Goal: Task Accomplishment & Management: Manage account settings

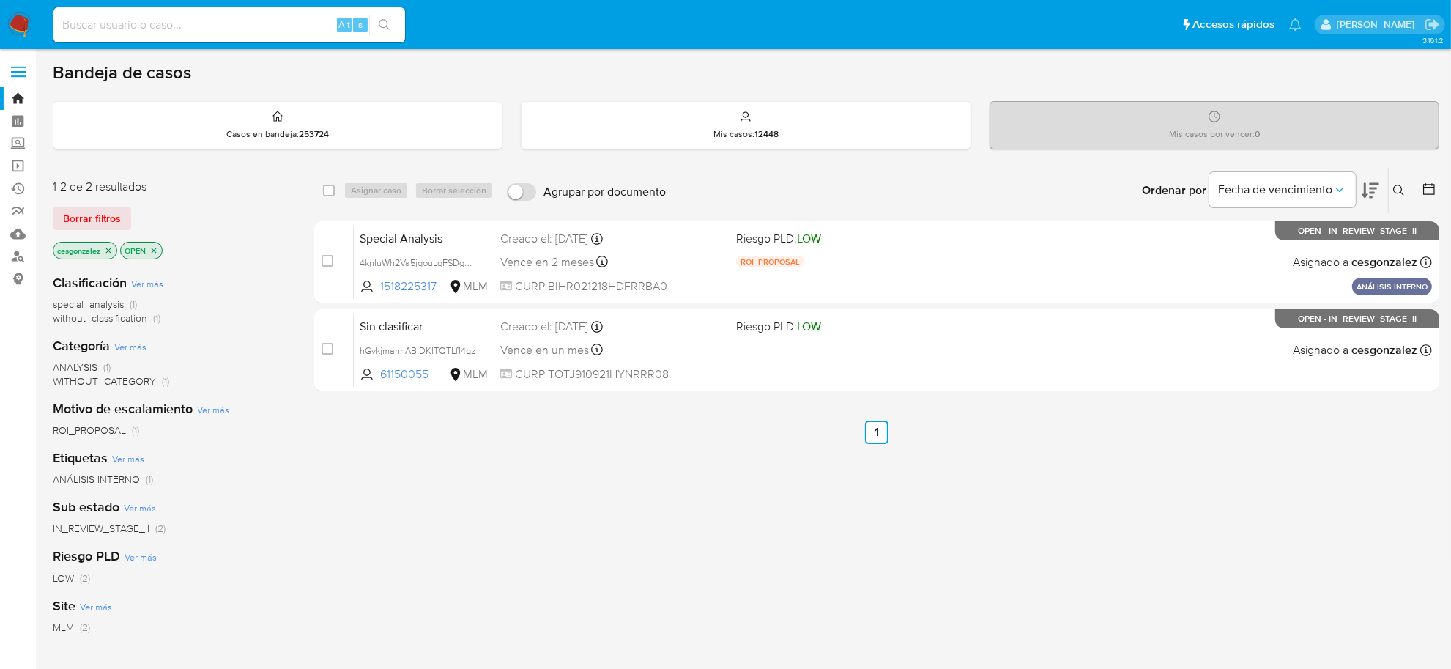
click at [240, 10] on div "Alt s" at bounding box center [229, 24] width 352 height 35
click at [240, 24] on input at bounding box center [229, 24] width 352 height 19
paste input "2384858913"
type input "2384858913"
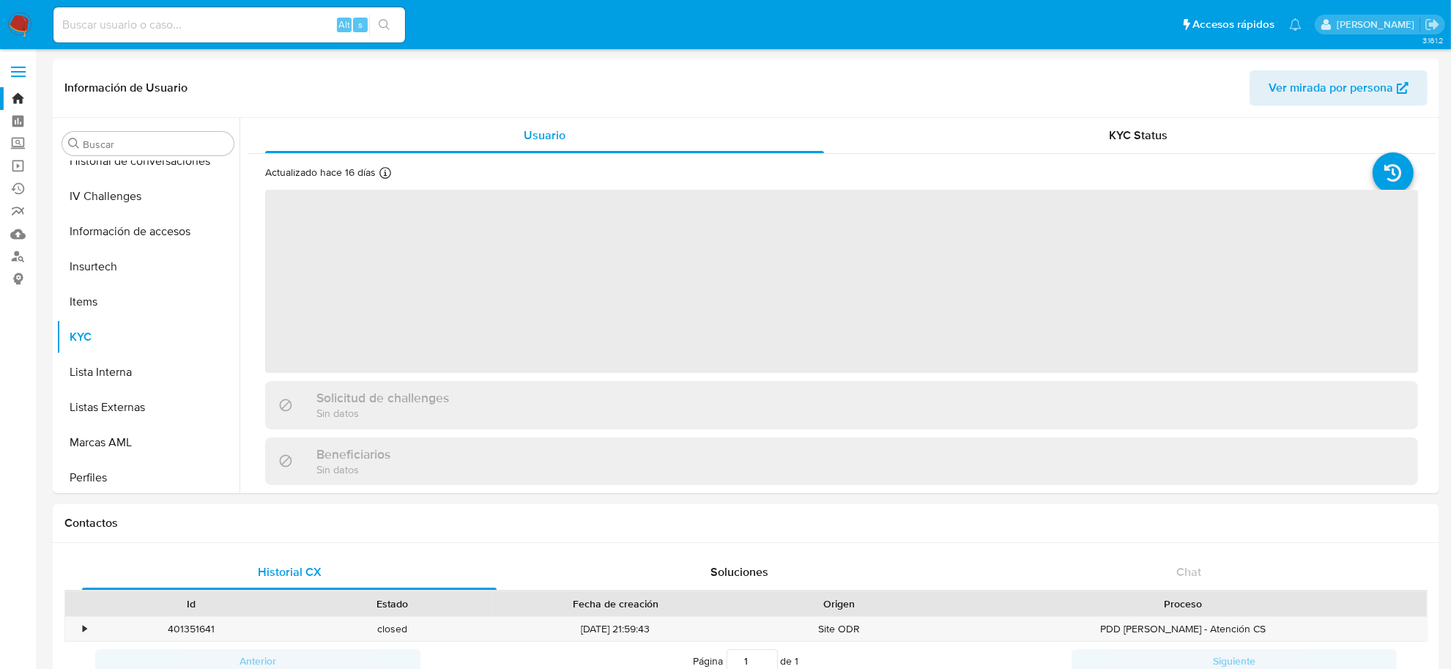
scroll to position [688, 0]
select select "10"
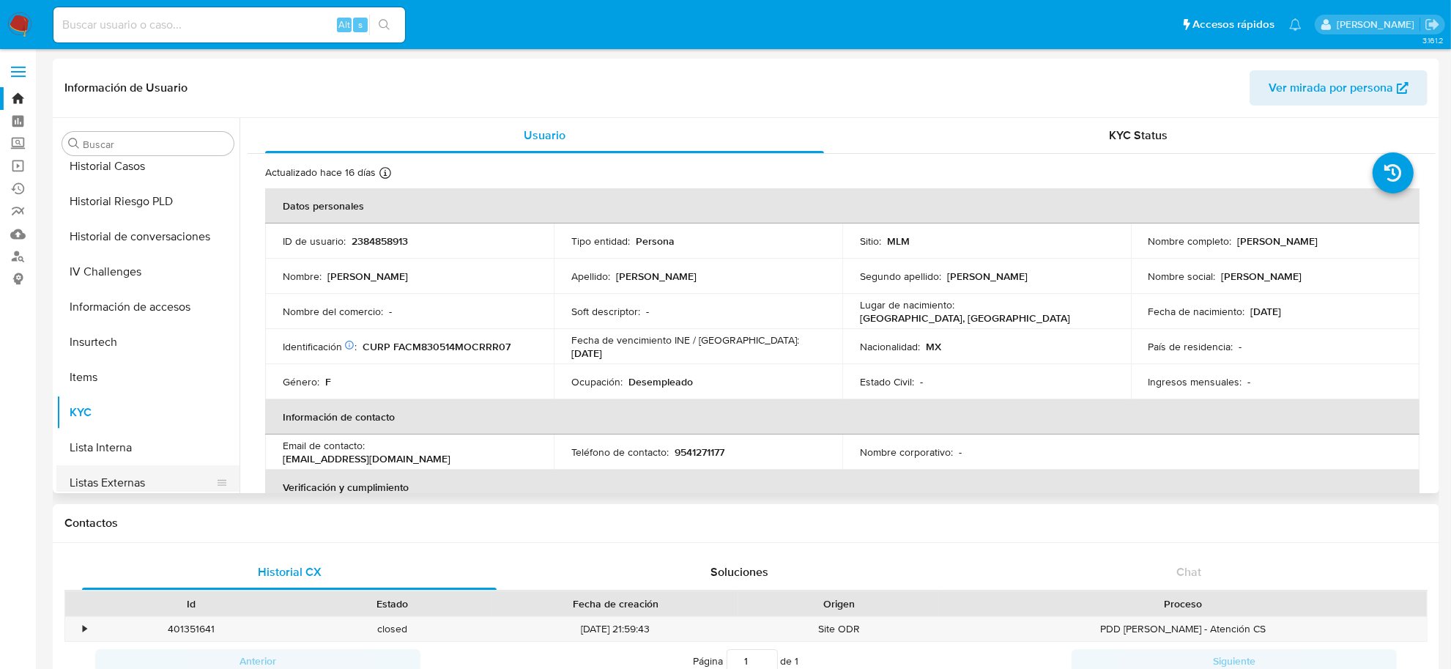
scroll to position [322, 0]
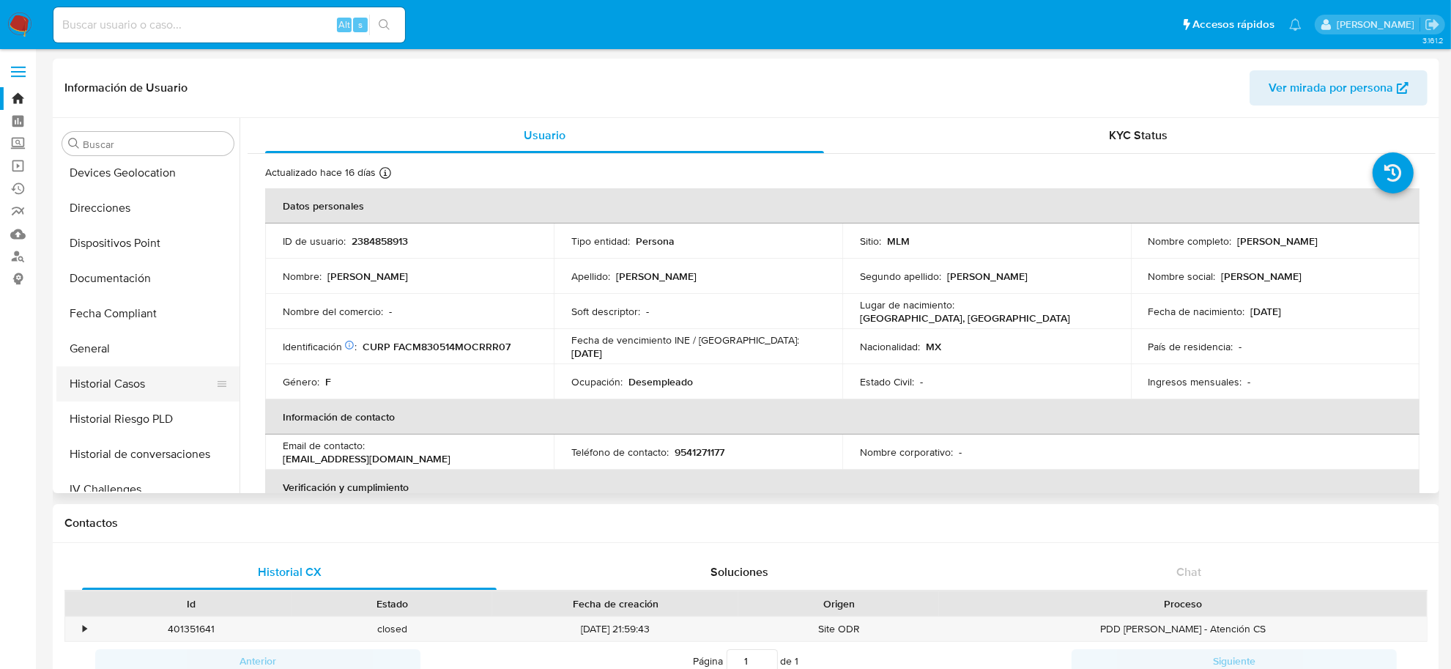
click at [127, 372] on button "Historial Casos" at bounding box center [141, 383] width 171 height 35
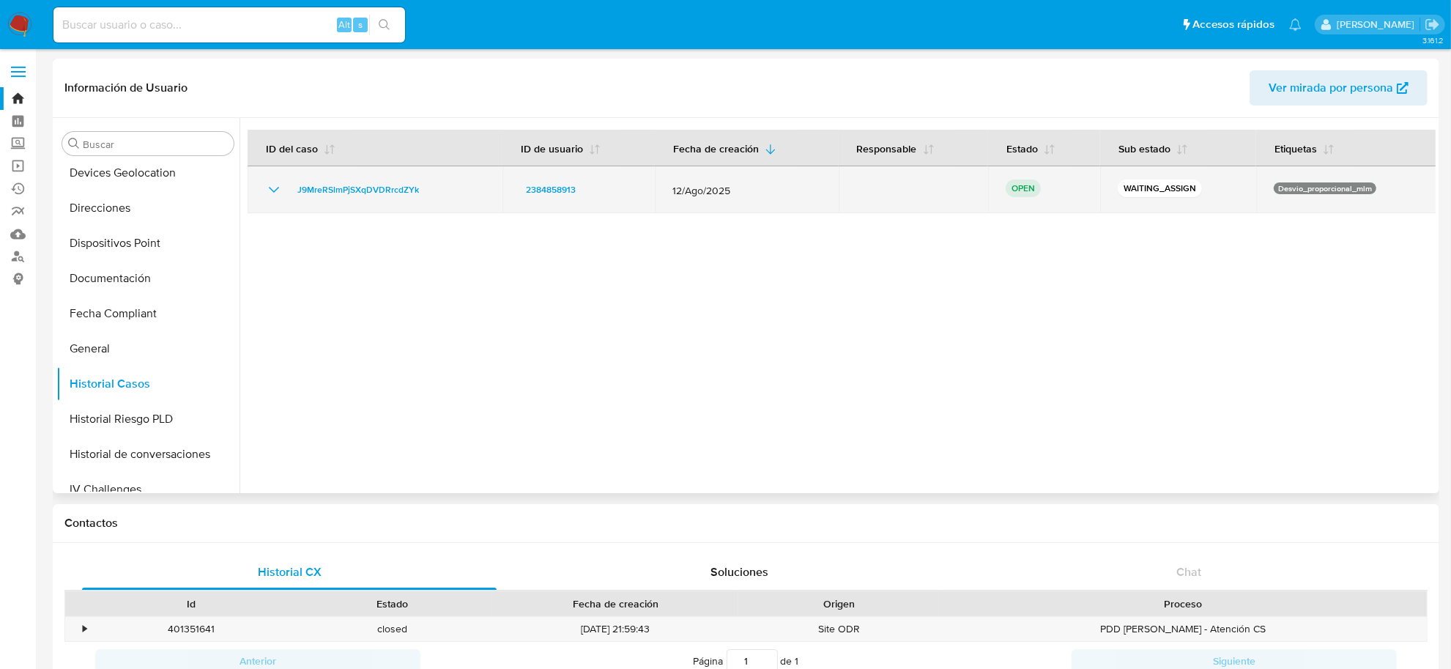
drag, startPoint x: 447, startPoint y: 193, endPoint x: 290, endPoint y: 188, distance: 156.8
click at [290, 188] on div "J9MreRSlmPjSXqDVDRrcdZYk" at bounding box center [375, 190] width 220 height 18
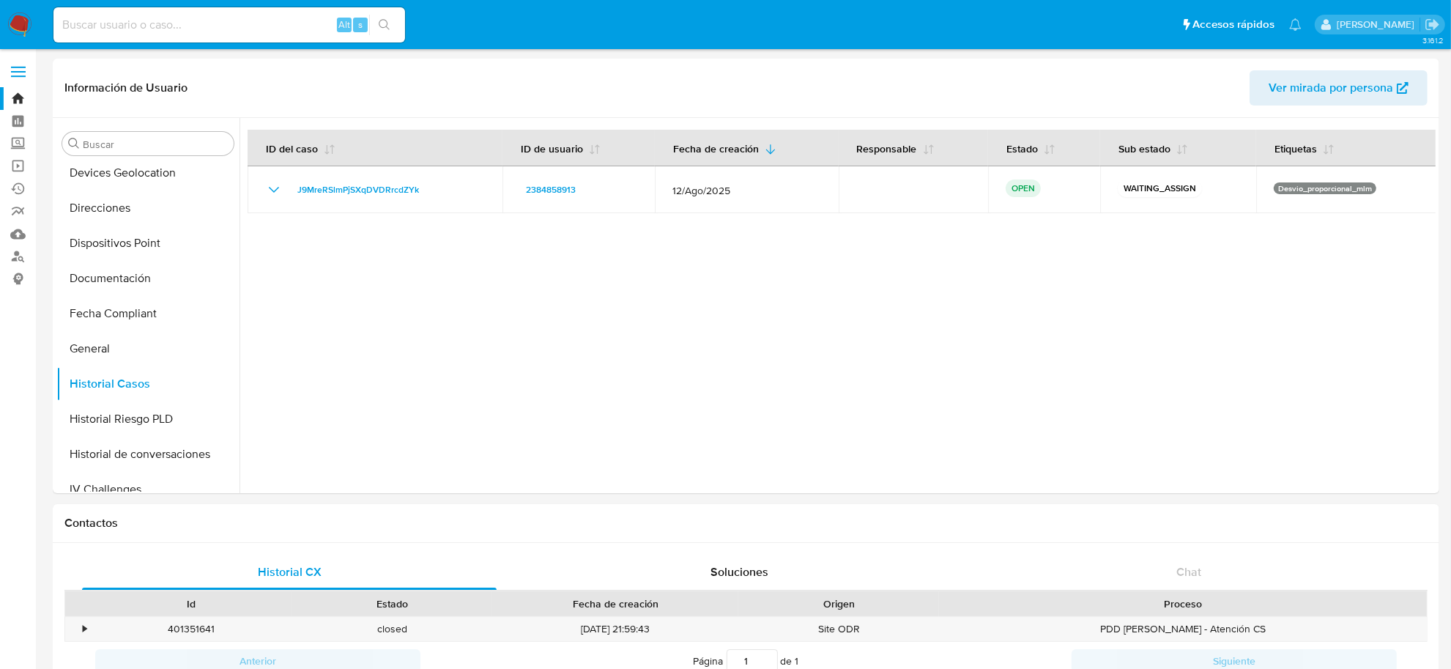
click at [20, 24] on img at bounding box center [19, 24] width 25 height 25
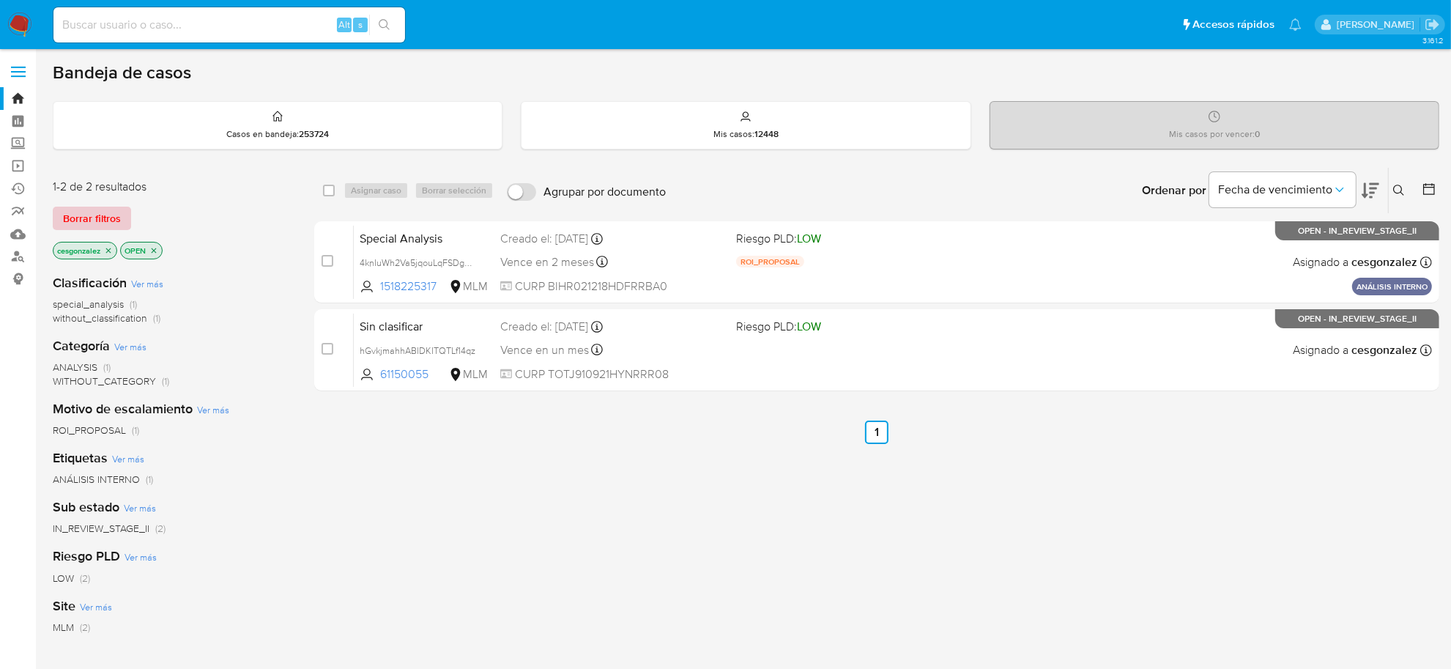
click at [103, 214] on span "Borrar filtros" at bounding box center [92, 218] width 58 height 21
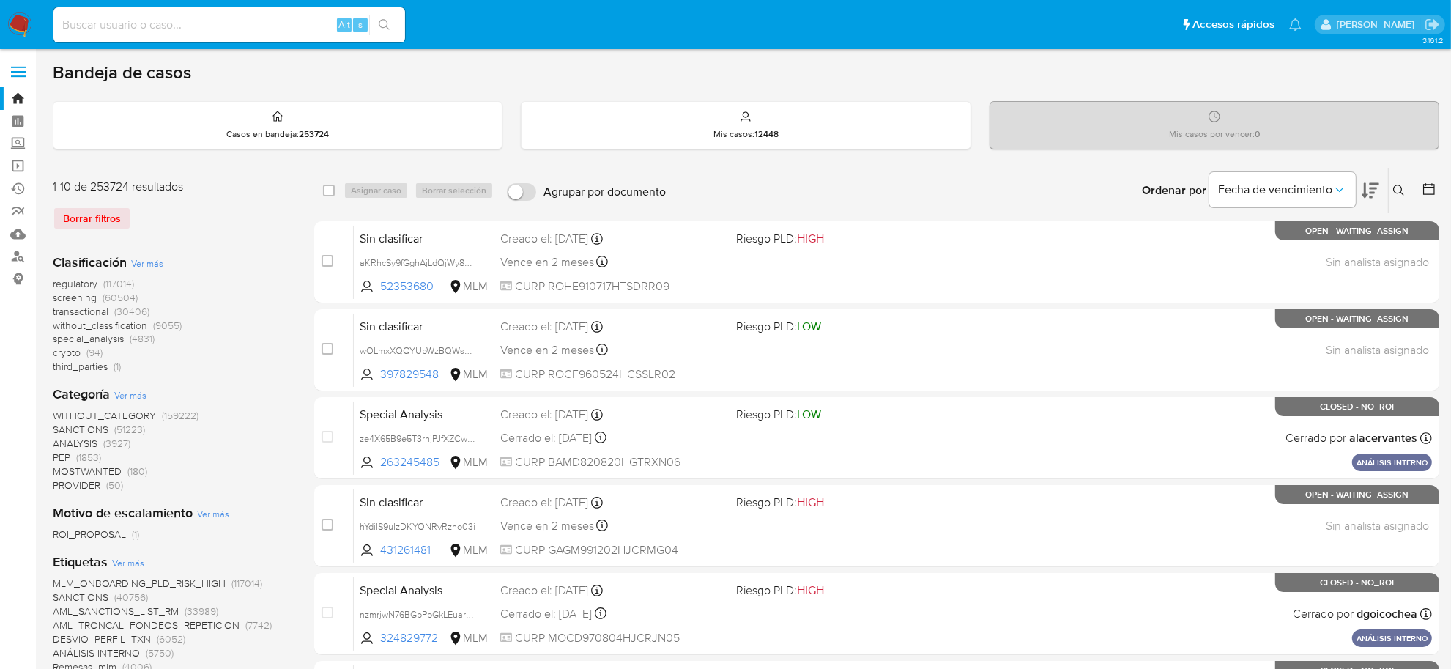
click at [1430, 190] on icon at bounding box center [1429, 189] width 15 height 15
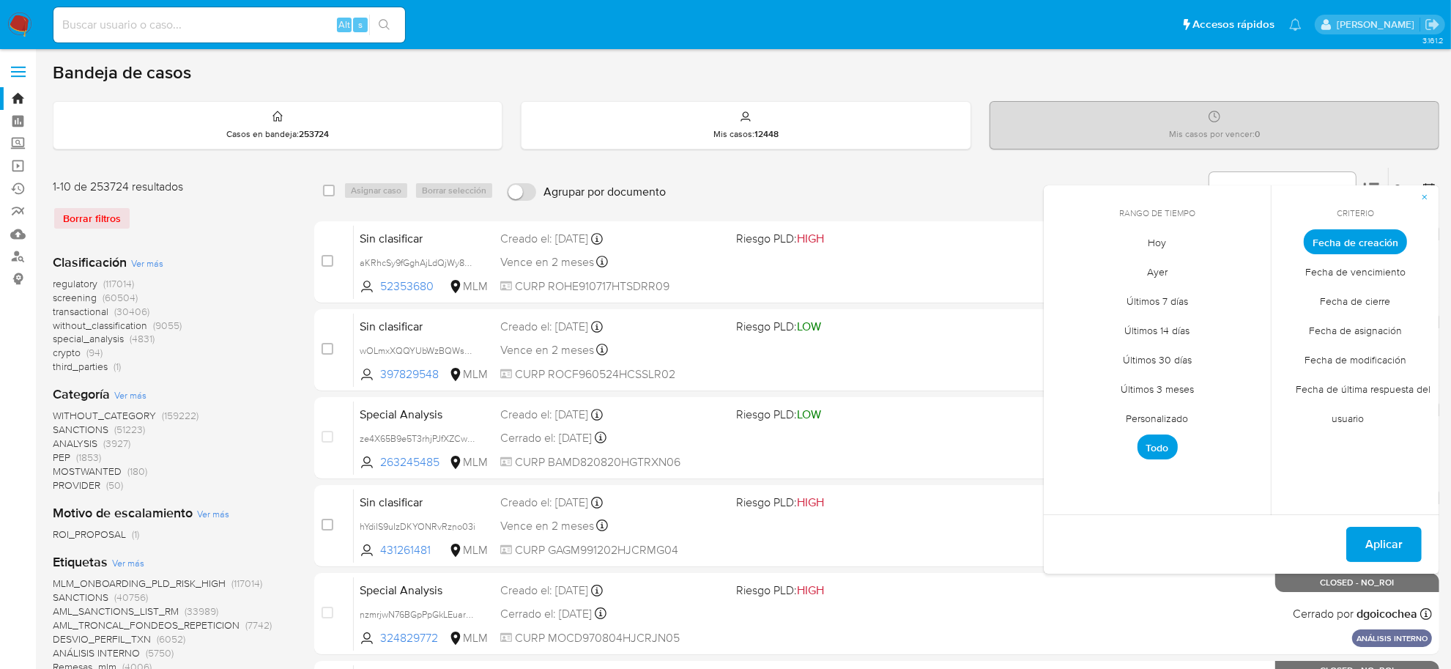
click at [1177, 412] on span "Personalizado" at bounding box center [1157, 419] width 93 height 30
click at [1066, 261] on icon "Mes anterior" at bounding box center [1067, 269] width 18 height 18
click at [1103, 384] on button "12" at bounding box center [1098, 381] width 23 height 23
click at [1102, 384] on button "12" at bounding box center [1098, 381] width 23 height 23
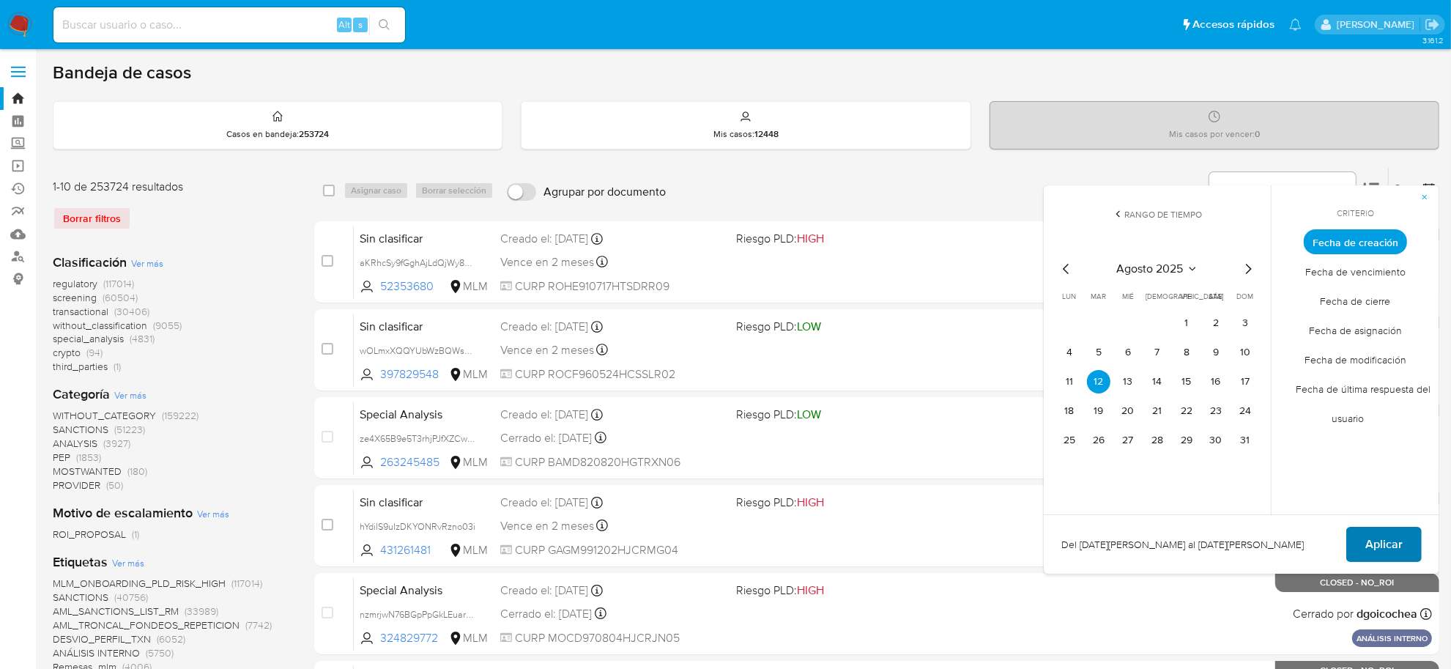
click at [1417, 537] on button "Aplicar" at bounding box center [1383, 544] width 75 height 35
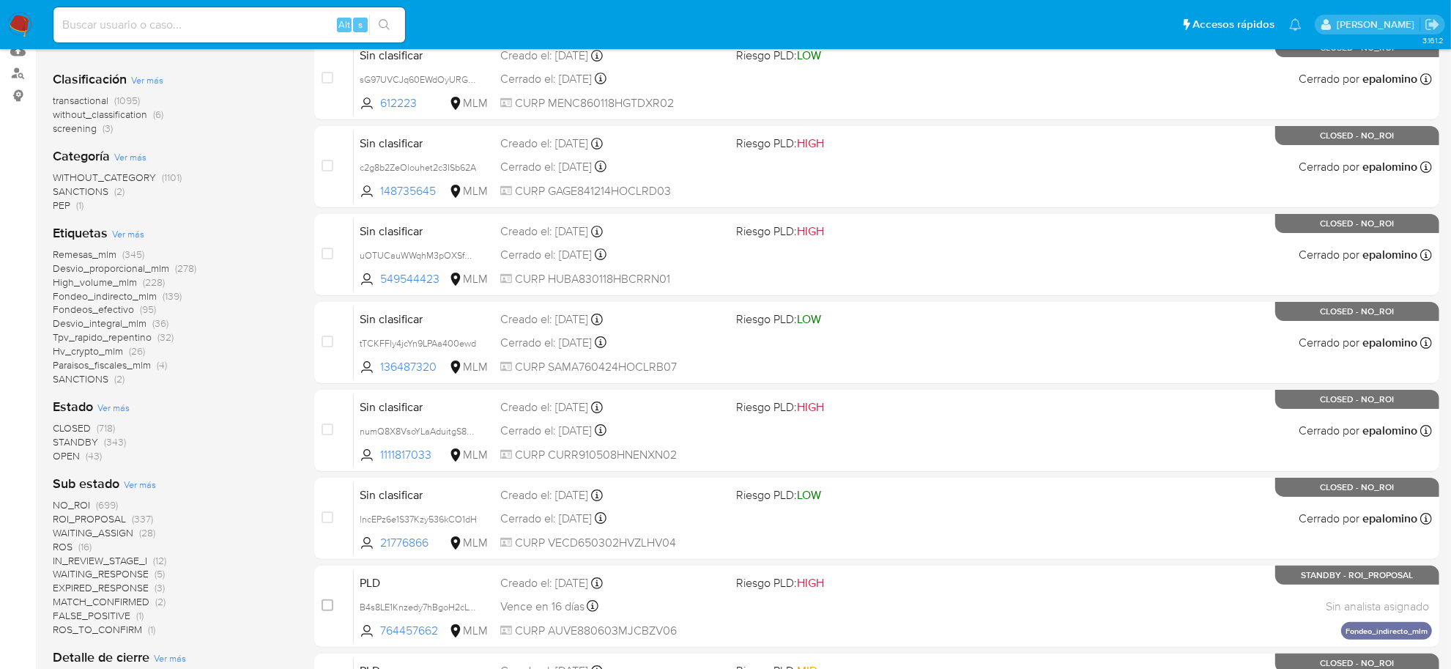
scroll to position [92, 0]
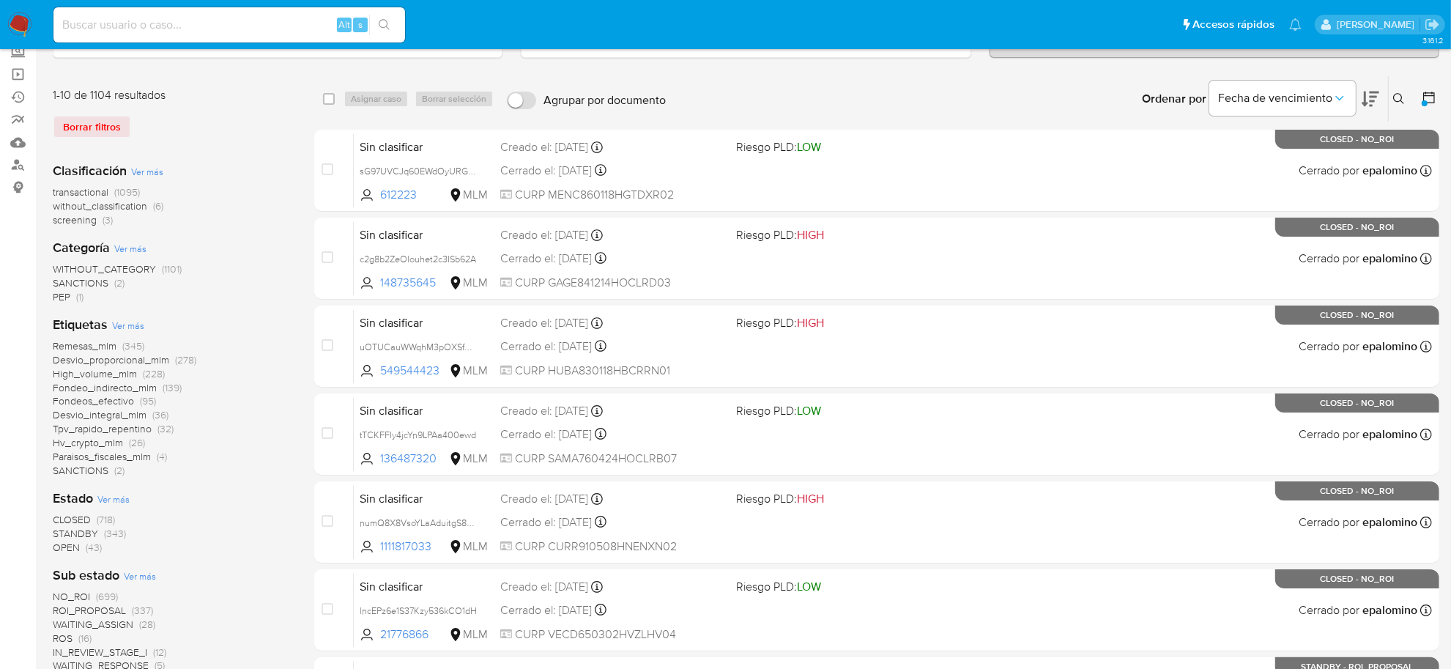
click at [101, 191] on span "transactional" at bounding box center [81, 192] width 56 height 15
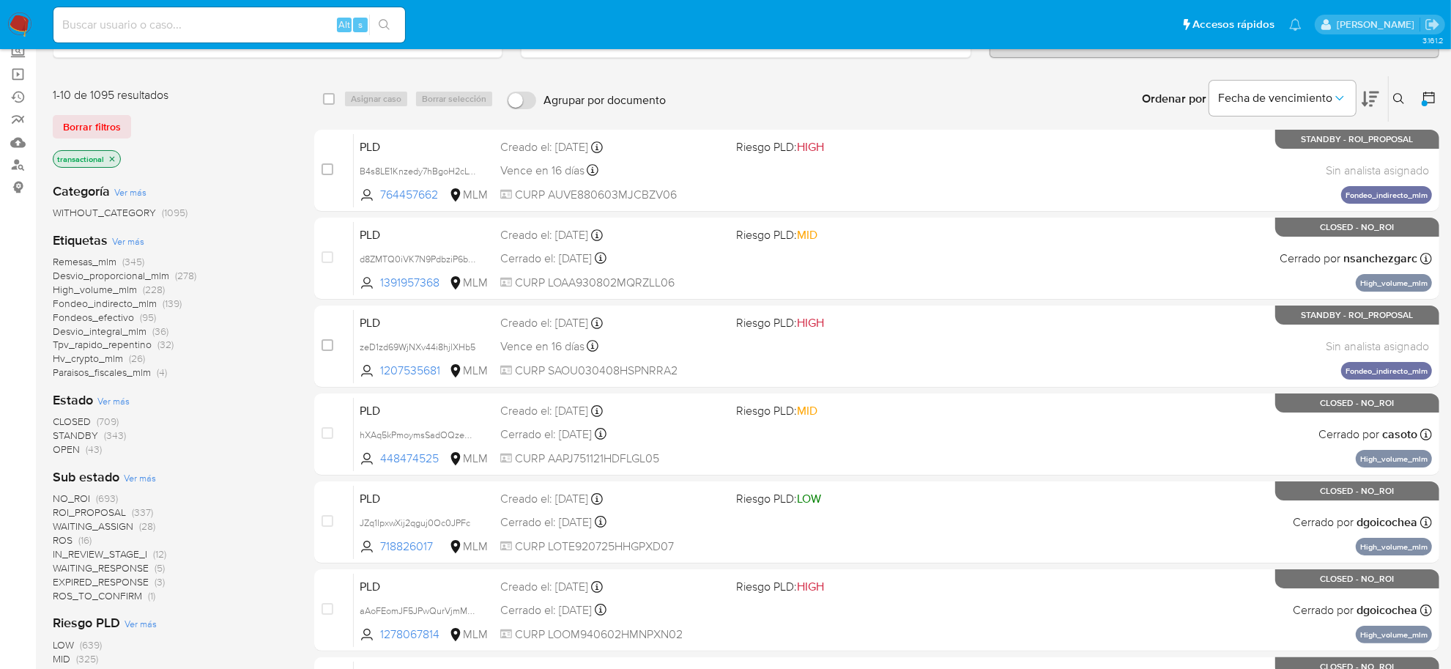
drag, startPoint x: 1425, startPoint y: 84, endPoint x: 1427, endPoint y: 94, distance: 9.6
click at [1427, 92] on div at bounding box center [1426, 98] width 26 height 45
click at [1429, 100] on icon at bounding box center [1429, 97] width 15 height 15
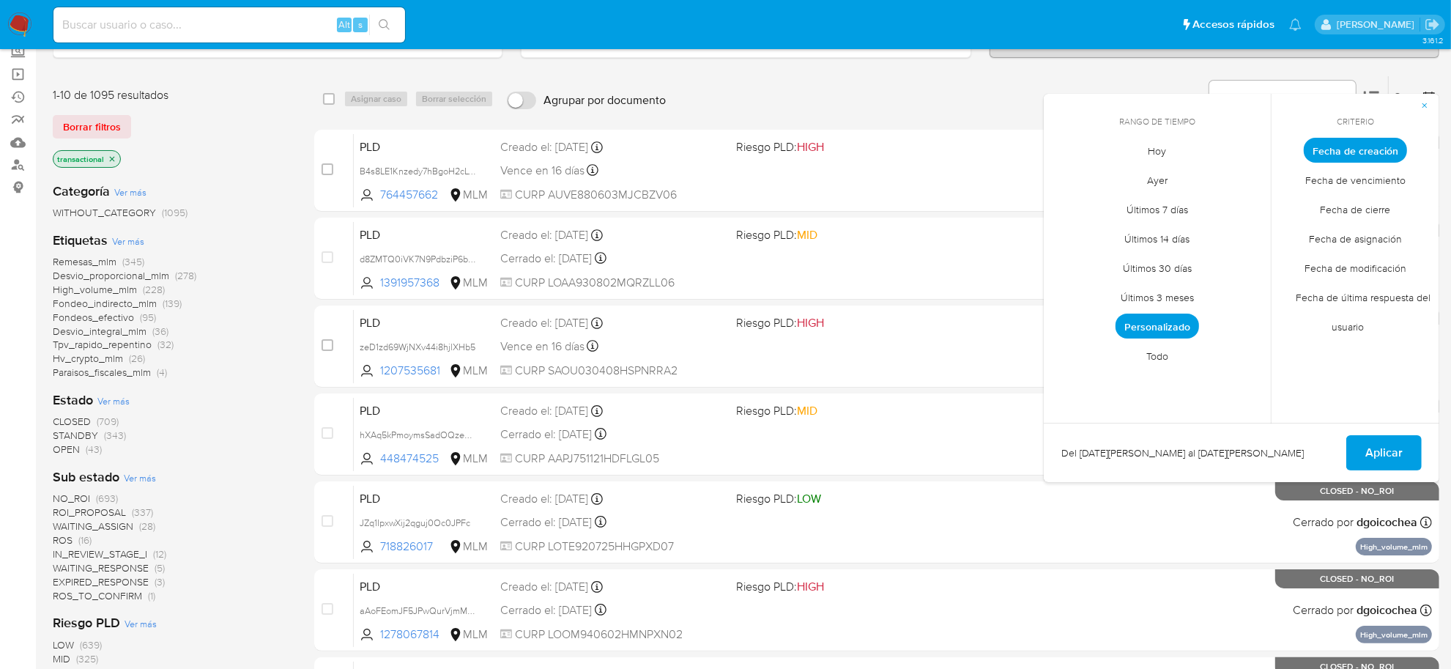
click at [1170, 328] on span "Personalizado" at bounding box center [1156, 325] width 83 height 25
click at [1096, 291] on button "12" at bounding box center [1098, 289] width 23 height 23
click at [1096, 290] on button "12" at bounding box center [1098, 289] width 23 height 23
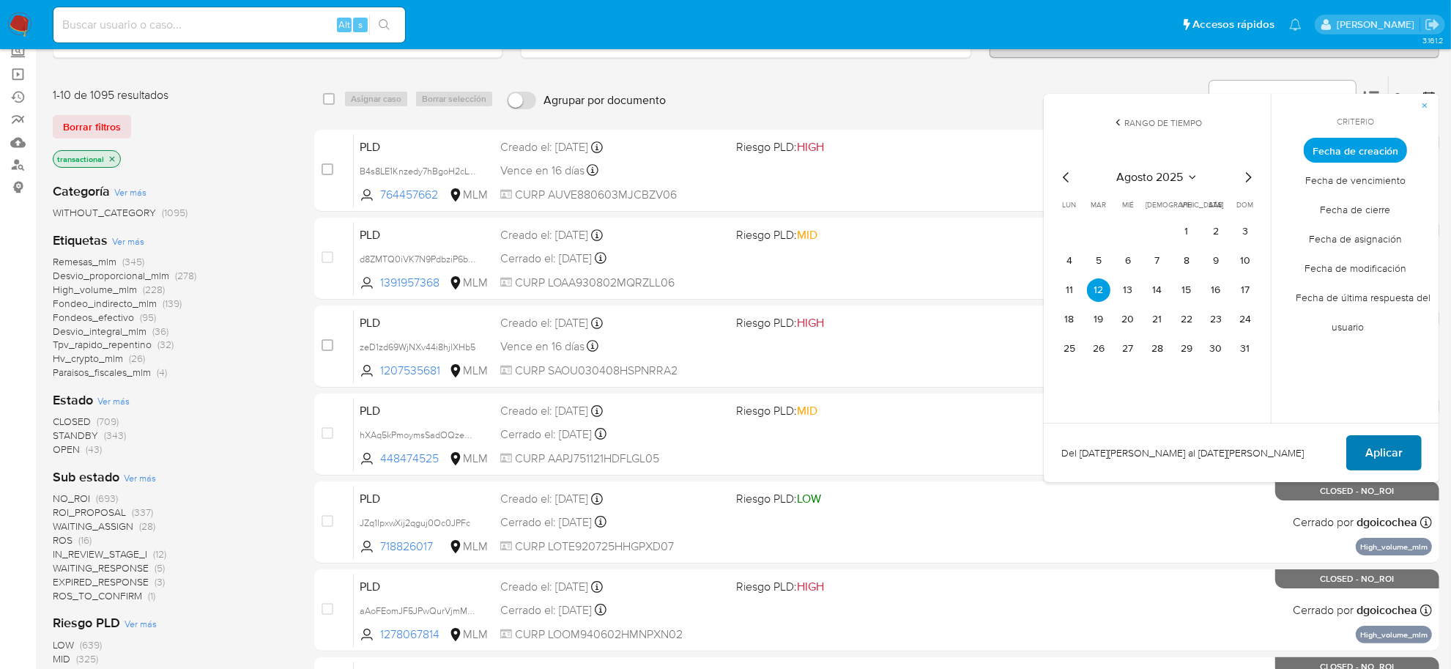
click at [1378, 436] on span "Aplicar" at bounding box center [1383, 452] width 37 height 32
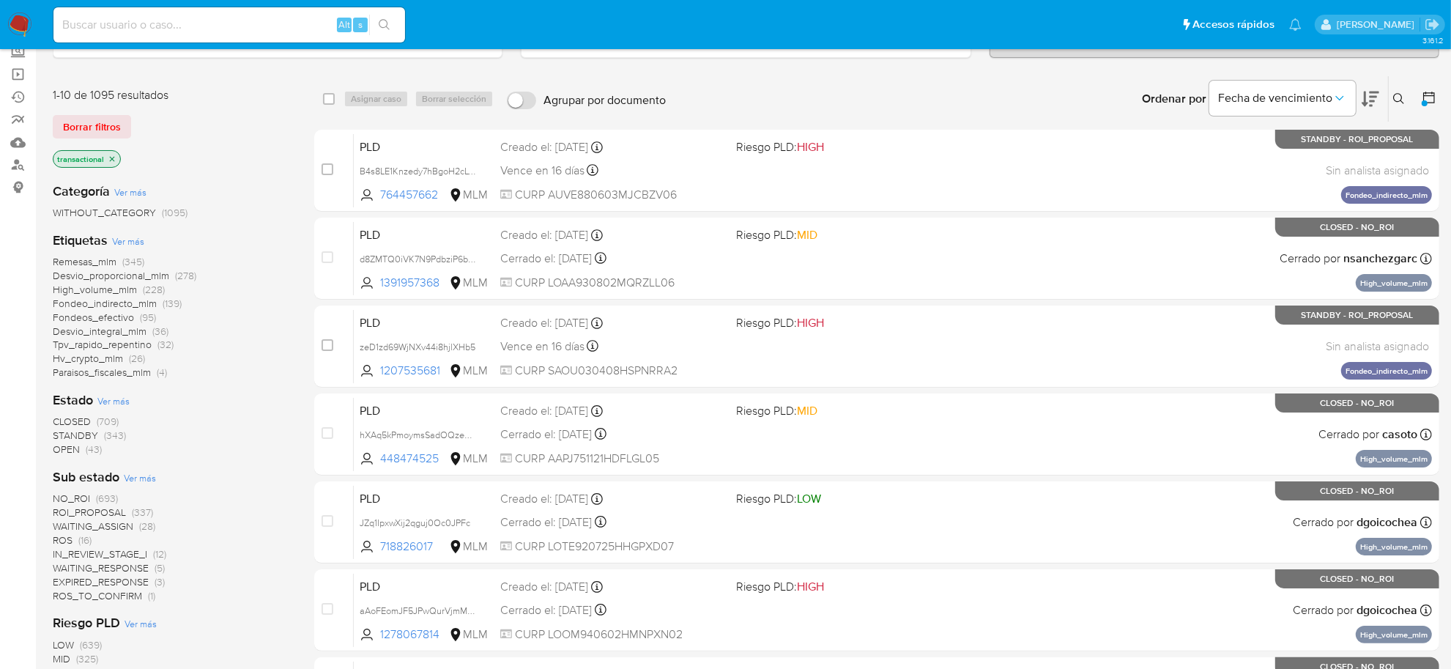
click at [115, 524] on span "WAITING_ASSIGN" at bounding box center [93, 526] width 81 height 15
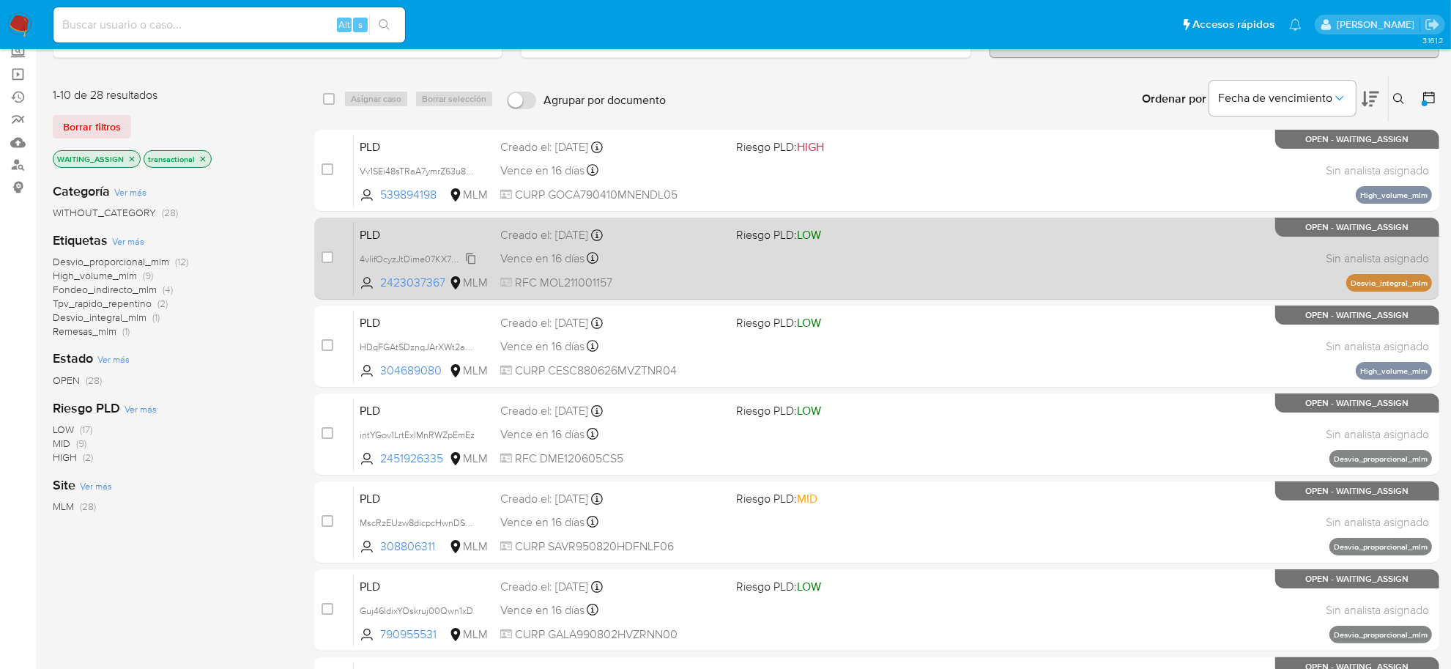
click at [469, 255] on span "4vlifOcyzJtDime07KX7G7Ai" at bounding box center [415, 258] width 111 height 16
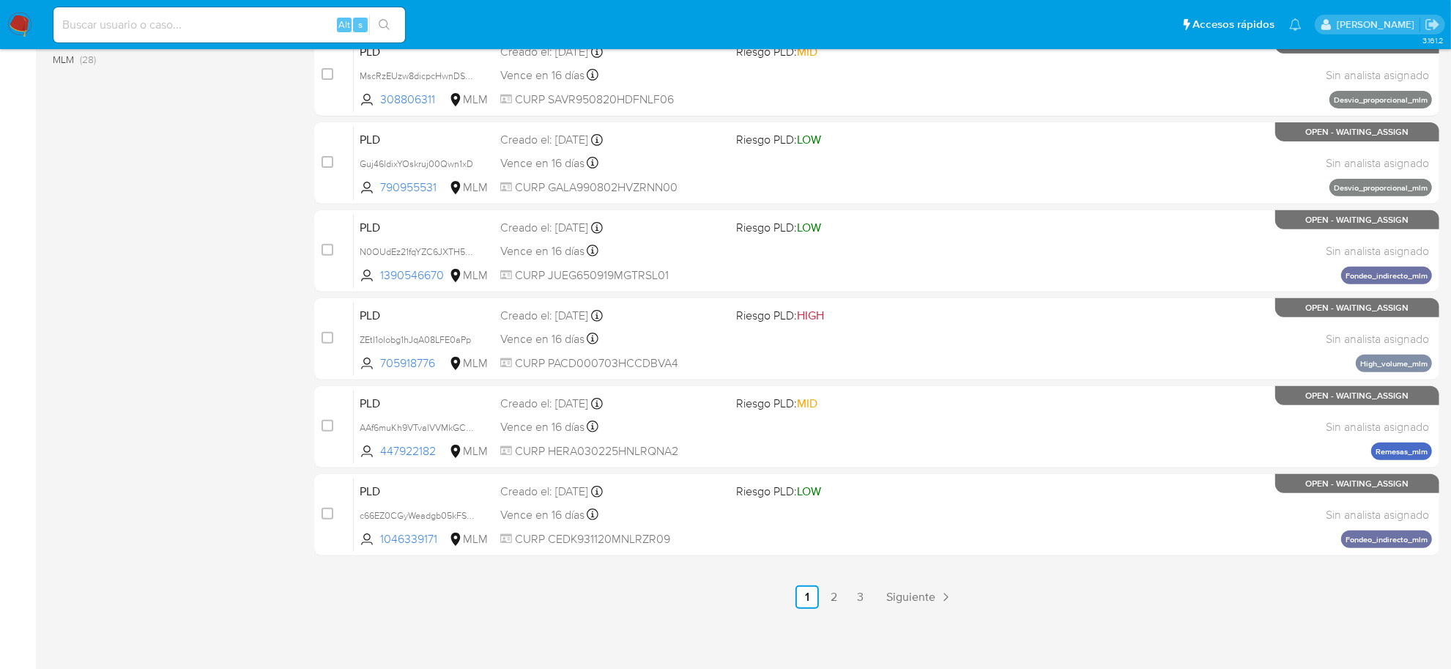
scroll to position [539, 0]
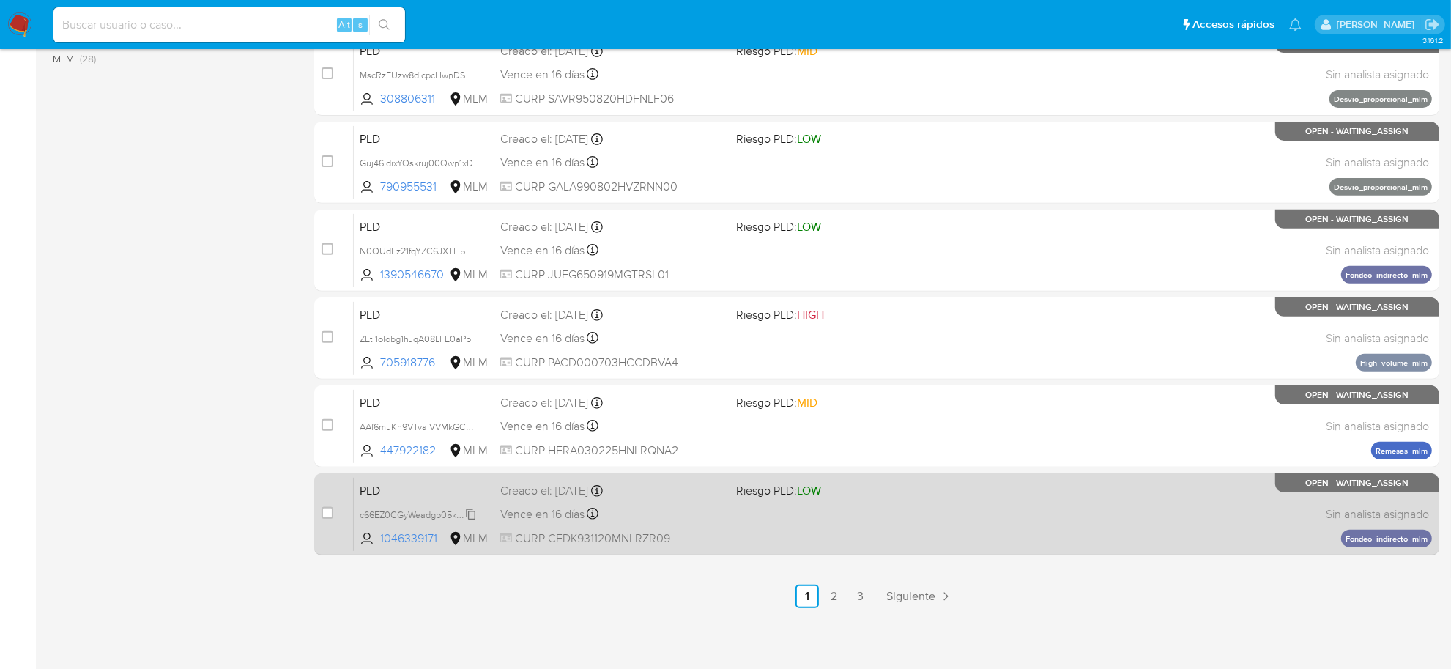
click at [469, 514] on span "c66EZ0CGyWeadgb05kFSDcy4" at bounding box center [423, 513] width 127 height 16
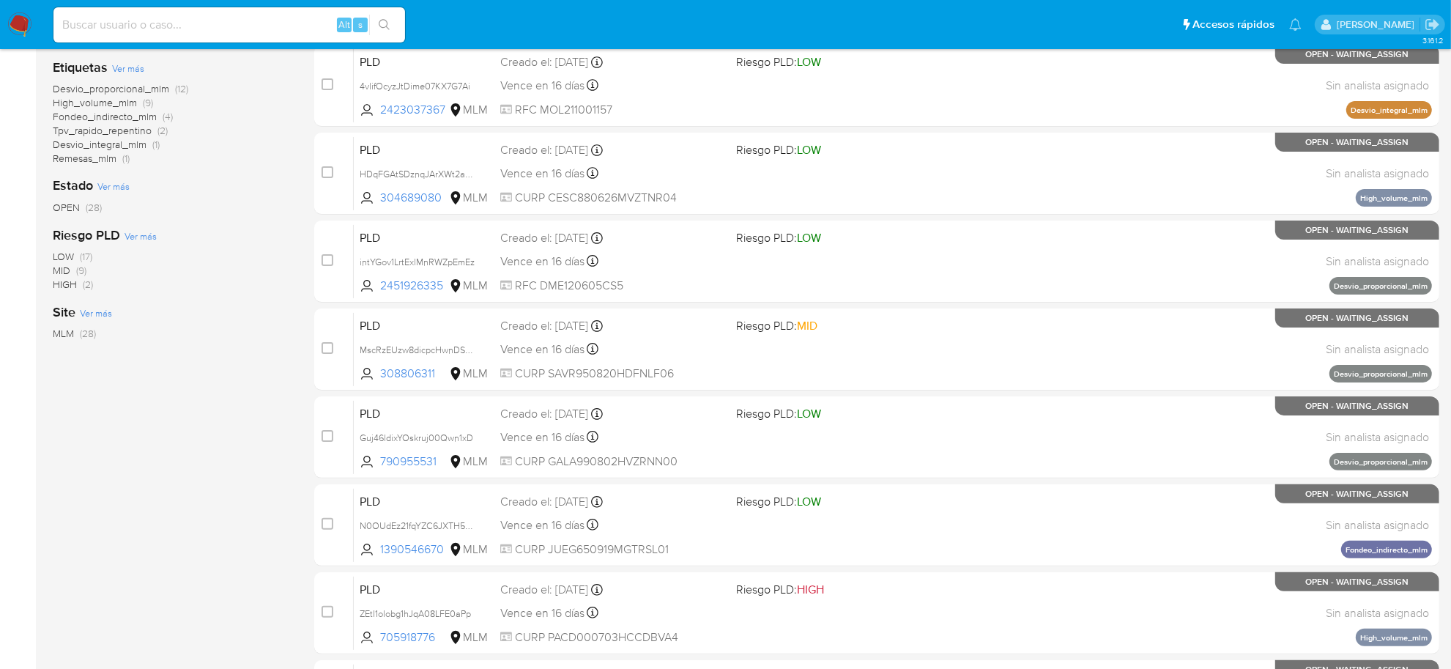
scroll to position [0, 0]
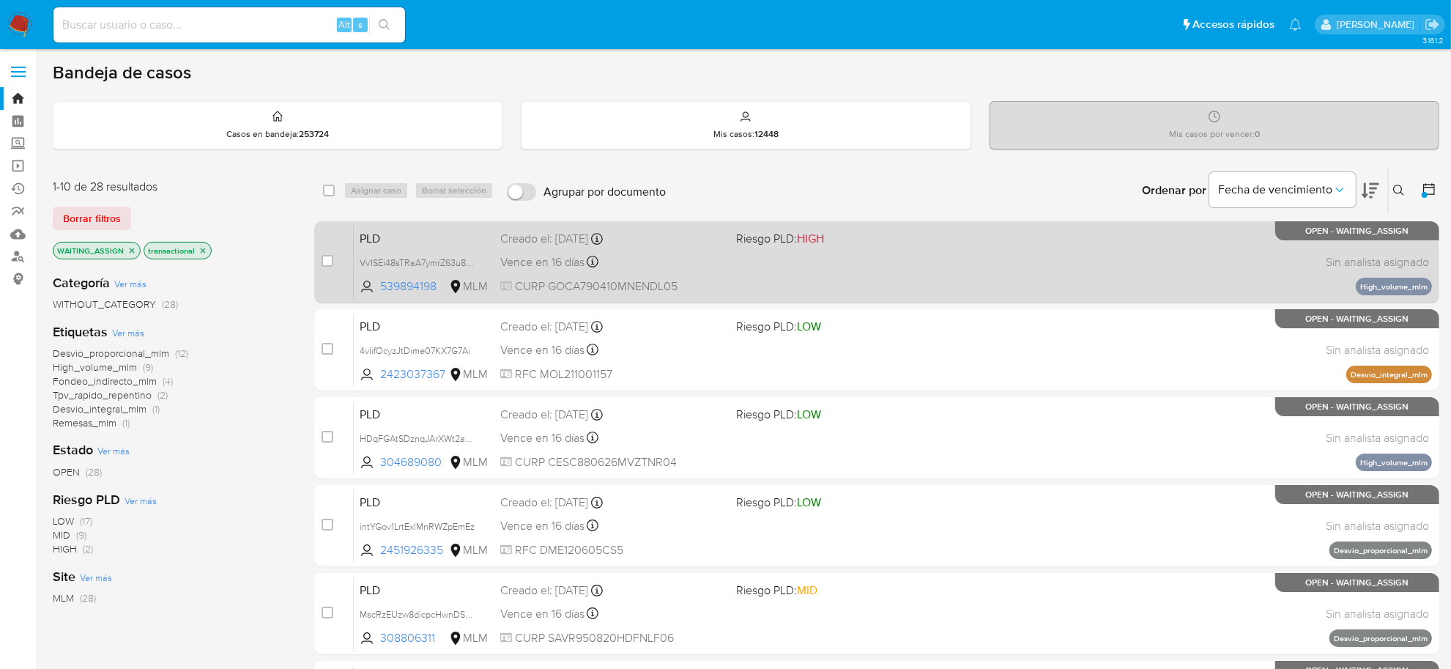
drag, startPoint x: 12, startPoint y: 554, endPoint x: 547, endPoint y: 264, distance: 608.5
click at [547, 264] on div "Bandeja de casos Casos en bandeja : 253724 Mis casos : 12448 Mis casos por venc…" at bounding box center [746, 604] width 1386 height 1085
click at [548, 264] on span "Vence en 16 días" at bounding box center [542, 262] width 84 height 16
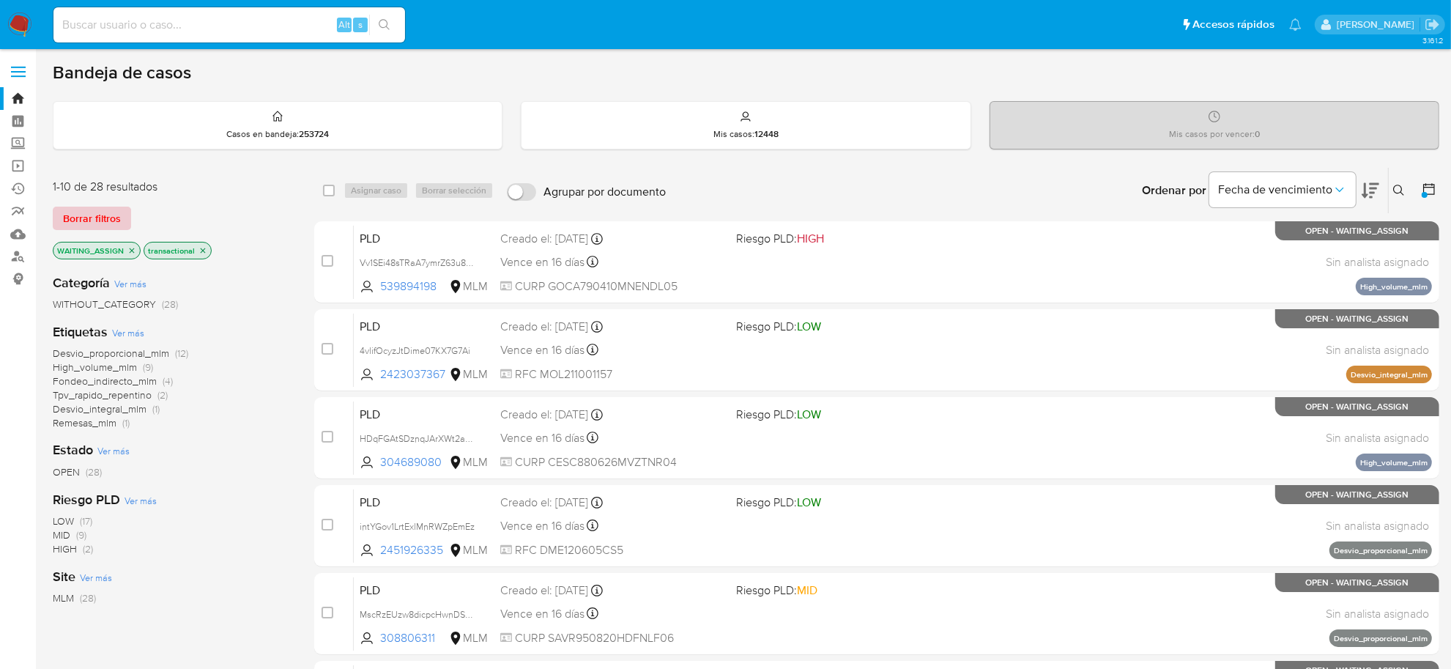
click at [78, 220] on span "Borrar filtros" at bounding box center [92, 218] width 58 height 21
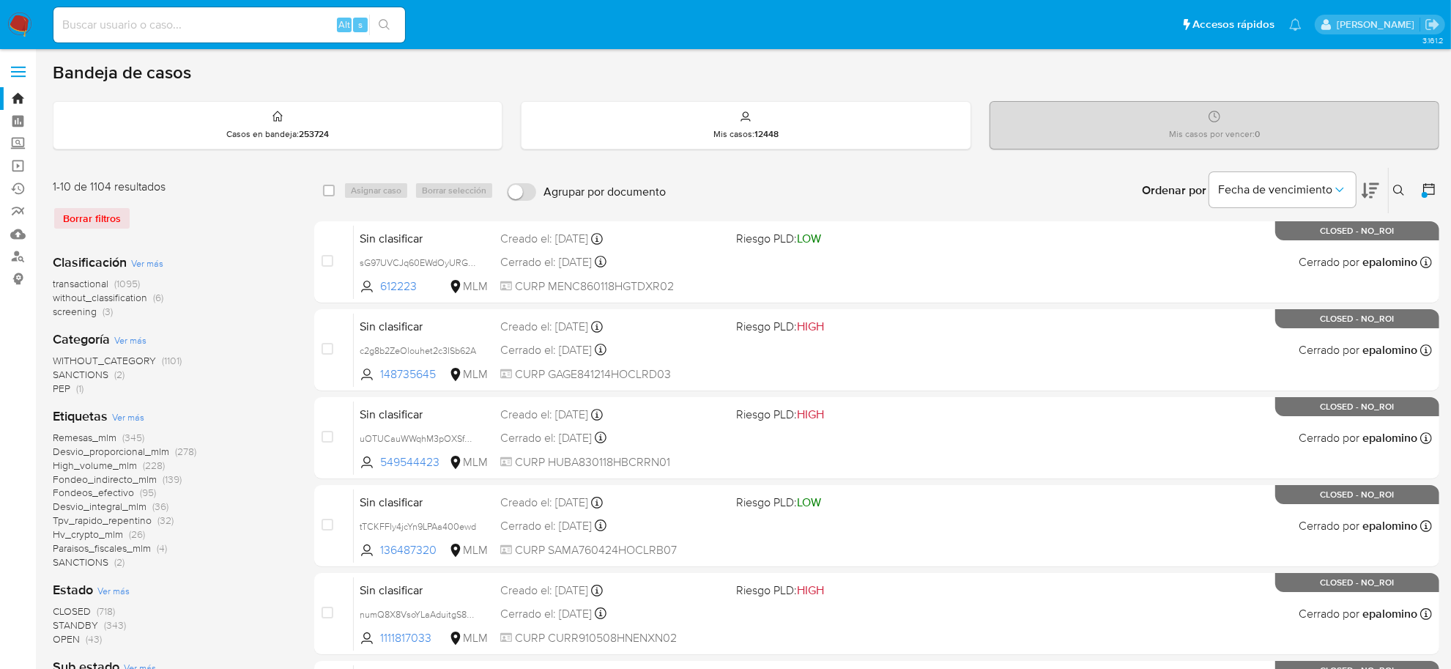
click at [82, 313] on span "screening" at bounding box center [75, 311] width 44 height 15
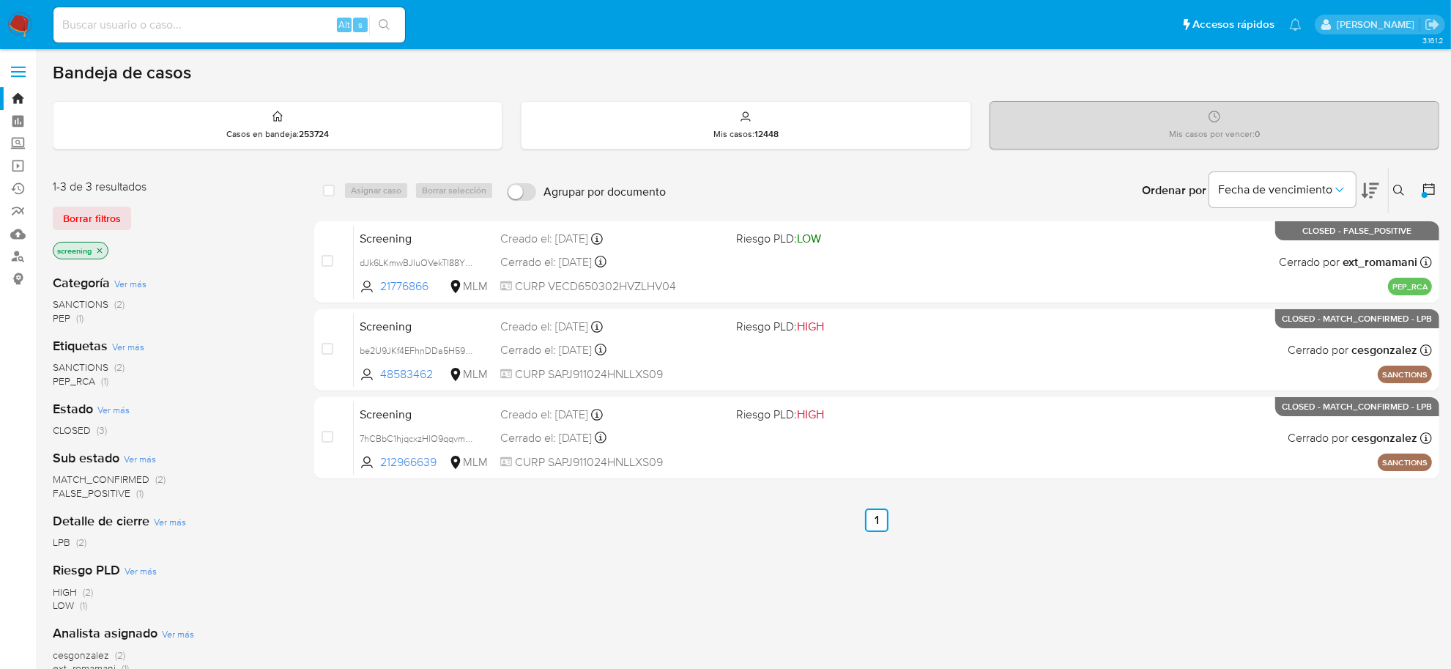
click at [1432, 199] on div at bounding box center [1426, 190] width 26 height 45
click at [1427, 190] on icon at bounding box center [1429, 189] width 15 height 15
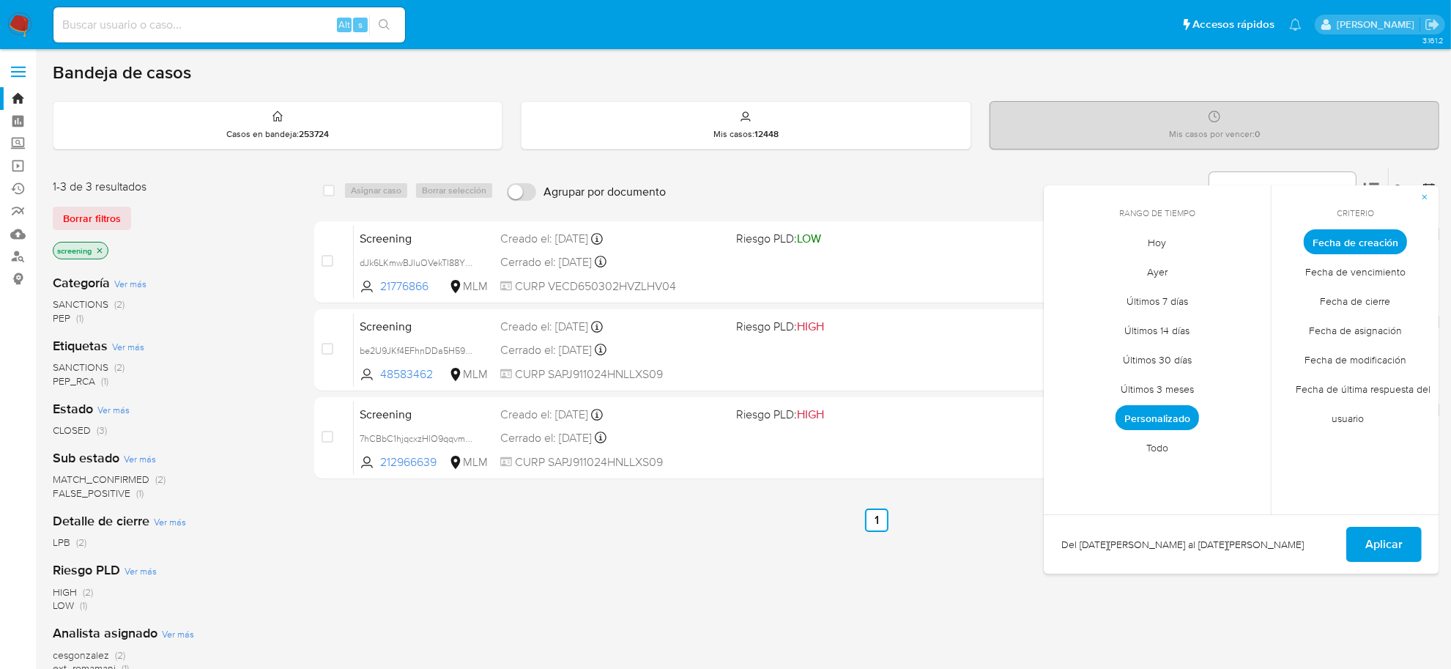
click at [1157, 442] on span "Todo" at bounding box center [1157, 448] width 53 height 30
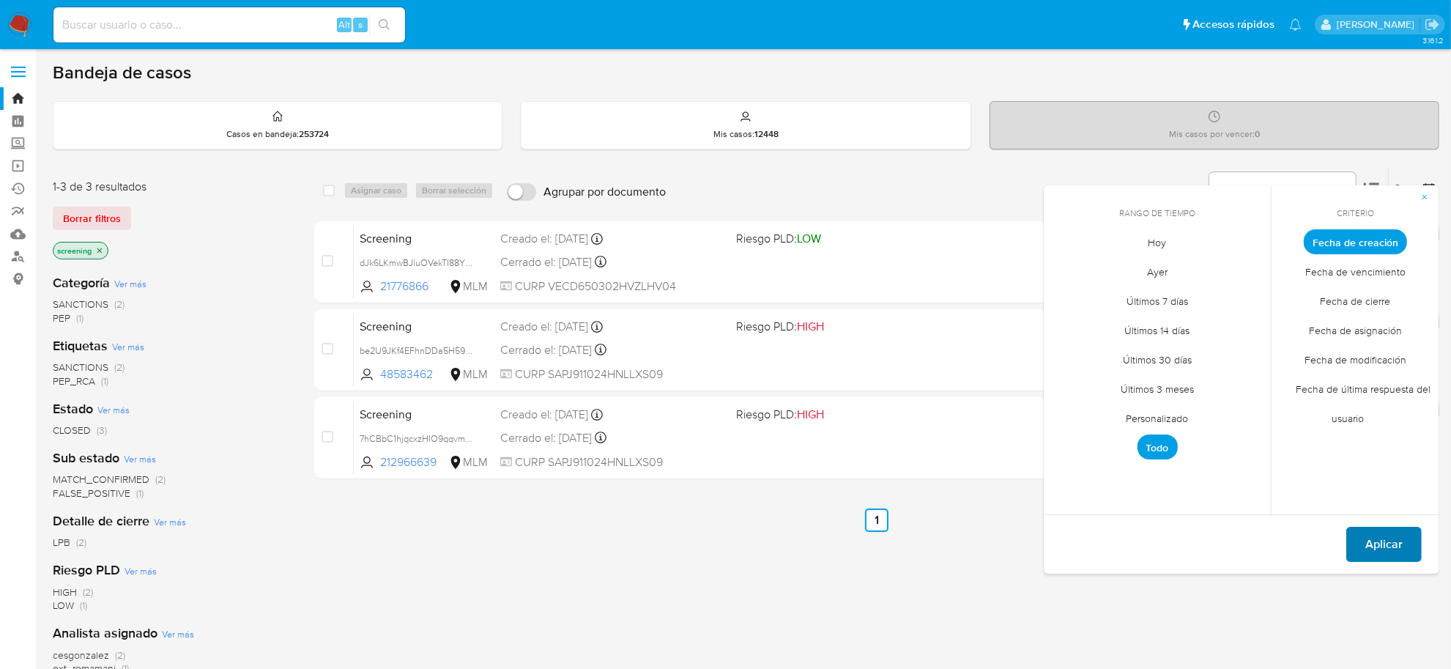
click at [1393, 549] on span "Aplicar" at bounding box center [1383, 544] width 37 height 32
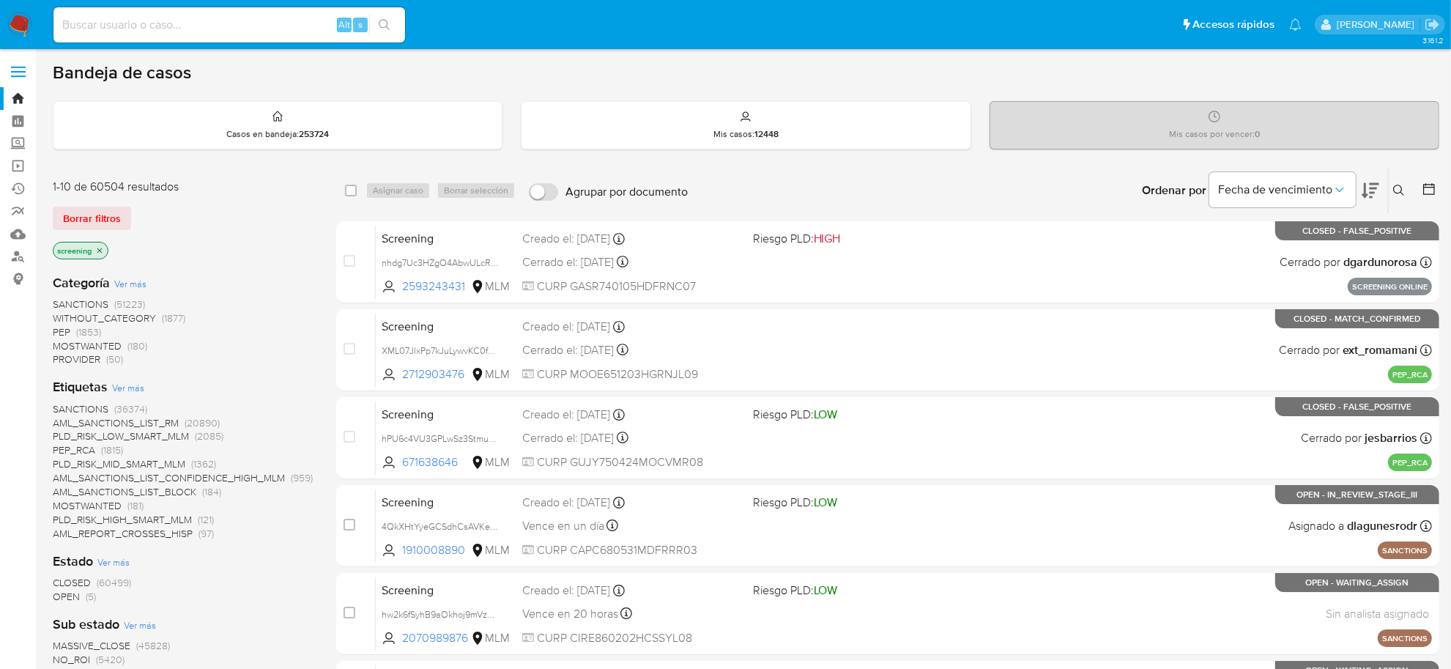
click at [70, 595] on span "OPEN" at bounding box center [66, 596] width 27 height 15
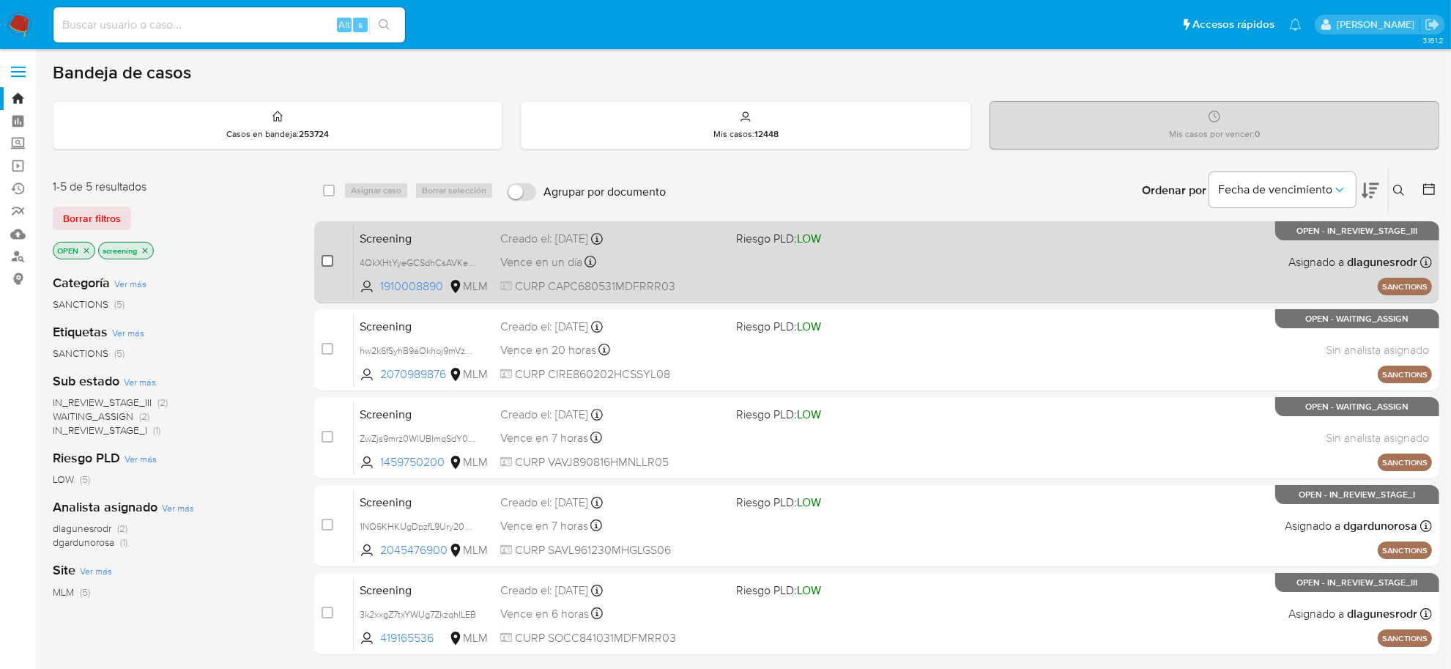
click at [323, 264] on input "checkbox" at bounding box center [328, 261] width 12 height 12
checkbox input "true"
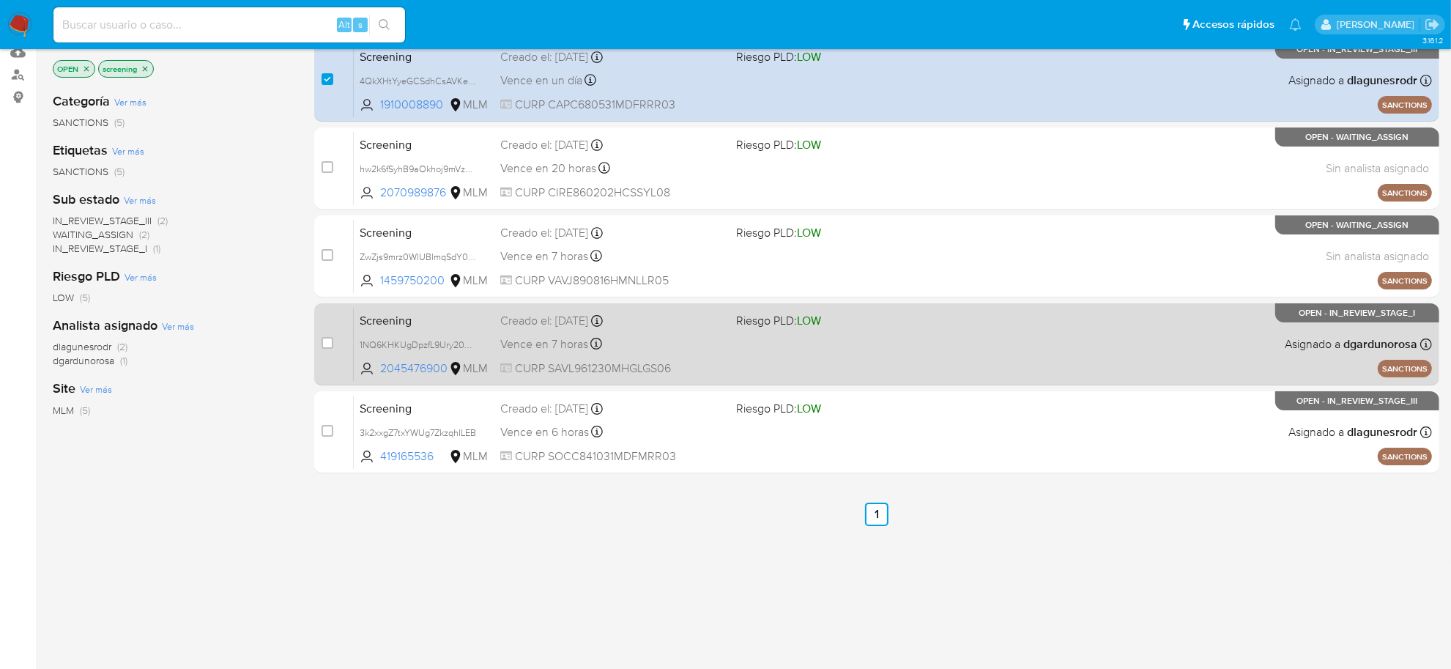
scroll to position [183, 0]
click at [330, 345] on input "checkbox" at bounding box center [328, 341] width 12 height 12
checkbox input "true"
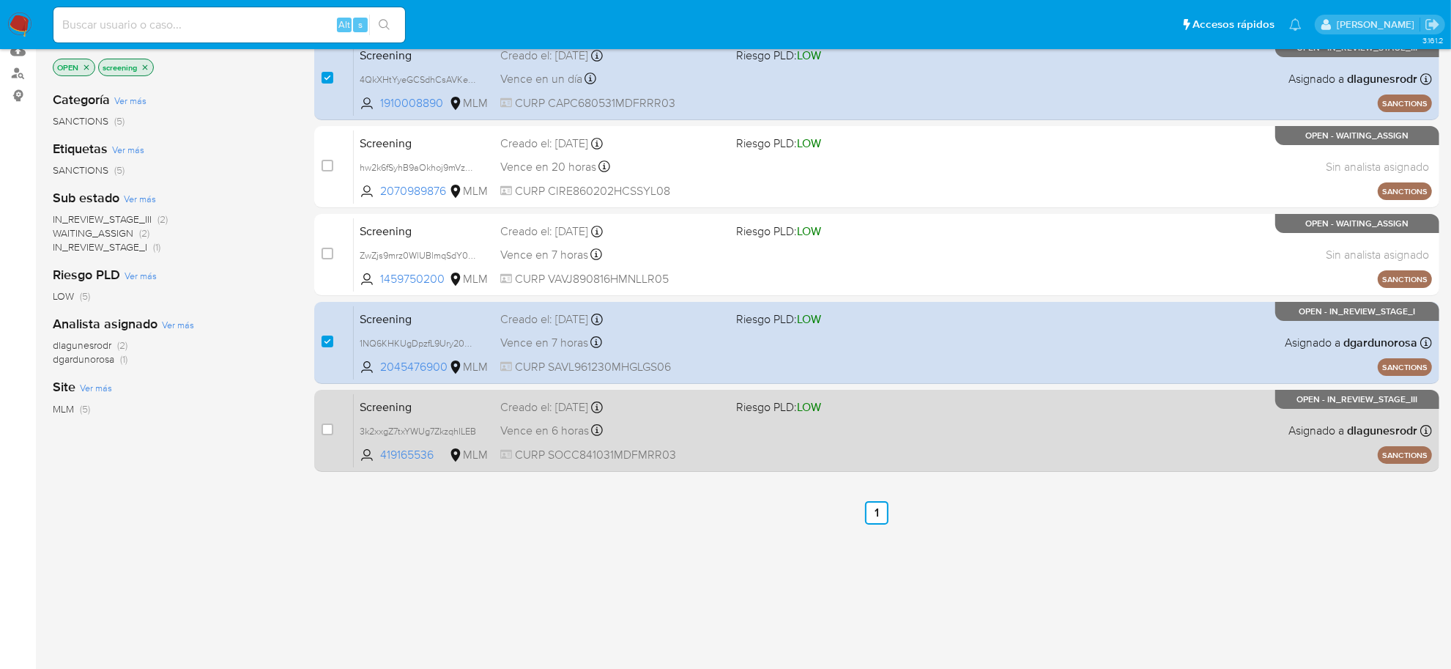
click at [333, 432] on div "case-item-checkbox No es posible asignar el caso" at bounding box center [338, 430] width 32 height 74
click at [326, 432] on input "checkbox" at bounding box center [328, 429] width 12 height 12
checkbox input "true"
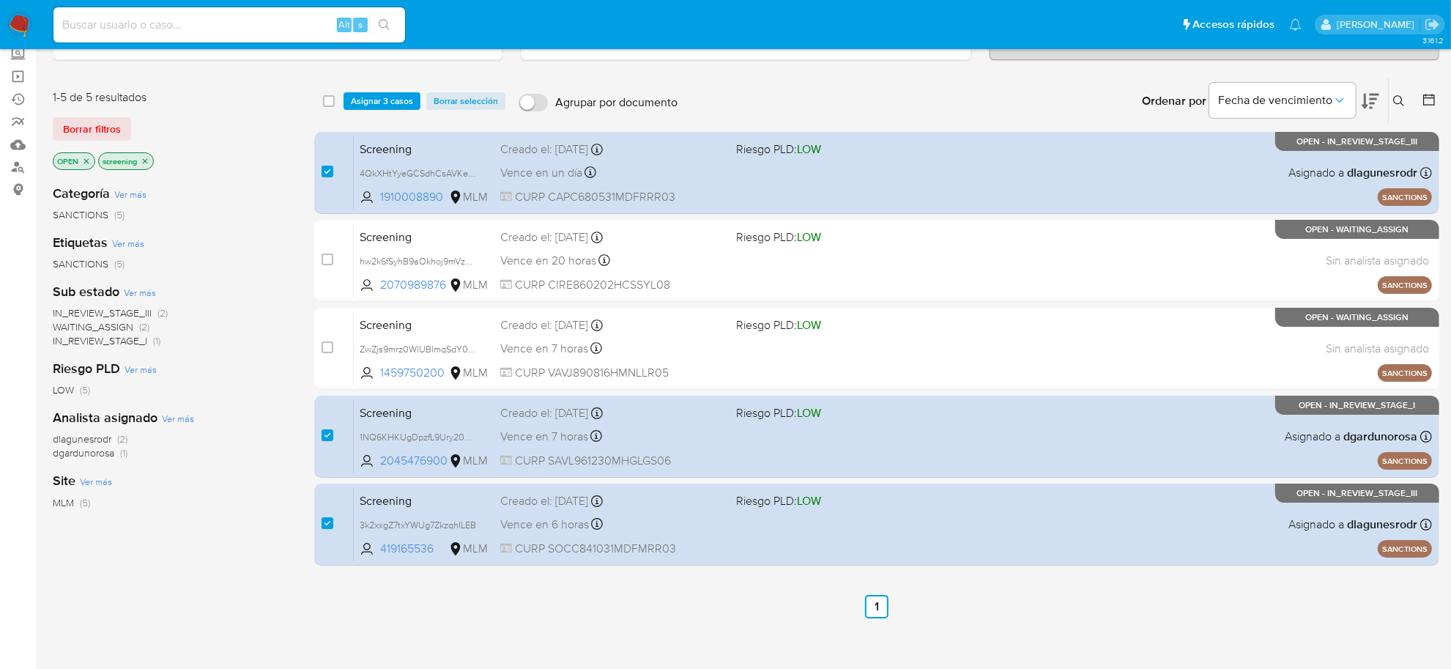
scroll to position [0, 0]
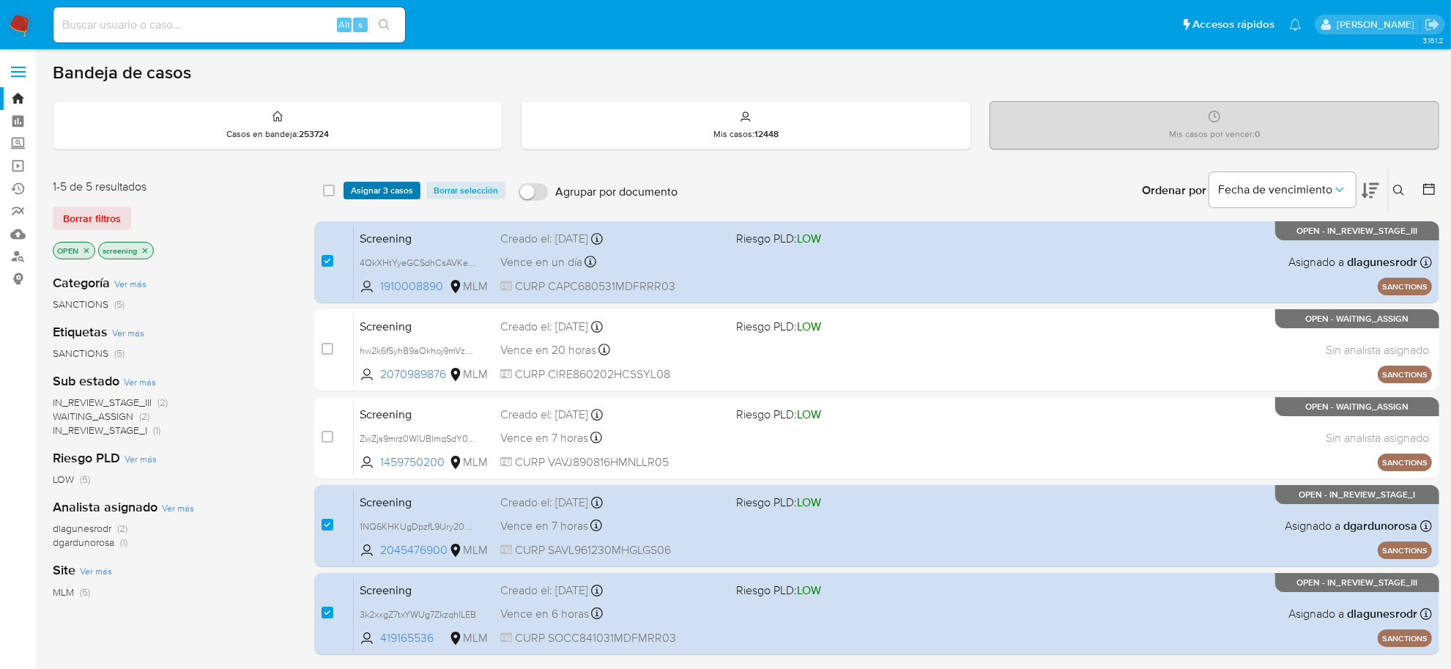
click at [385, 183] on span "Asignar 3 casos" at bounding box center [382, 190] width 62 height 15
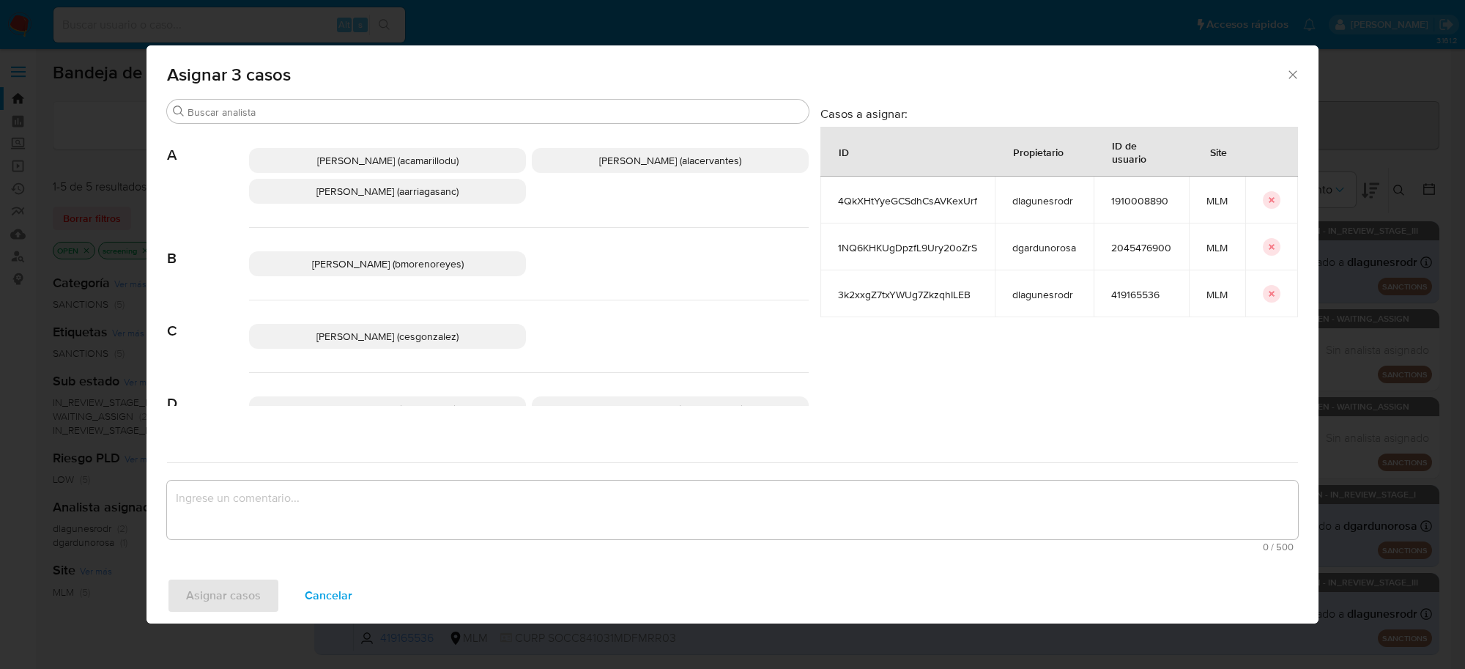
click at [410, 335] on span "Cesar Gonzalez (cesgonzalez)" at bounding box center [387, 336] width 142 height 15
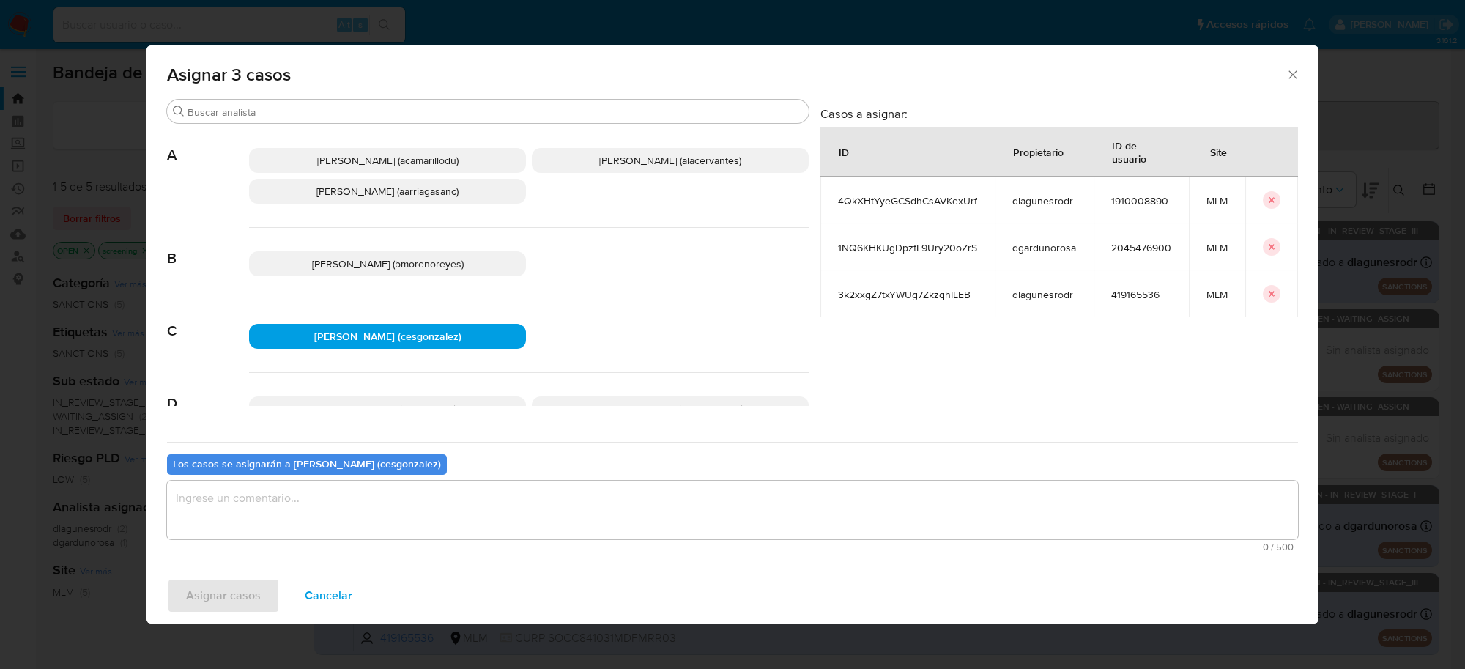
click at [272, 503] on textarea "assign-modal" at bounding box center [732, 509] width 1131 height 59
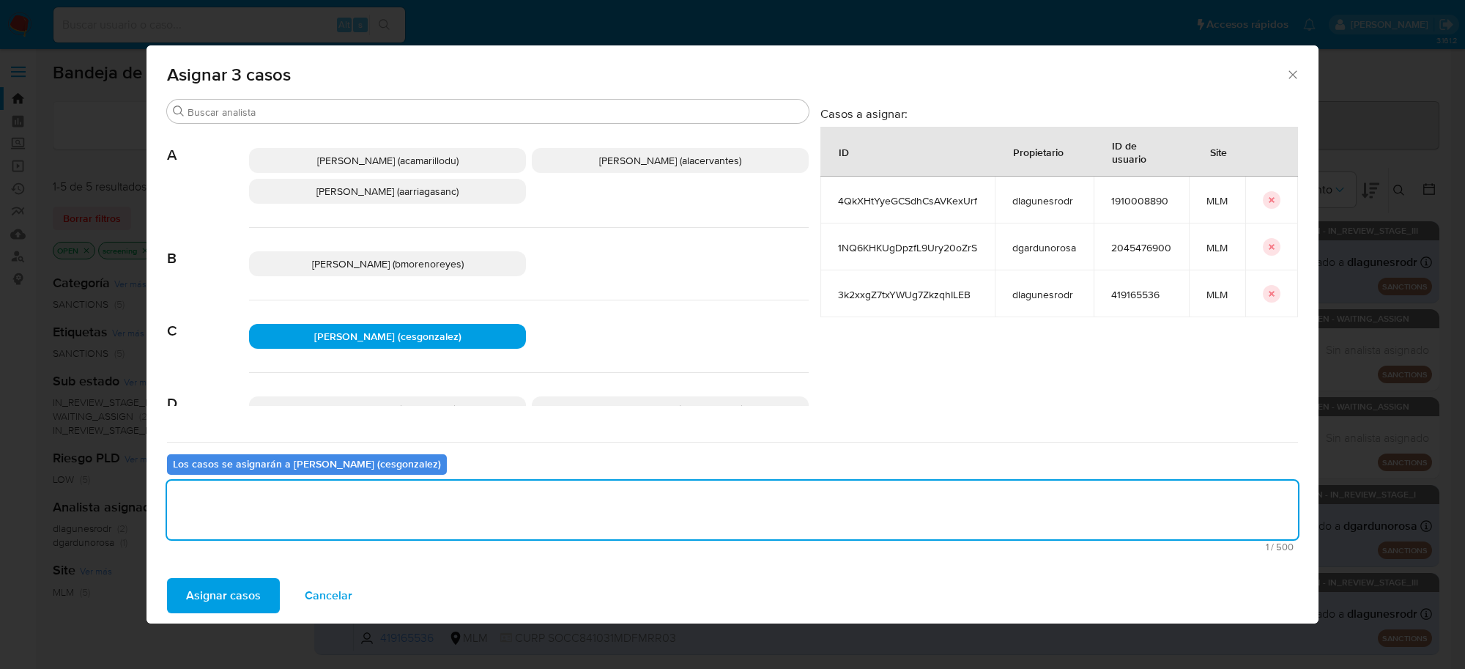
click at [209, 591] on span "Asignar casos" at bounding box center [223, 595] width 75 height 32
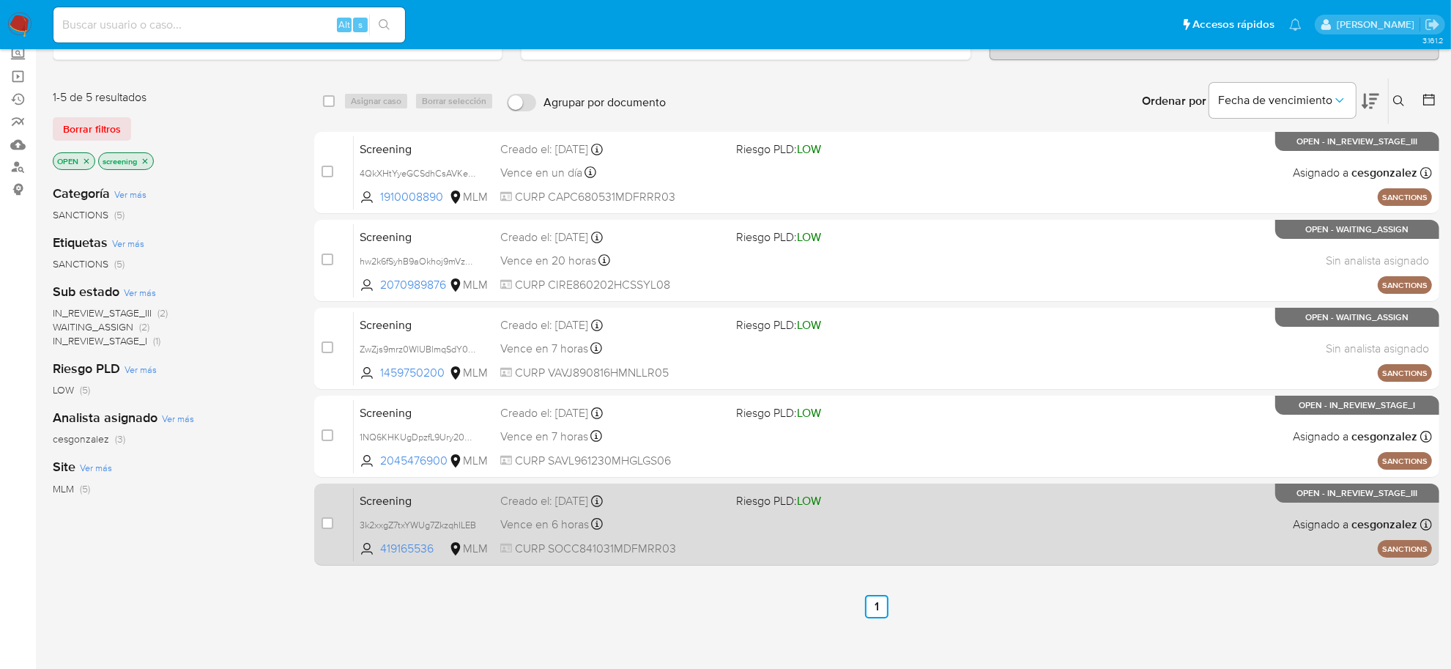
scroll to position [222, 0]
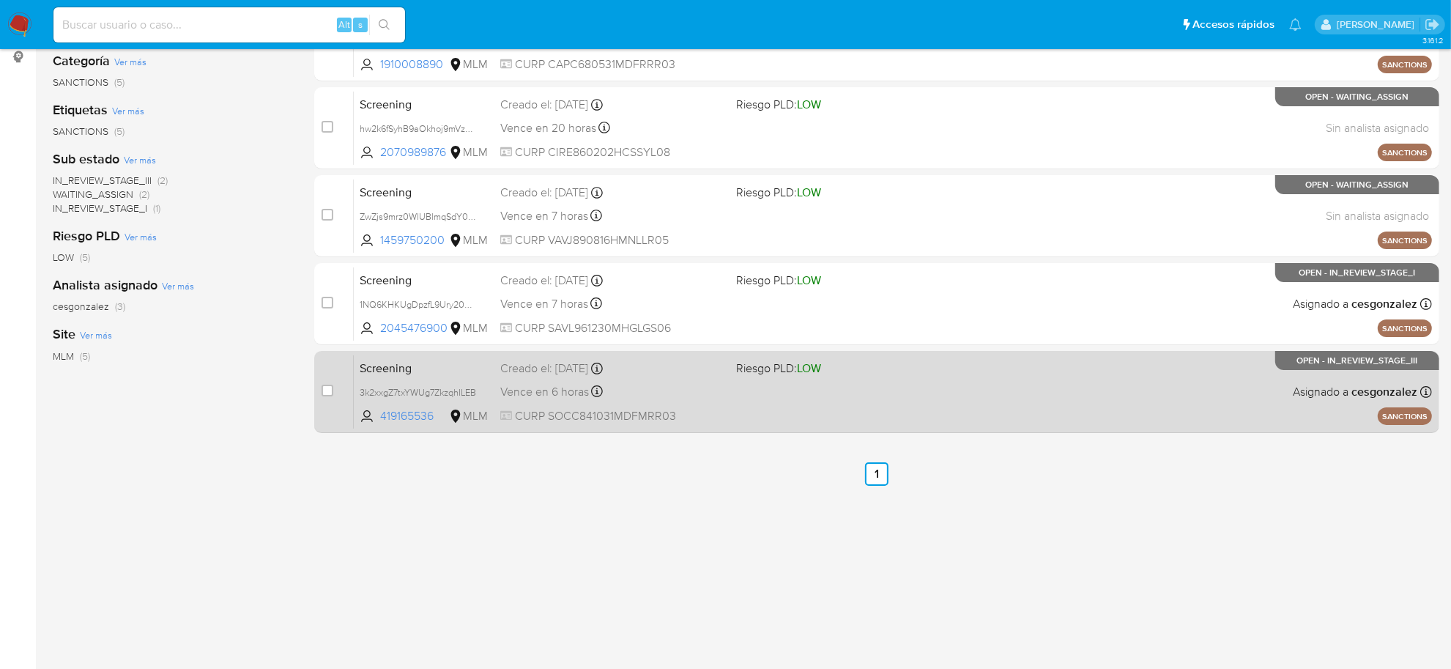
click at [542, 378] on div "Screening 3k2xxgZ7txYWUg7ZkzqhILEB 419165536 MLM Riesgo PLD: LOW Creado el: 24/…" at bounding box center [893, 391] width 1078 height 74
click at [846, 400] on div "Screening 3k2xxgZ7txYWUg7ZkzqhILEB 419165536 MLM Riesgo PLD: LOW Creado el: 24/…" at bounding box center [893, 391] width 1078 height 74
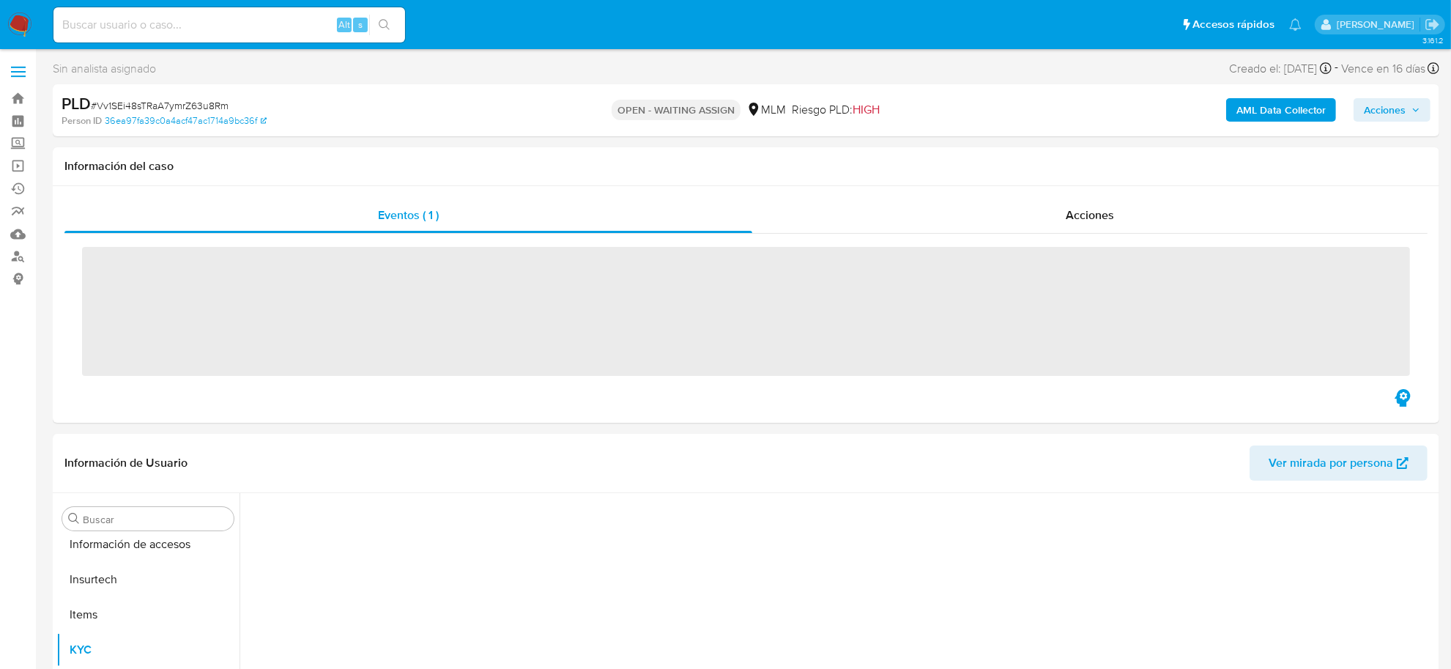
scroll to position [688, 0]
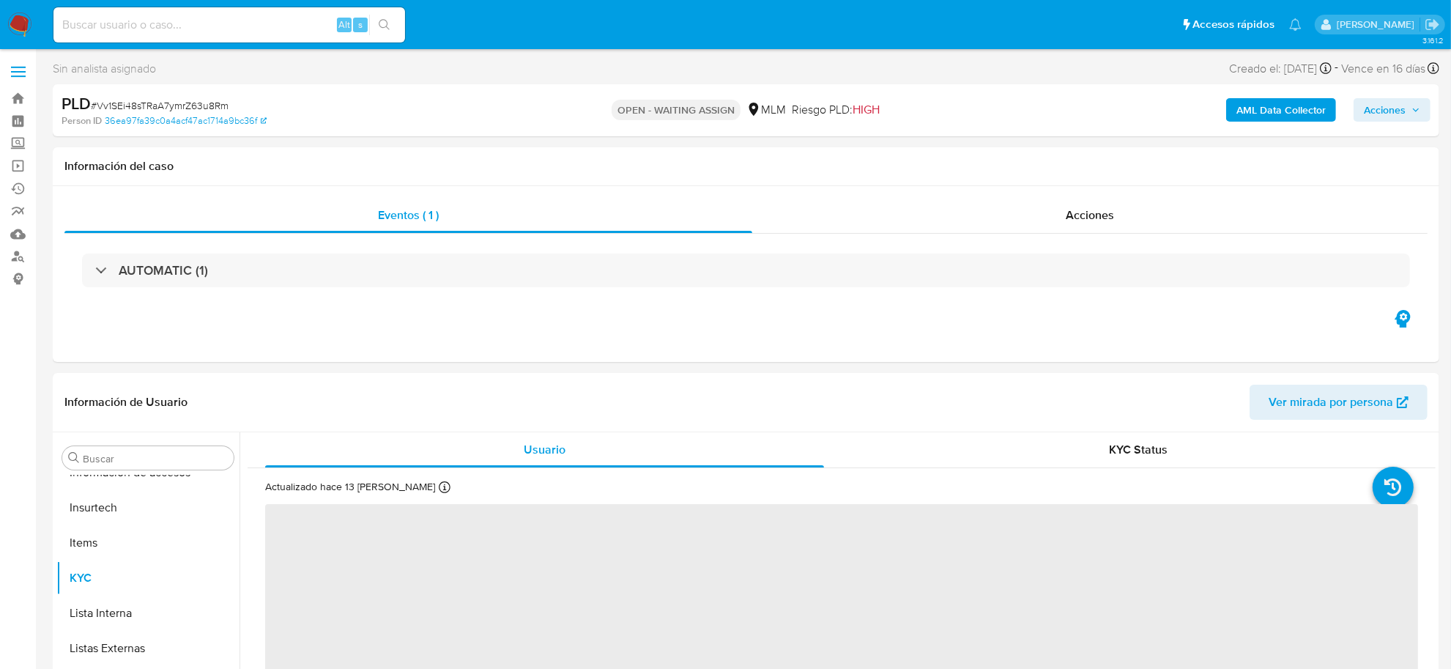
select select "10"
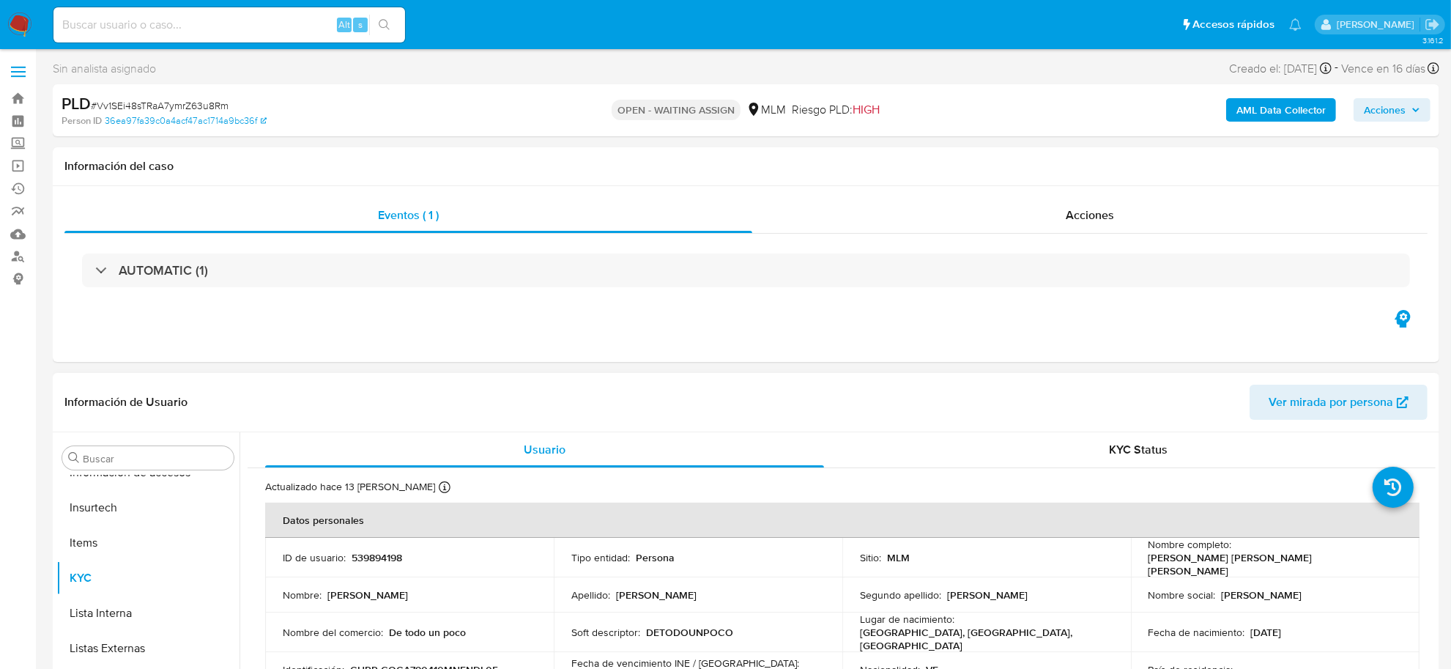
scroll to position [92, 0]
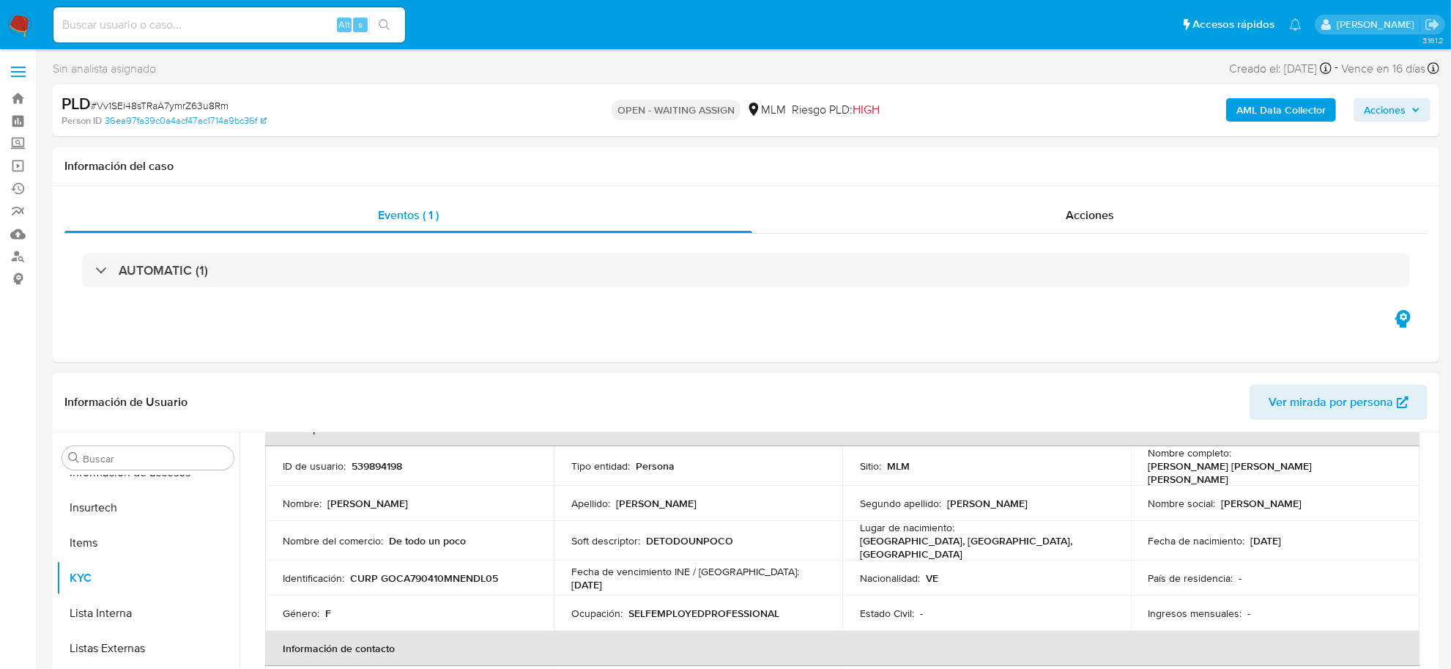
click at [392, 471] on td "ID de usuario : 539894198" at bounding box center [409, 466] width 289 height 40
click at [390, 464] on p "539894198" at bounding box center [377, 465] width 51 height 13
copy p "539894198"
click at [1019, 361] on div "Eventos ( 1 ) Acciones AUTOMATIC (1)" at bounding box center [746, 274] width 1386 height 176
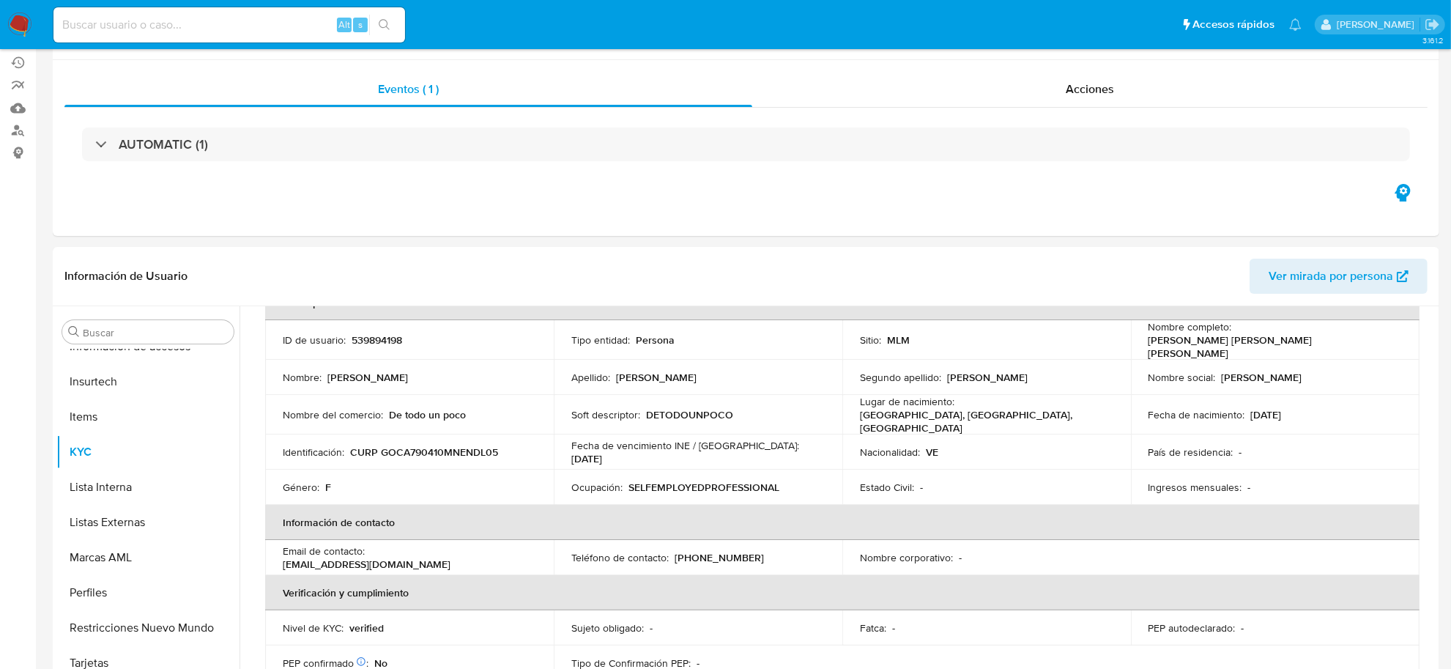
scroll to position [275, 0]
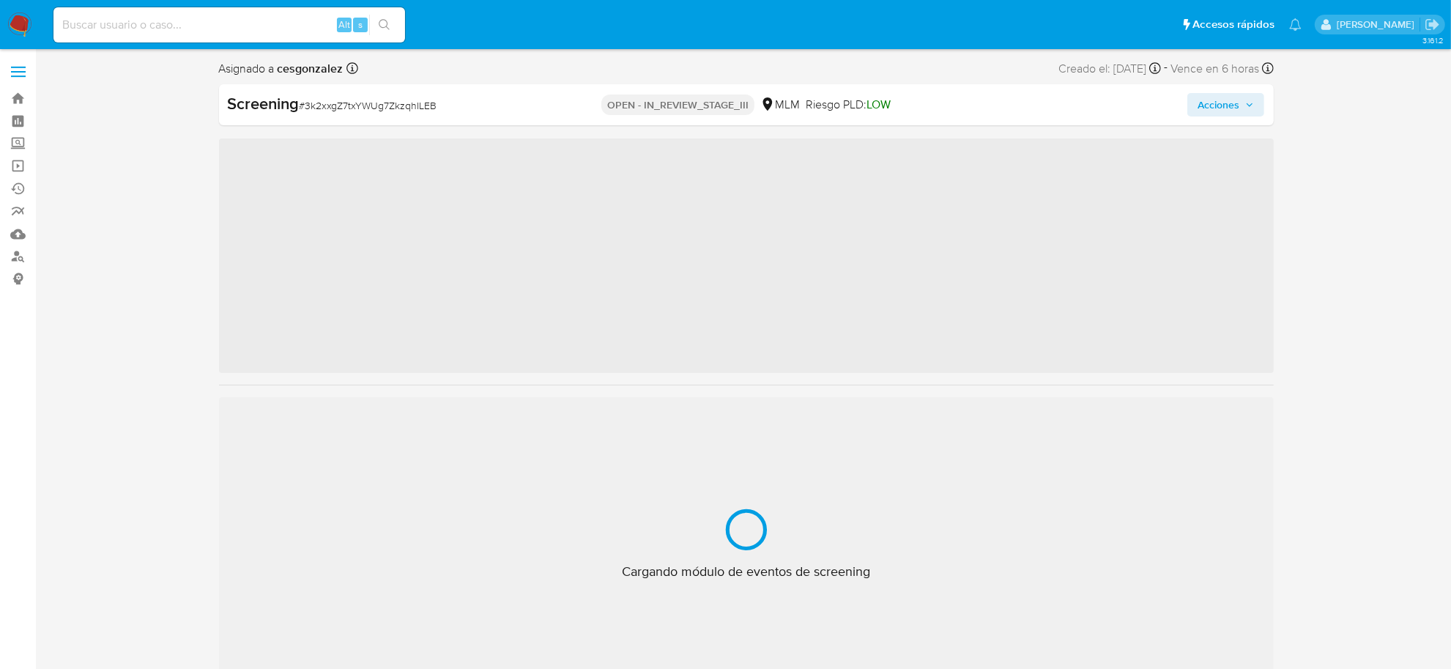
scroll to position [688, 0]
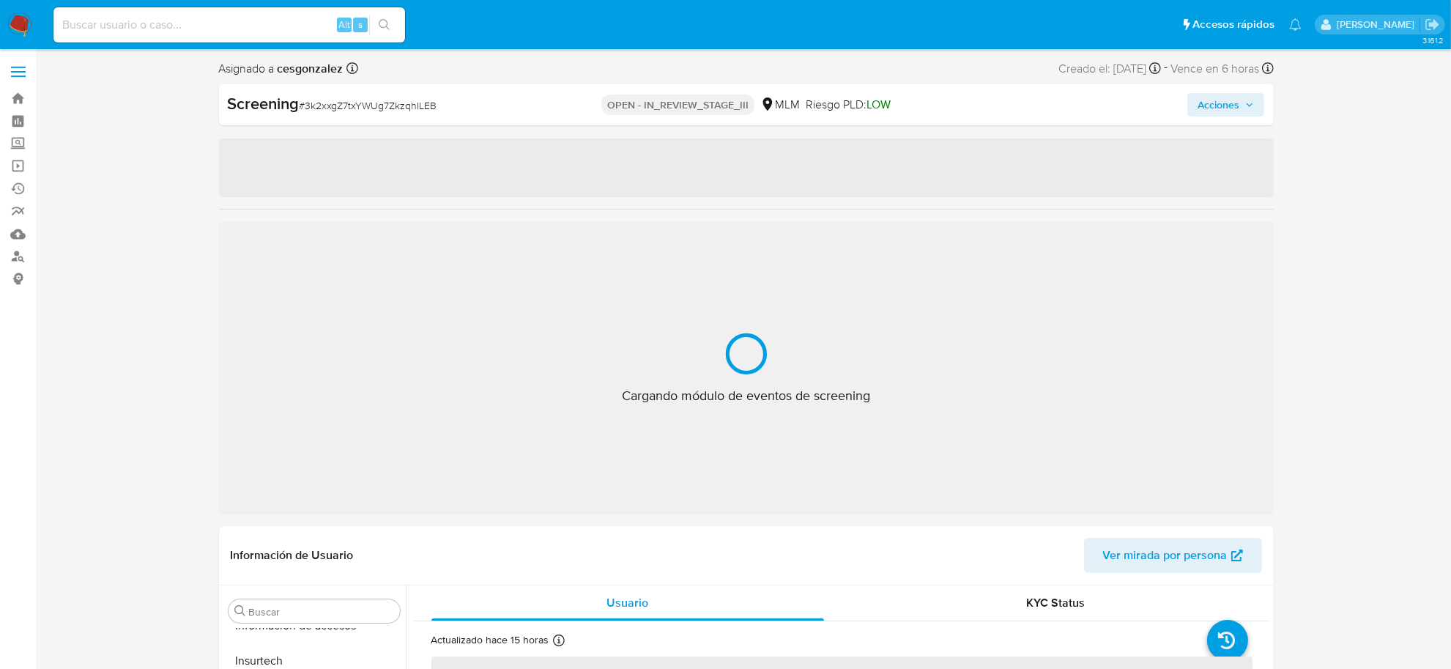
select select "10"
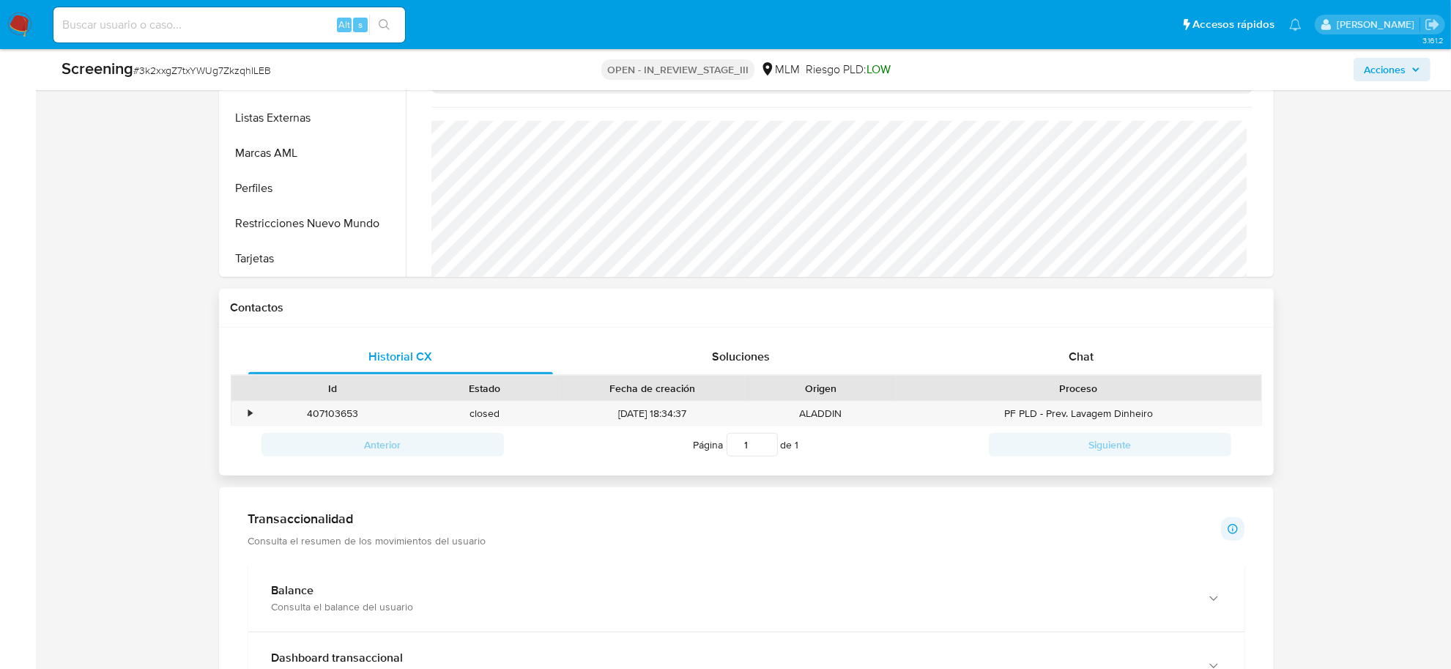
scroll to position [915, 0]
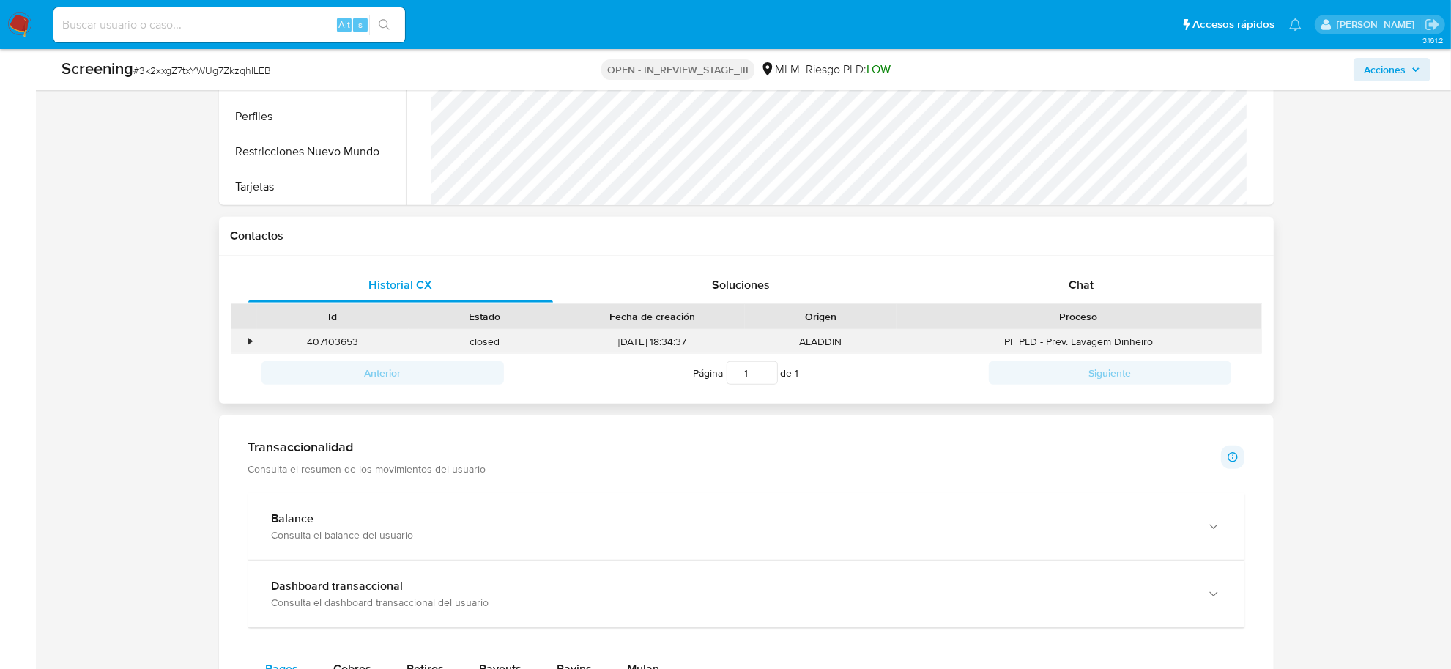
click at [240, 345] on div "•" at bounding box center [244, 342] width 26 height 24
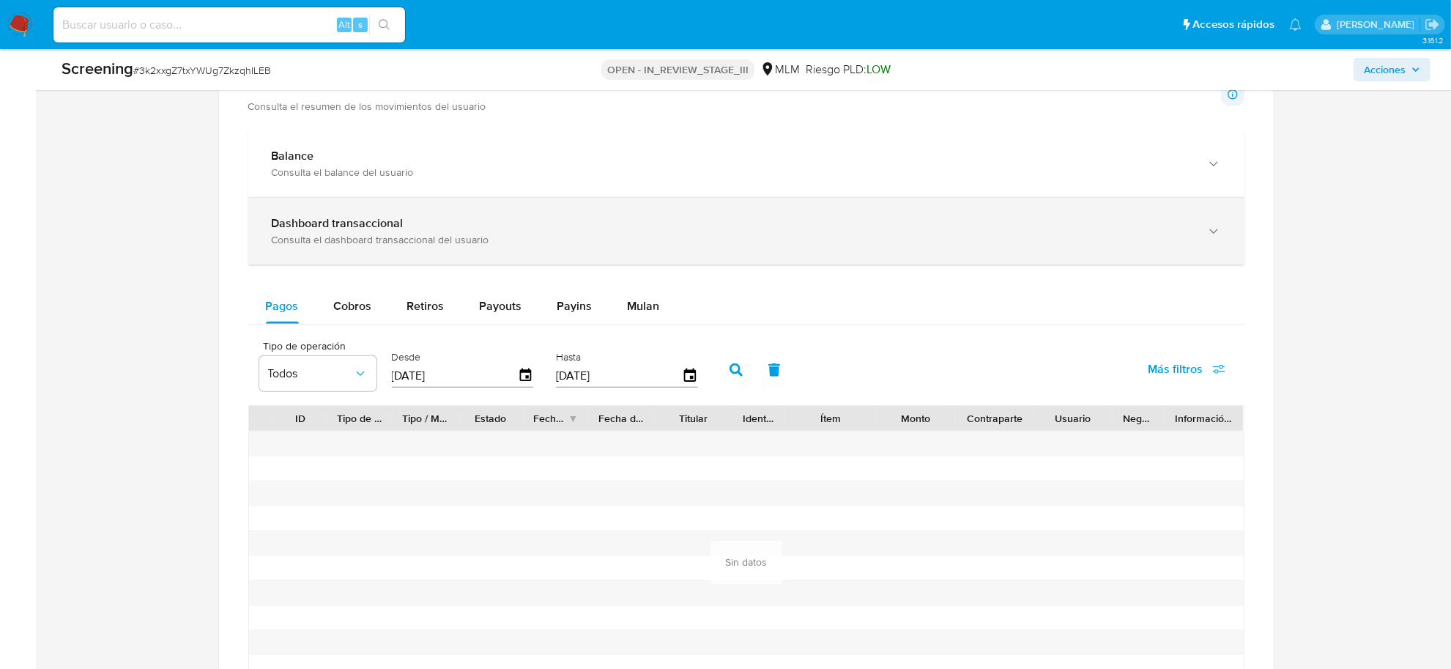
scroll to position [1556, 0]
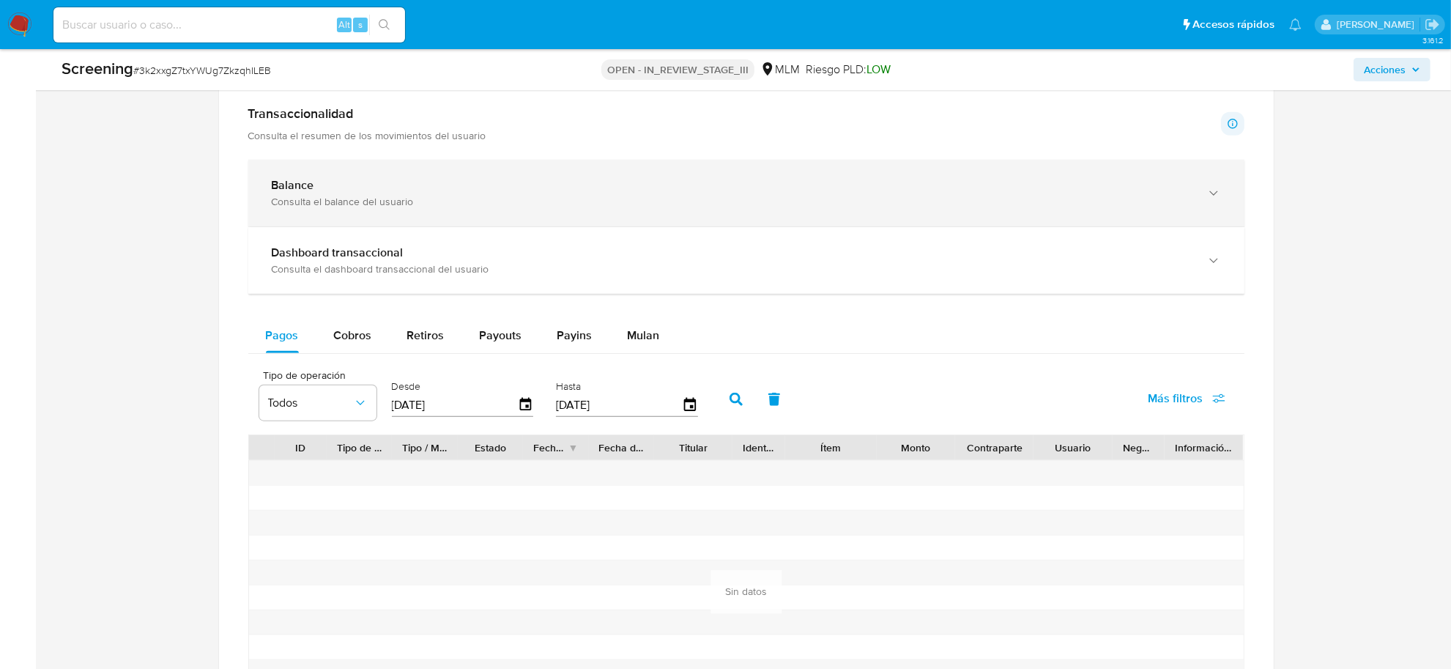
click at [349, 196] on div "Consulta el balance del usuario" at bounding box center [732, 201] width 920 height 13
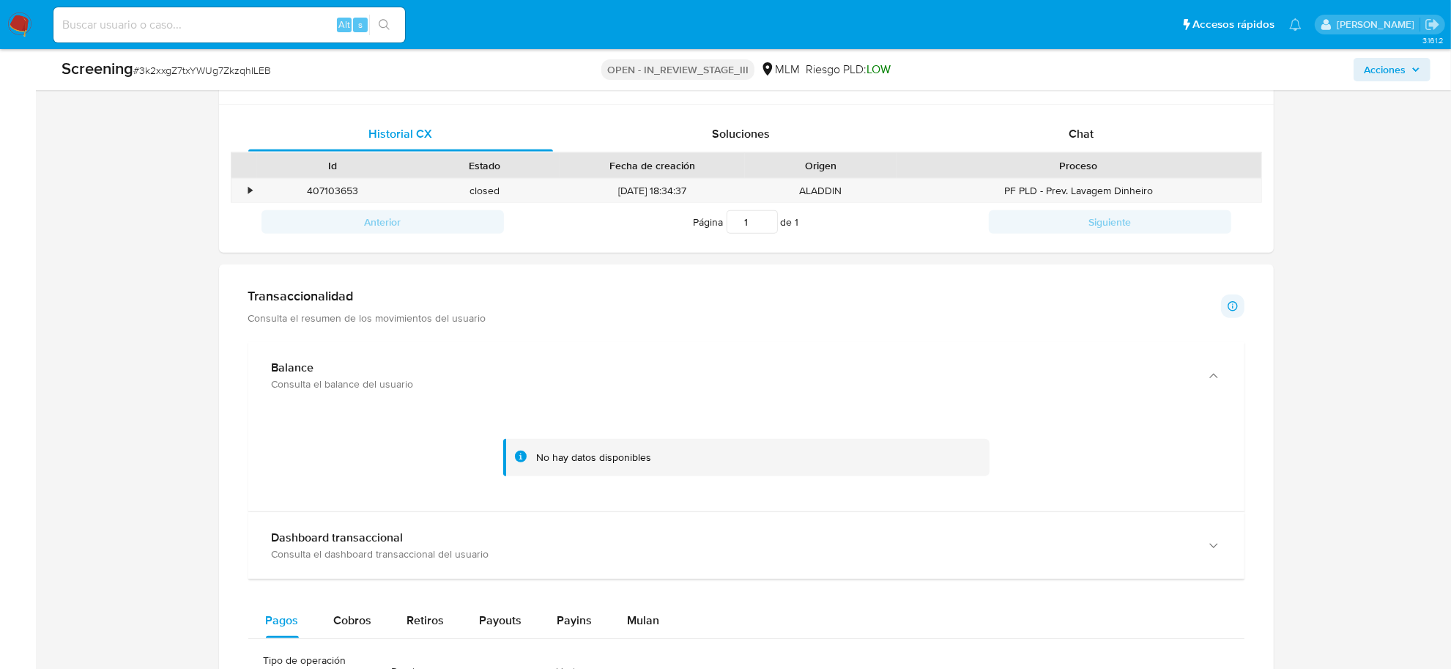
scroll to position [1099, 0]
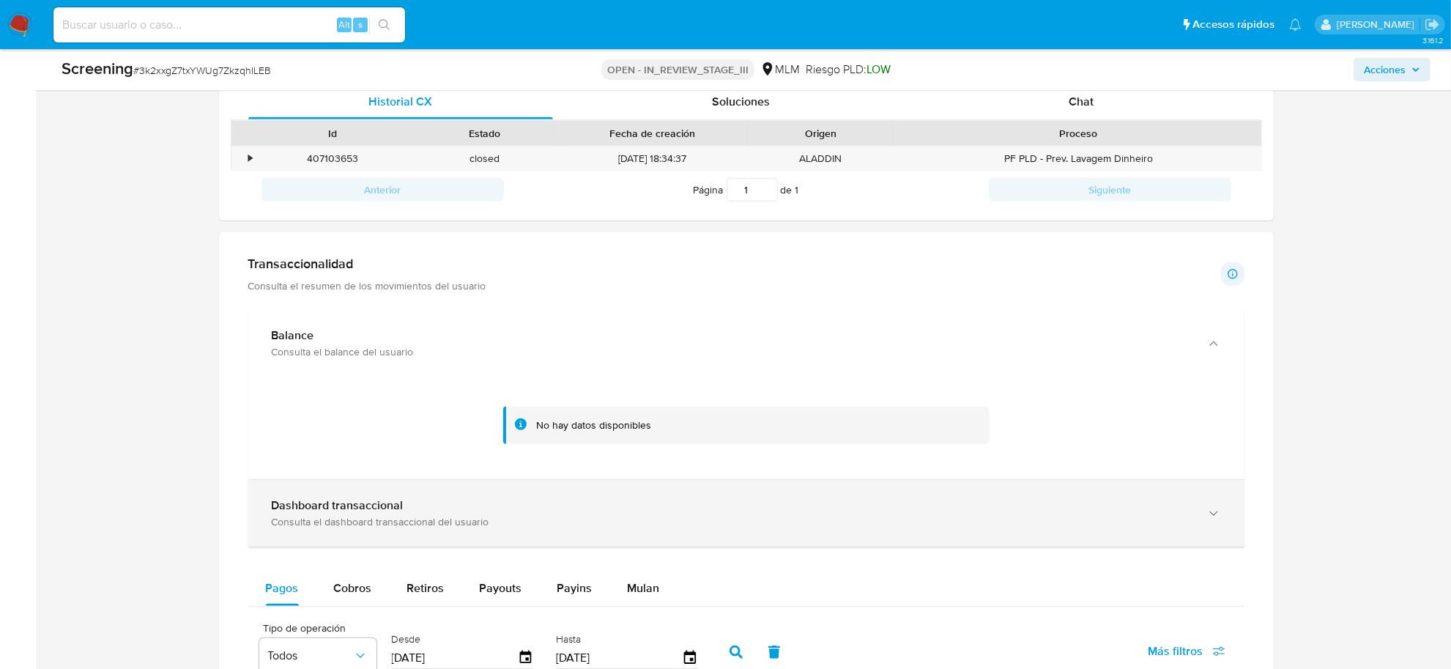
click at [642, 517] on div "Consulta el dashboard transaccional del usuario" at bounding box center [732, 521] width 920 height 13
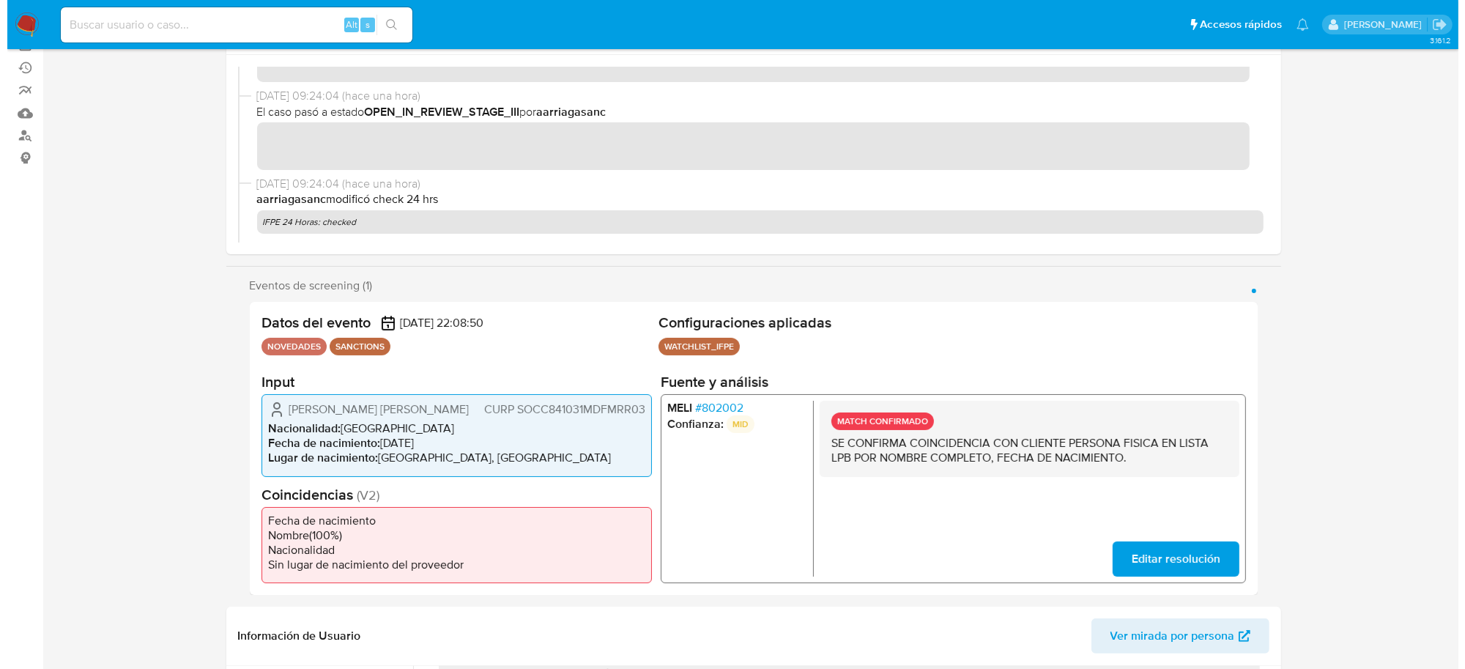
scroll to position [0, 0]
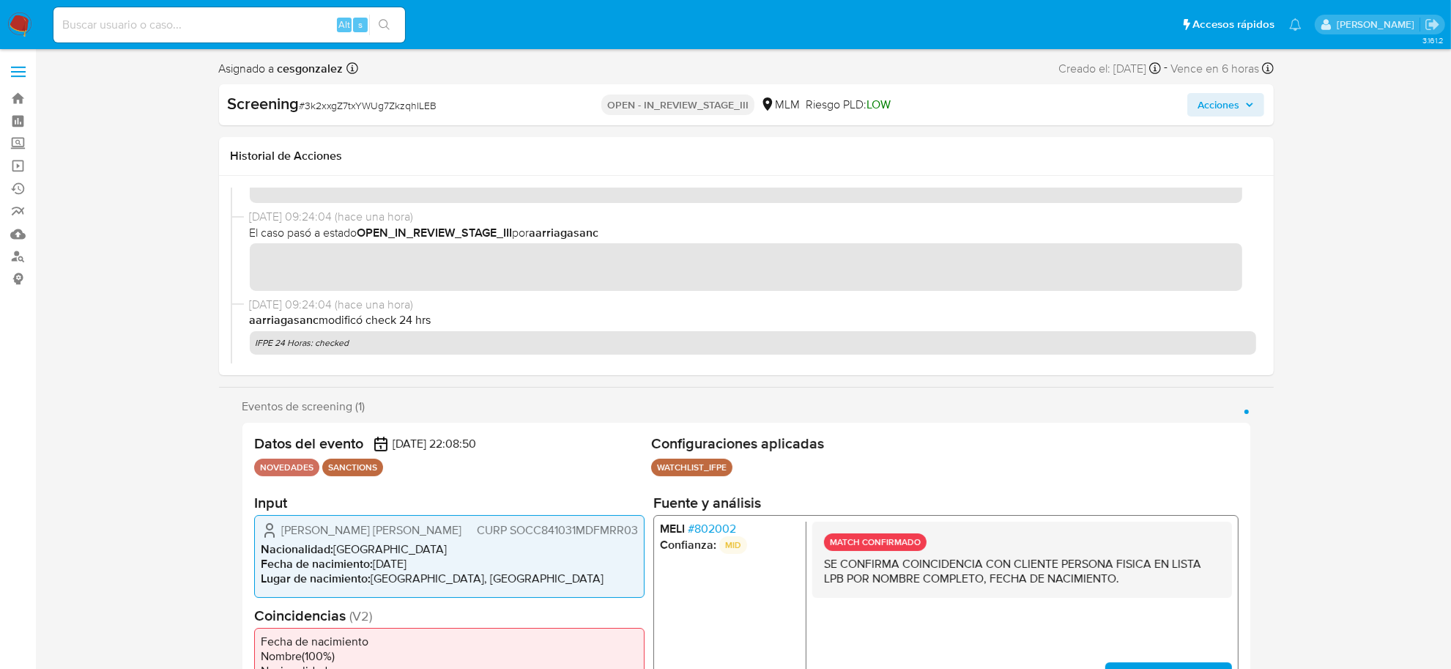
click at [1251, 110] on span "Acciones" at bounding box center [1225, 104] width 56 height 21
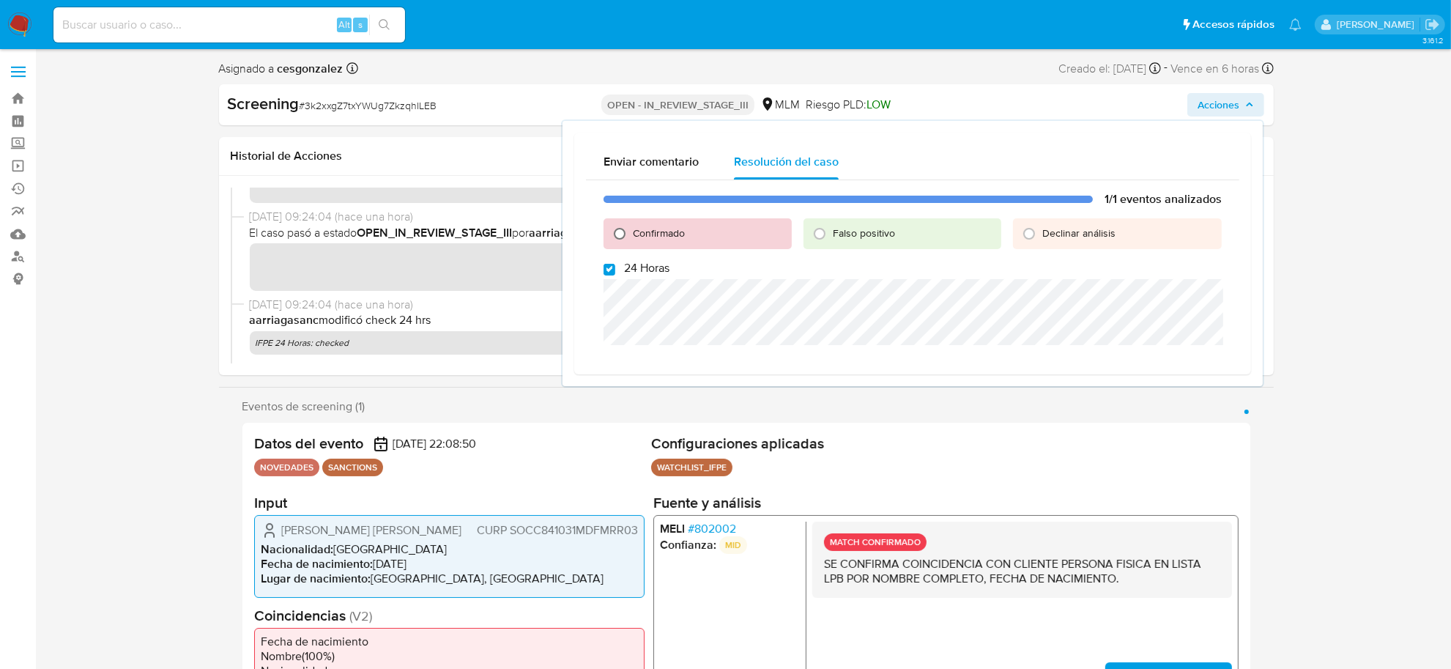
click at [614, 231] on input "Confirmado" at bounding box center [619, 233] width 23 height 23
radio input "true"
click at [606, 269] on input "24 Horas" at bounding box center [609, 270] width 12 height 12
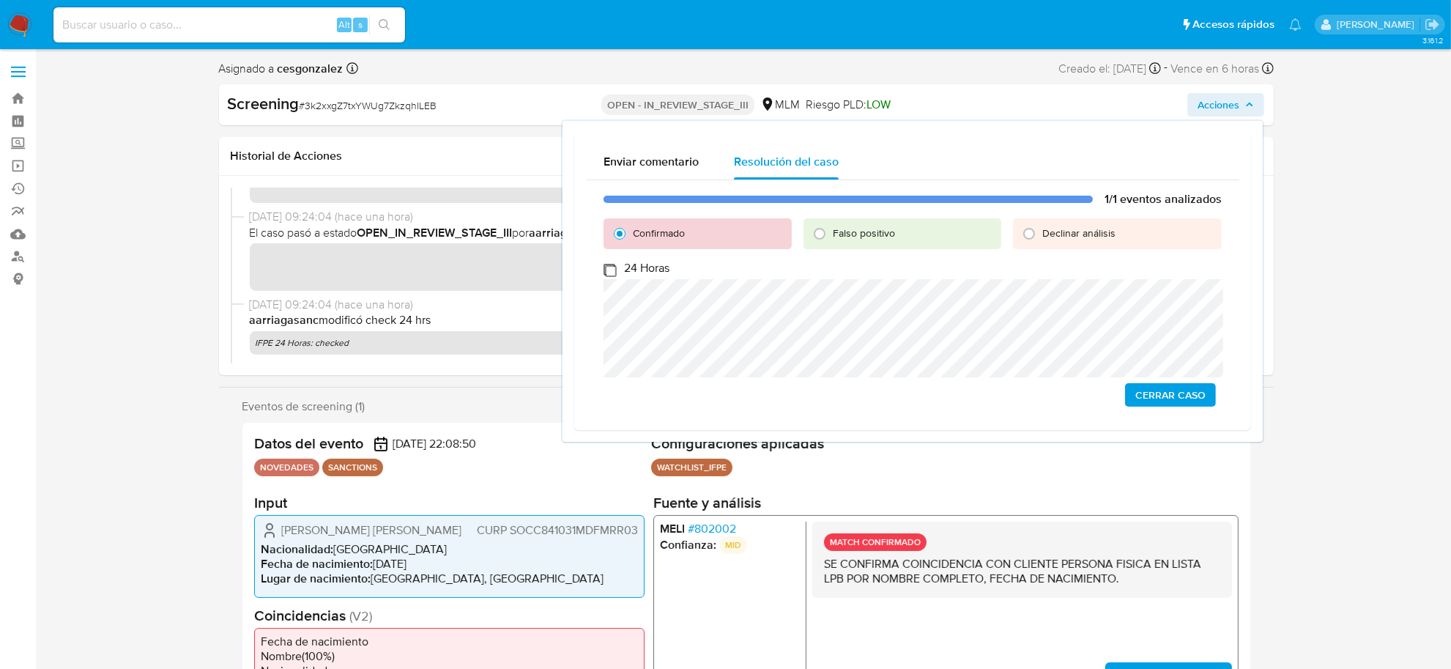
click at [606, 268] on input "24 Horas" at bounding box center [609, 270] width 12 height 12
checkbox input "true"
click at [1159, 390] on span "Cerrar Caso" at bounding box center [1170, 394] width 70 height 21
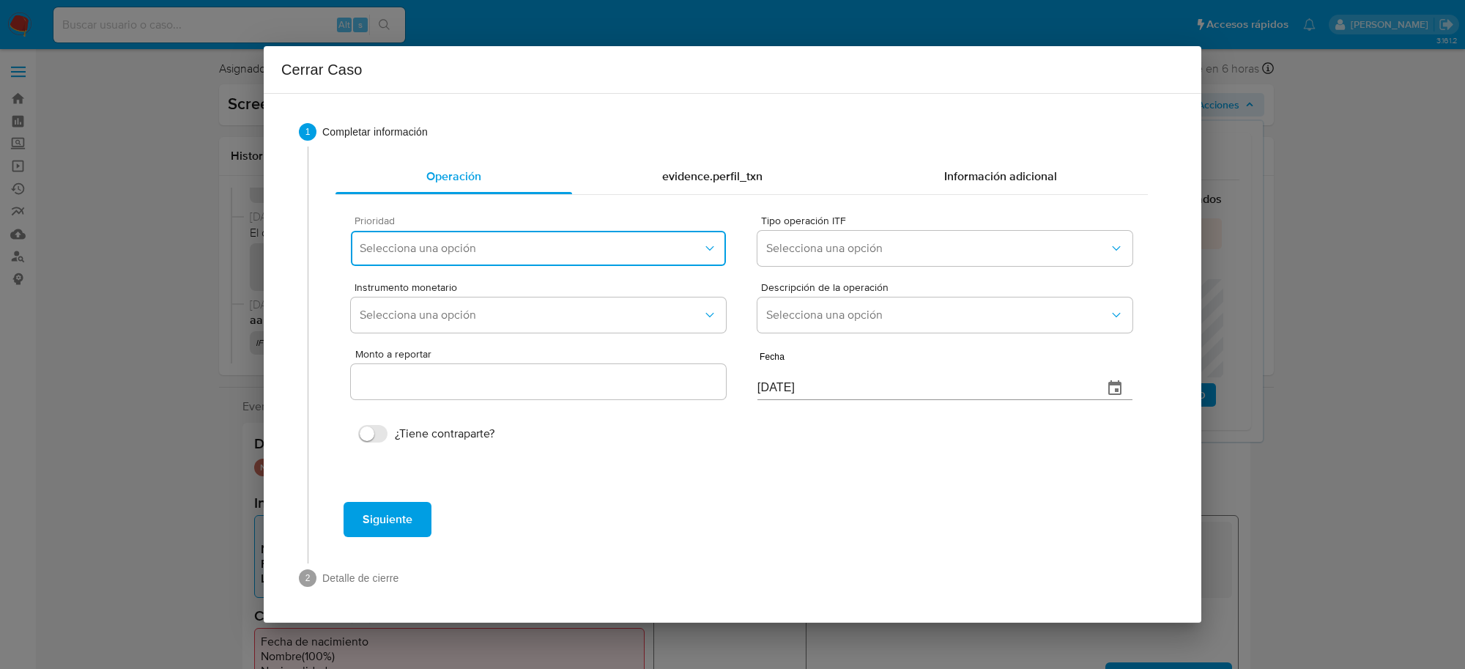
click at [475, 243] on span "Selecciona una opción" at bounding box center [531, 248] width 343 height 15
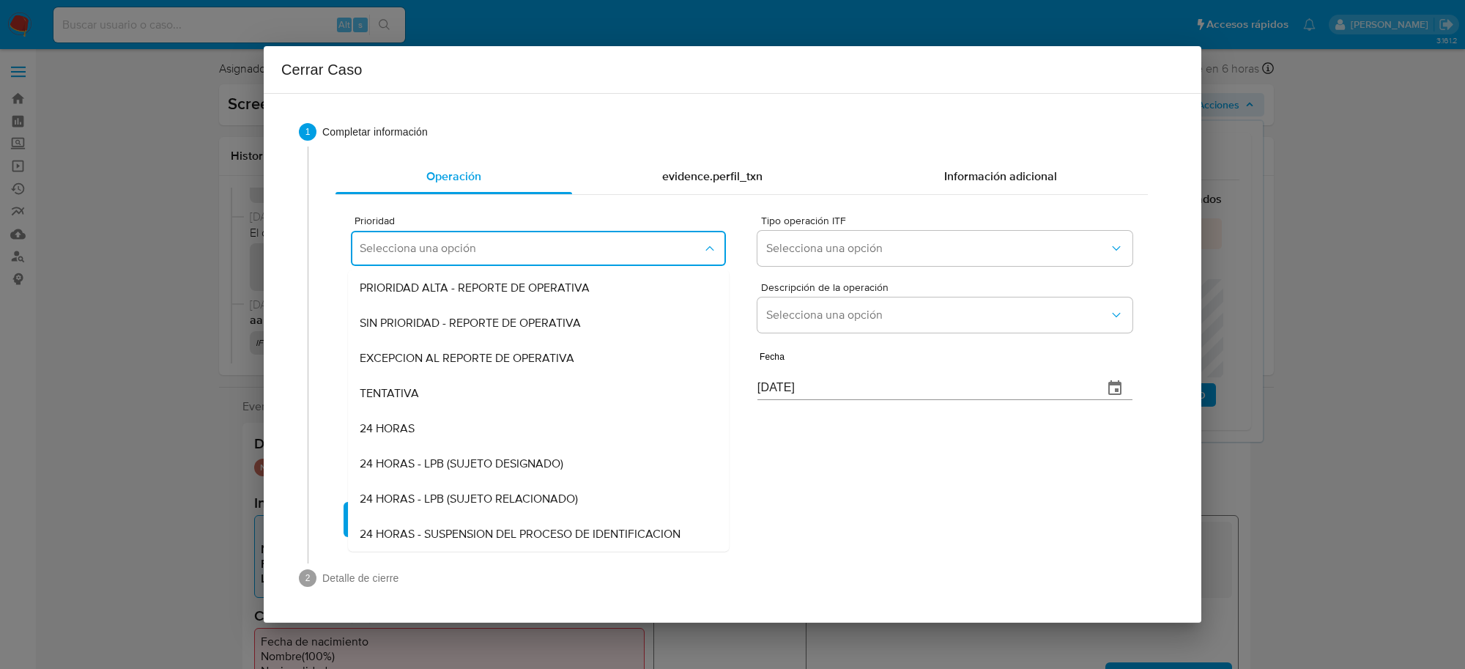
drag, startPoint x: 459, startPoint y: 463, endPoint x: 487, endPoint y: 456, distance: 28.8
click at [460, 464] on span "24 HORAS - LPB (SUJETO DESIGNADO)" at bounding box center [462, 463] width 204 height 15
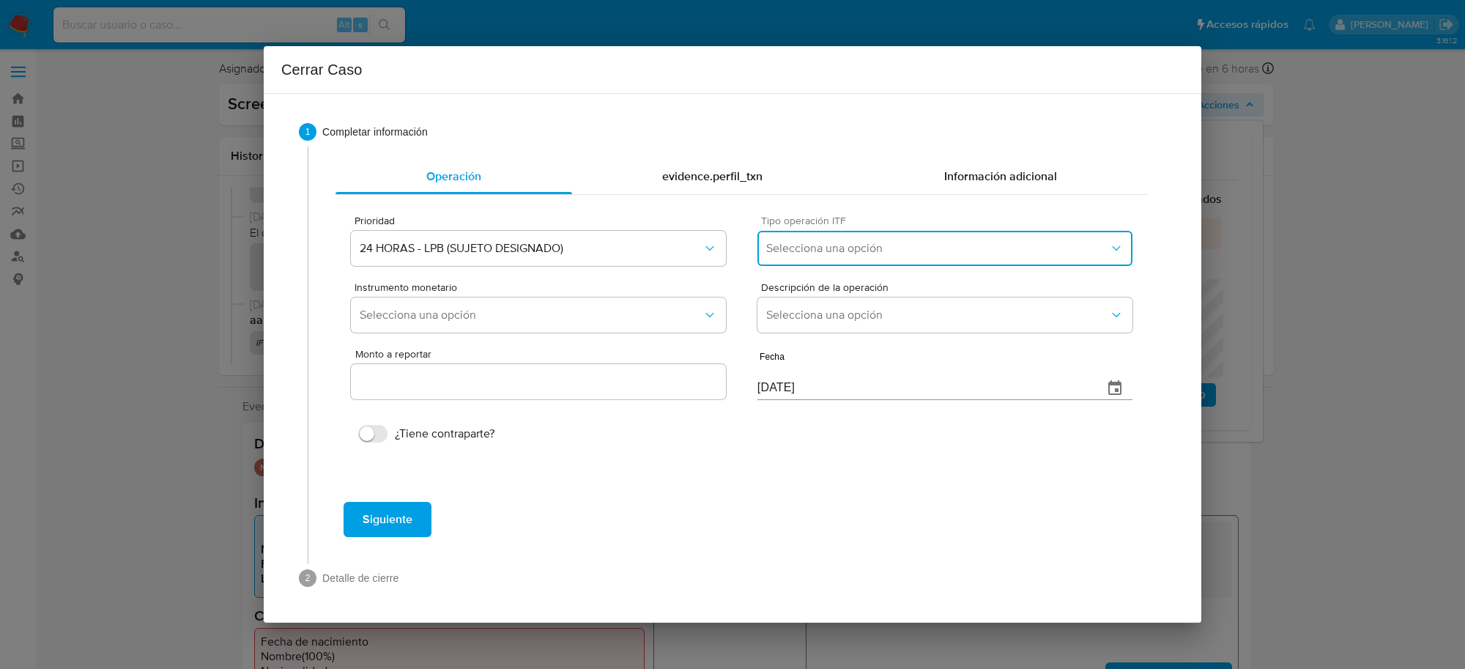
click at [974, 250] on span "Selecciona una opción" at bounding box center [937, 248] width 343 height 15
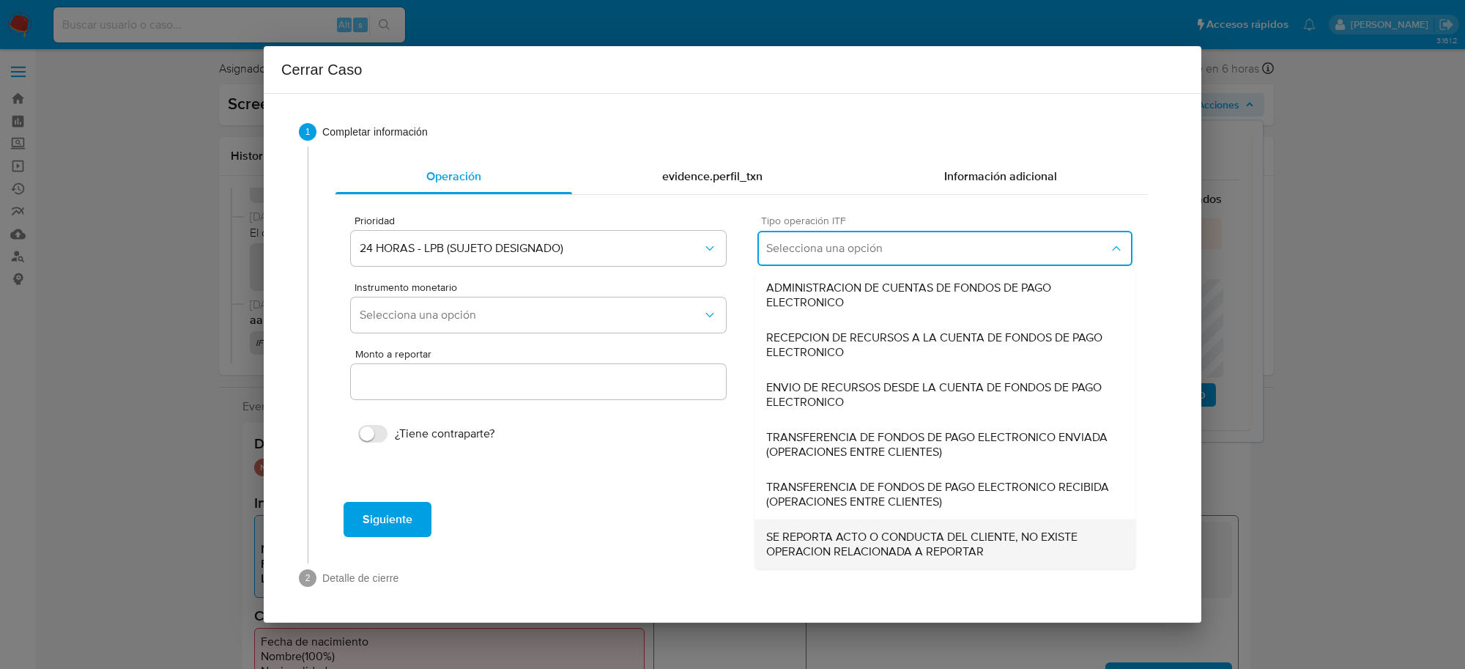
click at [858, 550] on span "SE REPORTA ACTO O CONDUCTA DEL CLIENTE, NO EXISTE OPERACION RELACIONADA A REPOR…" at bounding box center [944, 544] width 357 height 29
type input "0.00"
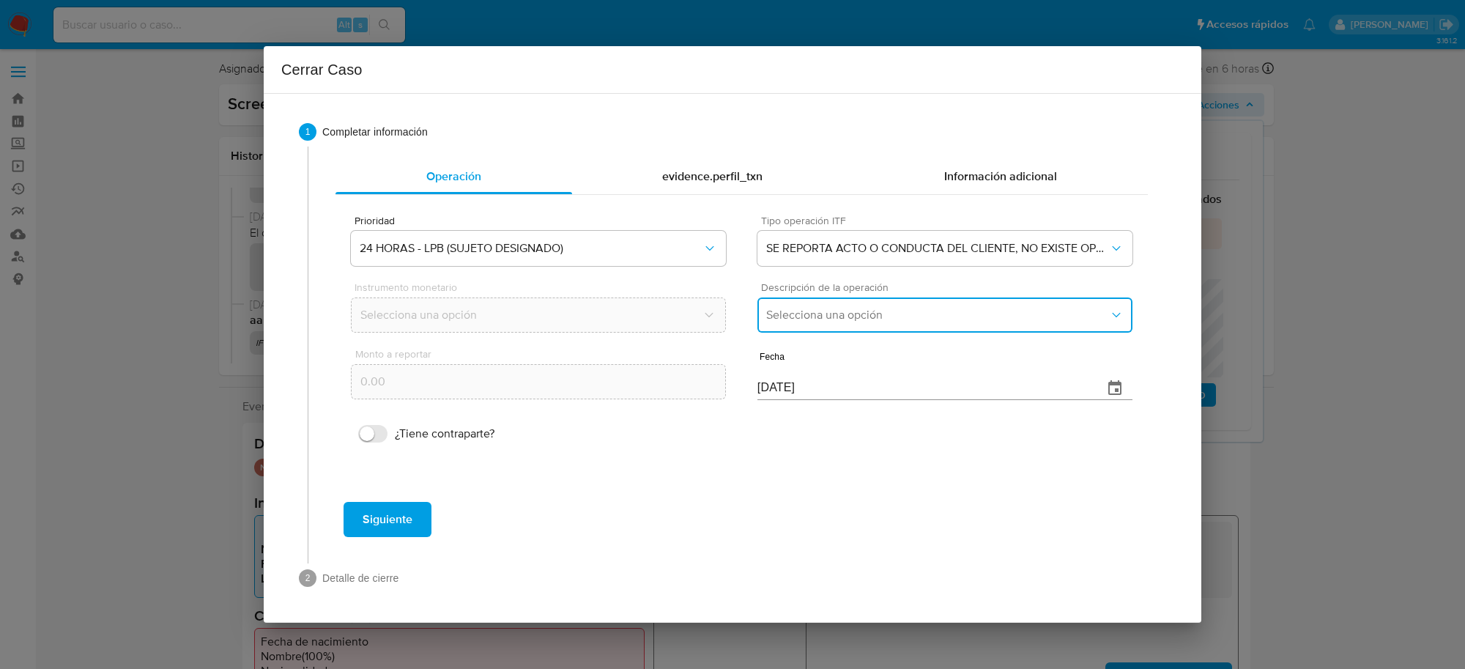
click at [813, 320] on span "Selecciona una opción" at bounding box center [937, 315] width 343 height 15
click at [851, 385] on span "LISTA DE PERSONAS BLOQUEADAS" at bounding box center [859, 389] width 186 height 15
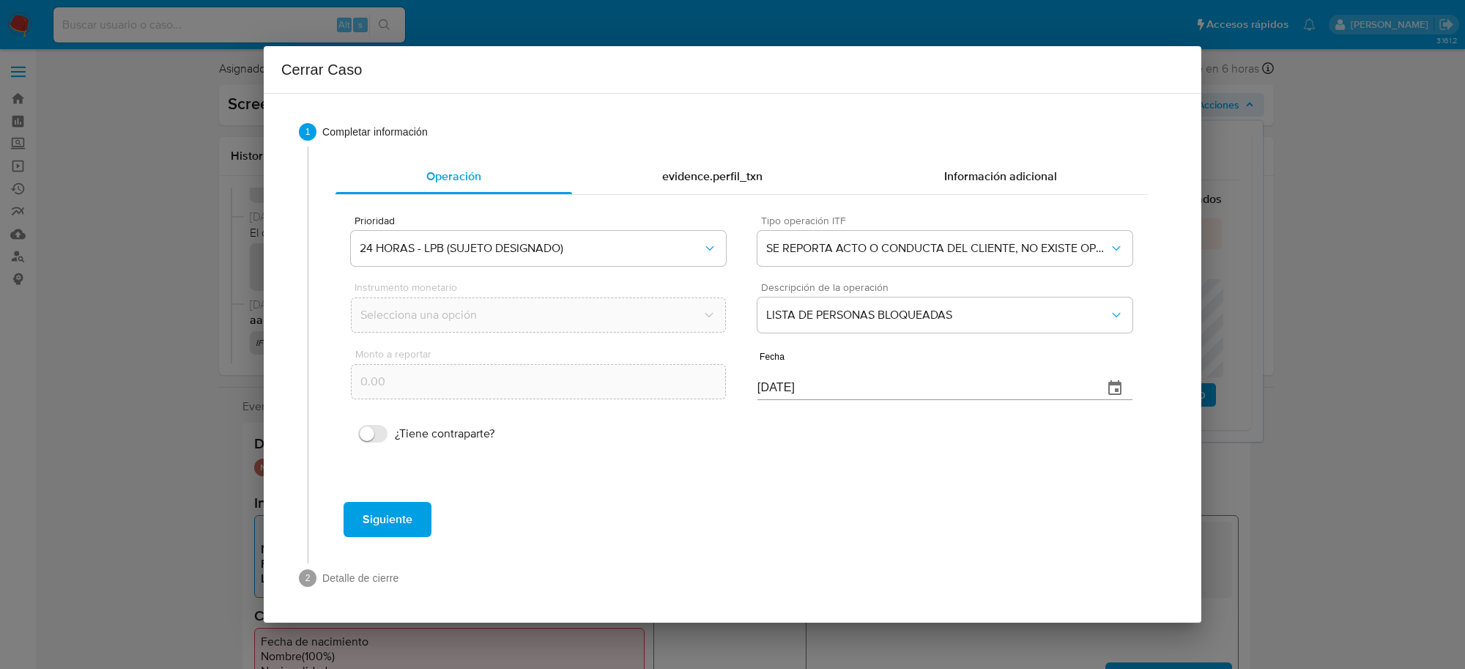
click at [768, 390] on input "[DATE]" at bounding box center [924, 387] width 334 height 23
type input "24/09/2025"
click at [400, 519] on span "Siguiente" at bounding box center [388, 519] width 50 height 32
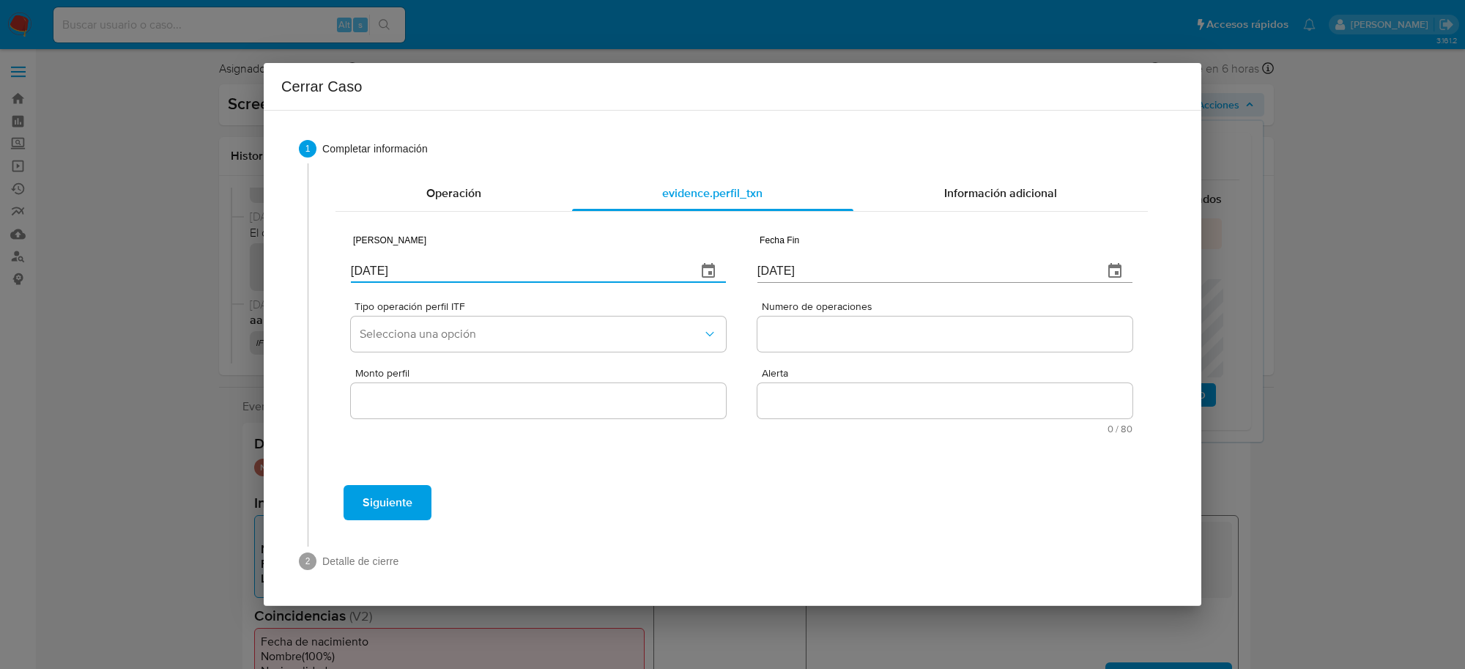
click at [390, 272] on input "[DATE]" at bounding box center [518, 270] width 334 height 23
type input "01/01/2025"
type input "01/07/2025"
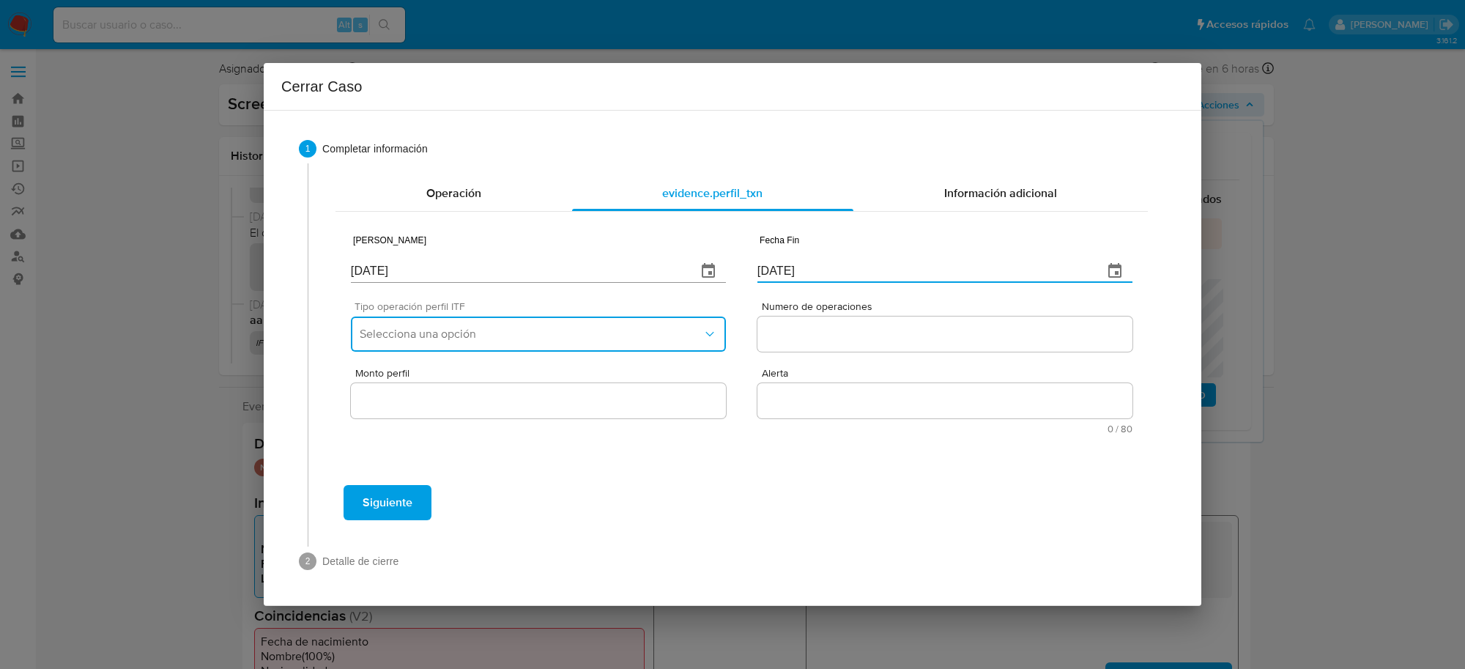
click at [517, 330] on span "Selecciona una opción" at bounding box center [531, 334] width 343 height 15
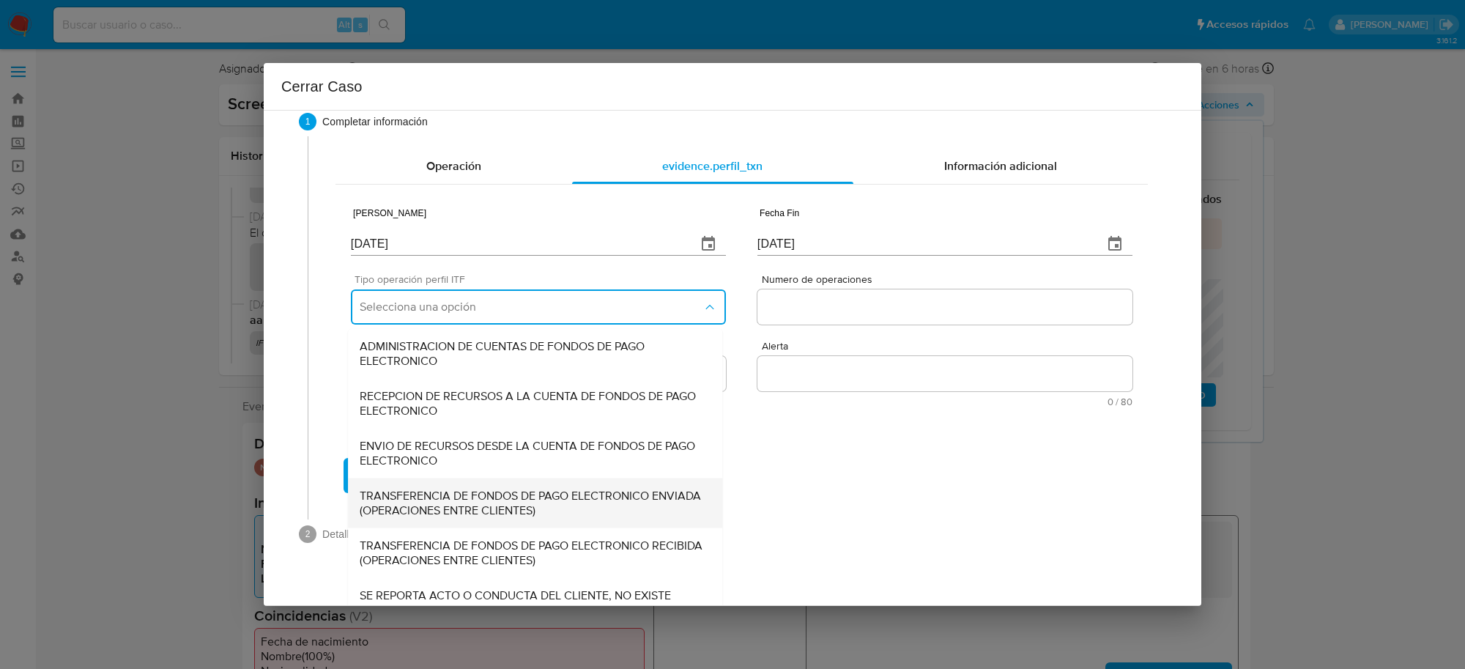
scroll to position [49, 0]
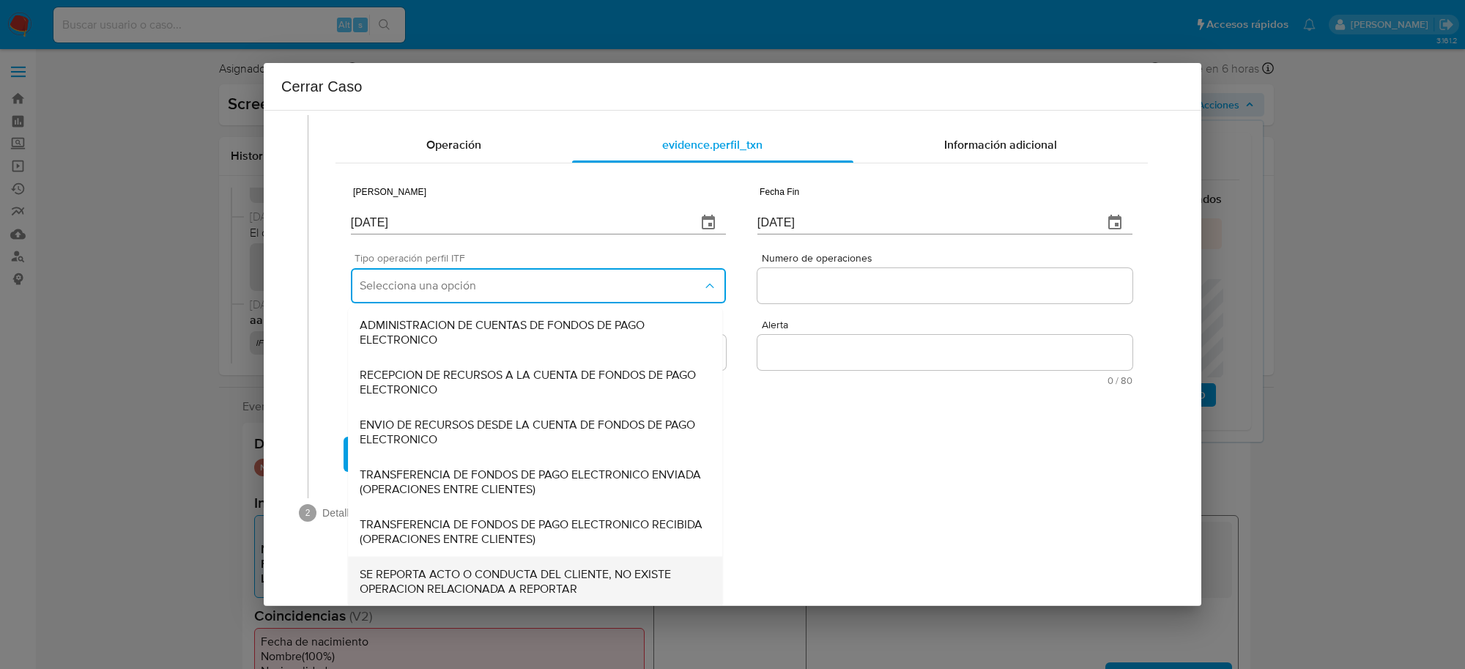
click at [464, 568] on span "SE REPORTA ACTO O CONDUCTA DEL CLIENTE, NO EXISTE OPERACION RELACIONADA A REPOR…" at bounding box center [535, 580] width 351 height 29
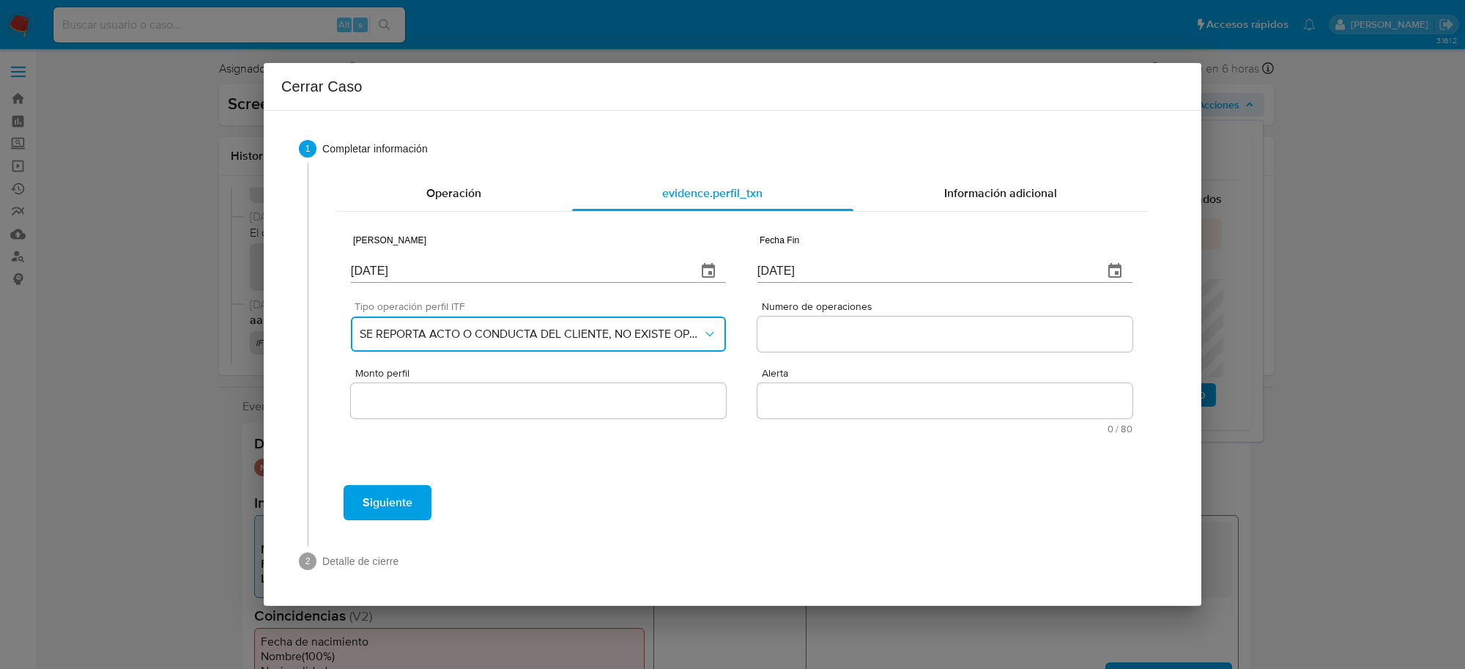
scroll to position [0, 0]
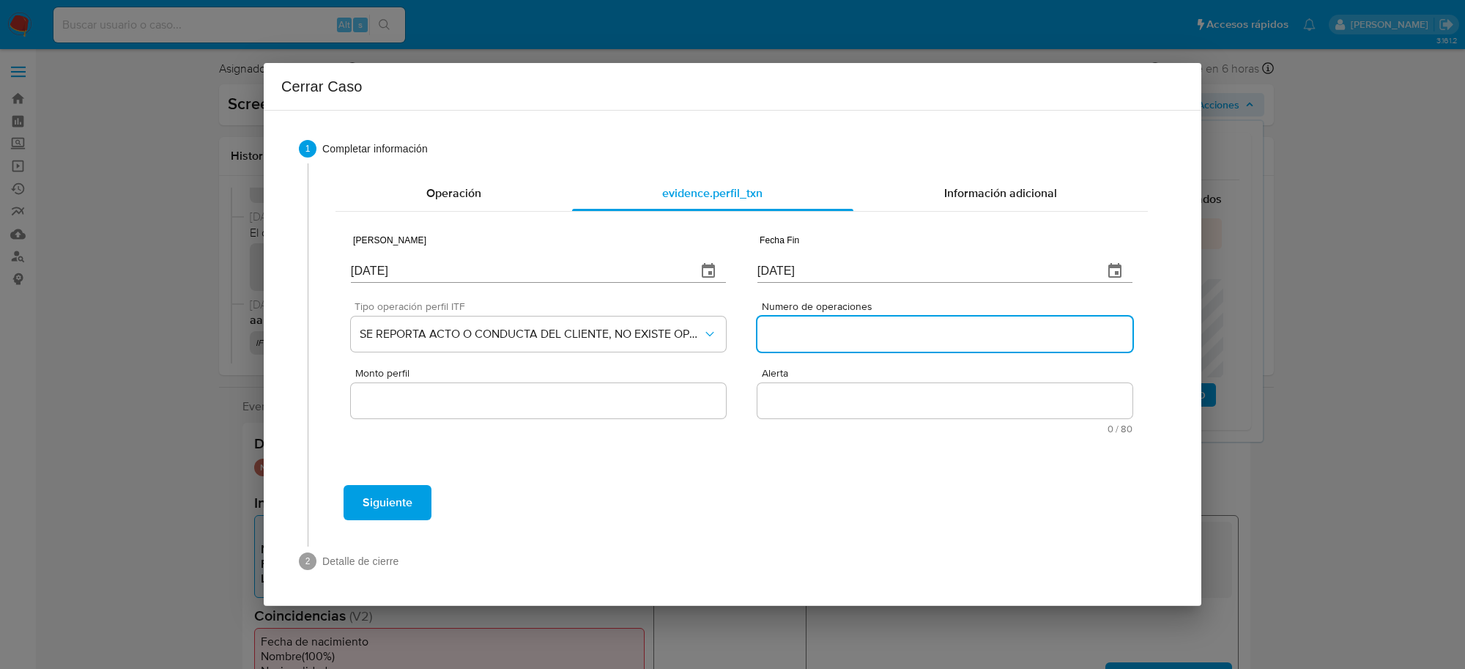
click at [778, 333] on input "Numero de operaciones" at bounding box center [944, 333] width 375 height 19
type input "0"
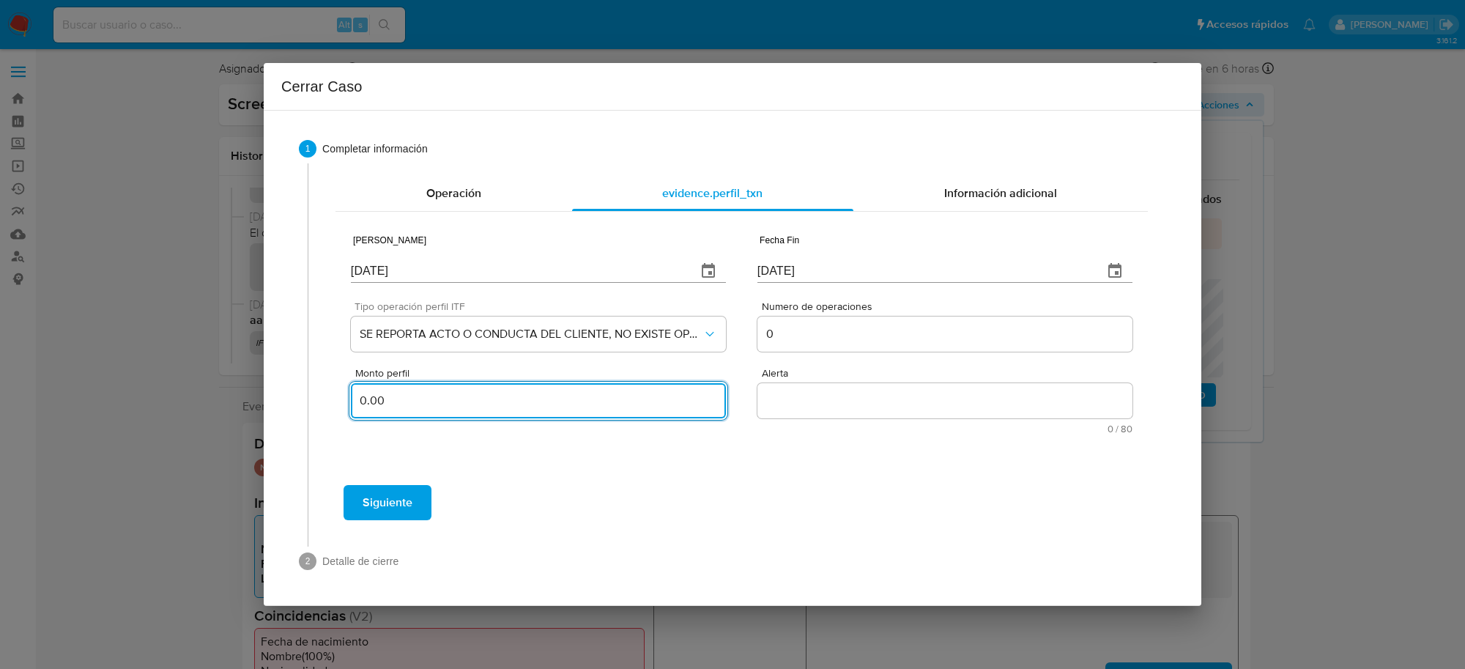
type input "0.00"
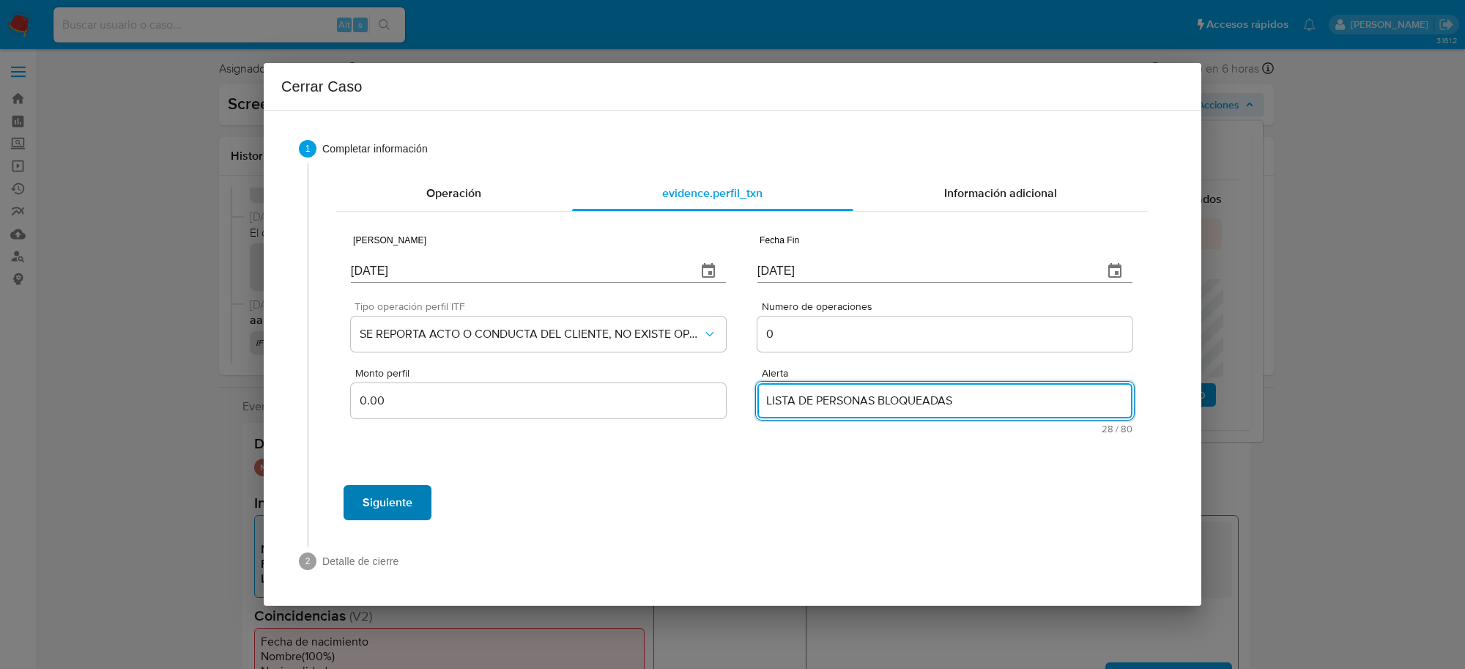
type textarea "LISTA DE PERSONAS BLOQUEADAS"
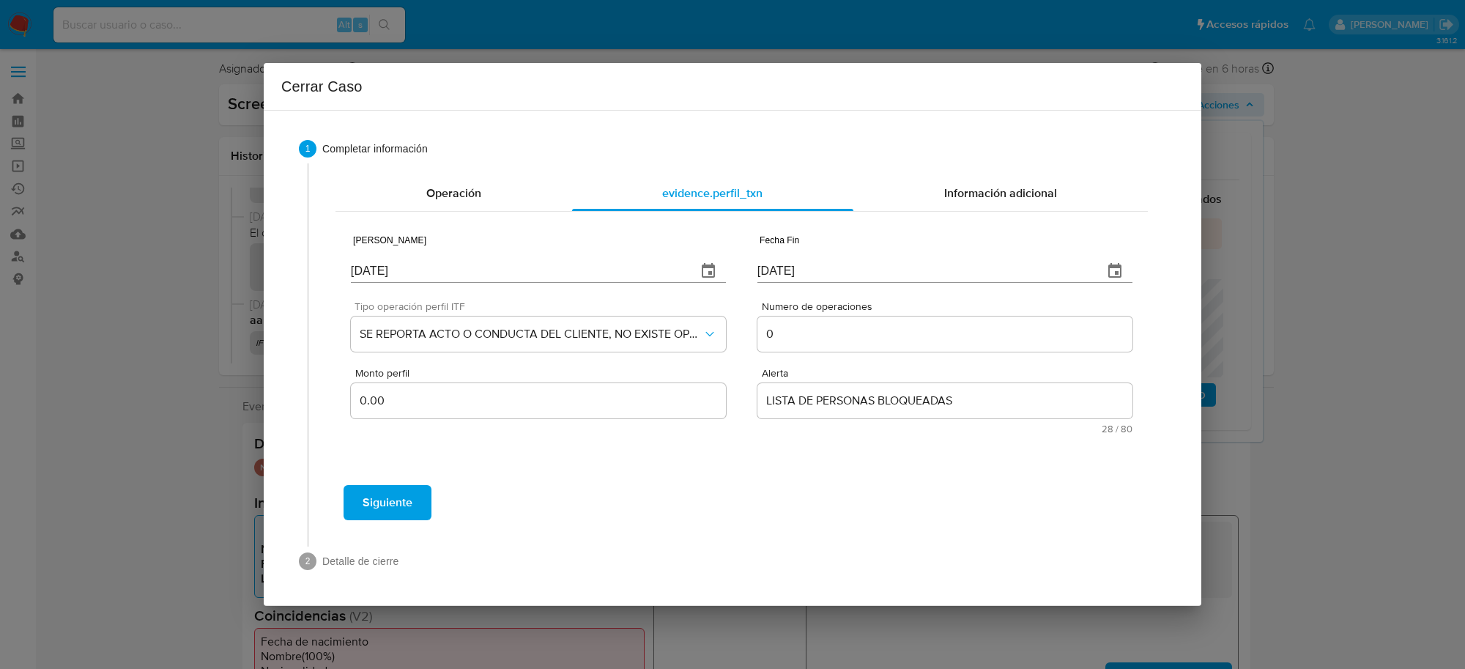
click at [385, 498] on span "Siguiente" at bounding box center [388, 502] width 50 height 32
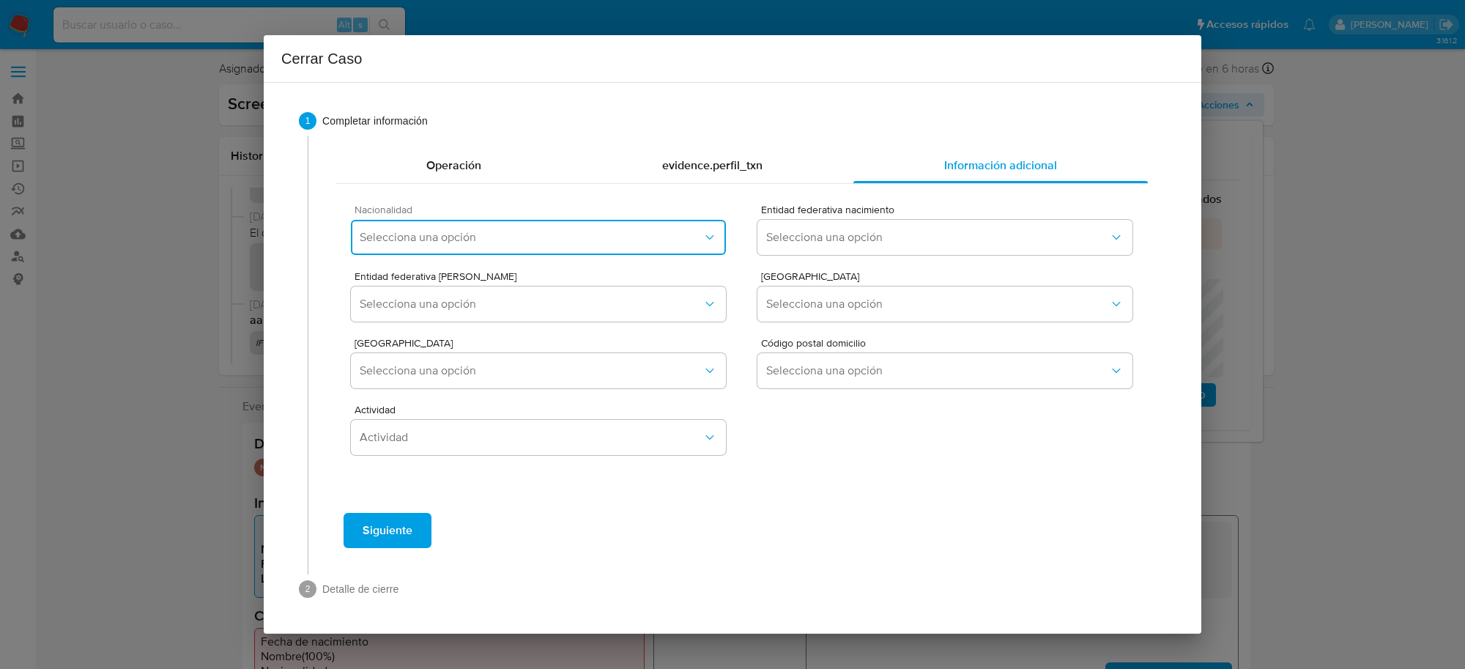
click at [604, 250] on button "Selecciona una opción" at bounding box center [538, 237] width 375 height 35
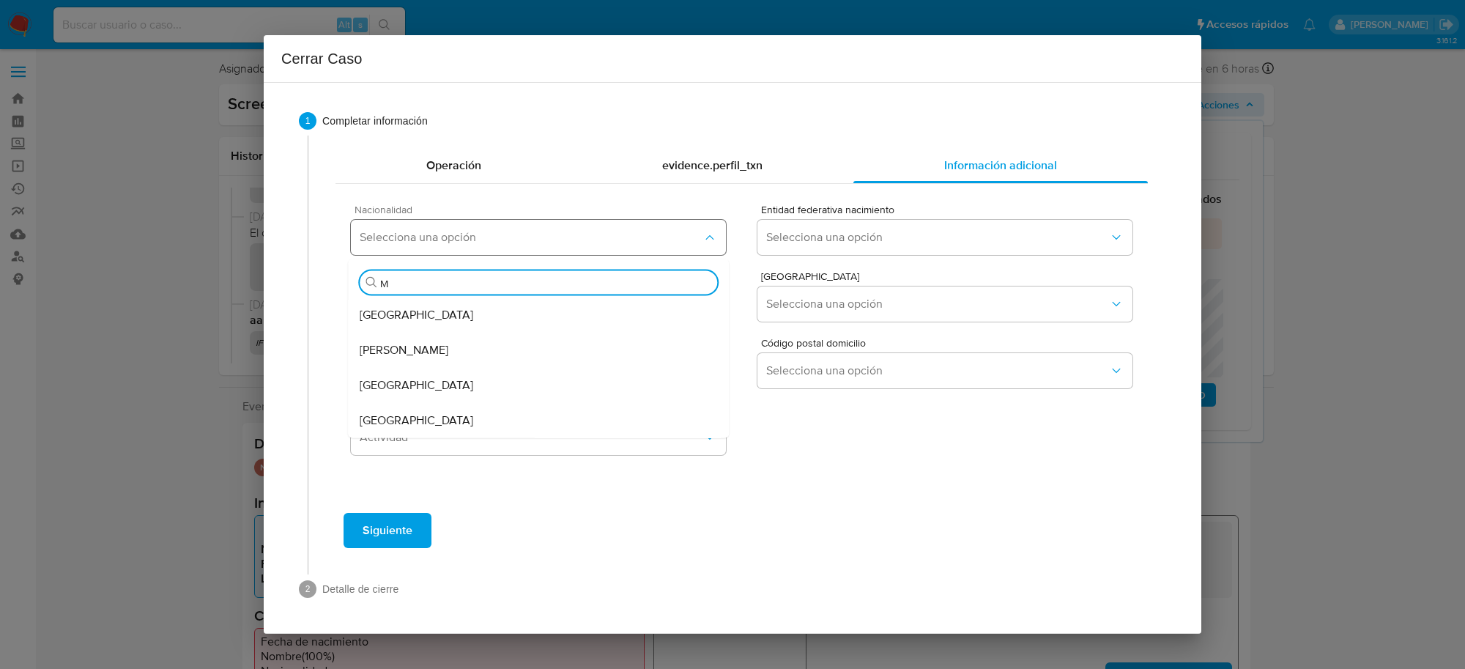
type input "ME"
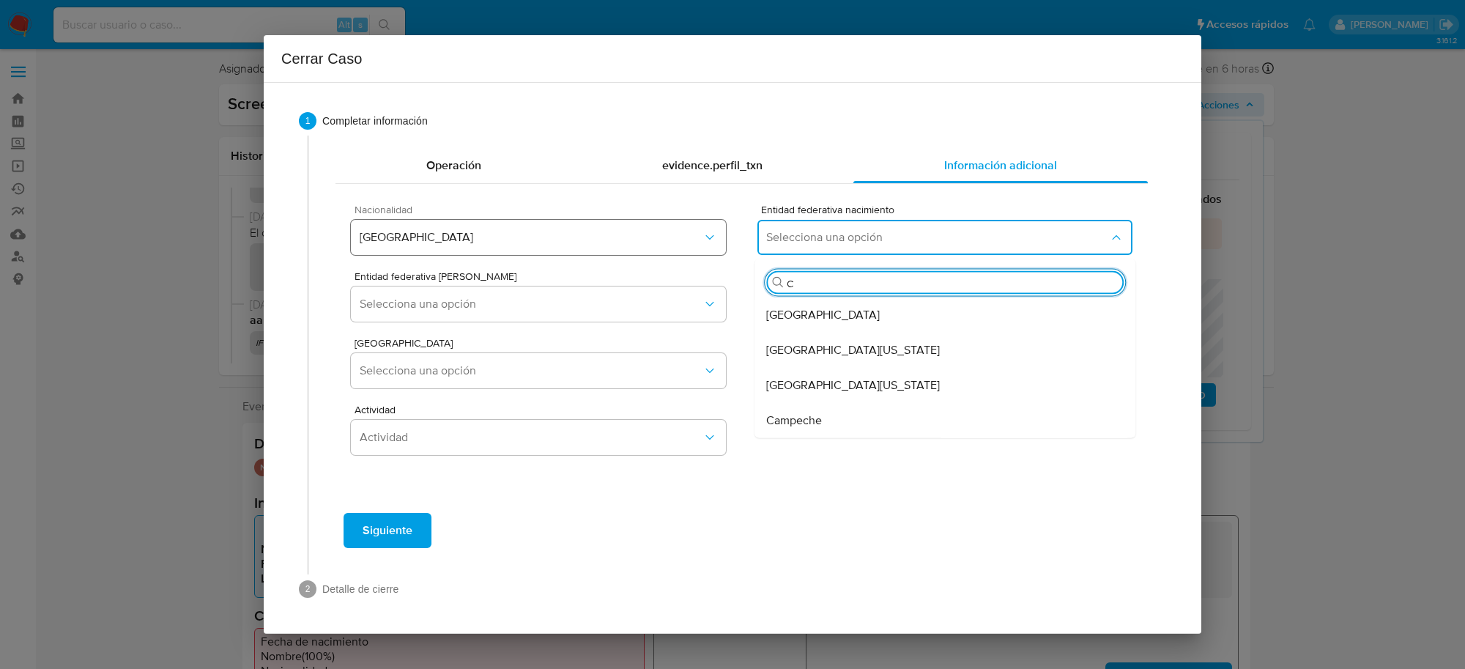
type input "CI"
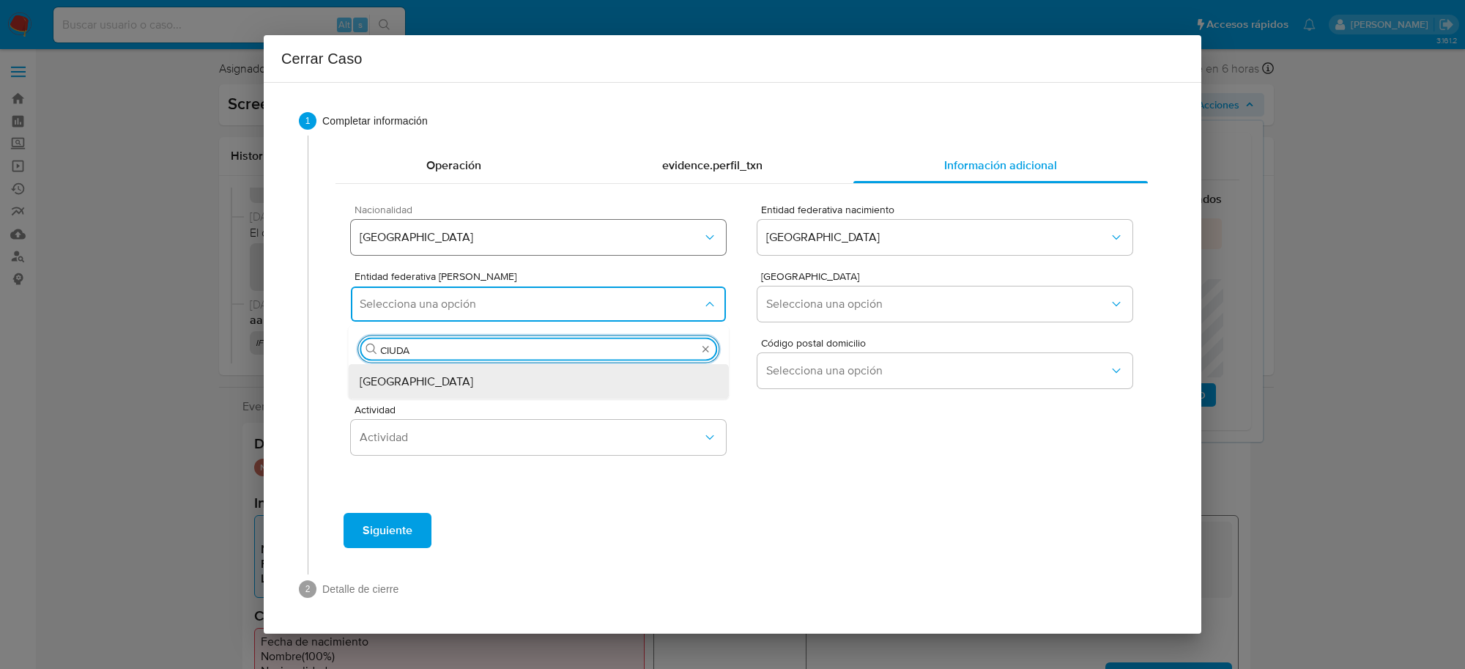
type input "CIUDAD"
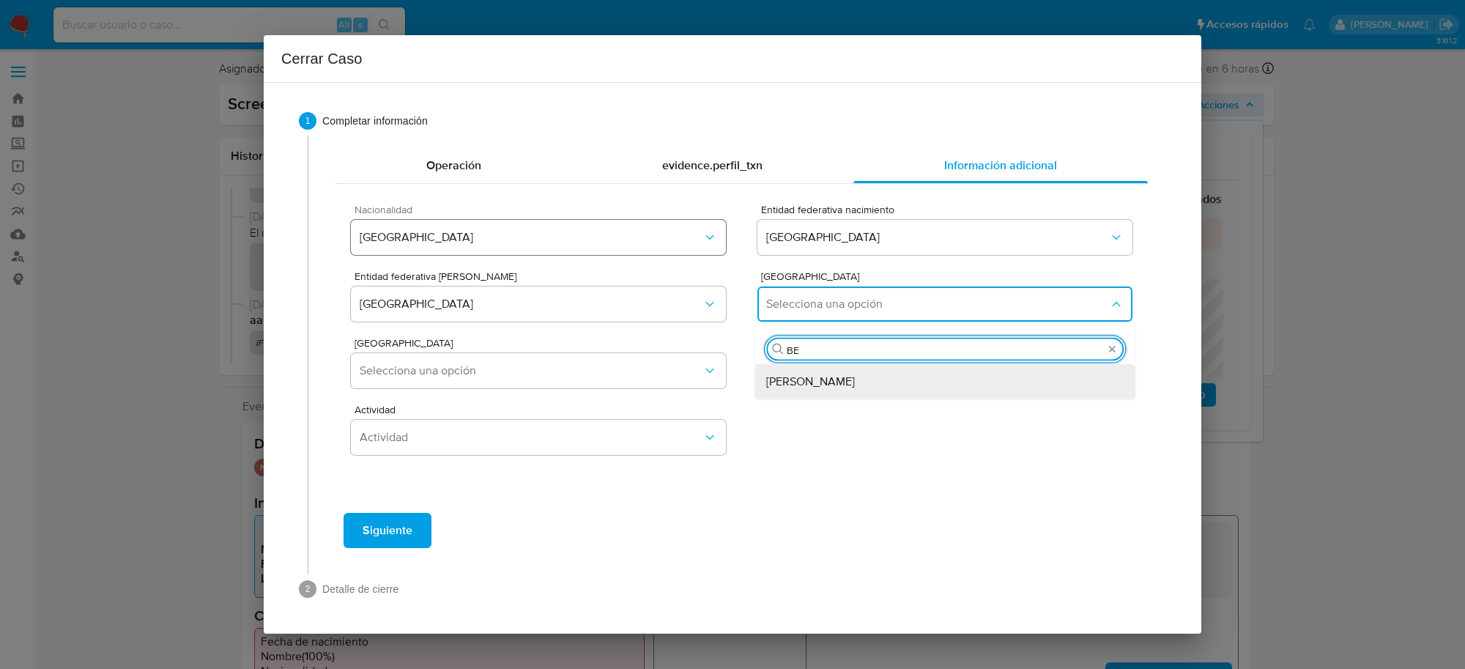
type input "BEN"
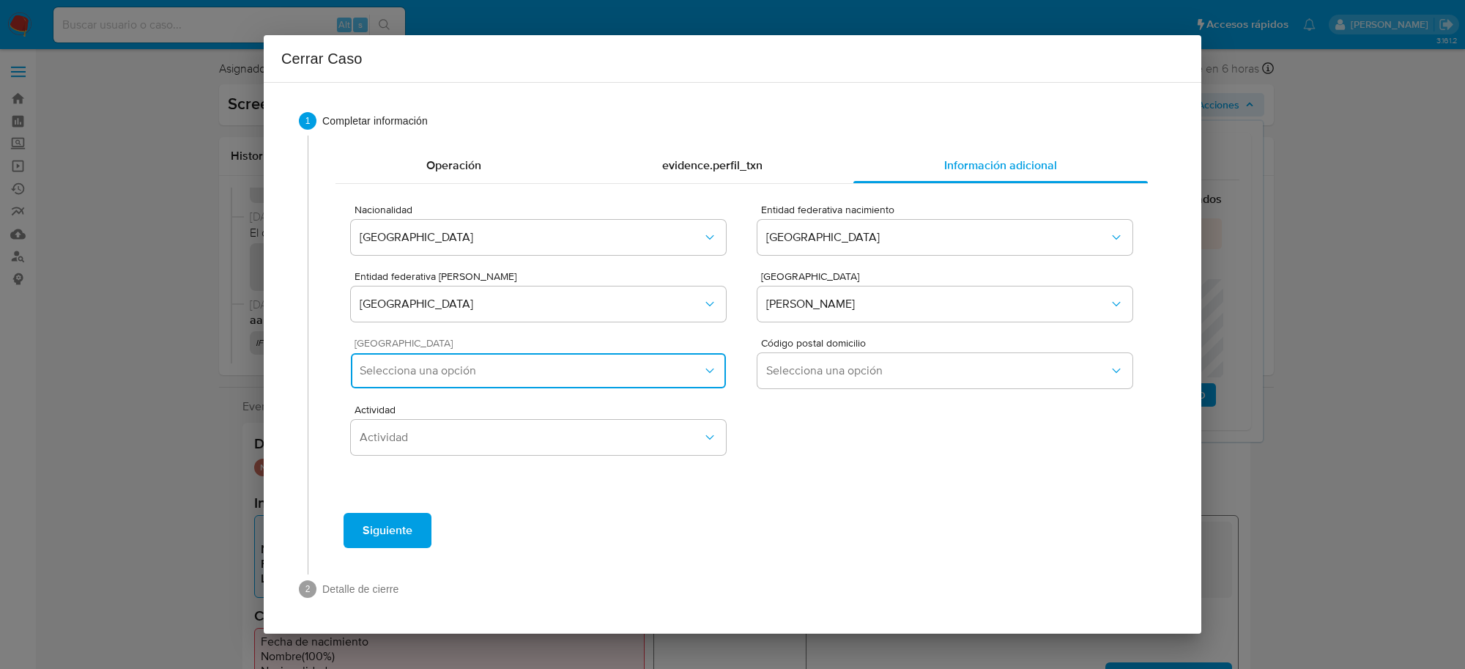
click at [530, 366] on span "Selecciona una opción" at bounding box center [531, 370] width 343 height 15
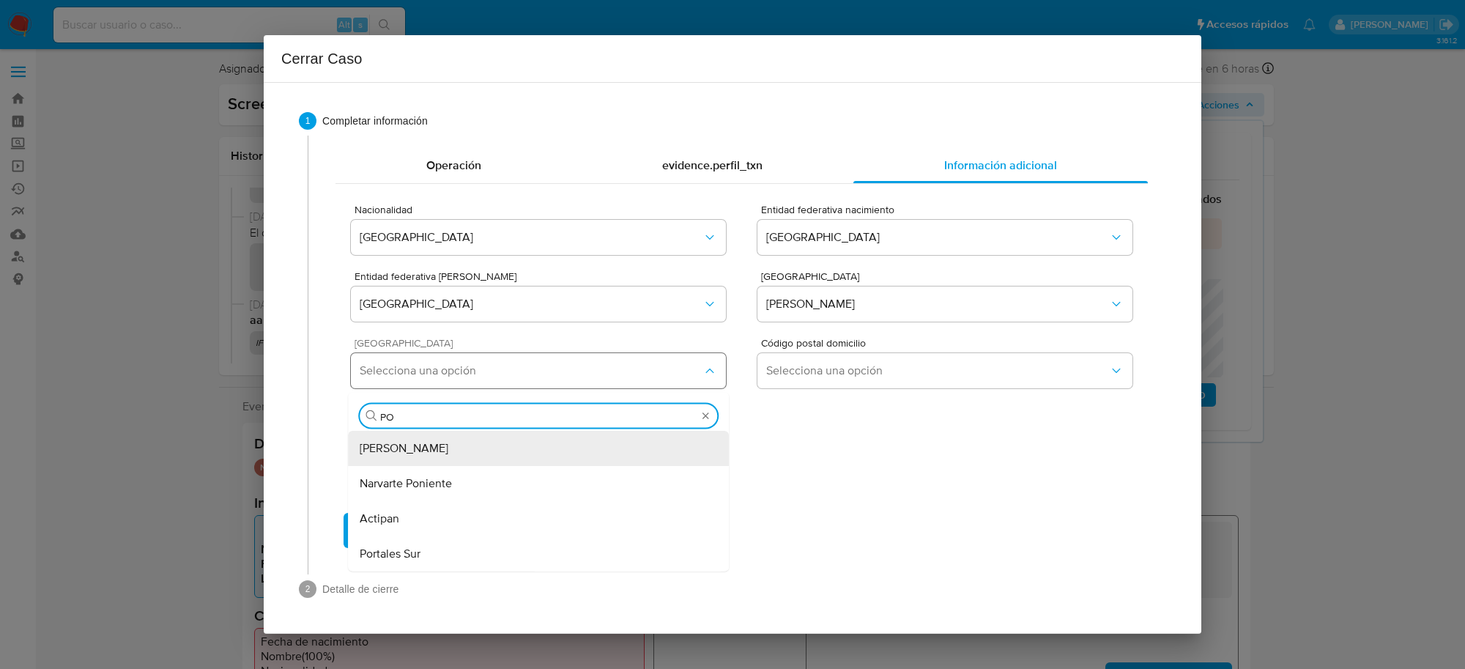
type input "POS"
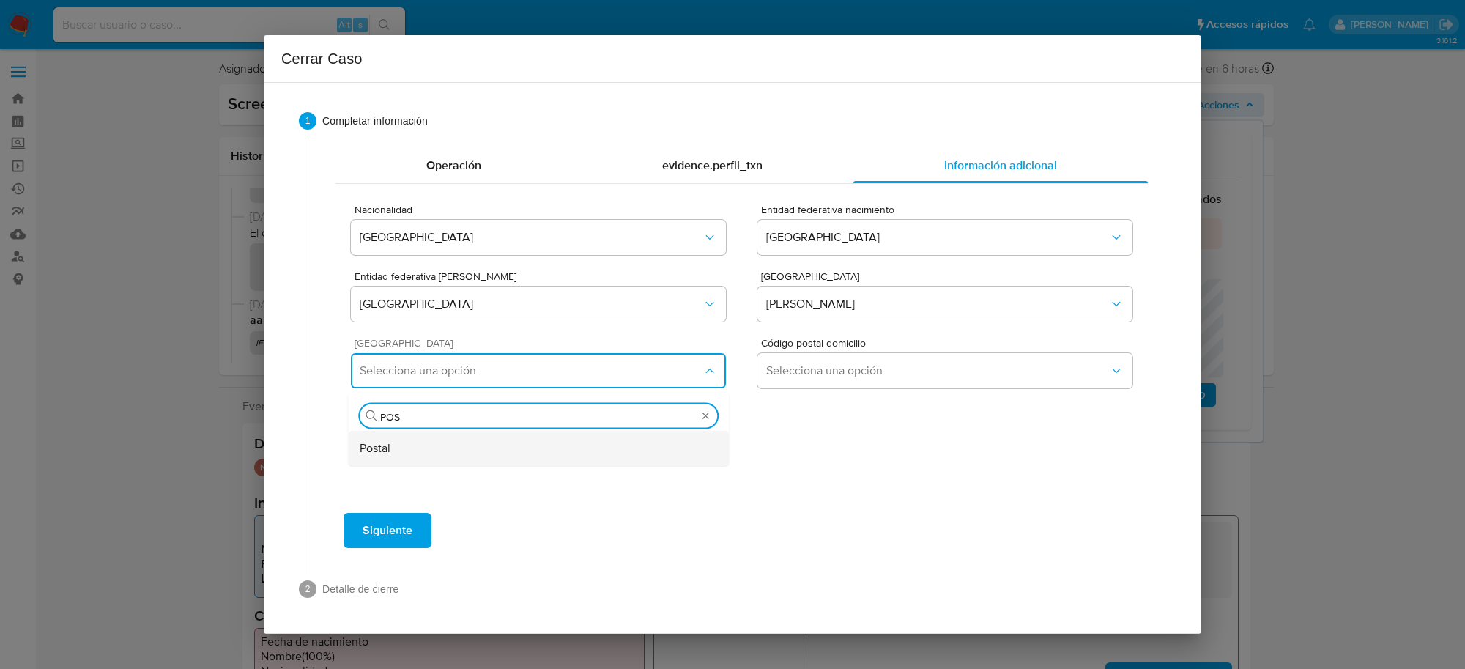
click at [573, 445] on div "Postal" at bounding box center [538, 448] width 357 height 35
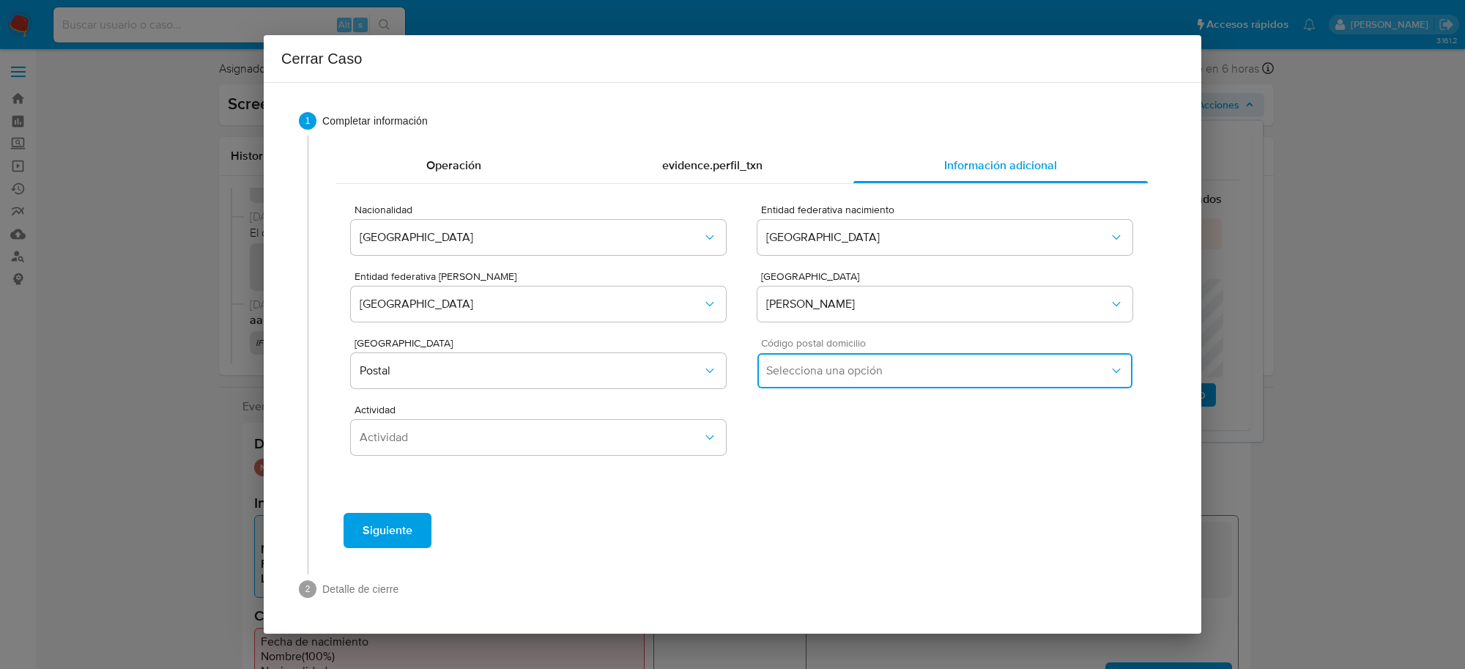
click at [888, 382] on button "Selecciona una opción" at bounding box center [944, 370] width 375 height 35
click at [836, 441] on div "03410" at bounding box center [944, 448] width 357 height 35
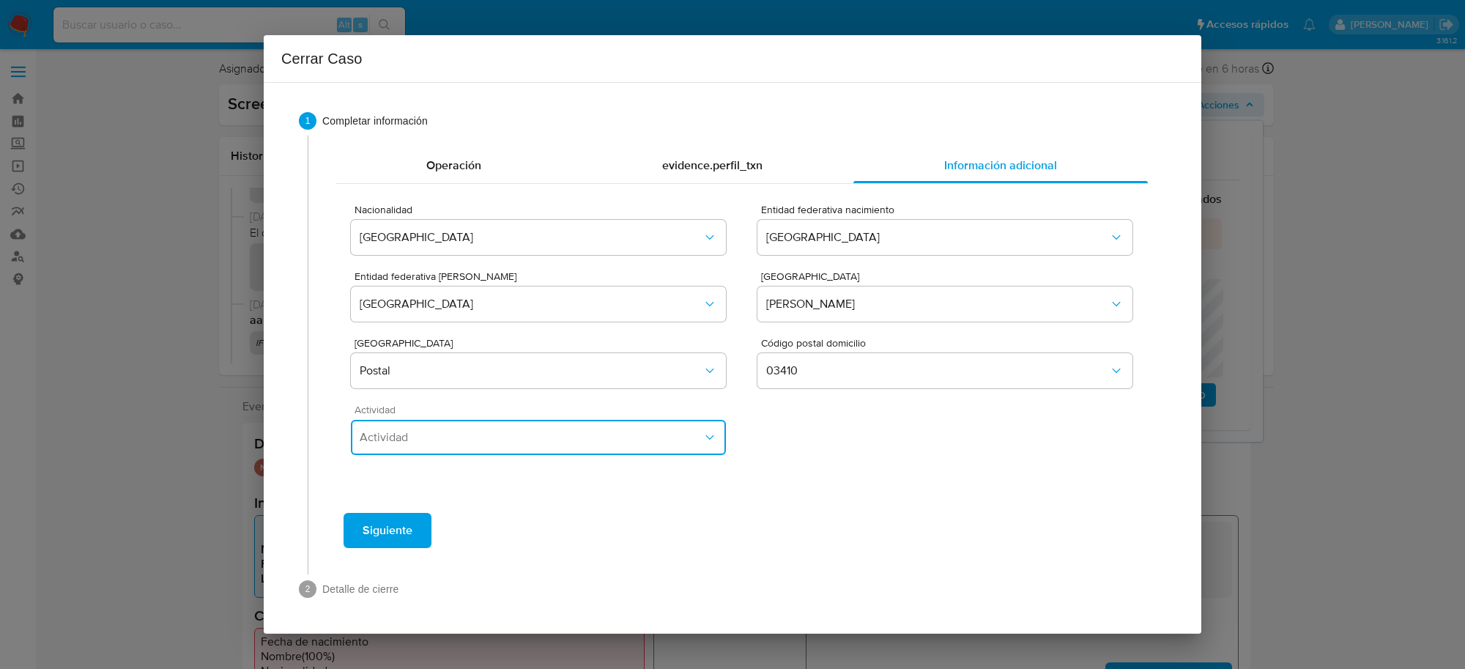
click at [595, 441] on span "Actividad" at bounding box center [531, 437] width 343 height 15
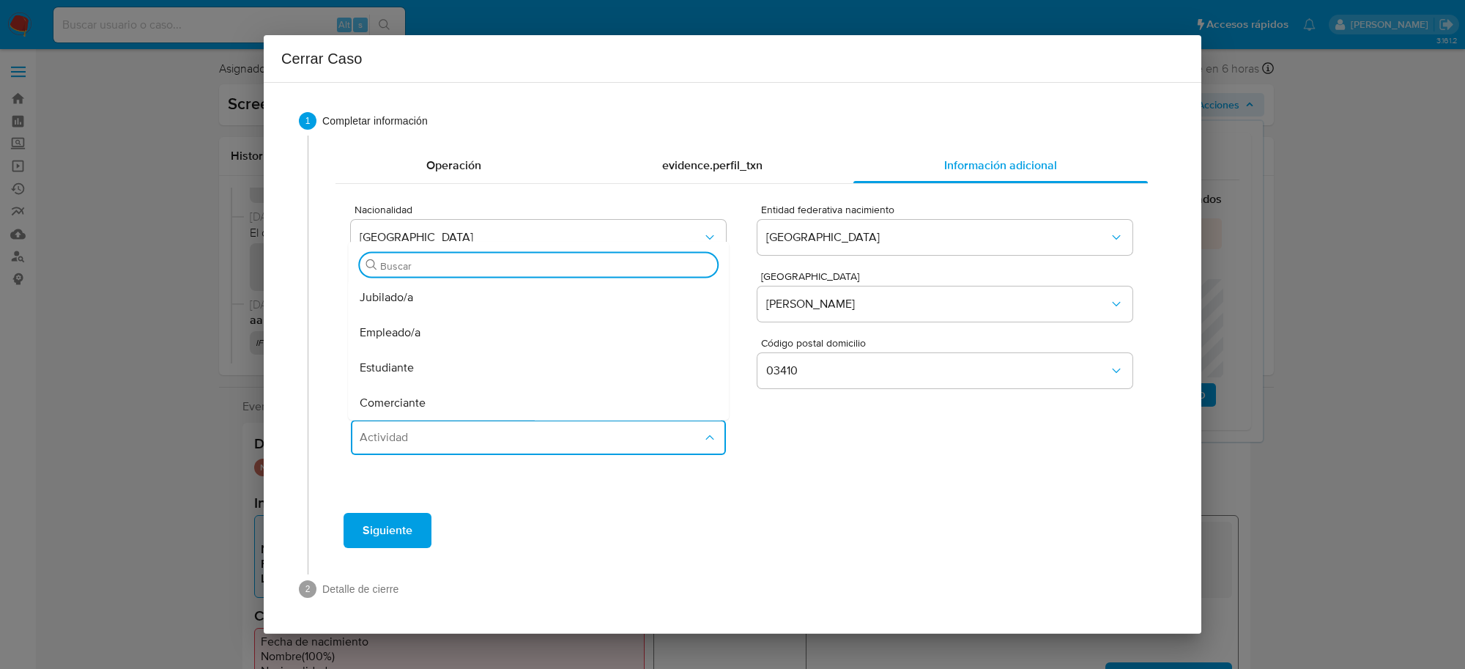
click at [427, 335] on div "Empleado/a" at bounding box center [538, 332] width 357 height 35
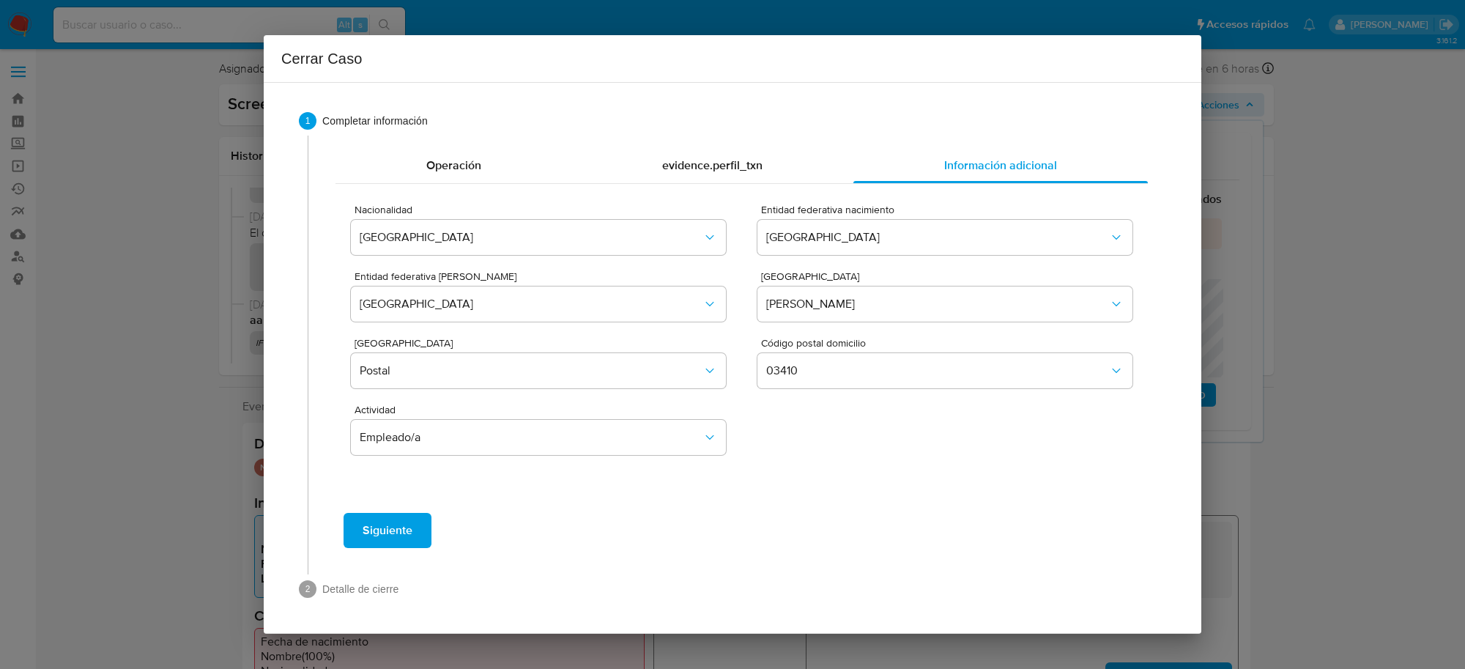
click at [393, 533] on span "Siguiente" at bounding box center [388, 530] width 50 height 32
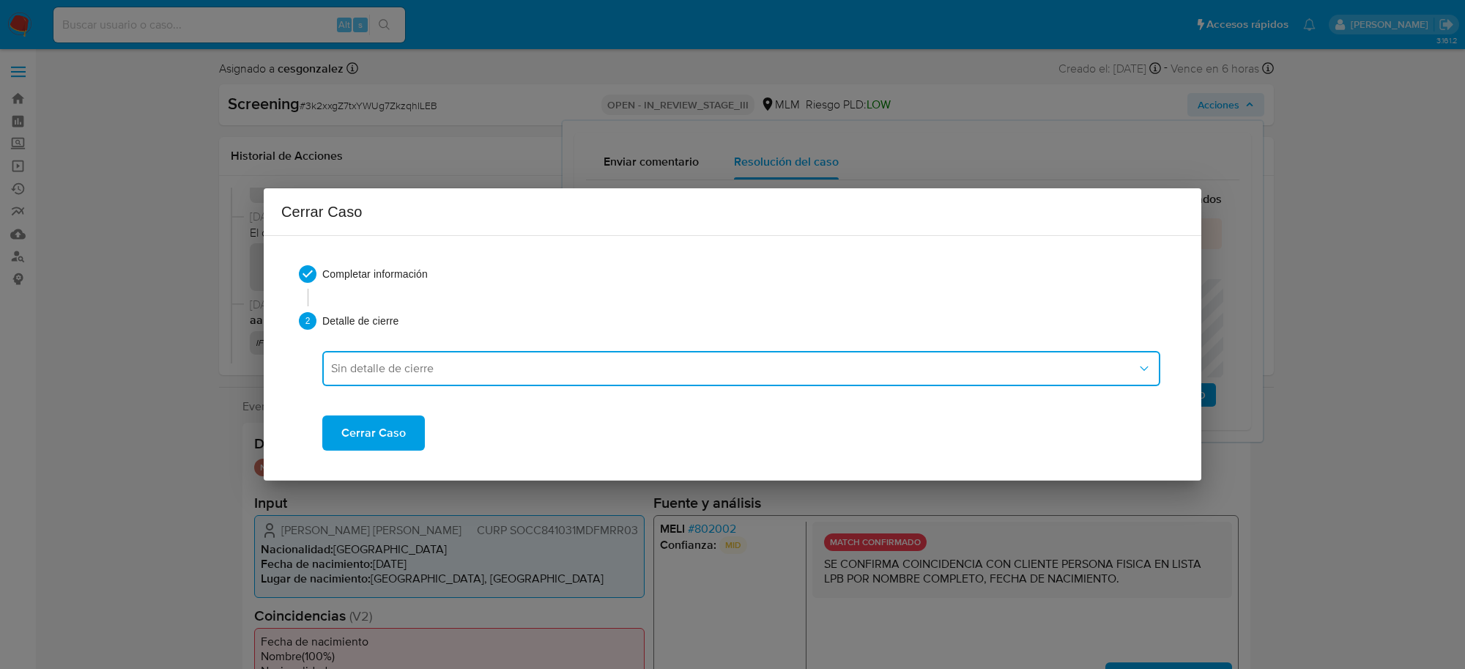
click at [428, 372] on span "Sin detalle de cierre" at bounding box center [734, 368] width 806 height 15
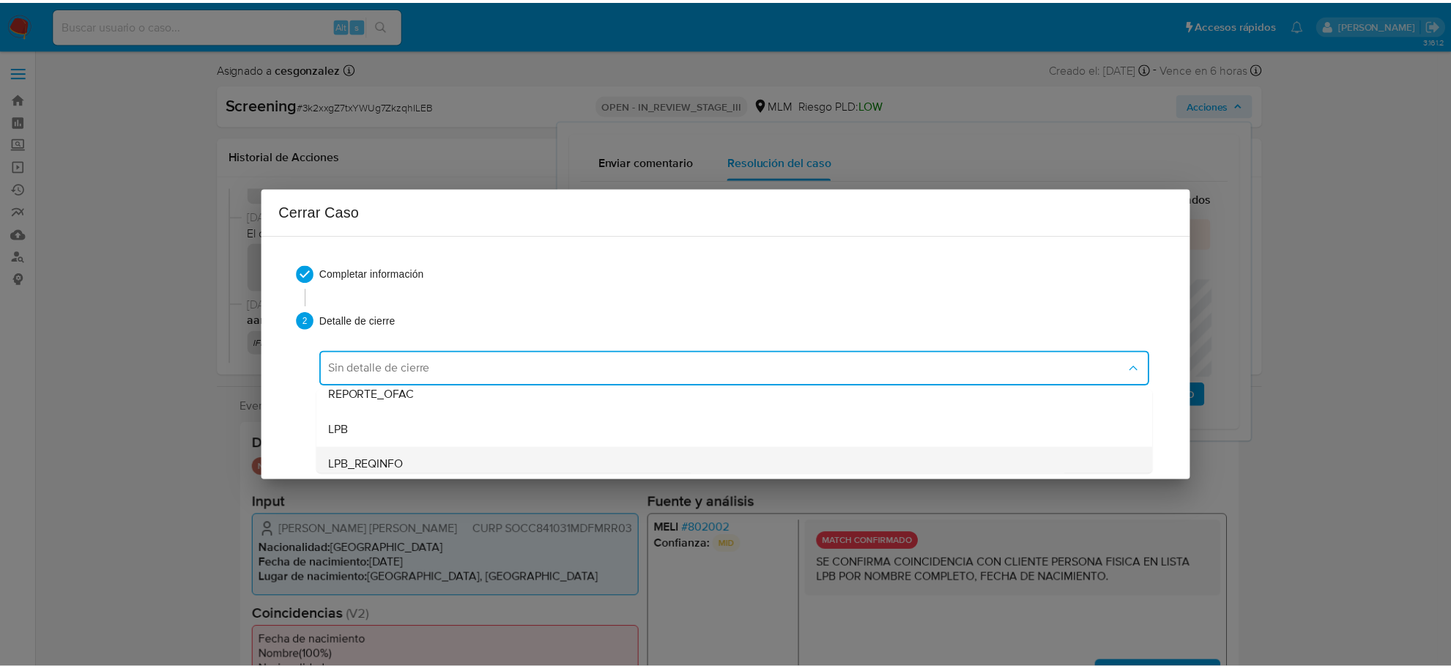
scroll to position [92, 0]
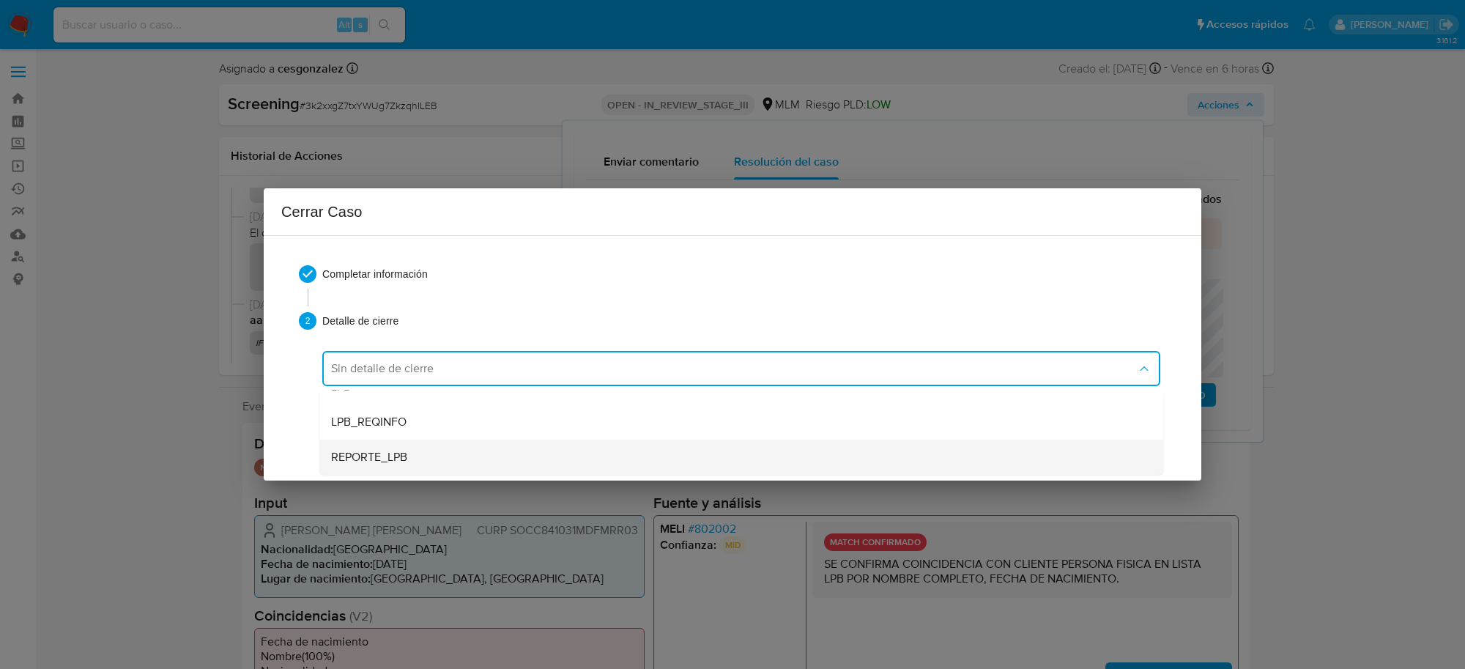
click at [433, 451] on div "REPORTE_LPB" at bounding box center [741, 456] width 820 height 35
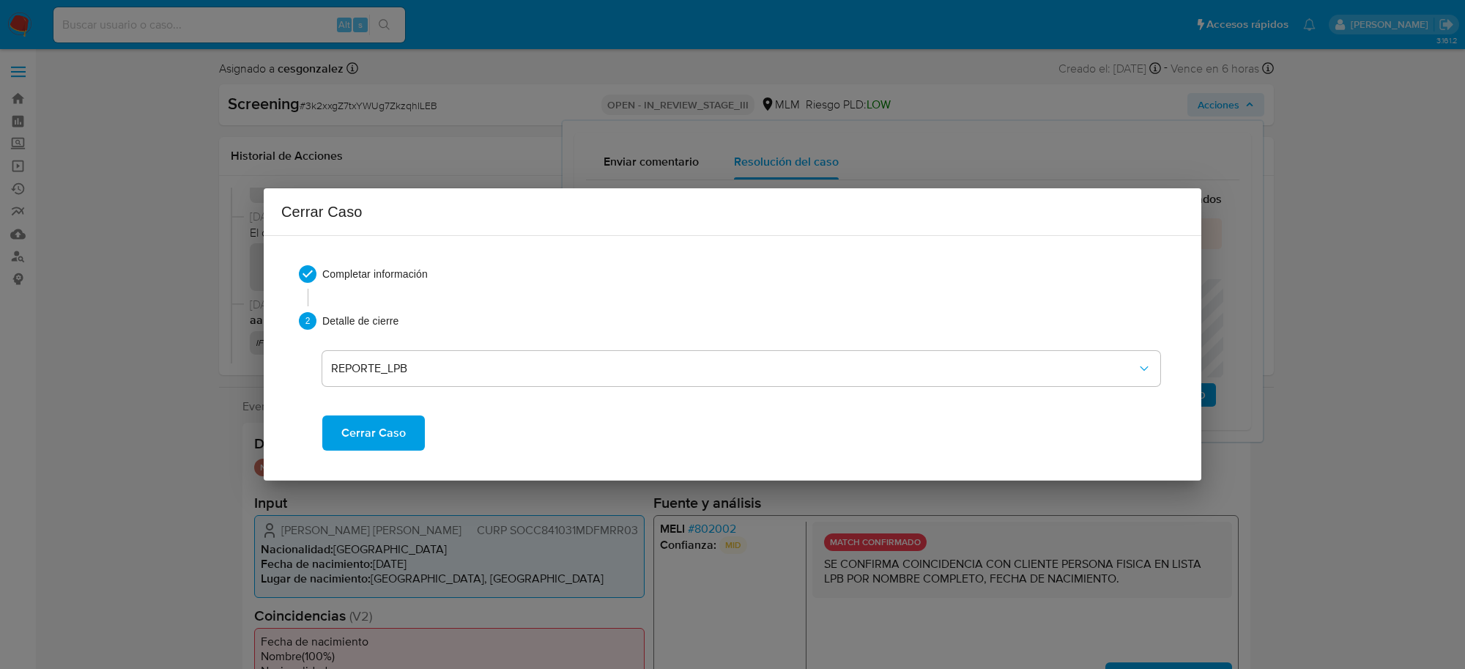
click at [375, 428] on span "Cerrar Caso" at bounding box center [373, 433] width 64 height 32
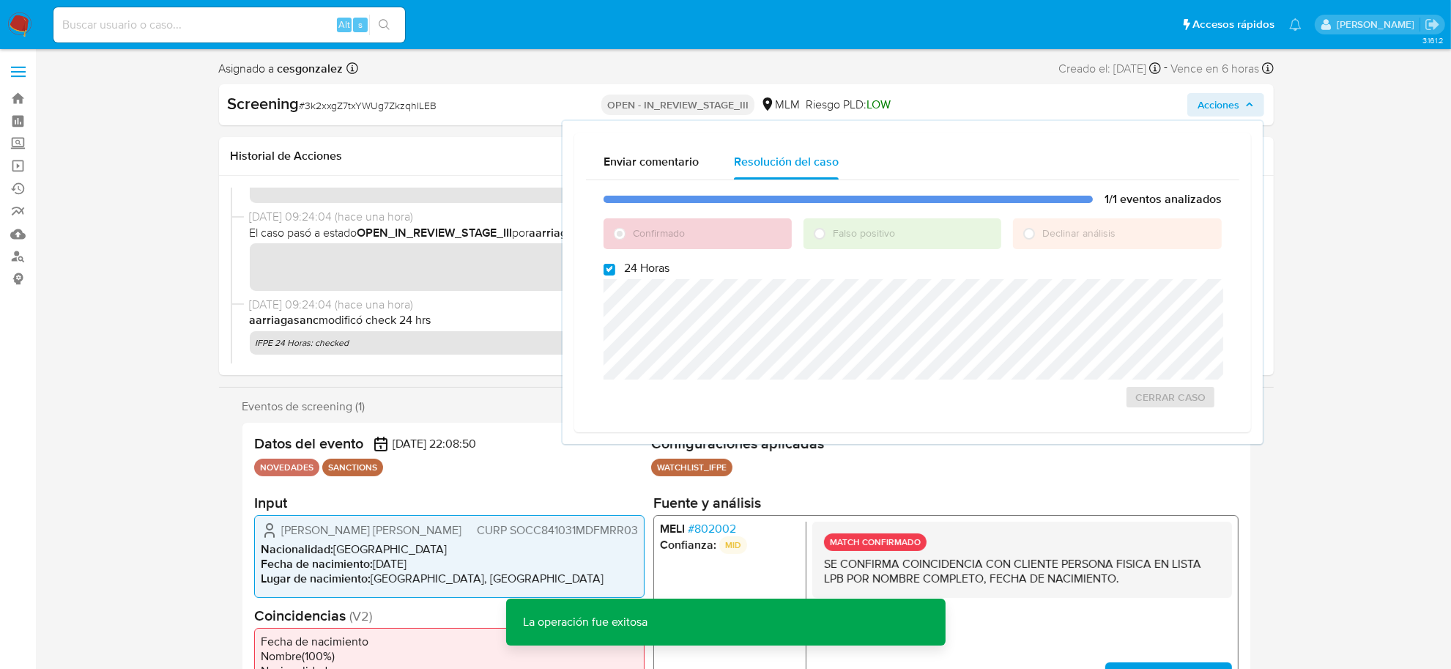
click at [382, 110] on span "# 3k2xxgZ7txYWUg7ZkzqhILEB" at bounding box center [369, 105] width 138 height 15
copy span "3k2xxgZ7txYWUg7ZkzqhILEB"
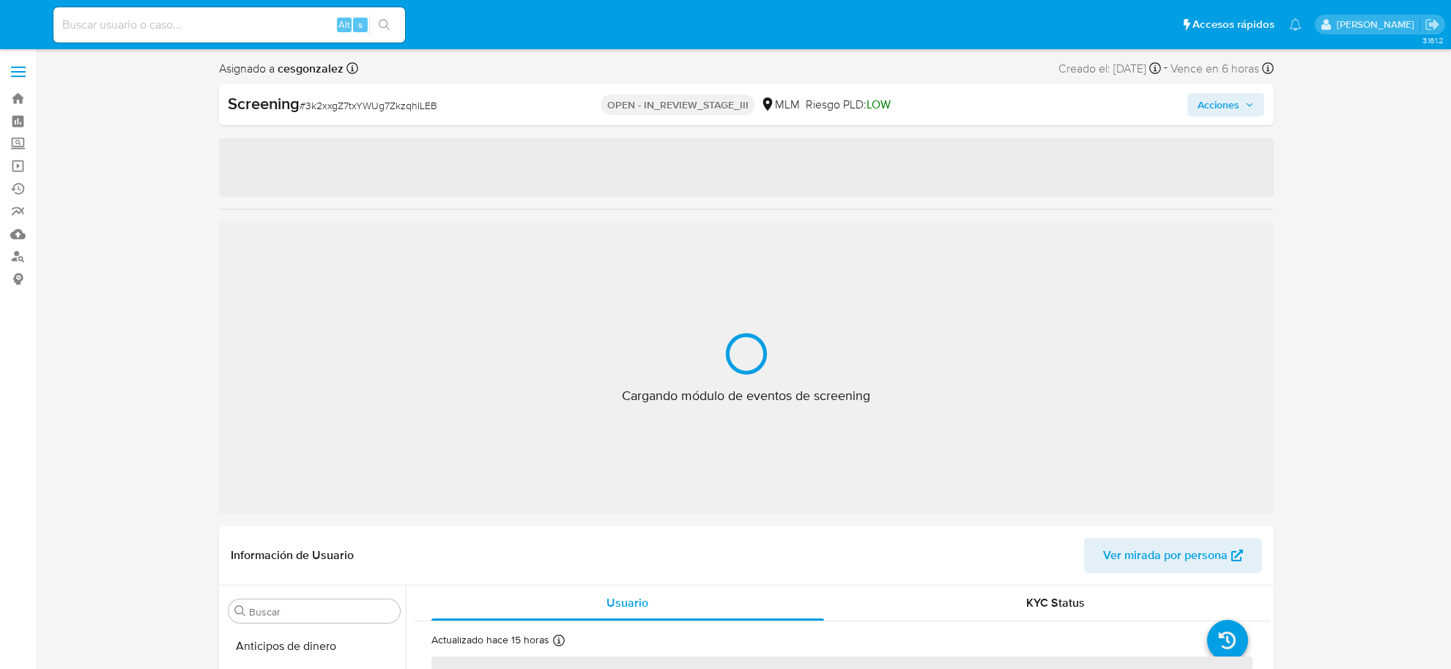
select select "10"
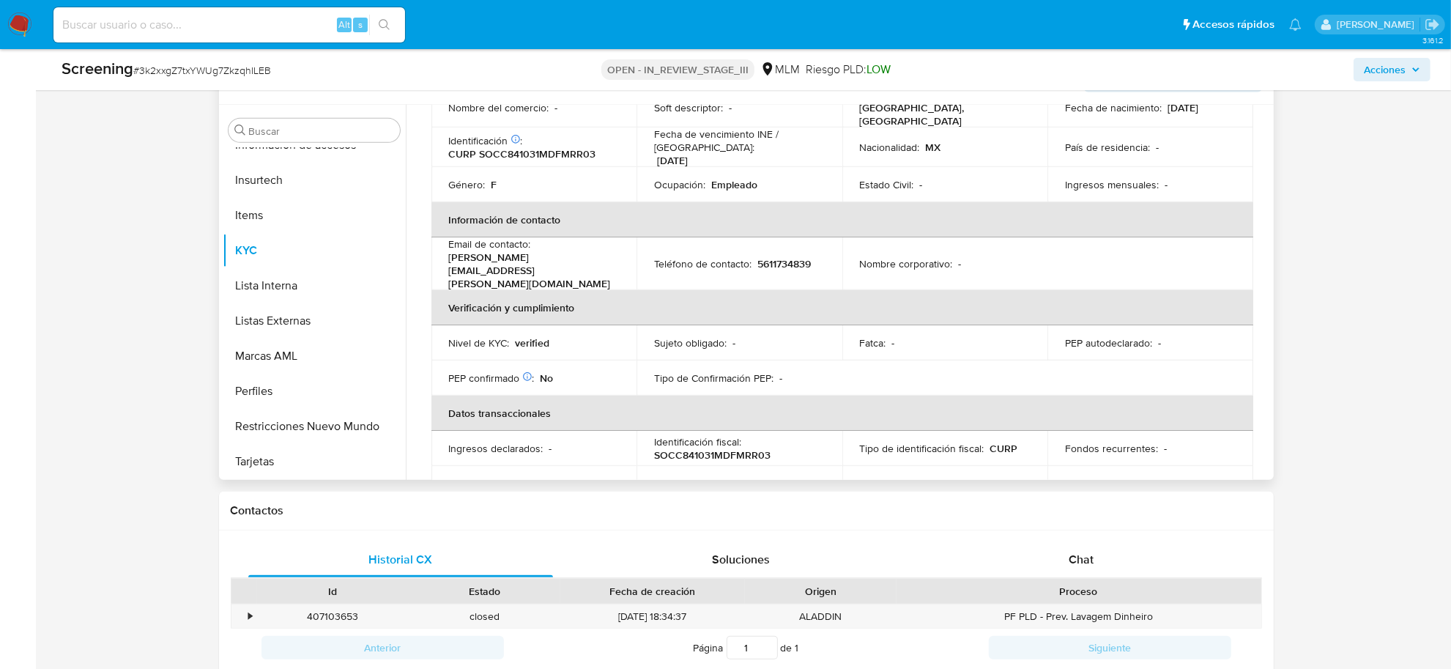
scroll to position [100, 0]
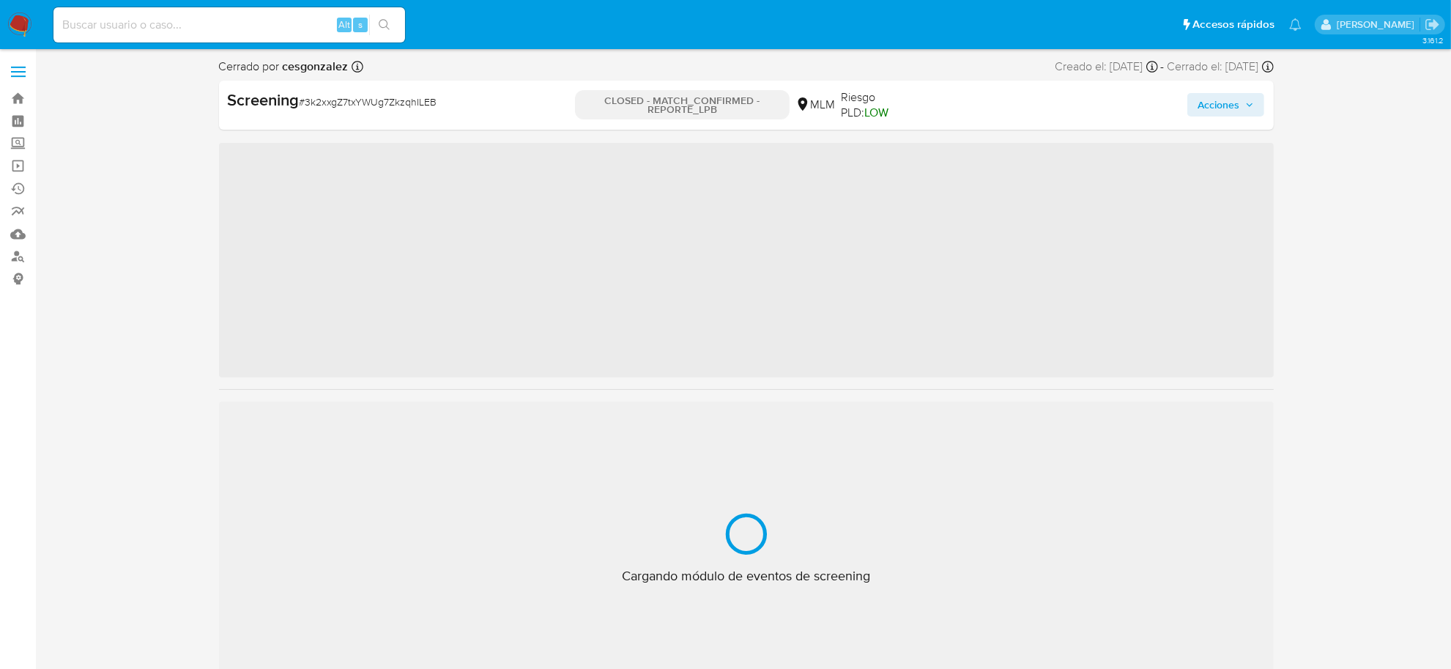
scroll to position [688, 0]
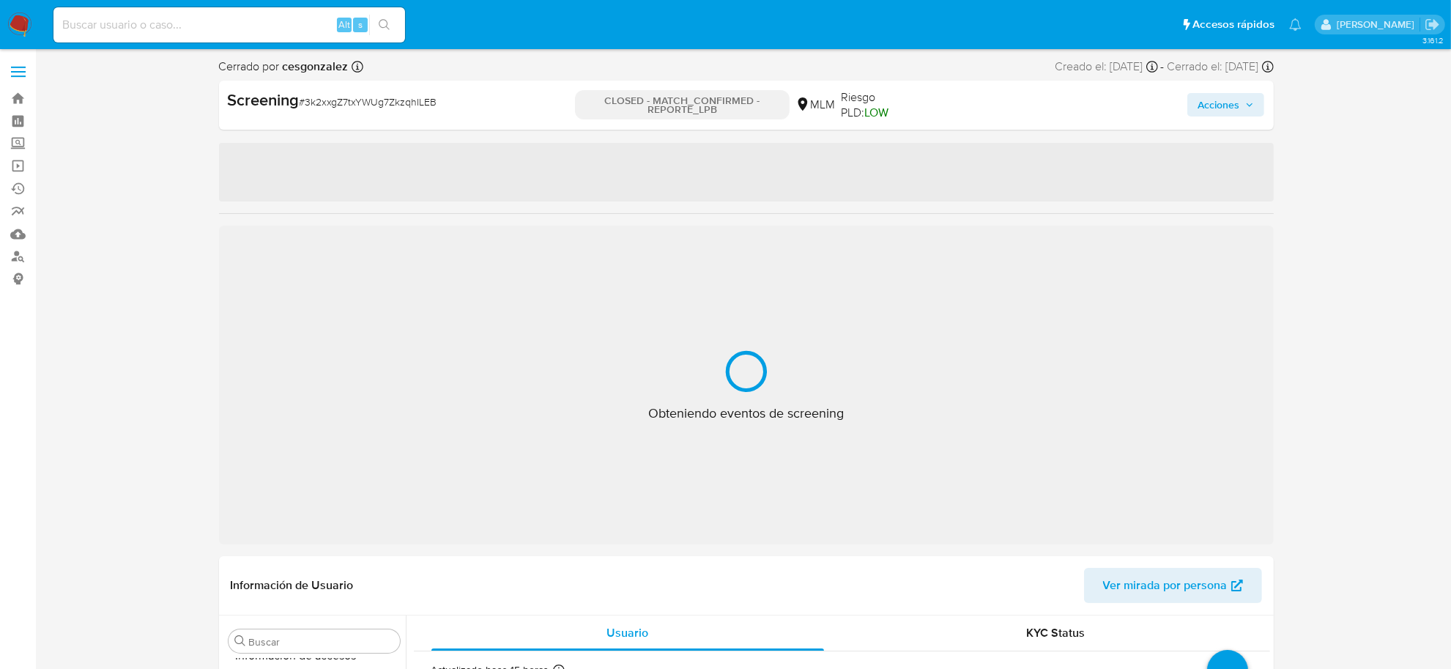
select select "10"
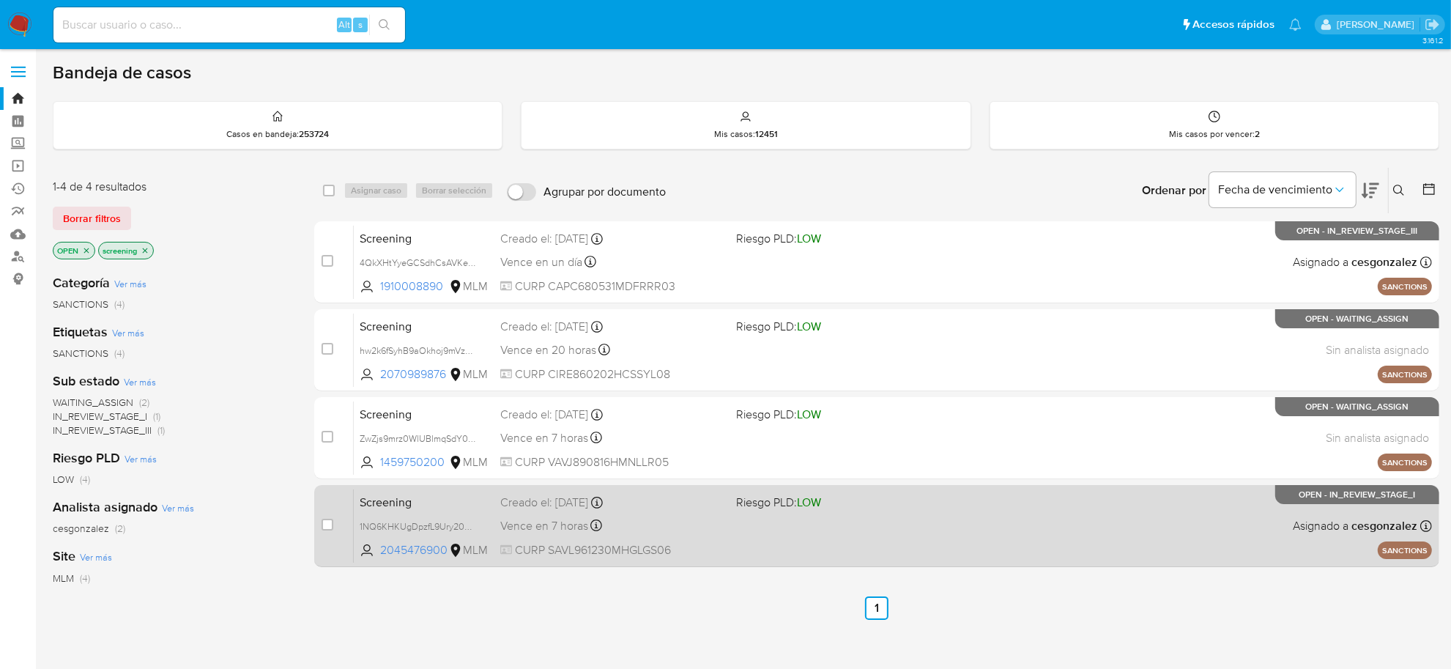
click at [647, 522] on div "Vence en 7 horas Vence el [DATE] 17:15:26" at bounding box center [612, 526] width 224 height 20
click at [324, 525] on input "checkbox" at bounding box center [328, 525] width 12 height 12
checkbox input "true"
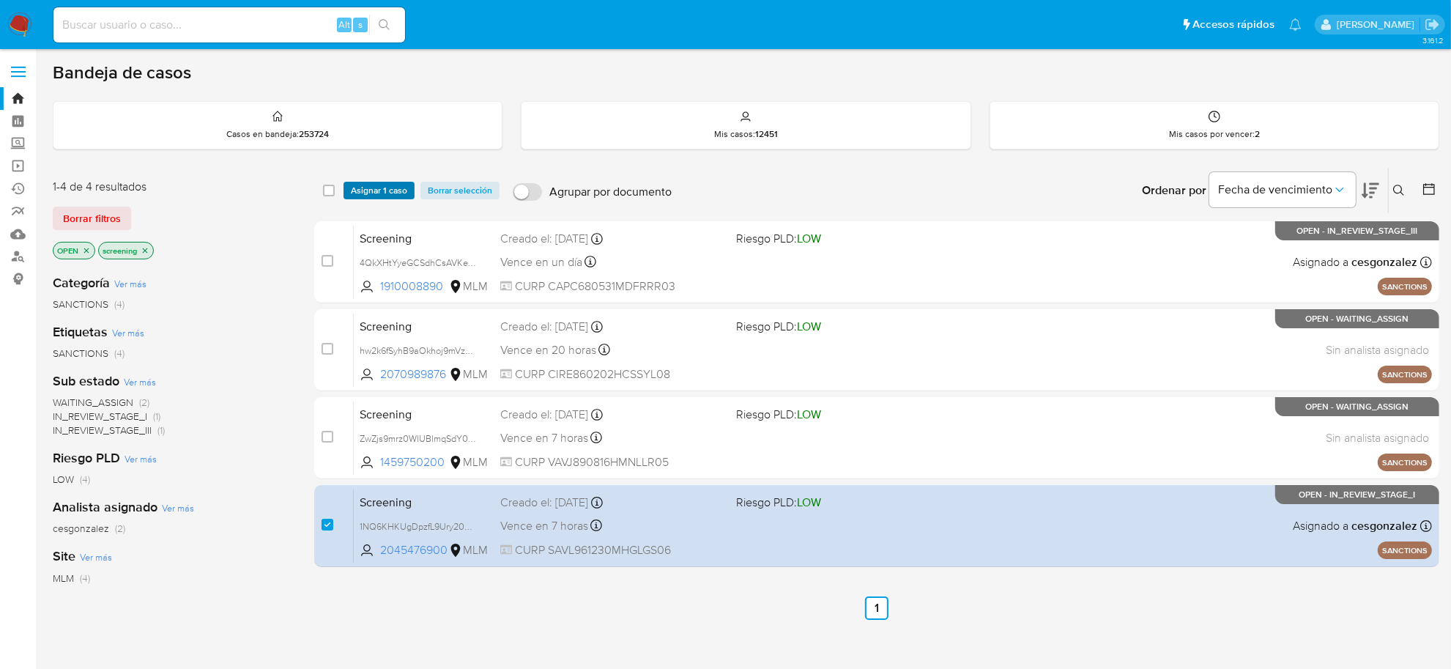
click at [360, 191] on span "Asignar 1 caso" at bounding box center [379, 190] width 56 height 15
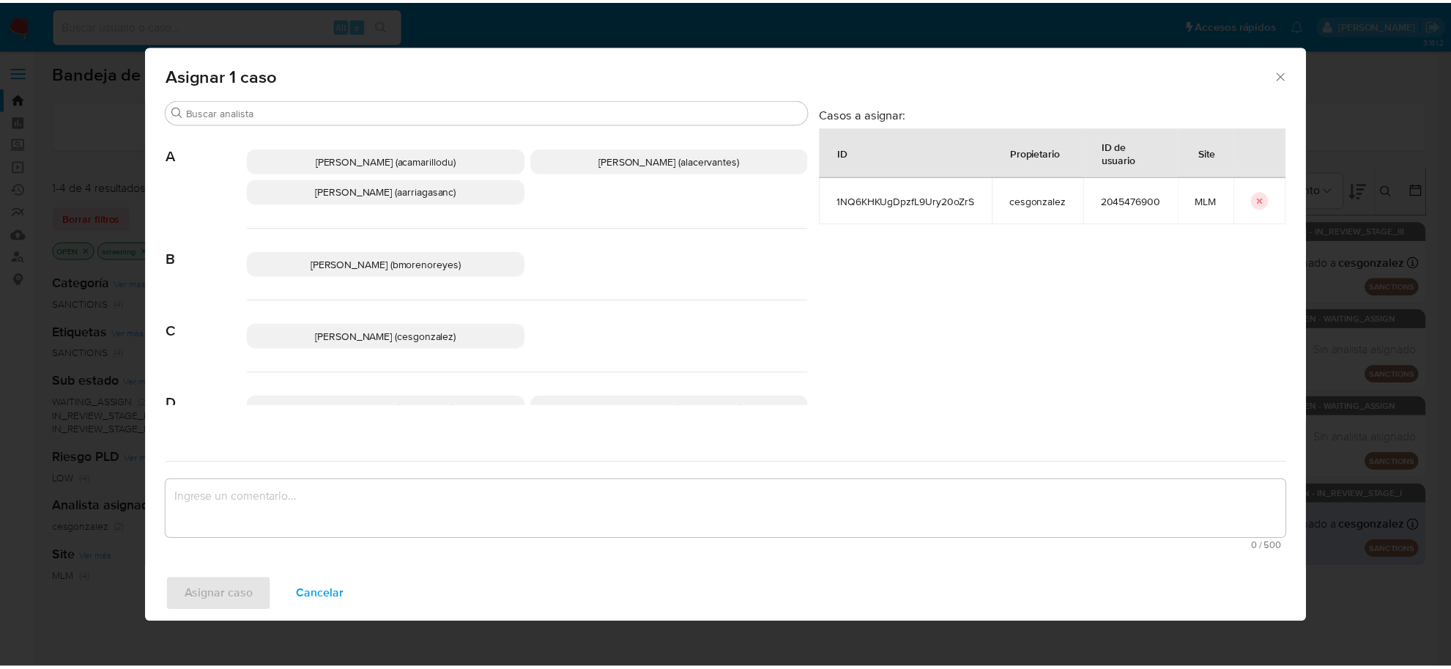
scroll to position [92, 0]
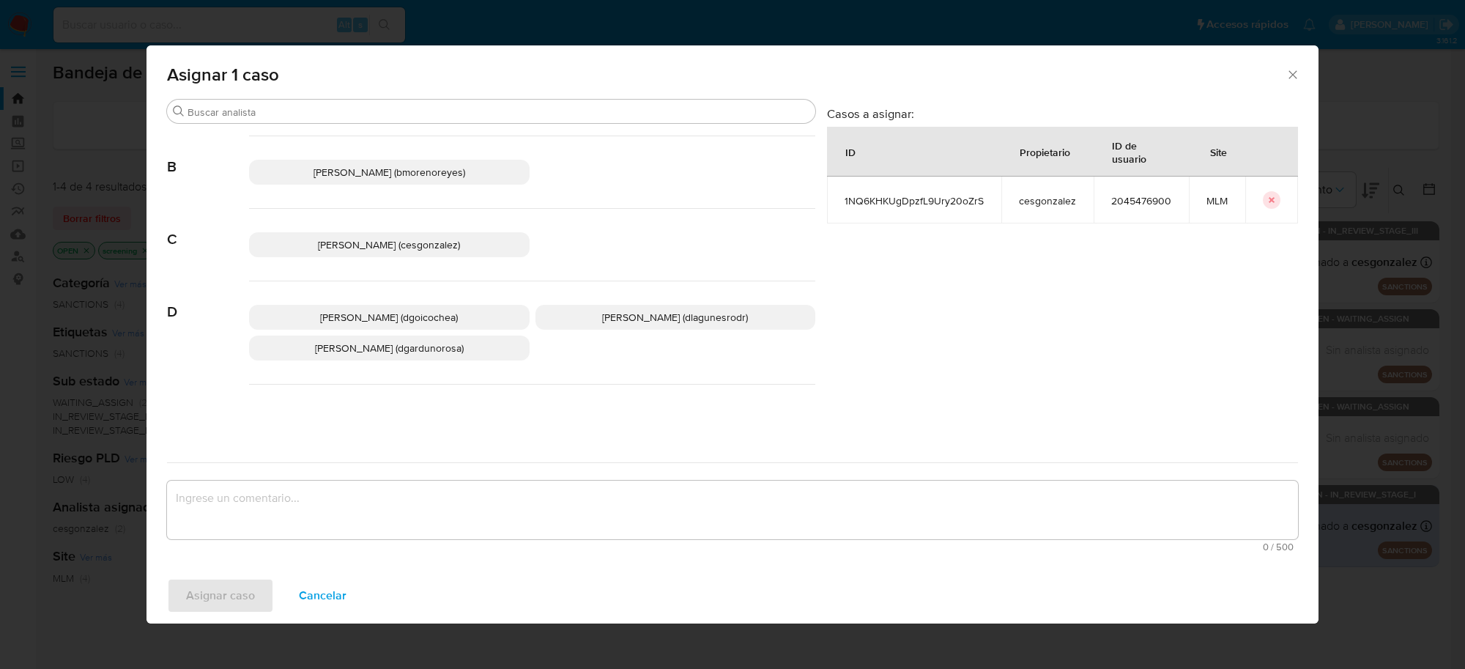
click at [408, 350] on span "[PERSON_NAME] (dgardunorosa)" at bounding box center [389, 348] width 149 height 15
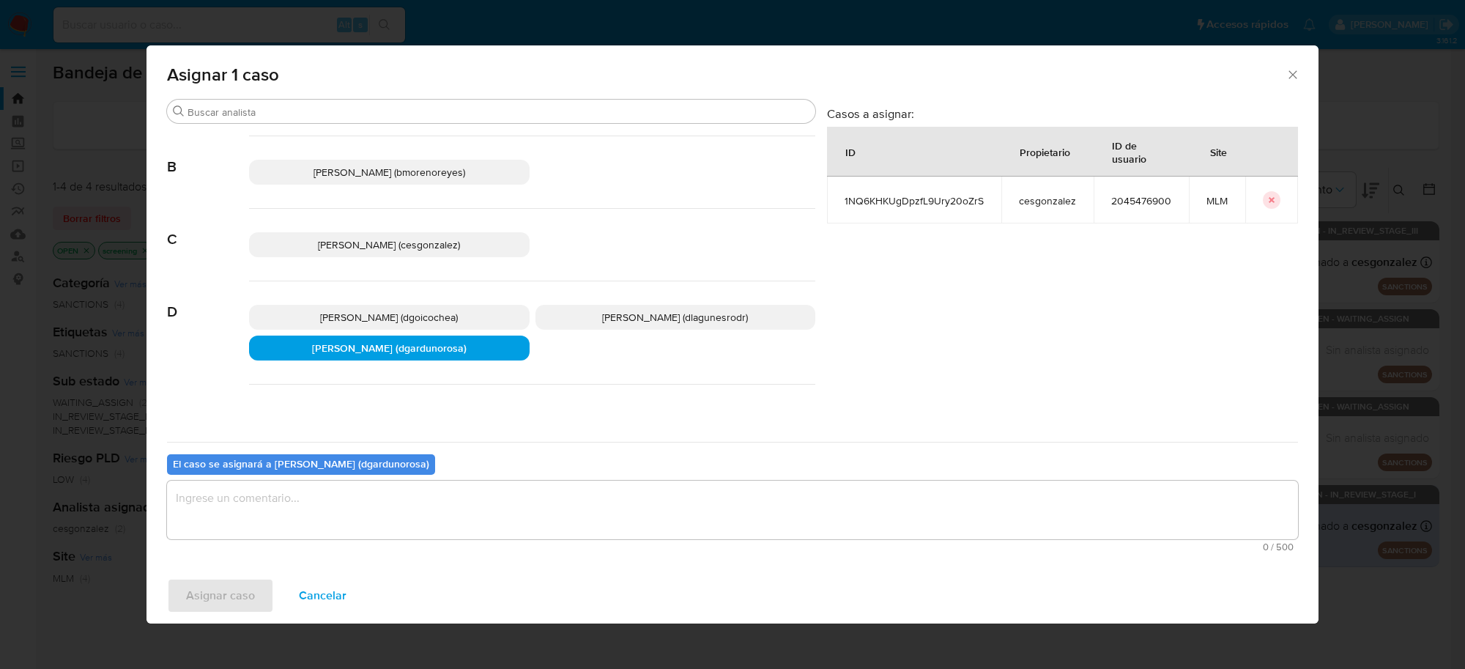
click at [222, 513] on textarea "assign-modal" at bounding box center [732, 509] width 1131 height 59
click at [189, 588] on span "Asignar caso" at bounding box center [220, 595] width 69 height 32
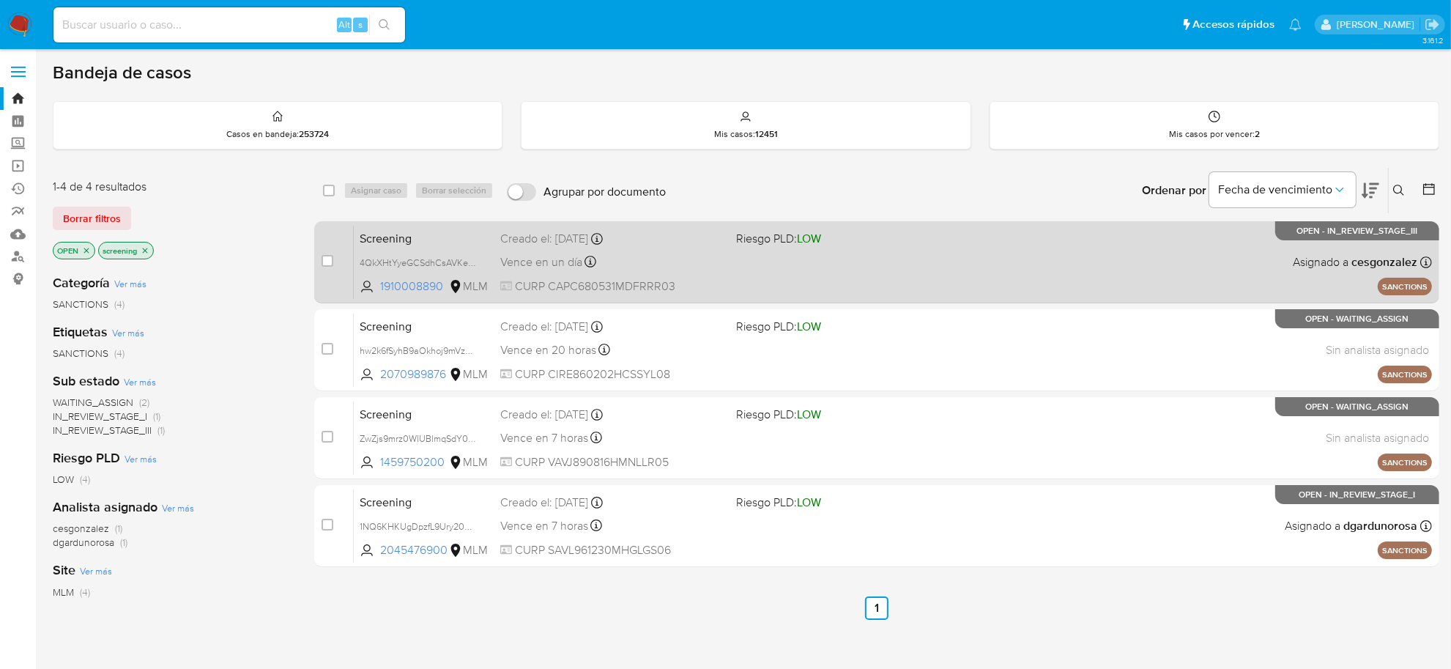
click at [610, 272] on div "Screening 4QkXHtYyeGCSdhCsAVKexUrf 1910008890 MLM Riesgo PLD: LOW Creado el: [D…" at bounding box center [893, 262] width 1078 height 74
click at [653, 252] on div "Vence en un día Vence el [DATE] 09:19:50" at bounding box center [612, 262] width 224 height 20
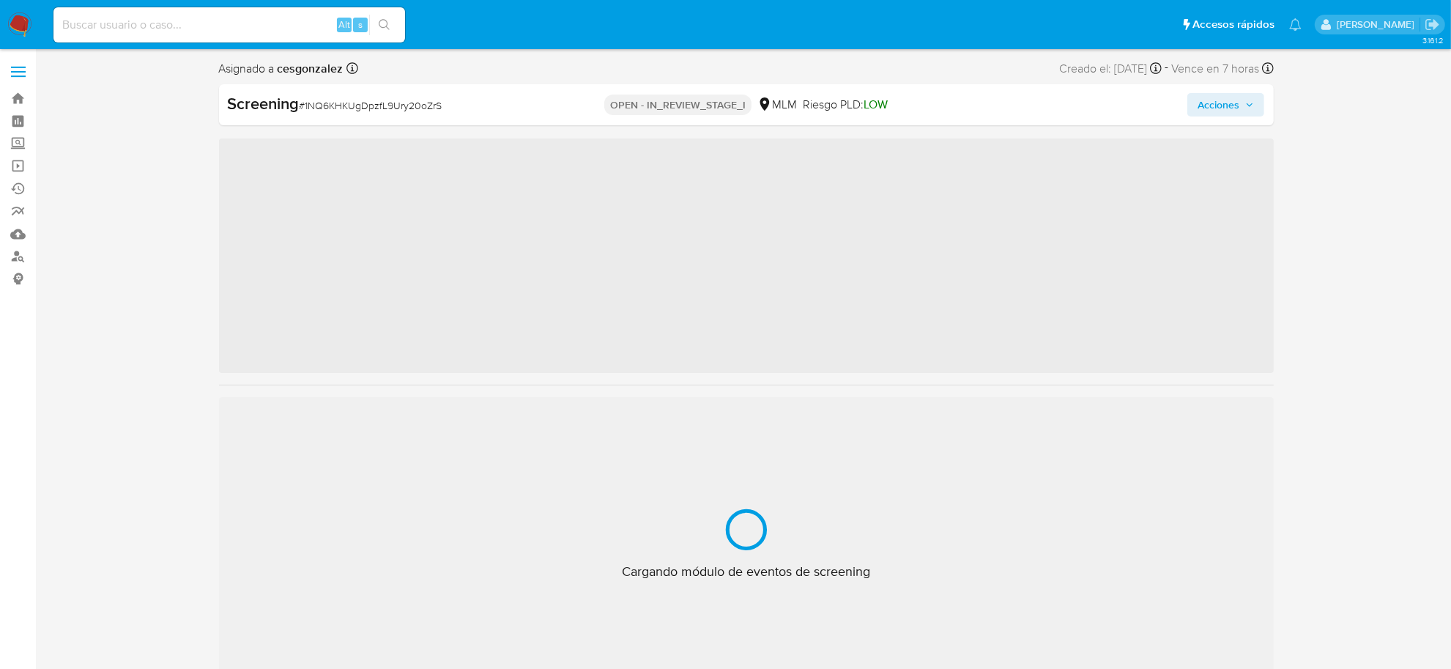
scroll to position [688, 0]
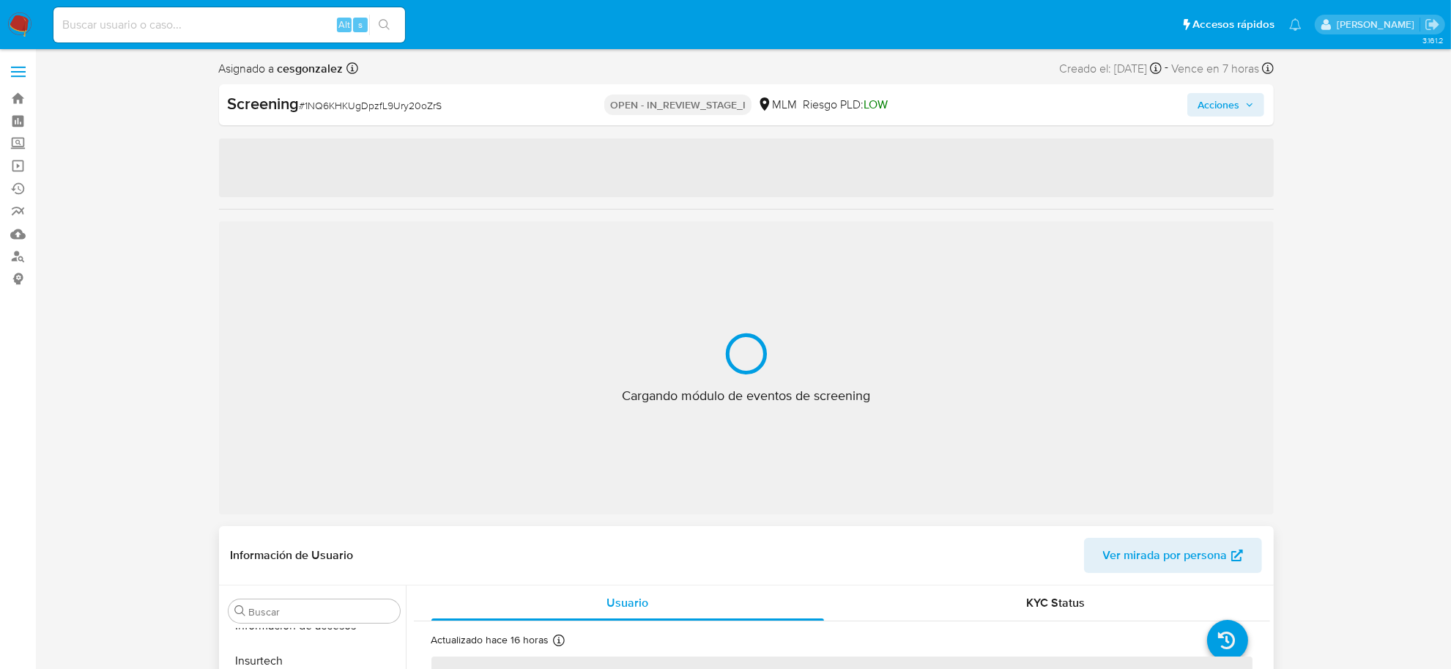
select select "10"
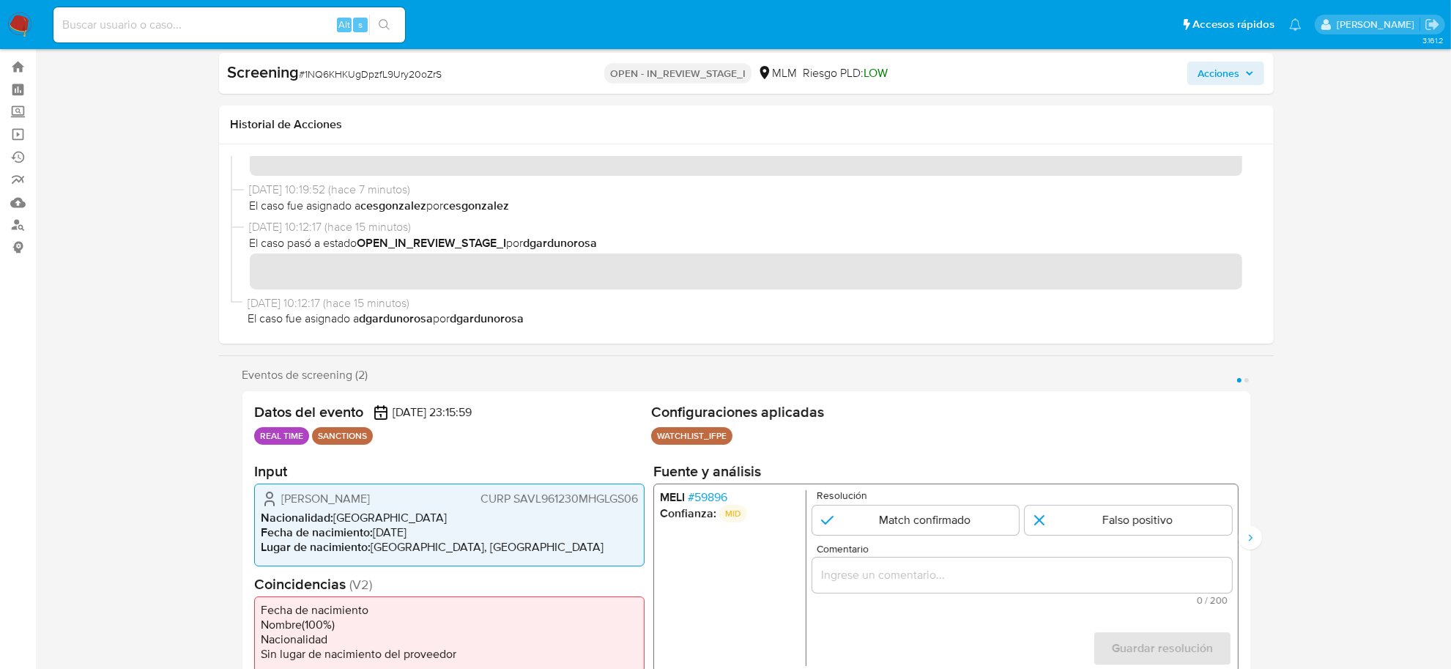
scroll to position [0, 0]
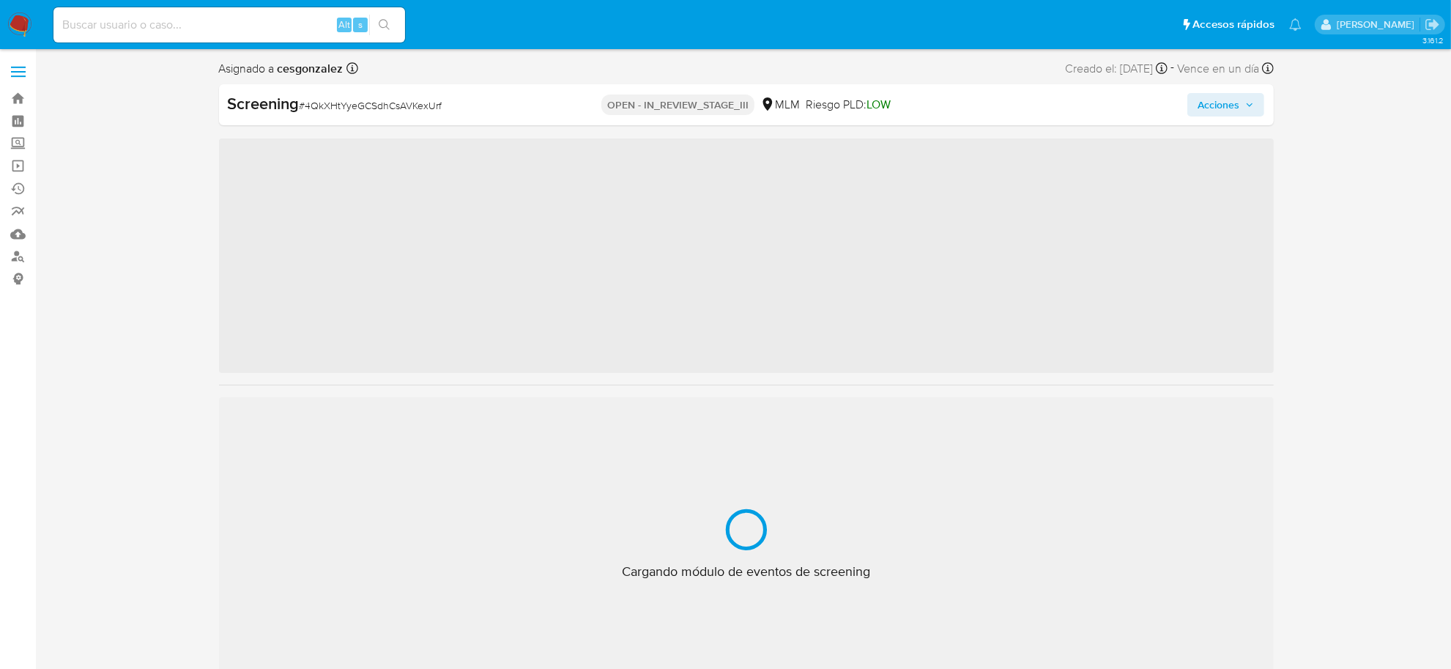
scroll to position [688, 0]
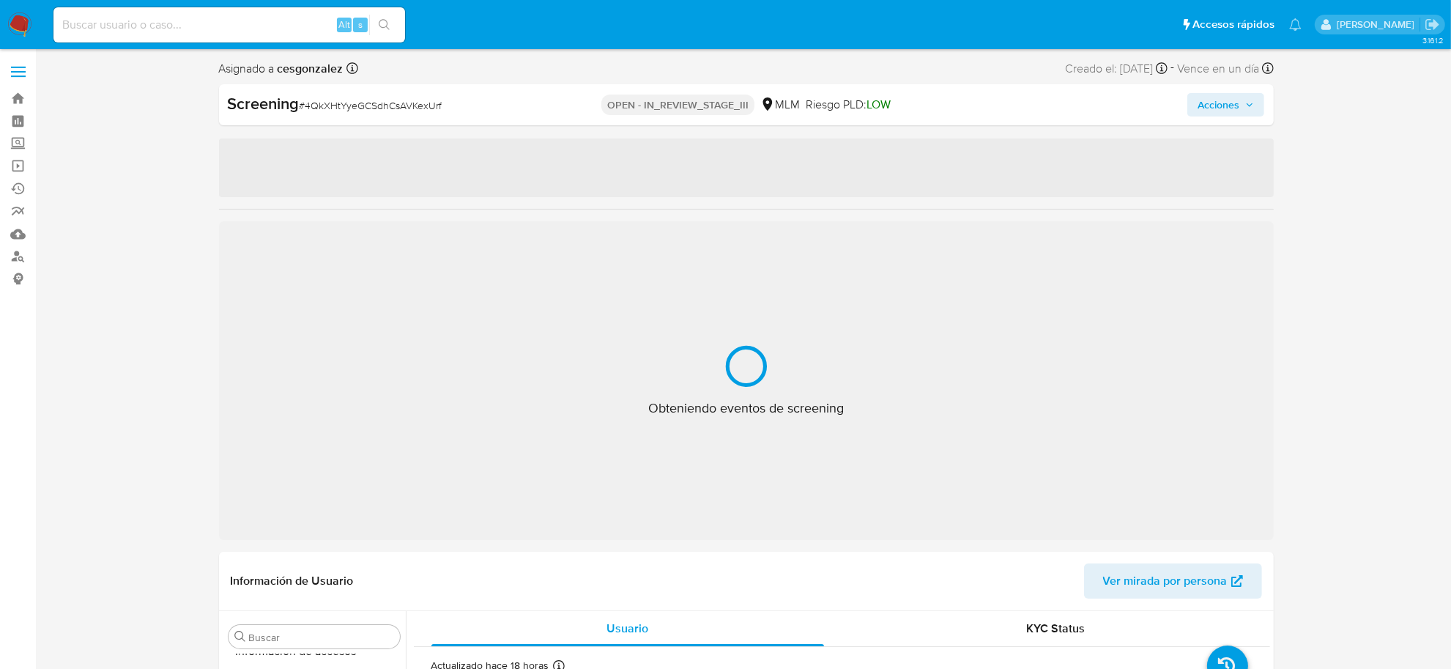
select select "10"
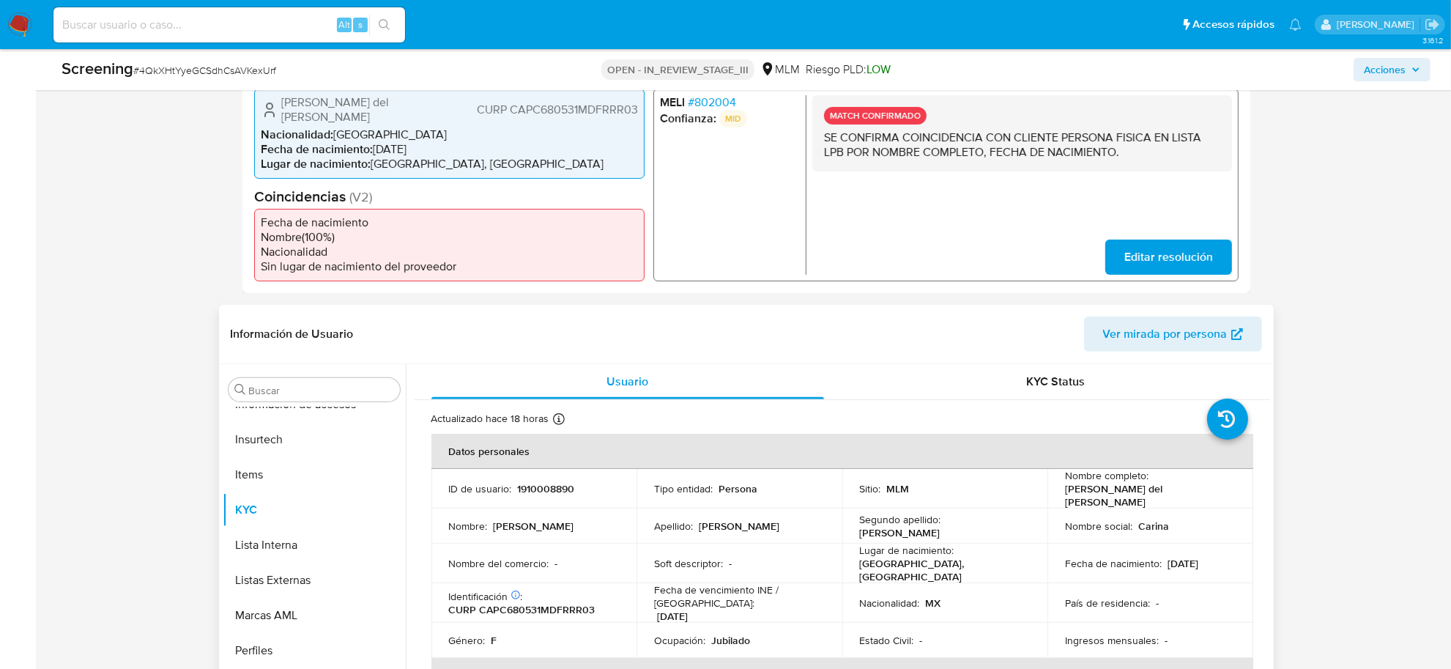
scroll to position [549, 0]
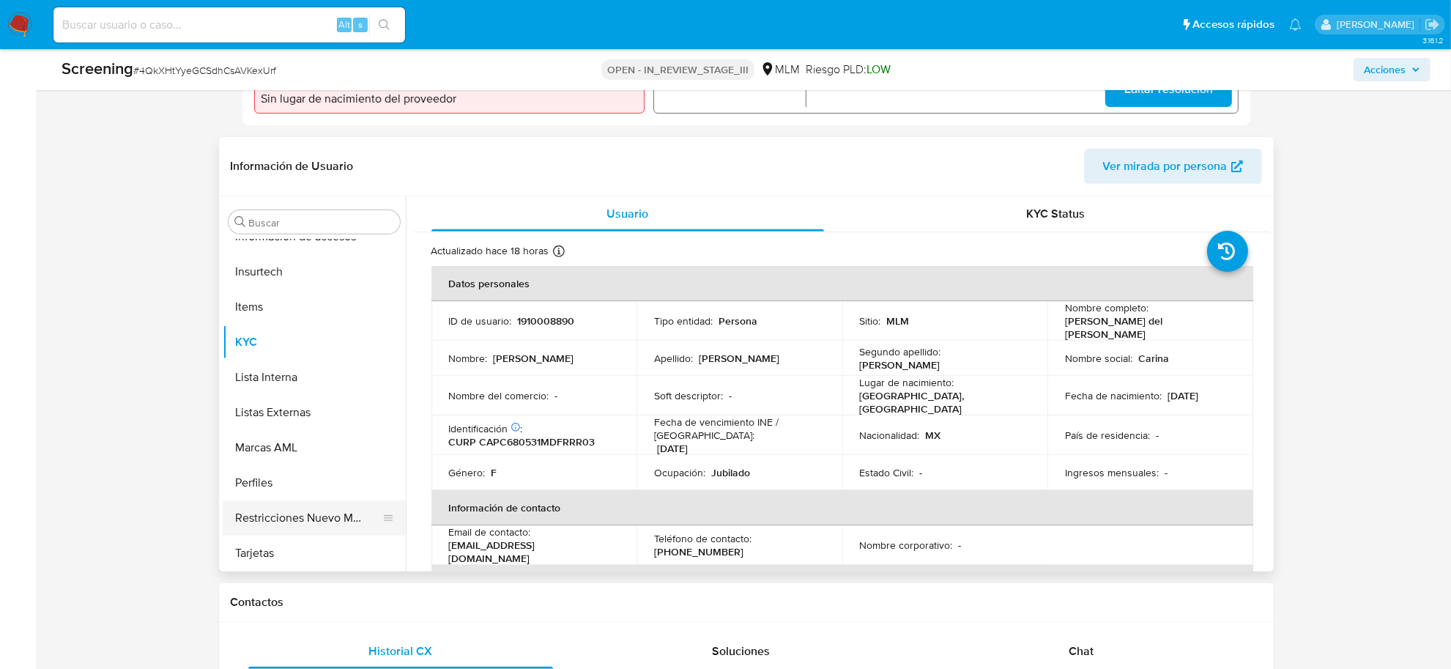
click at [338, 511] on button "Restricciones Nuevo Mundo" at bounding box center [308, 517] width 171 height 35
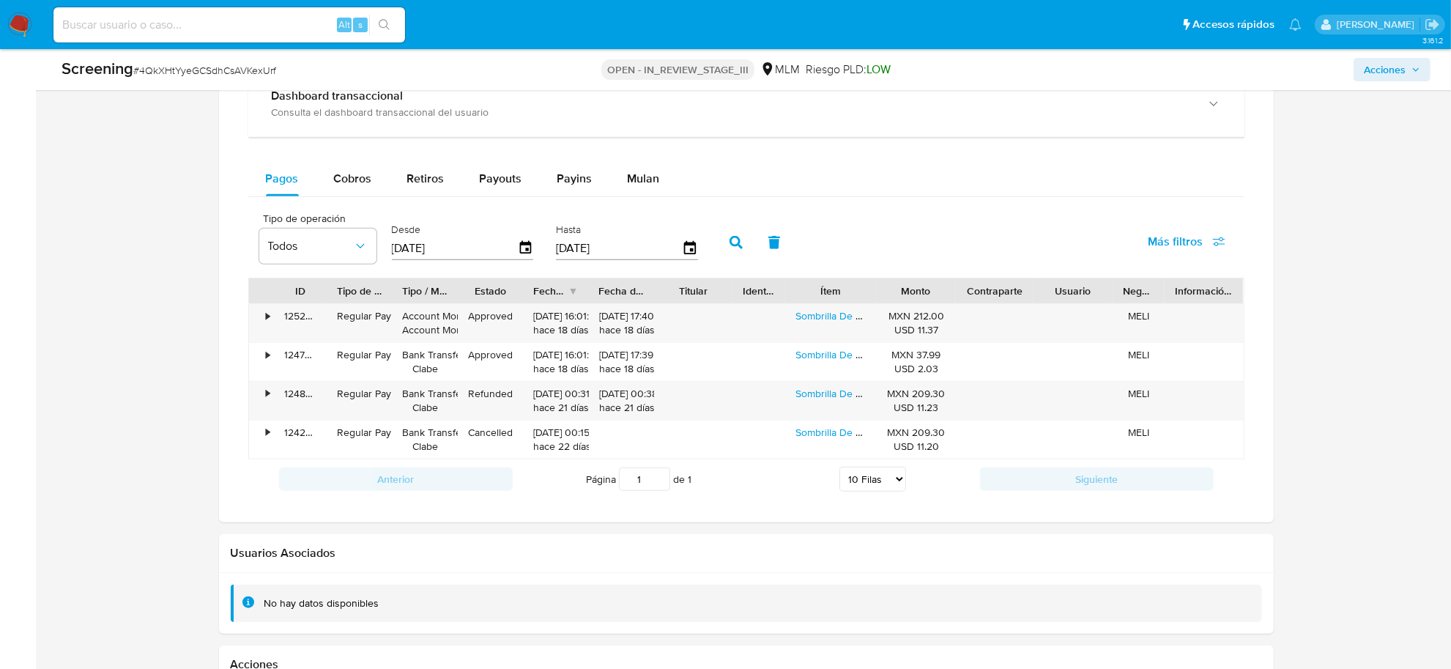
scroll to position [1007, 0]
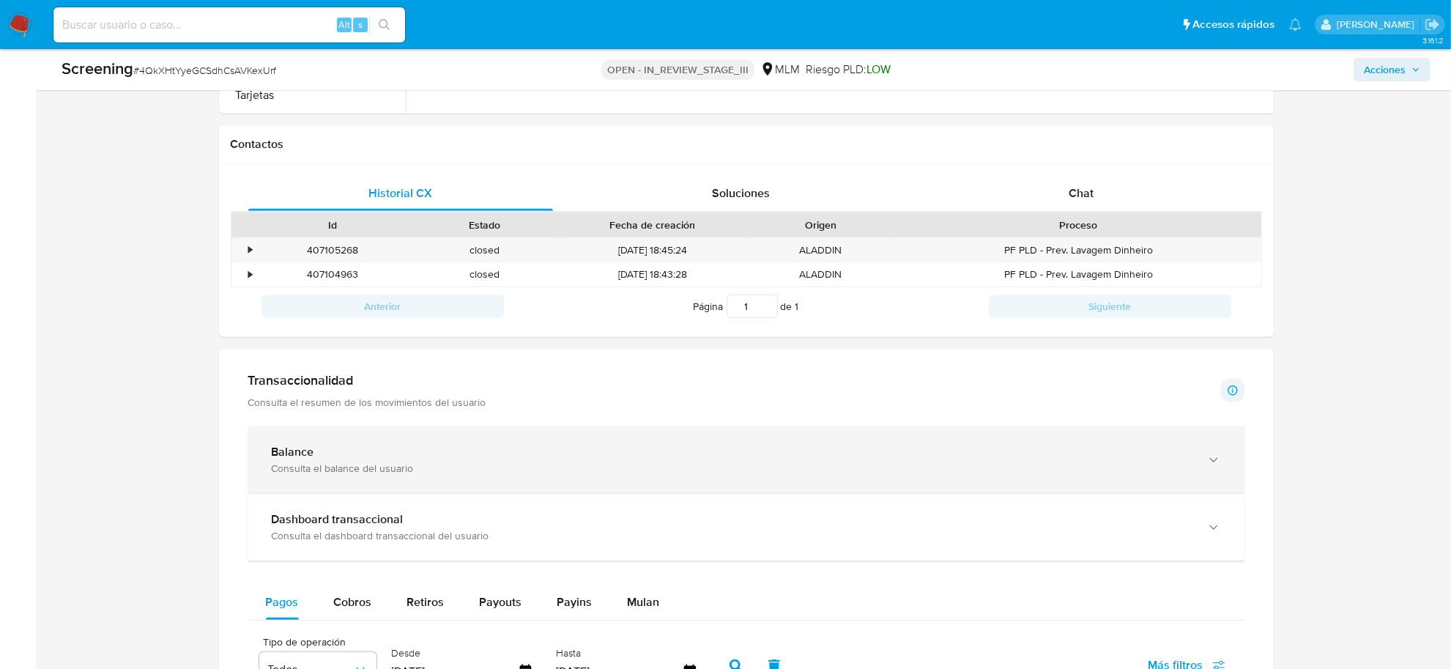
click at [404, 458] on div "Balance" at bounding box center [732, 452] width 920 height 15
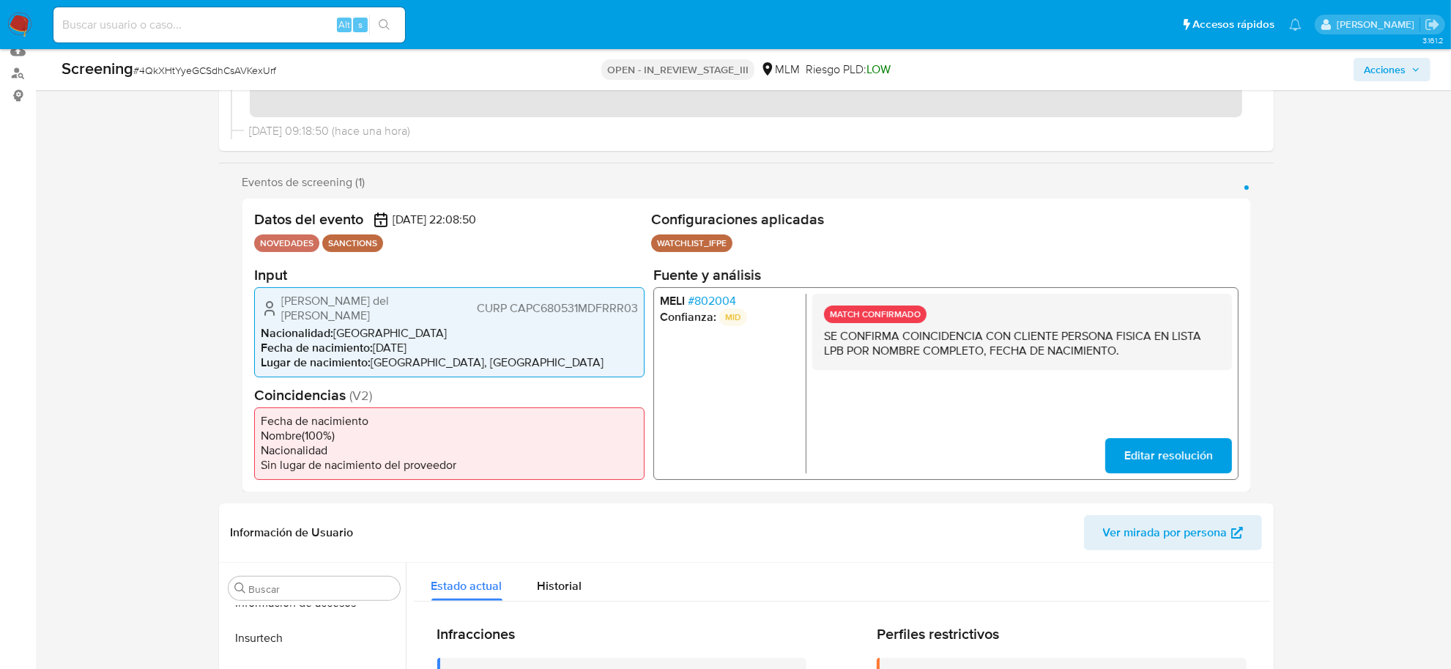
scroll to position [0, 0]
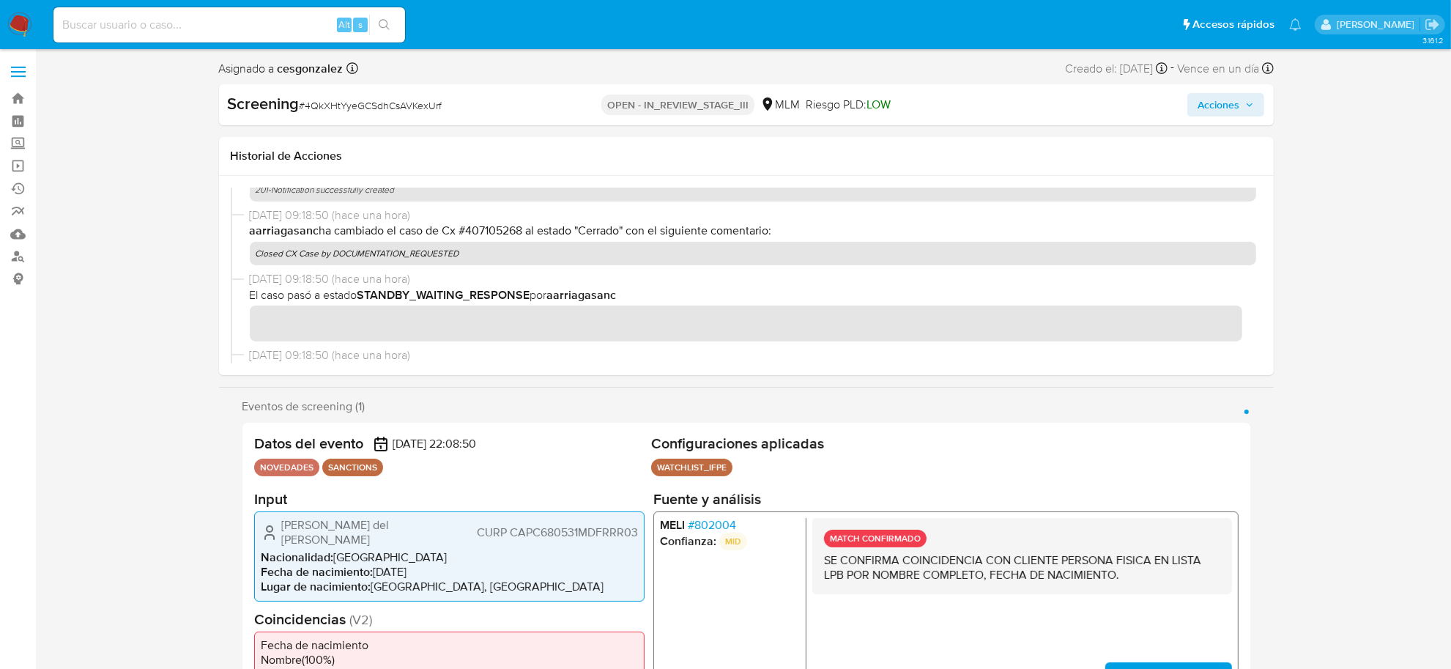
click at [1247, 107] on icon "button" at bounding box center [1249, 104] width 9 height 9
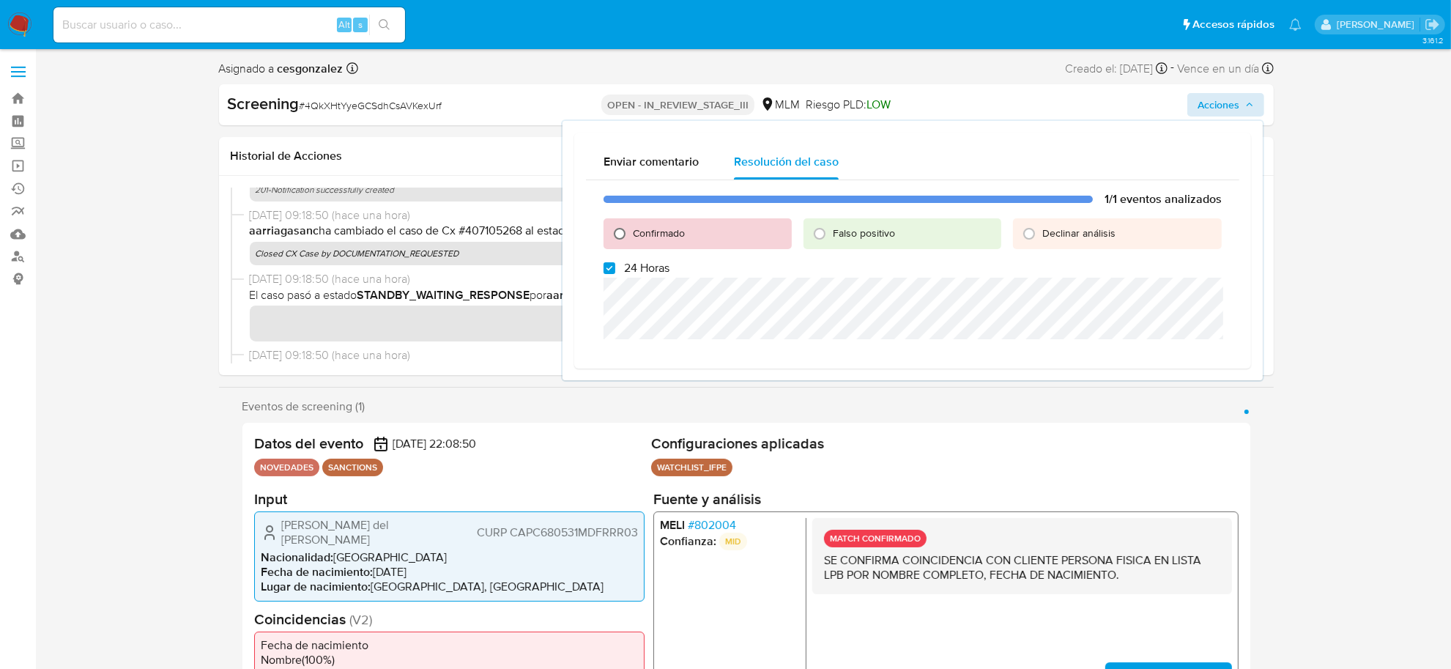
click at [620, 231] on input "Confirmado" at bounding box center [619, 233] width 23 height 23
radio input "true"
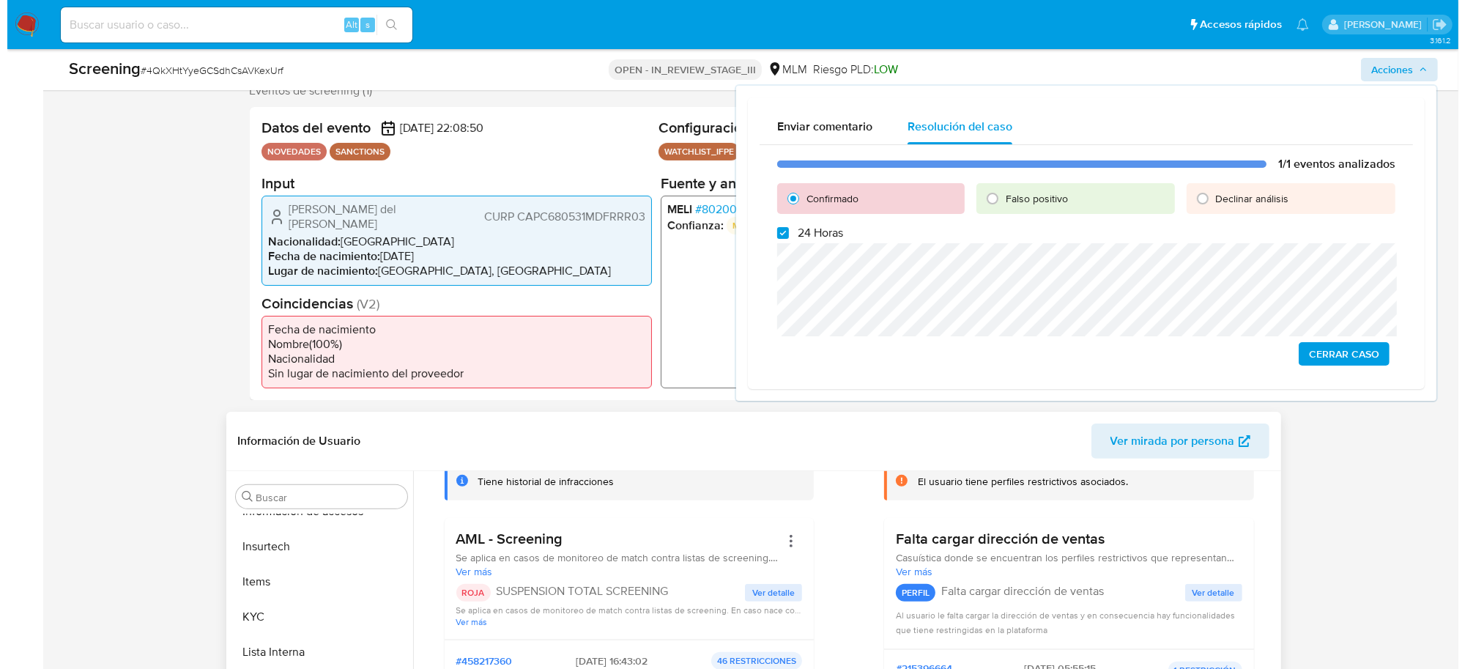
scroll to position [275, 0]
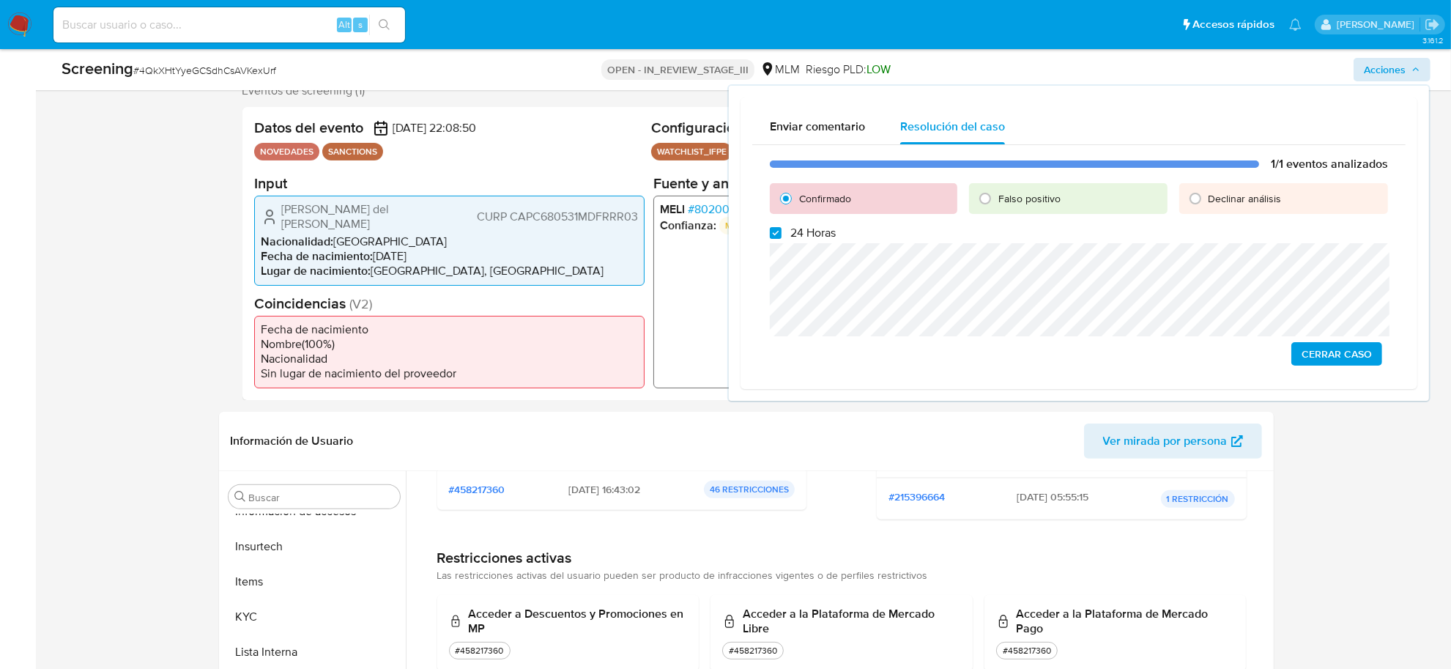
click at [1334, 356] on span "Cerrar Caso" at bounding box center [1336, 353] width 70 height 21
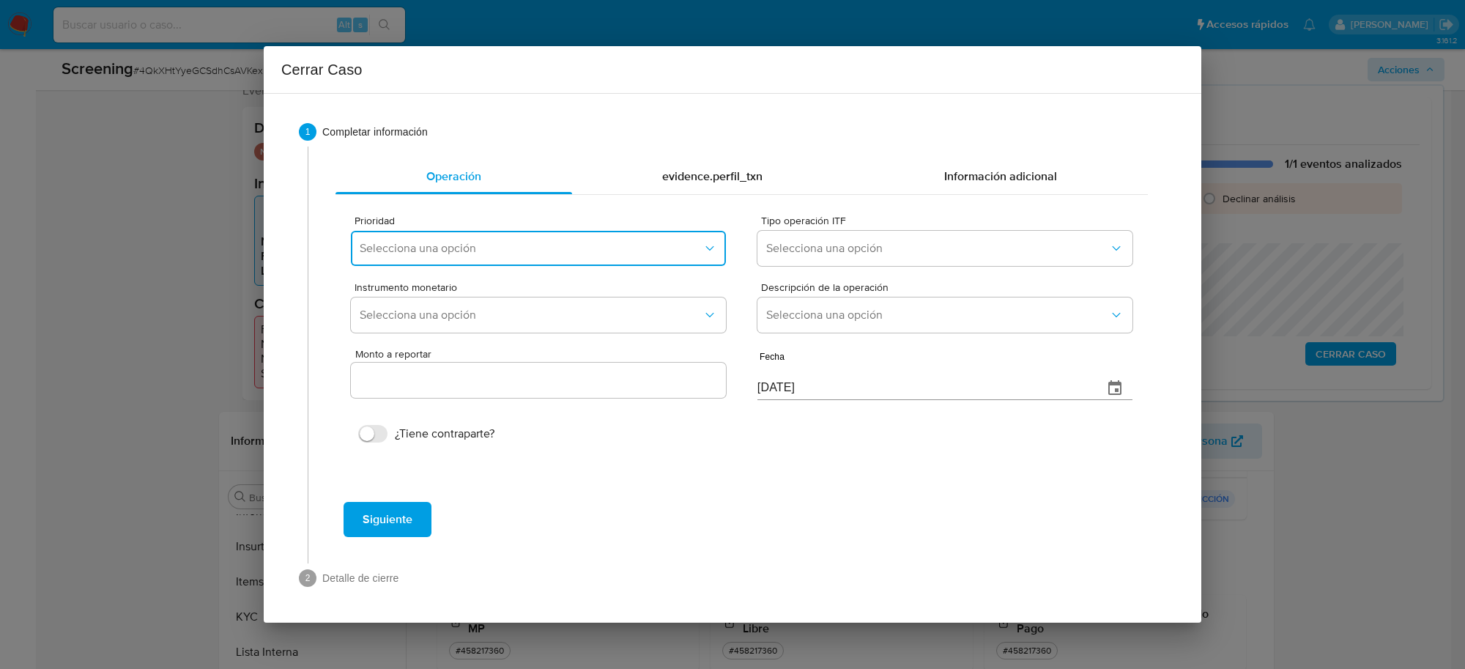
click at [630, 250] on span "Selecciona una opción" at bounding box center [531, 248] width 343 height 15
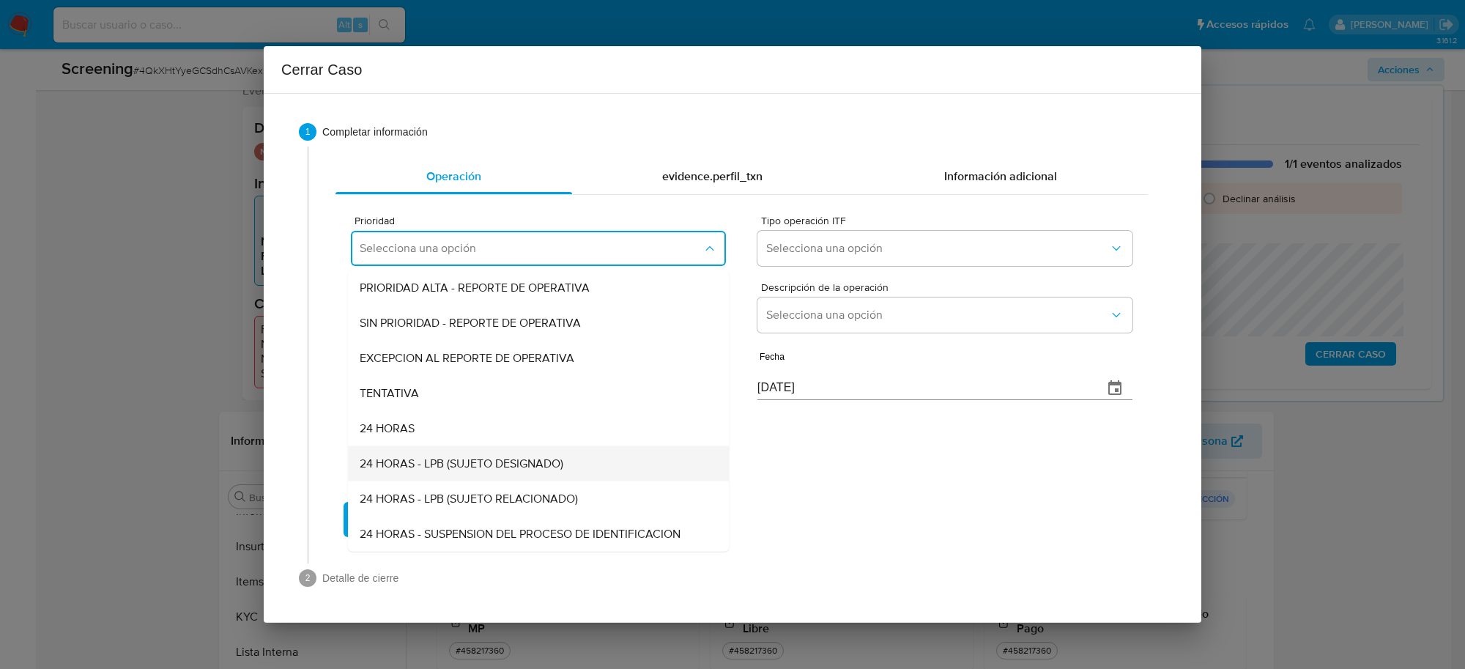
click at [497, 464] on span "24 HORAS - LPB (SUJETO DESIGNADO)" at bounding box center [462, 463] width 204 height 15
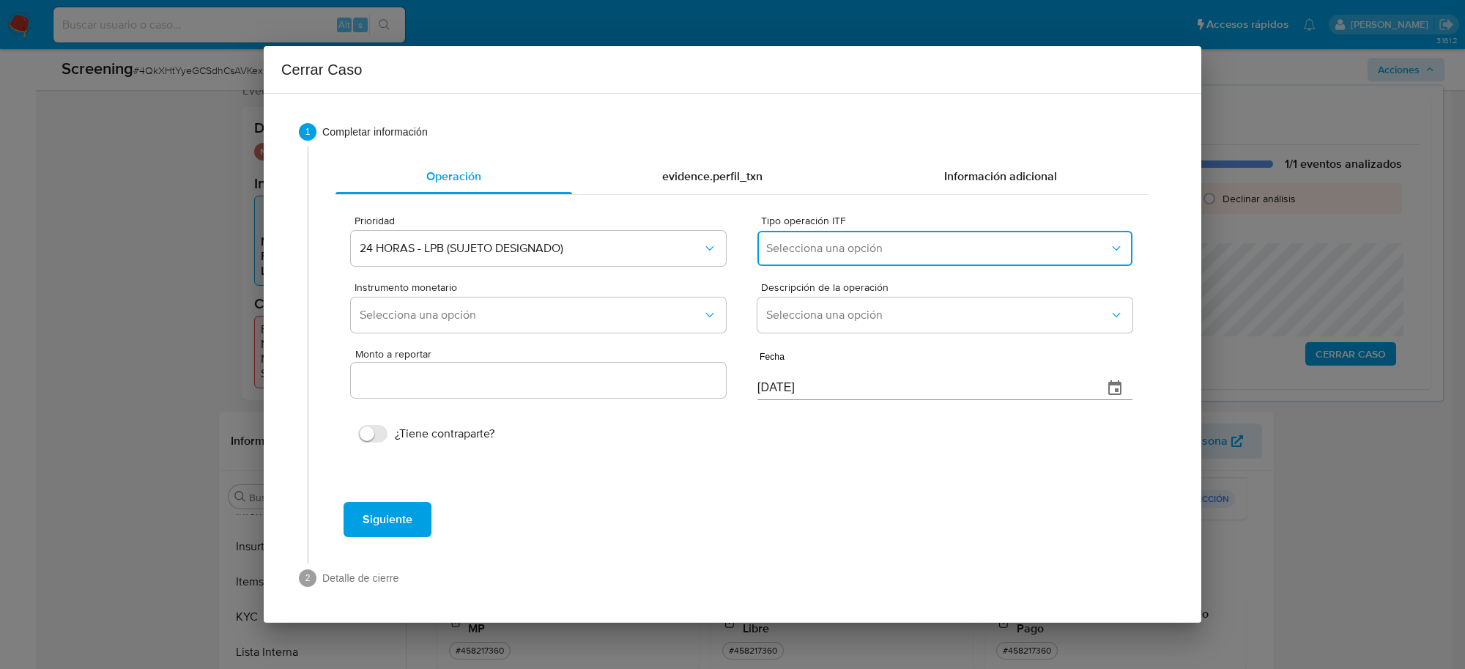
click at [869, 259] on button "Selecciona una opción" at bounding box center [944, 248] width 375 height 35
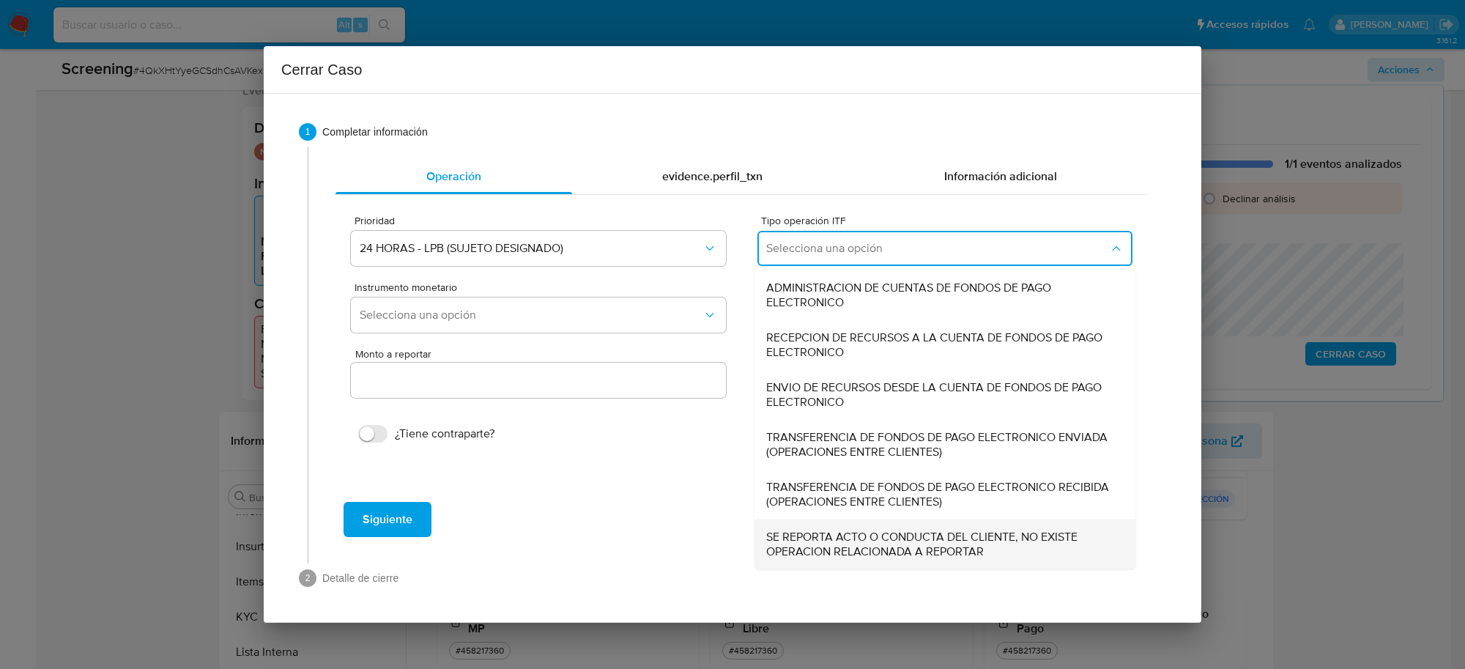
click at [891, 536] on span "SE REPORTA ACTO O CONDUCTA DEL CLIENTE, NO EXISTE OPERACION RELACIONADA A REPOR…" at bounding box center [940, 544] width 349 height 29
type input "0.00"
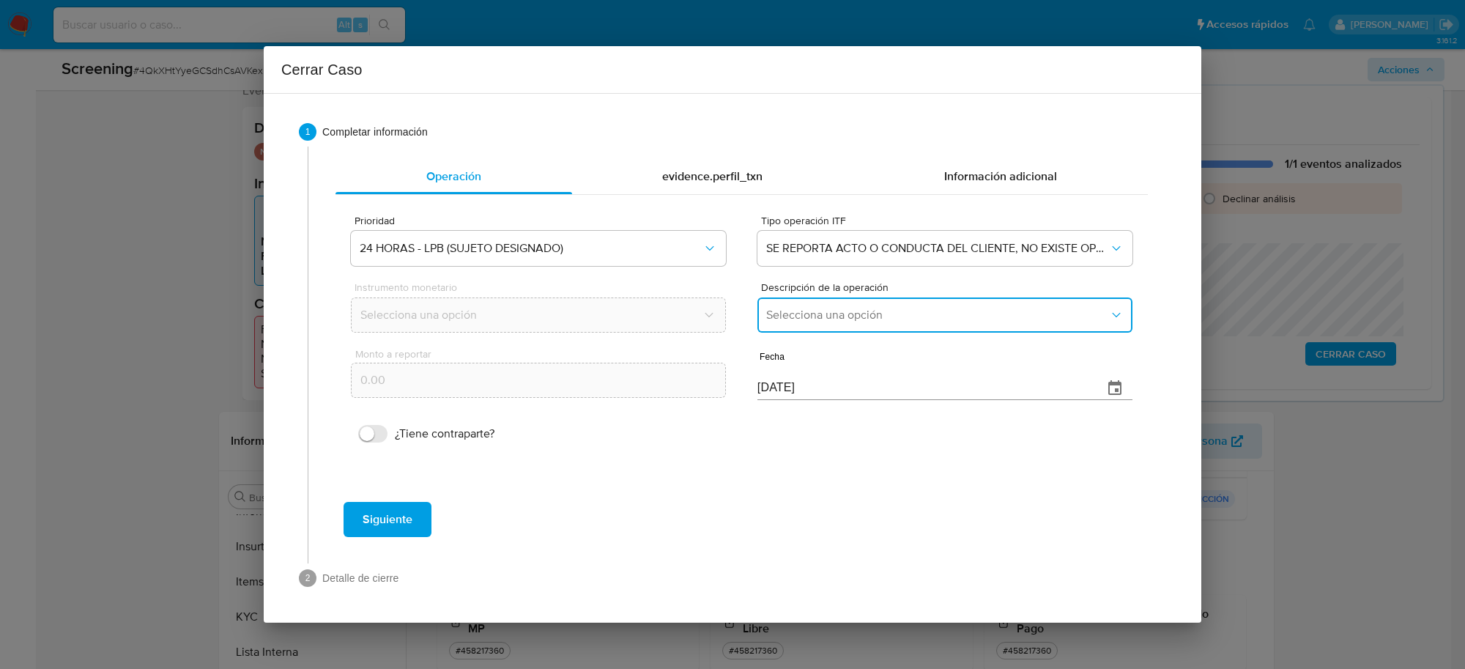
click at [850, 320] on span "Selecciona una opción" at bounding box center [937, 315] width 343 height 15
click at [868, 387] on span "LISTA DE PERSONAS BLOQUEADAS" at bounding box center [859, 389] width 186 height 15
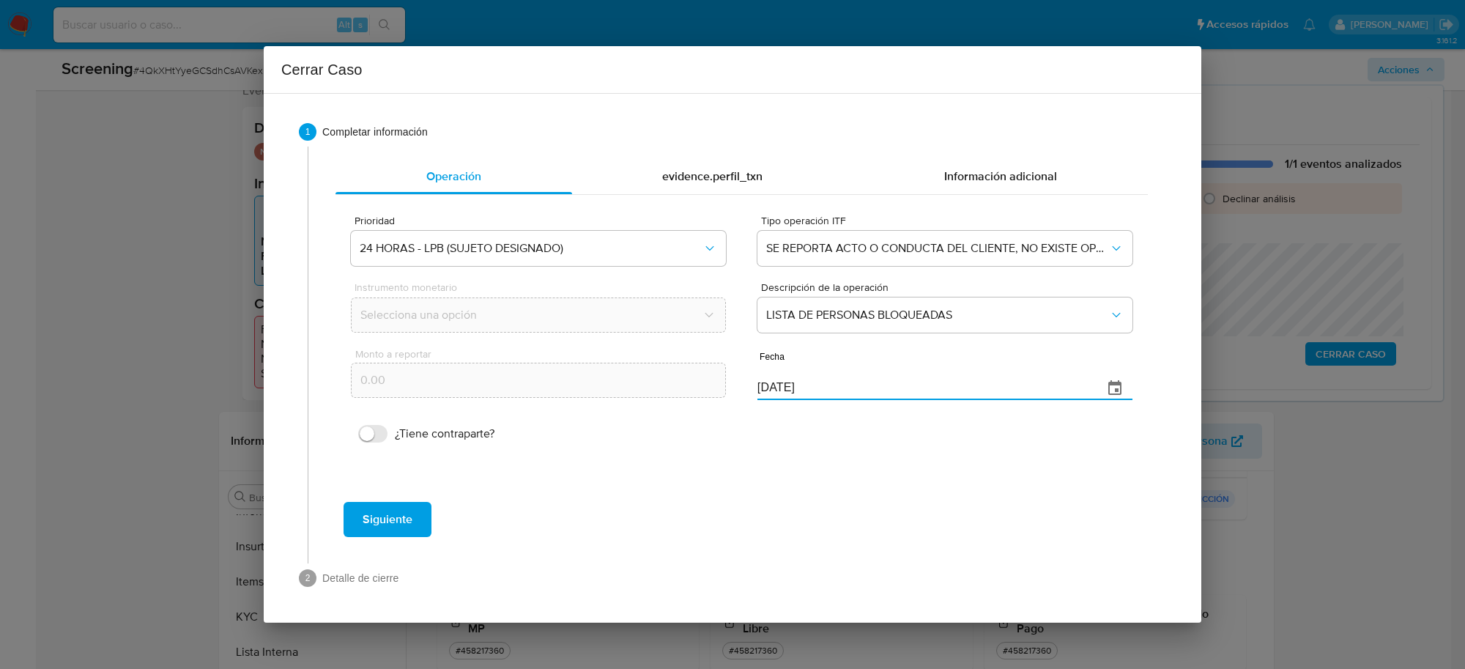
click at [769, 387] on input "[DATE]" at bounding box center [924, 387] width 334 height 23
type input "24/09/2025"
click at [368, 519] on span "Siguiente" at bounding box center [388, 519] width 50 height 32
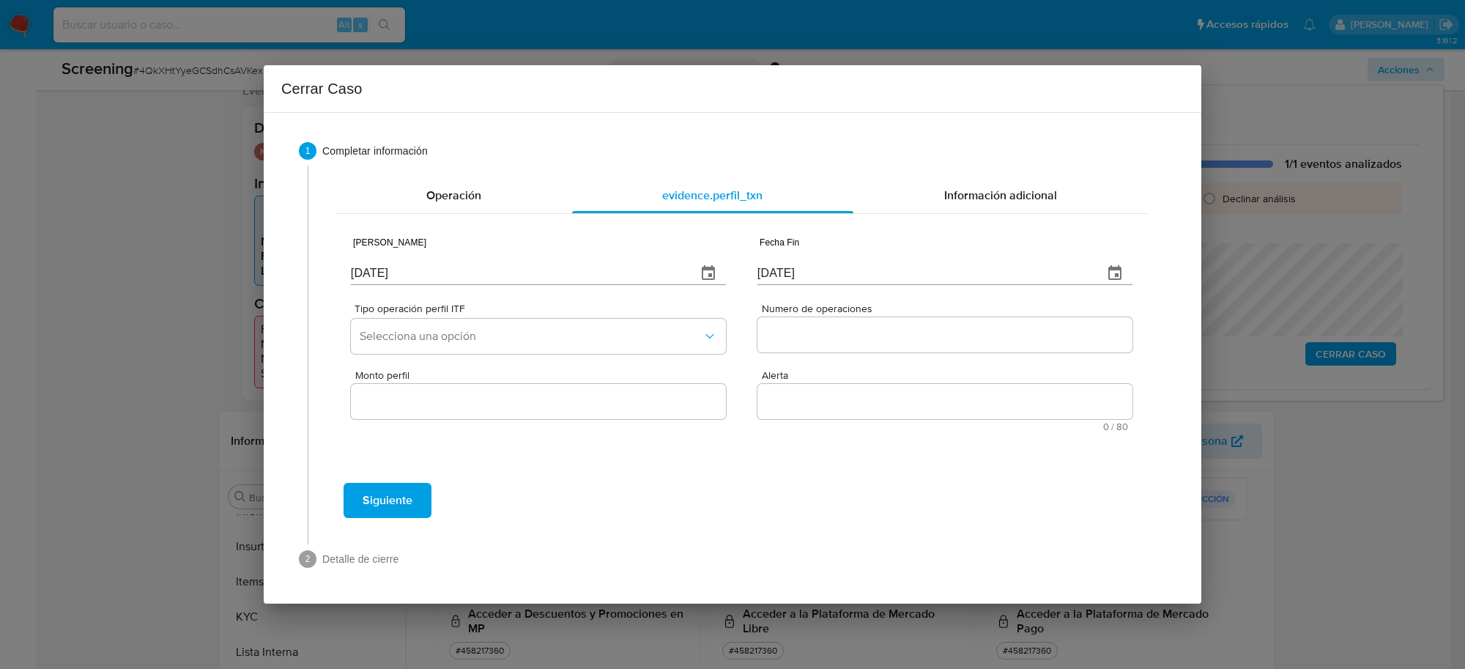
click at [412, 275] on input "[DATE]" at bounding box center [518, 272] width 334 height 23
type input "09/04/2025"
type input "24/09/2025"
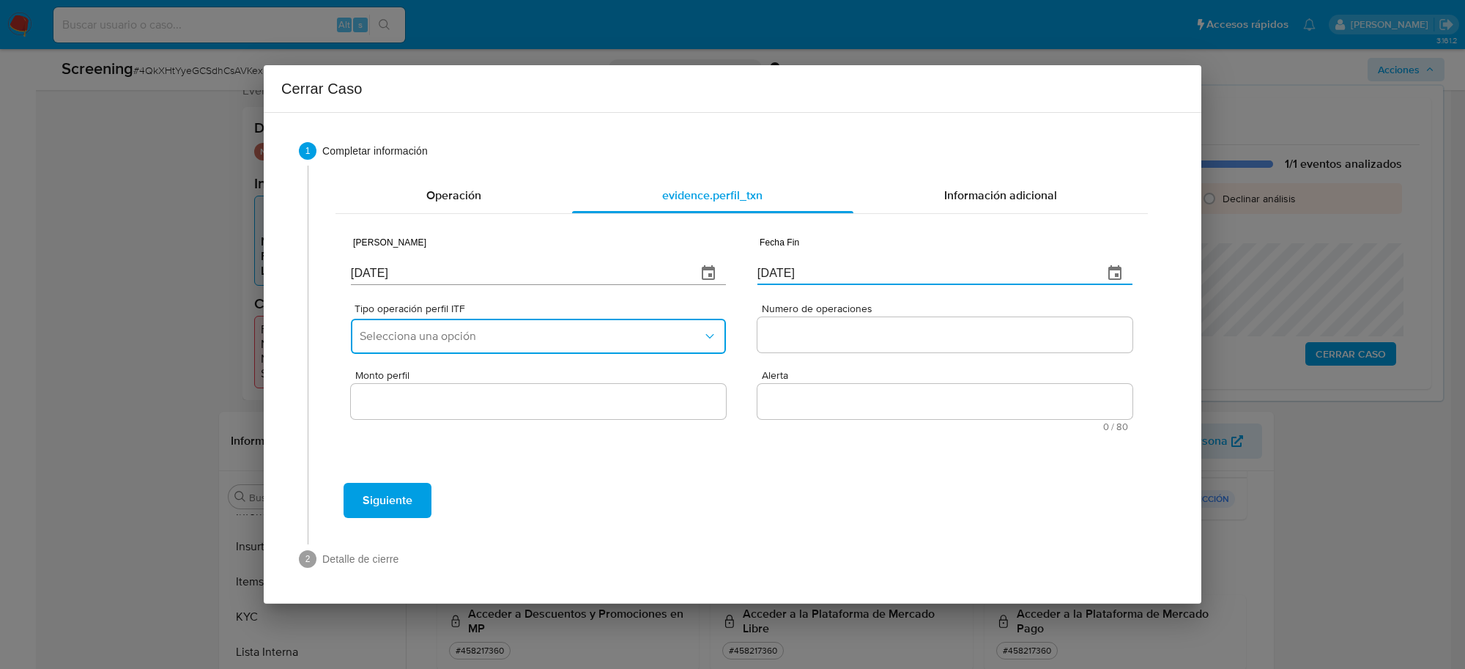
click at [564, 339] on span "Selecciona una opción" at bounding box center [531, 336] width 343 height 15
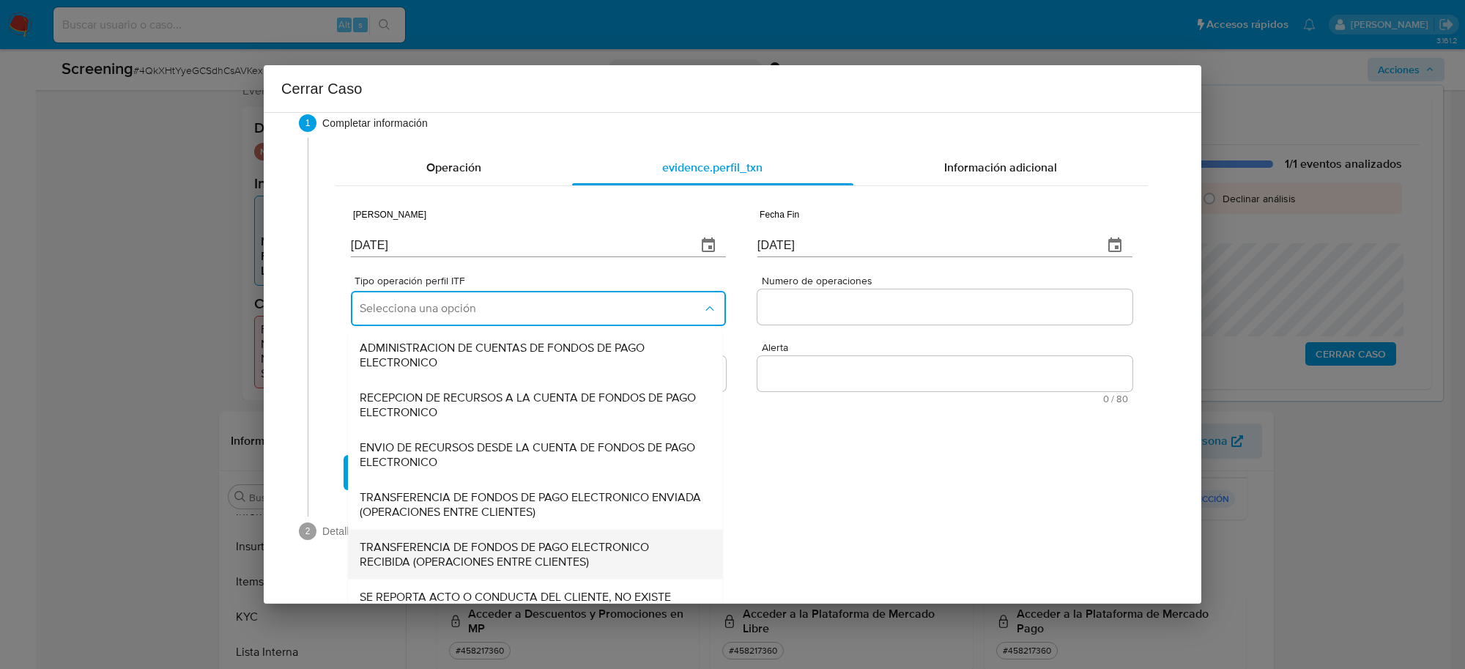
scroll to position [53, 0]
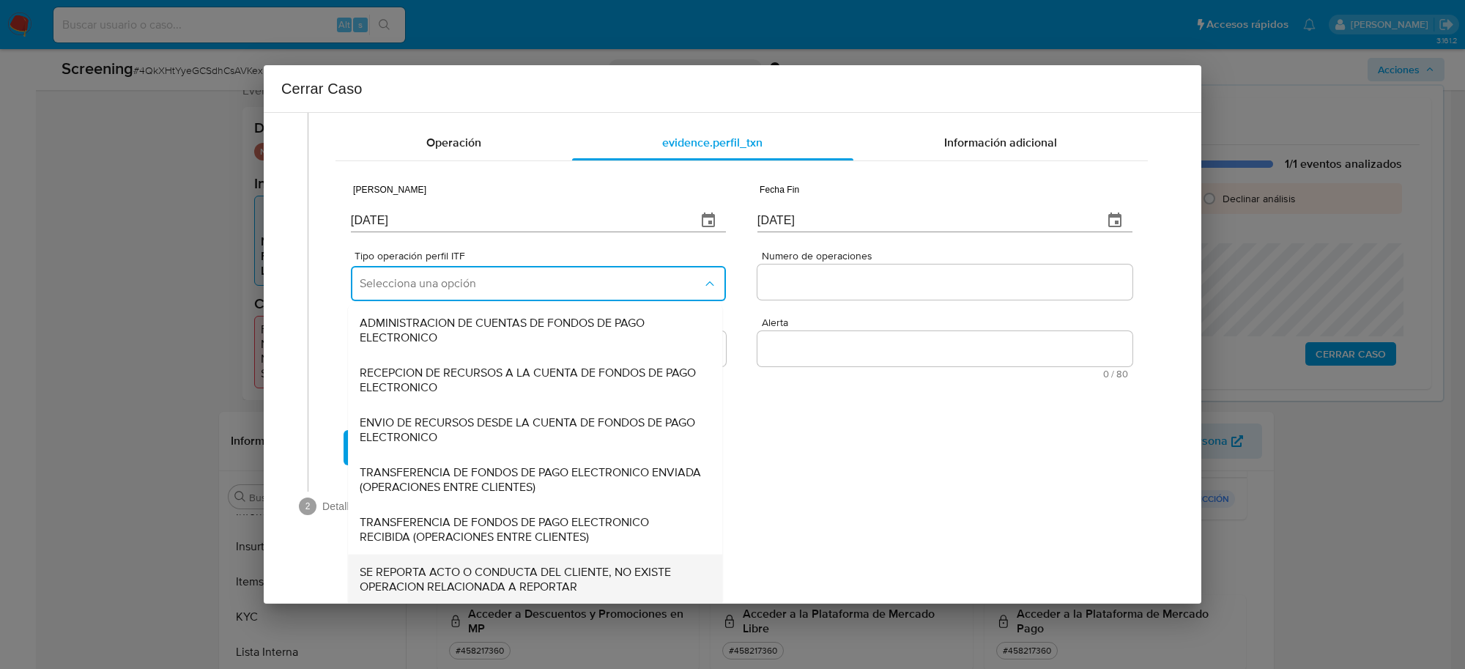
click at [529, 582] on span "SE REPORTA ACTO O CONDUCTA DEL CLIENTE, NO EXISTE OPERACION RELACIONADA A REPOR…" at bounding box center [531, 578] width 342 height 29
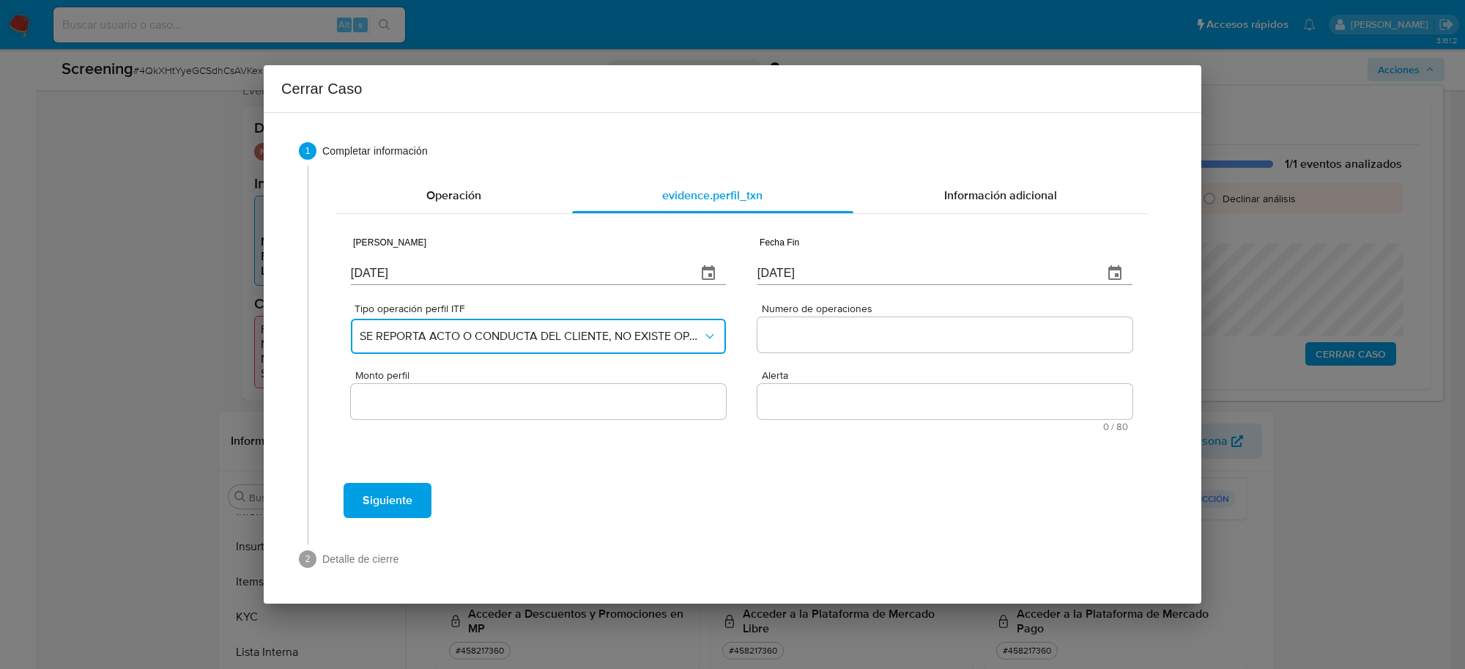
scroll to position [0, 0]
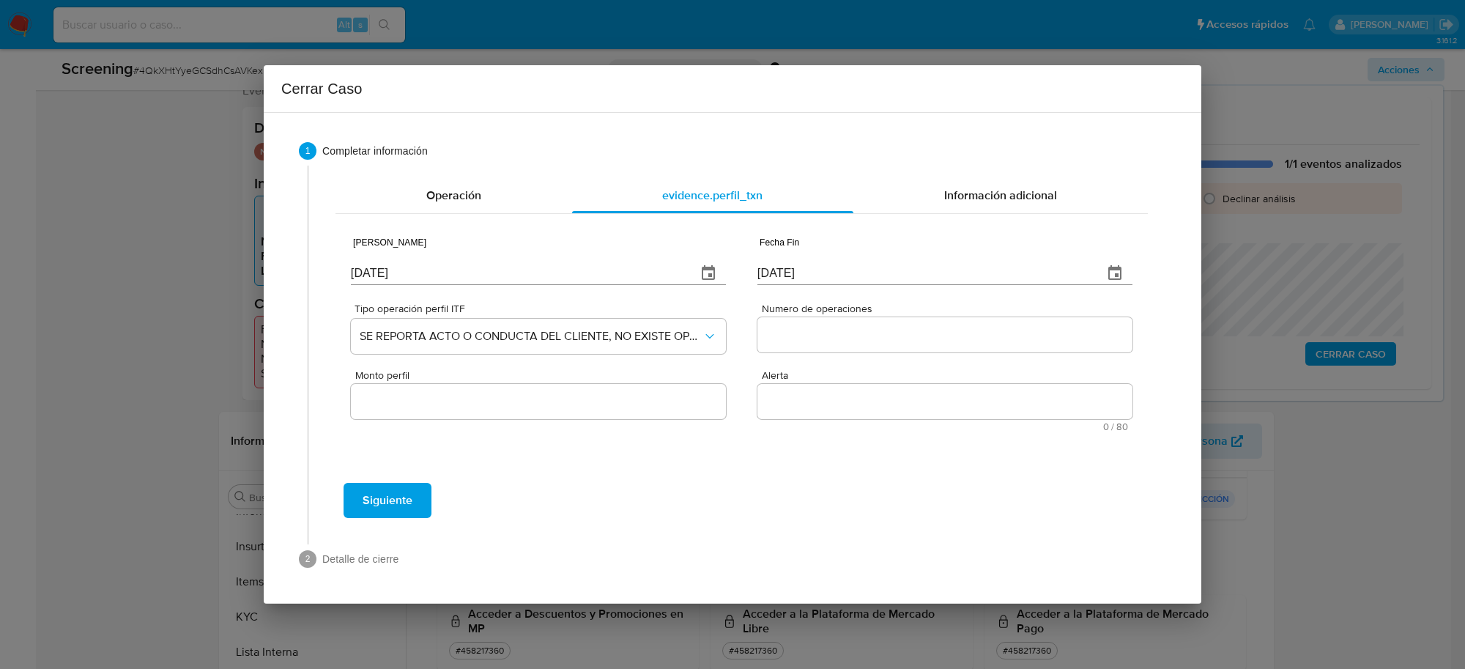
click at [858, 325] on input "Numero de operaciones" at bounding box center [944, 334] width 375 height 19
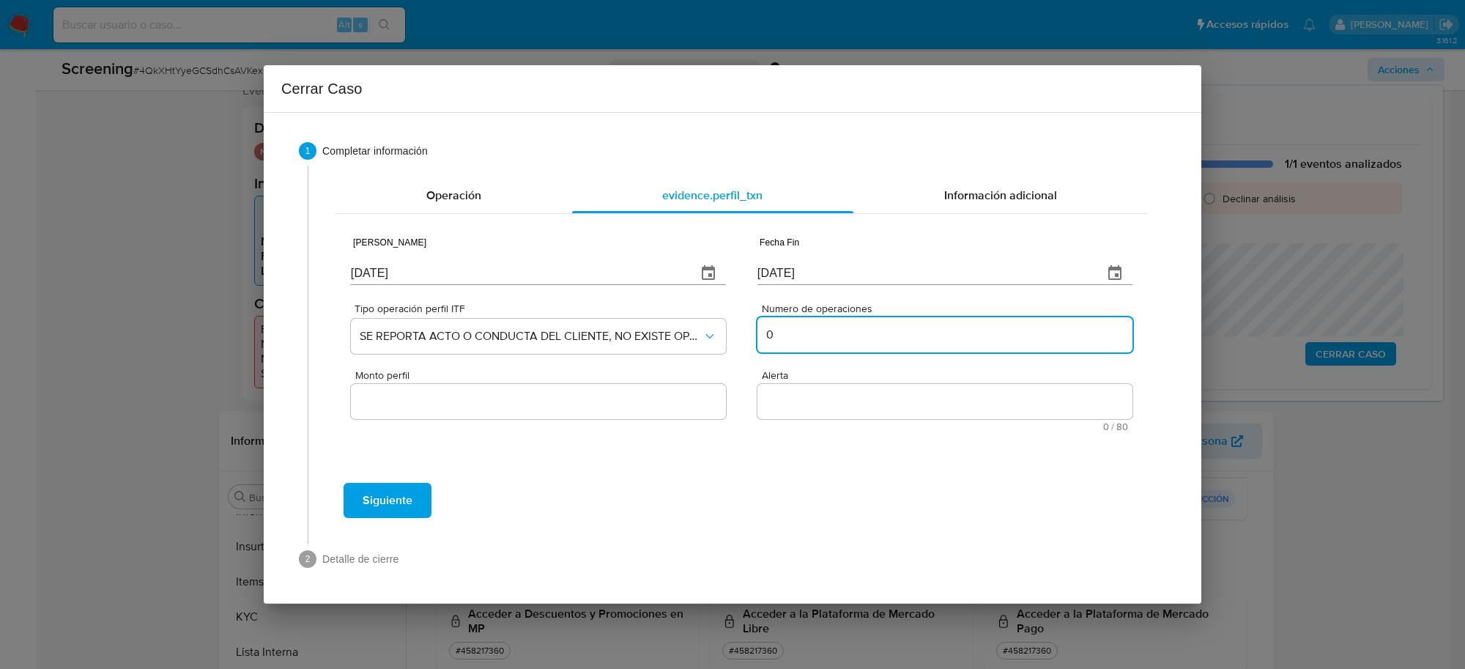
type input "0"
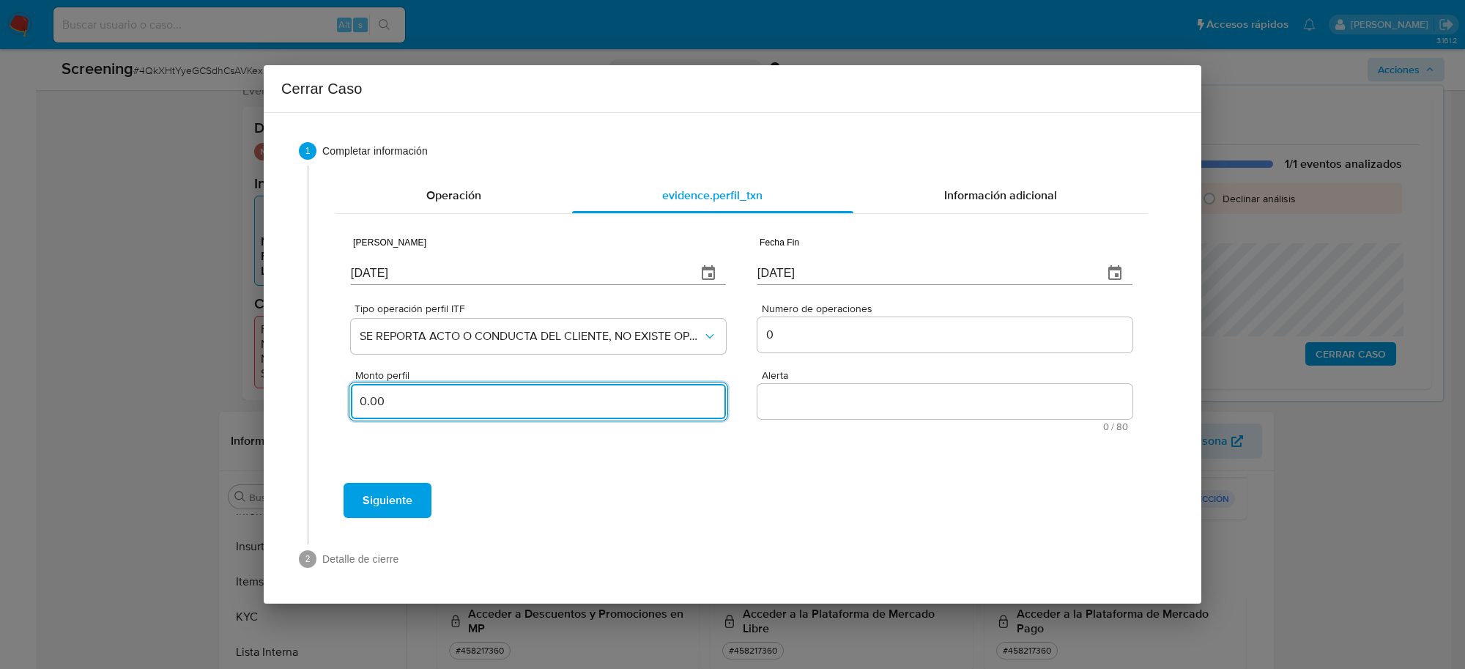
type input "0.00"
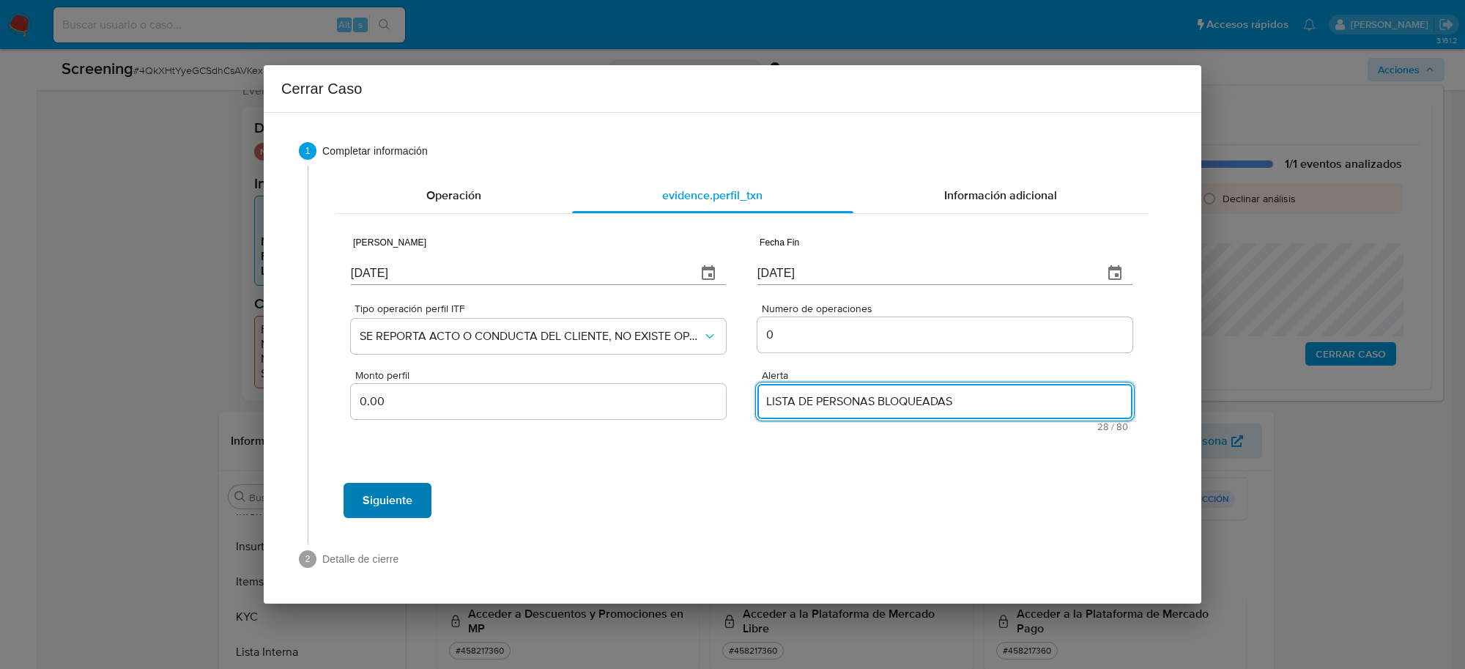
type textarea "LISTA DE PERSONAS BLOQUEADAS"
click at [415, 502] on button "Siguiente" at bounding box center [387, 500] width 88 height 35
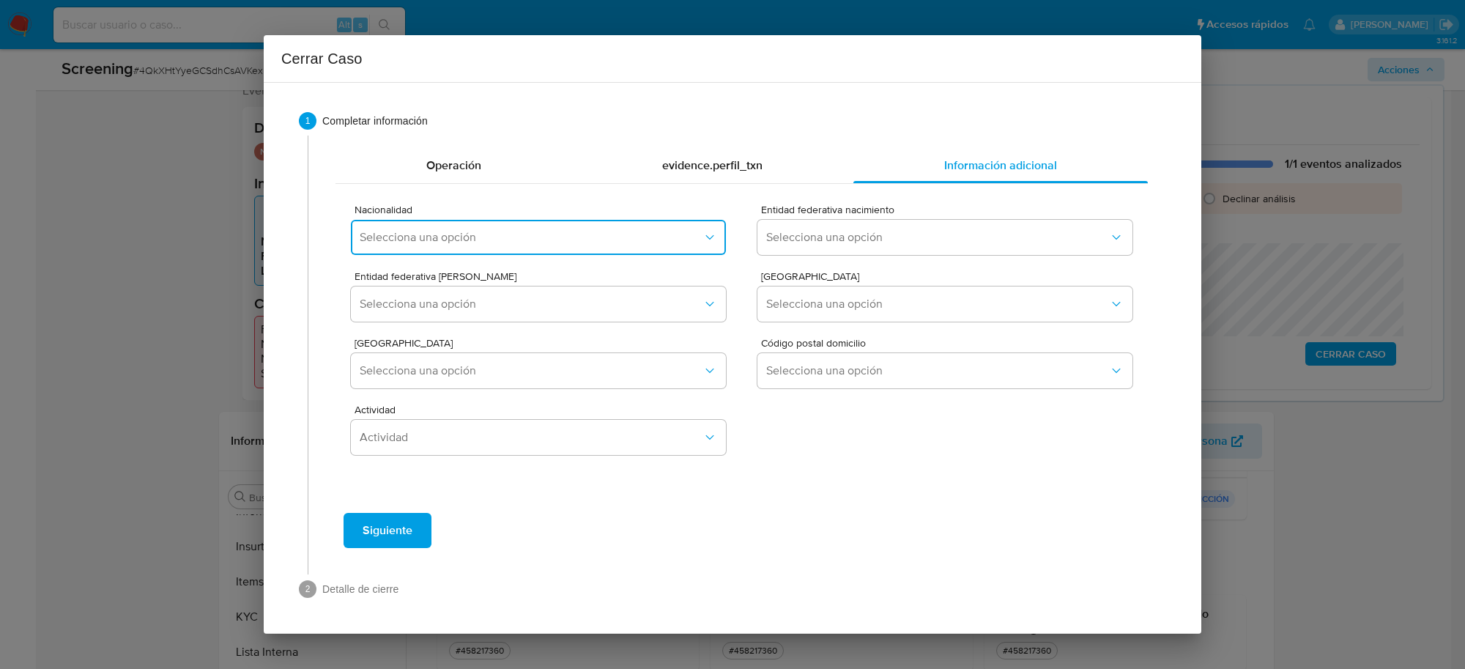
click at [549, 233] on span "Selecciona una opción" at bounding box center [531, 237] width 343 height 15
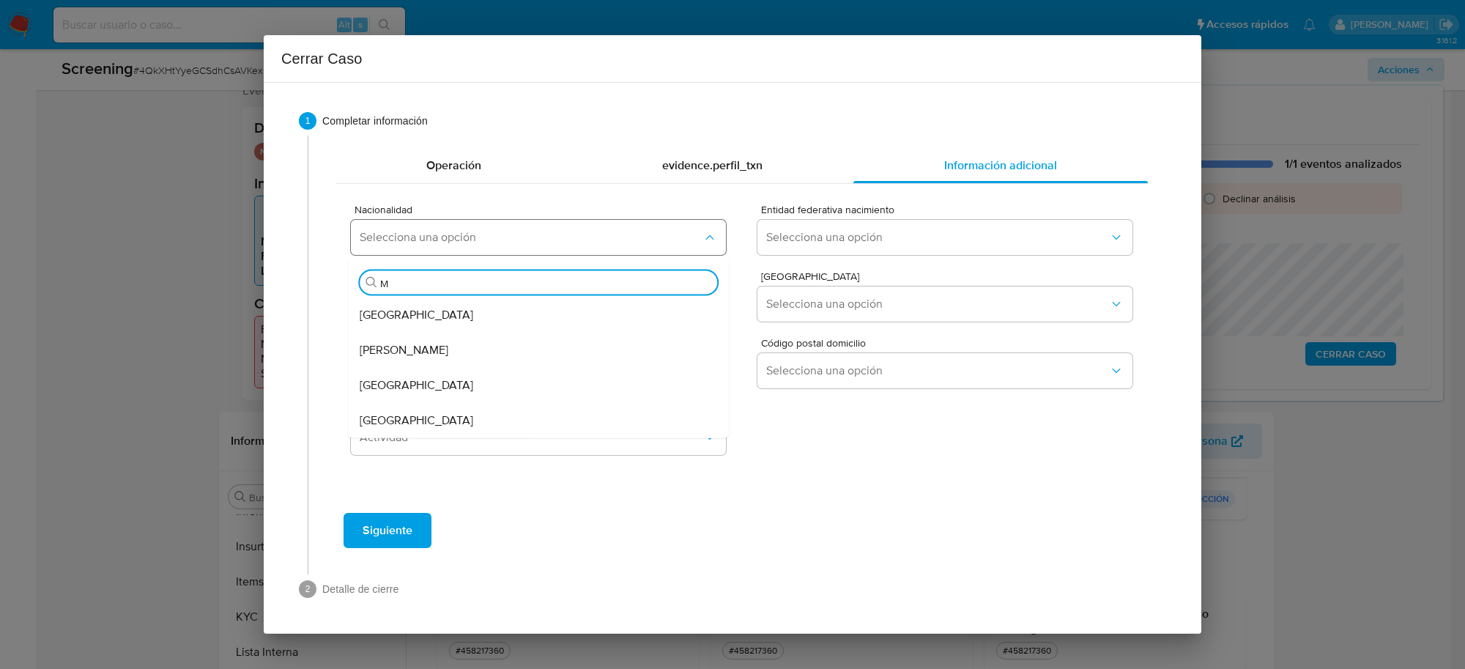
type input "ME"
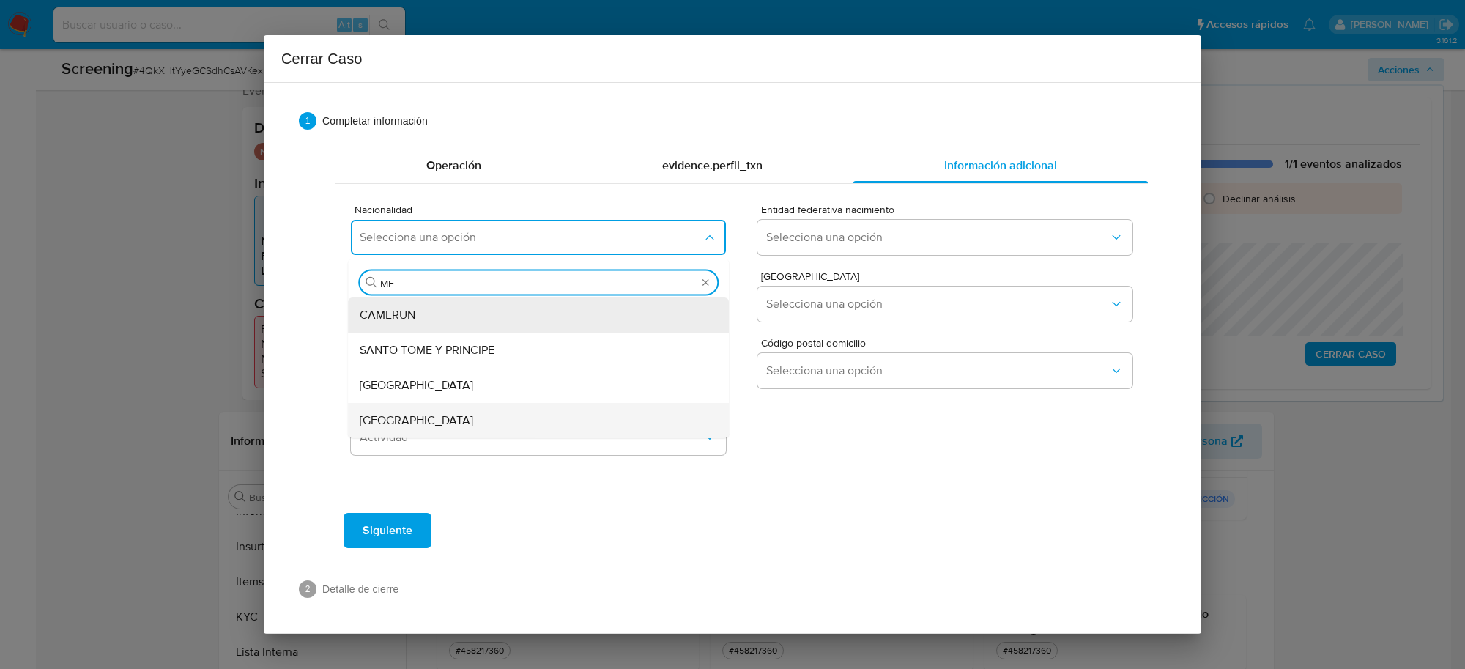
click at [590, 426] on div "MEXICO" at bounding box center [534, 420] width 349 height 35
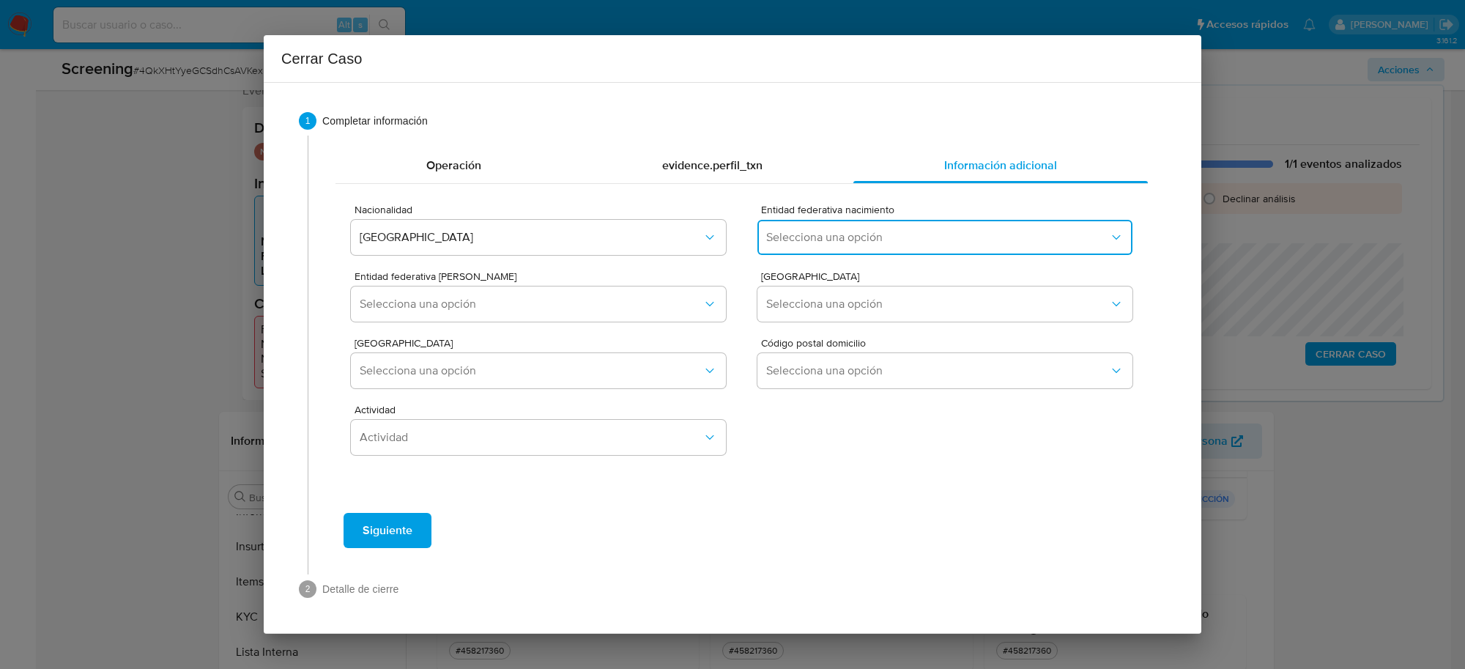
click at [968, 236] on span "Selecciona una opción" at bounding box center [937, 237] width 343 height 15
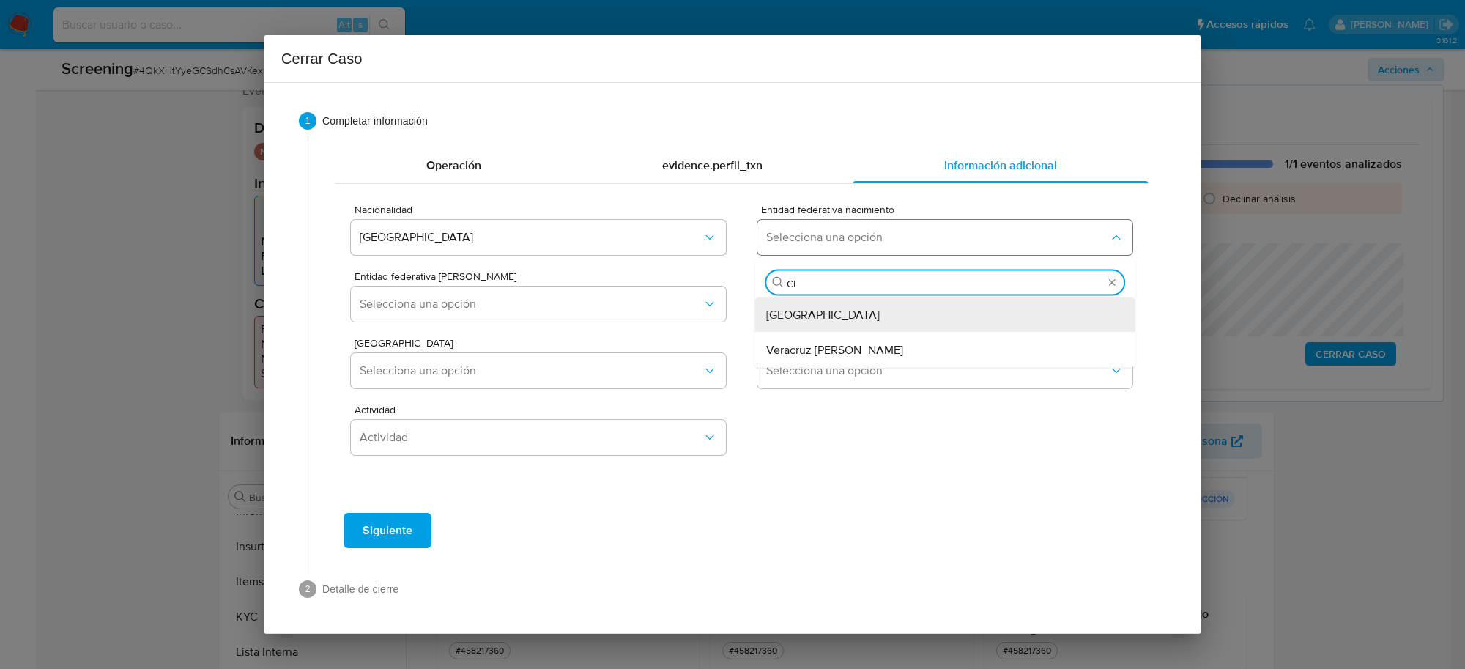
type input "CIU"
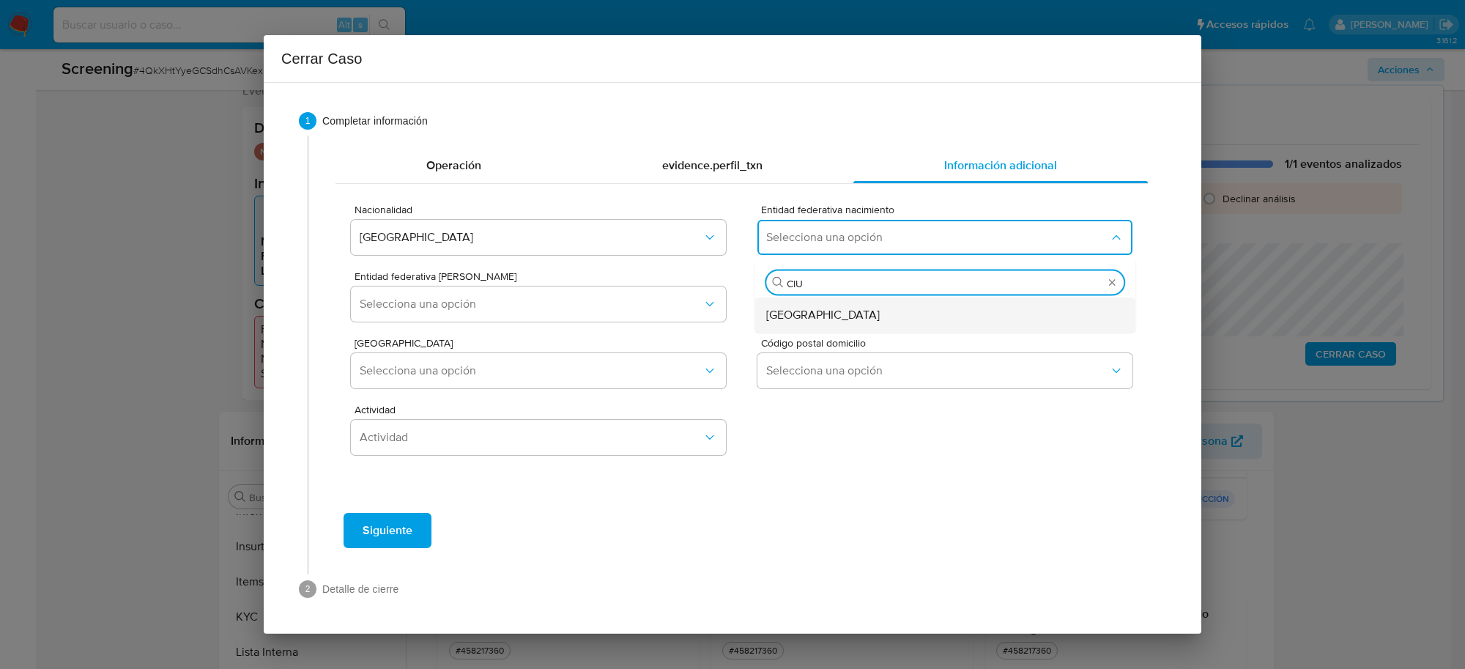
drag, startPoint x: 943, startPoint y: 317, endPoint x: 631, endPoint y: 327, distance: 311.4
click at [942, 319] on div "Ciudad de México" at bounding box center [940, 314] width 349 height 35
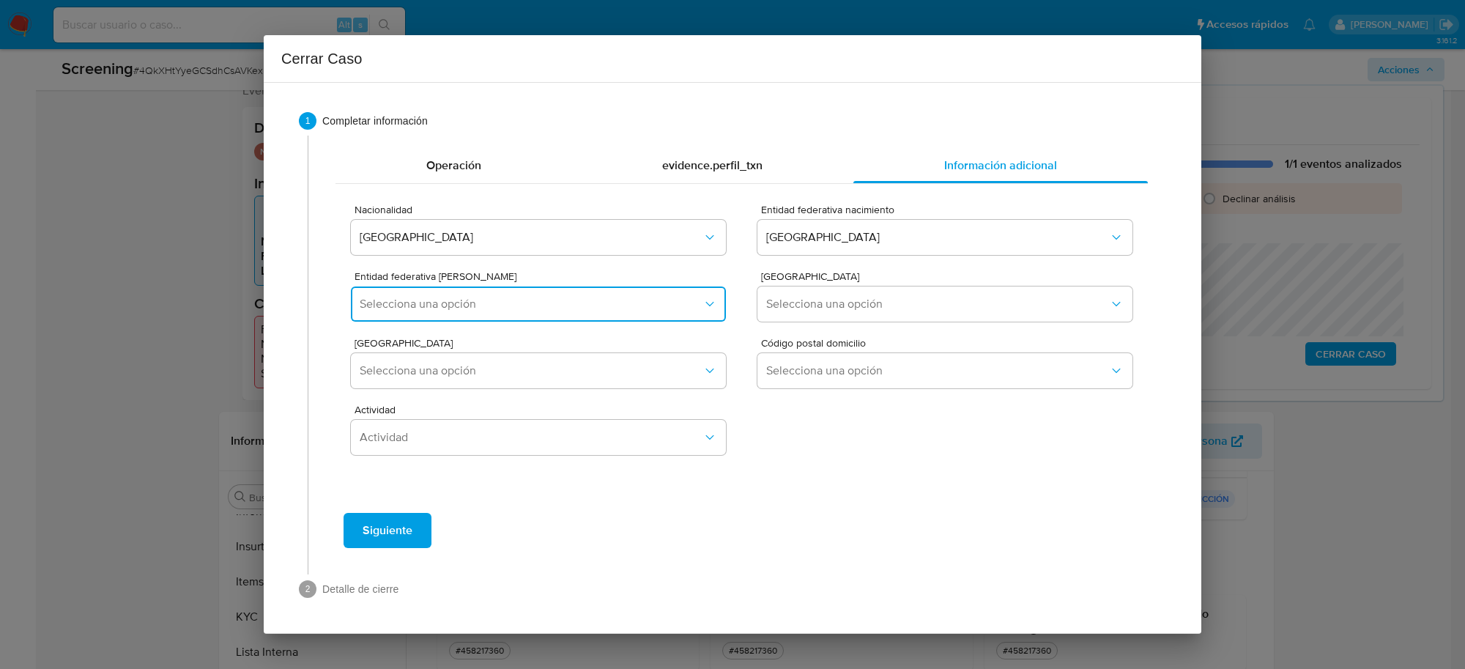
click at [623, 313] on button "Selecciona una opción" at bounding box center [538, 303] width 375 height 35
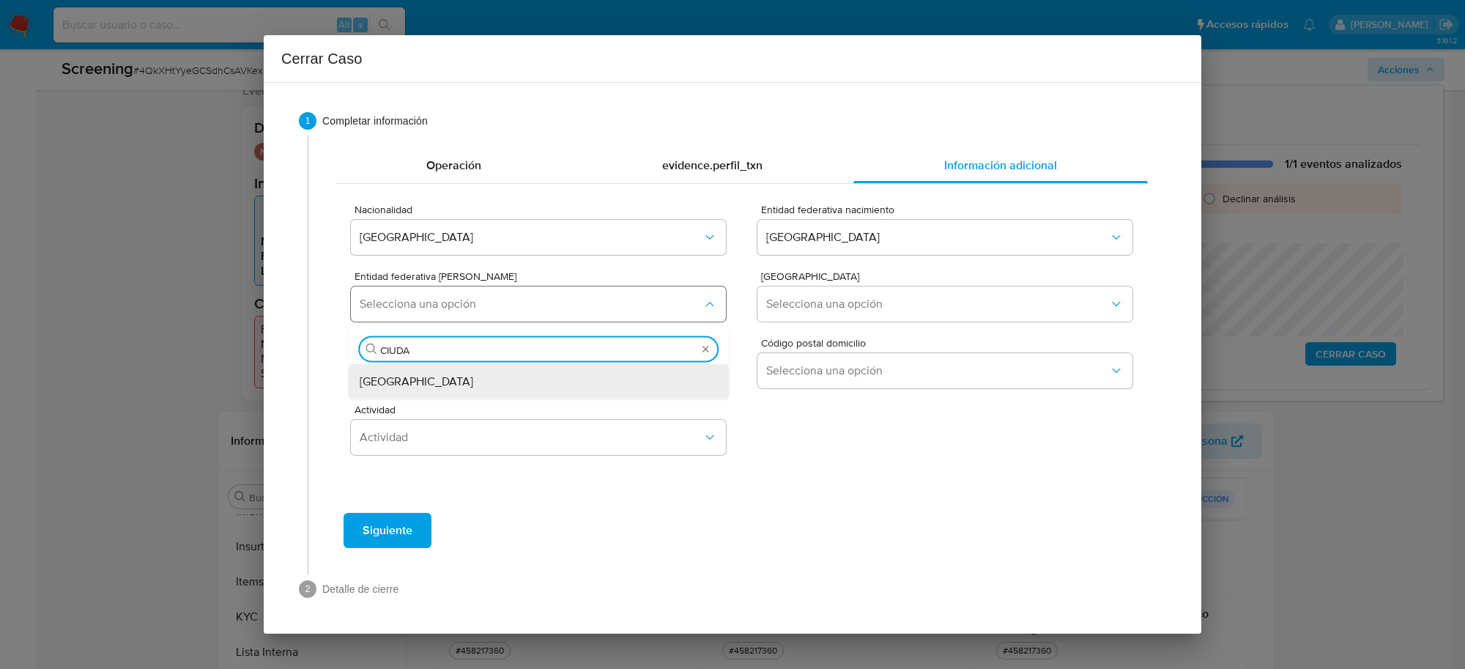
type input "CIUDAD"
click at [565, 388] on div "Ciudad de México" at bounding box center [534, 381] width 349 height 35
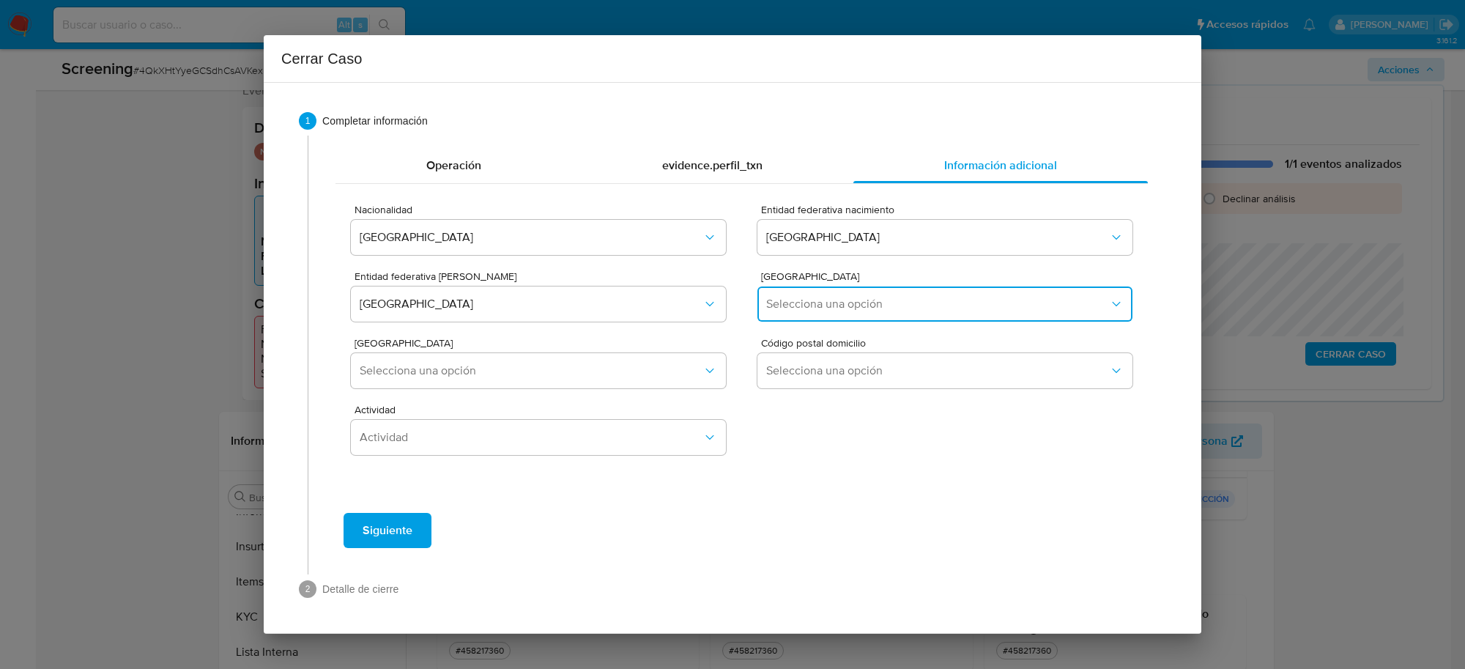
click at [868, 294] on button "Selecciona una opción" at bounding box center [944, 303] width 375 height 35
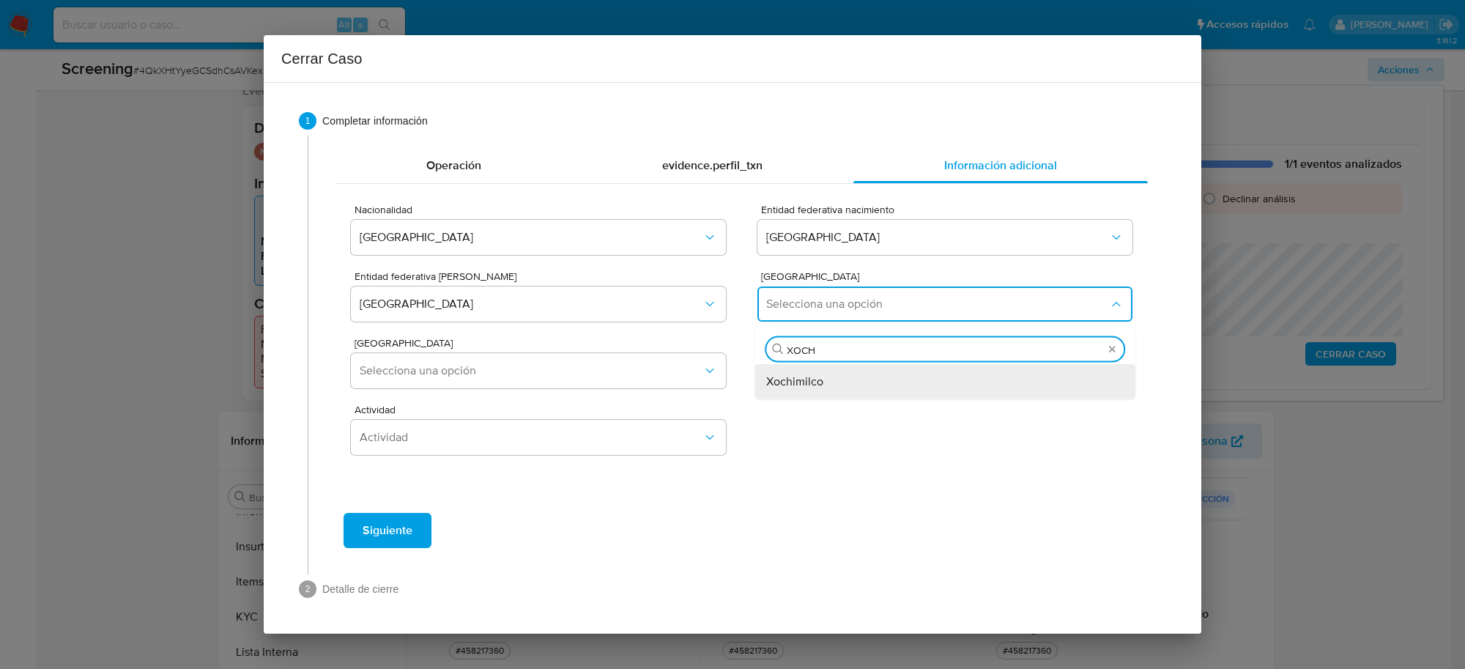
type input "XOCHI"
click at [872, 393] on div "Xochimilco" at bounding box center [940, 381] width 349 height 35
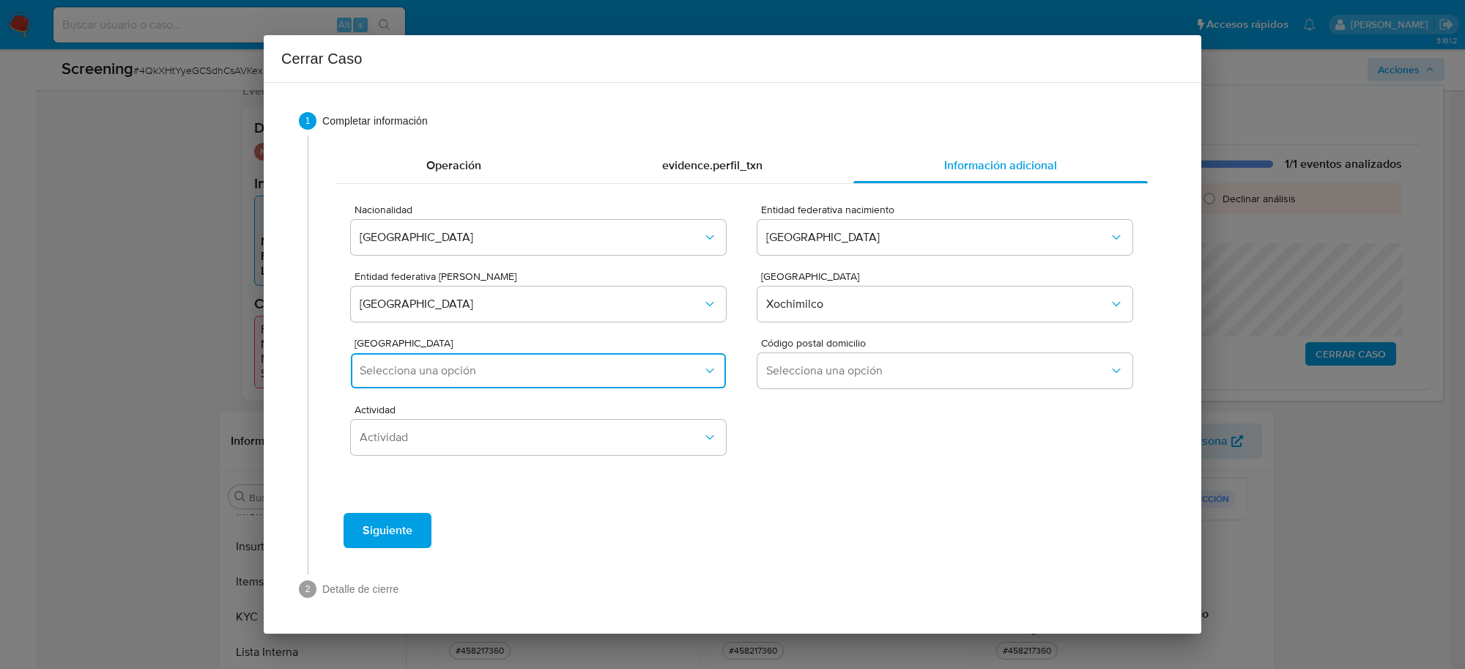
click at [591, 376] on span "Selecciona una opción" at bounding box center [531, 370] width 343 height 15
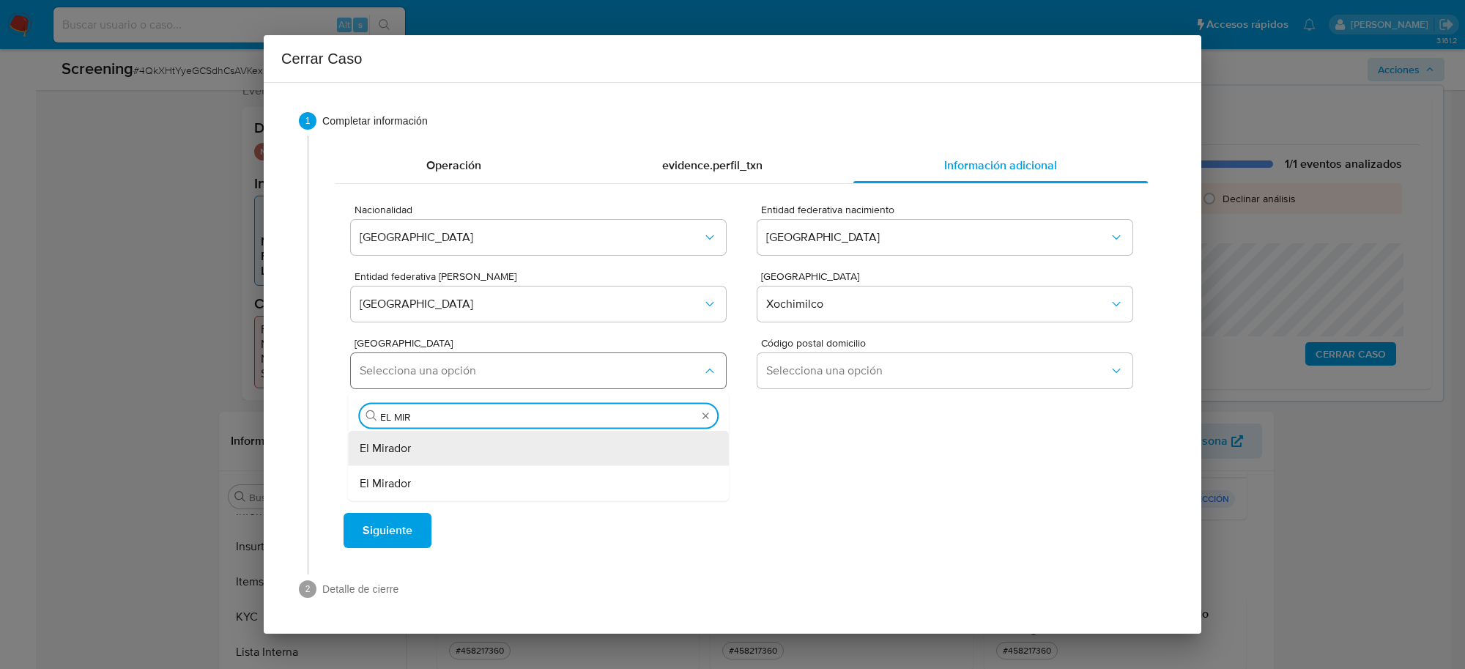
type input "EL MIRA"
click at [459, 440] on div "El Mirador" at bounding box center [534, 448] width 349 height 35
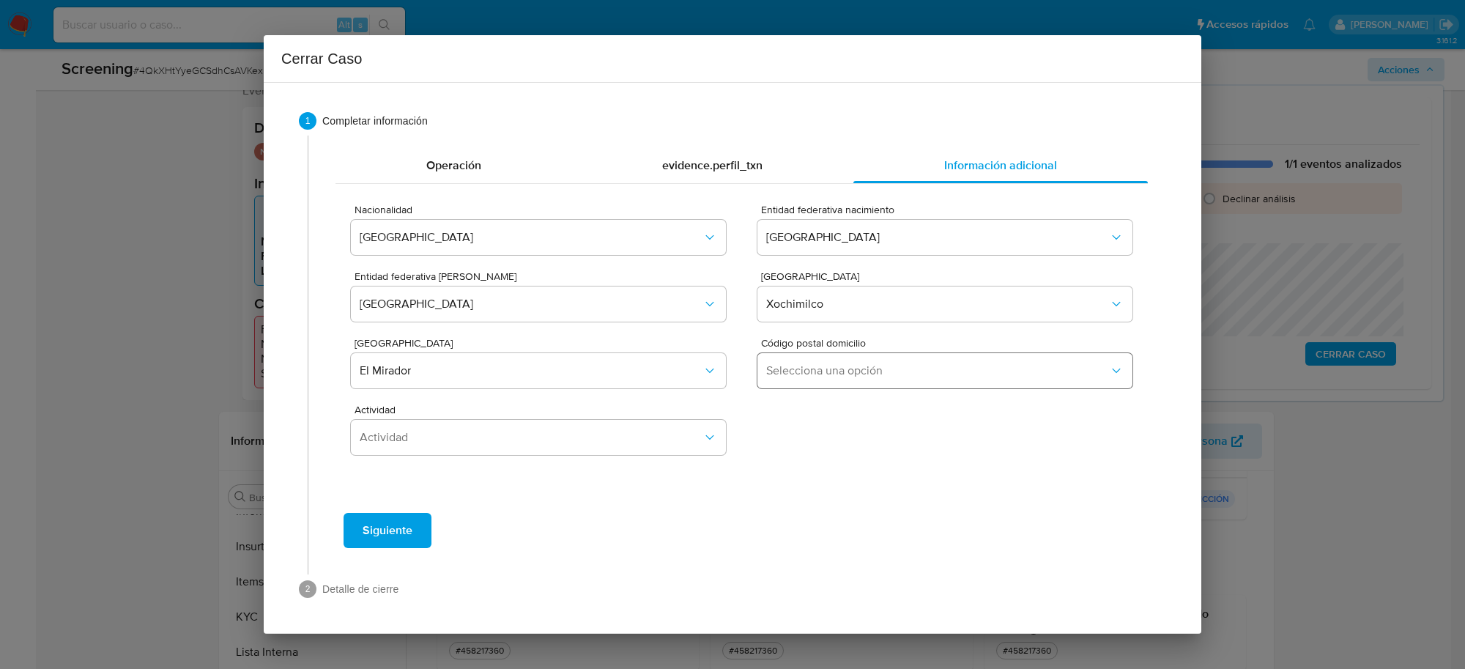
drag, startPoint x: 813, startPoint y: 345, endPoint x: 780, endPoint y: 383, distance: 50.4
click at [810, 346] on span "Código postal domicilio" at bounding box center [948, 343] width 375 height 10
click at [780, 383] on button "Selecciona una opción" at bounding box center [944, 370] width 375 height 35
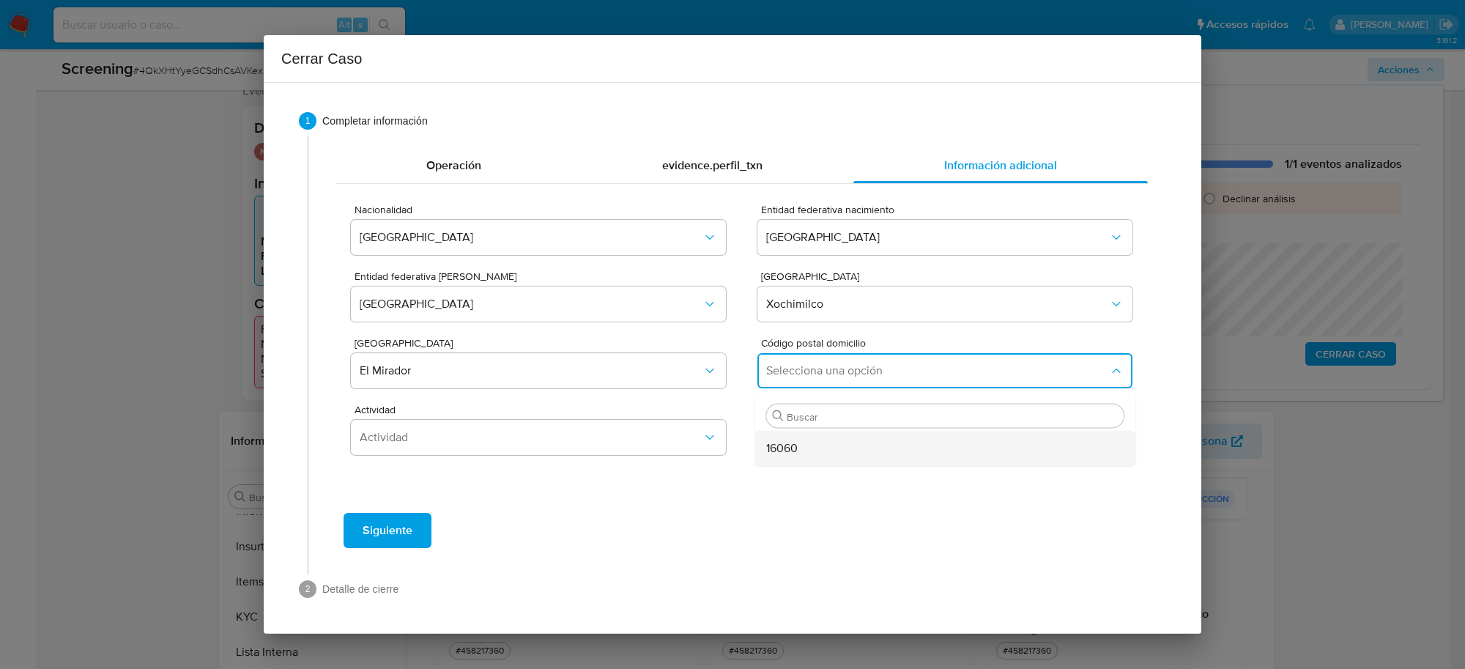
click at [784, 445] on span "16060" at bounding box center [781, 448] width 31 height 15
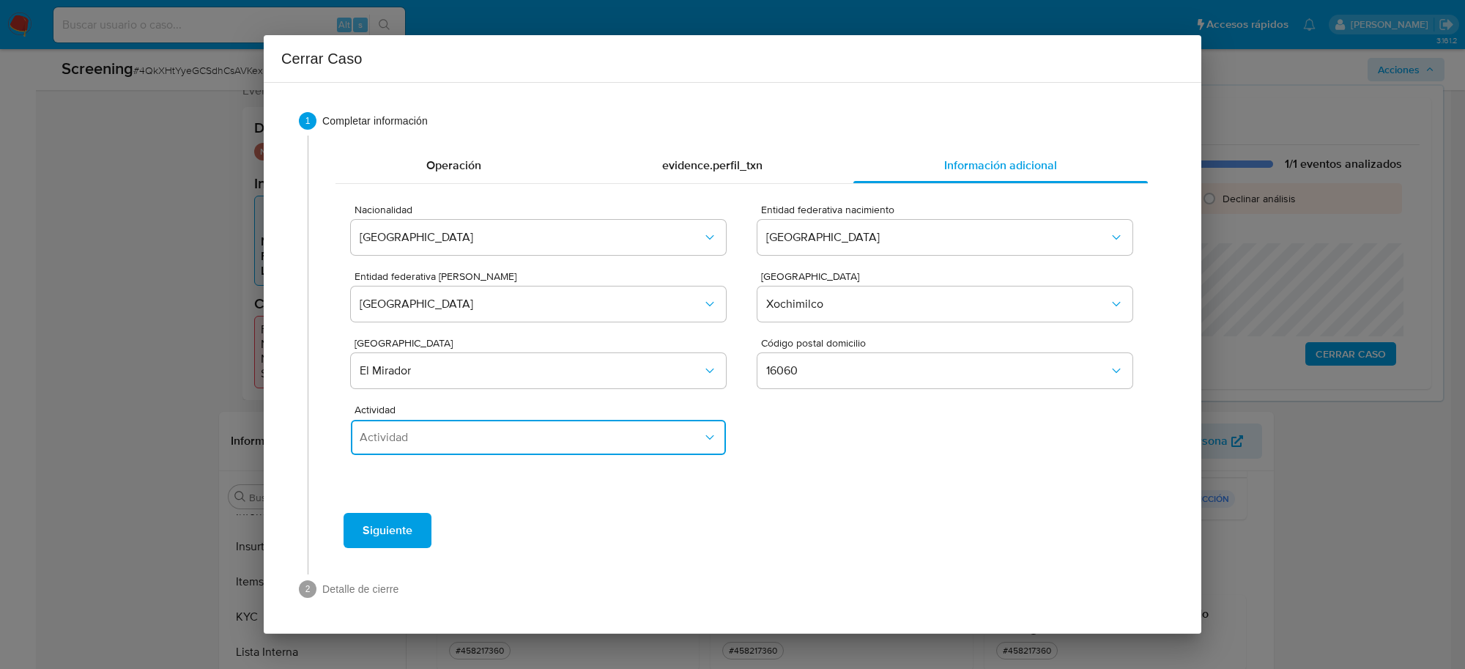
click at [595, 441] on span "Actividad" at bounding box center [531, 437] width 343 height 15
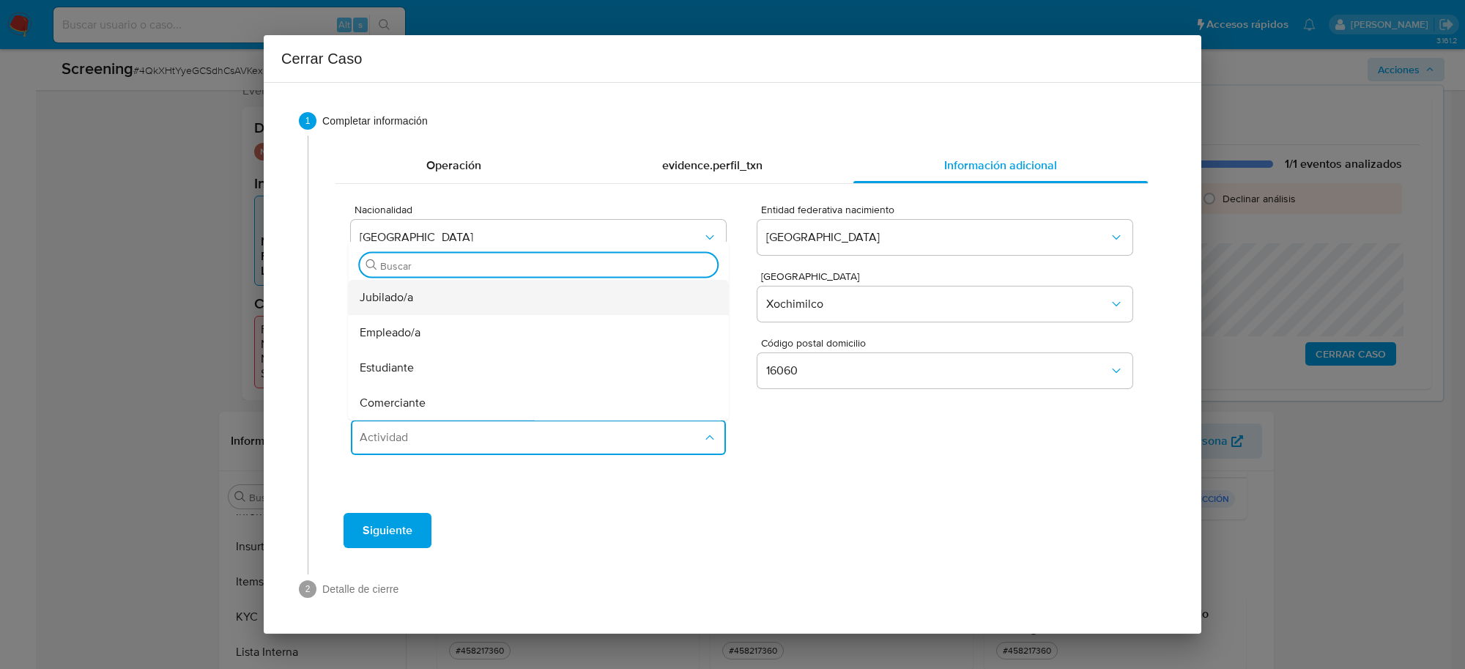
click at [510, 300] on div "Jubilado/a" at bounding box center [534, 297] width 349 height 35
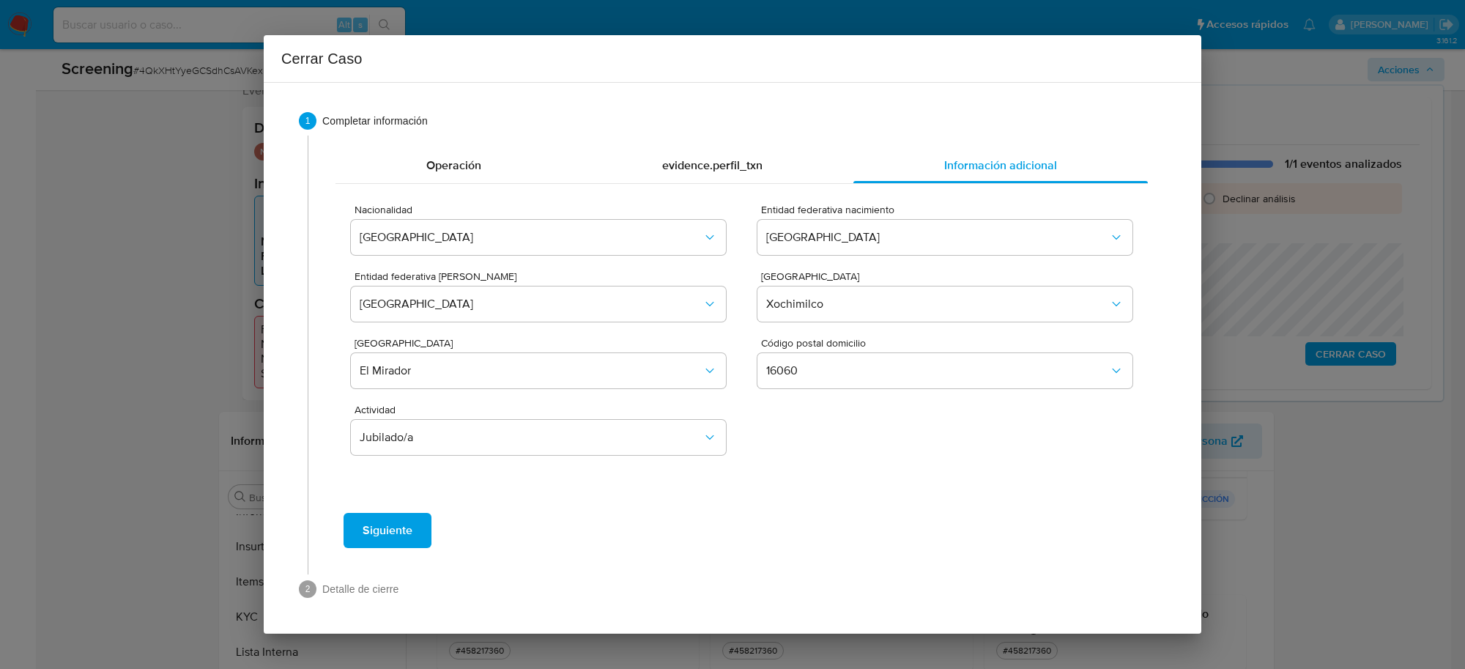
click at [418, 524] on button "Siguiente" at bounding box center [387, 530] width 88 height 35
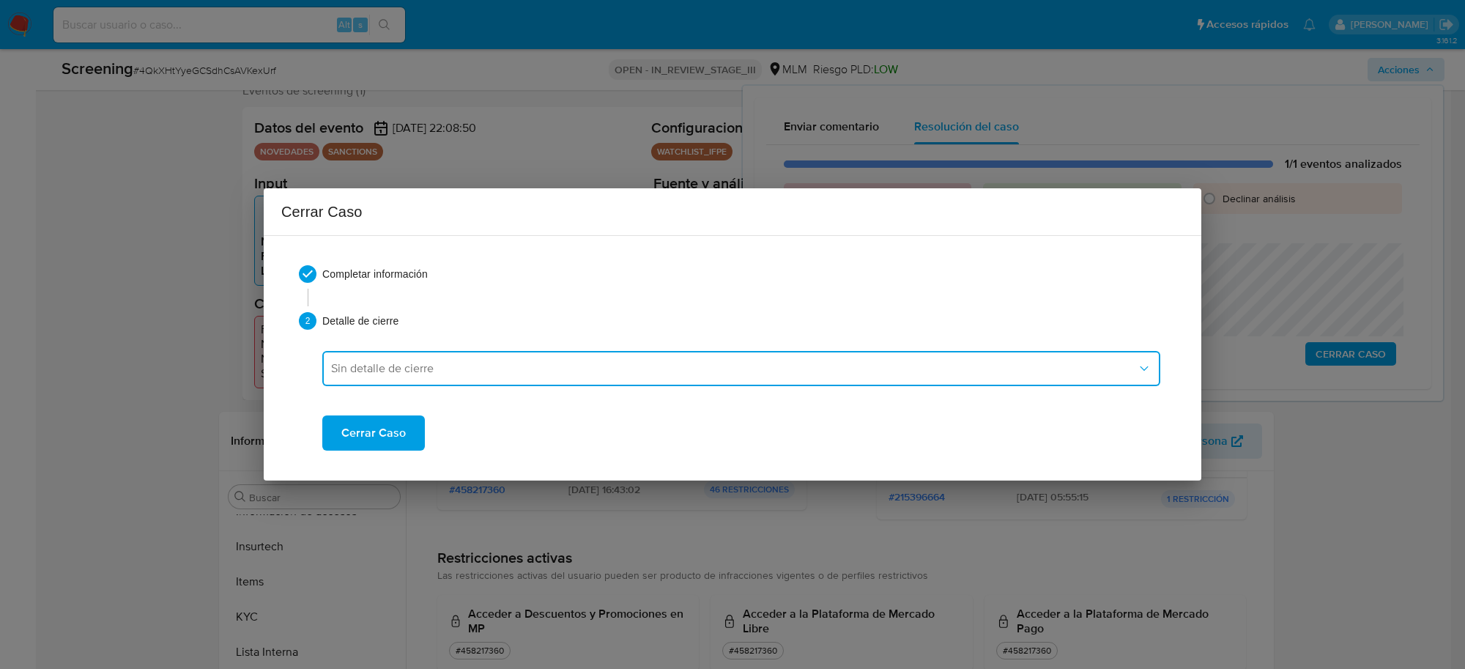
click at [451, 360] on button "Sin detalle de cierre" at bounding box center [741, 368] width 838 height 35
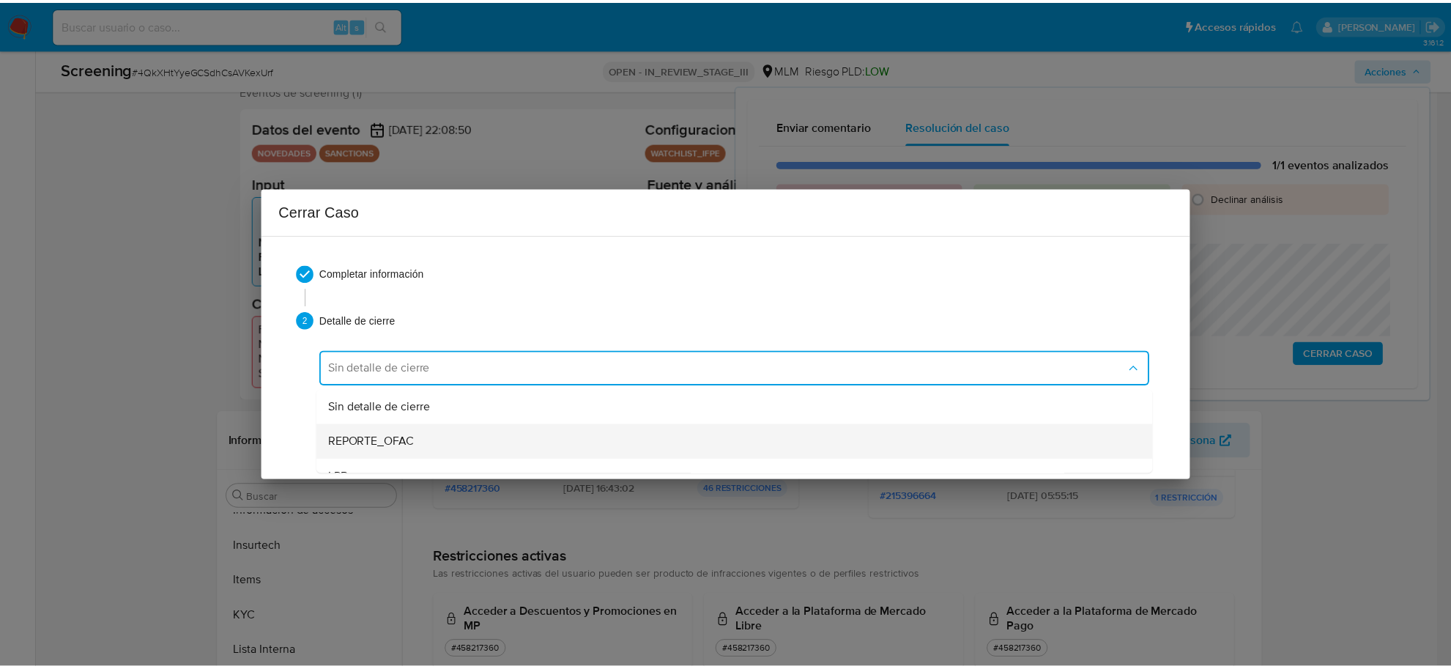
scroll to position [92, 0]
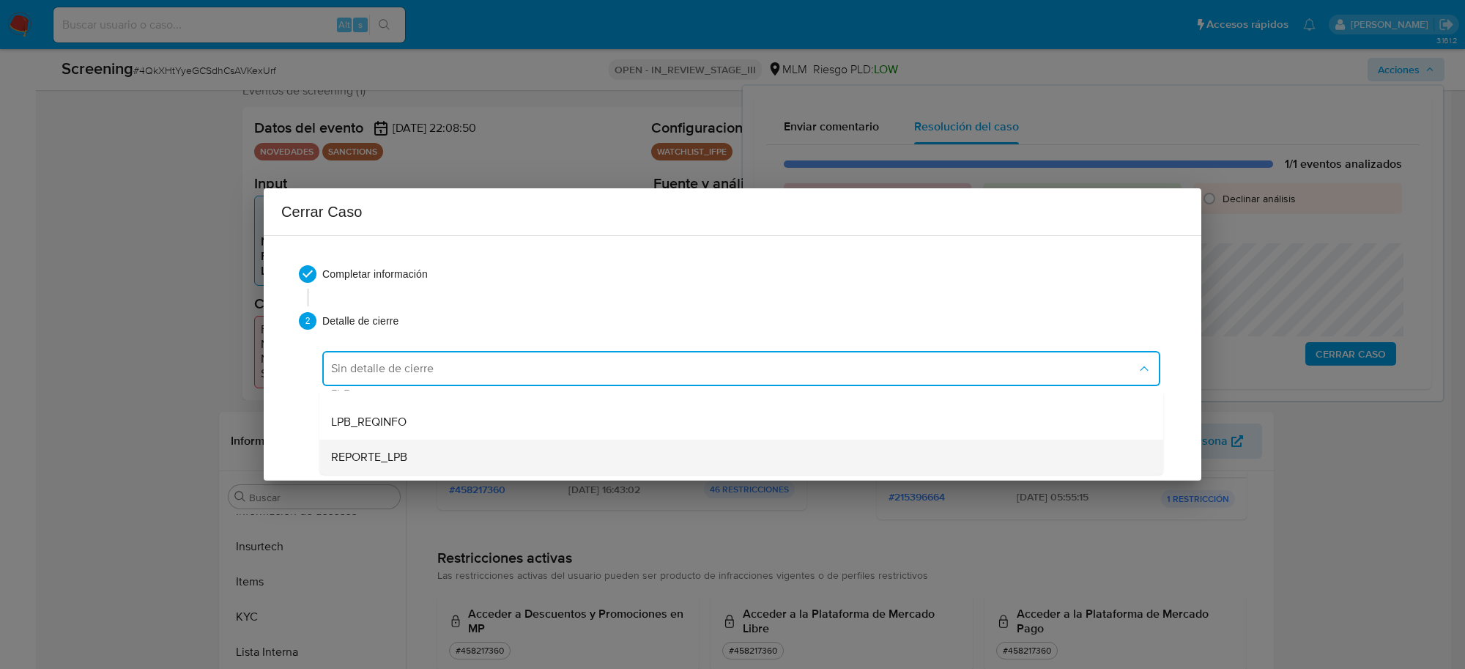
click at [426, 453] on div "REPORTE_LPB" at bounding box center [736, 456] width 811 height 35
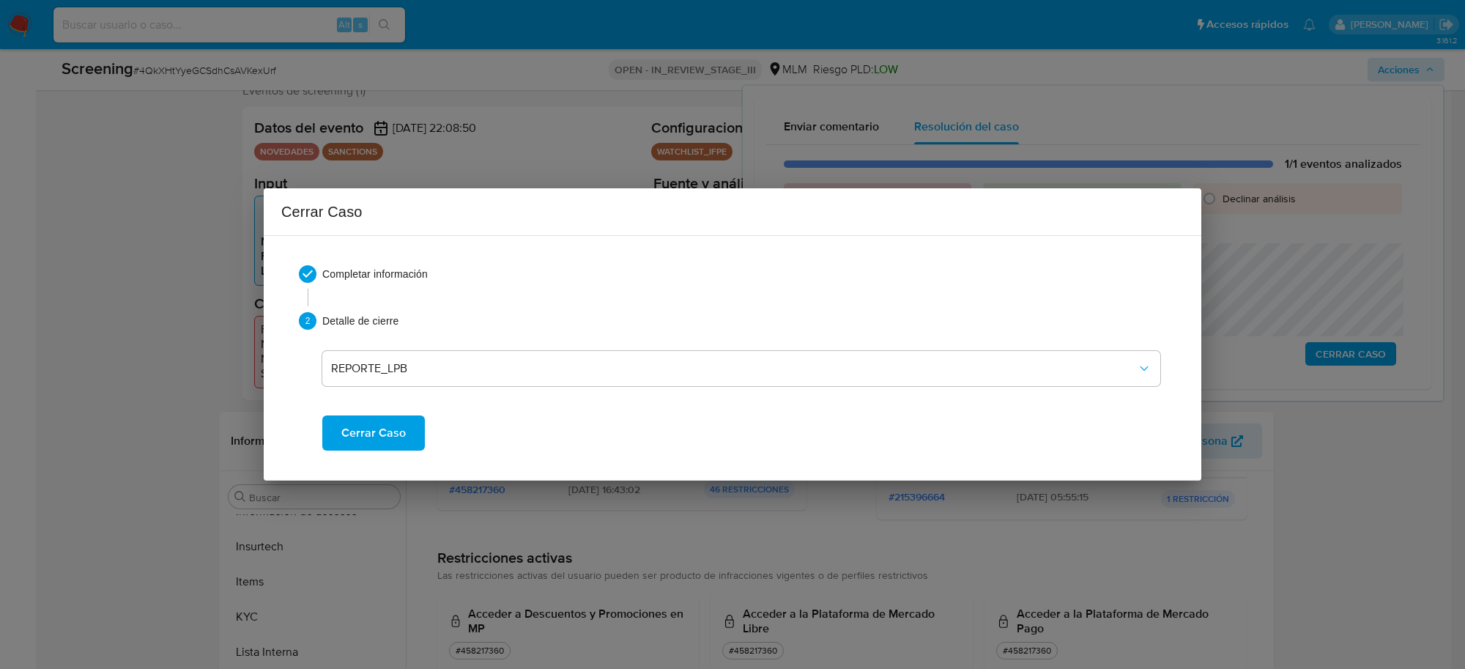
click at [384, 444] on span "Cerrar Caso" at bounding box center [373, 433] width 64 height 32
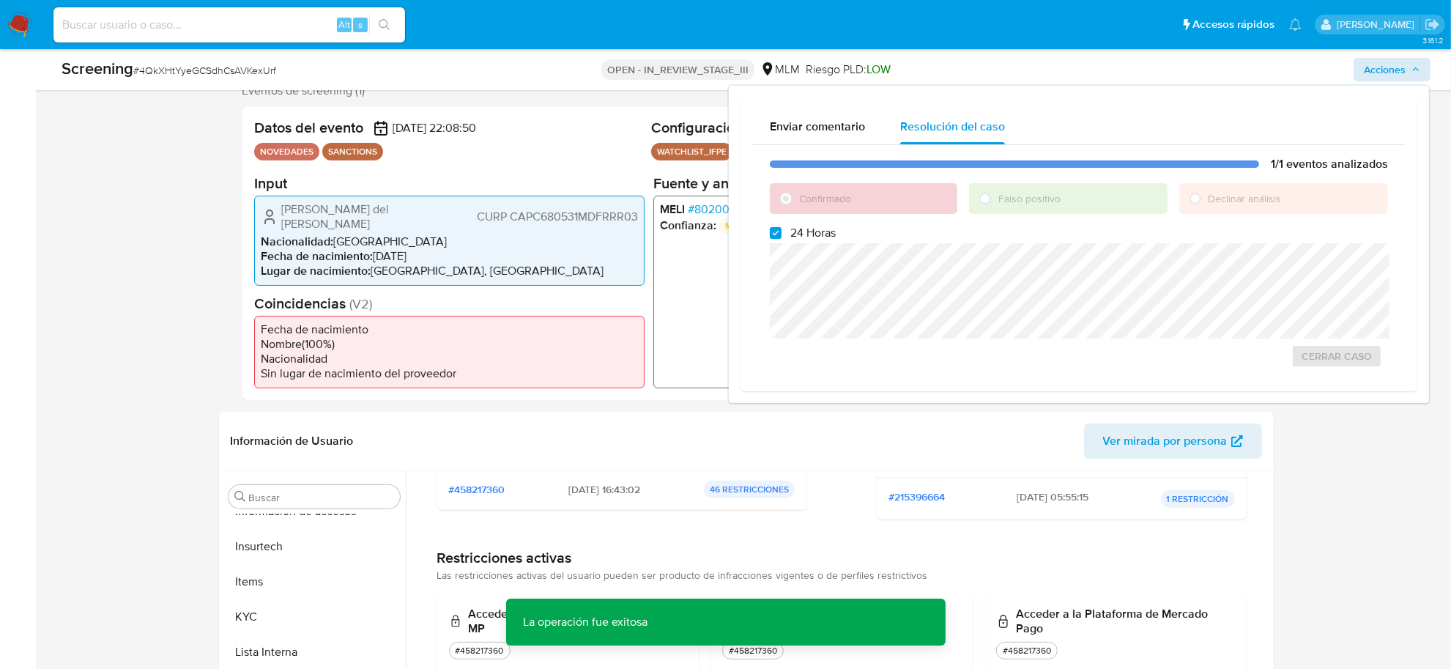
click at [229, 66] on span "# 4QkXHtYyeGCSdhCsAVKexUrf" at bounding box center [204, 70] width 143 height 15
copy span "4QkXHtYyeGCSdhCsAVKexUrf"
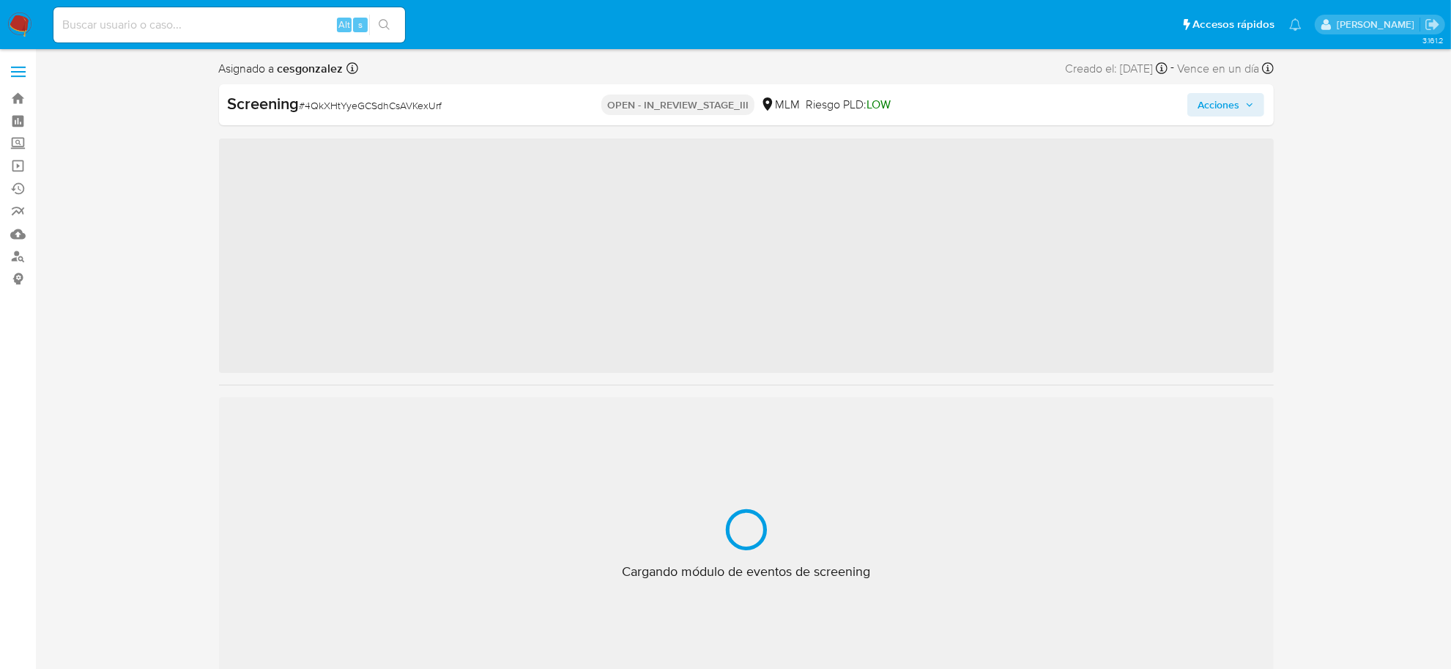
scroll to position [688, 0]
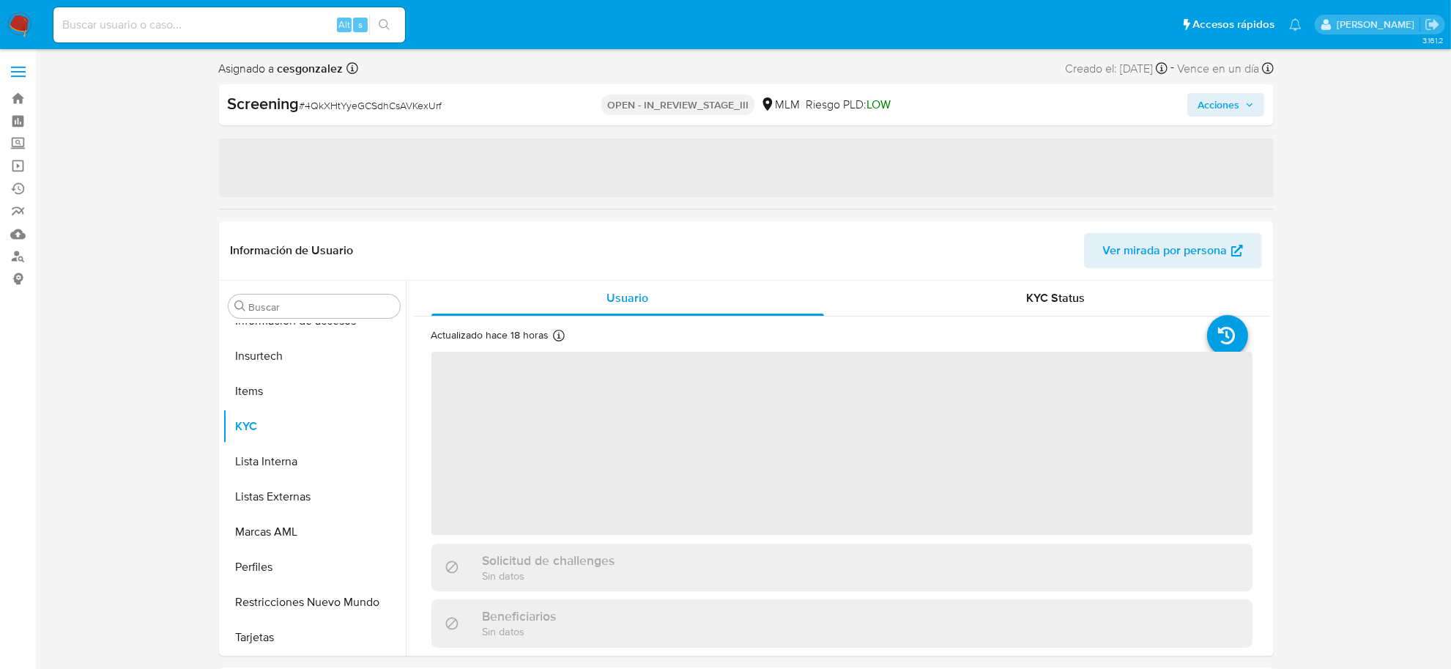
select select "10"
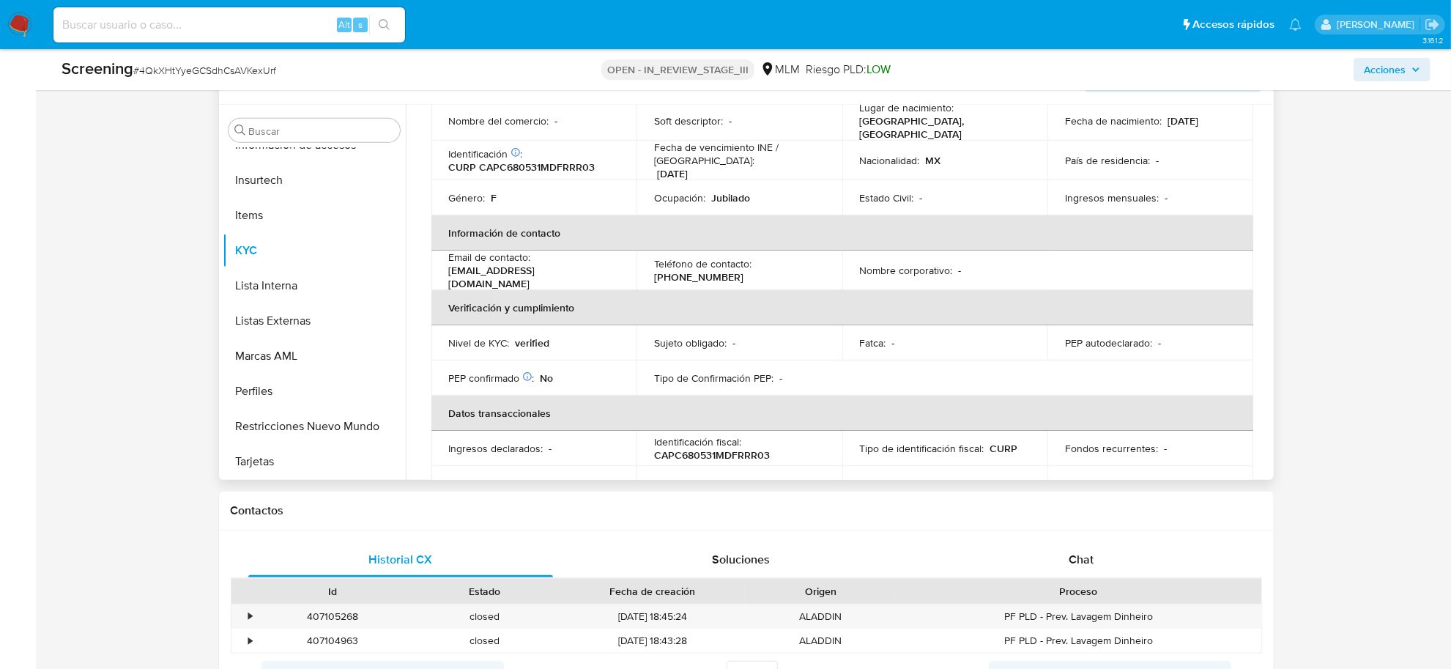
scroll to position [92, 0]
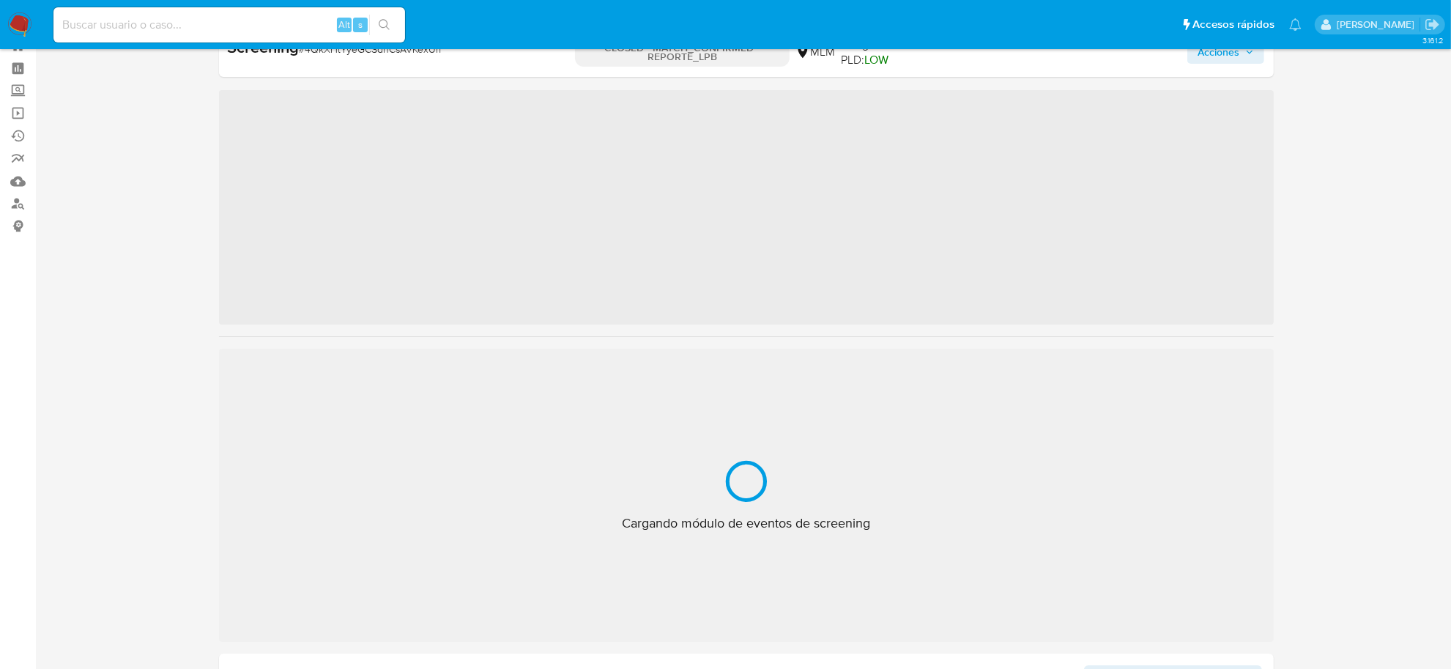
scroll to position [688, 0]
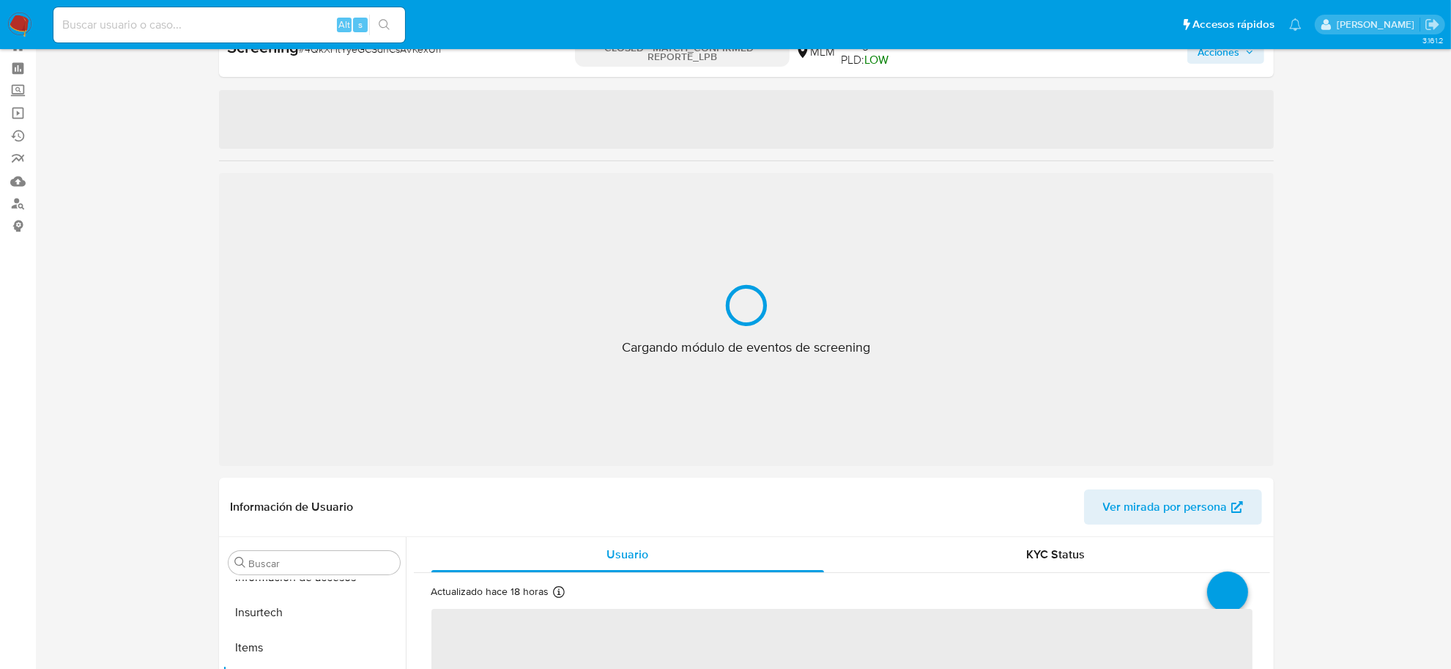
select select "10"
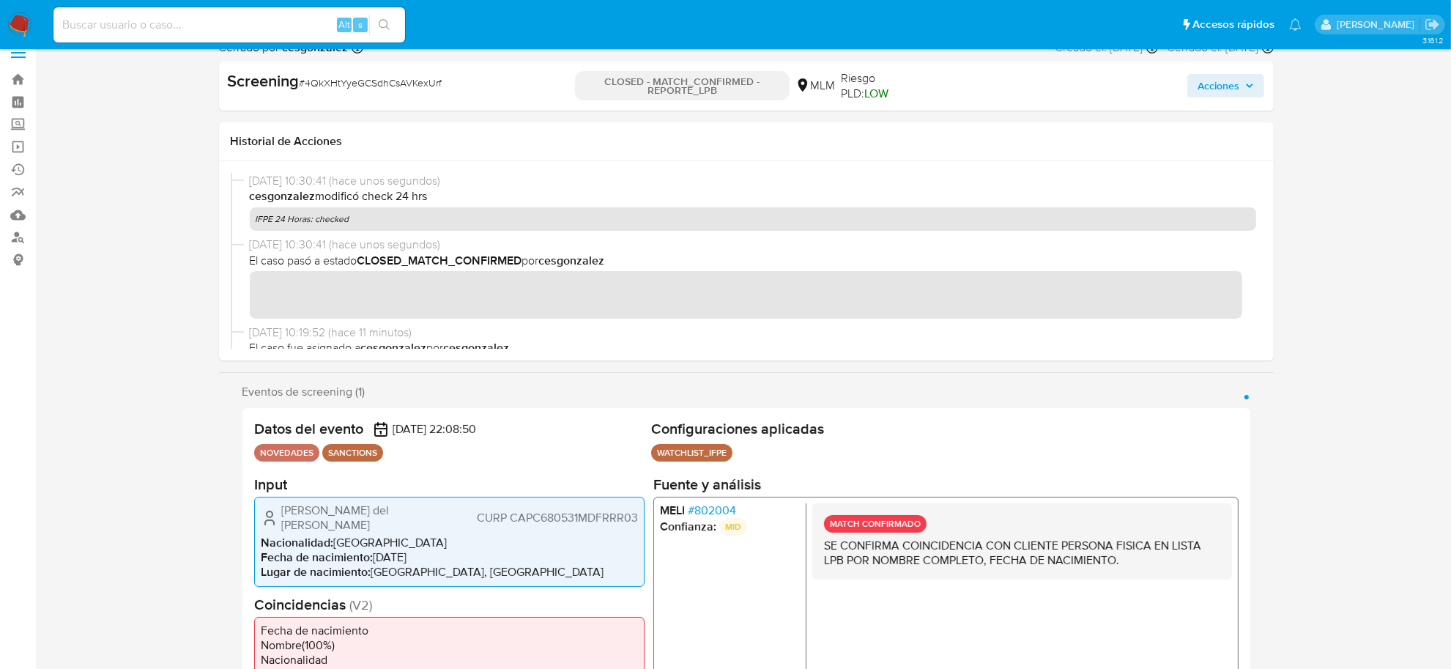
scroll to position [0, 0]
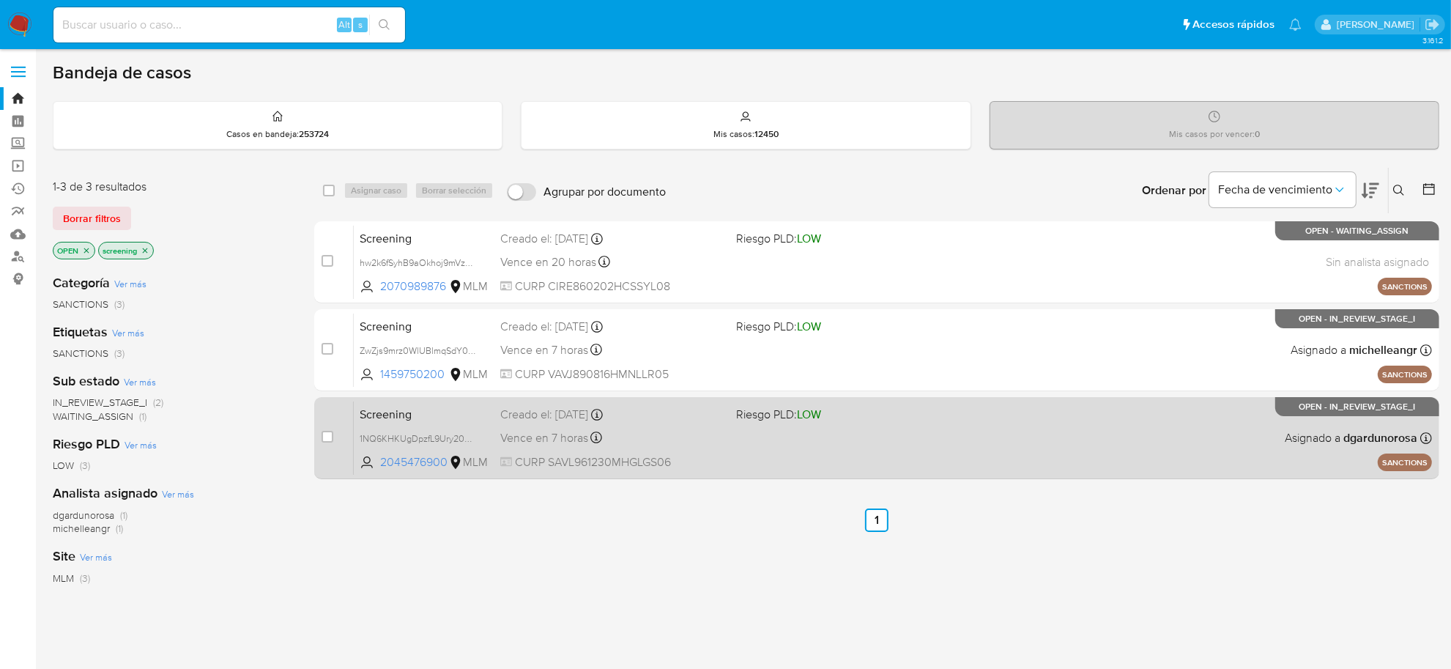
click at [943, 461] on div "Screening 1NQ6KHKUgDpzfL9Ury20oZrS 2045476900 MLM Riesgo PLD: LOW Creado el: [D…" at bounding box center [893, 438] width 1078 height 74
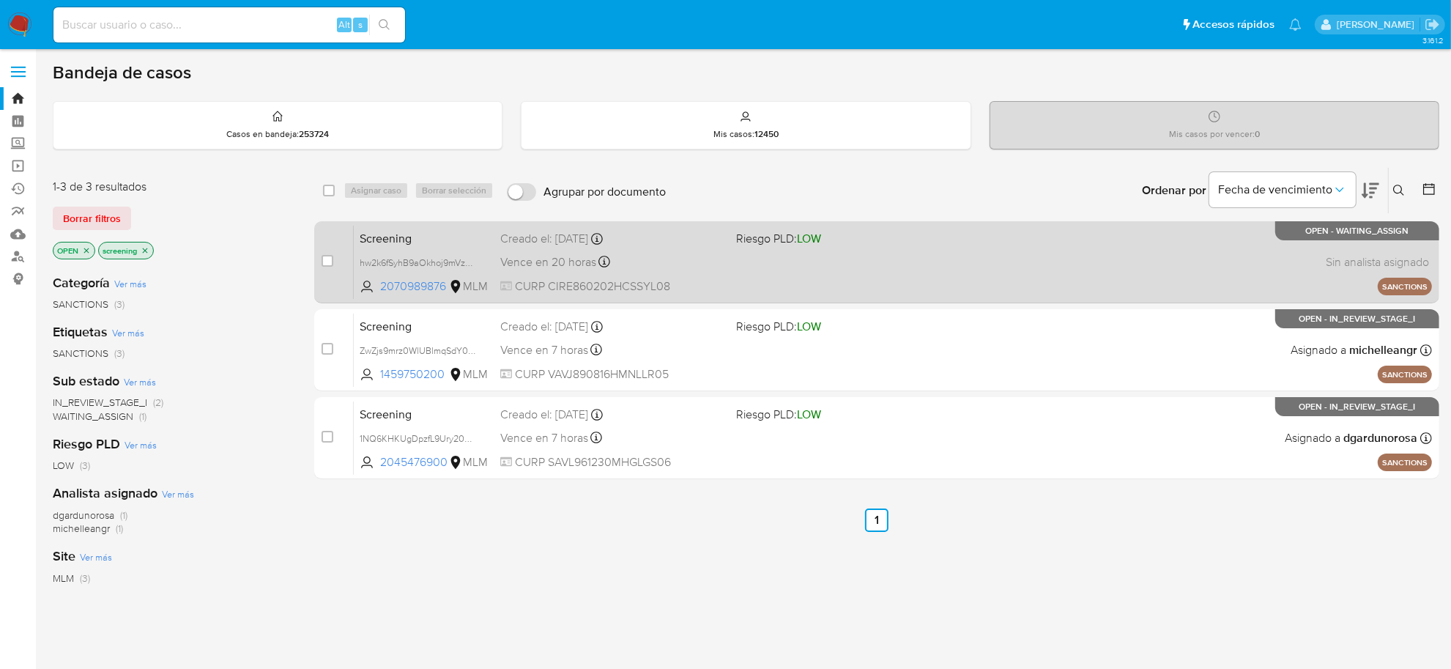
click at [521, 281] on span "CURP CIRE860202HCSSYL08" at bounding box center [612, 286] width 224 height 16
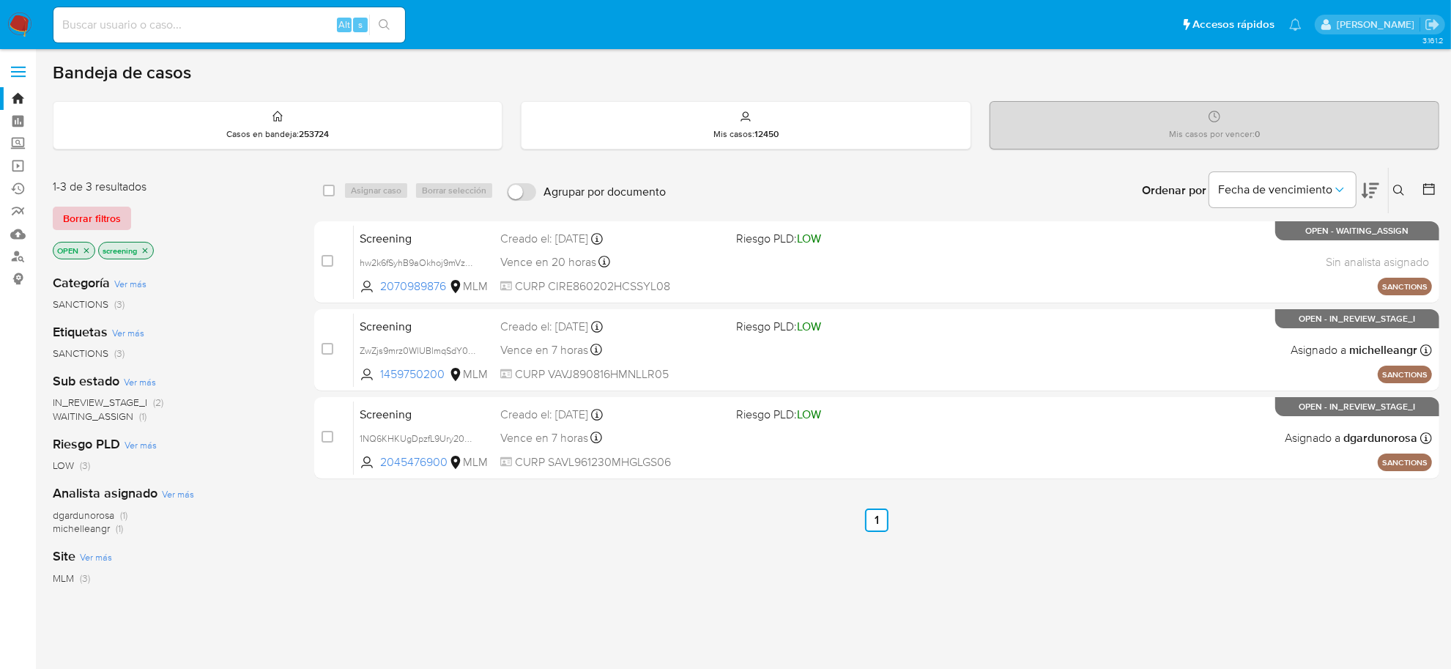
click at [125, 218] on button "Borrar filtros" at bounding box center [92, 218] width 78 height 23
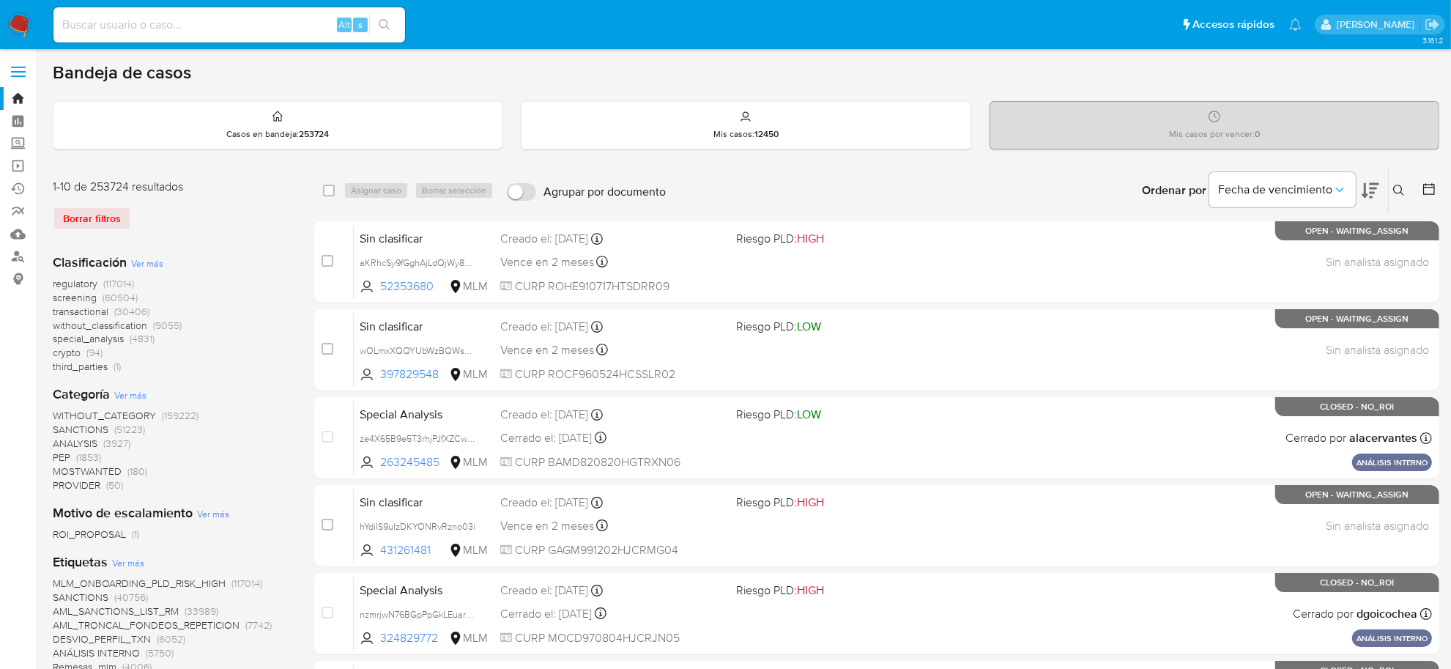
click at [17, 15] on img at bounding box center [19, 24] width 25 height 25
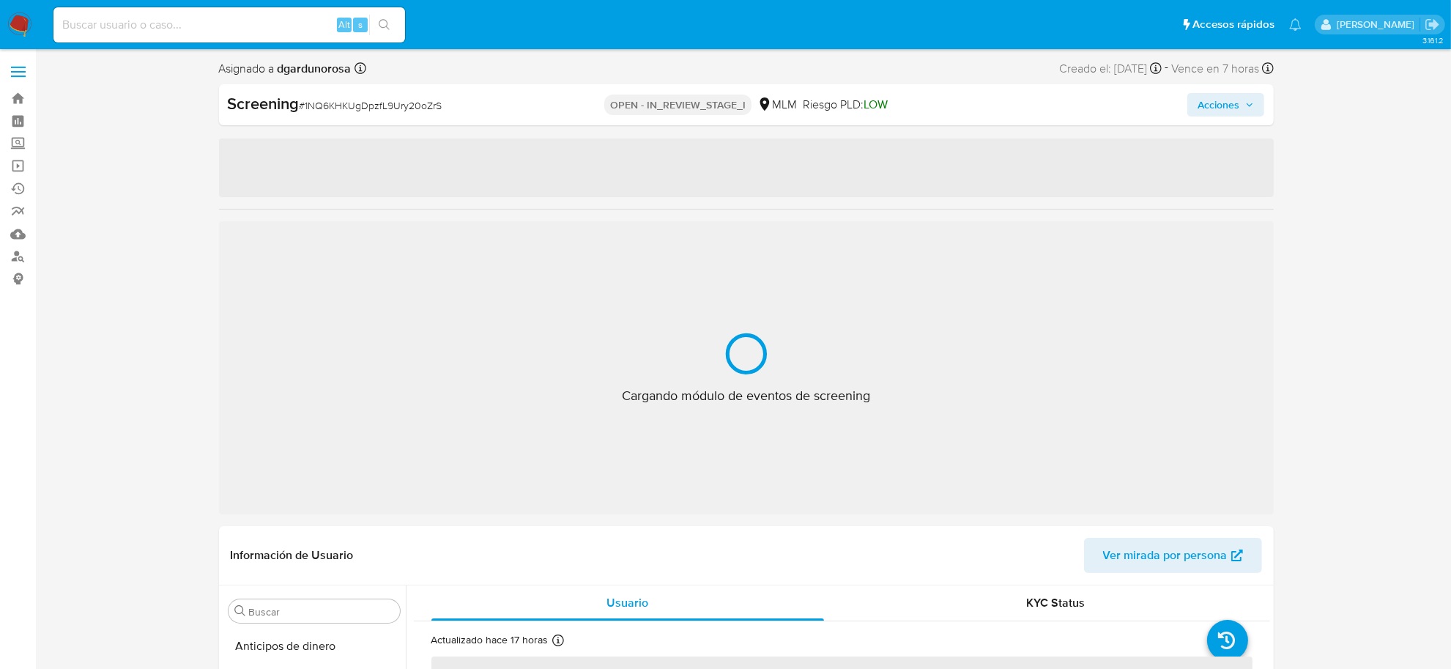
scroll to position [688, 0]
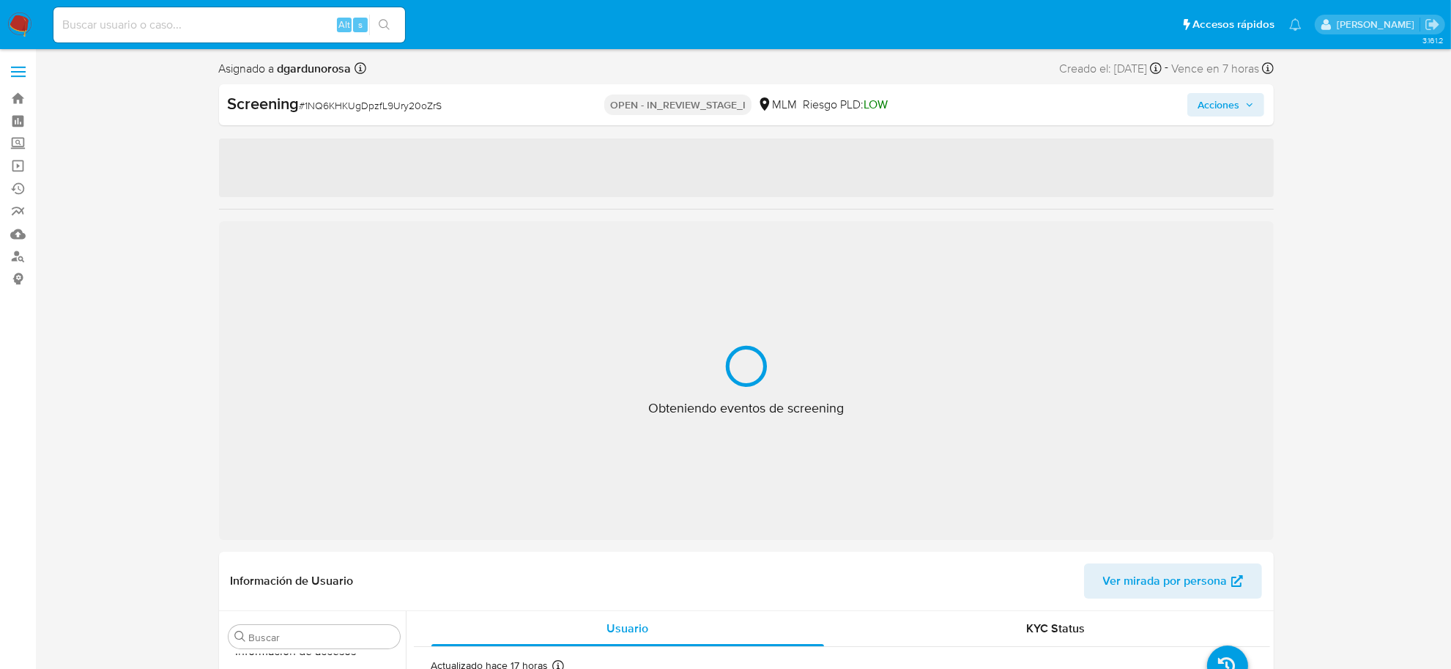
select select "10"
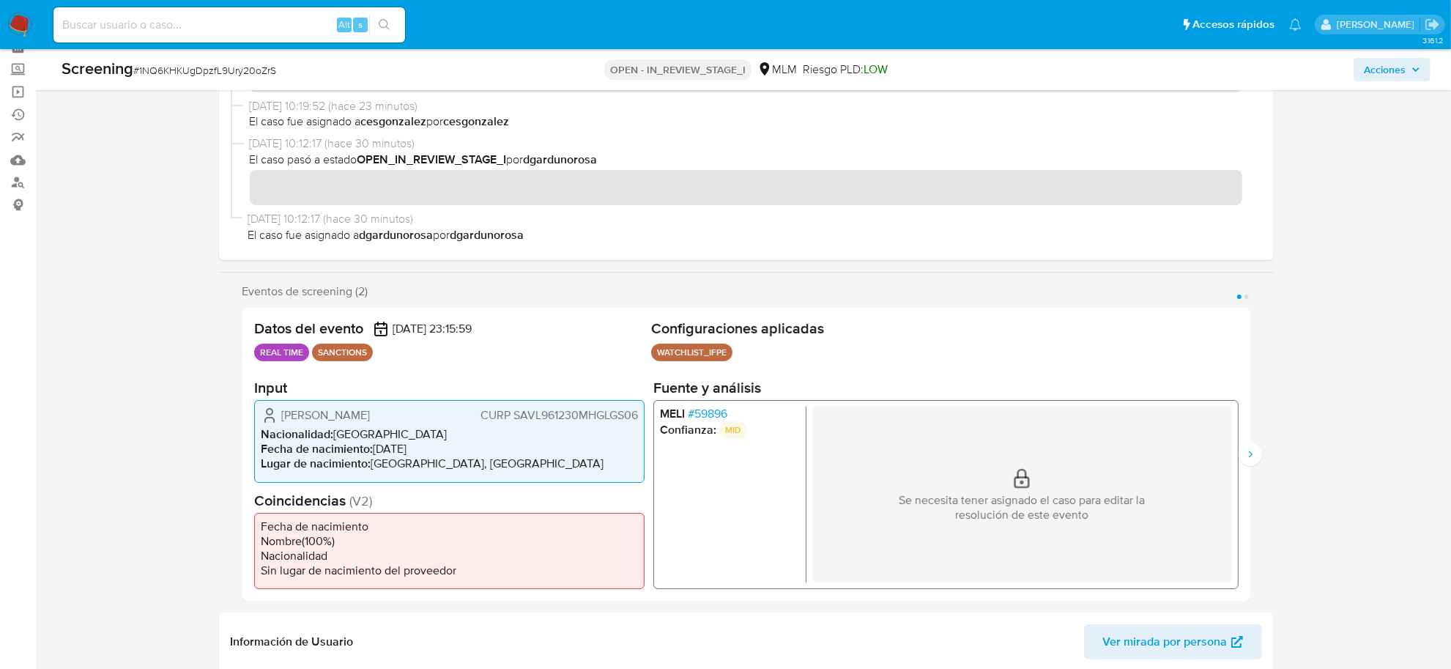
scroll to position [0, 0]
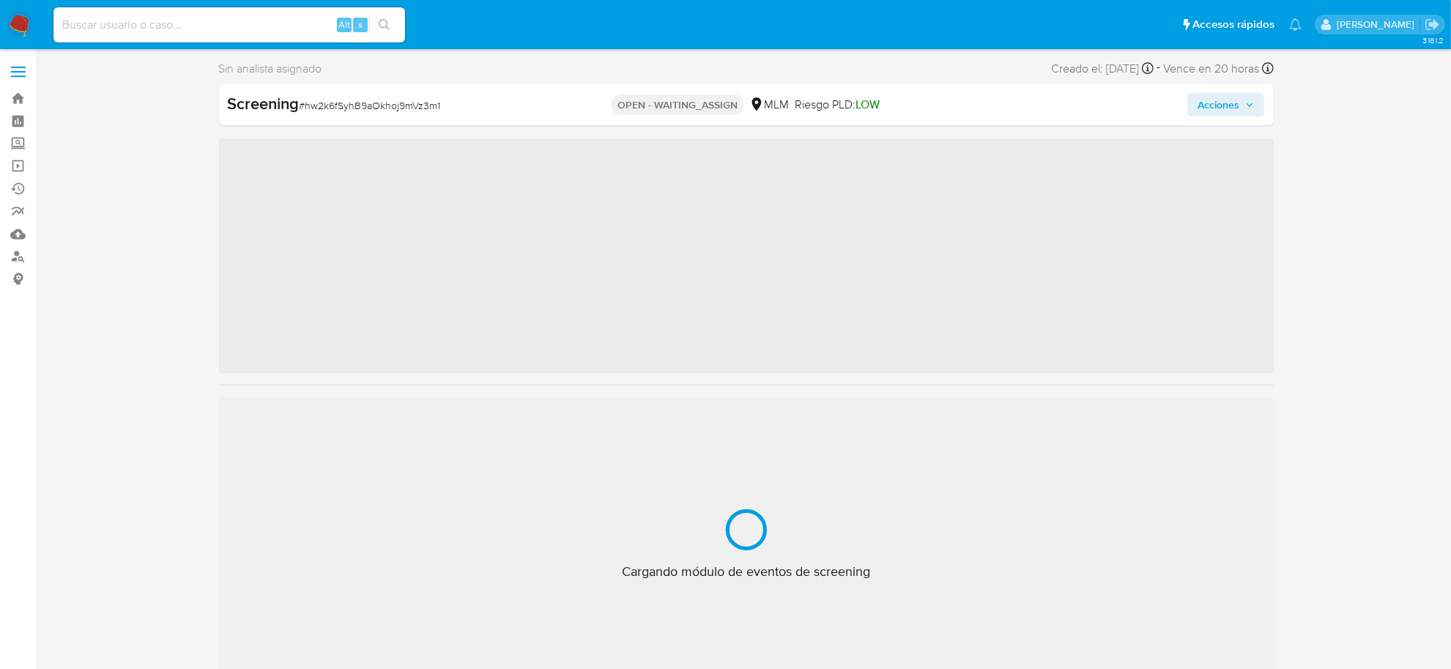
scroll to position [688, 0]
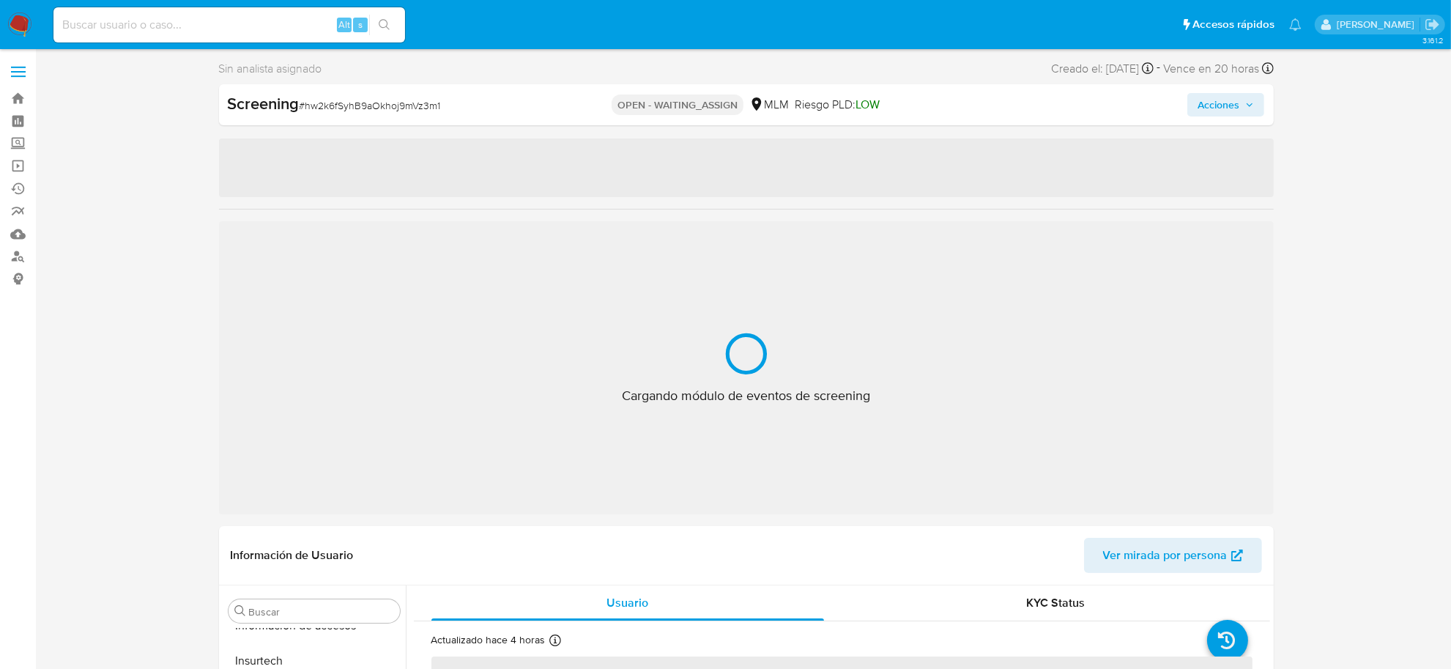
select select "10"
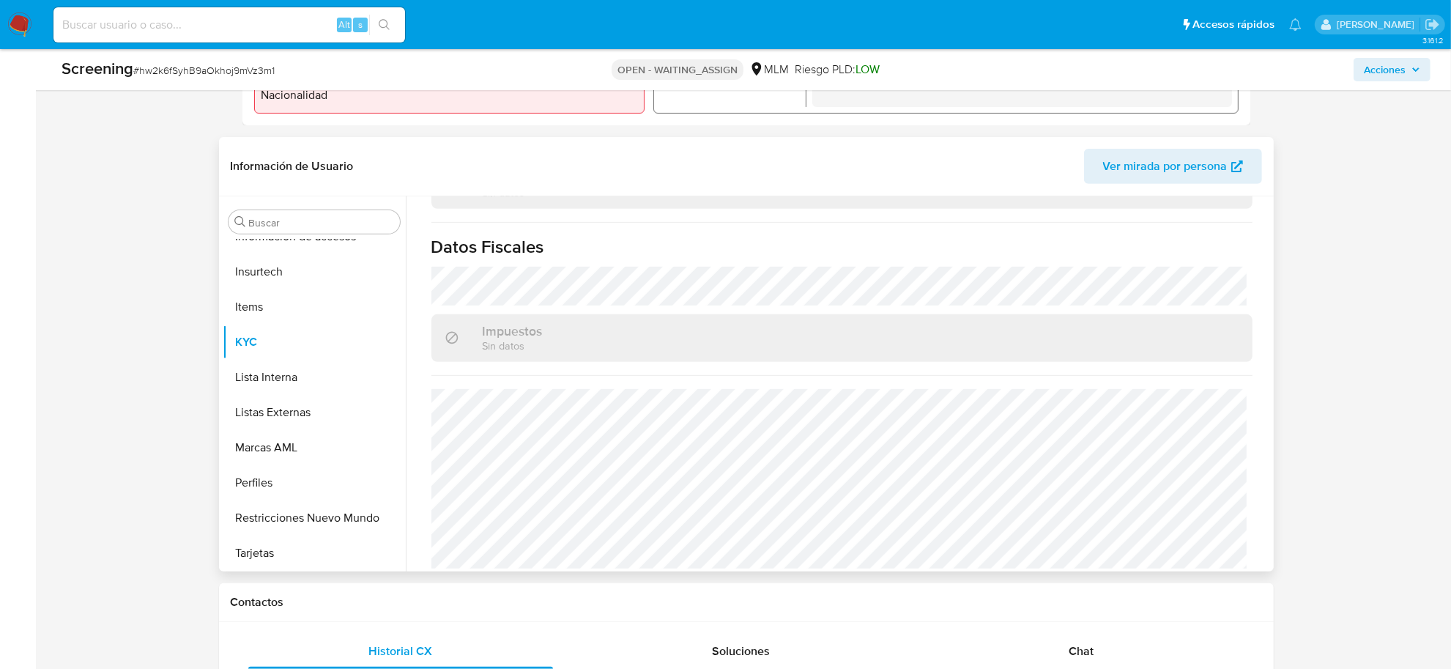
scroll to position [915, 0]
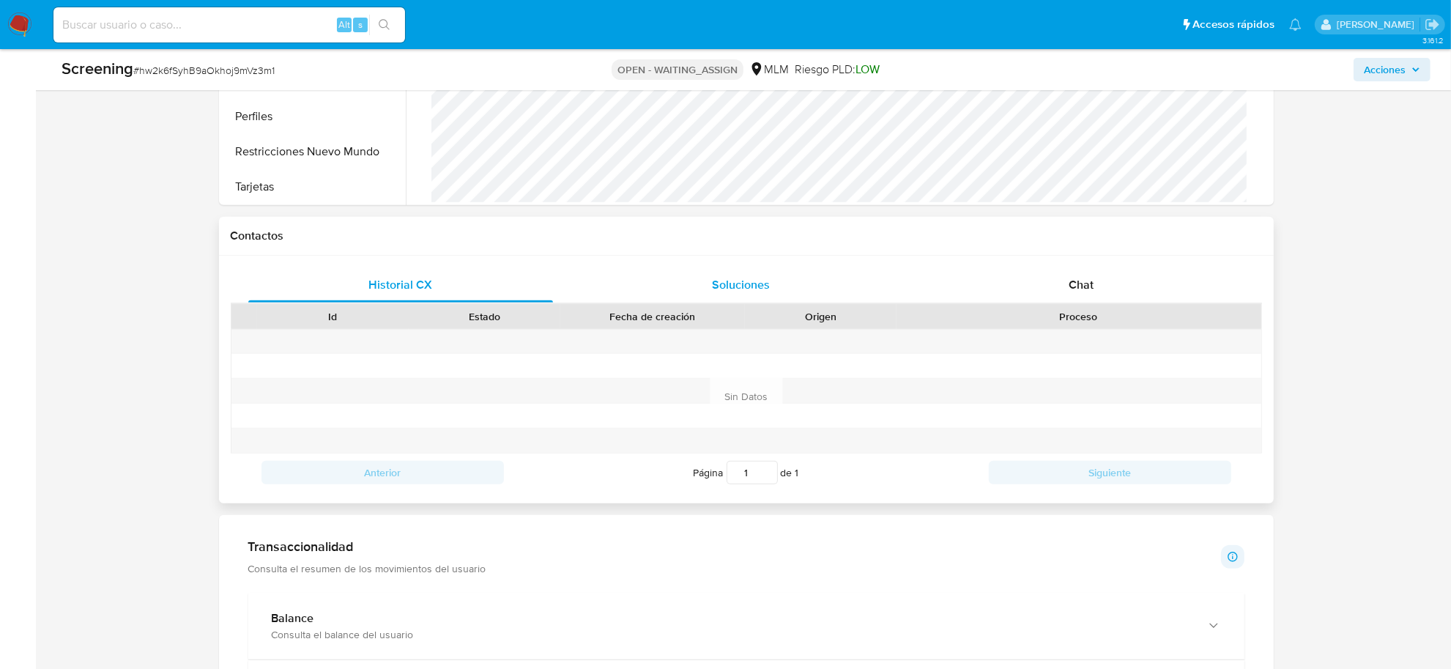
click at [747, 278] on span "Soluciones" at bounding box center [741, 284] width 58 height 17
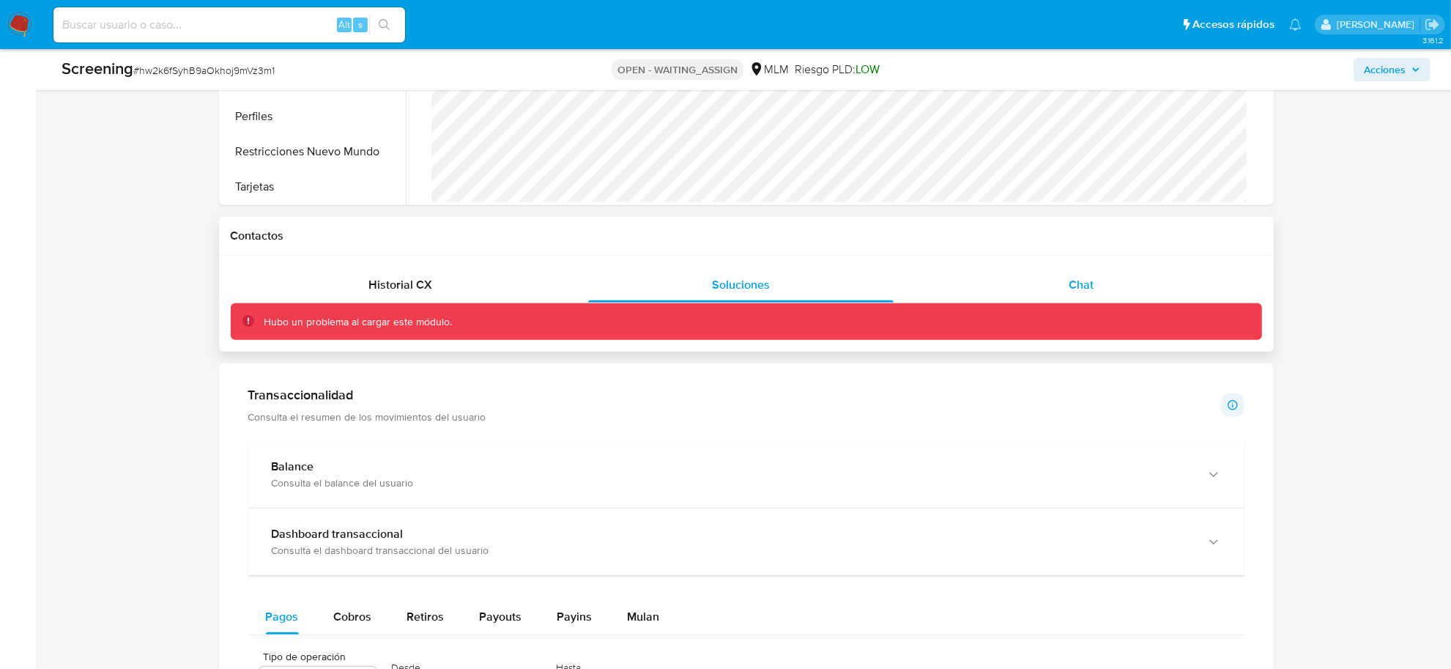
click at [1085, 280] on span "Chat" at bounding box center [1081, 284] width 25 height 17
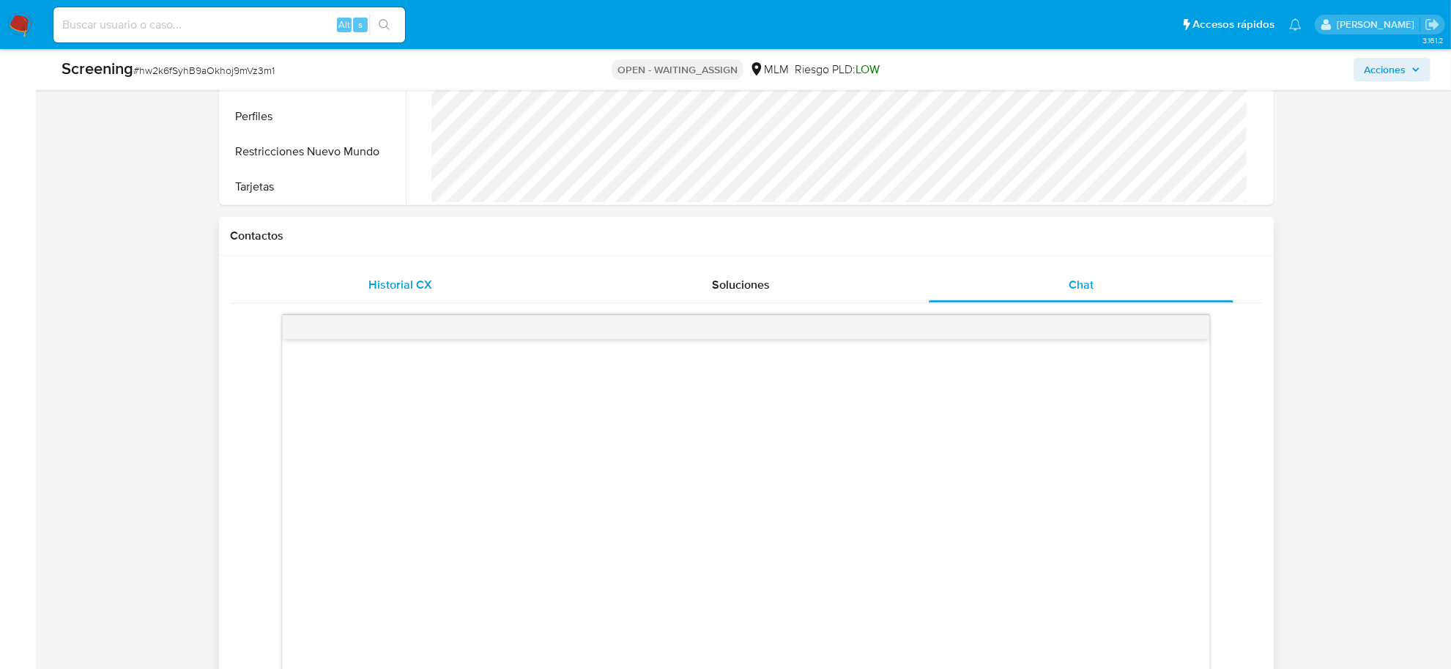
click at [397, 287] on span "Historial CX" at bounding box center [400, 284] width 64 height 17
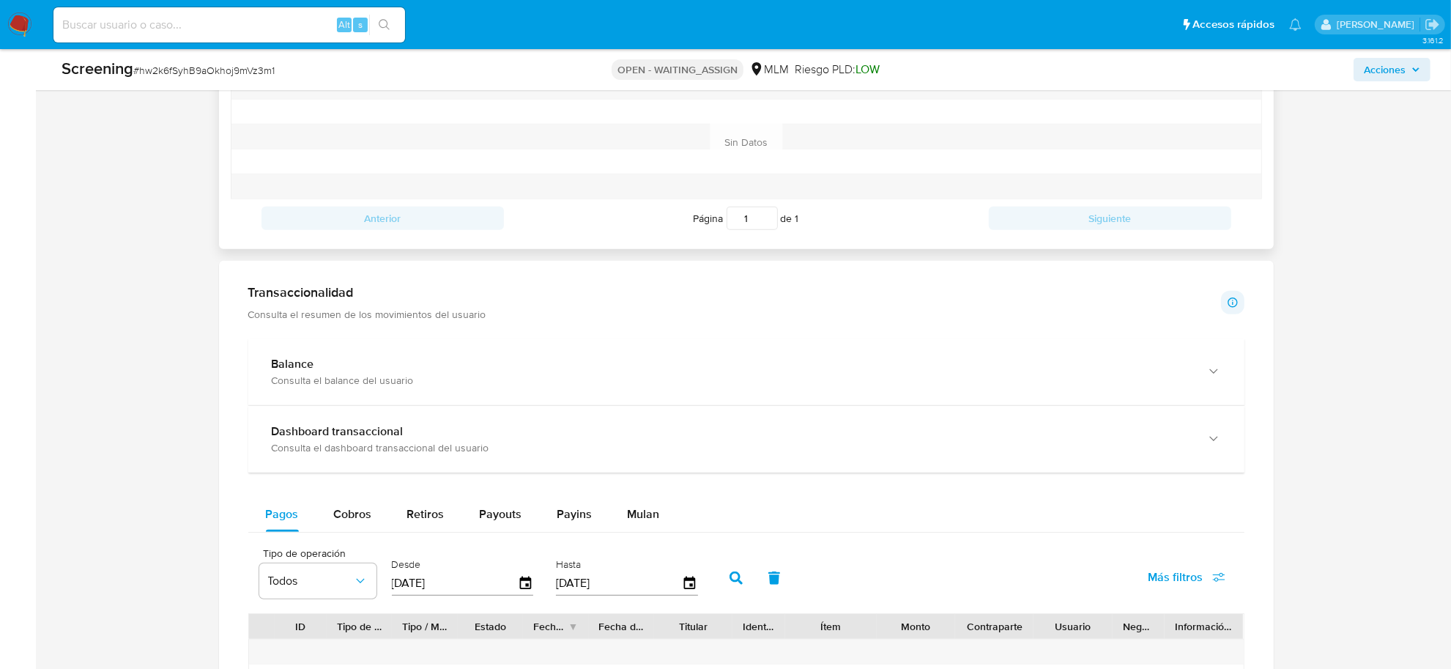
scroll to position [1190, 0]
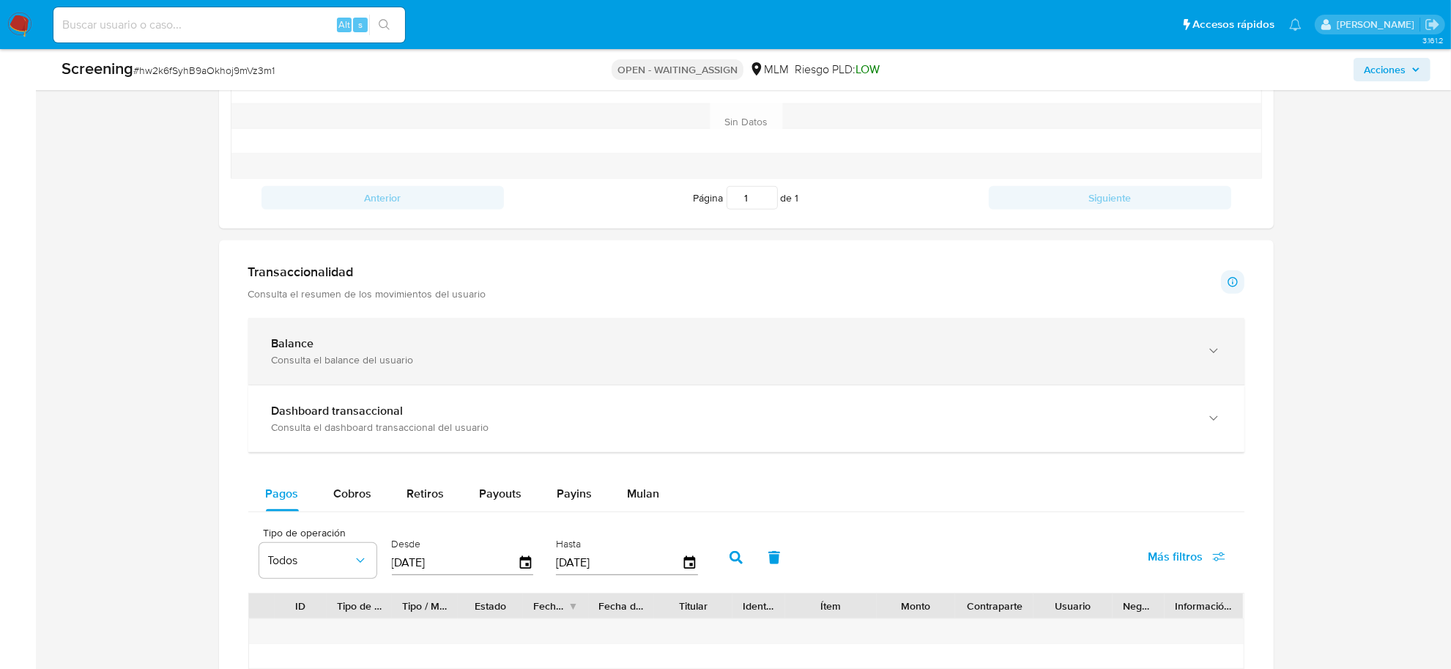
click at [379, 351] on div "Balance" at bounding box center [732, 343] width 920 height 15
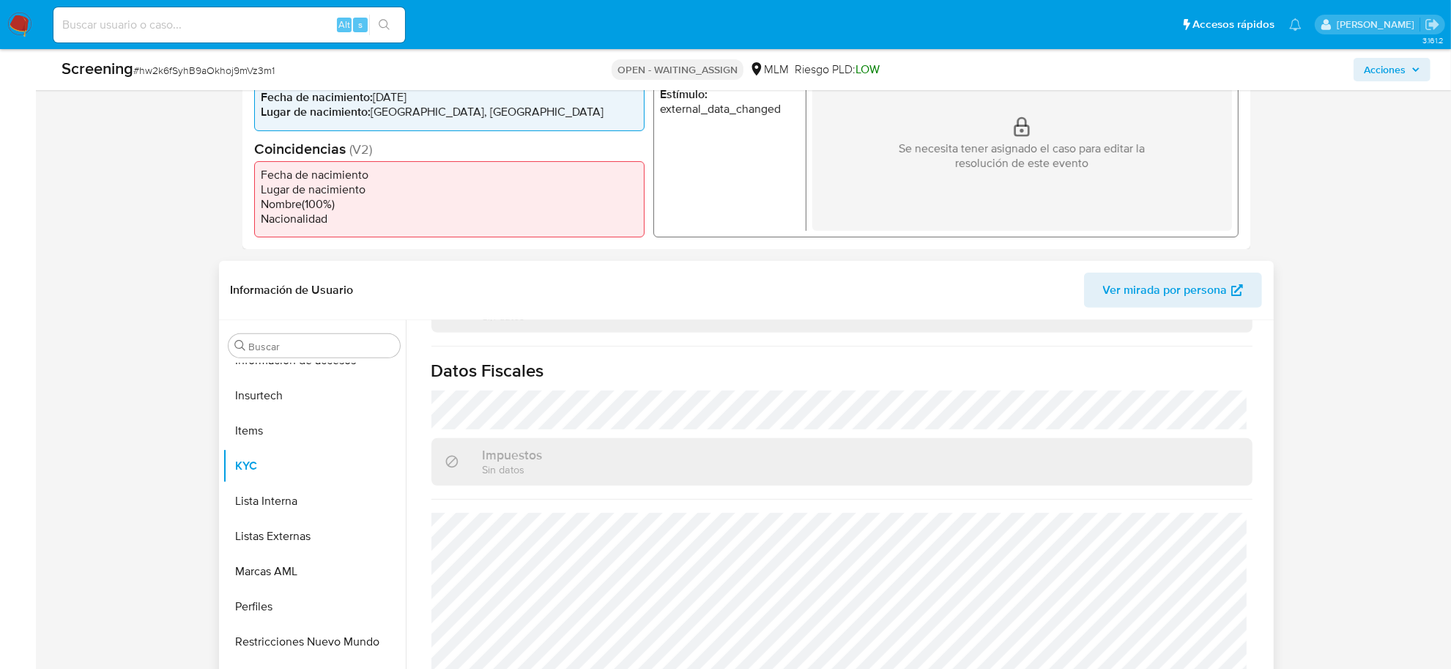
scroll to position [92, 0]
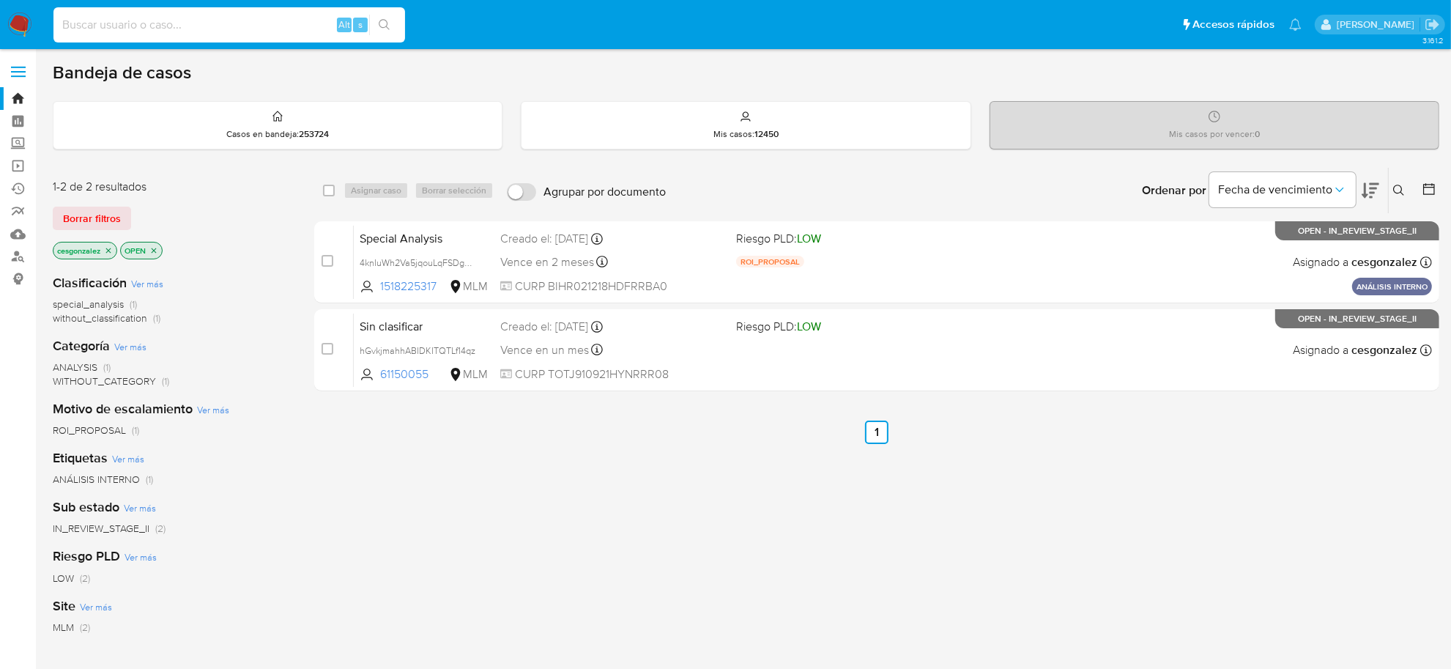
click at [104, 26] on input at bounding box center [229, 24] width 352 height 19
paste input "7Z1ZIyJ3rxsxkviAIxD7kgec"
type input "7Z1ZIyJ3rxsxkviAIxD7kgec"
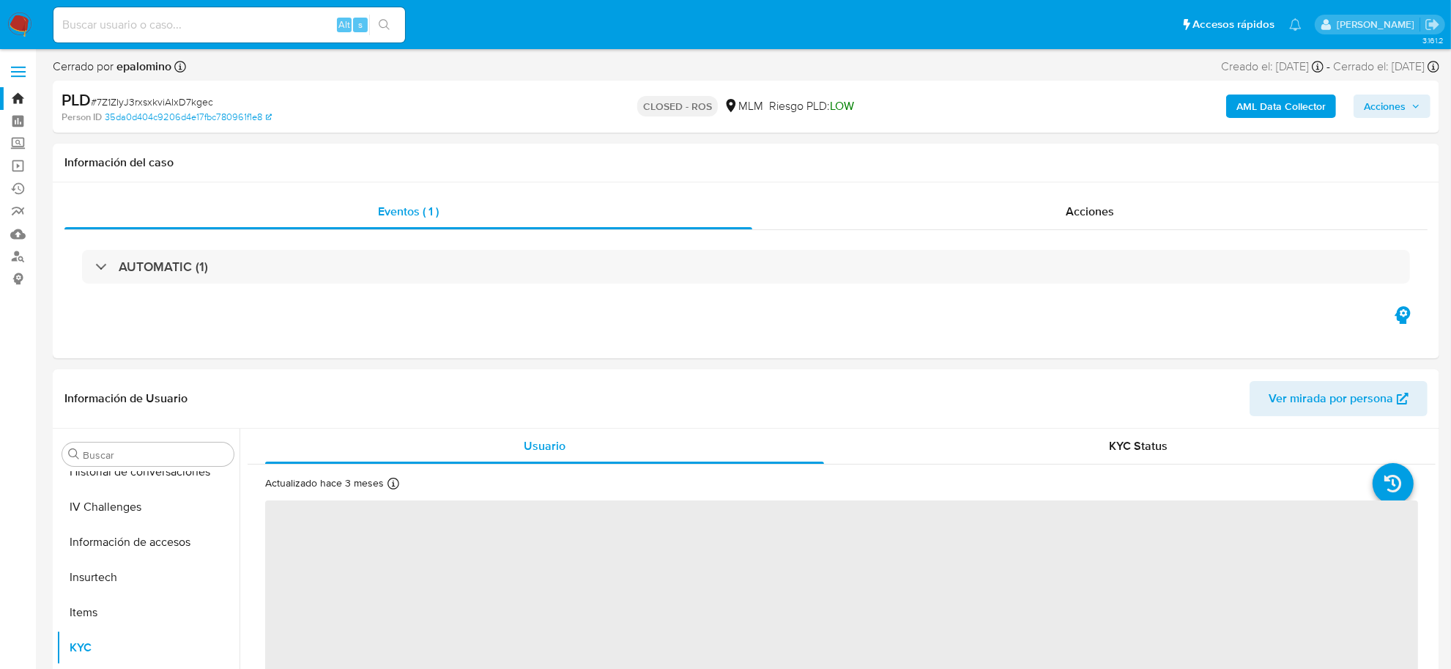
scroll to position [688, 0]
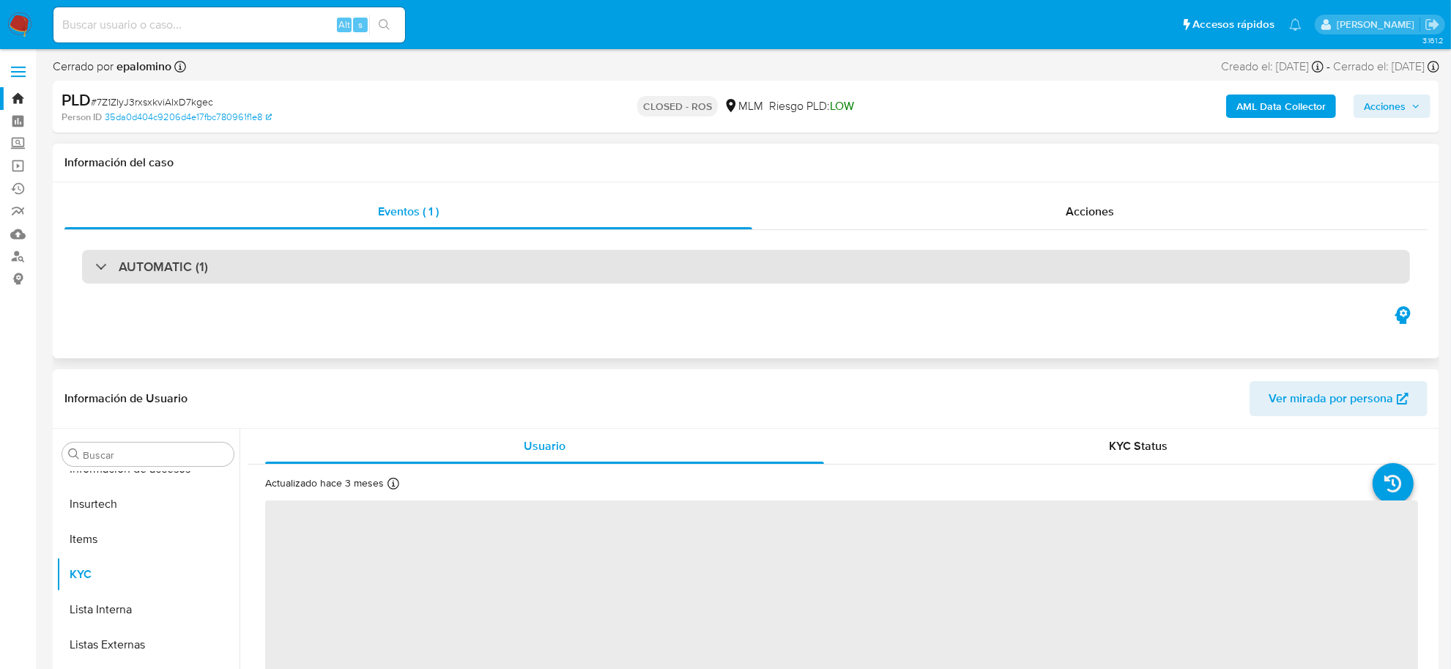
select select "10"
click at [220, 264] on div "AUTOMATIC (1)" at bounding box center [746, 267] width 1328 height 34
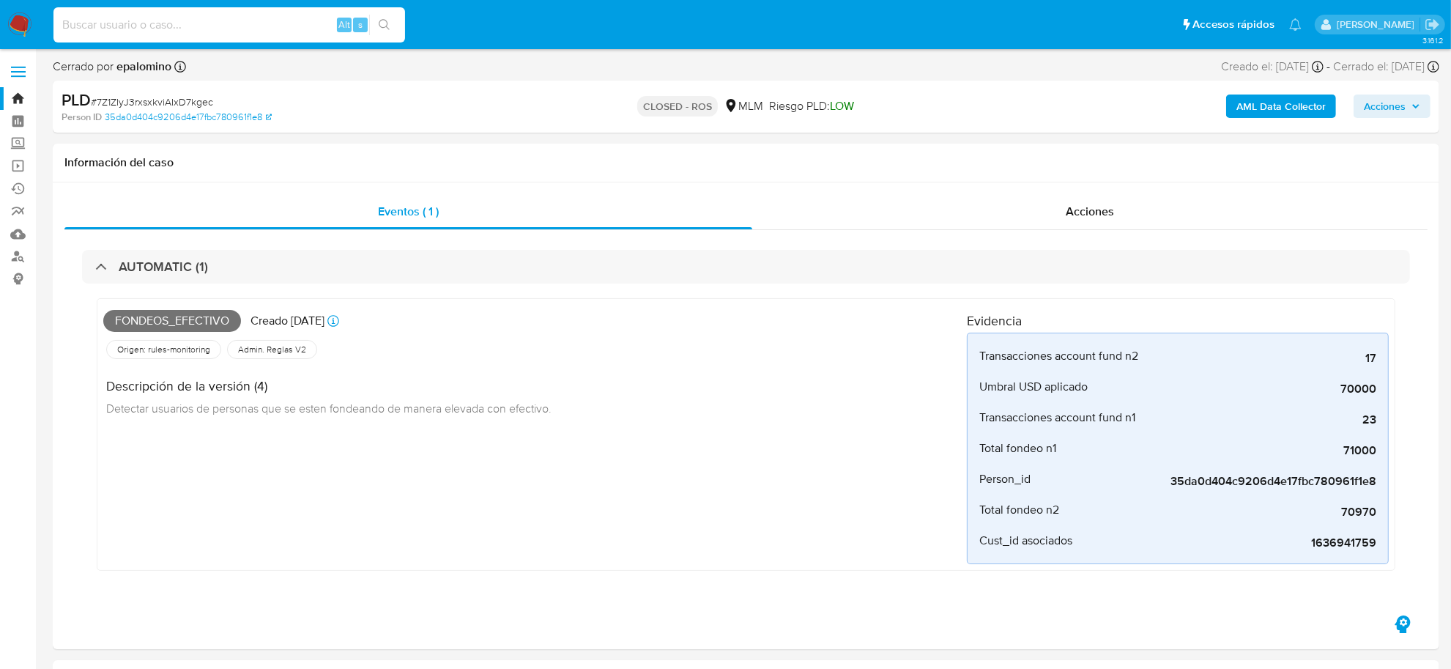
click at [161, 23] on input at bounding box center [229, 24] width 352 height 19
paste input "7H2U7JXHnVbvlz2oYWv14fO0"
type input "7H2U7JXHnVbvlz2oYWv14fO0"
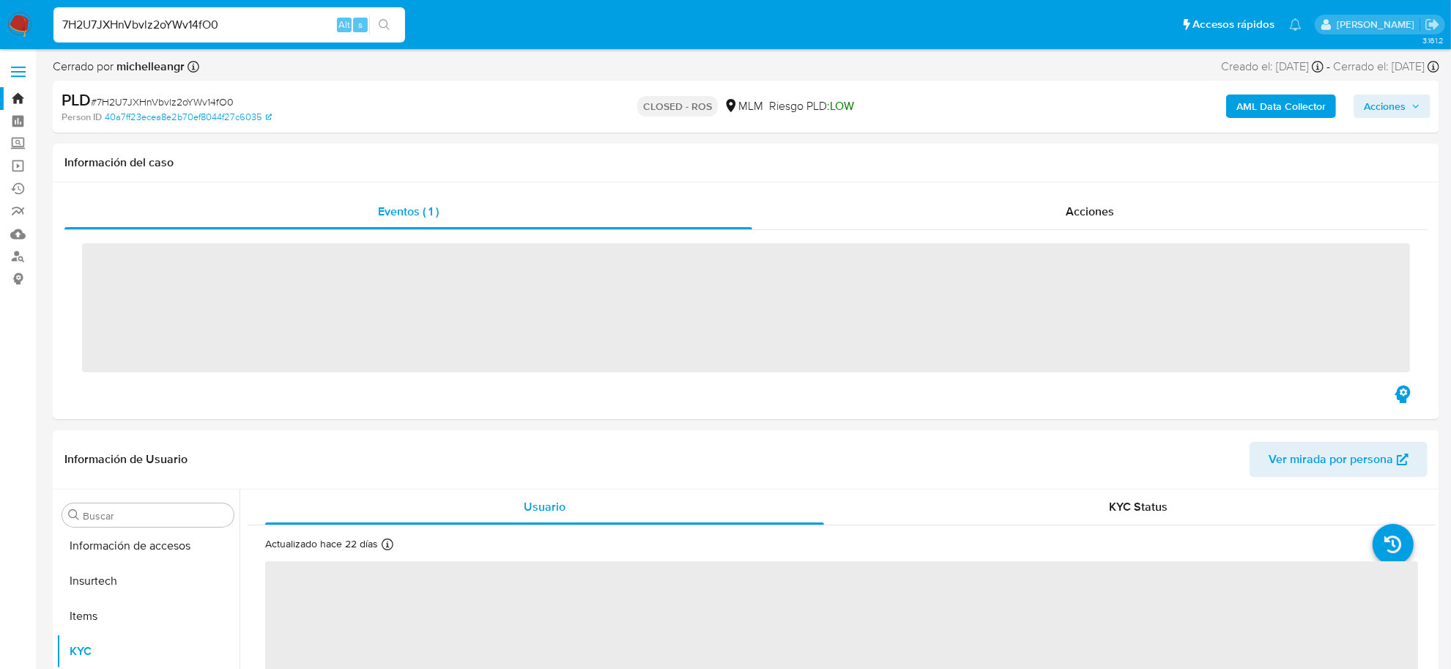
scroll to position [688, 0]
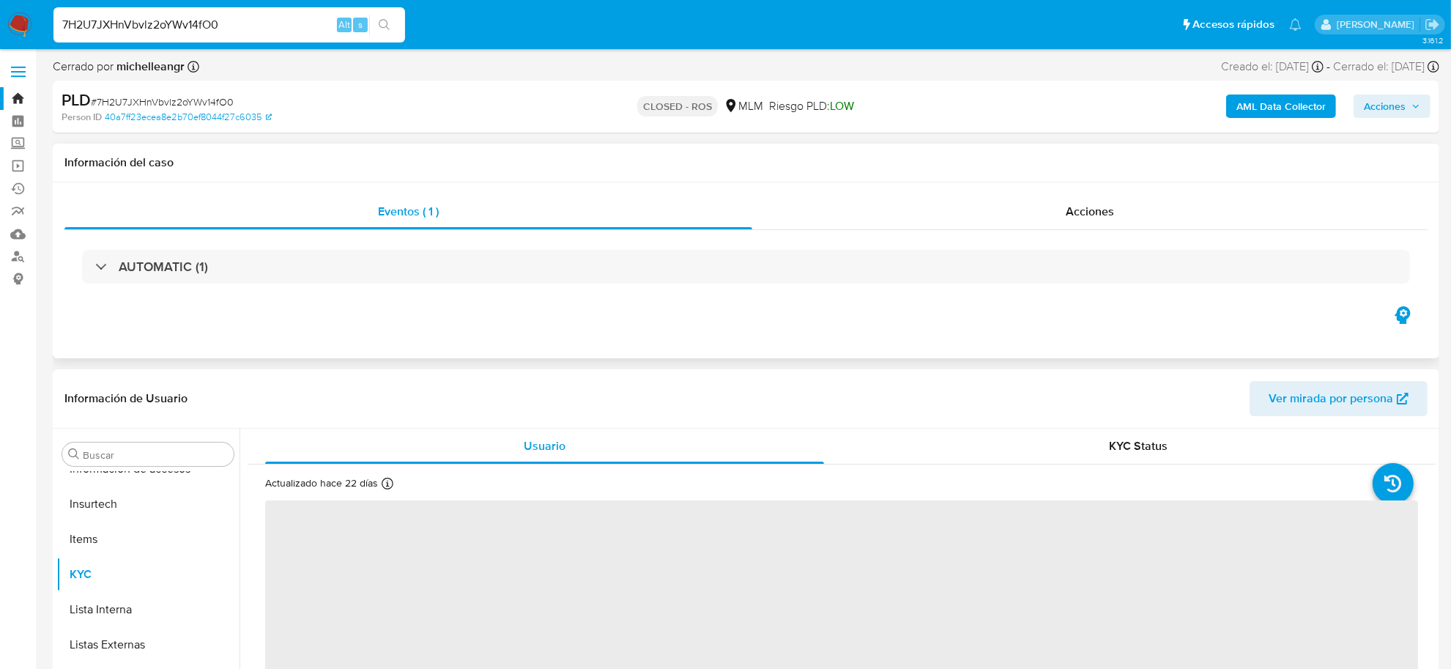
select select "10"
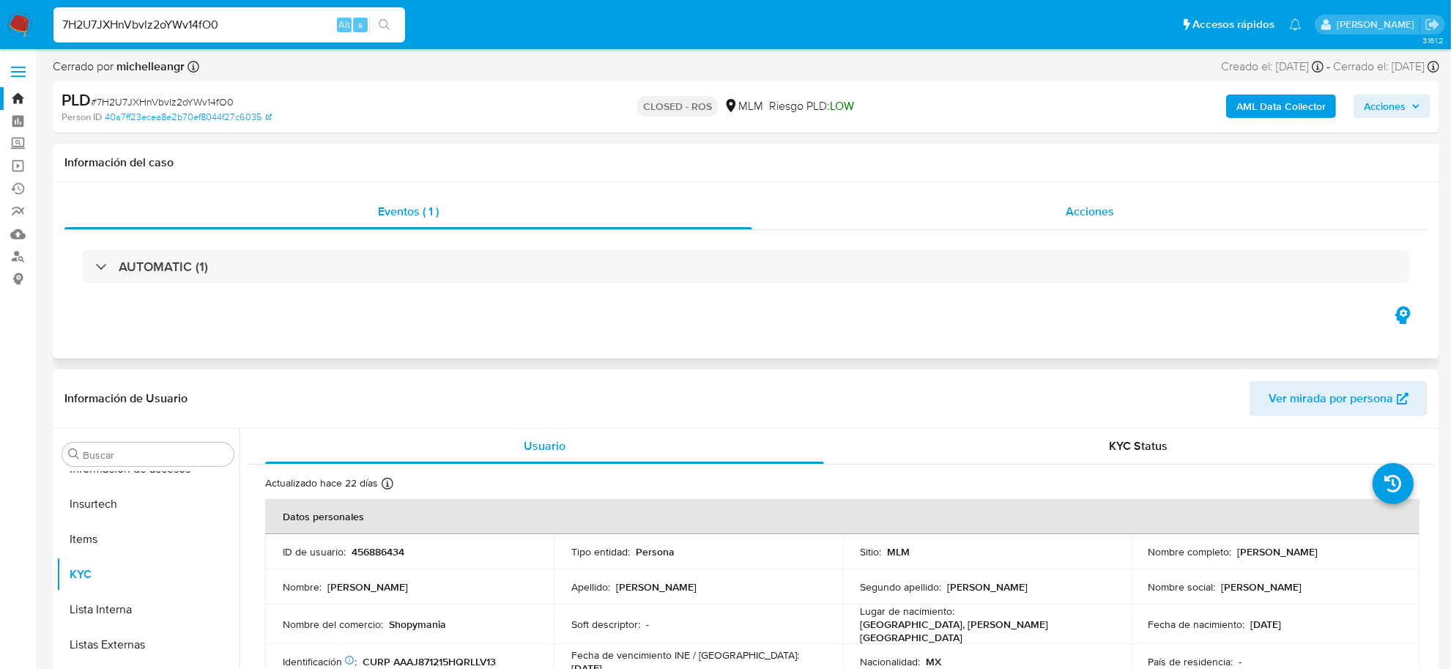
click at [1082, 209] on span "Acciones" at bounding box center [1090, 211] width 48 height 17
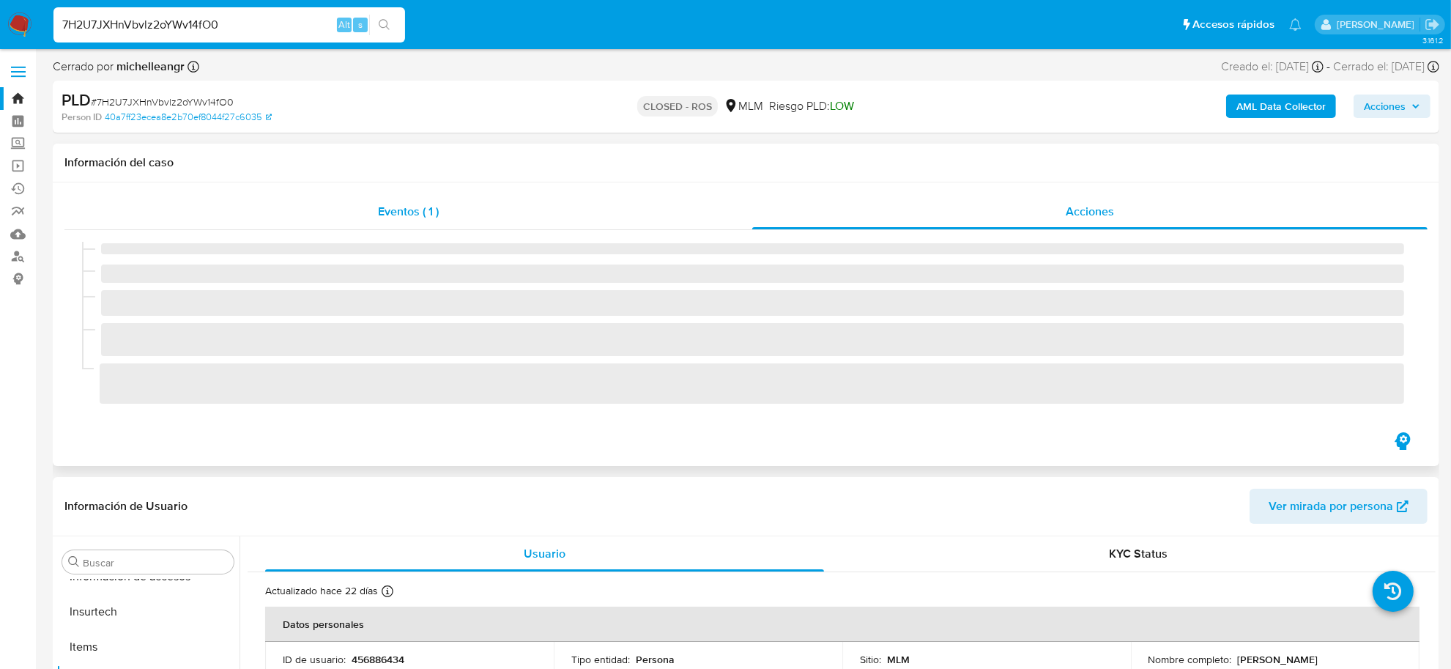
click at [406, 216] on span "Eventos ( 1 )" at bounding box center [408, 211] width 61 height 17
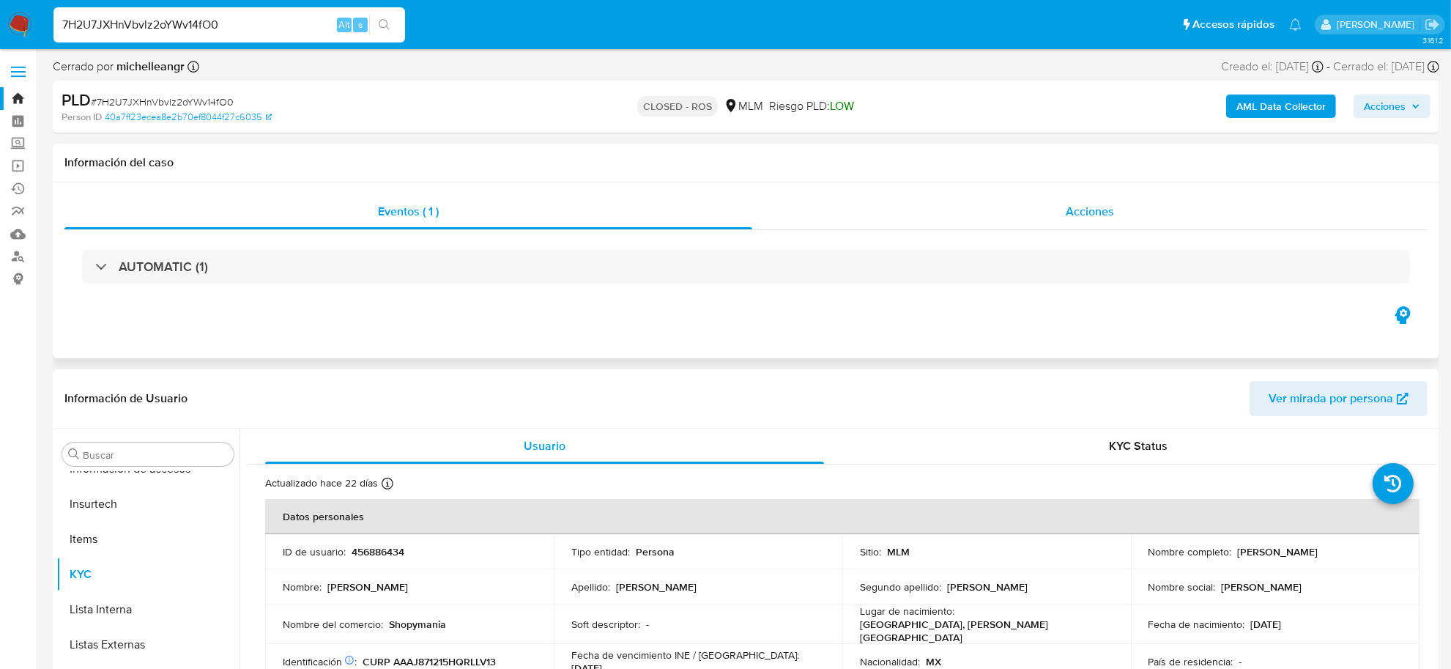
click at [1077, 207] on span "Acciones" at bounding box center [1090, 211] width 48 height 17
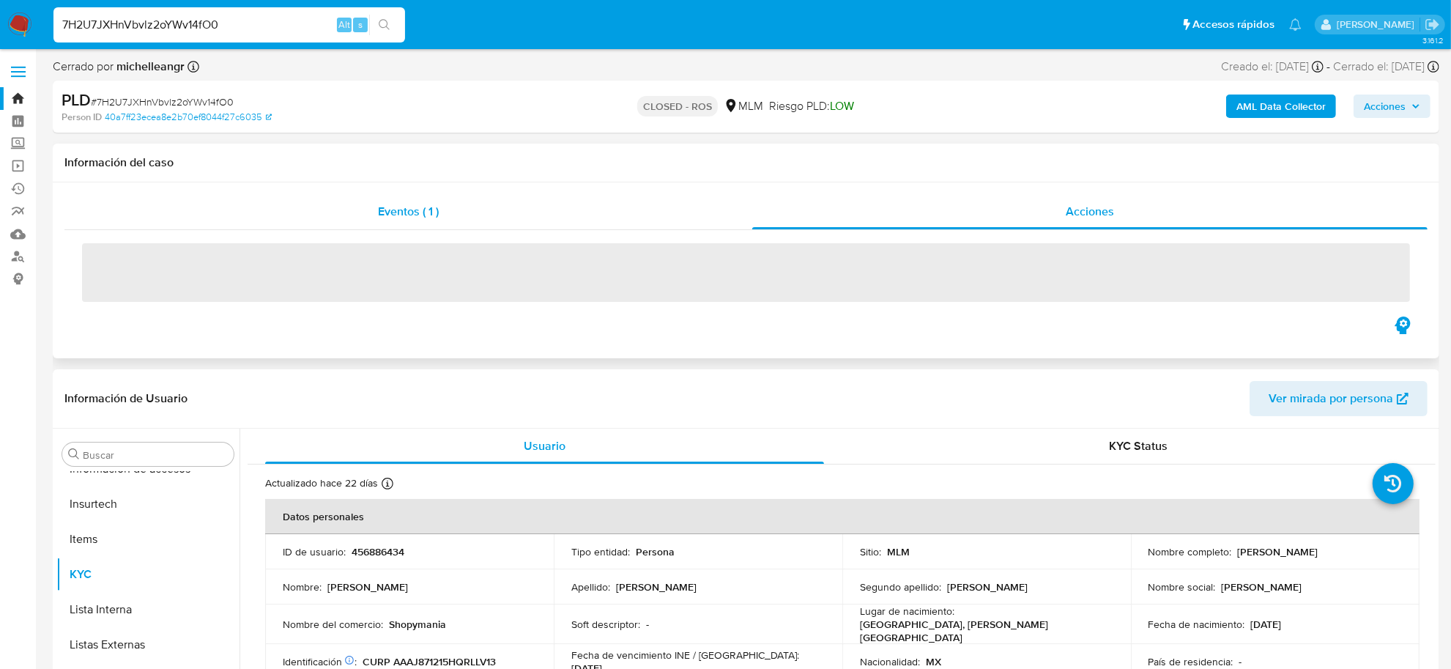
click at [403, 216] on span "Eventos ( 1 )" at bounding box center [408, 211] width 61 height 17
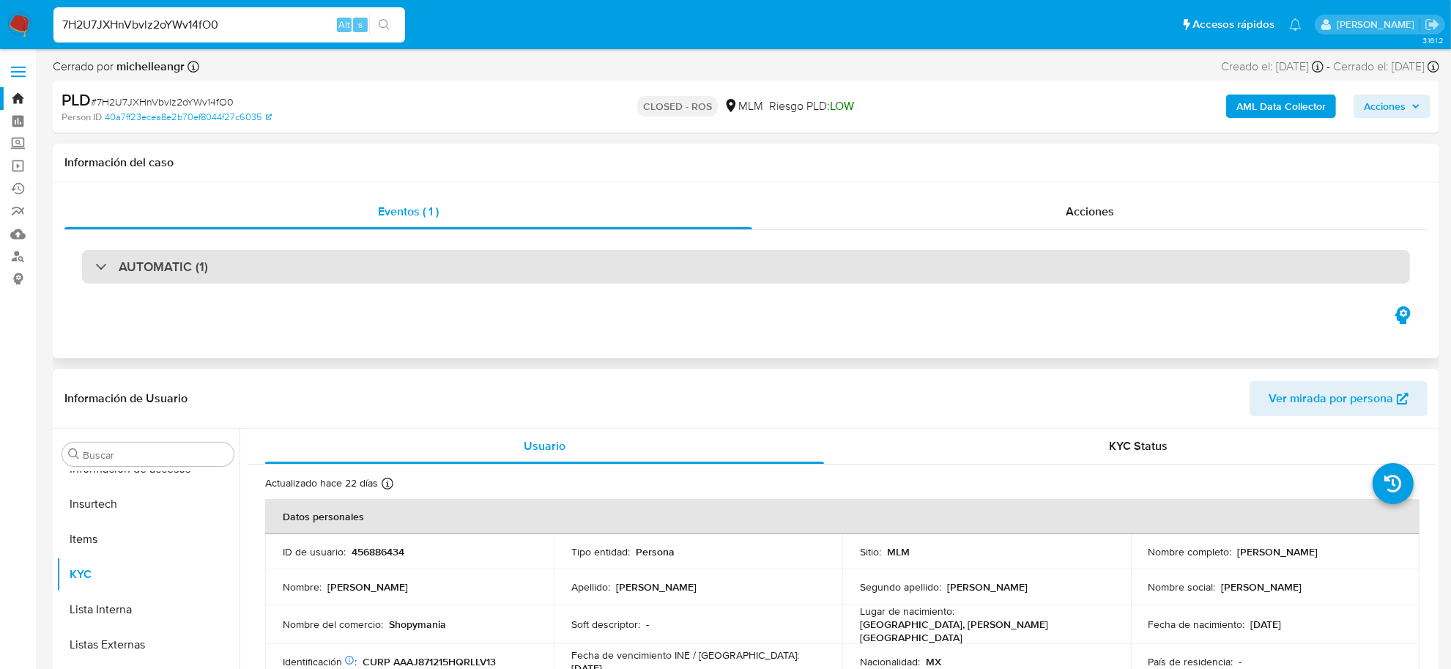
click at [141, 269] on h3 "AUTOMATIC (1)" at bounding box center [163, 267] width 89 height 16
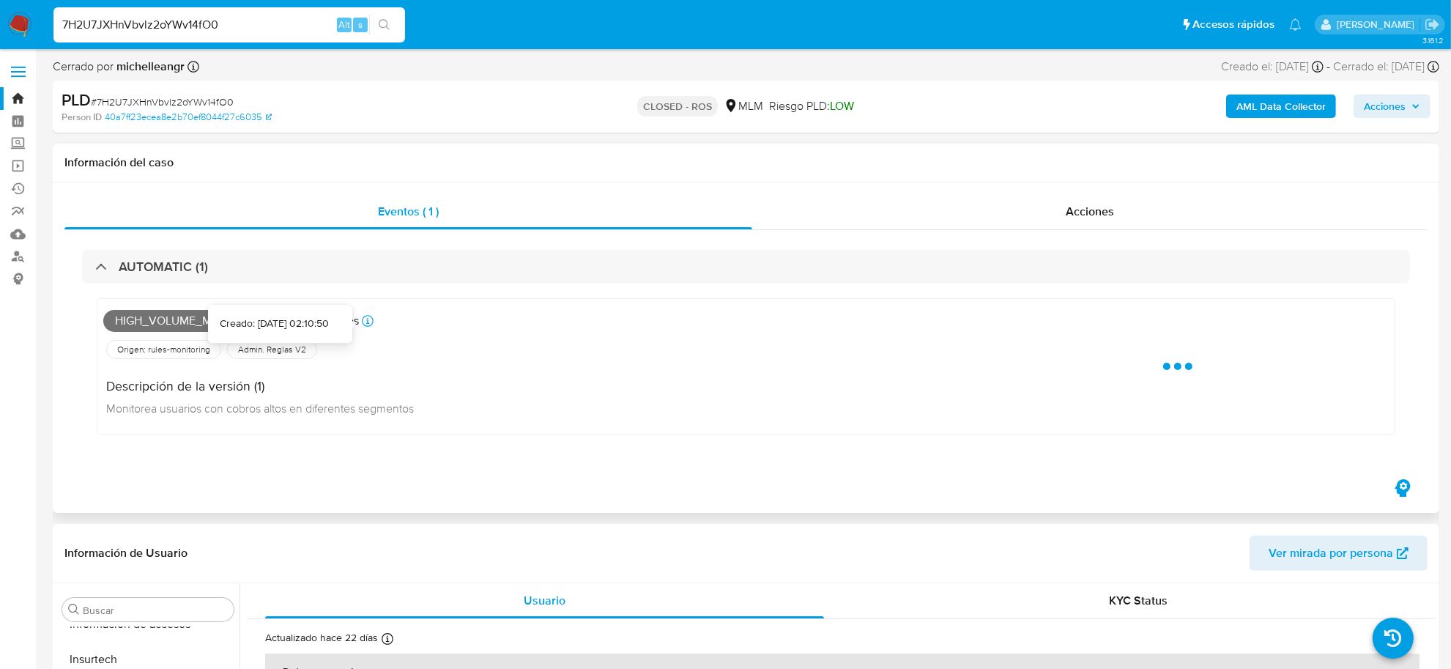
click at [371, 319] on icon at bounding box center [368, 321] width 12 height 12
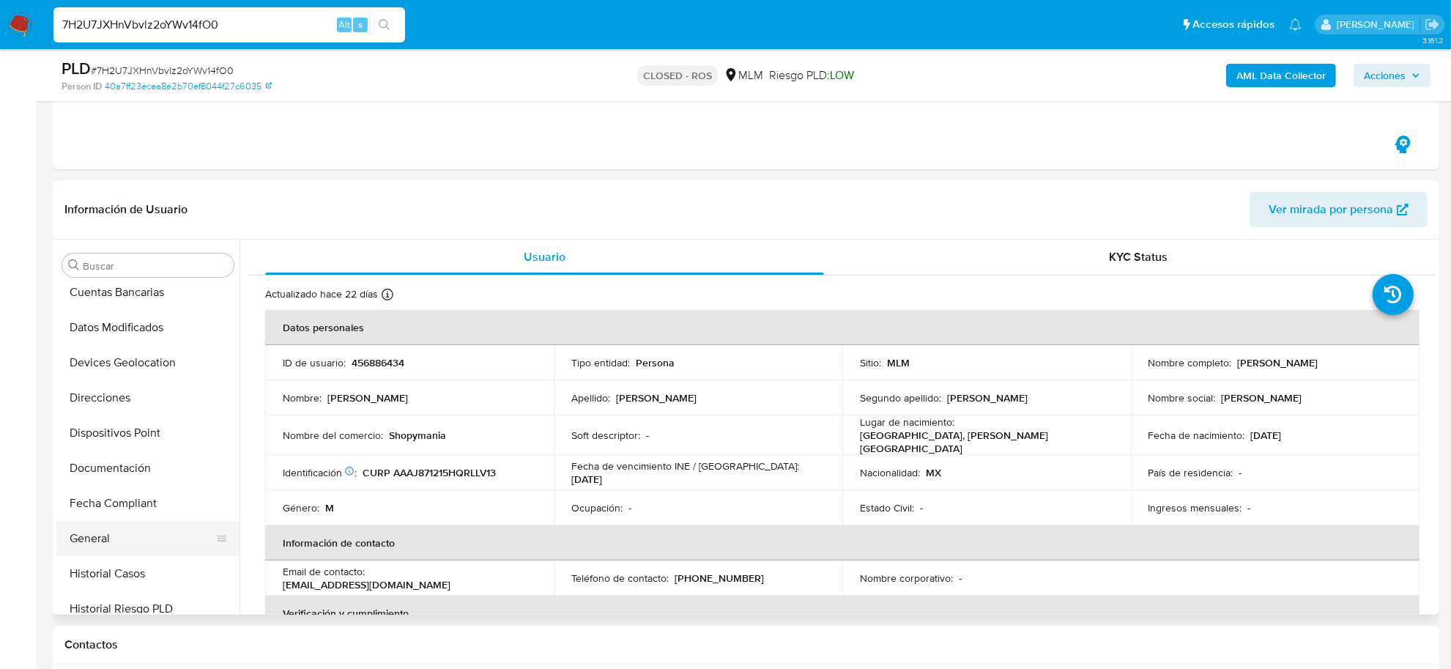
scroll to position [231, 0]
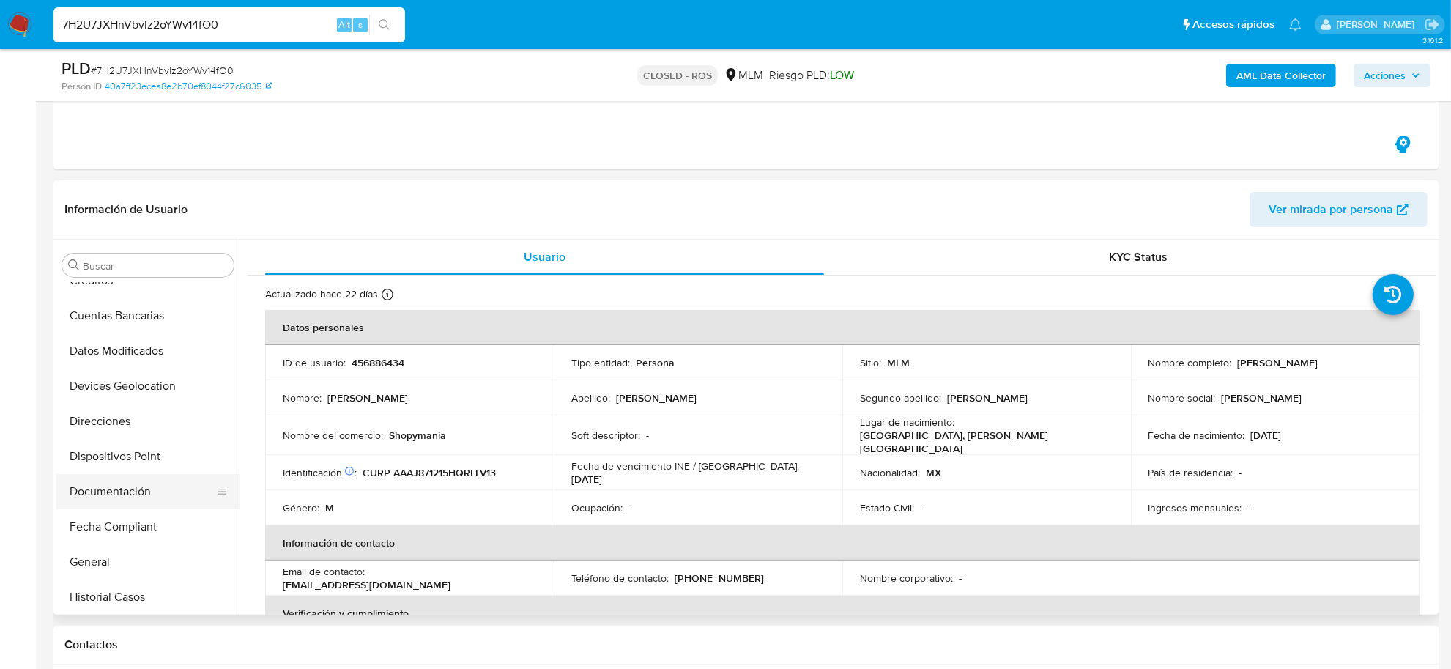
click at [130, 482] on button "Documentación" at bounding box center [141, 491] width 171 height 35
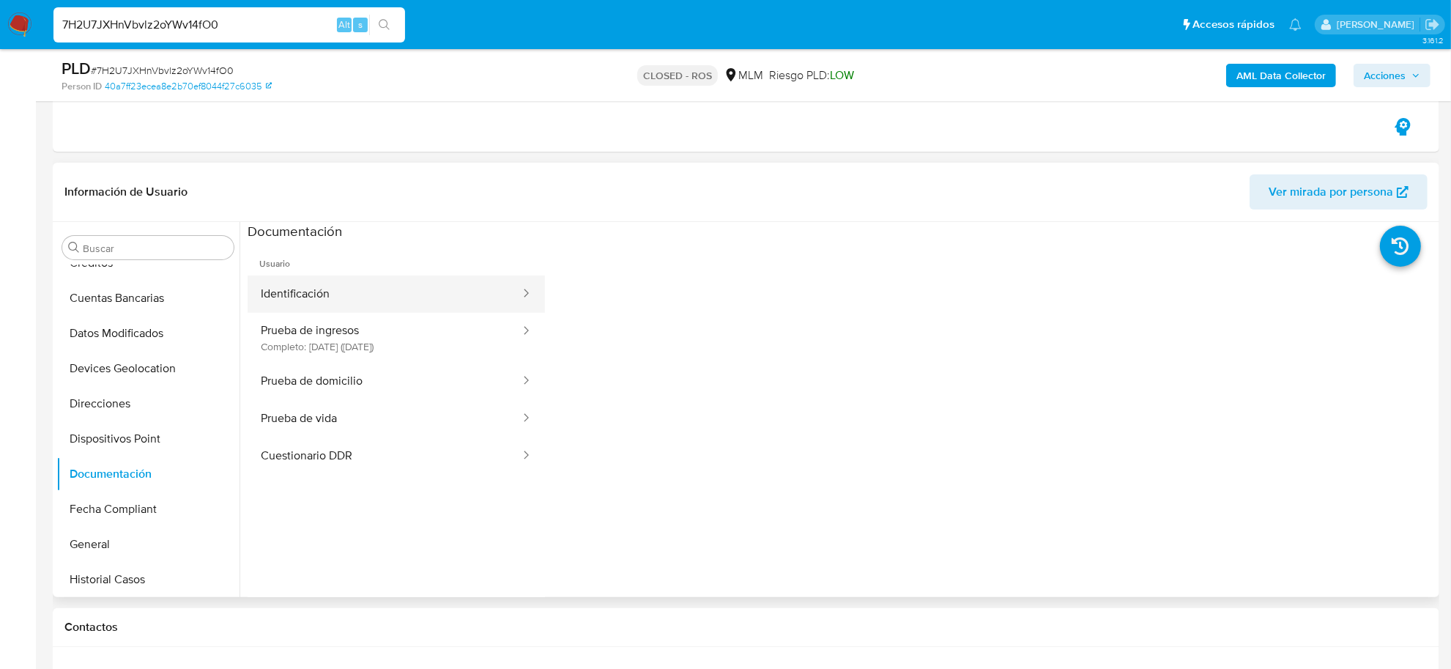
click at [316, 294] on button "Identificación" at bounding box center [385, 293] width 274 height 37
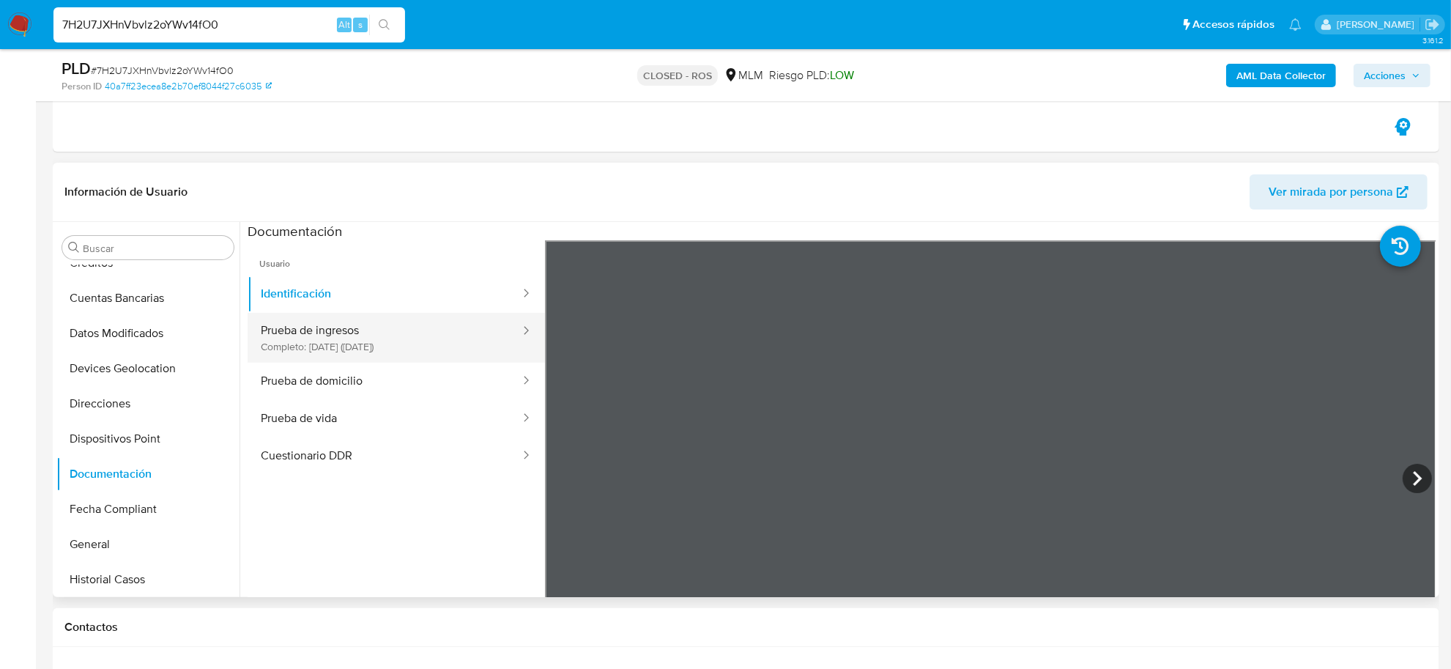
click at [360, 341] on button "Prueba de ingresos Completo: [DATE] ([DATE])" at bounding box center [385, 338] width 274 height 50
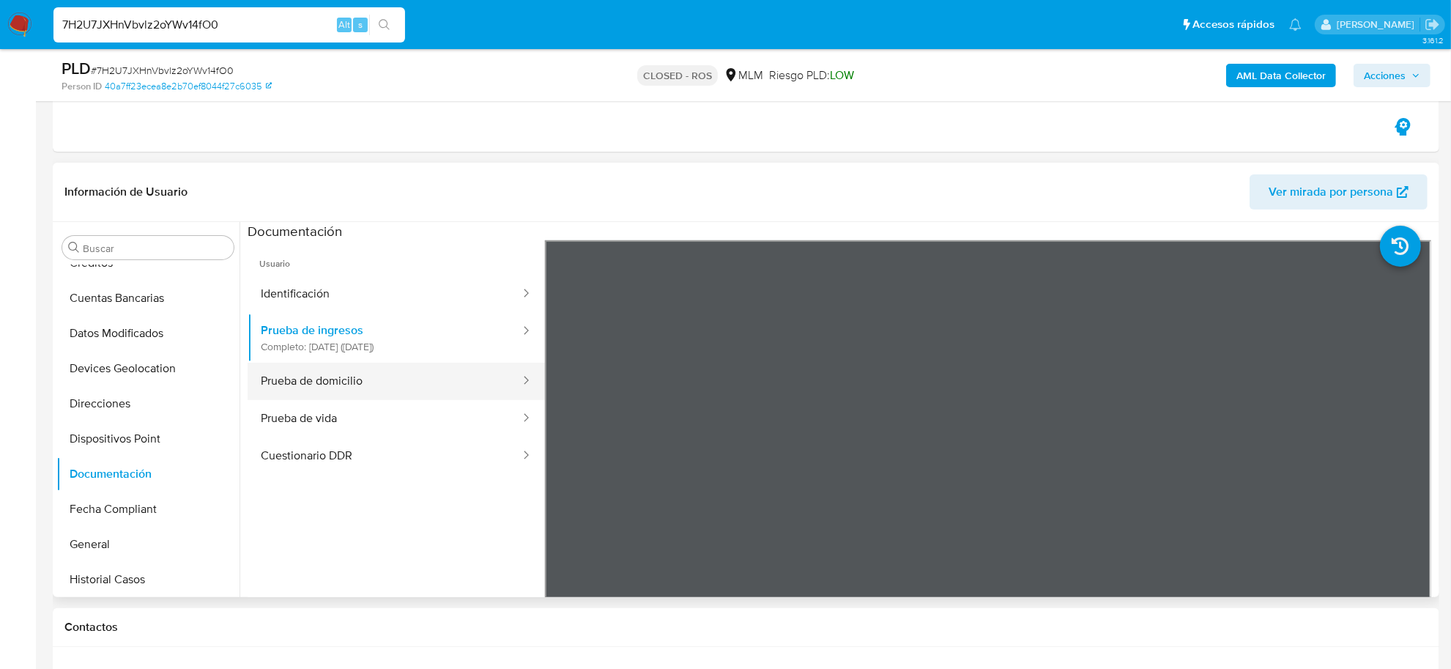
click at [335, 390] on button "Prueba de domicilio" at bounding box center [385, 381] width 274 height 37
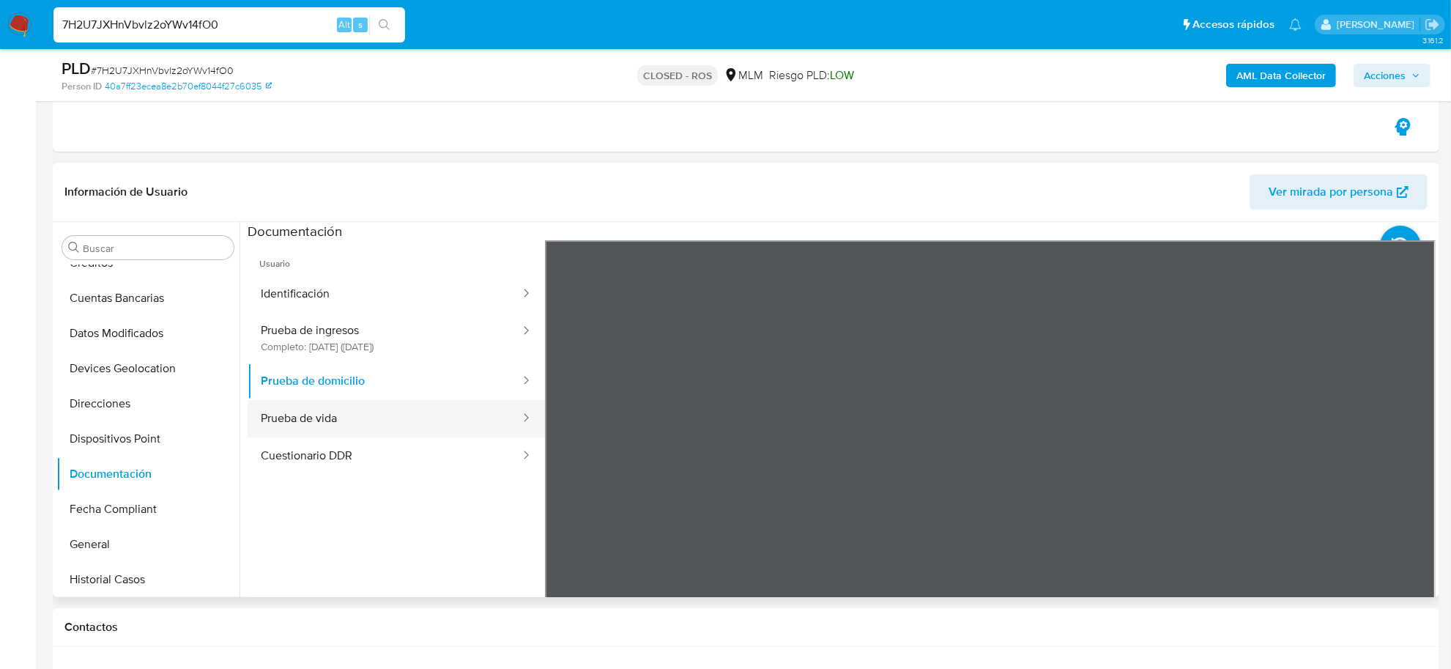
click at [360, 412] on button "Prueba de vida" at bounding box center [385, 418] width 274 height 37
click at [390, 466] on button "Cuestionario DDR" at bounding box center [385, 455] width 274 height 37
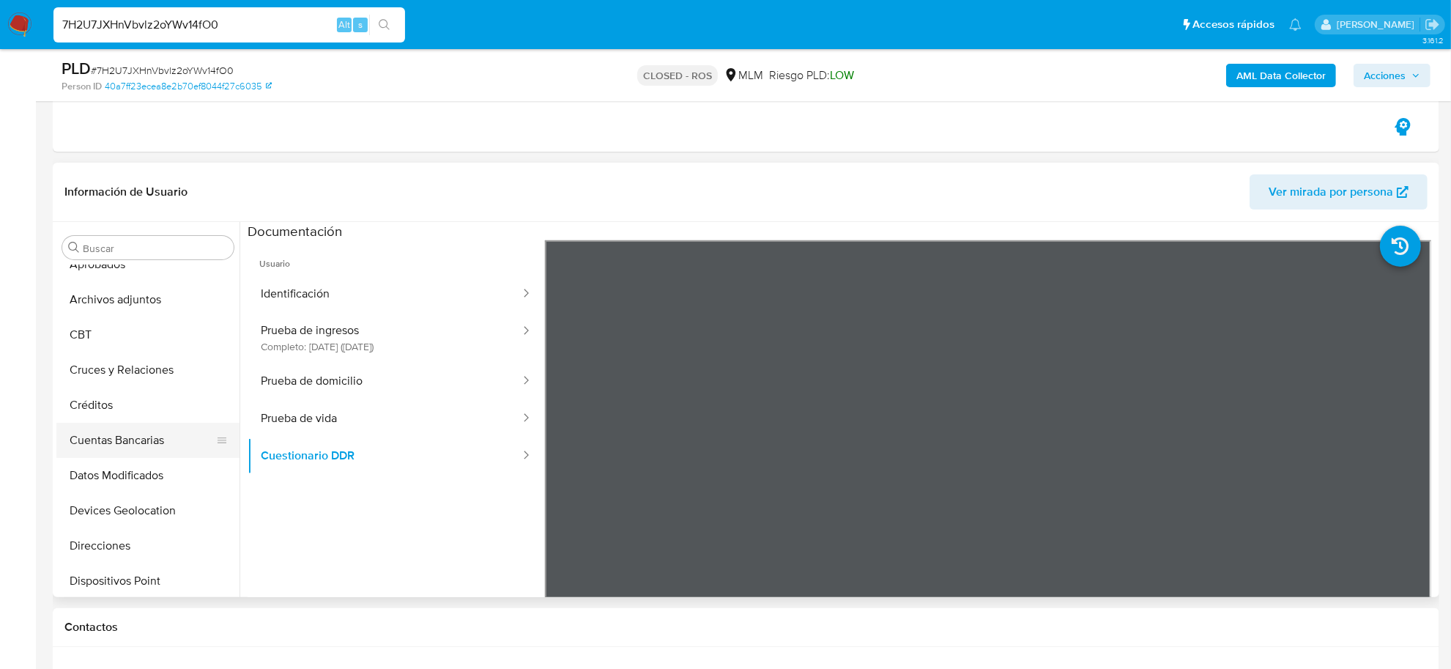
scroll to position [275, 0]
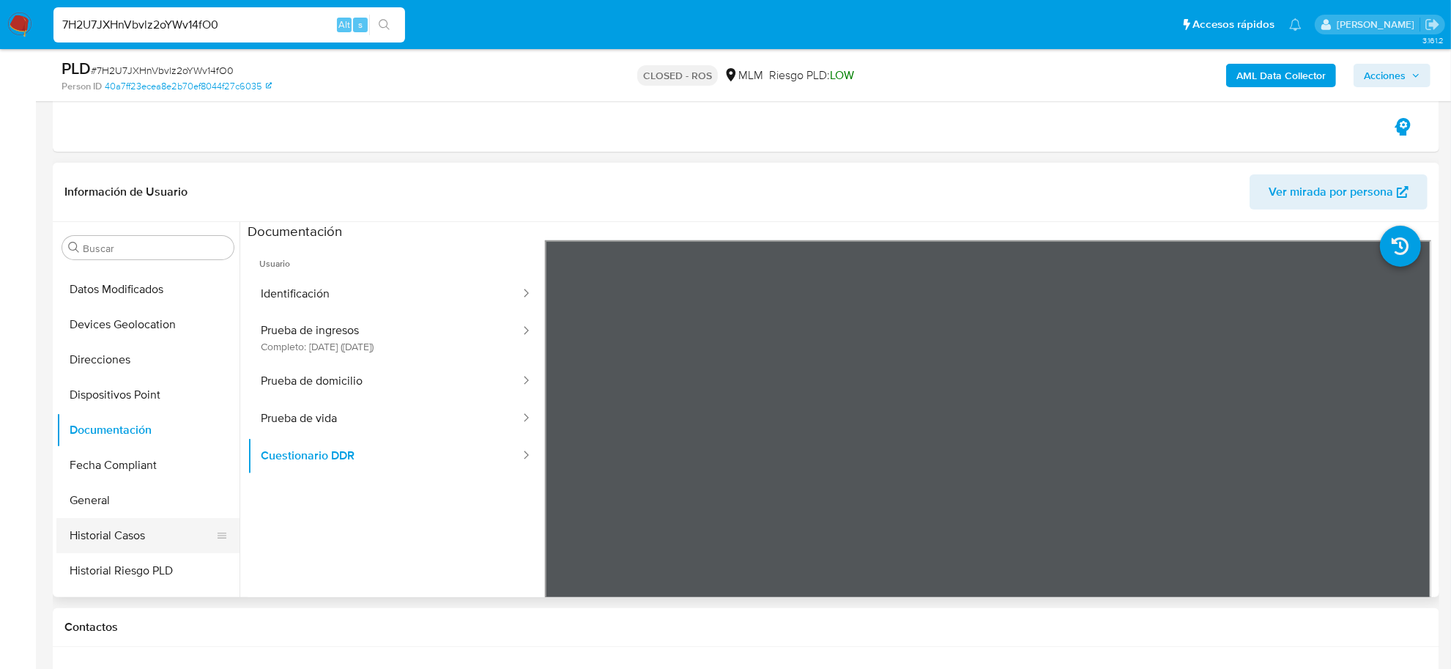
click at [134, 532] on button "Historial Casos" at bounding box center [141, 535] width 171 height 35
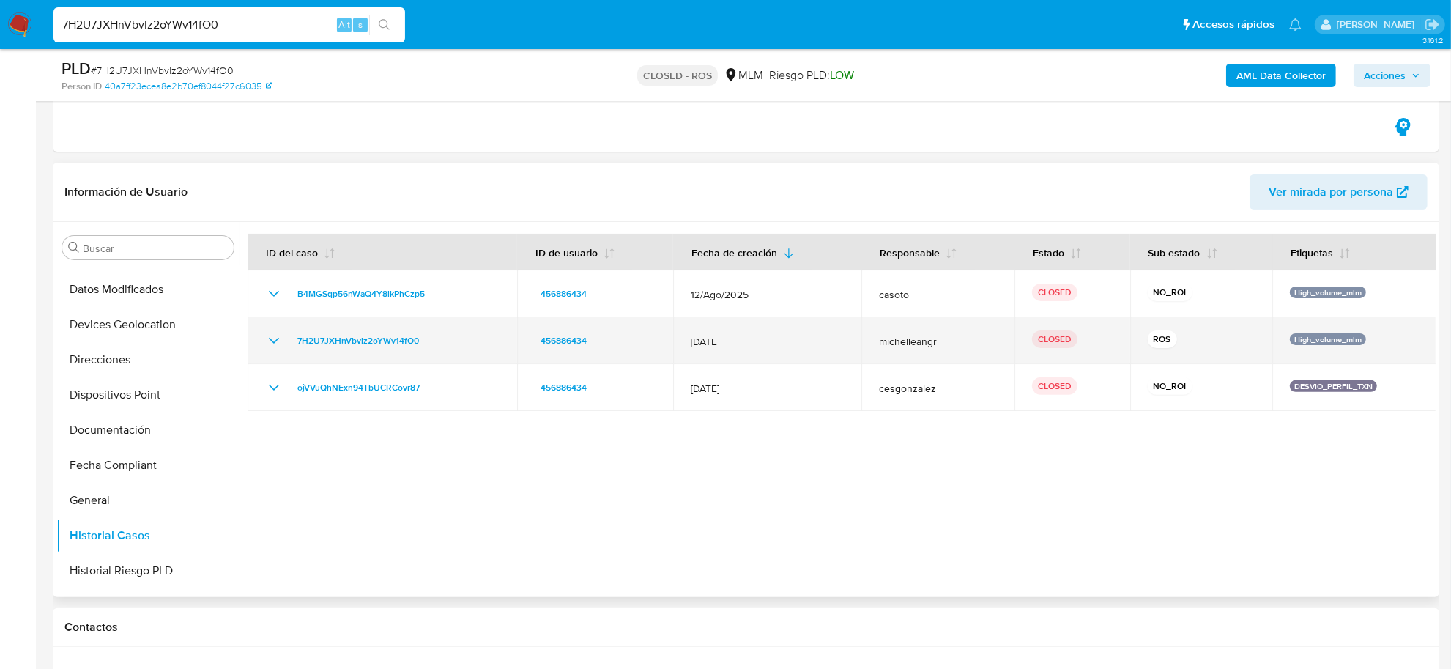
click at [271, 346] on icon "Mostrar/Ocultar" at bounding box center [274, 341] width 18 height 18
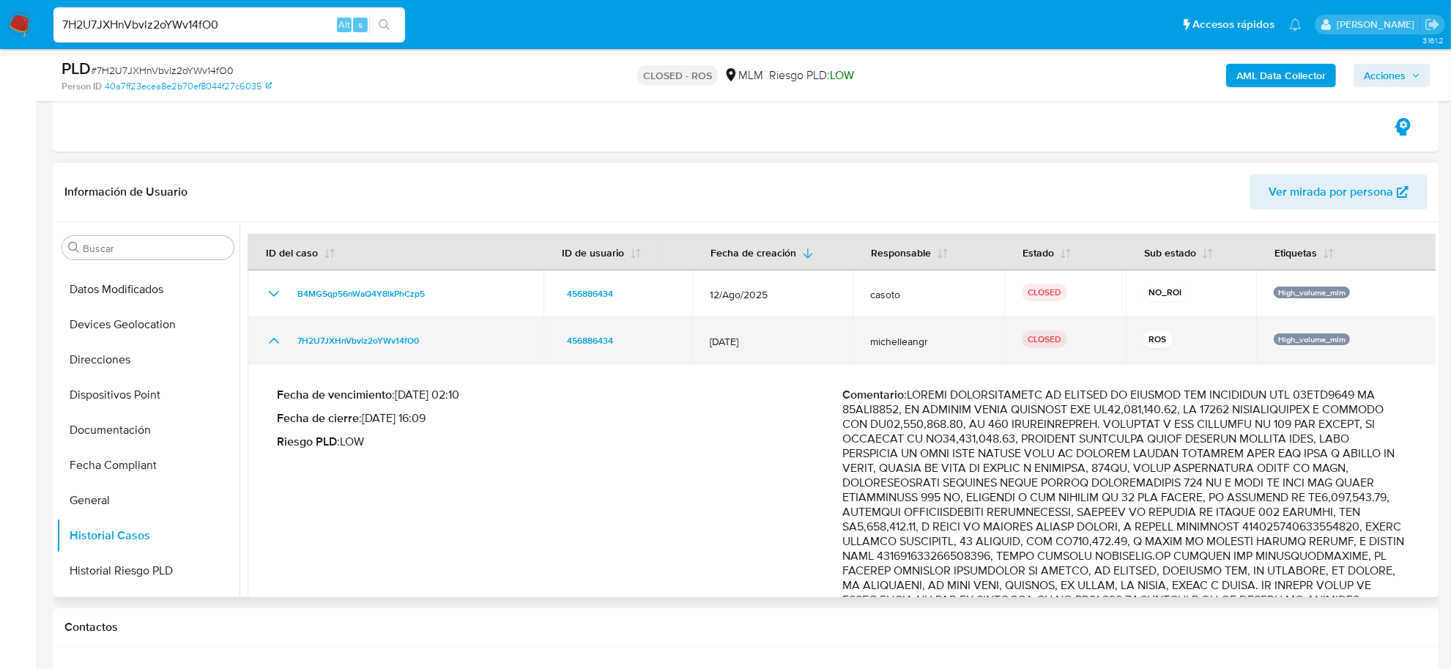
click at [271, 346] on icon "Mostrar/Ocultar" at bounding box center [274, 341] width 18 height 18
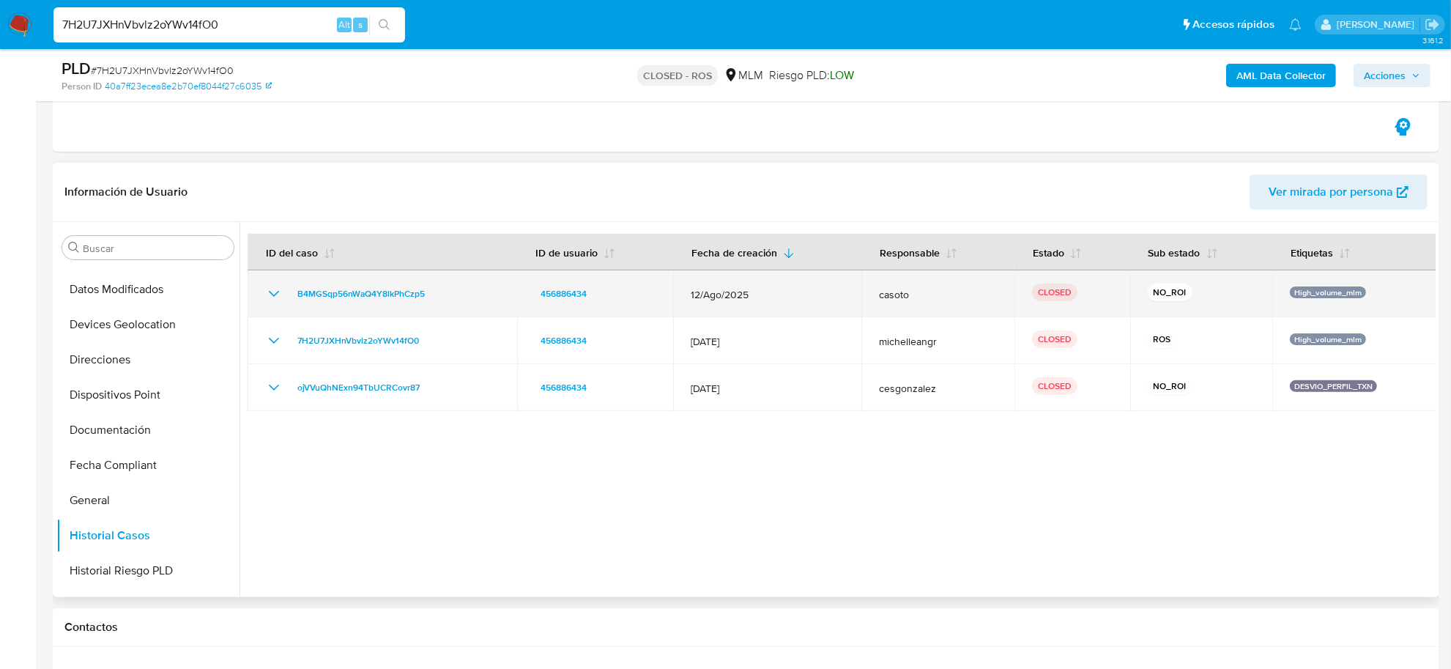
click at [273, 294] on icon "Mostrar/Ocultar" at bounding box center [274, 294] width 18 height 18
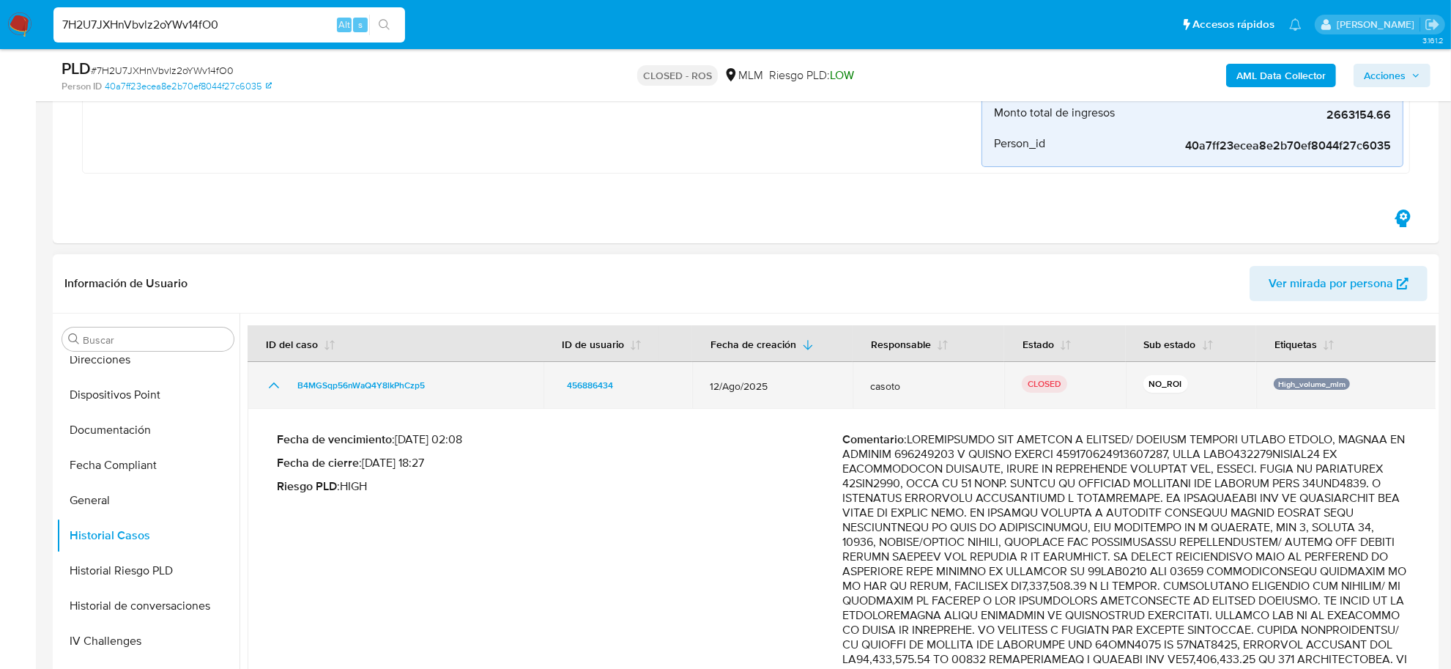
click at [276, 386] on icon "Mostrar/Ocultar" at bounding box center [274, 385] width 10 height 6
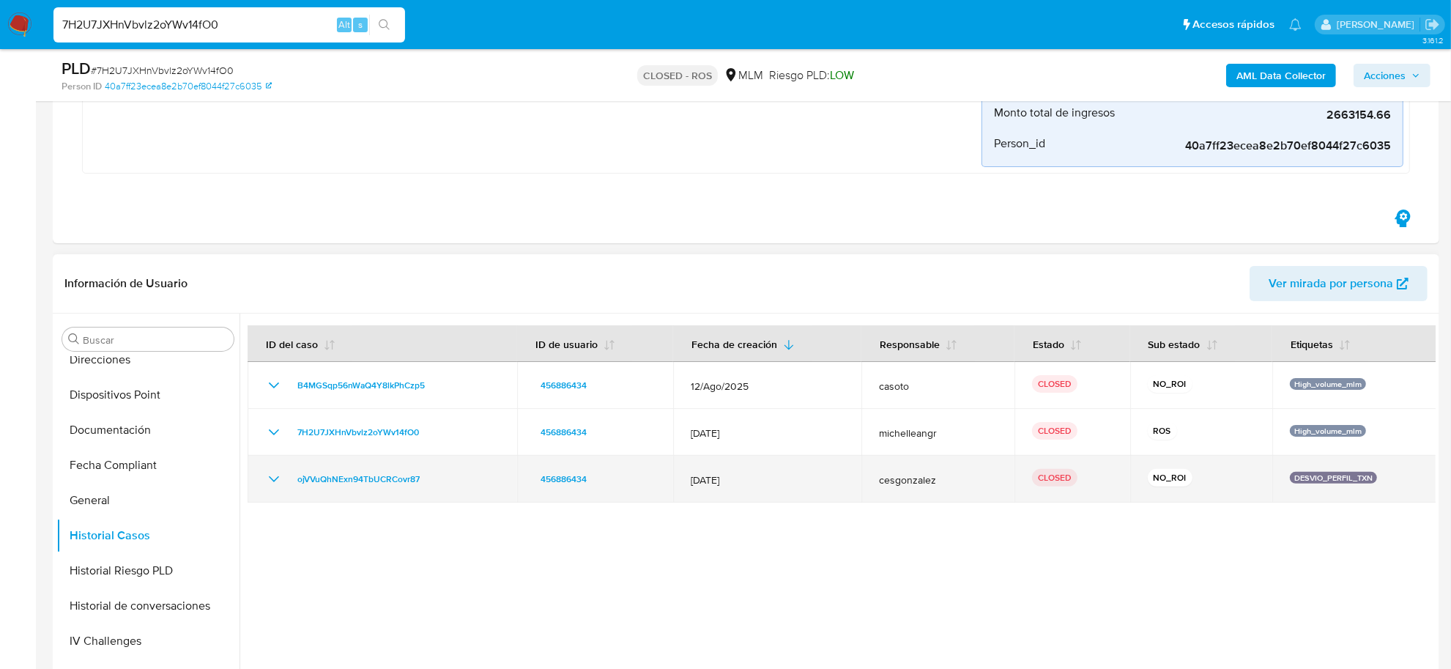
click at [272, 478] on icon "Mostrar/Ocultar" at bounding box center [274, 479] width 18 height 18
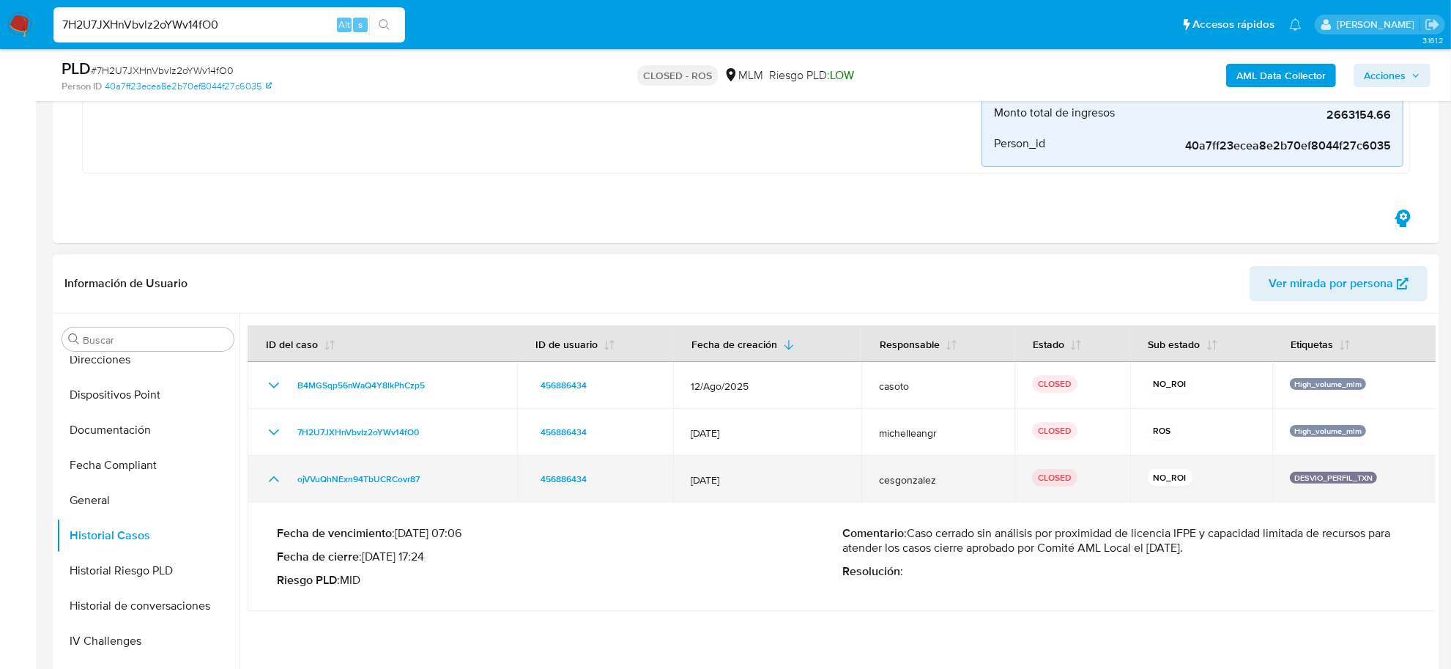
click at [272, 478] on icon "Mostrar/Ocultar" at bounding box center [274, 479] width 10 height 6
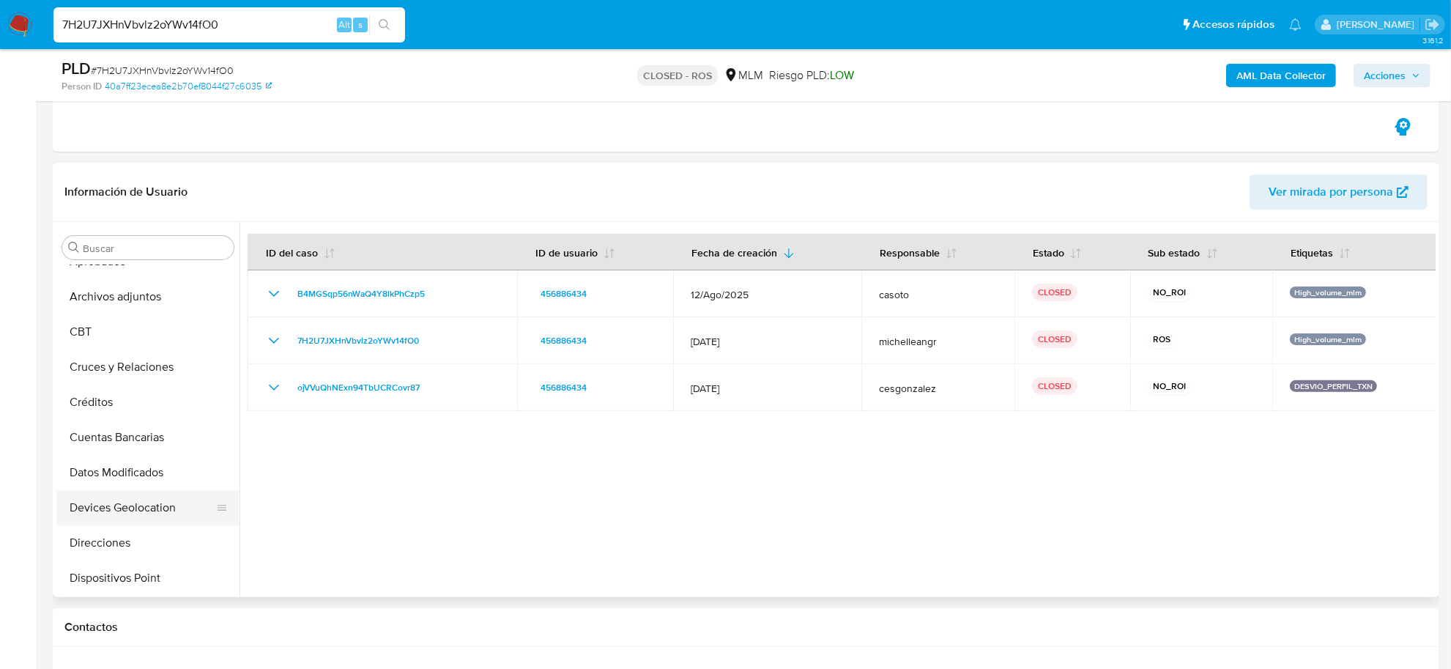
scroll to position [0, 0]
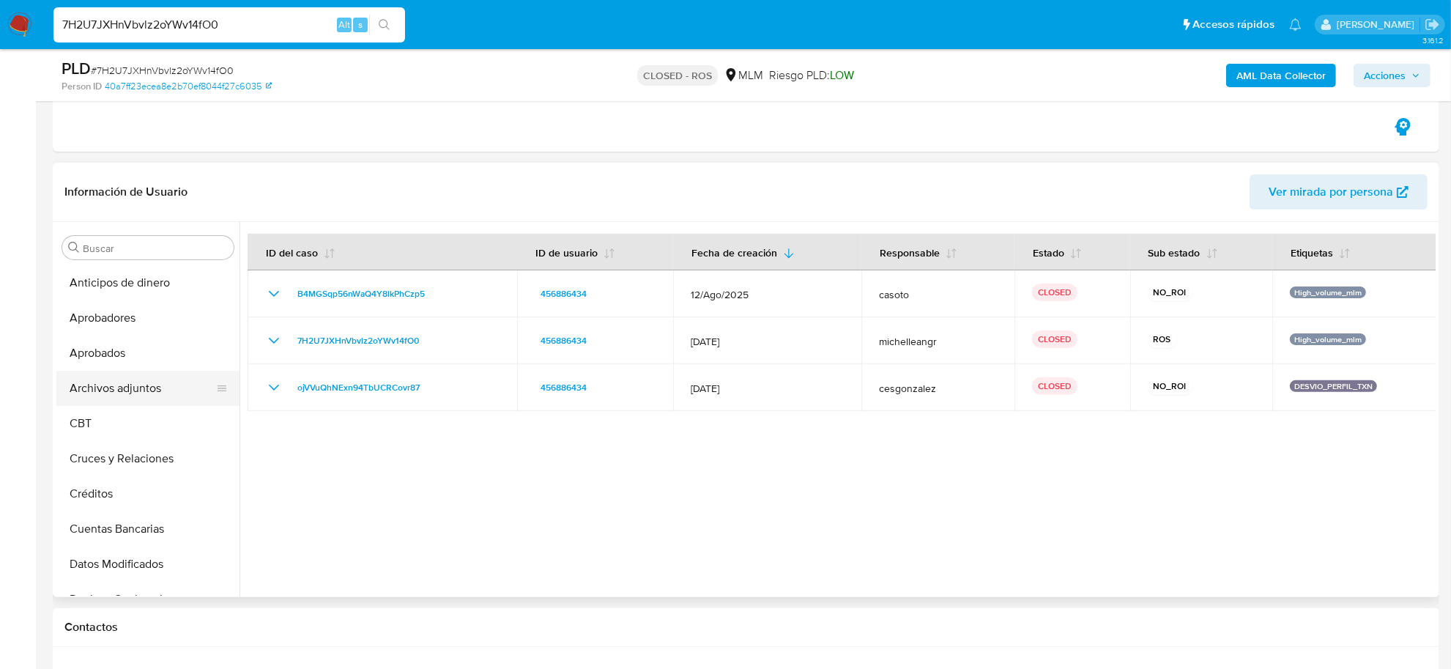
click at [118, 390] on button "Archivos adjuntos" at bounding box center [141, 388] width 171 height 35
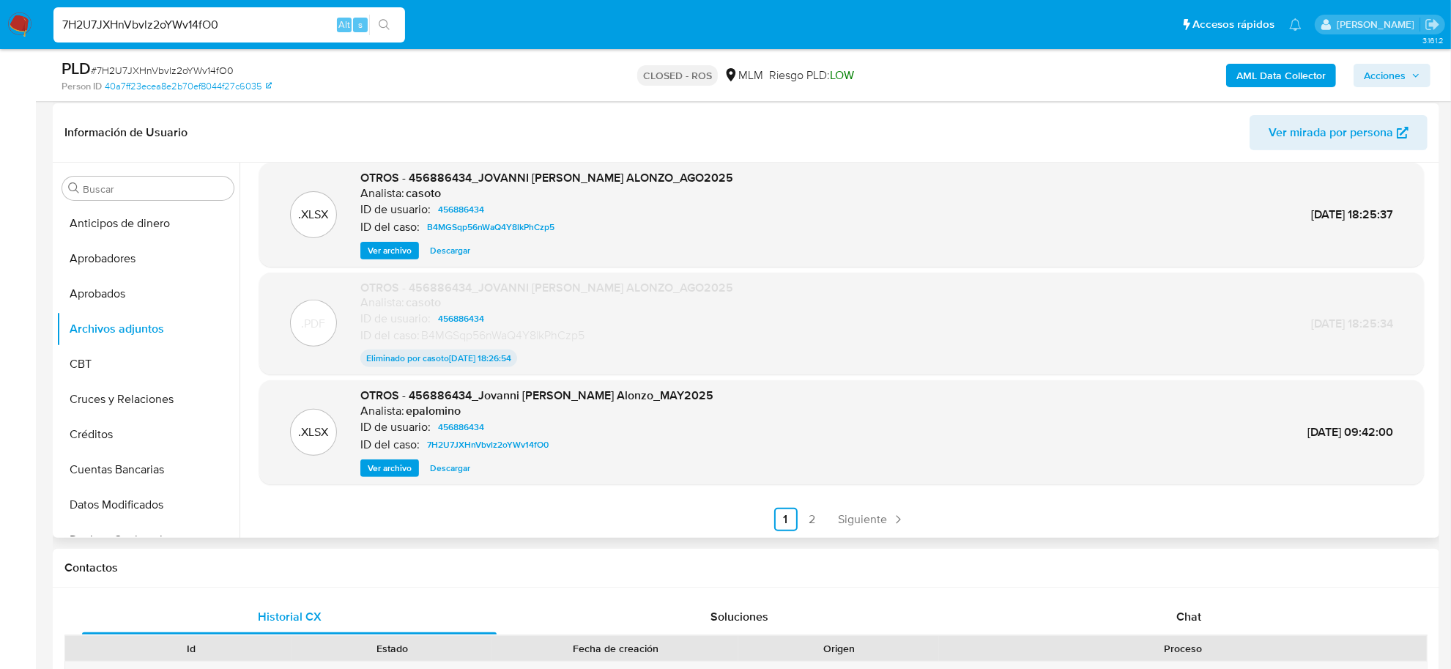
scroll to position [458, 0]
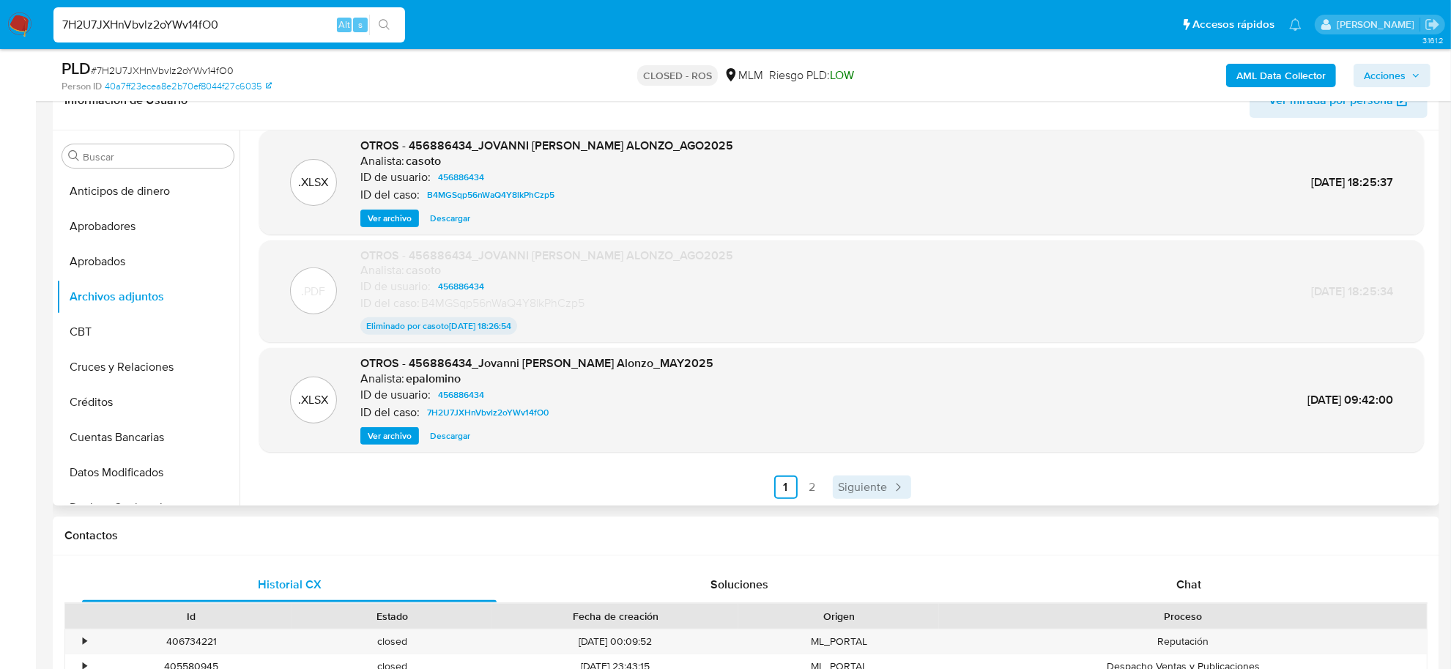
click at [850, 485] on span "Siguiente" at bounding box center [863, 487] width 49 height 12
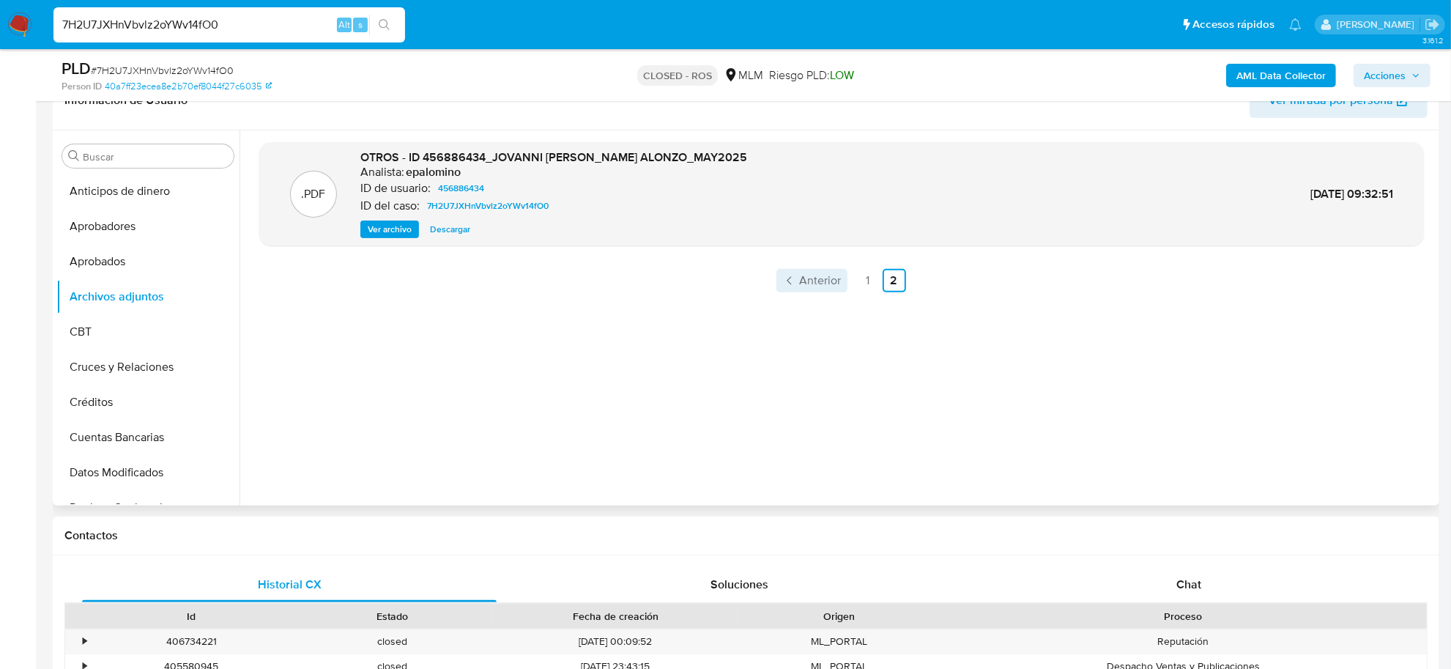
click at [802, 278] on span "Anterior" at bounding box center [821, 281] width 42 height 12
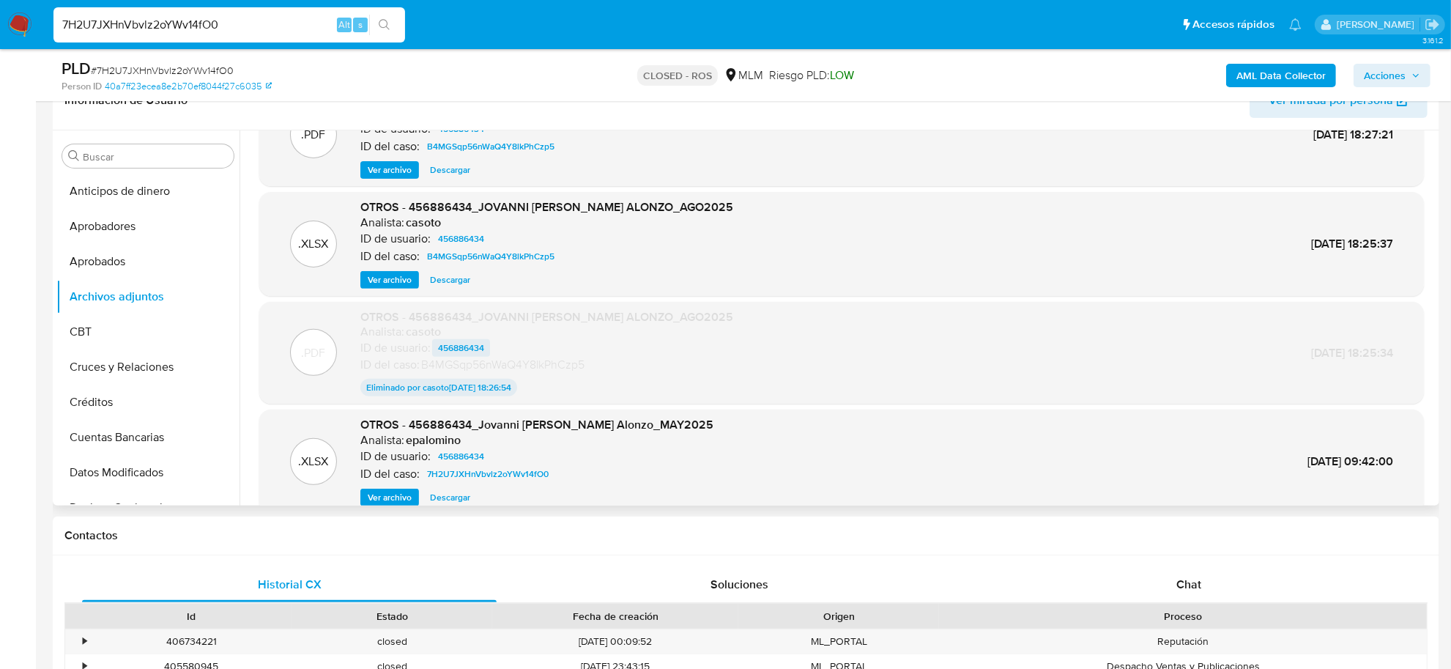
scroll to position [121, 0]
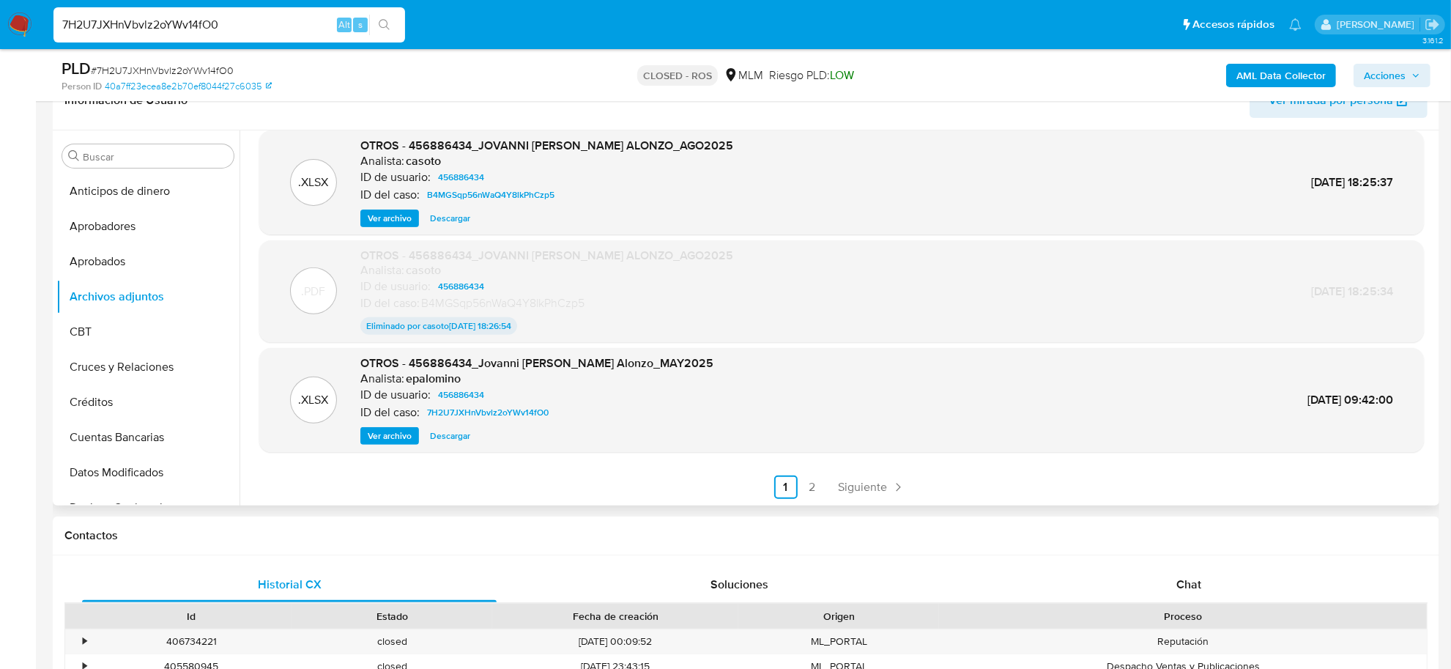
click at [456, 438] on span "Descargar" at bounding box center [450, 435] width 40 height 15
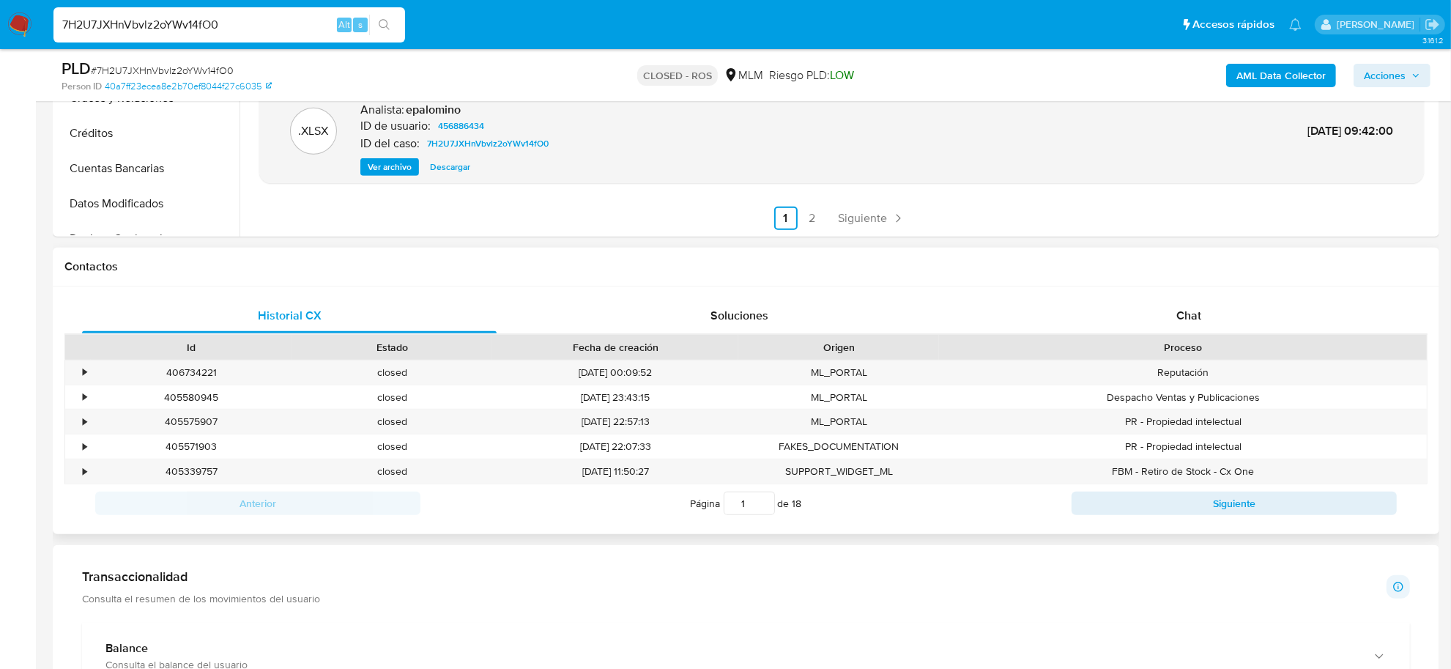
scroll to position [641, 0]
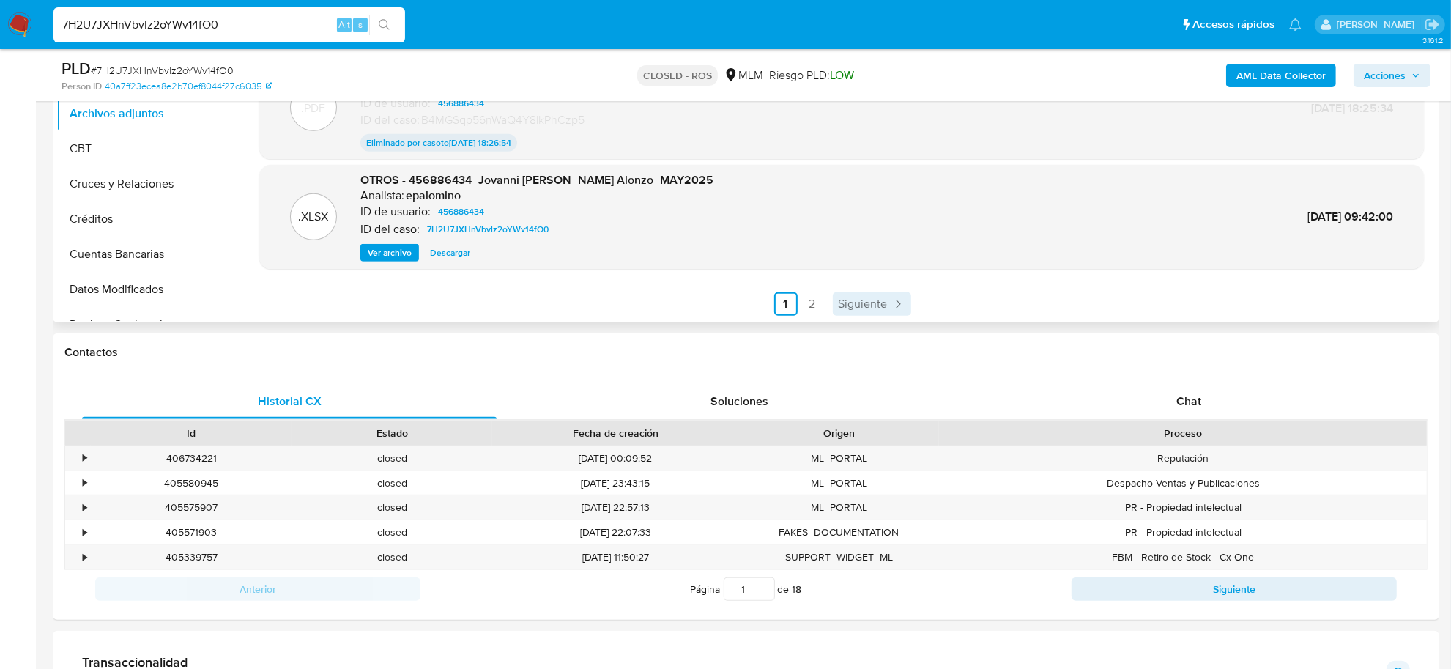
click at [857, 298] on span "Siguiente" at bounding box center [863, 304] width 49 height 12
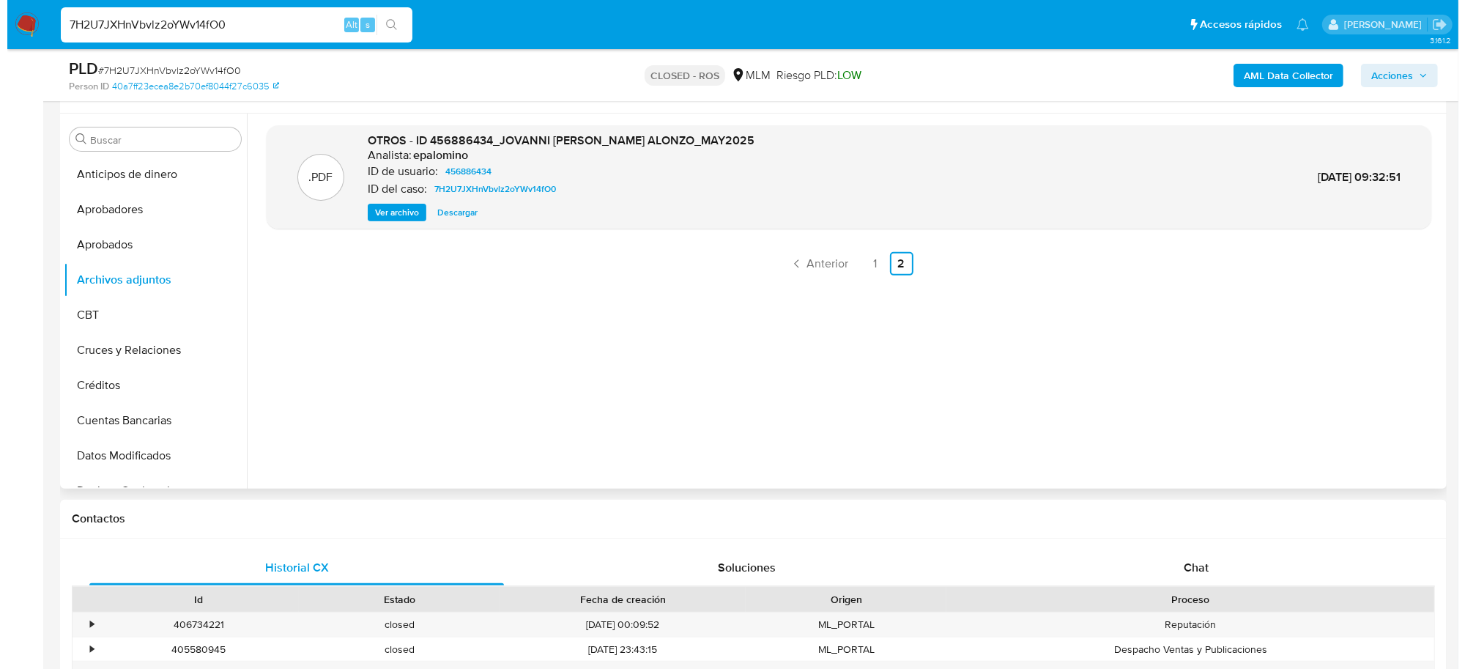
scroll to position [366, 0]
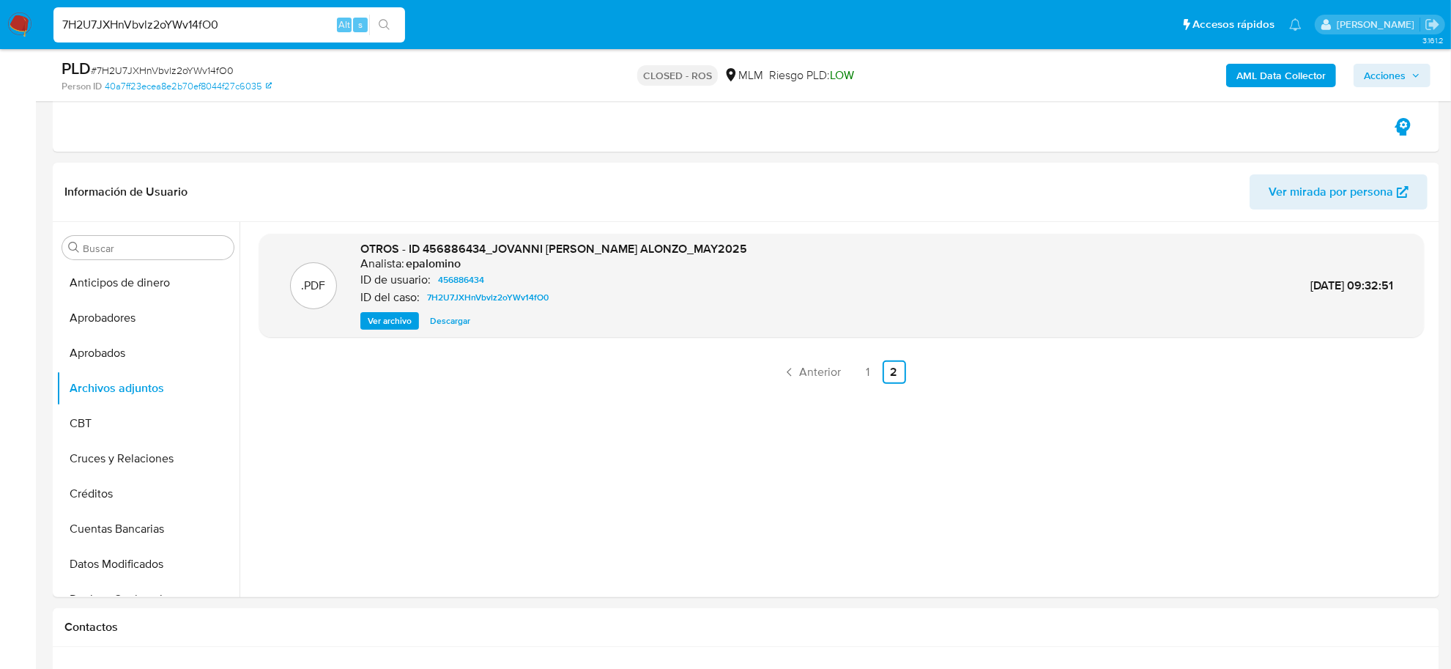
click at [378, 316] on span "Ver archivo" at bounding box center [390, 320] width 44 height 15
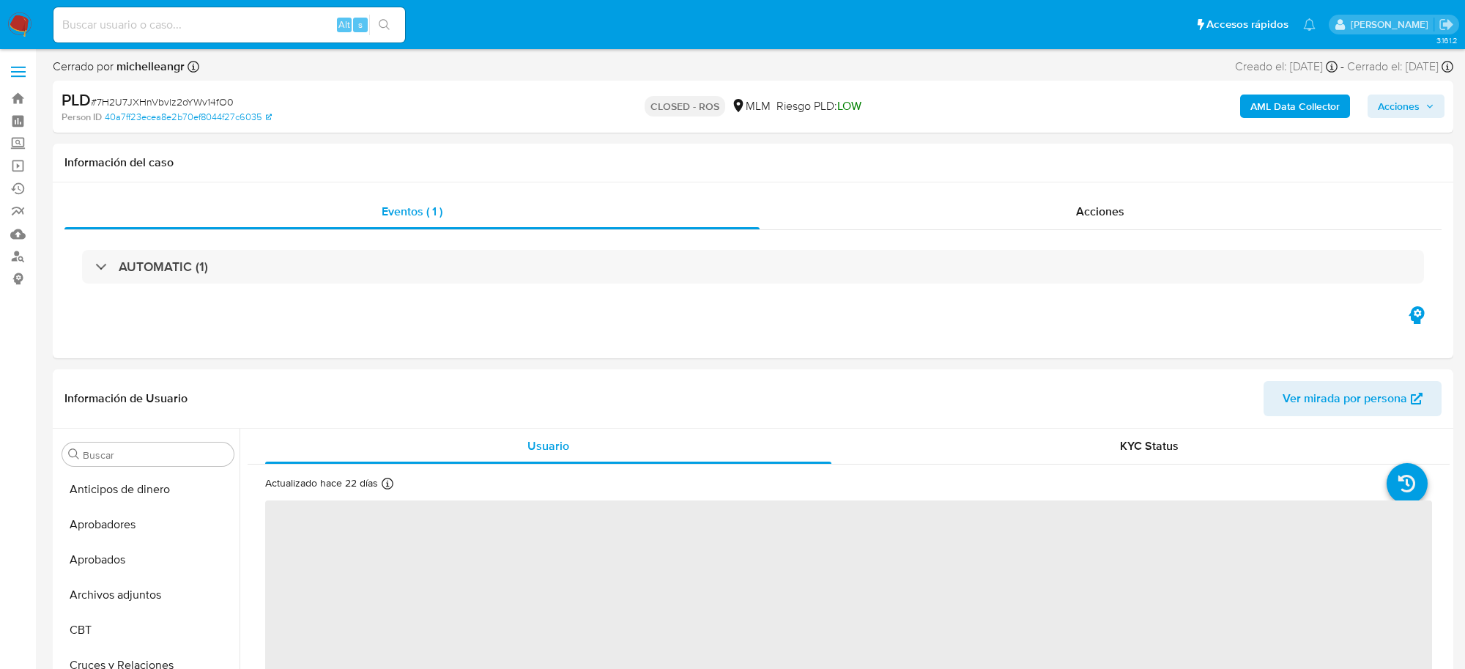
select select "10"
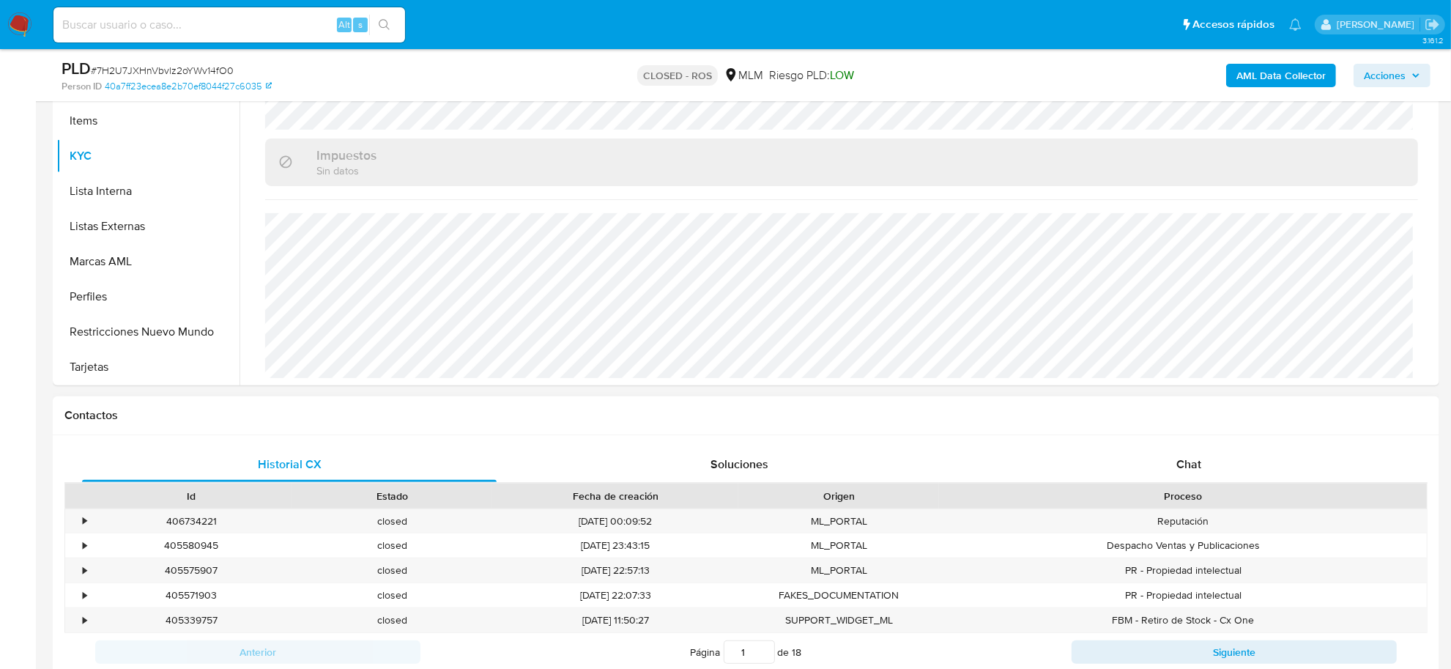
scroll to position [549, 0]
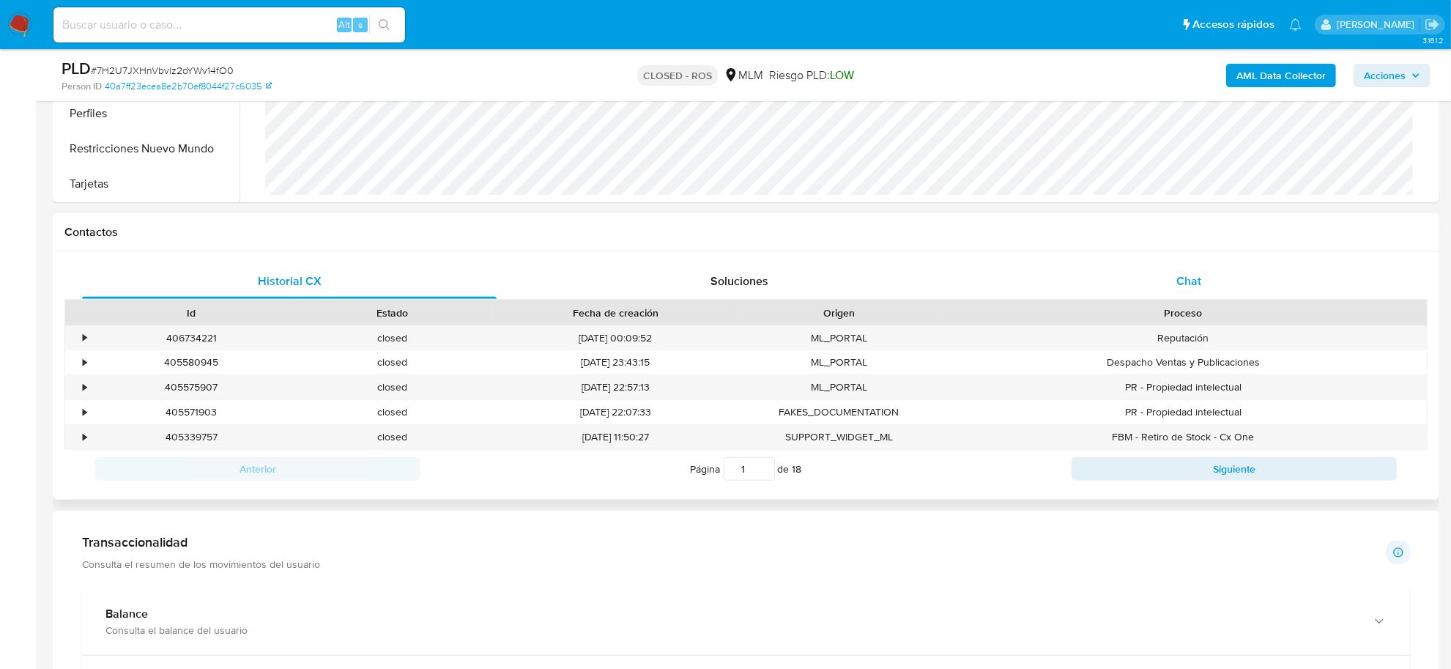
click at [1186, 294] on div "Chat" at bounding box center [1188, 281] width 415 height 35
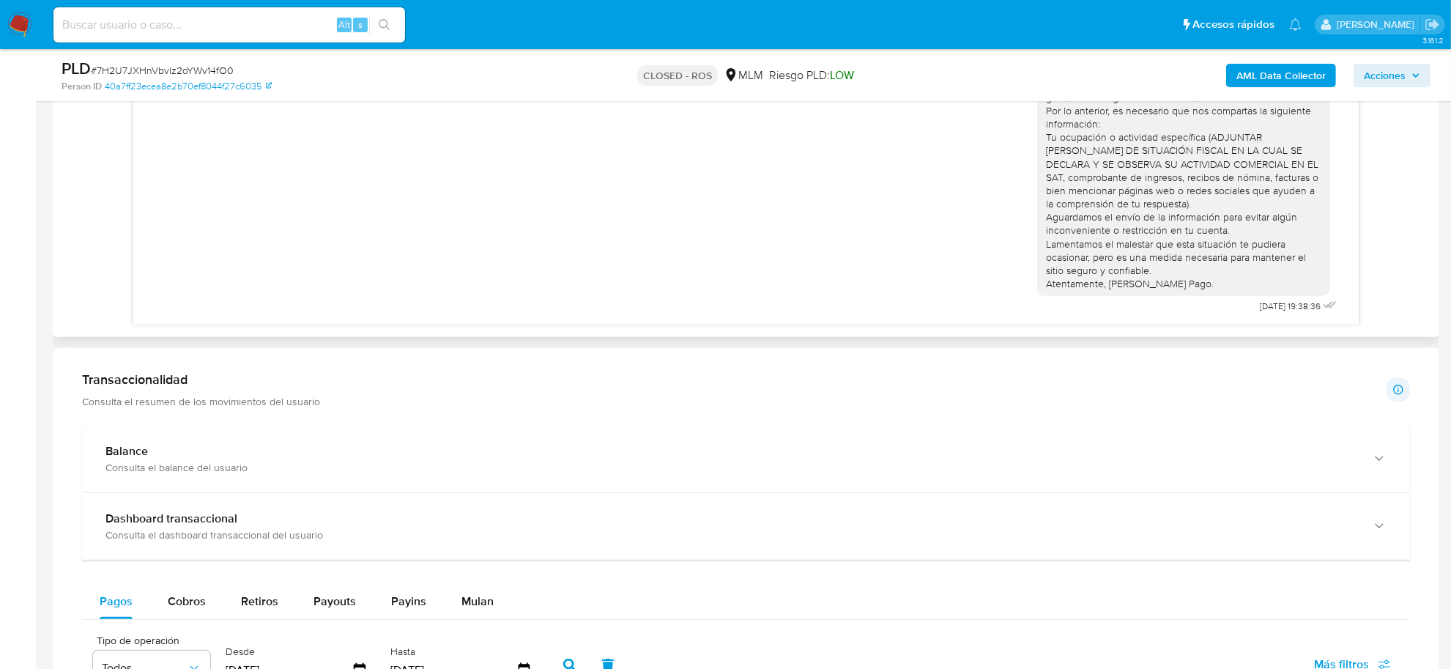
scroll to position [1007, 0]
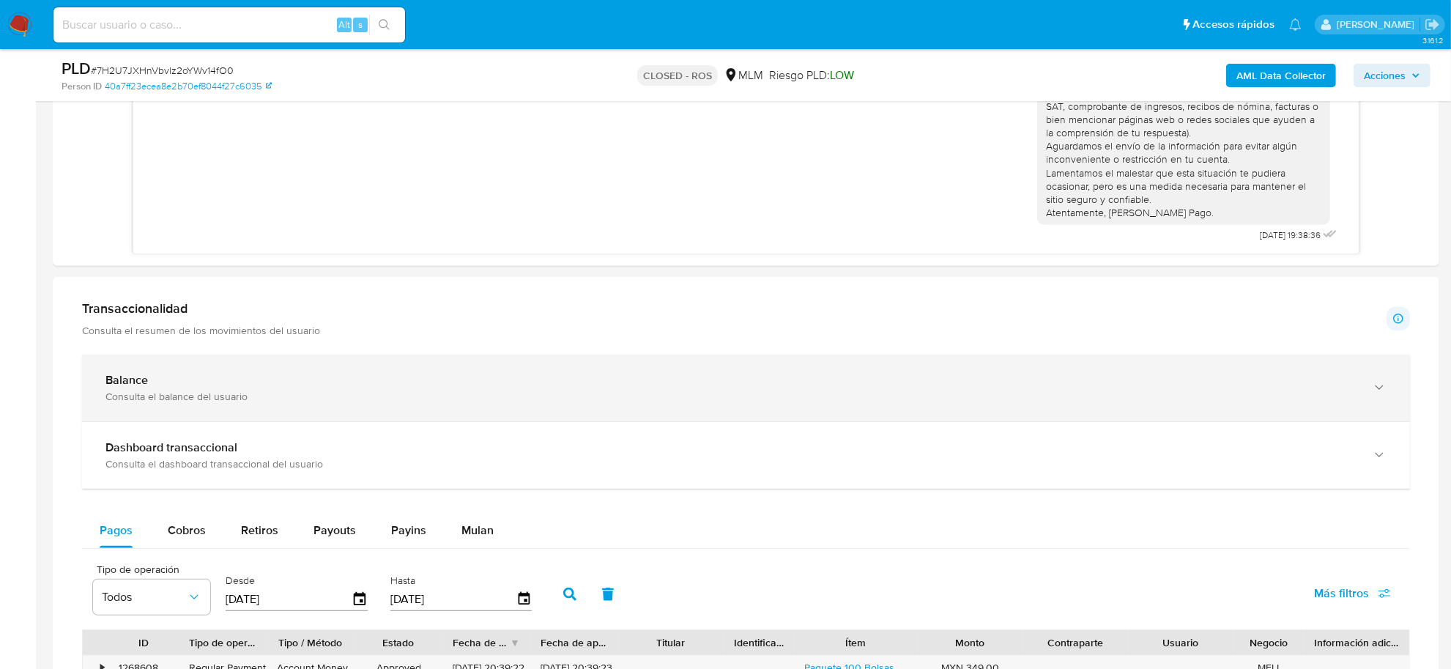
click at [319, 390] on div "Consulta el balance del usuario" at bounding box center [731, 396] width 1252 height 13
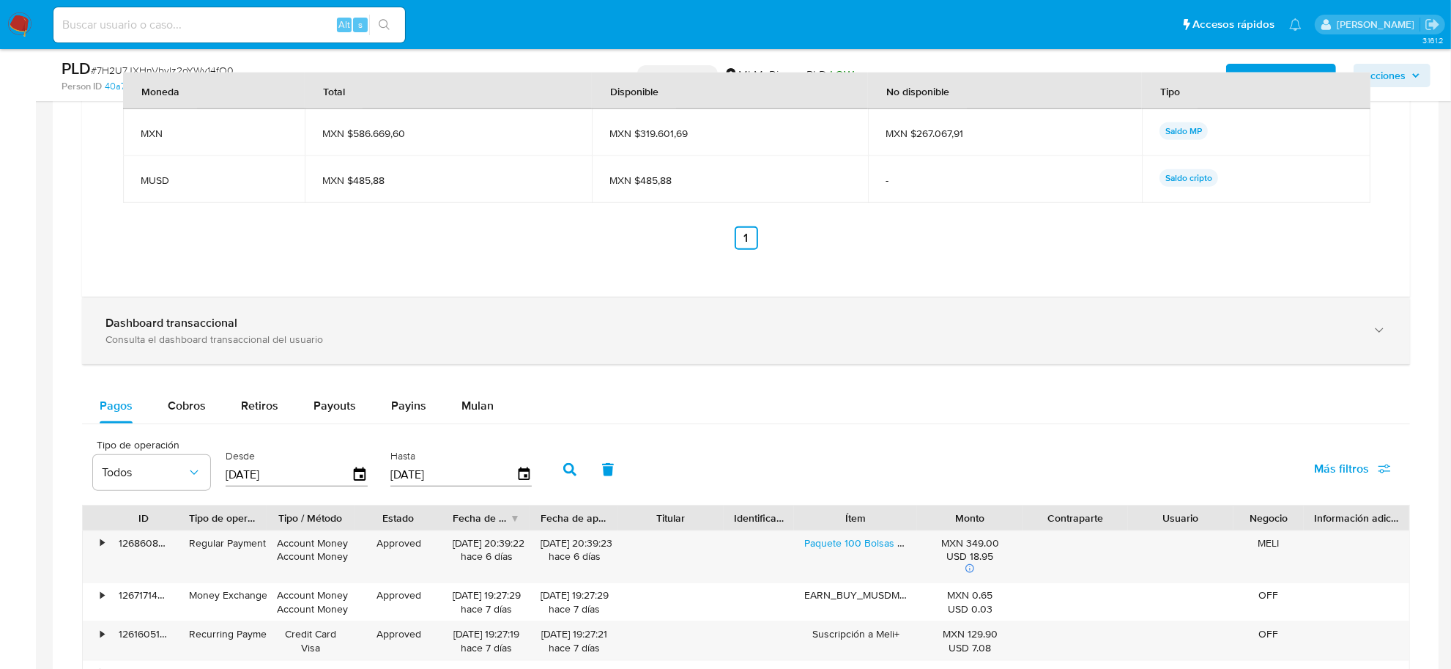
scroll to position [1831, 0]
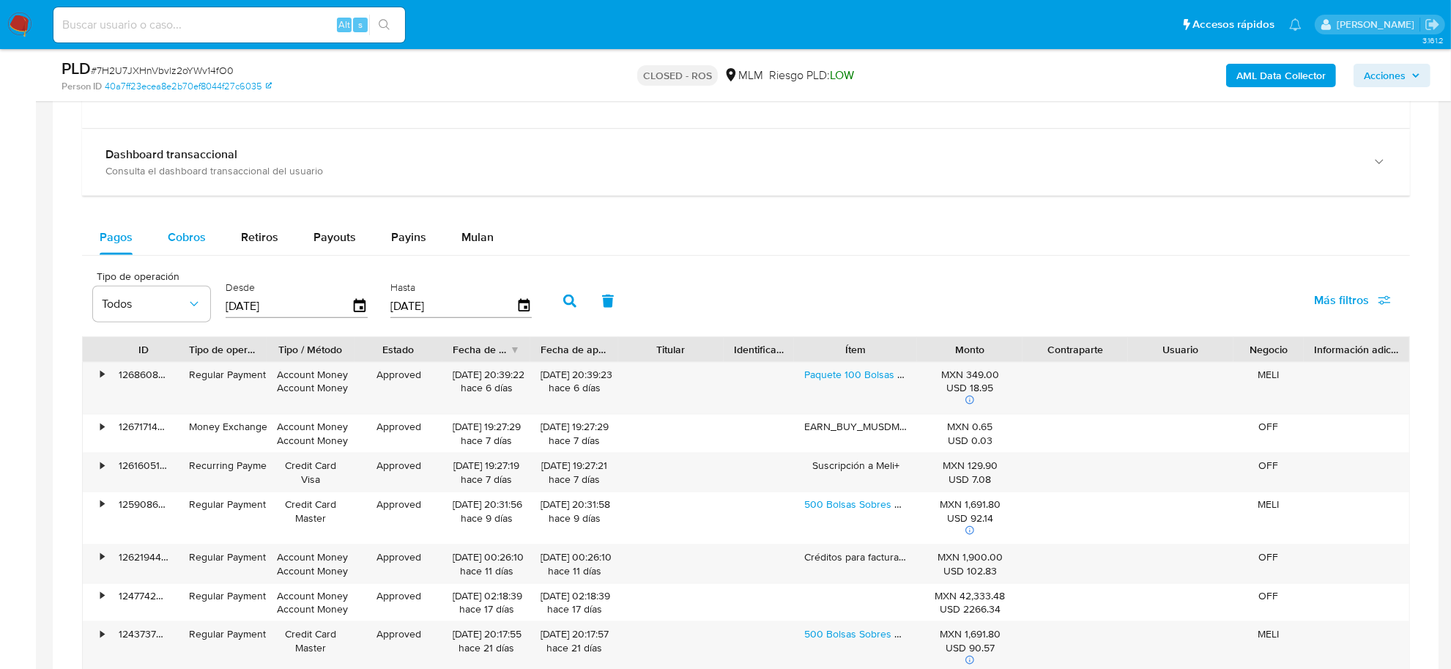
click at [188, 238] on span "Cobros" at bounding box center [187, 237] width 38 height 17
select select "10"
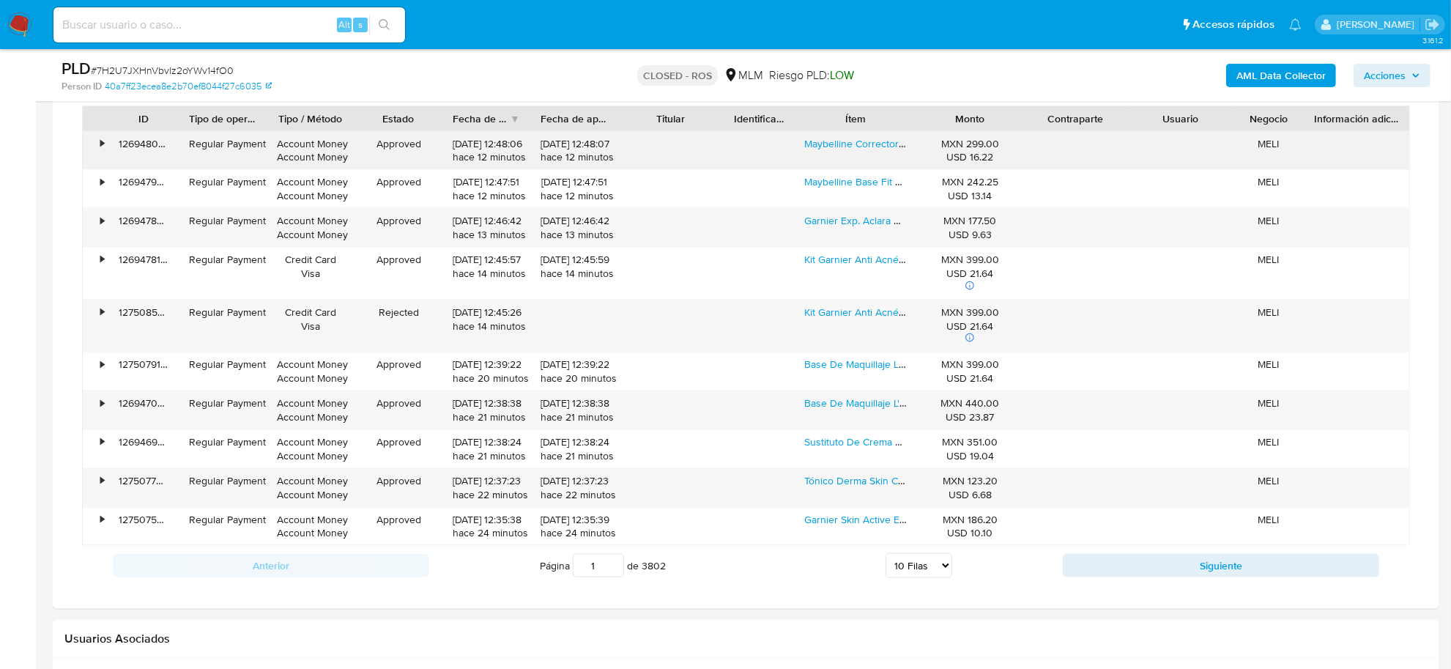
scroll to position [2106, 0]
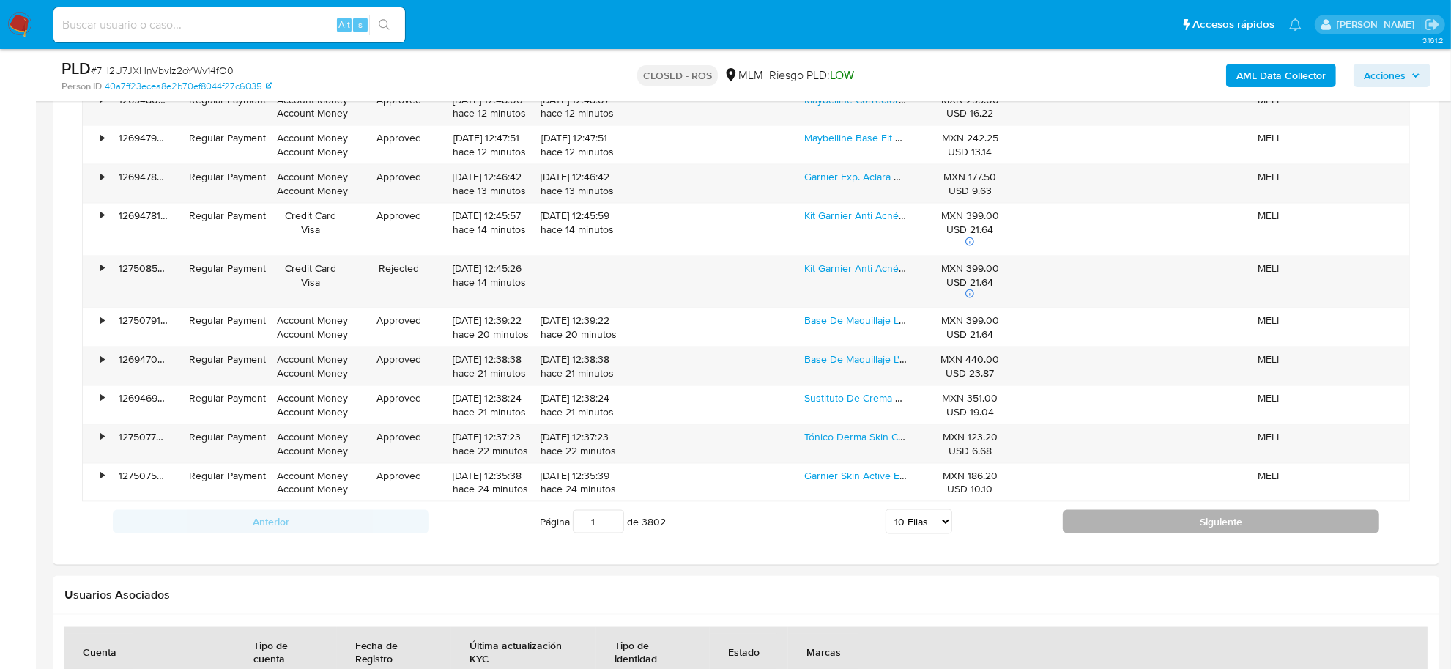
click at [1126, 531] on button "Siguiente" at bounding box center [1221, 521] width 316 height 23
type input "2"
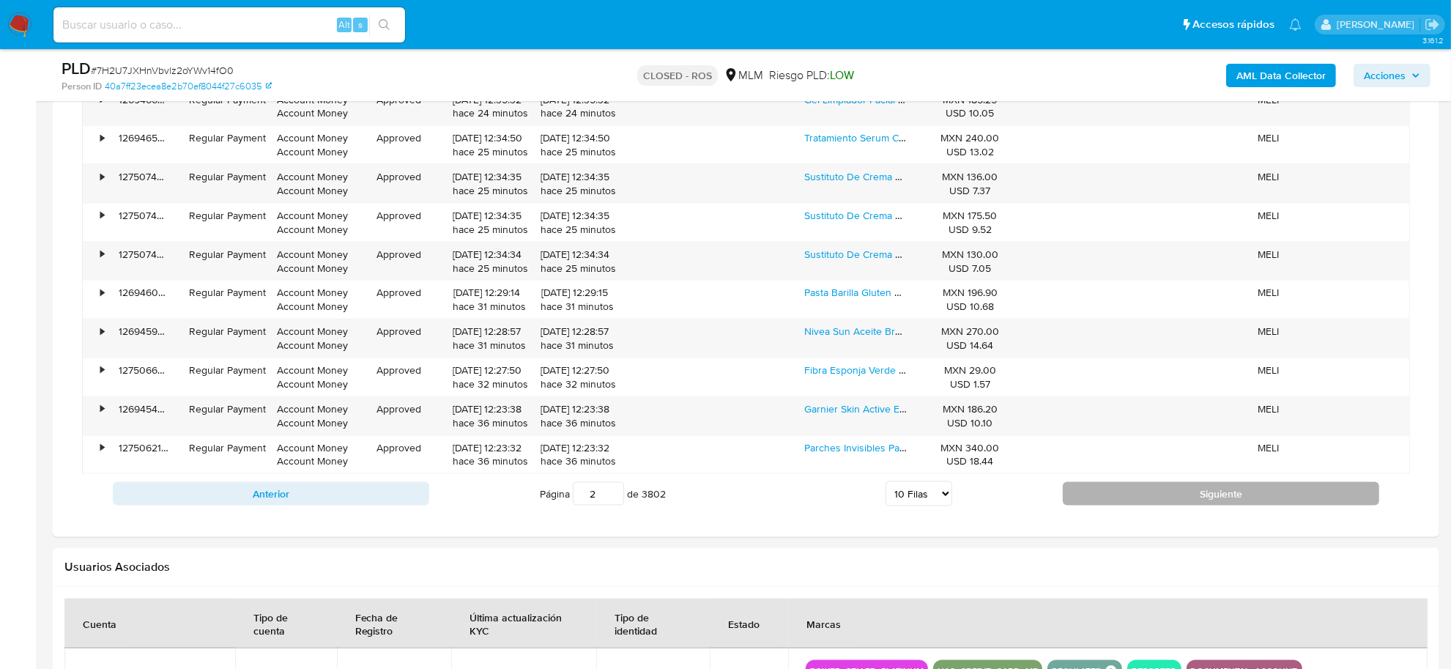
click at [1153, 502] on button "Siguiente" at bounding box center [1221, 493] width 316 height 23
click at [1159, 505] on button "Siguiente" at bounding box center [1221, 493] width 316 height 23
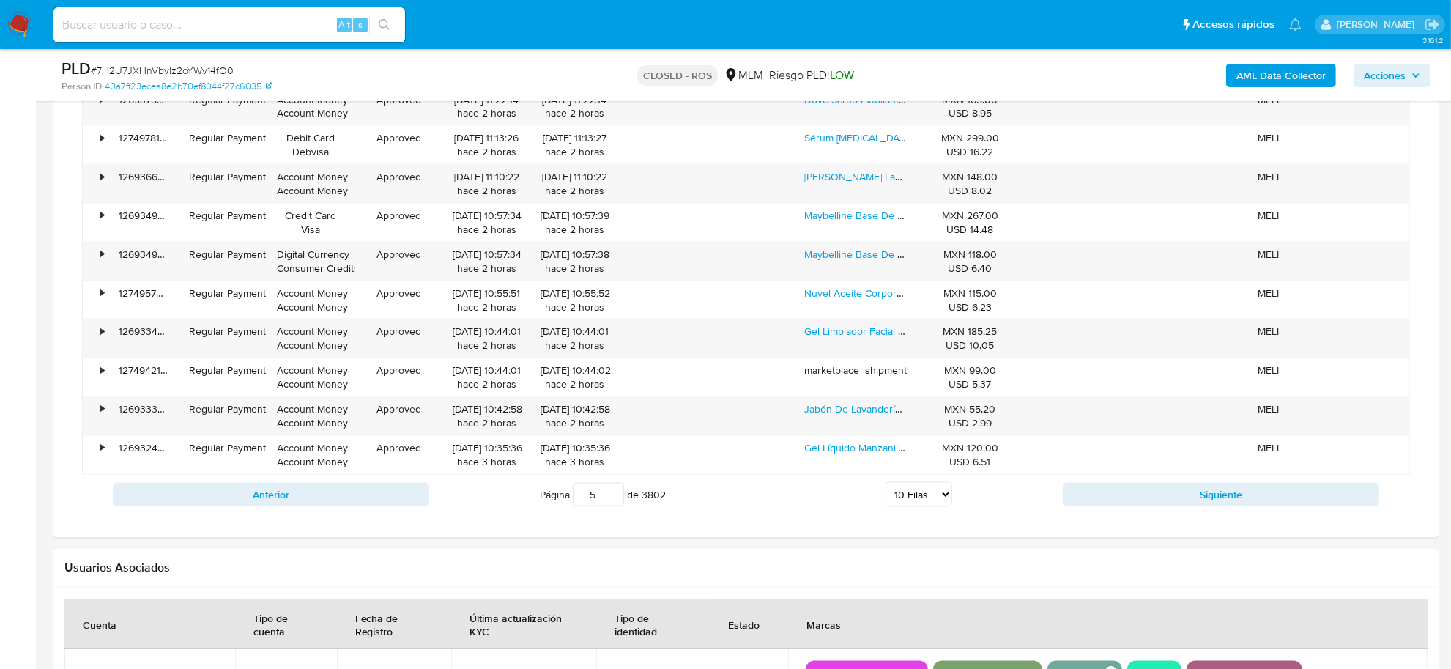
drag, startPoint x: 498, startPoint y: 368, endPoint x: 1178, endPoint y: 516, distance: 695.6
click at [1178, 514] on div "ID Tipo de operación Tipo / Método Estado Fecha de creación Fecha de aprobación…" at bounding box center [746, 288] width 1328 height 453
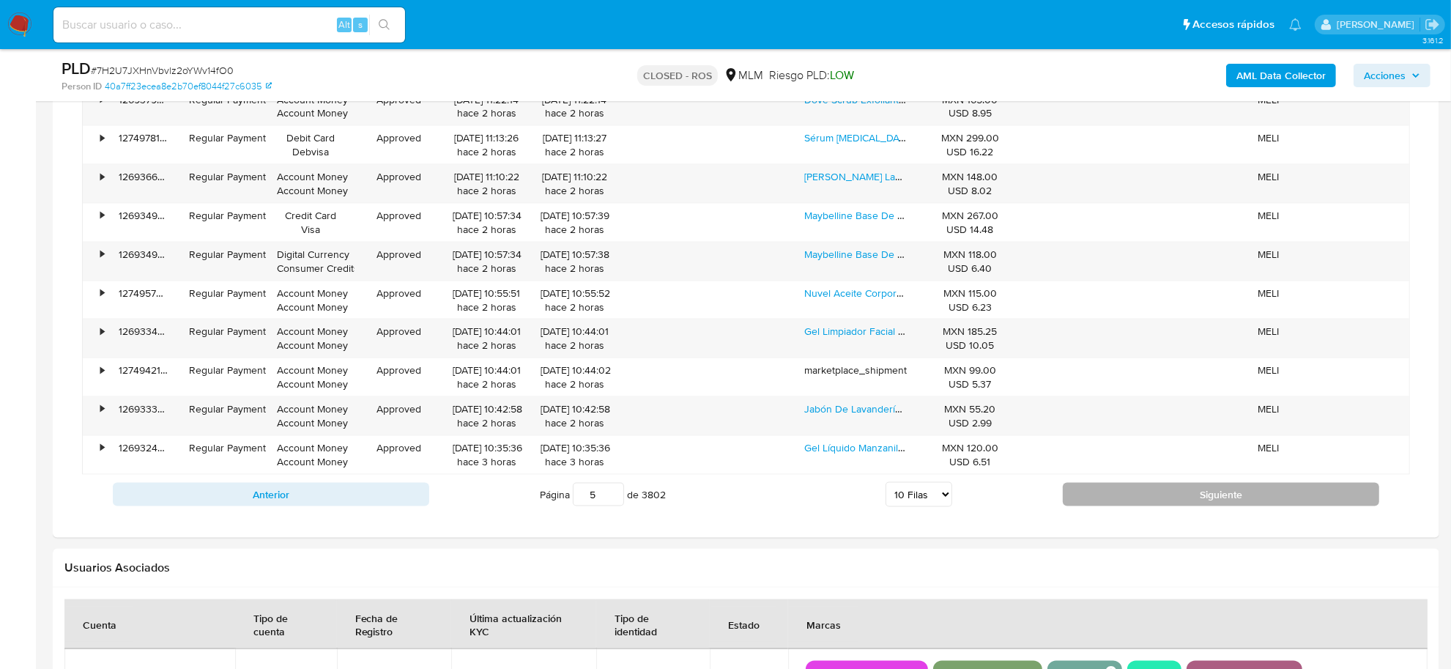
click at [1167, 498] on button "Siguiente" at bounding box center [1221, 494] width 316 height 23
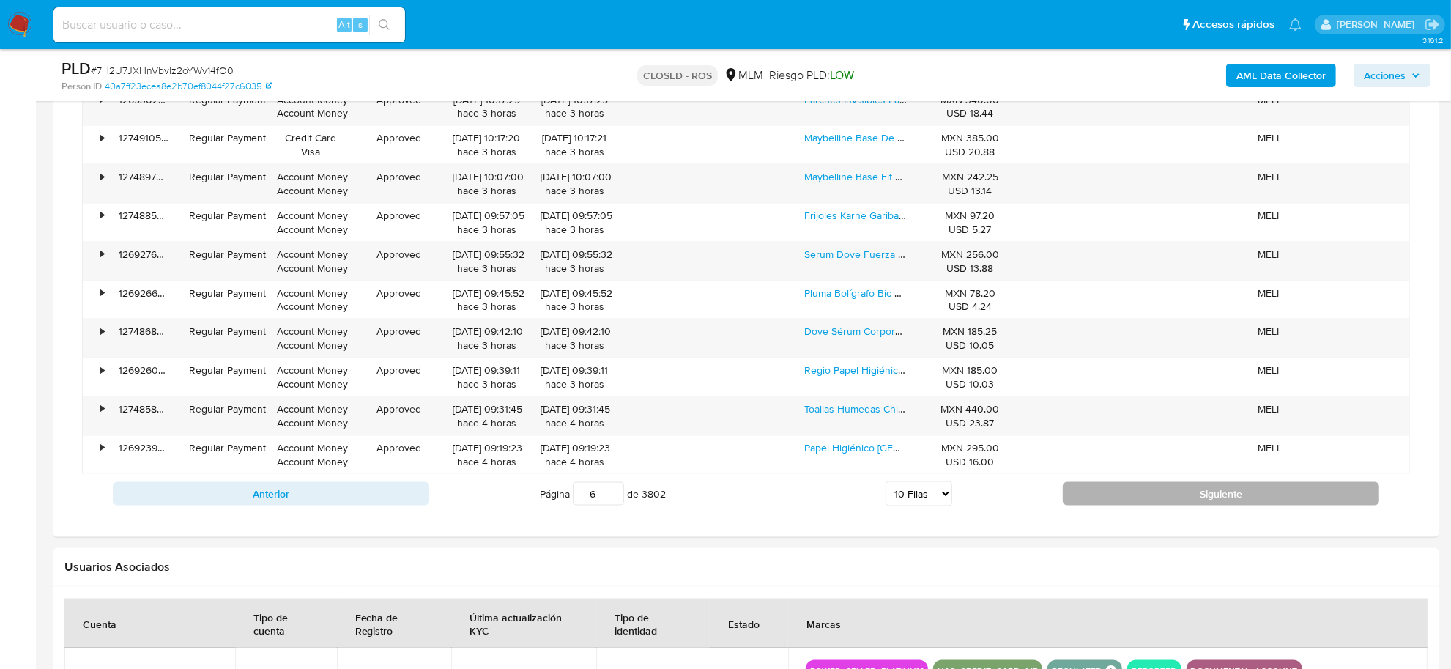
click at [1100, 498] on button "Siguiente" at bounding box center [1221, 493] width 316 height 23
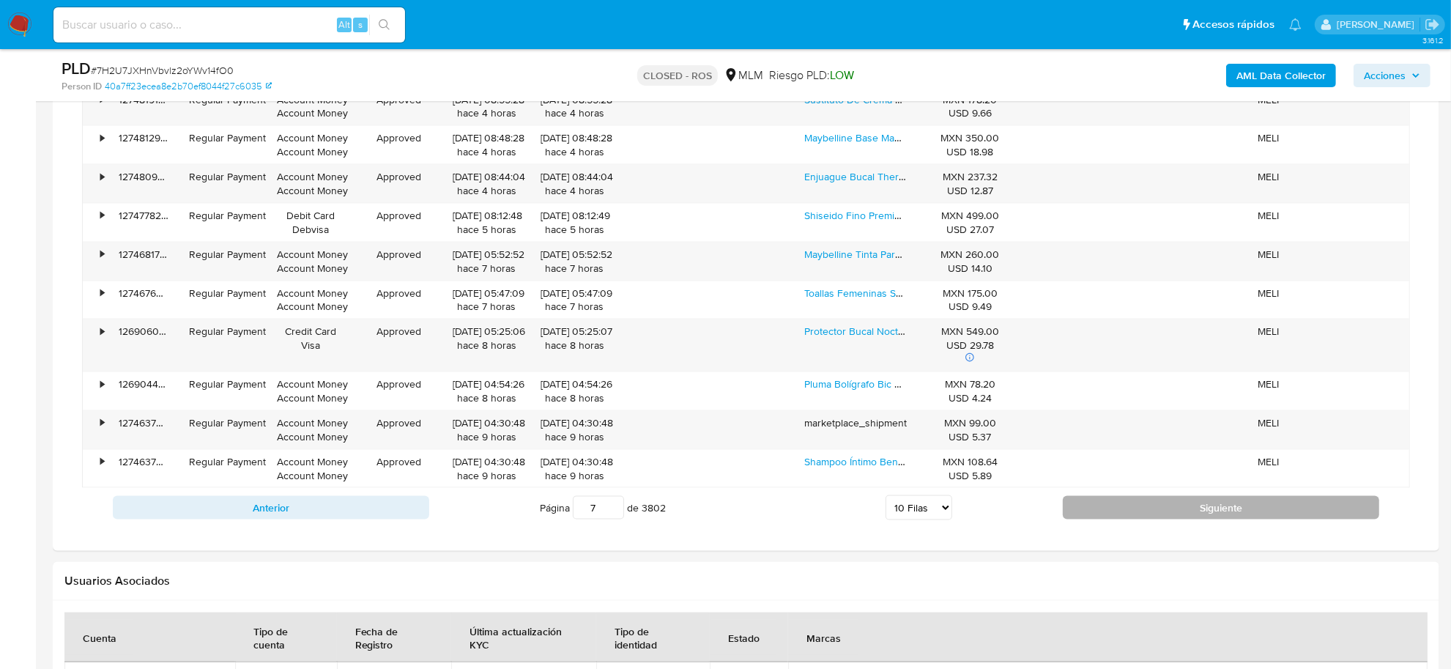
click at [1144, 519] on button "Siguiente" at bounding box center [1221, 507] width 316 height 23
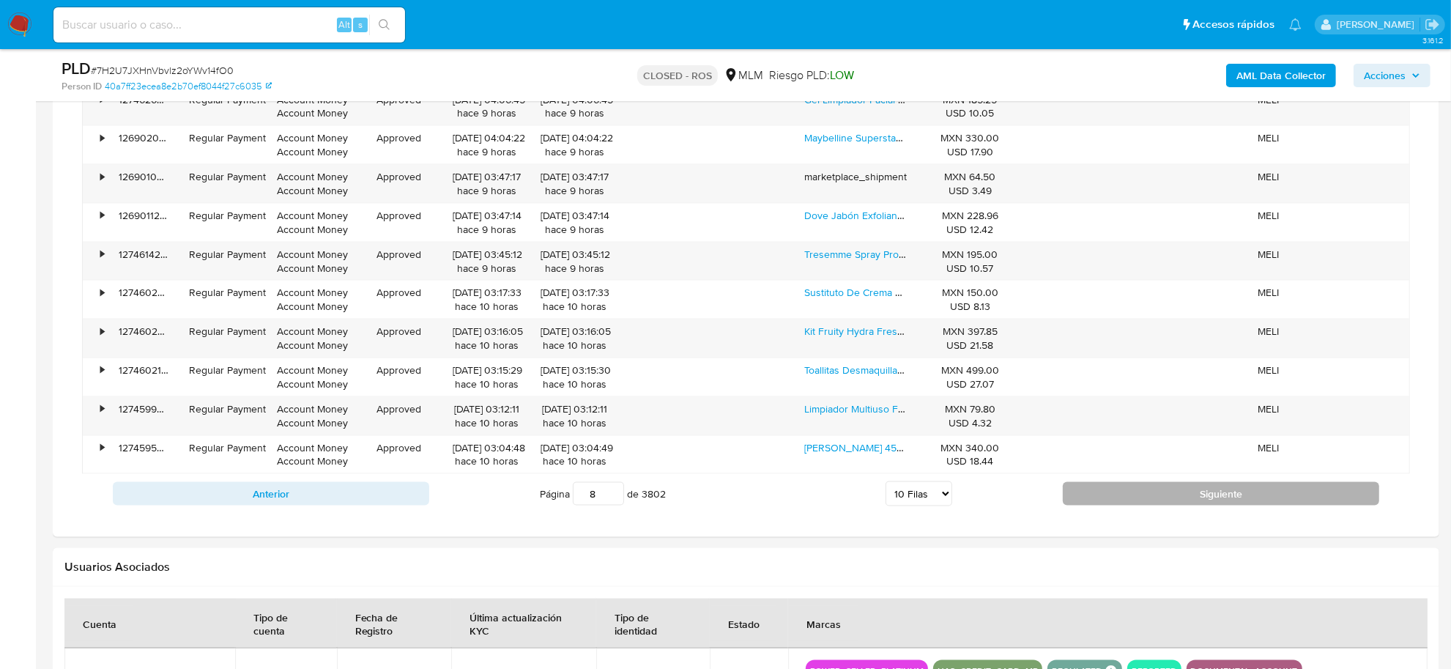
click at [1140, 505] on button "Siguiente" at bounding box center [1221, 493] width 316 height 23
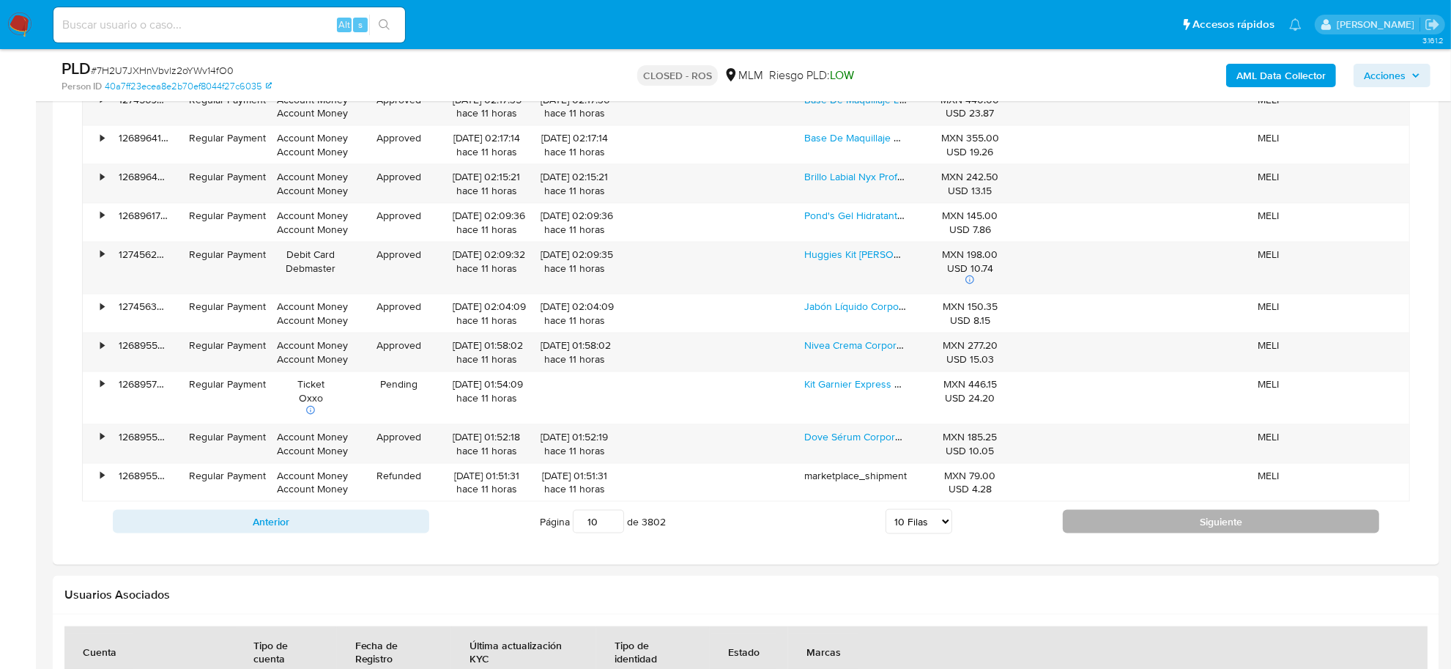
click at [1143, 520] on button "Siguiente" at bounding box center [1221, 521] width 316 height 23
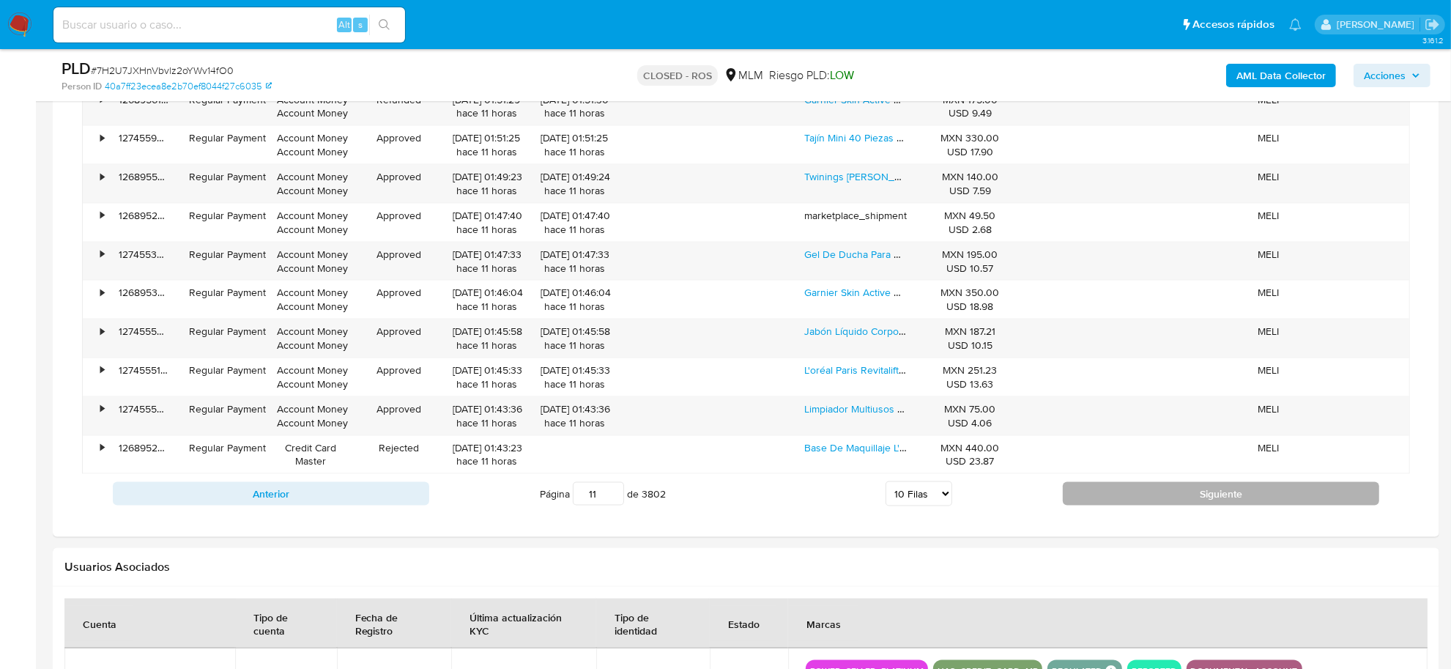
click at [1143, 505] on button "Siguiente" at bounding box center [1221, 493] width 316 height 23
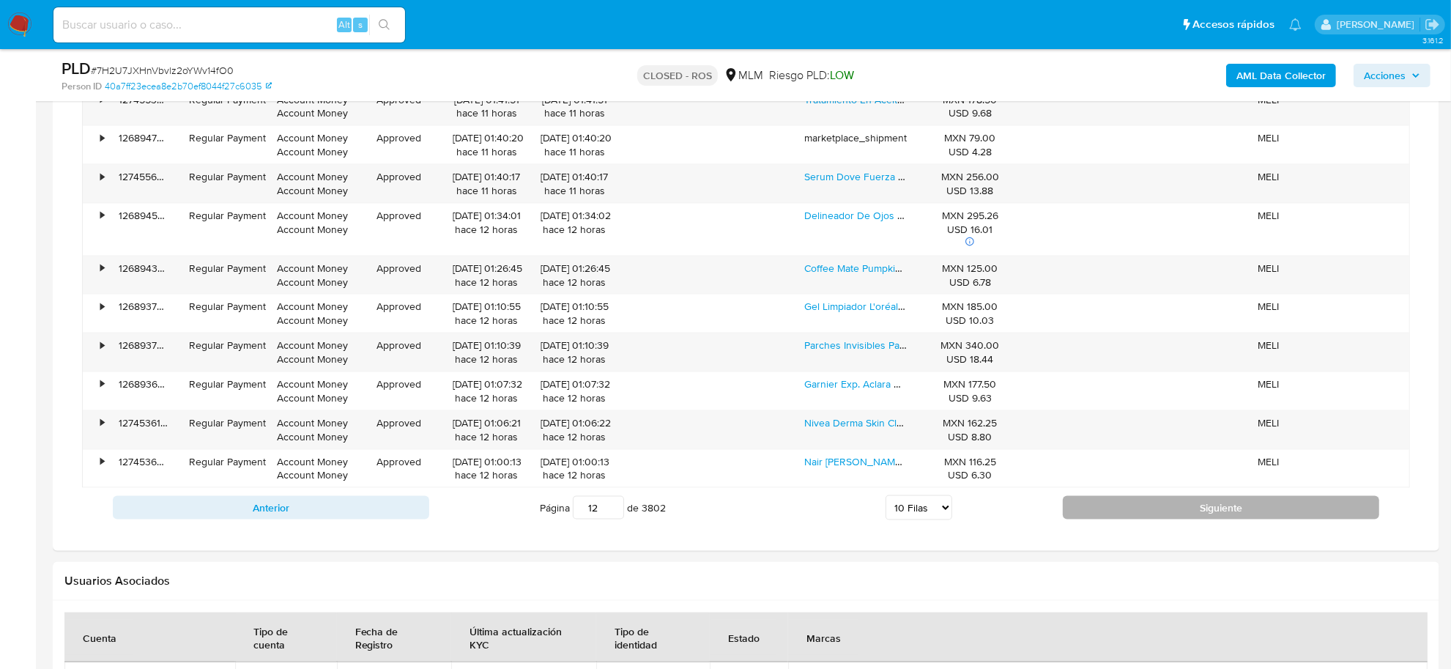
click at [1143, 508] on button "Siguiente" at bounding box center [1221, 507] width 316 height 23
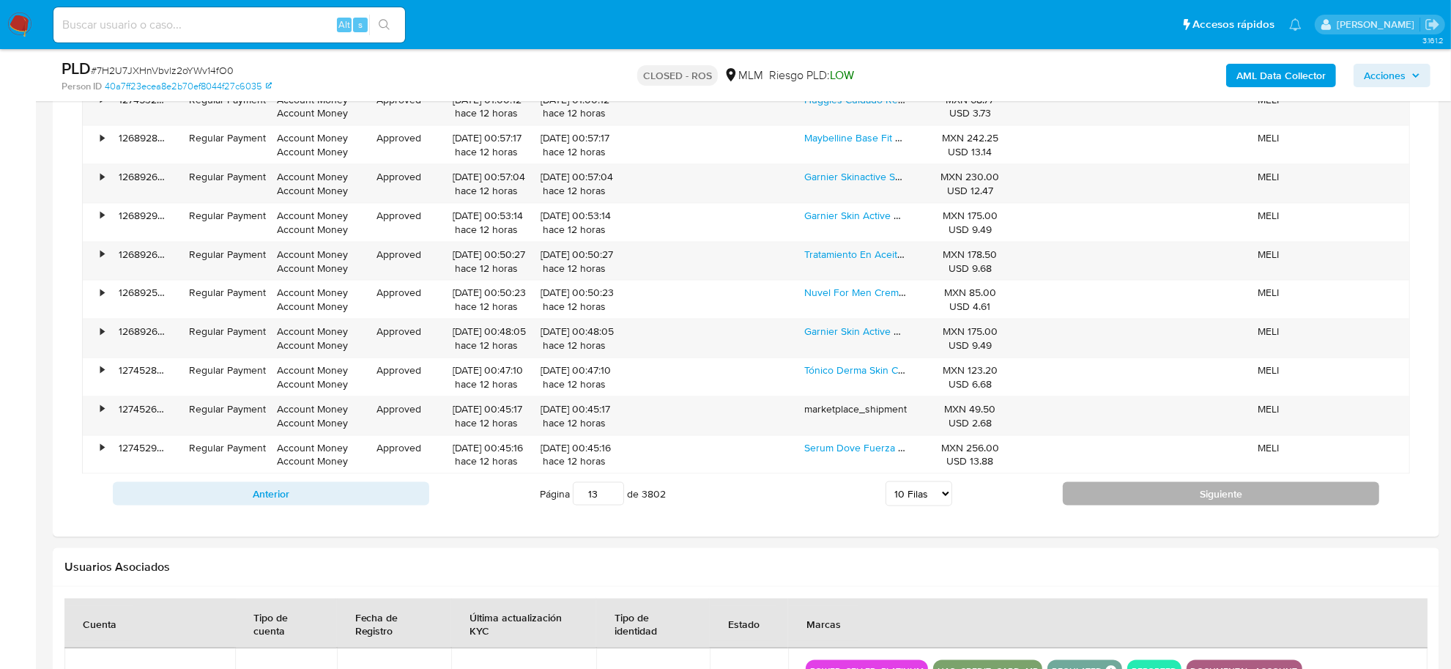
click at [1143, 505] on button "Siguiente" at bounding box center [1221, 493] width 316 height 23
type input "16"
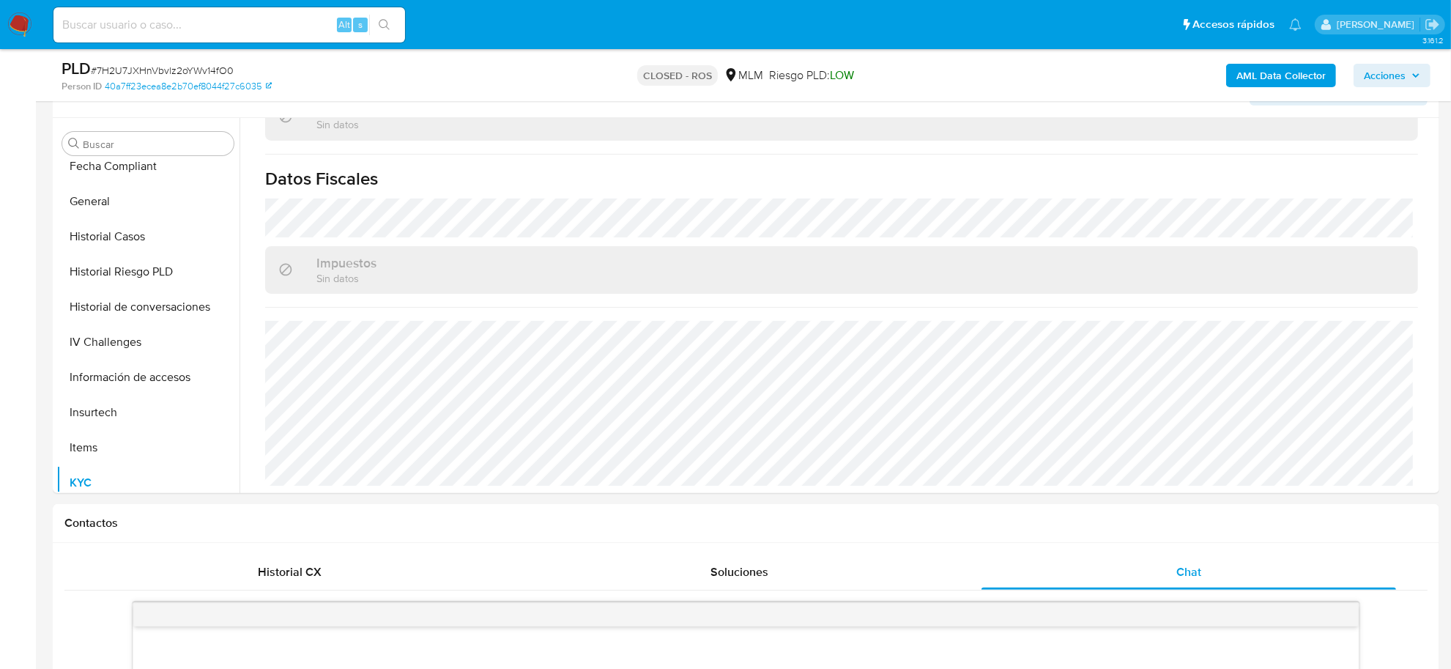
scroll to position [469, 0]
click at [111, 238] on button "Historial Casos" at bounding box center [141, 237] width 171 height 35
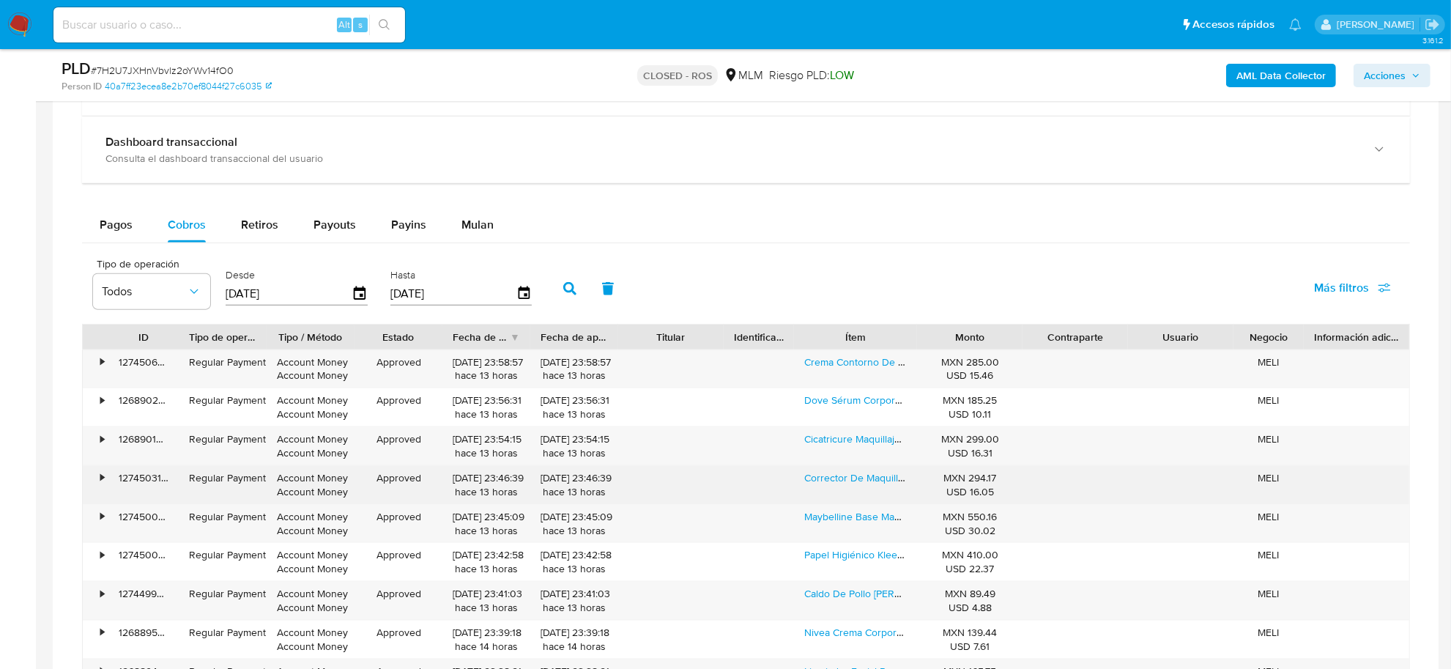
scroll to position [1843, 0]
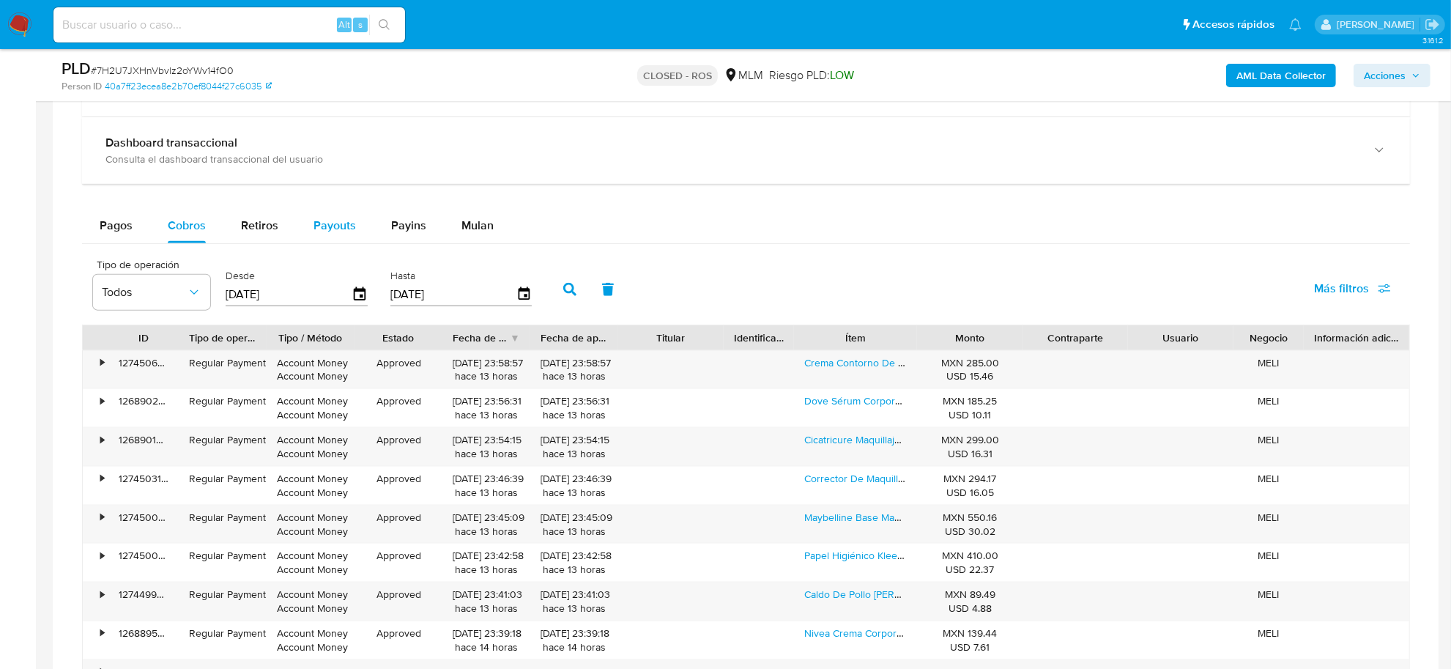
click at [344, 236] on div "Payouts" at bounding box center [334, 225] width 42 height 35
select select "10"
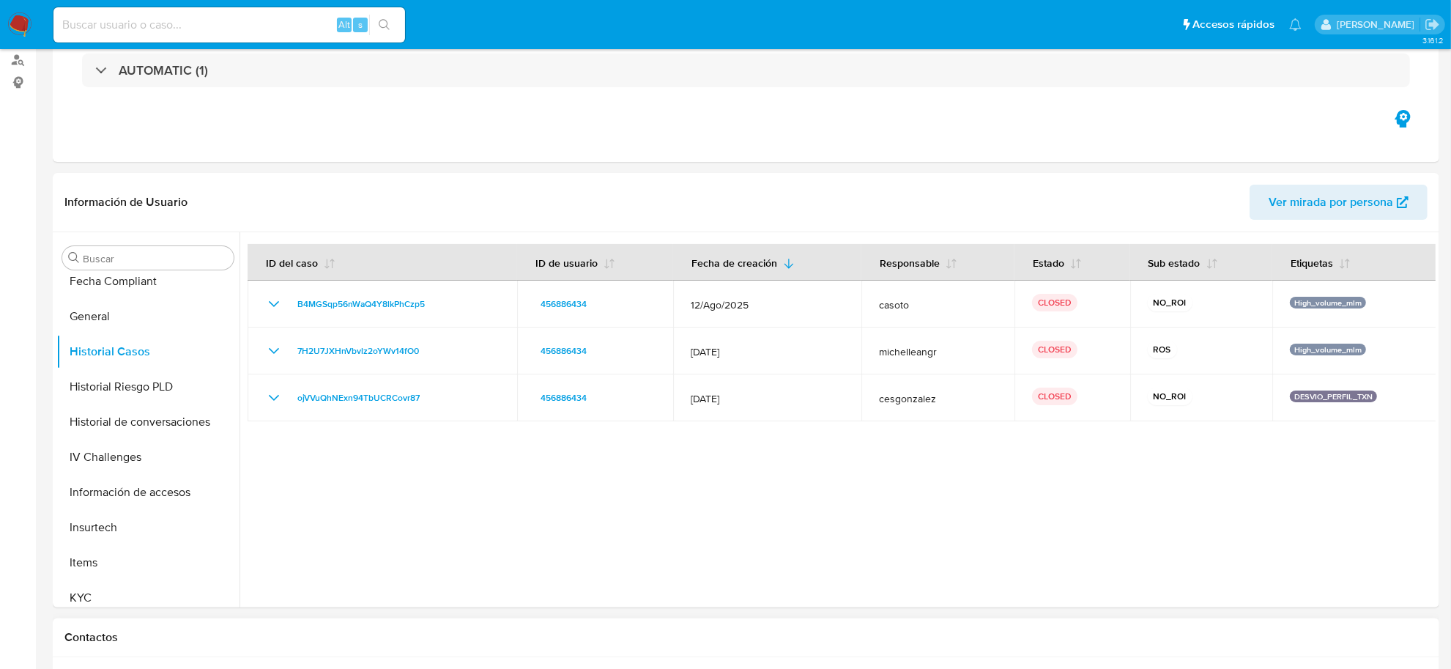
scroll to position [0, 0]
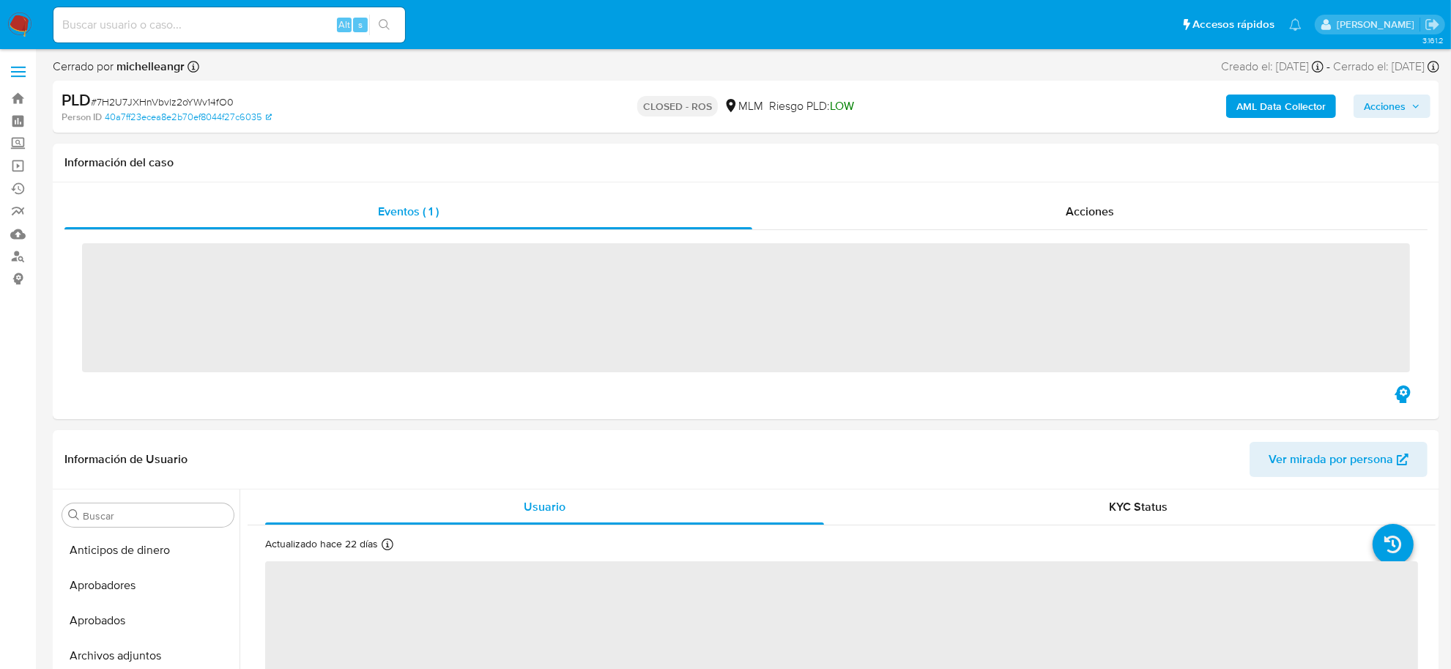
scroll to position [688, 0]
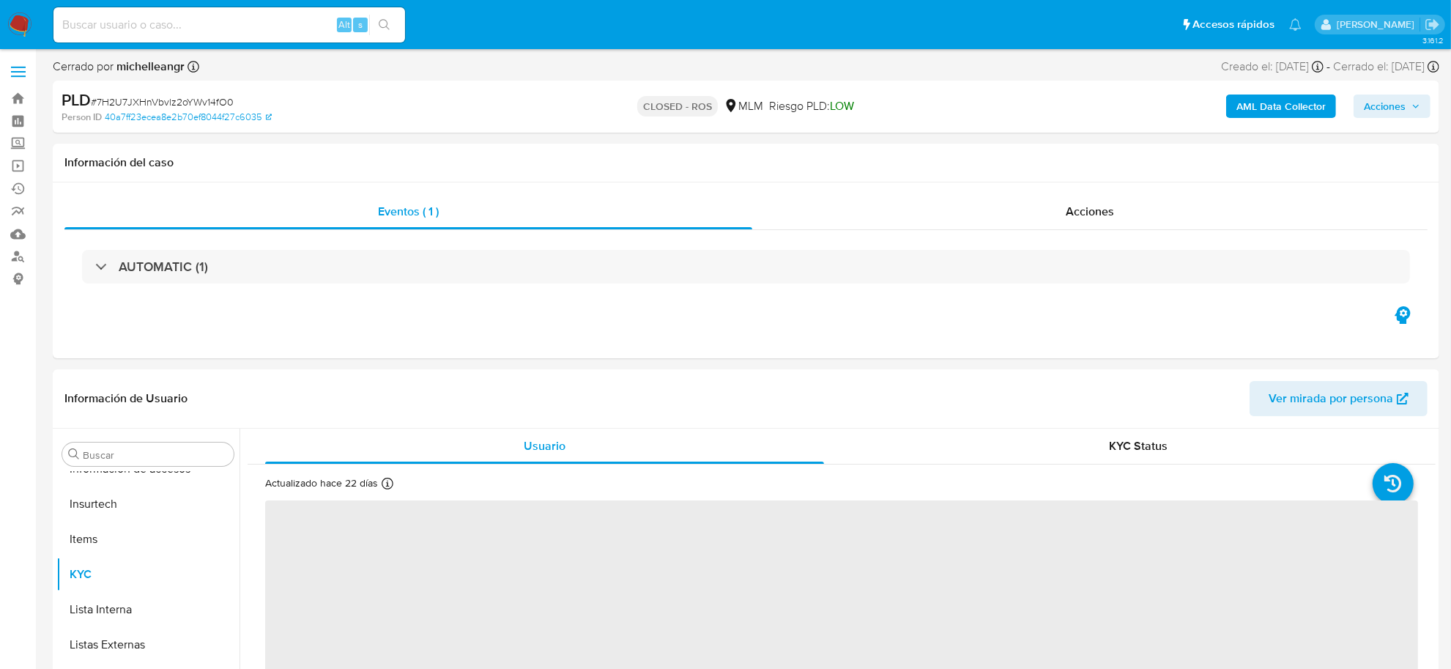
select select "10"
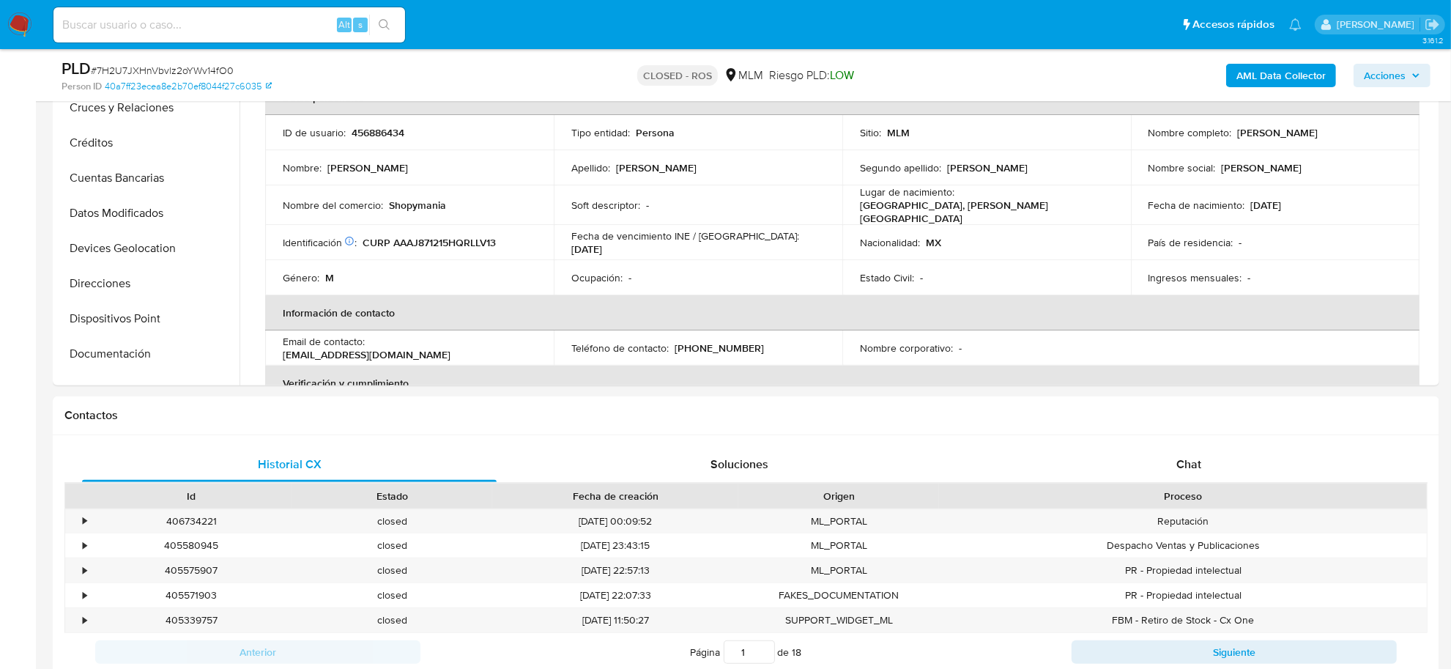
scroll to position [0, 0]
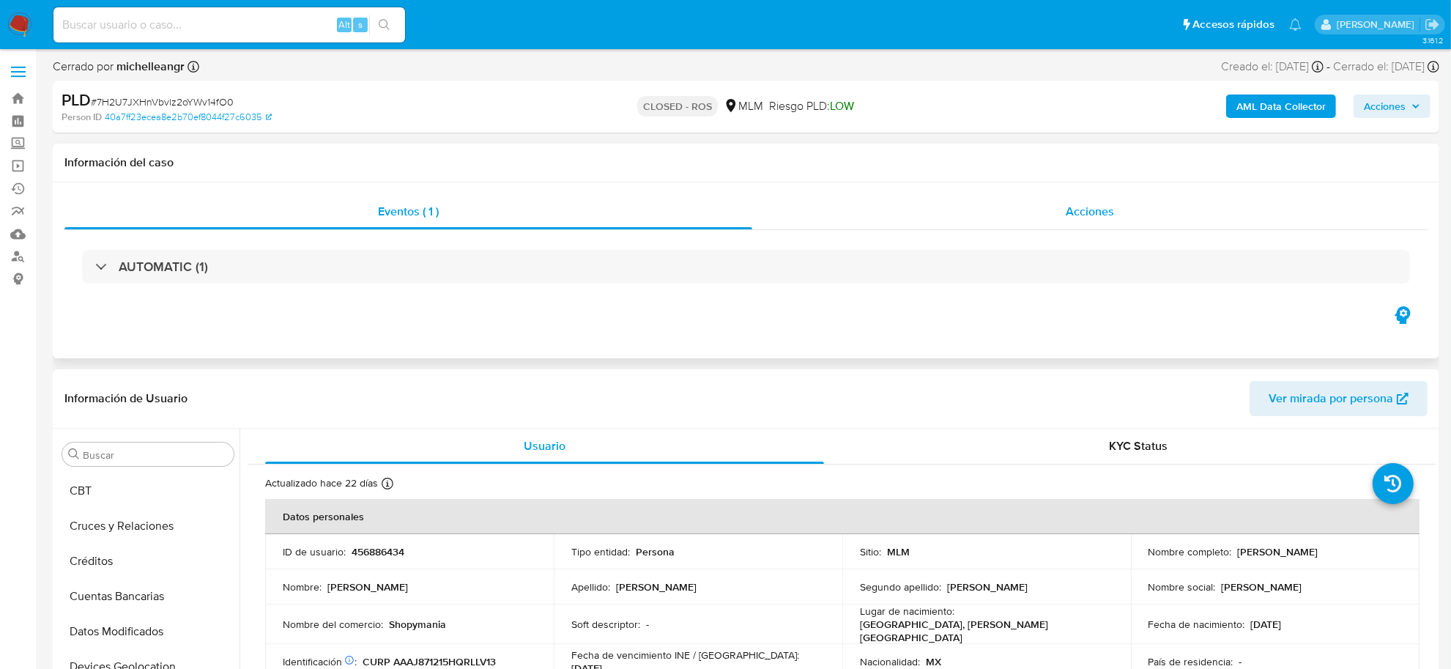
click at [1100, 210] on span "Acciones" at bounding box center [1090, 211] width 48 height 17
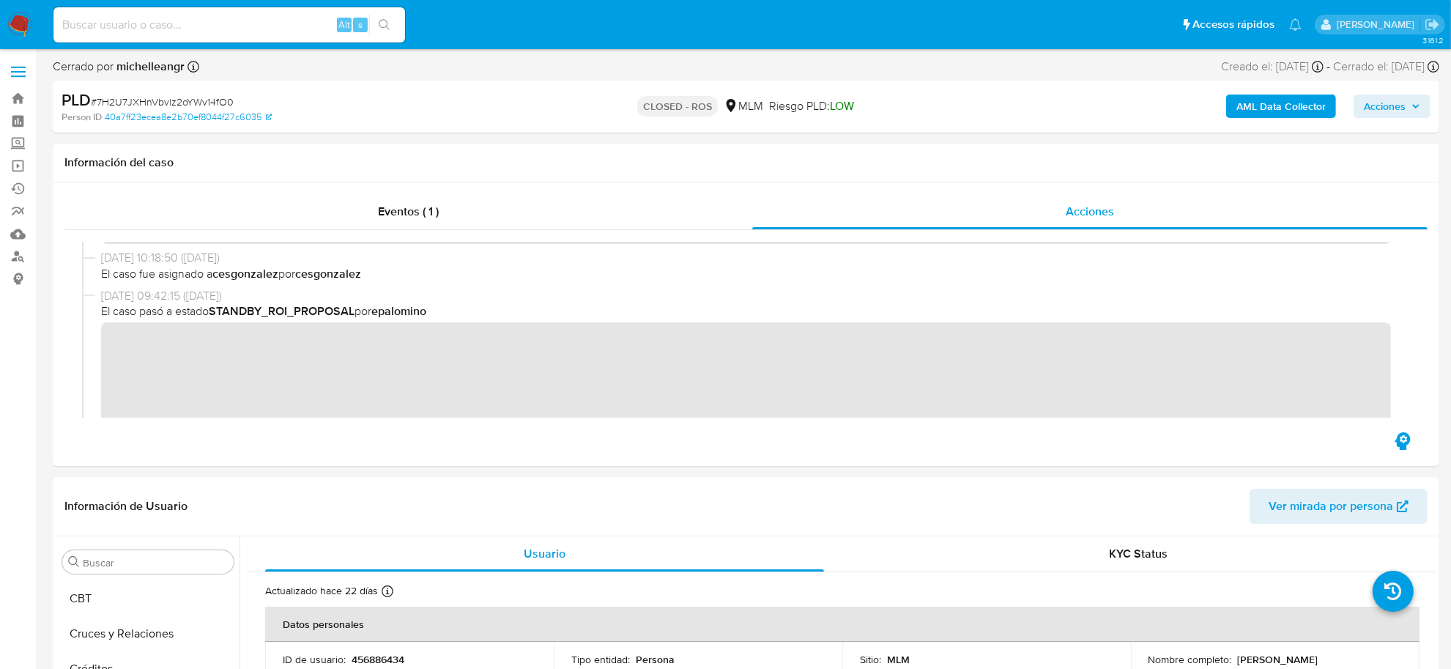
scroll to position [732, 0]
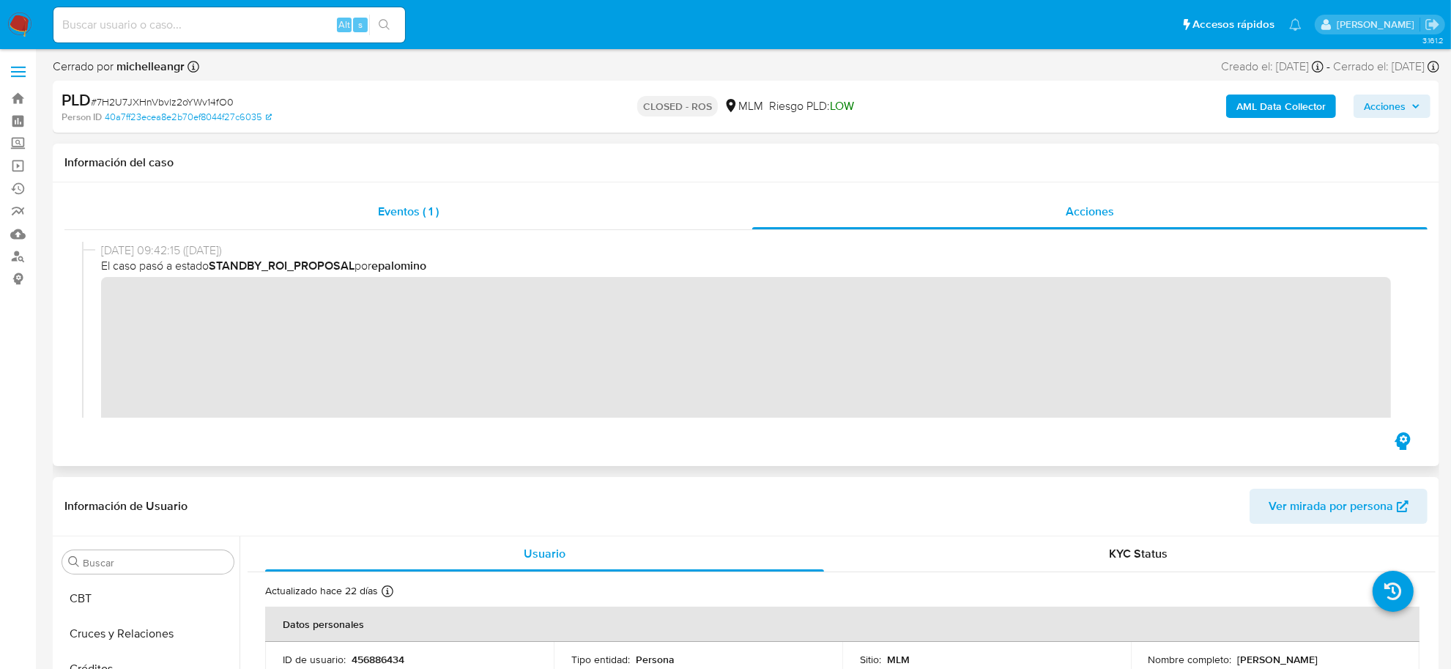
click at [416, 218] on span "Eventos ( 1 )" at bounding box center [408, 211] width 61 height 17
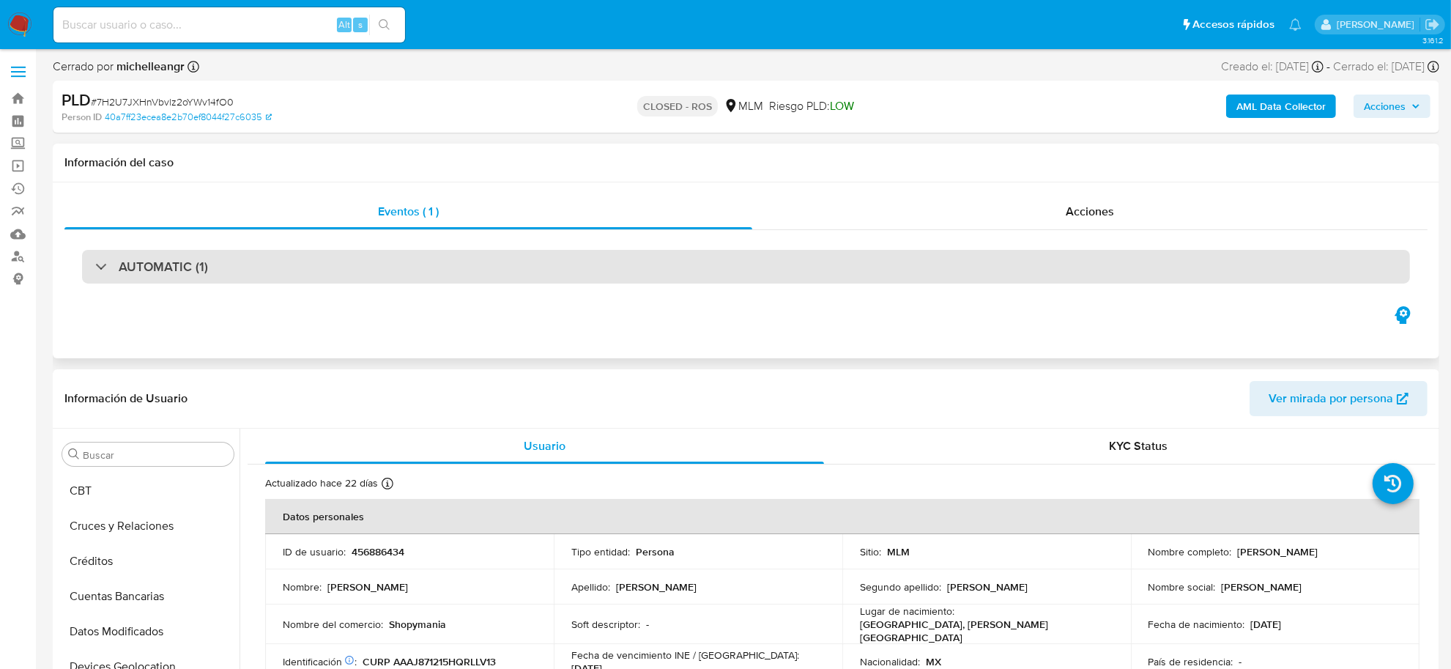
click at [143, 270] on h3 "AUTOMATIC (1)" at bounding box center [163, 267] width 89 height 16
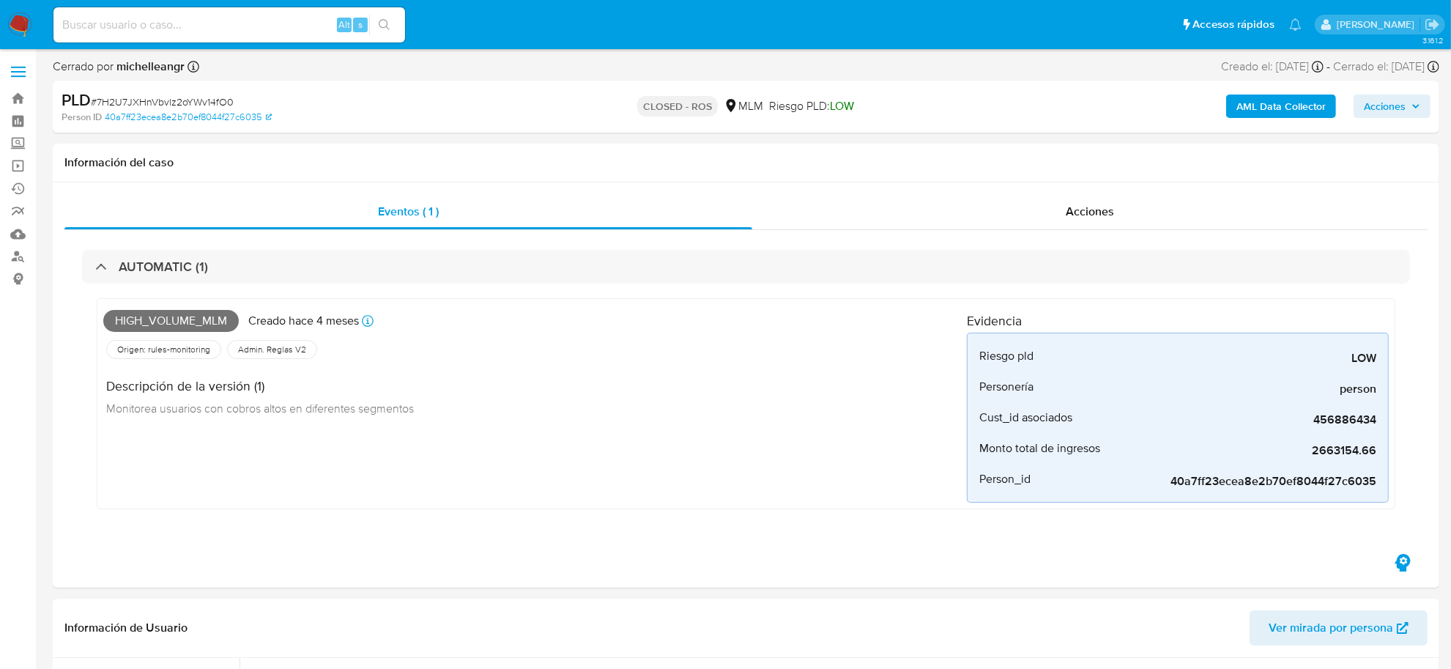
click at [250, 29] on input at bounding box center [229, 24] width 352 height 19
paste input "Jg0DtubgI2sBwNDpgBwnLvrg"
type input "Jg0DtubgI2sBwNDpgBwnLvrg"
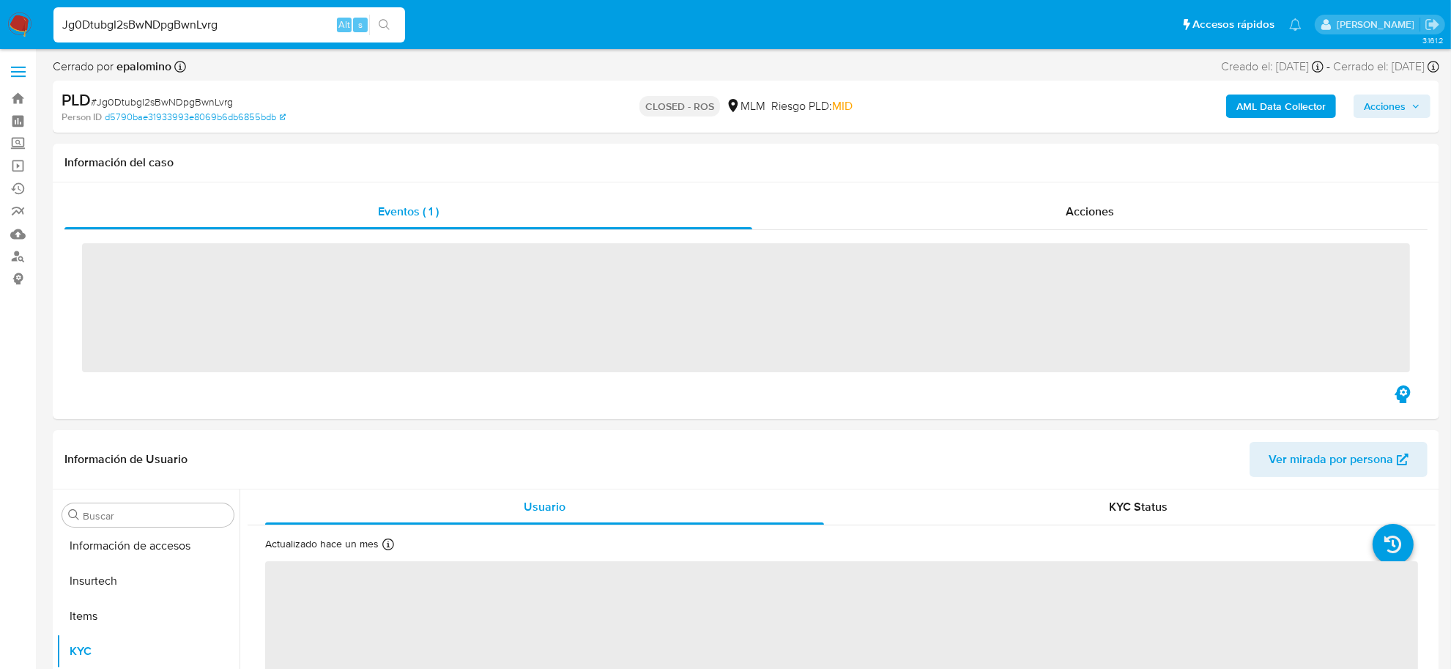
scroll to position [688, 0]
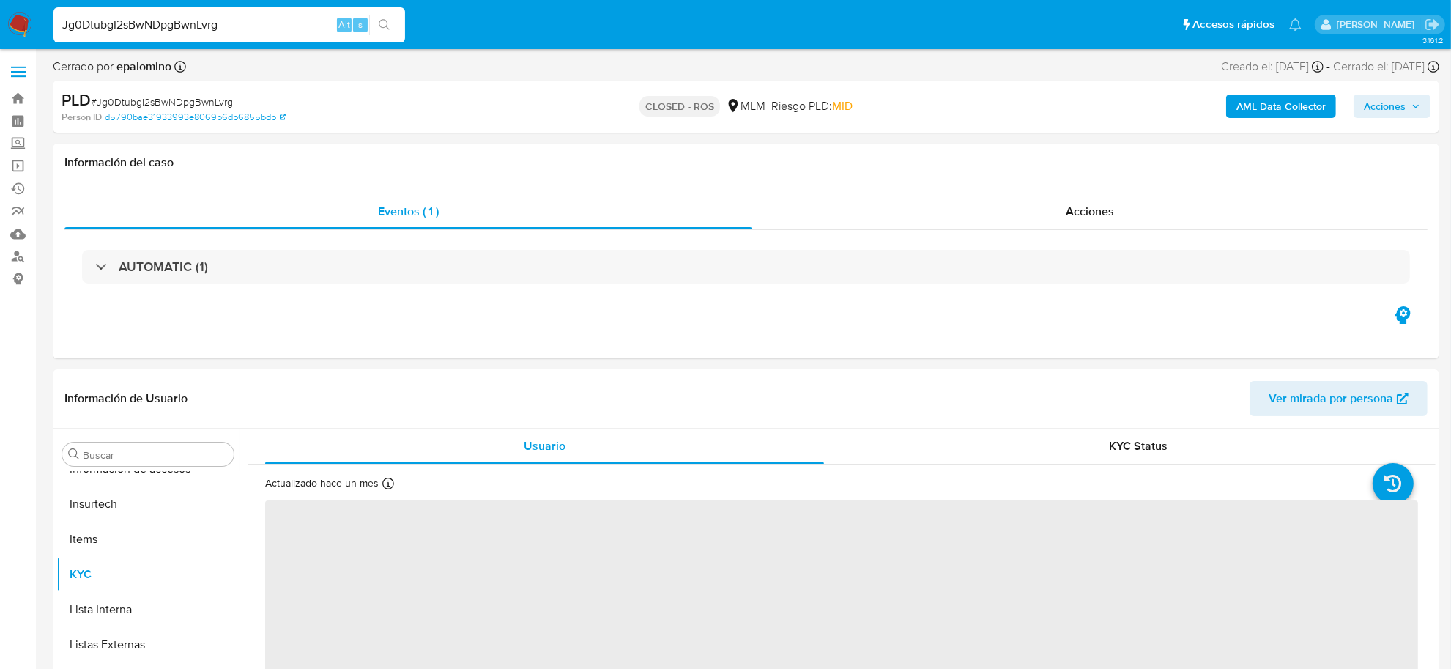
select select "10"
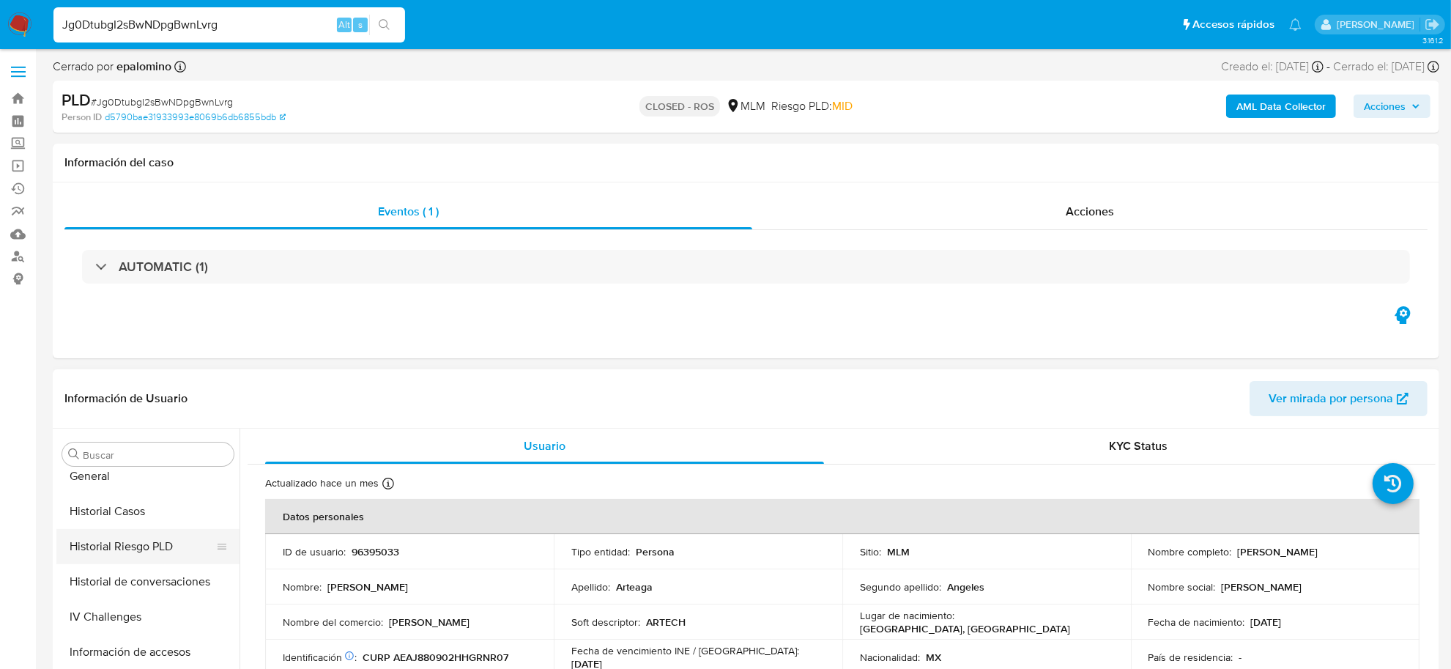
scroll to position [322, 0]
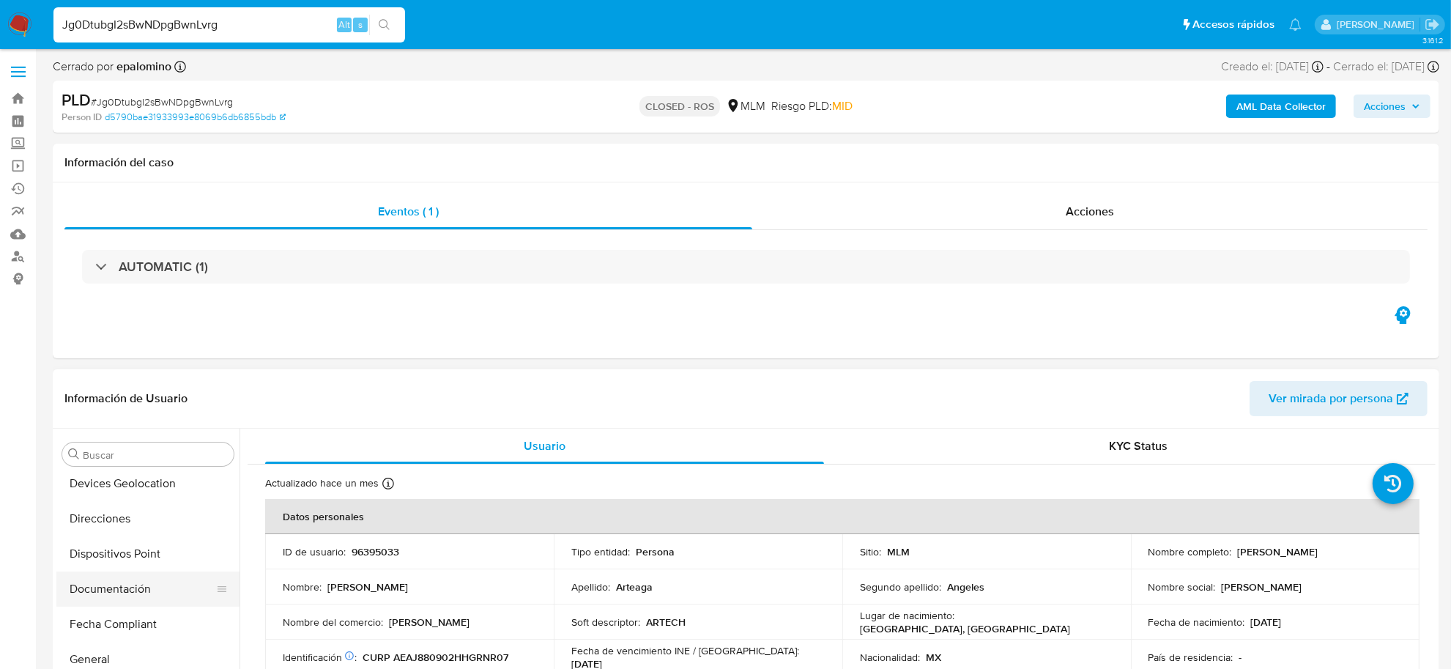
click at [151, 579] on button "Documentación" at bounding box center [141, 588] width 171 height 35
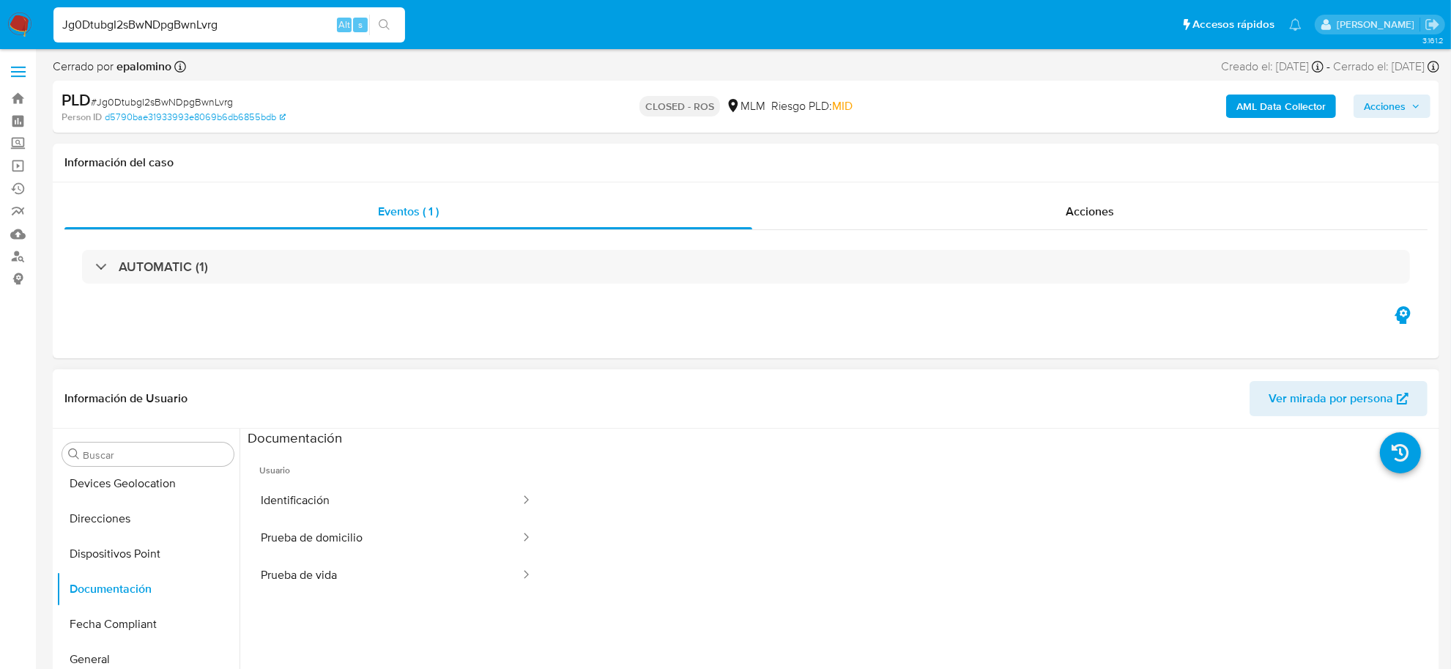
click at [266, 461] on span "Usuario" at bounding box center [396, 464] width 297 height 35
click at [272, 494] on button "Identificación" at bounding box center [385, 500] width 274 height 37
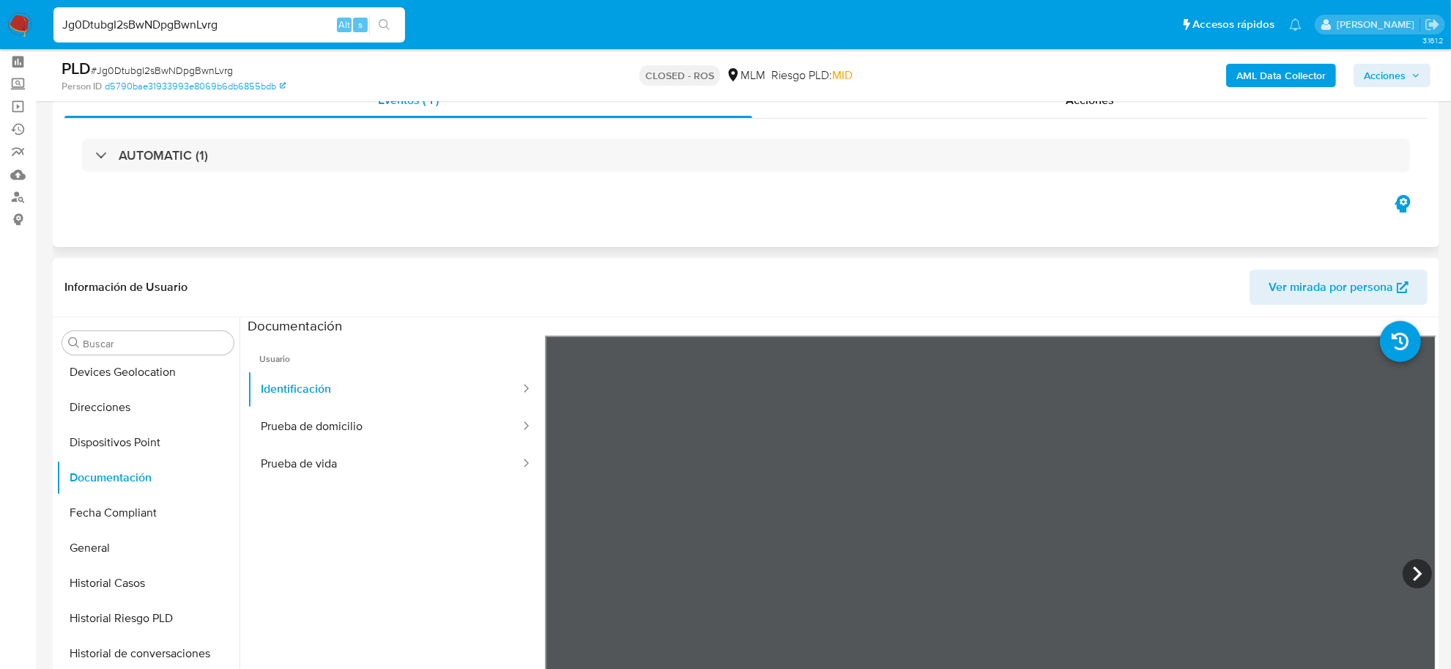
scroll to position [183, 0]
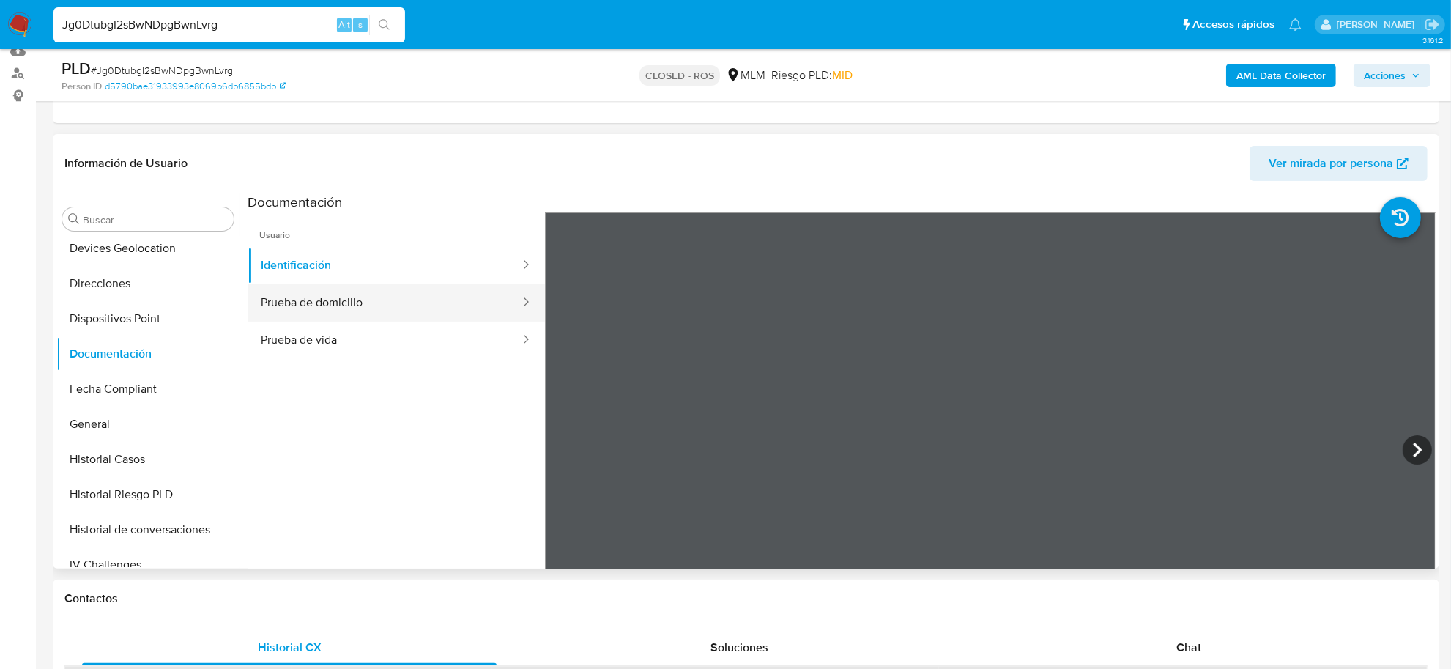
click at [330, 304] on button "Prueba de domicilio" at bounding box center [385, 302] width 274 height 37
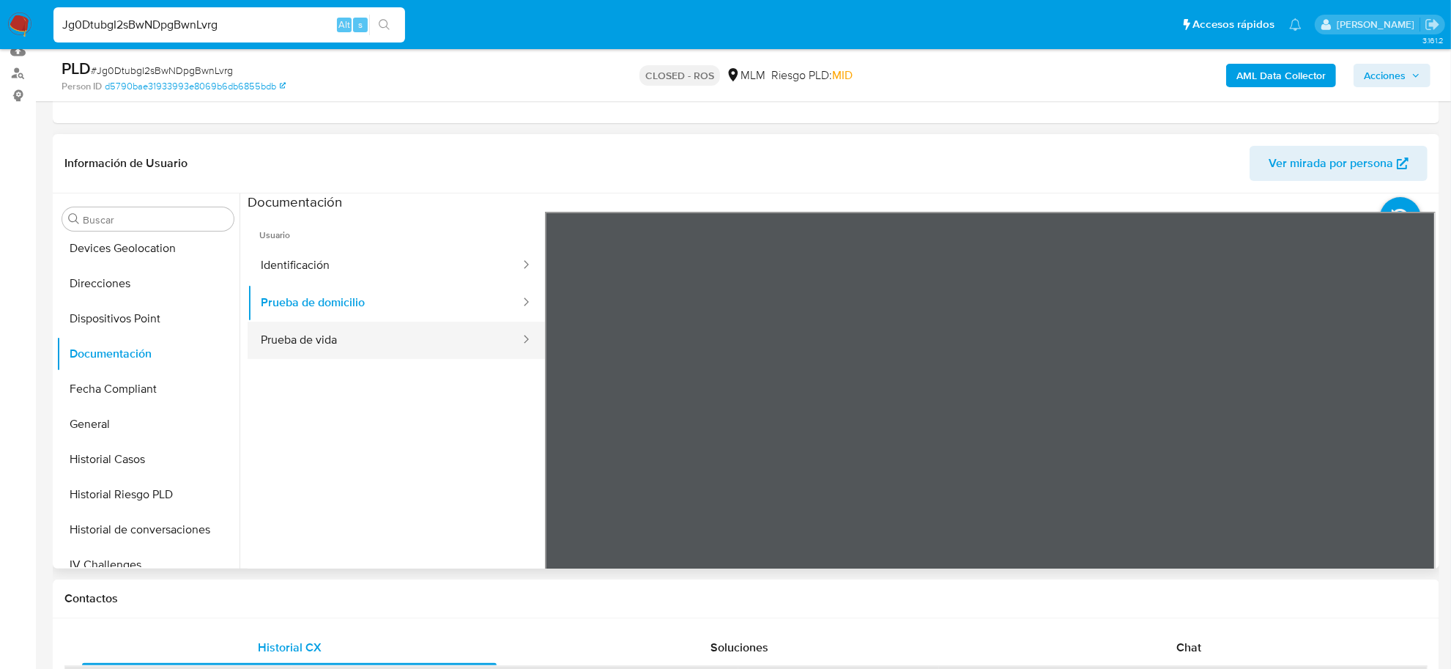
click at [282, 341] on button "Prueba de vida" at bounding box center [385, 340] width 274 height 37
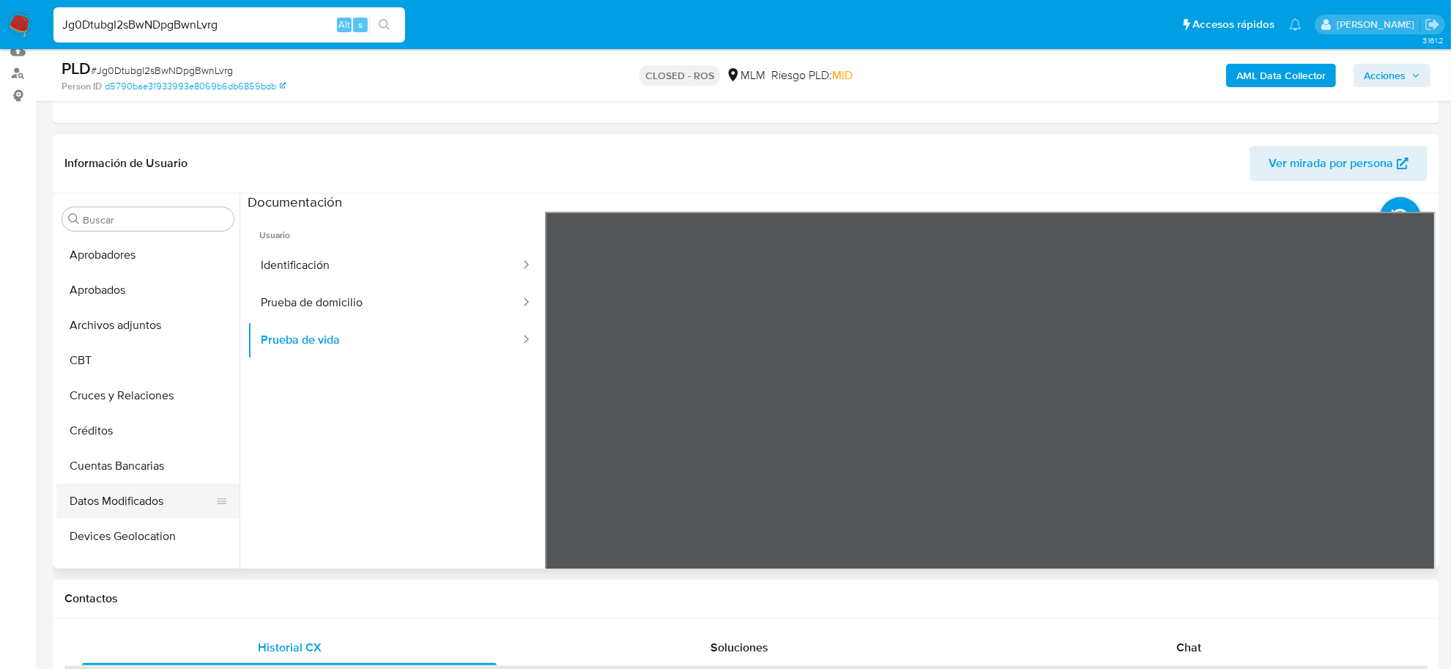
scroll to position [0, 0]
click at [138, 363] on button "Archivos adjuntos" at bounding box center [141, 359] width 171 height 35
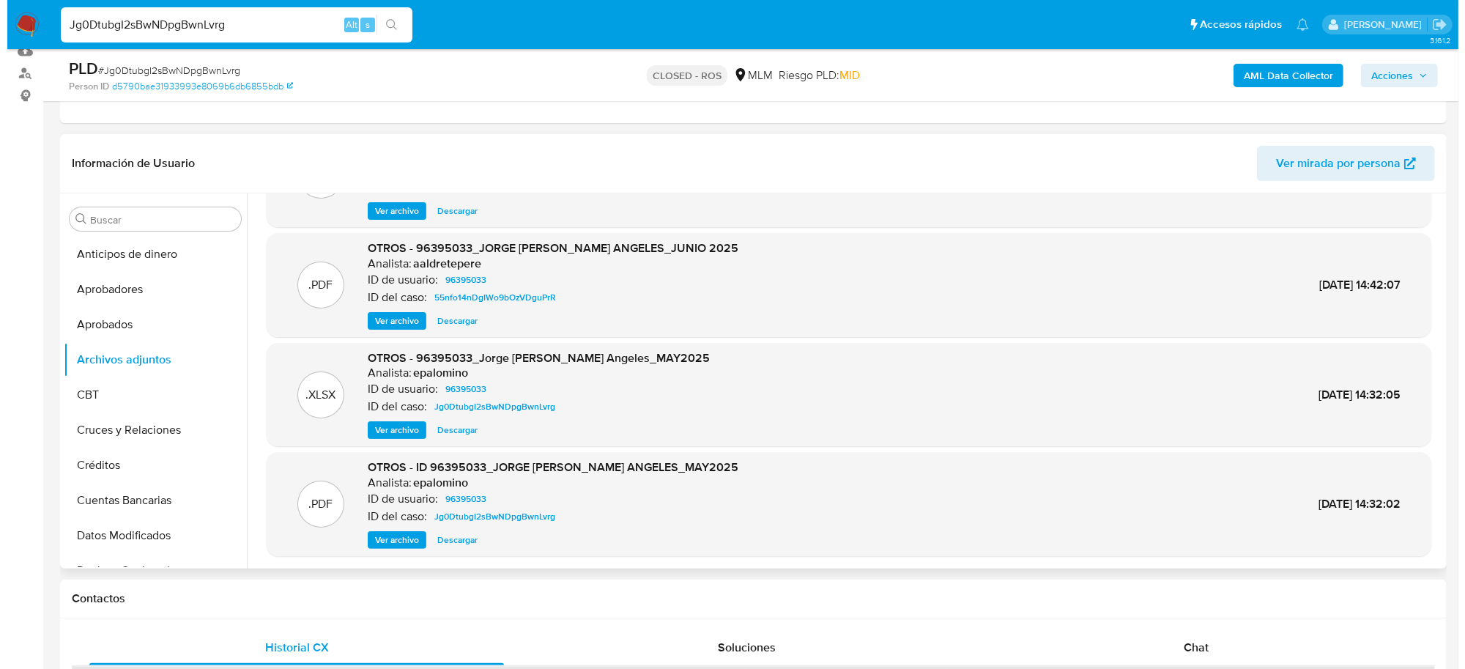
scroll to position [275, 0]
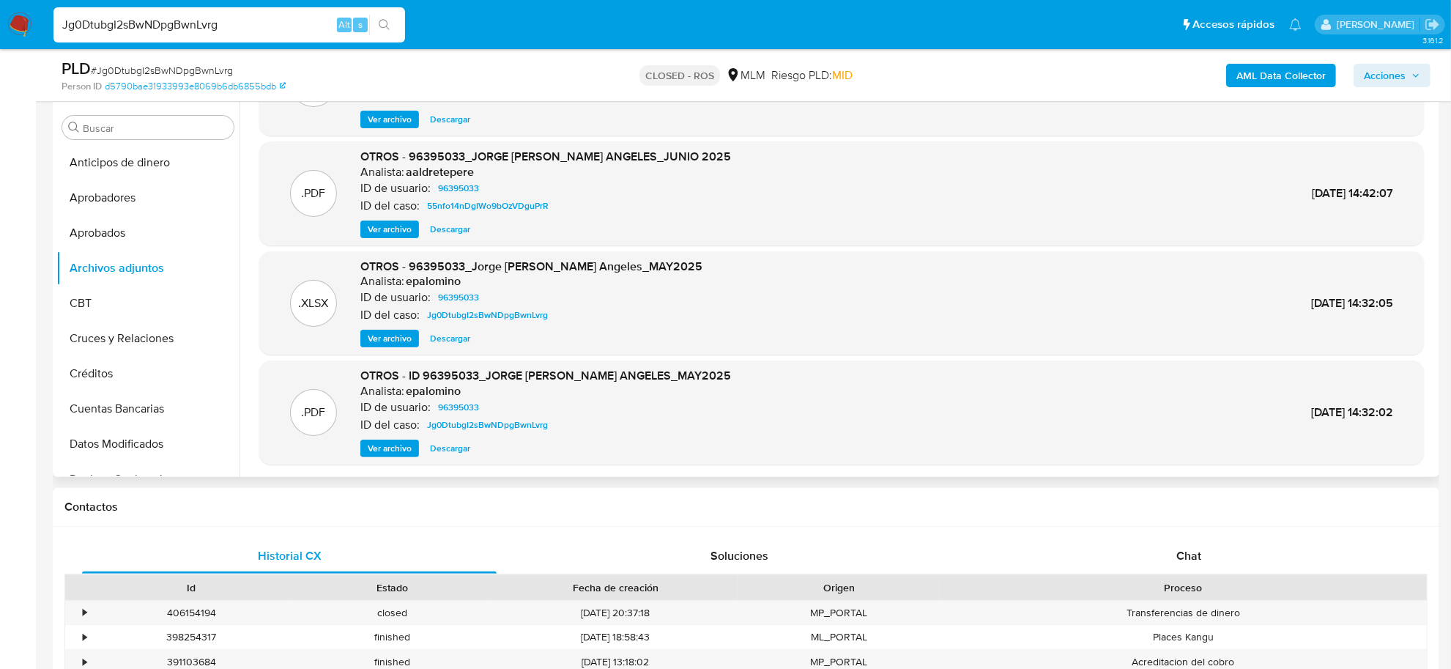
click at [451, 337] on span "Descargar" at bounding box center [450, 338] width 40 height 15
click at [400, 451] on span "Ver archivo" at bounding box center [390, 448] width 44 height 15
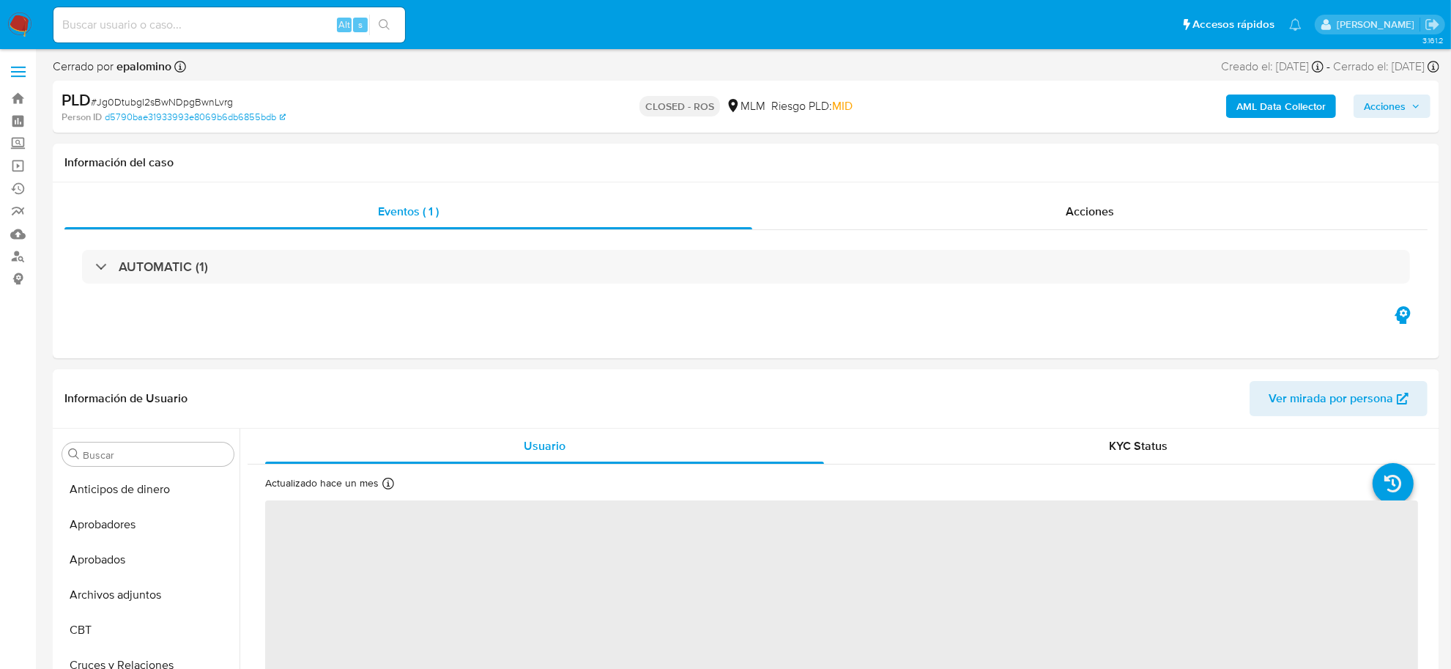
select select "10"
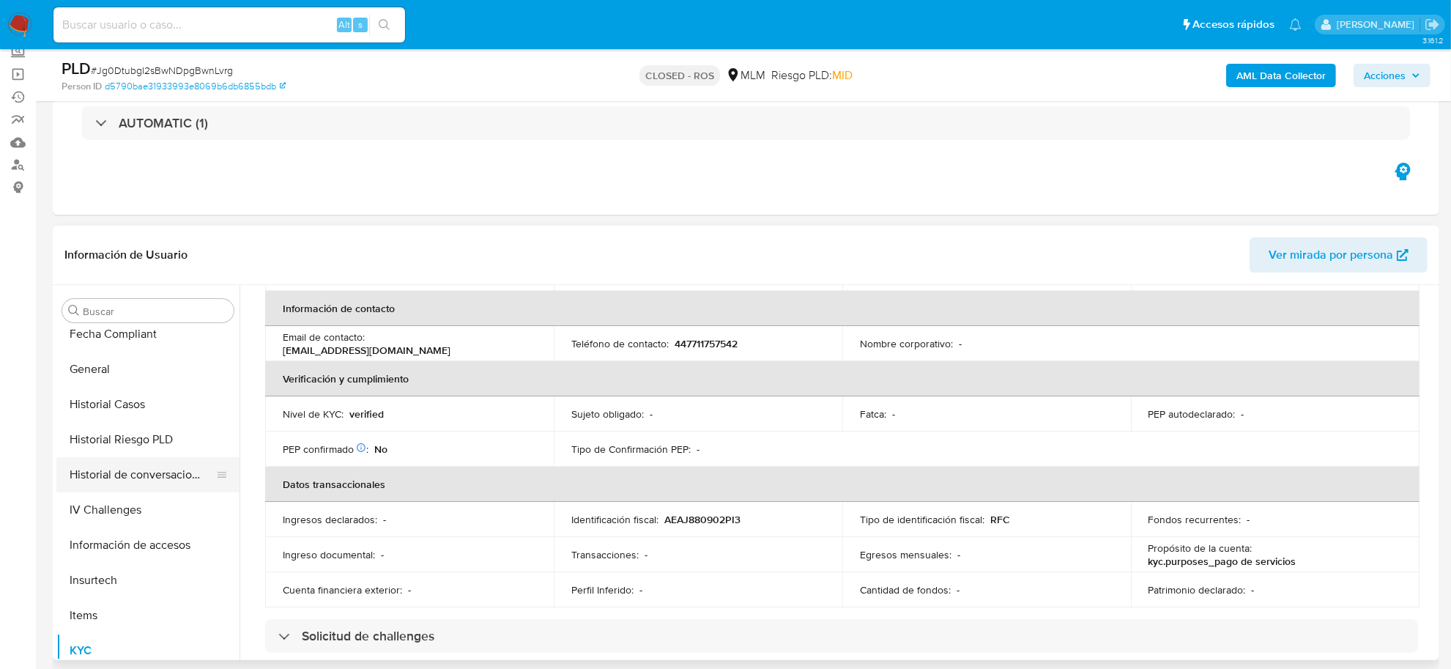
scroll to position [414, 0]
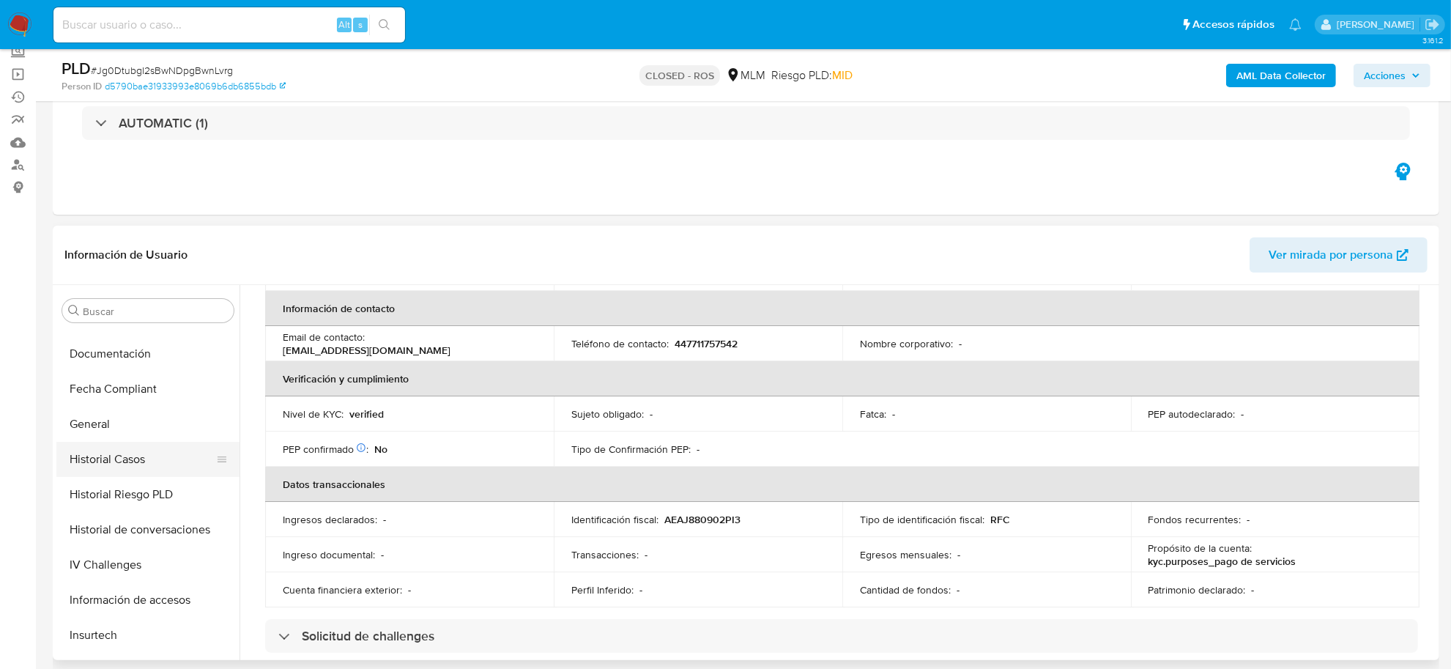
click at [147, 455] on button "Historial Casos" at bounding box center [141, 459] width 171 height 35
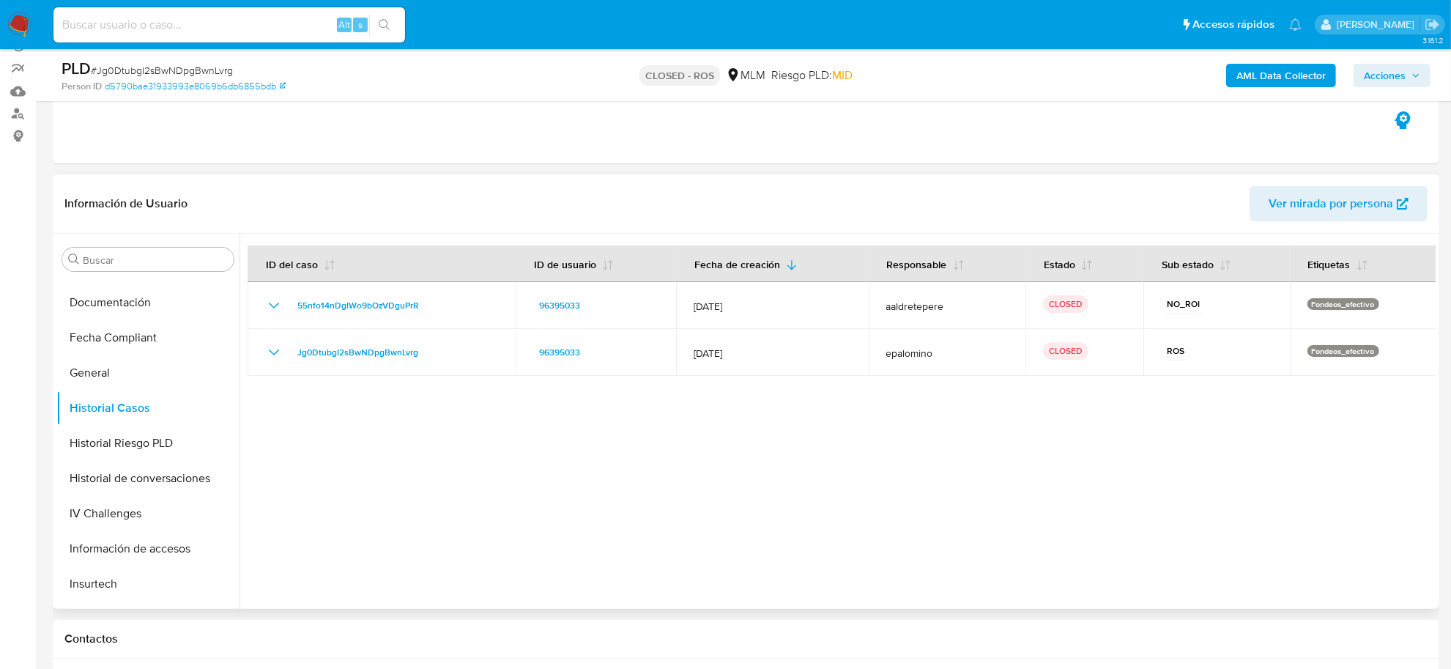
scroll to position [183, 0]
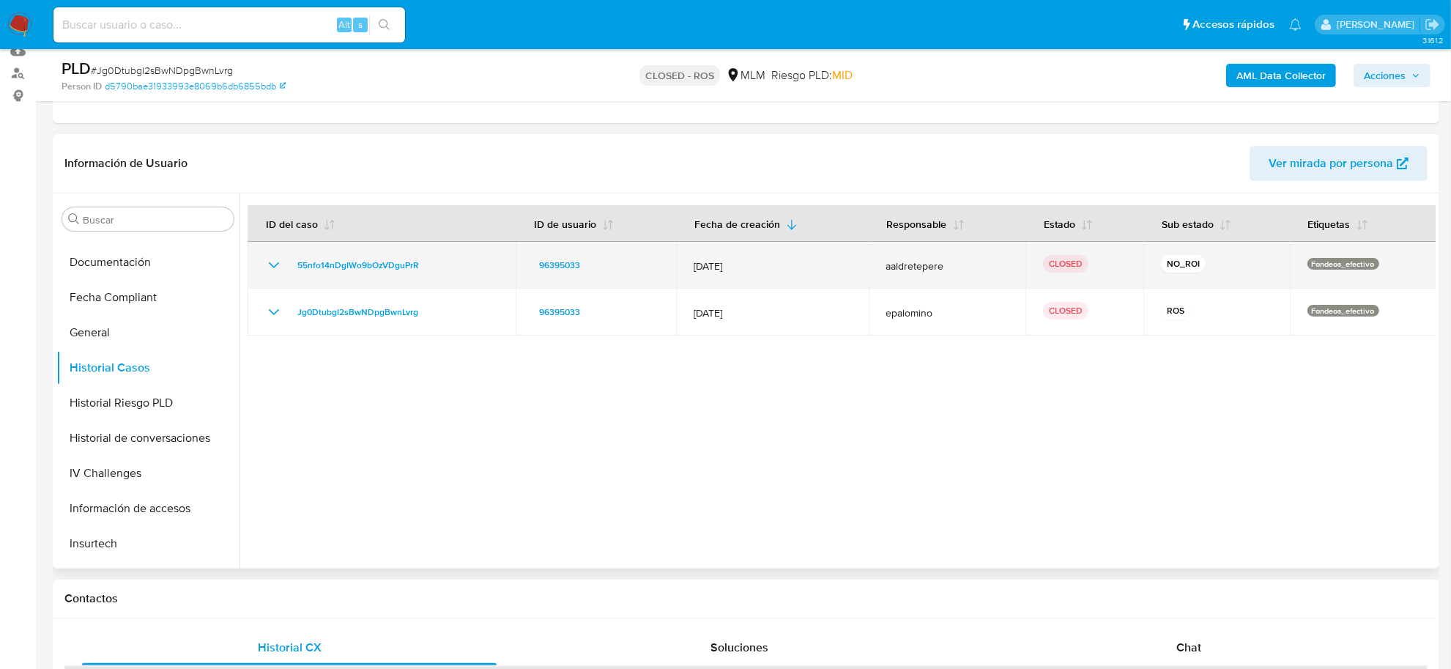
click at [275, 265] on icon "Mostrar/Ocultar" at bounding box center [274, 265] width 10 height 6
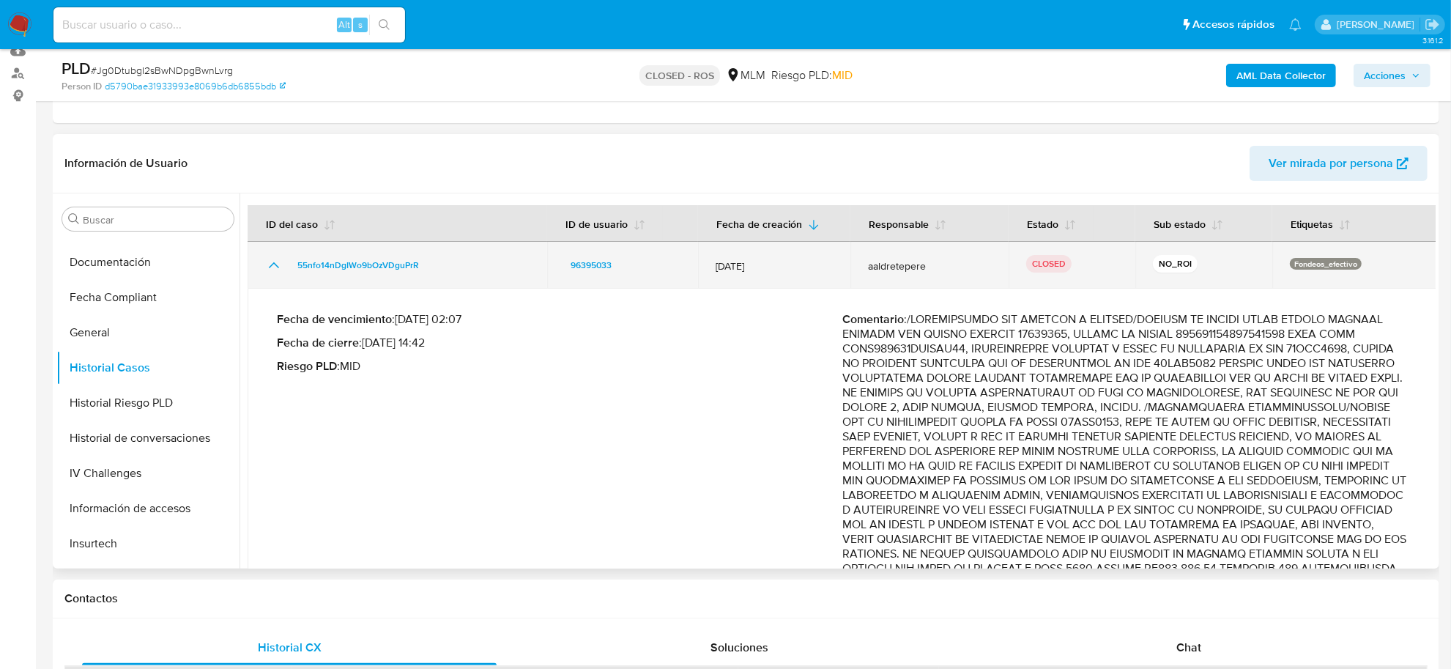
click at [275, 265] on icon "Mostrar/Ocultar" at bounding box center [274, 265] width 18 height 18
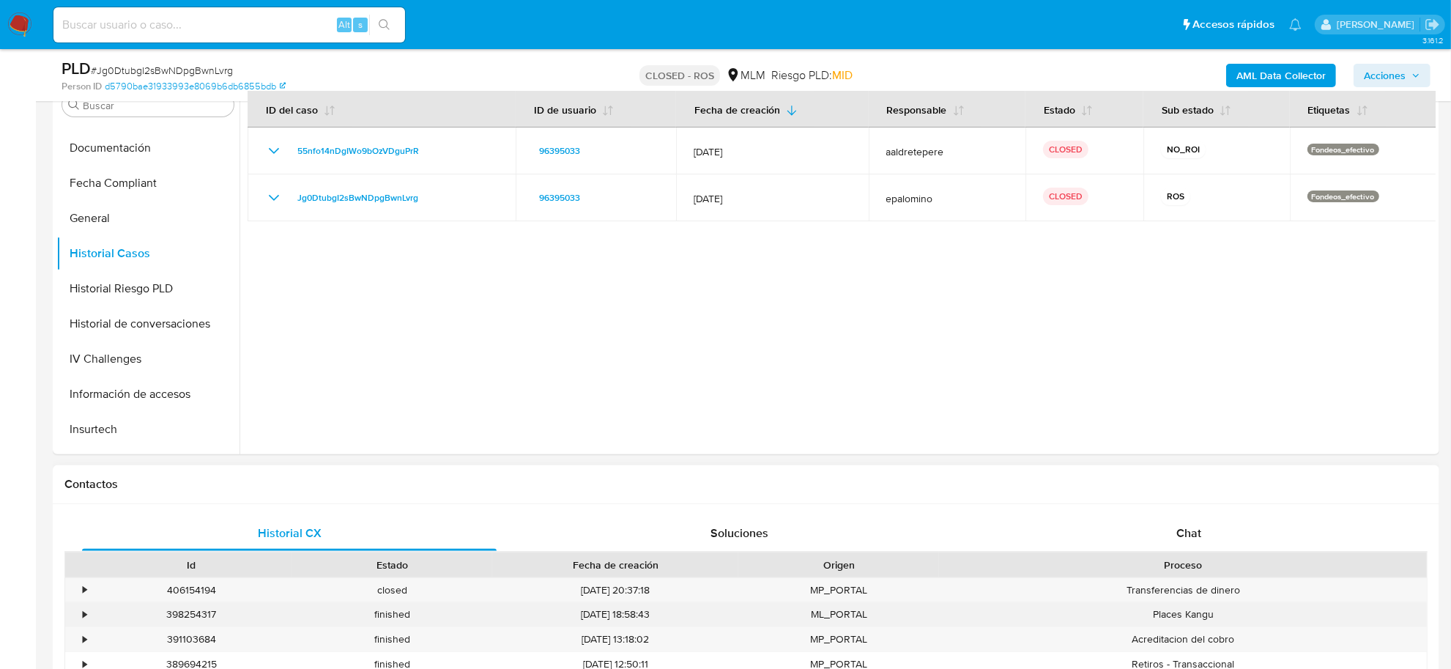
scroll to position [458, 0]
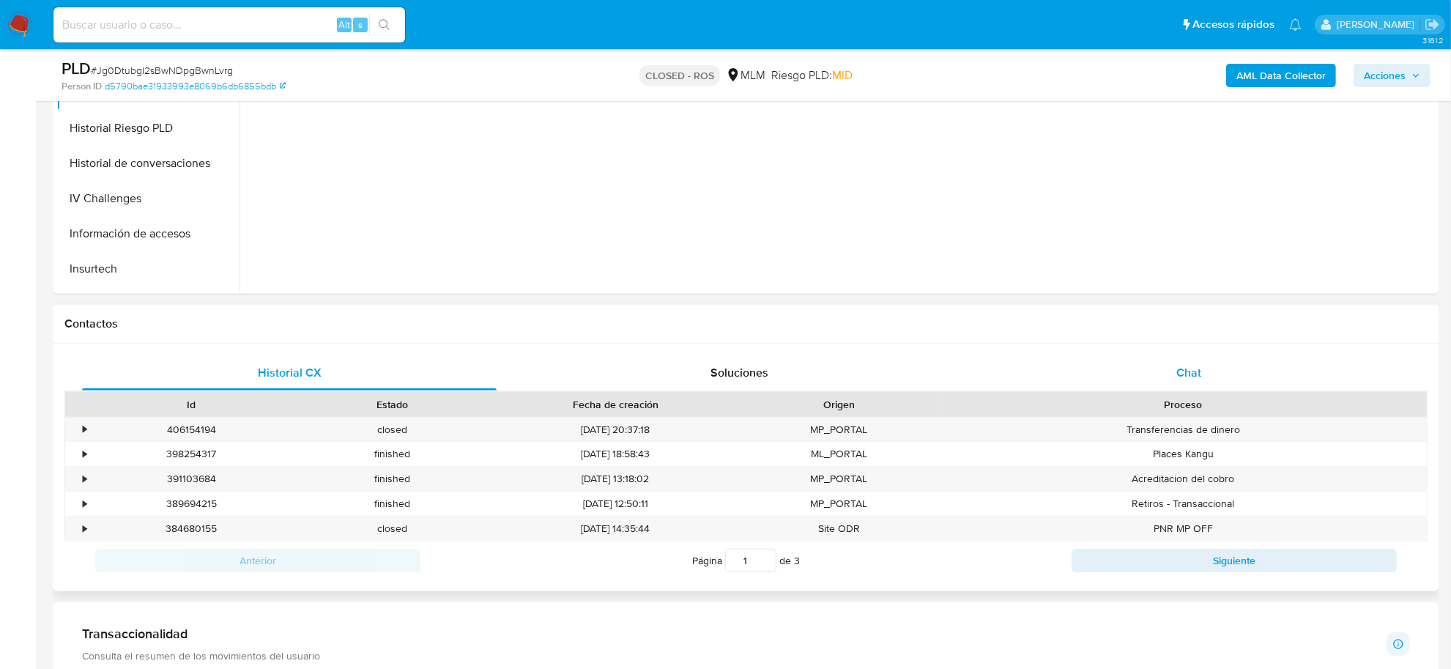
click at [1197, 371] on span "Chat" at bounding box center [1188, 372] width 25 height 17
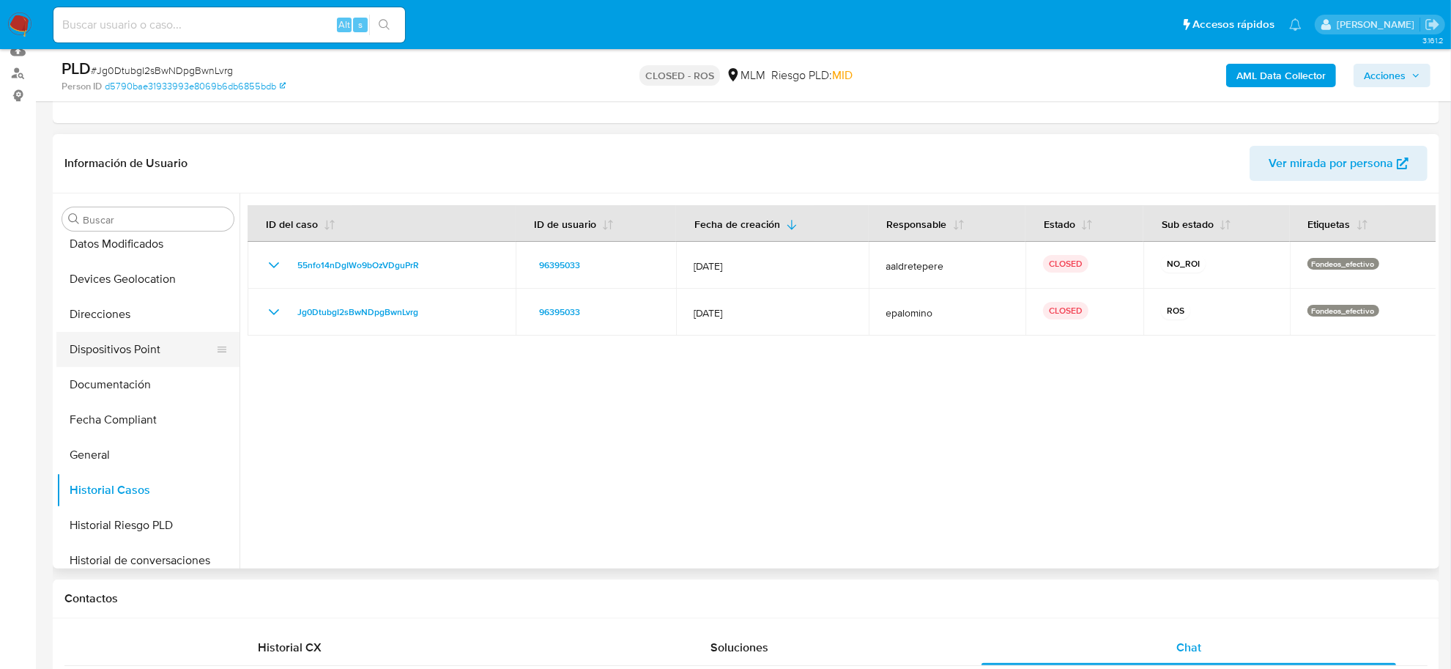
scroll to position [231, 0]
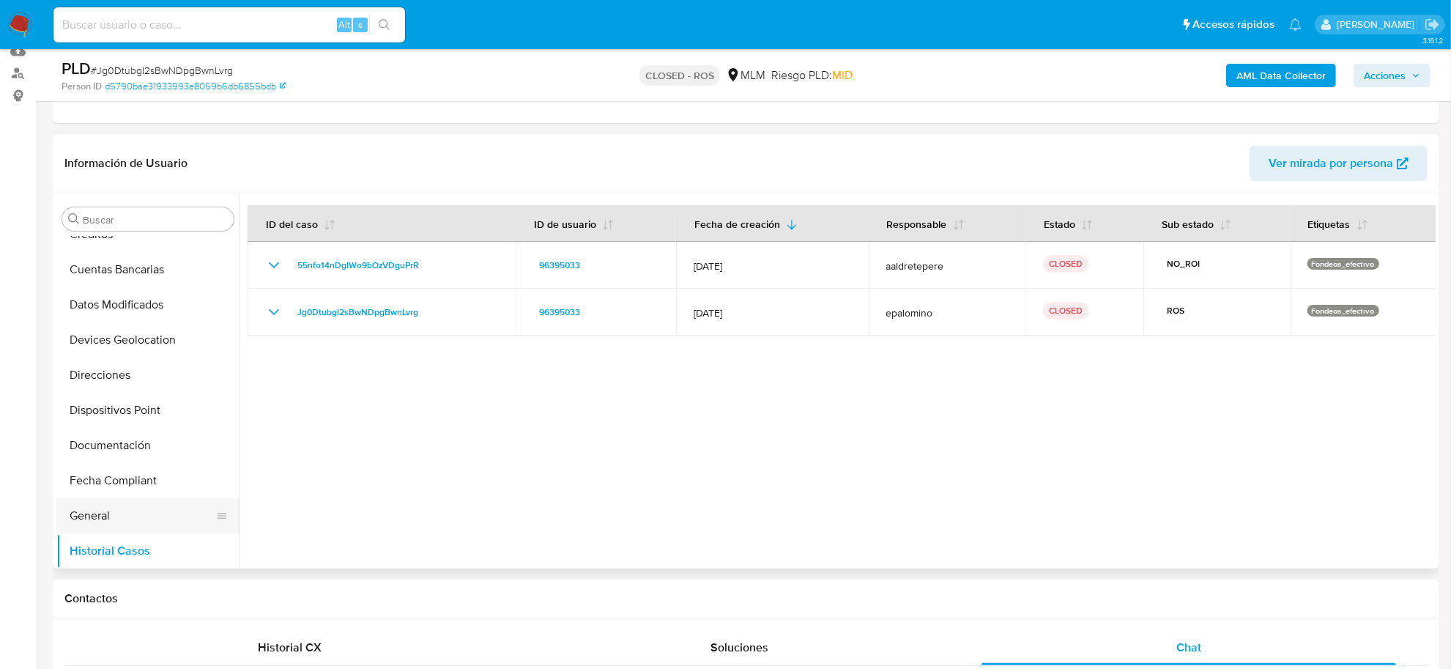
click at [114, 519] on button "General" at bounding box center [141, 515] width 171 height 35
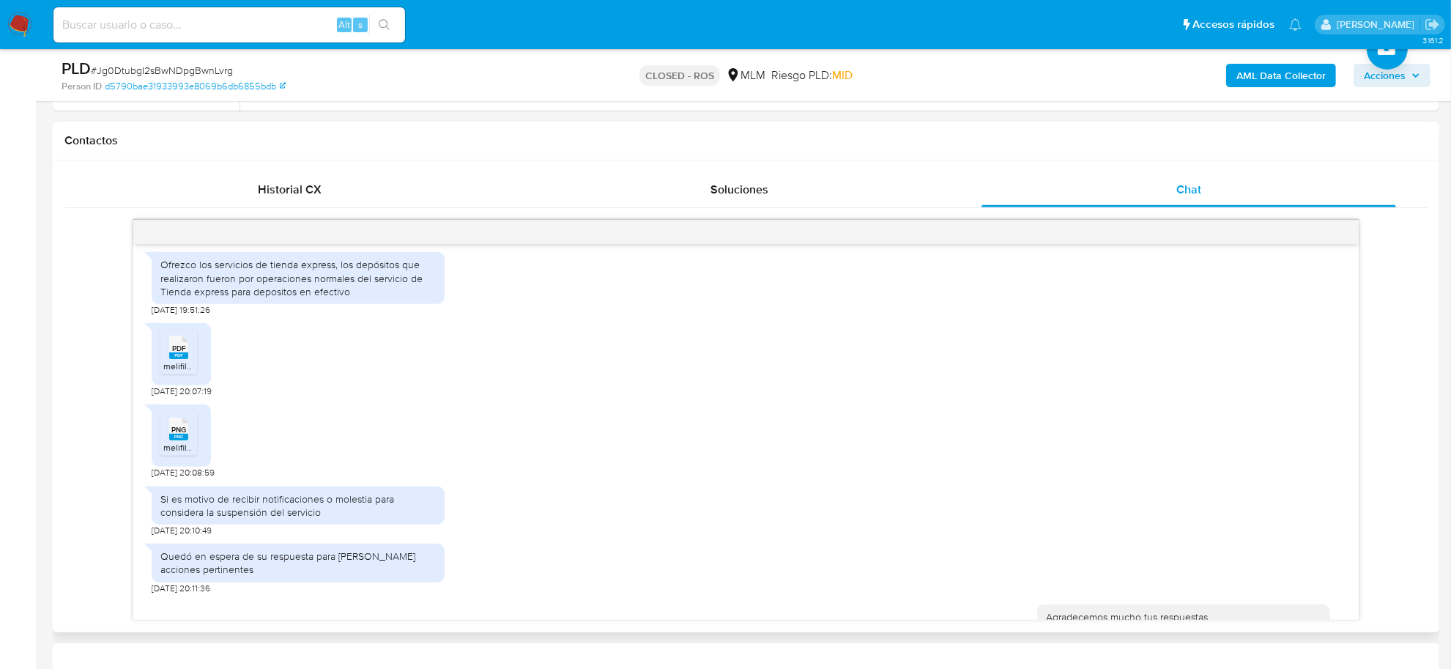
scroll to position [290, 0]
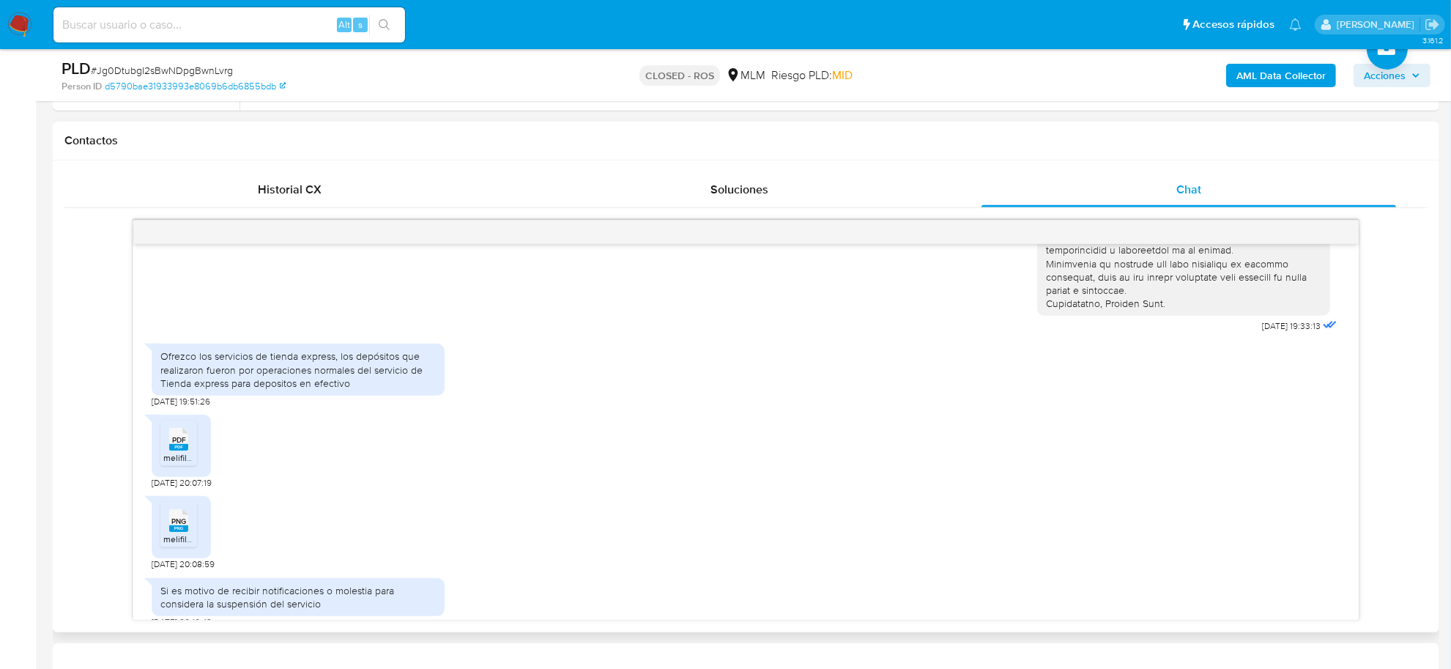
click at [172, 458] on span "melifile3578447892271718877.pdf" at bounding box center [228, 457] width 131 height 12
click at [173, 519] on span "PNG" at bounding box center [178, 521] width 15 height 10
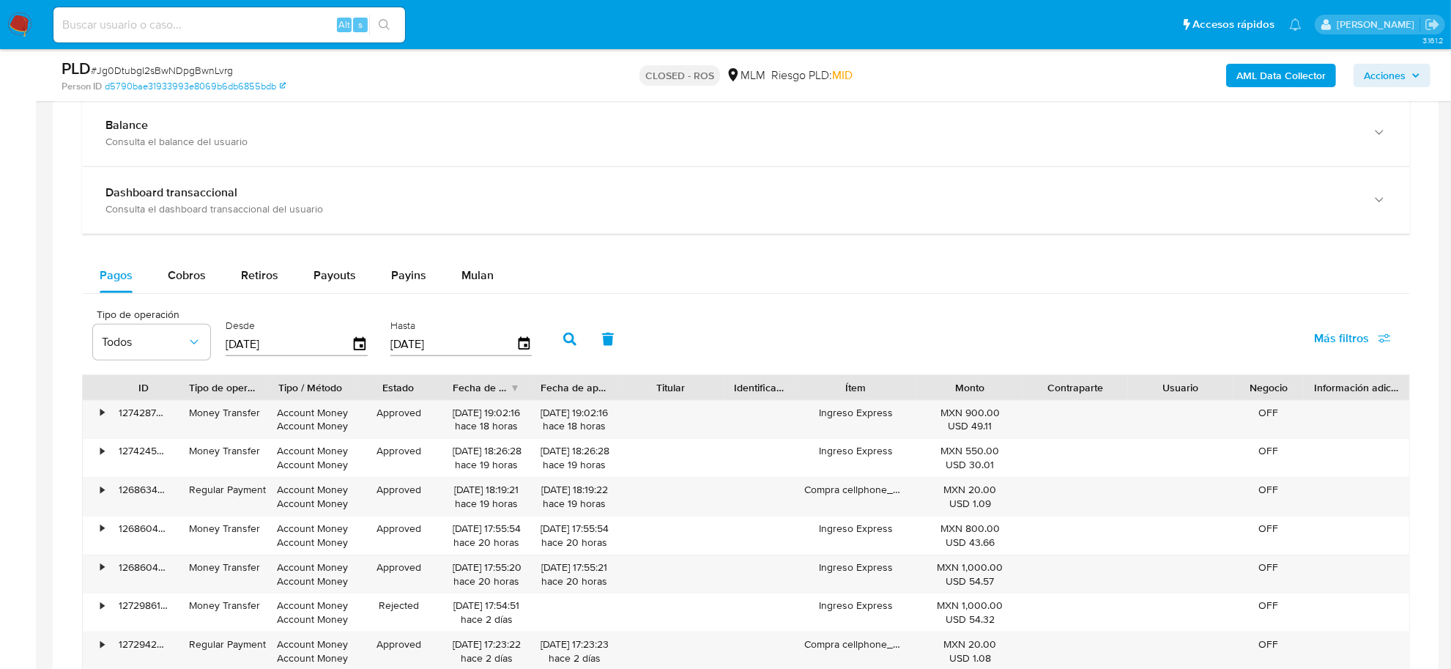
scroll to position [1282, 0]
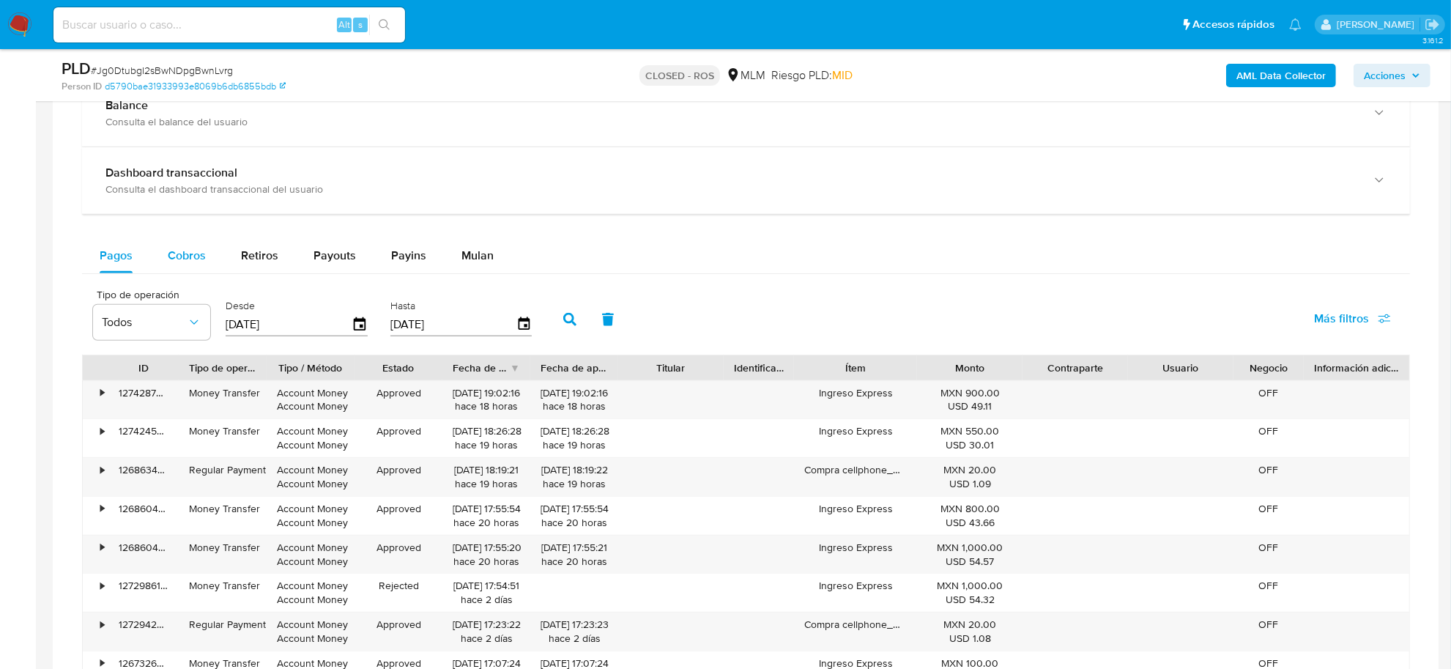
click at [187, 255] on span "Cobros" at bounding box center [187, 255] width 38 height 17
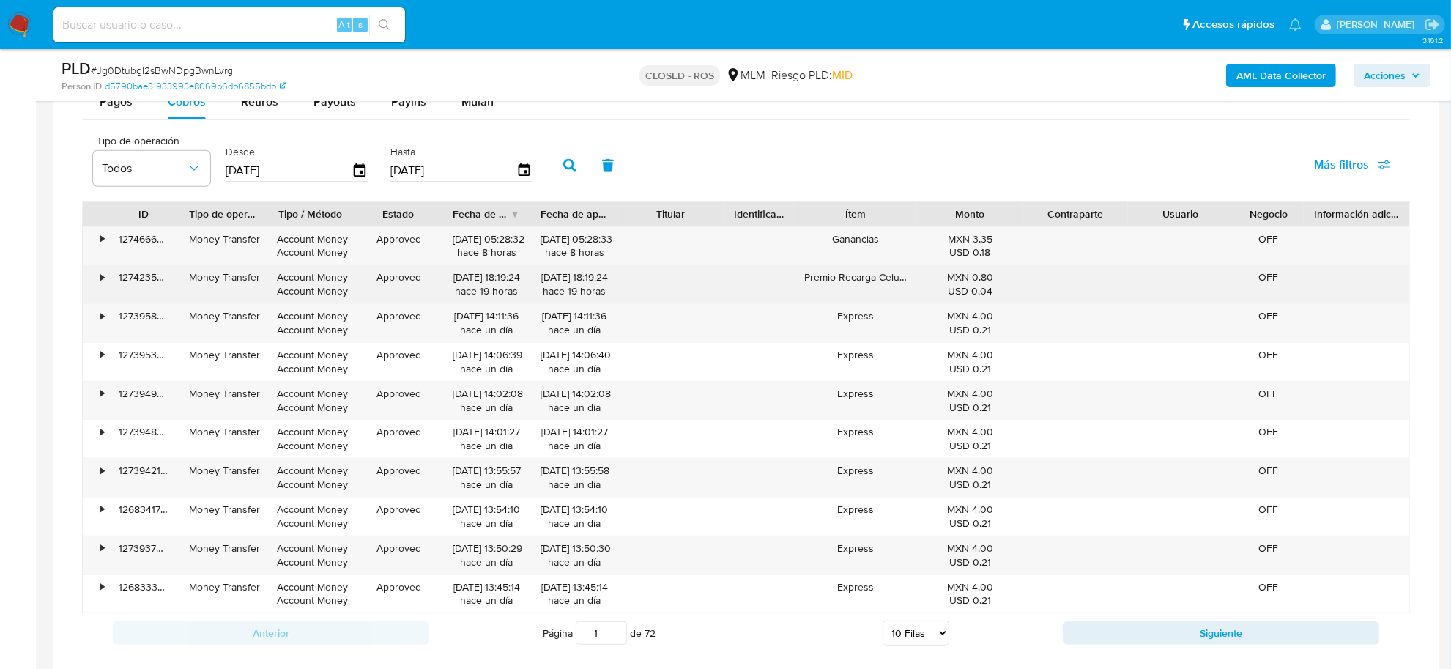
scroll to position [1465, 0]
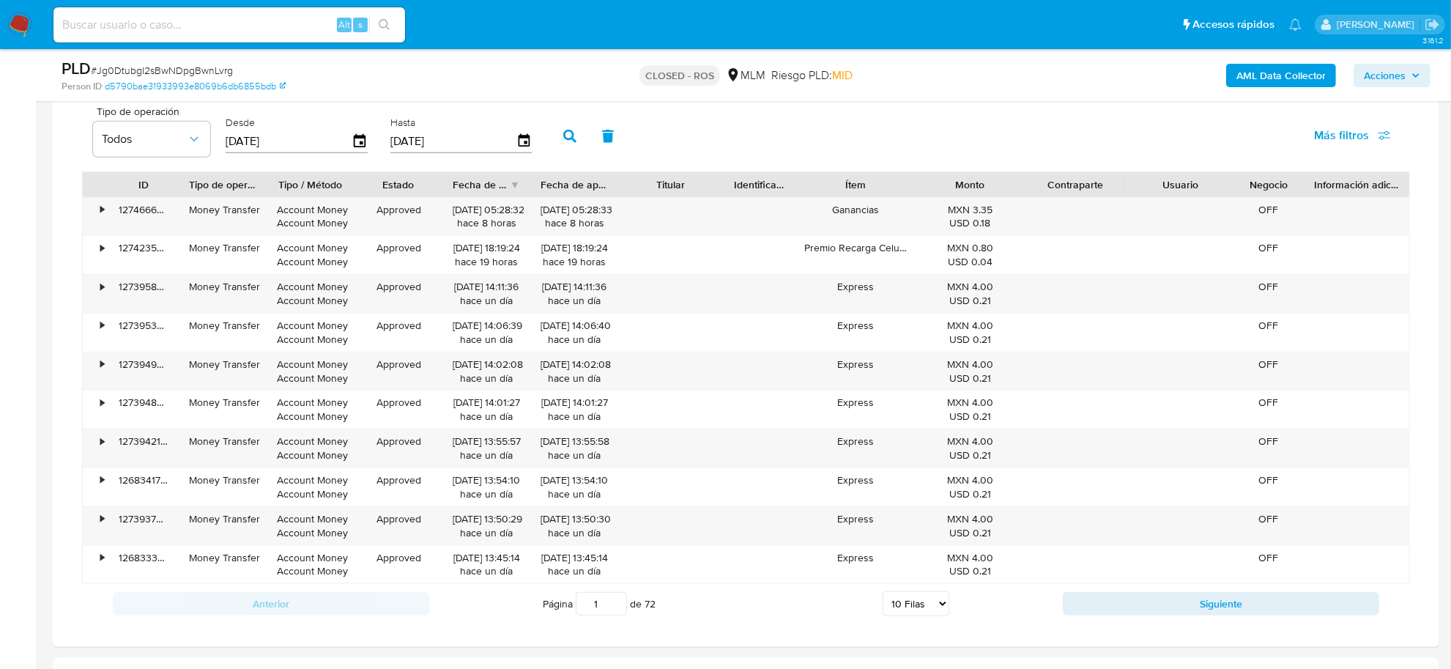
click at [934, 609] on select "5 Filas 10 Filas 20 Filas 25 Filas 50 Filas 100 Filas" at bounding box center [916, 603] width 67 height 25
select select "50"
click at [883, 595] on select "5 Filas 10 Filas 20 Filas 25 Filas 50 Filas 100 Filas" at bounding box center [916, 603] width 67 height 25
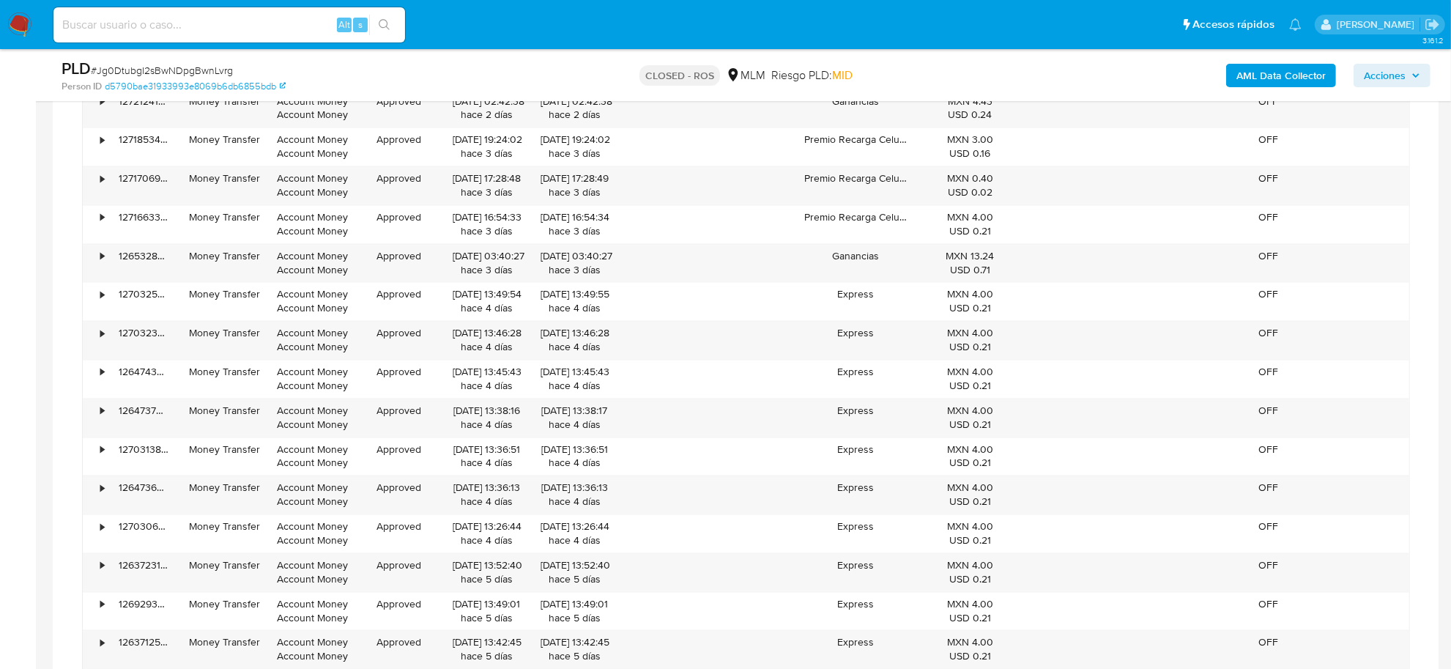
scroll to position [2838, 0]
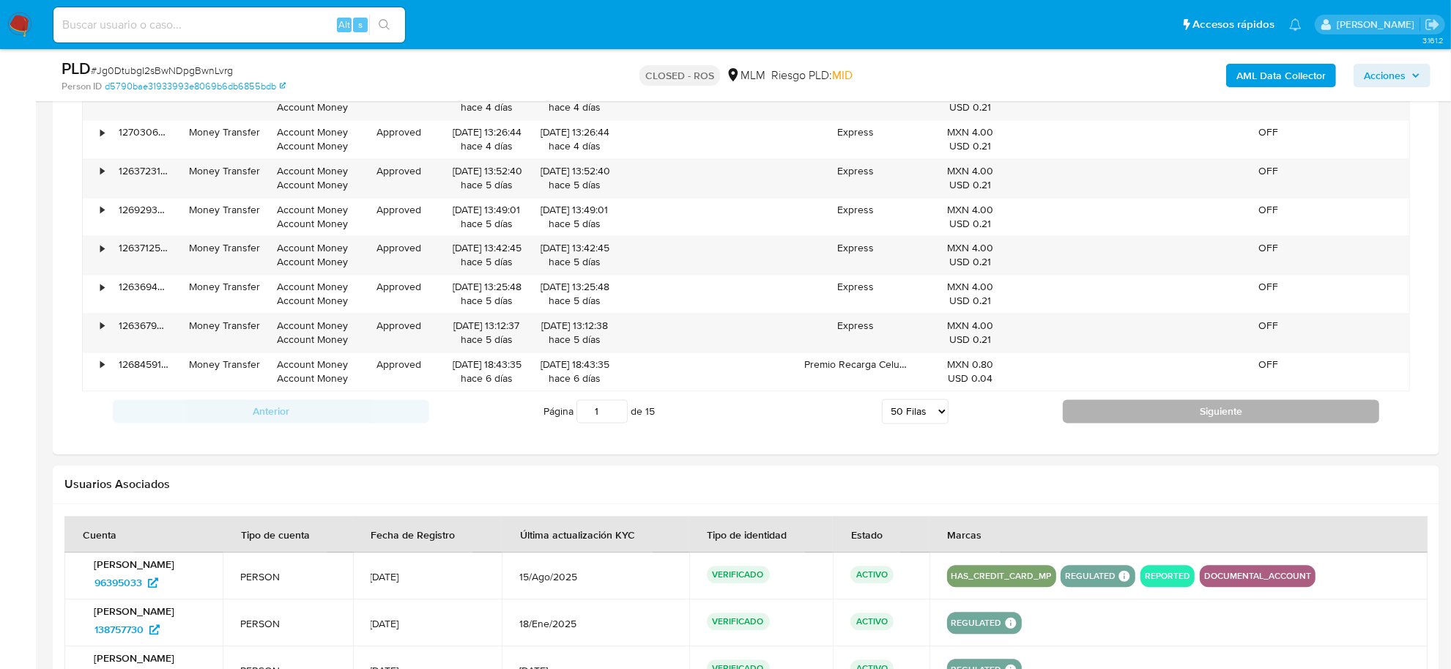
click at [1144, 417] on button "Siguiente" at bounding box center [1221, 410] width 316 height 23
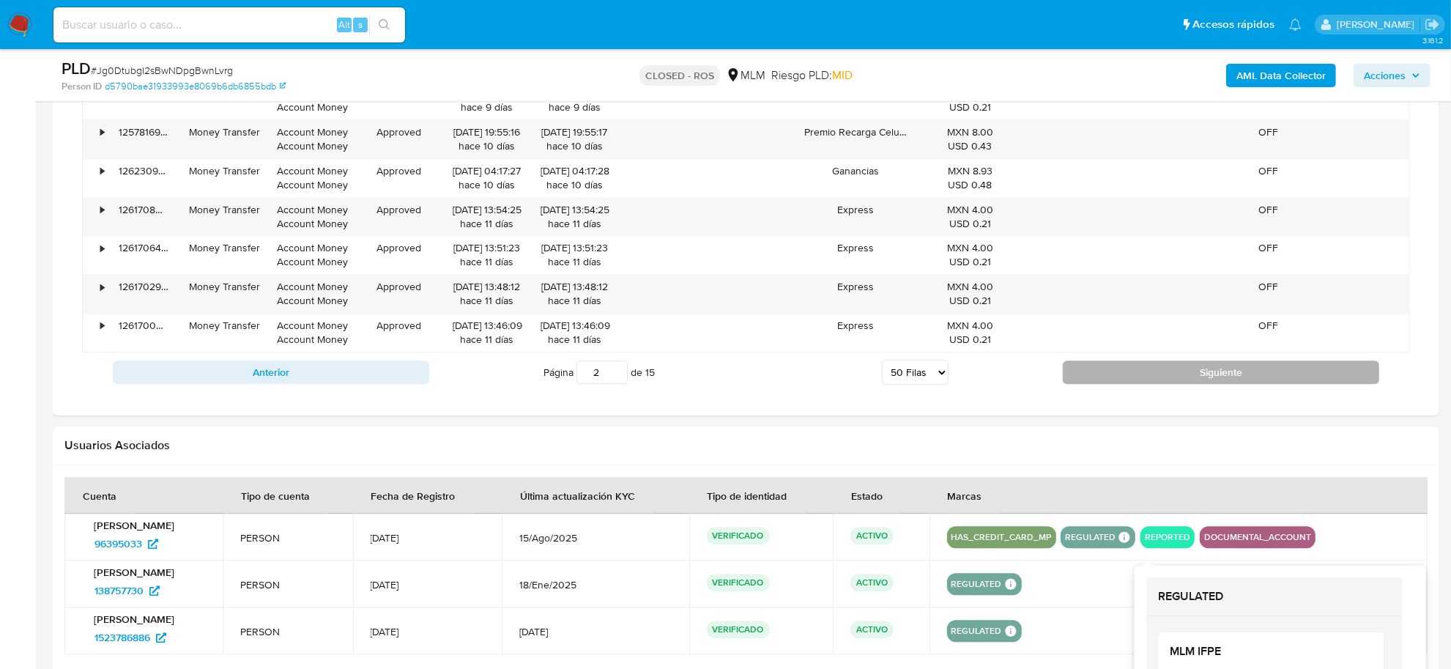
scroll to position [3122, 0]
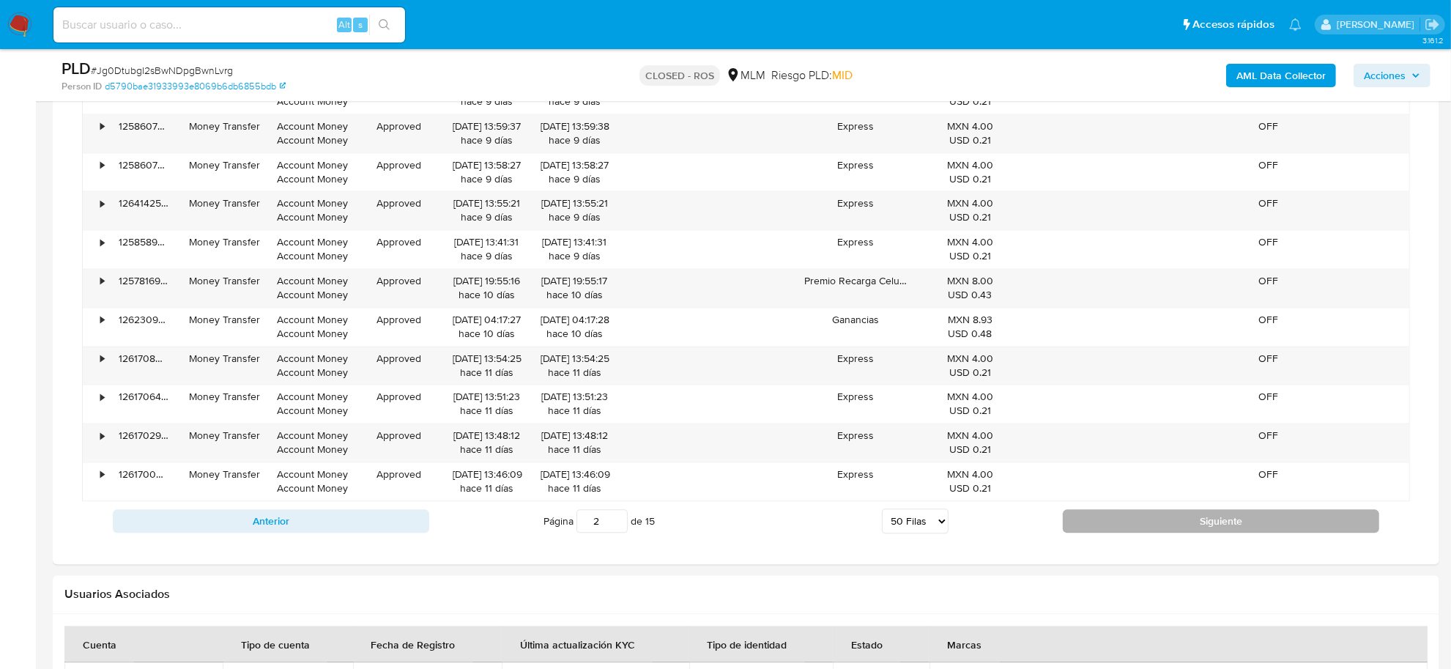
click at [1126, 529] on button "Siguiente" at bounding box center [1221, 520] width 316 height 23
type input "3"
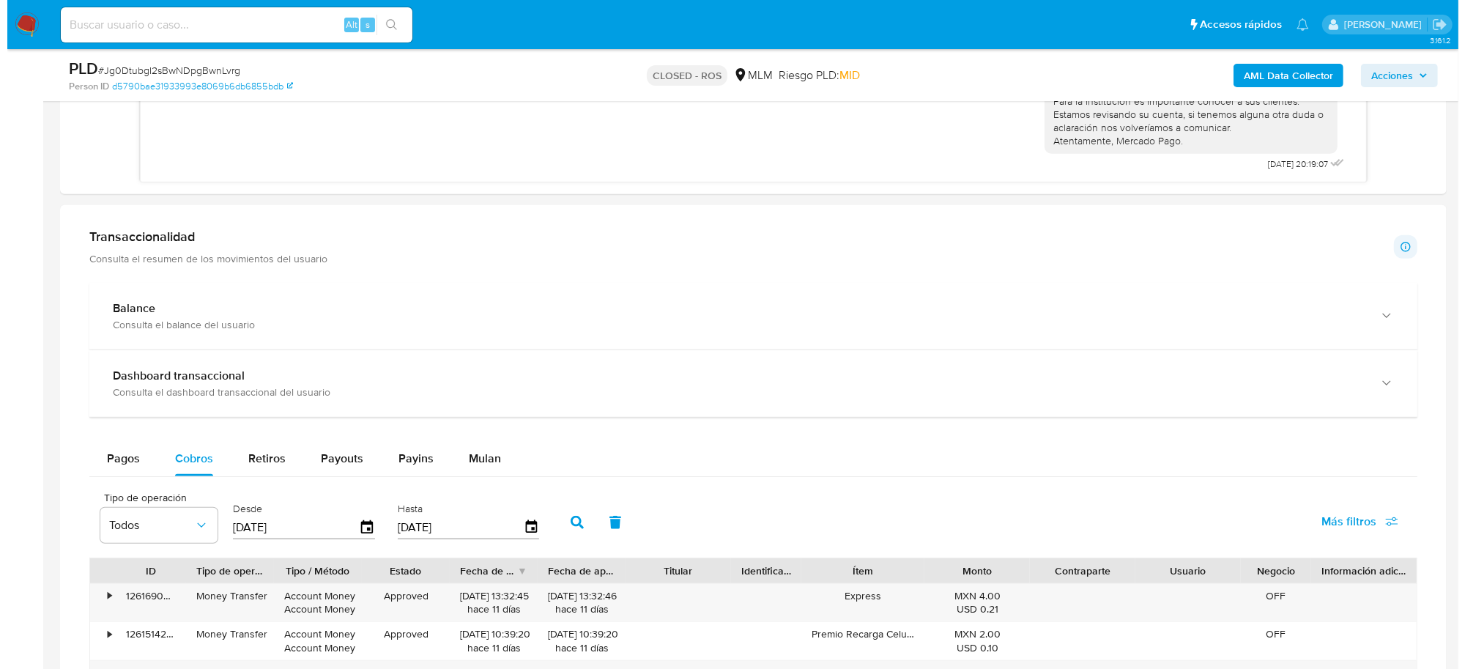
scroll to position [1099, 0]
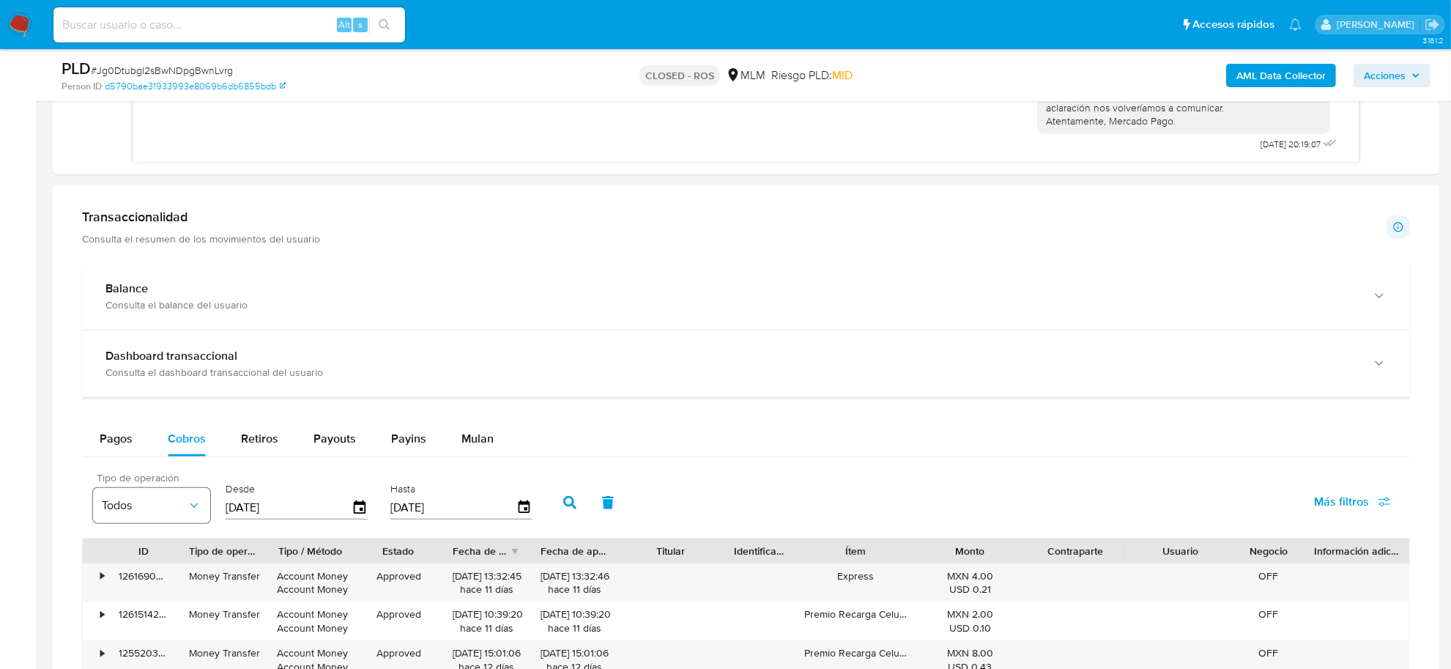
click at [198, 505] on icon "button" at bounding box center [194, 505] width 8 height 4
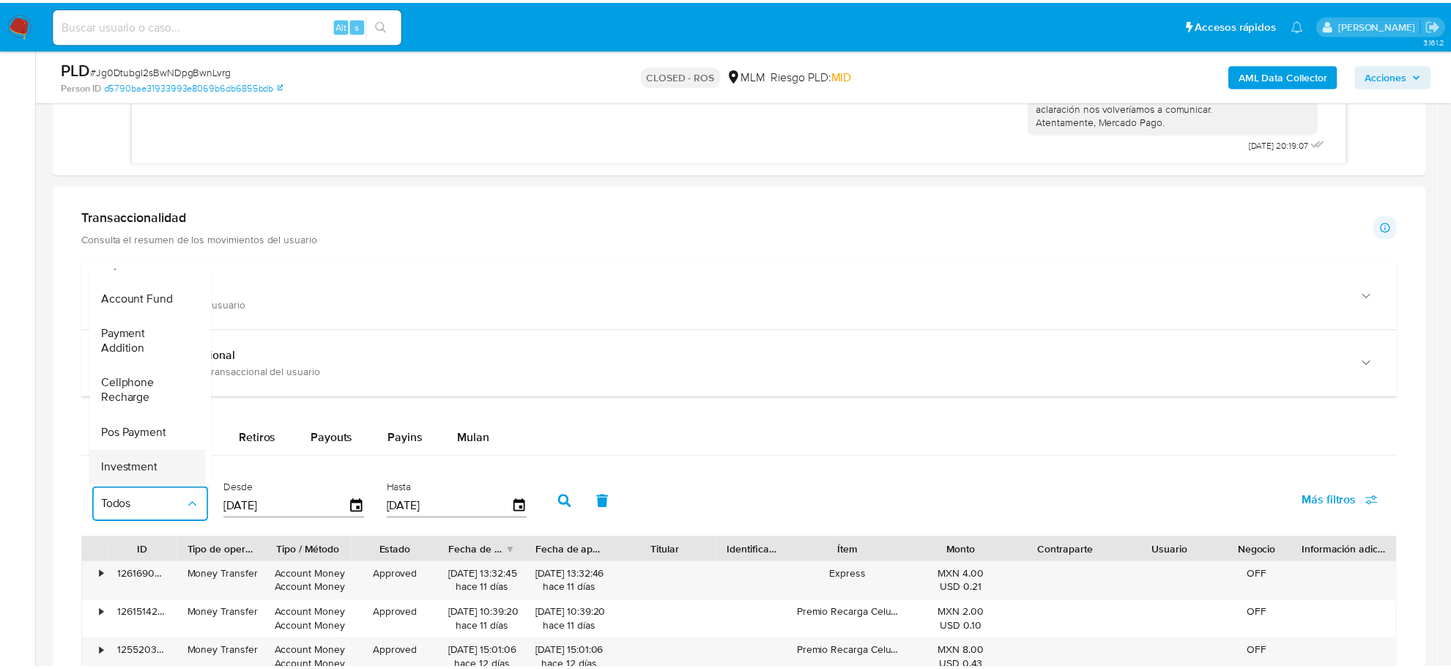
scroll to position [127, 0]
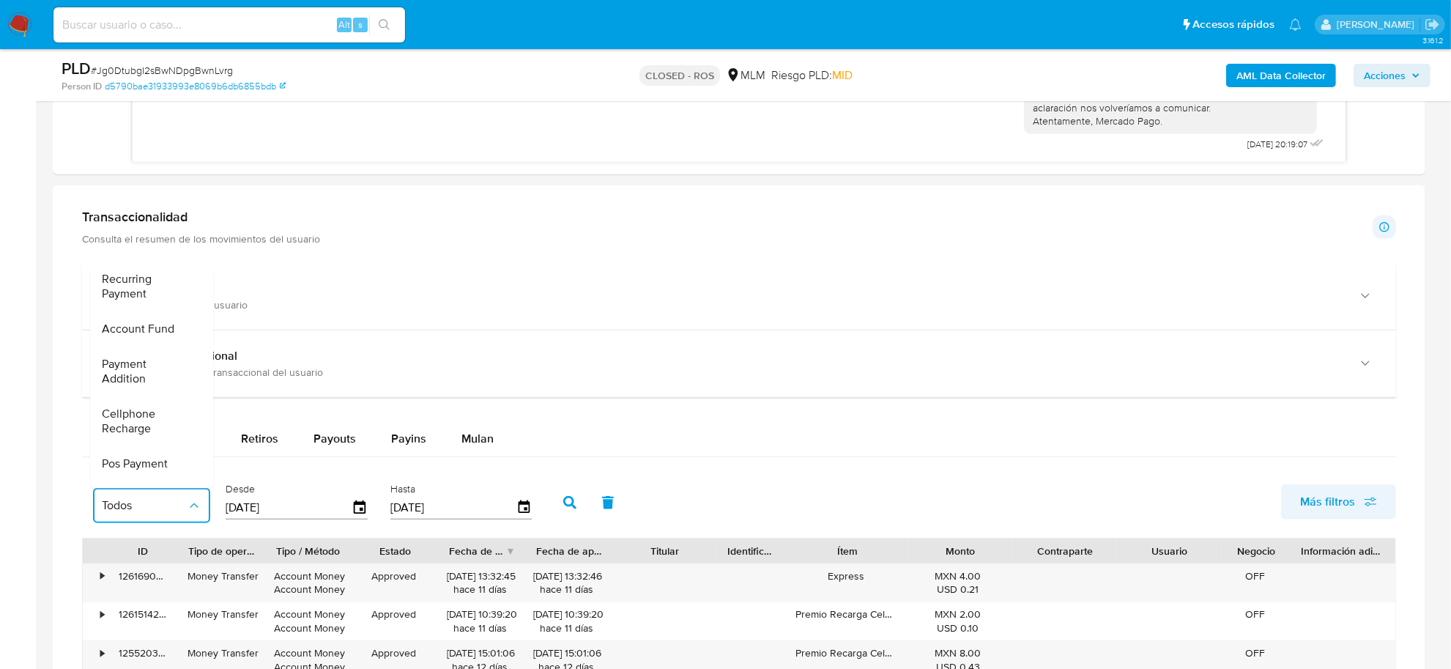
click at [1340, 499] on span "Más filtros" at bounding box center [1327, 501] width 55 height 35
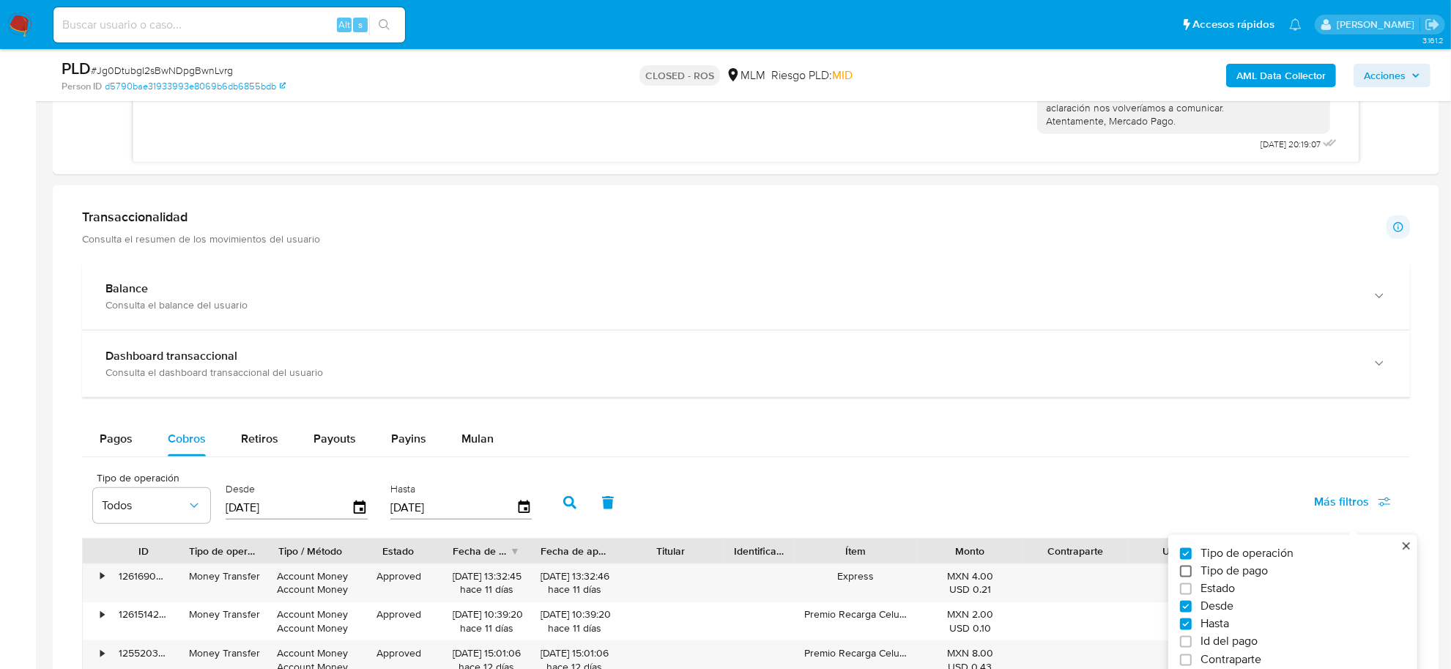
click at [1190, 573] on input "Tipo de pago" at bounding box center [1186, 571] width 12 height 12
checkbox input "true"
type input "[DATE]"
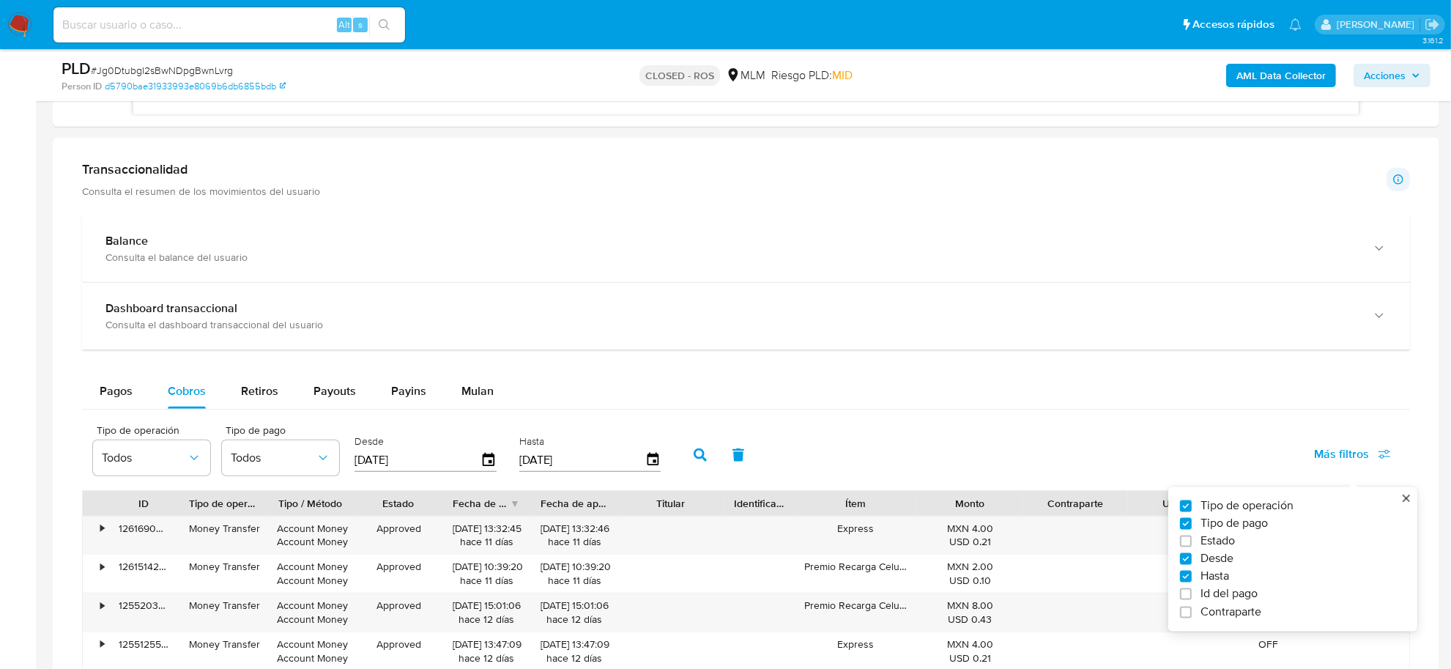
scroll to position [1190, 0]
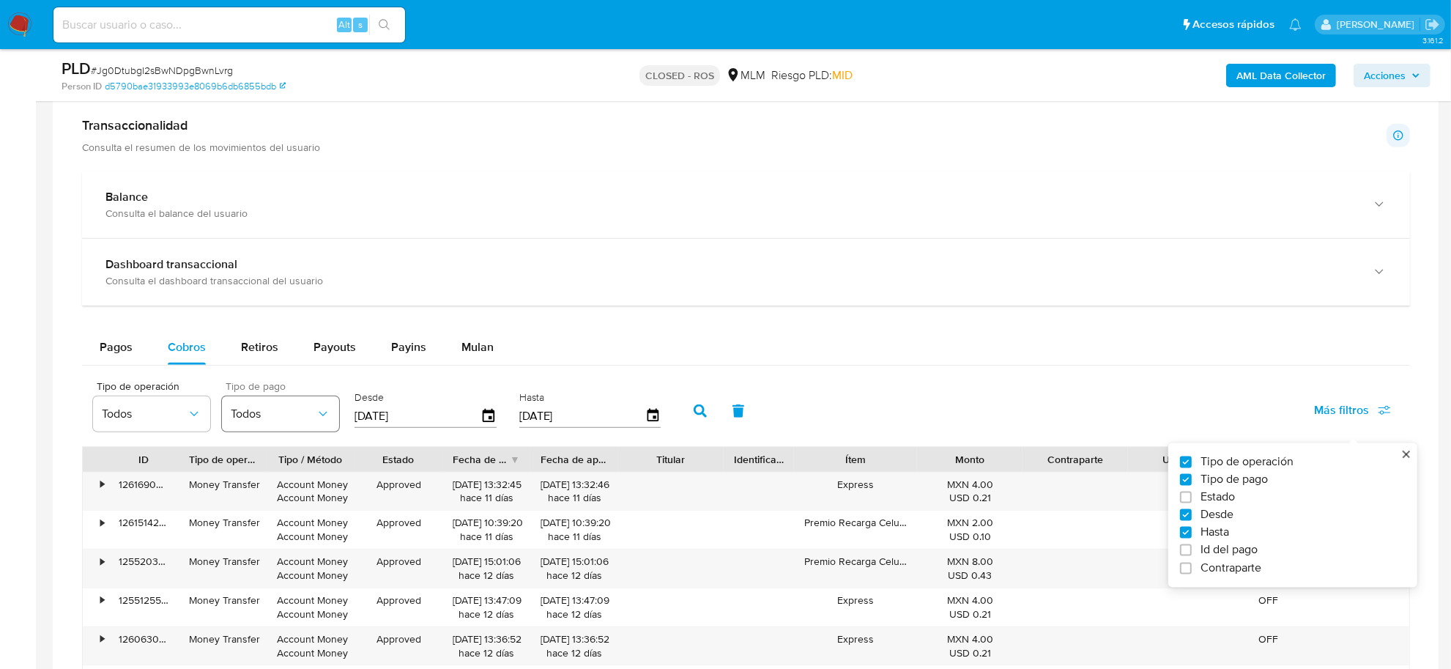
click at [304, 414] on span "Todos" at bounding box center [273, 413] width 85 height 15
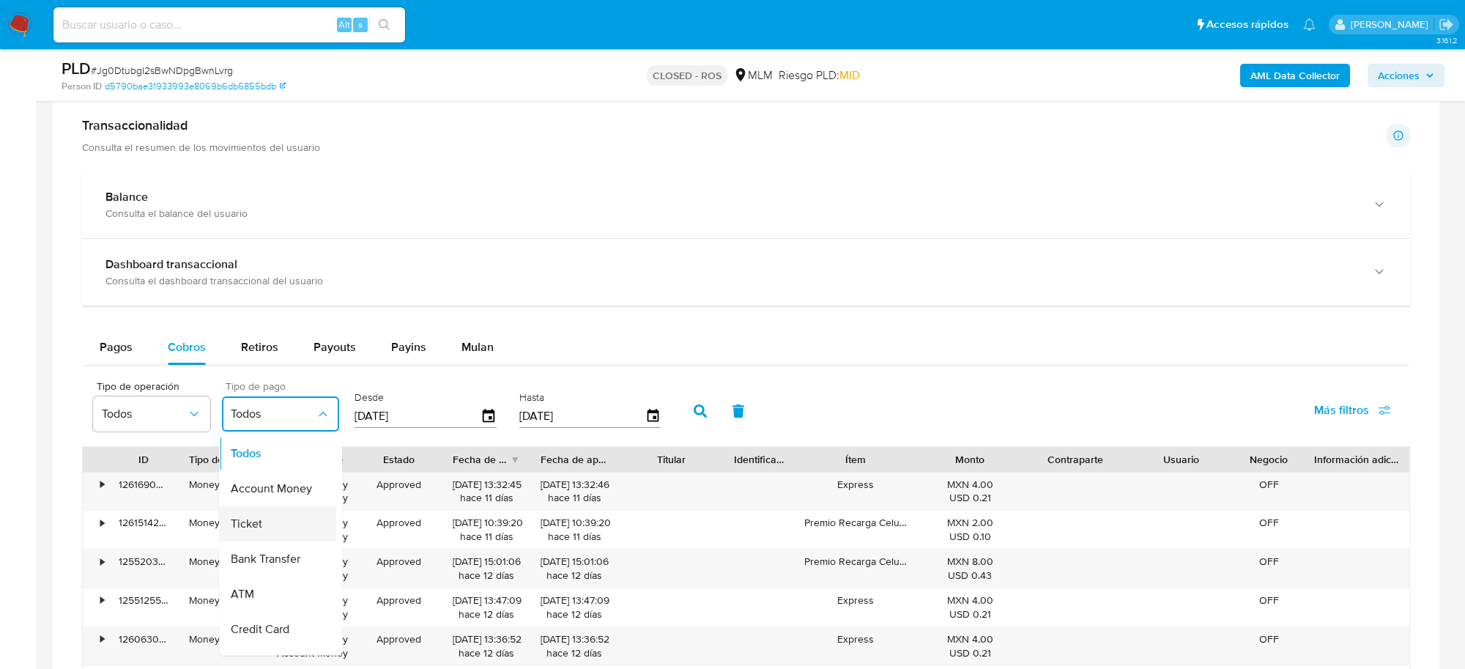
click at [284, 529] on div "Ticket" at bounding box center [273, 523] width 85 height 35
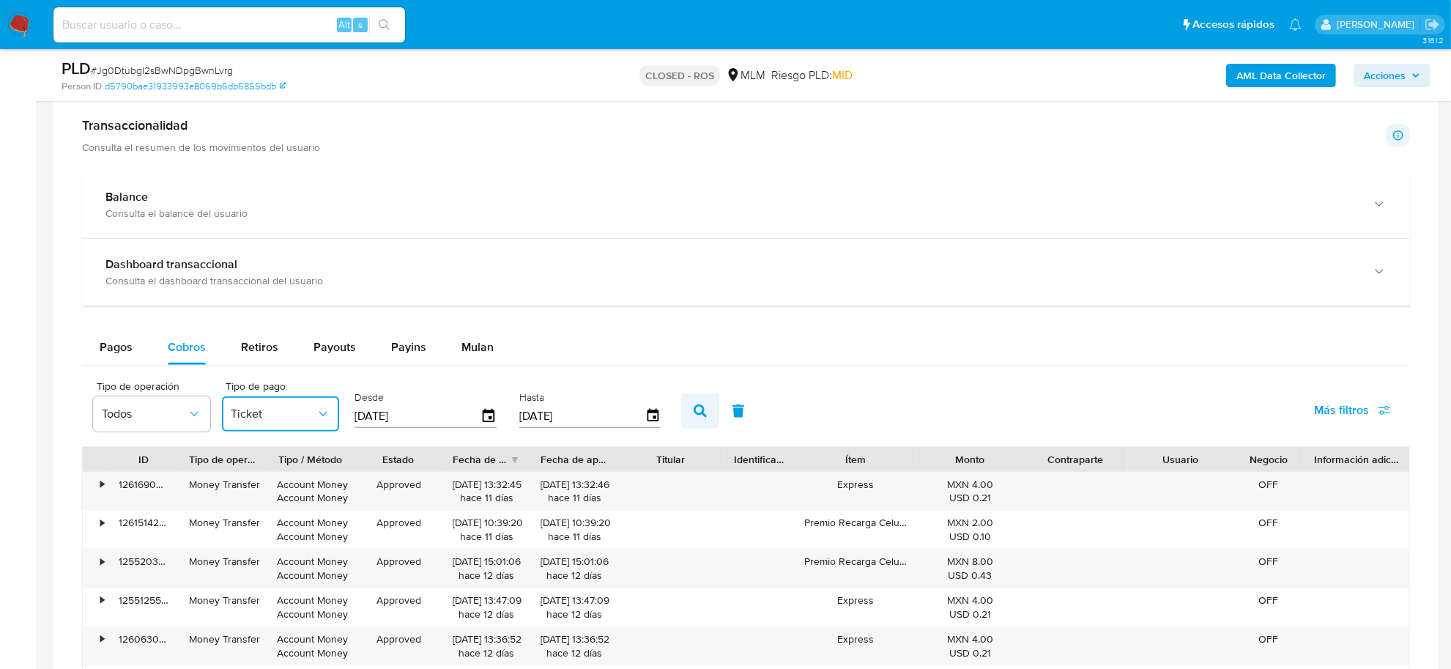
click at [681, 411] on button "button" at bounding box center [700, 410] width 38 height 35
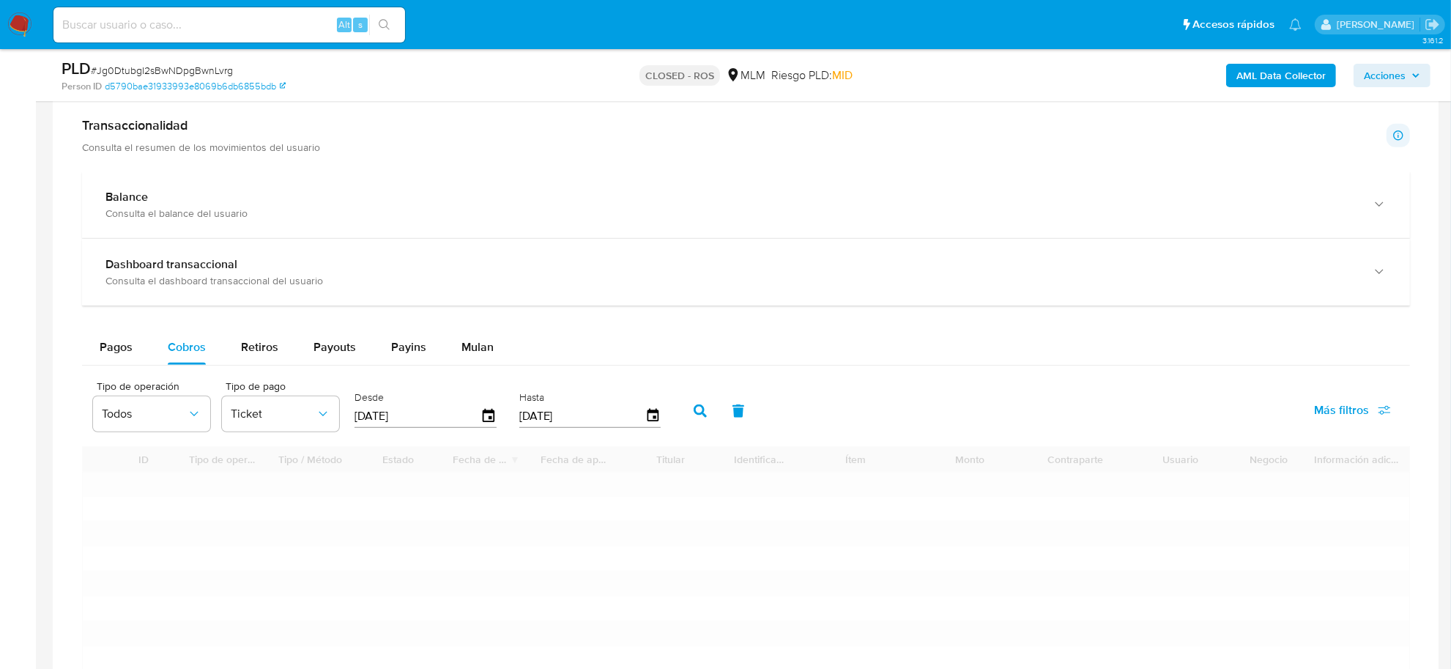
type input "1"
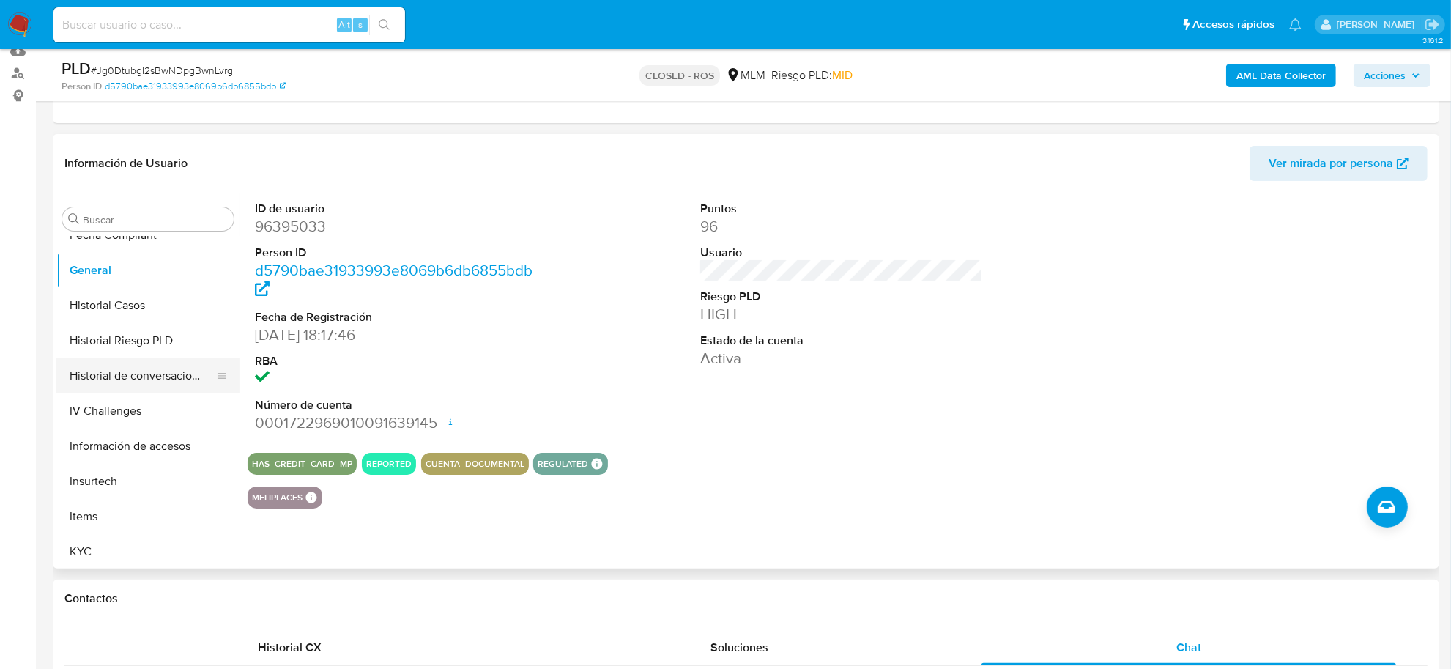
scroll to position [597, 0]
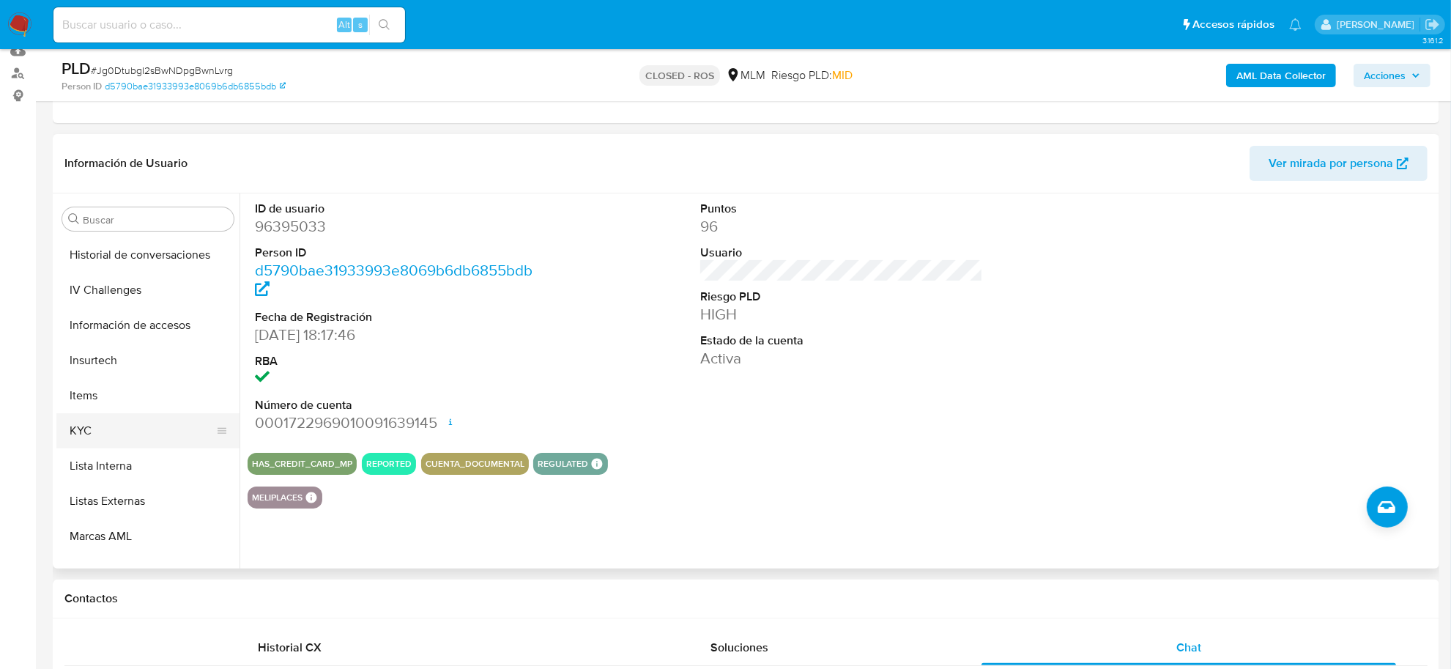
click at [118, 432] on button "KYC" at bounding box center [141, 430] width 171 height 35
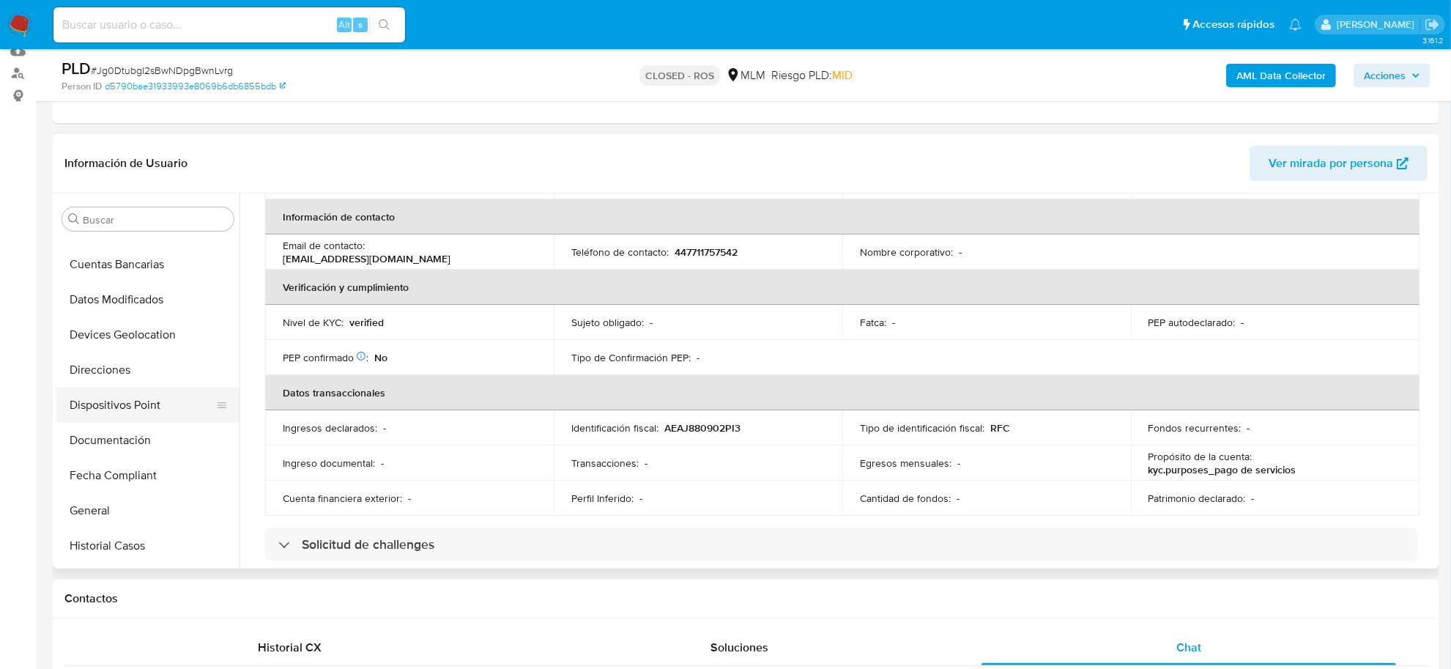
scroll to position [231, 0]
click at [141, 453] on button "Documentación" at bounding box center [141, 445] width 171 height 35
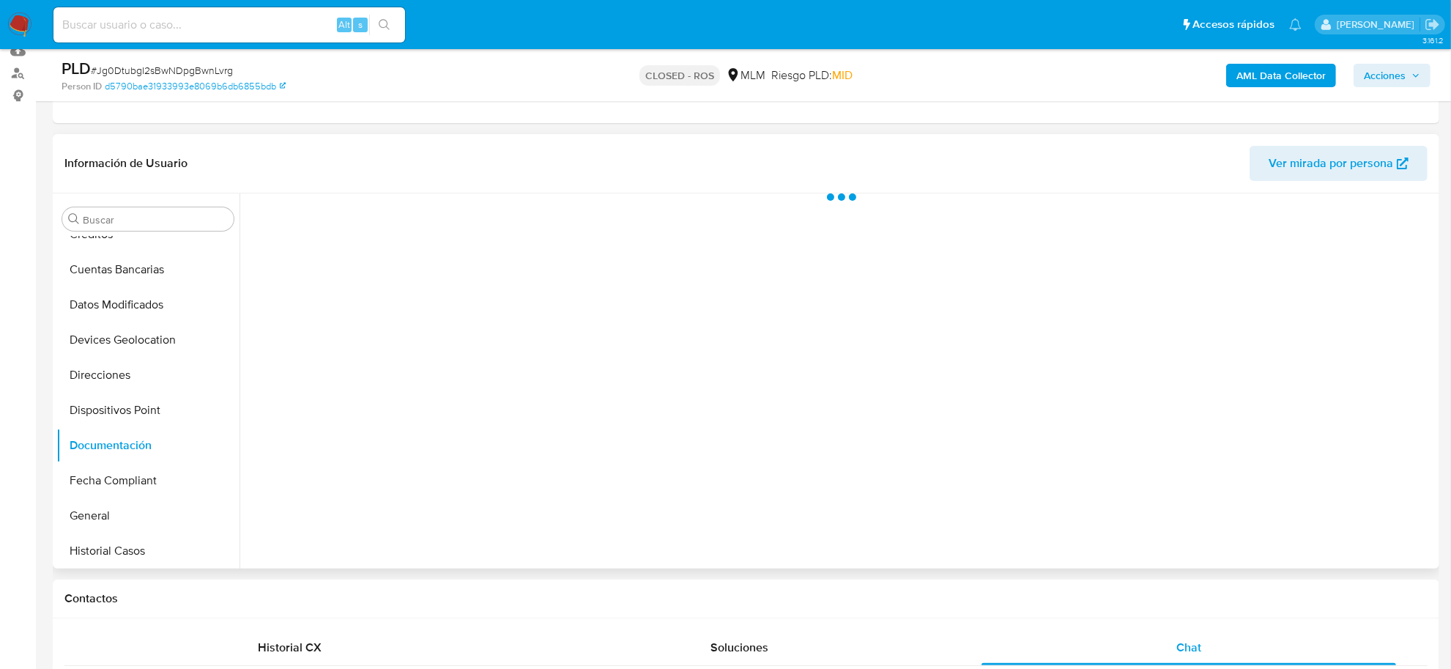
scroll to position [0, 0]
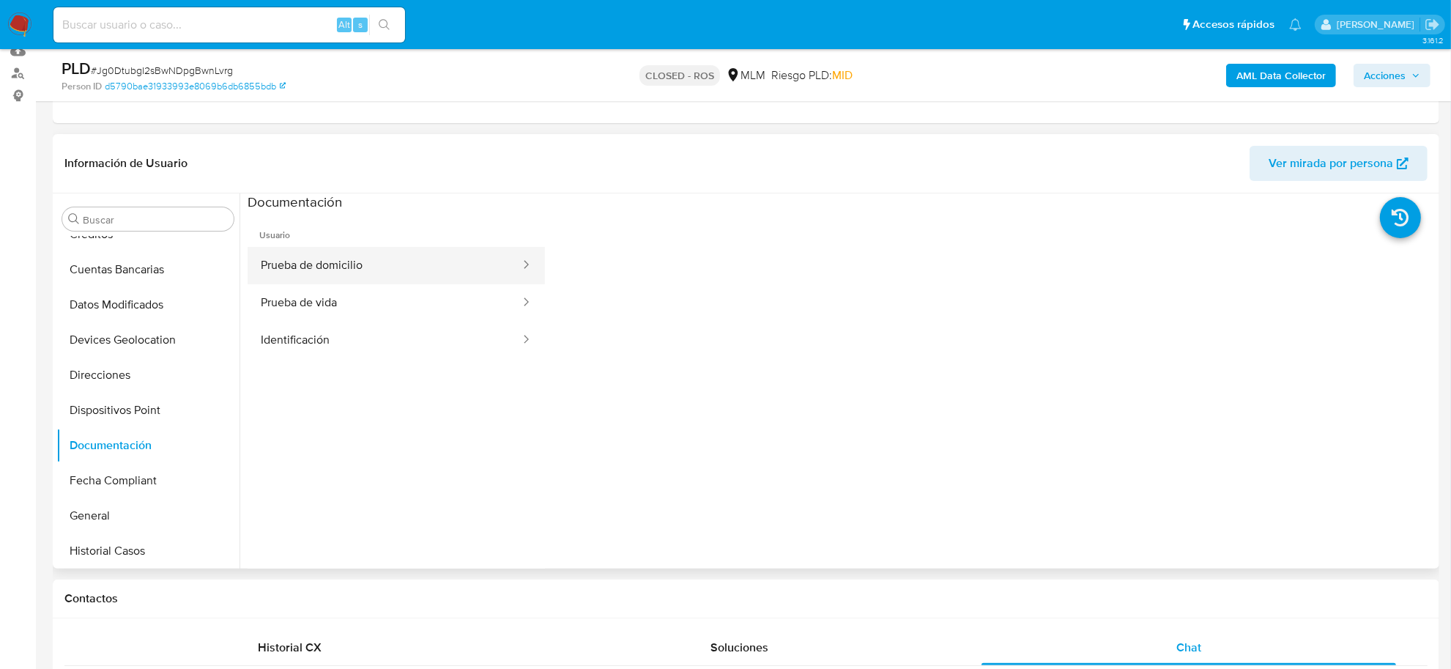
click at [385, 257] on button "Prueba de domicilio" at bounding box center [385, 265] width 274 height 37
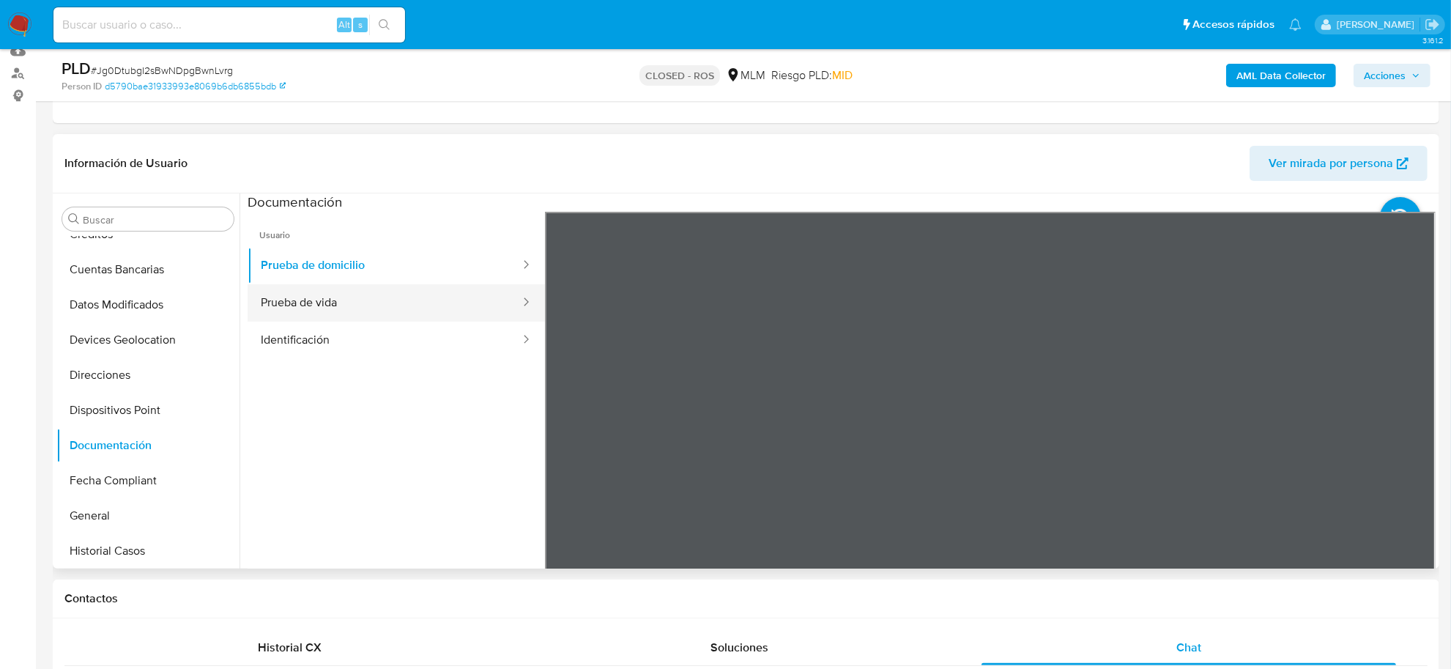
click at [432, 310] on button "Prueba de vida" at bounding box center [385, 302] width 274 height 37
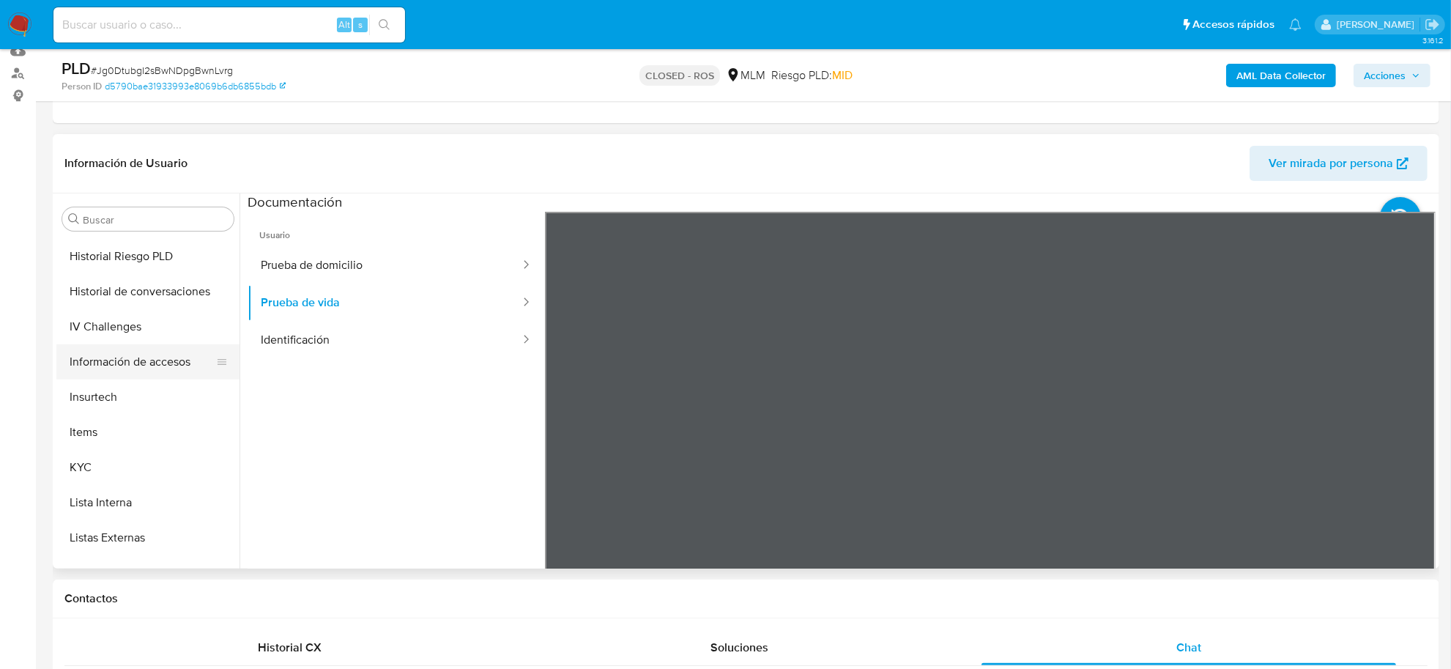
scroll to position [688, 0]
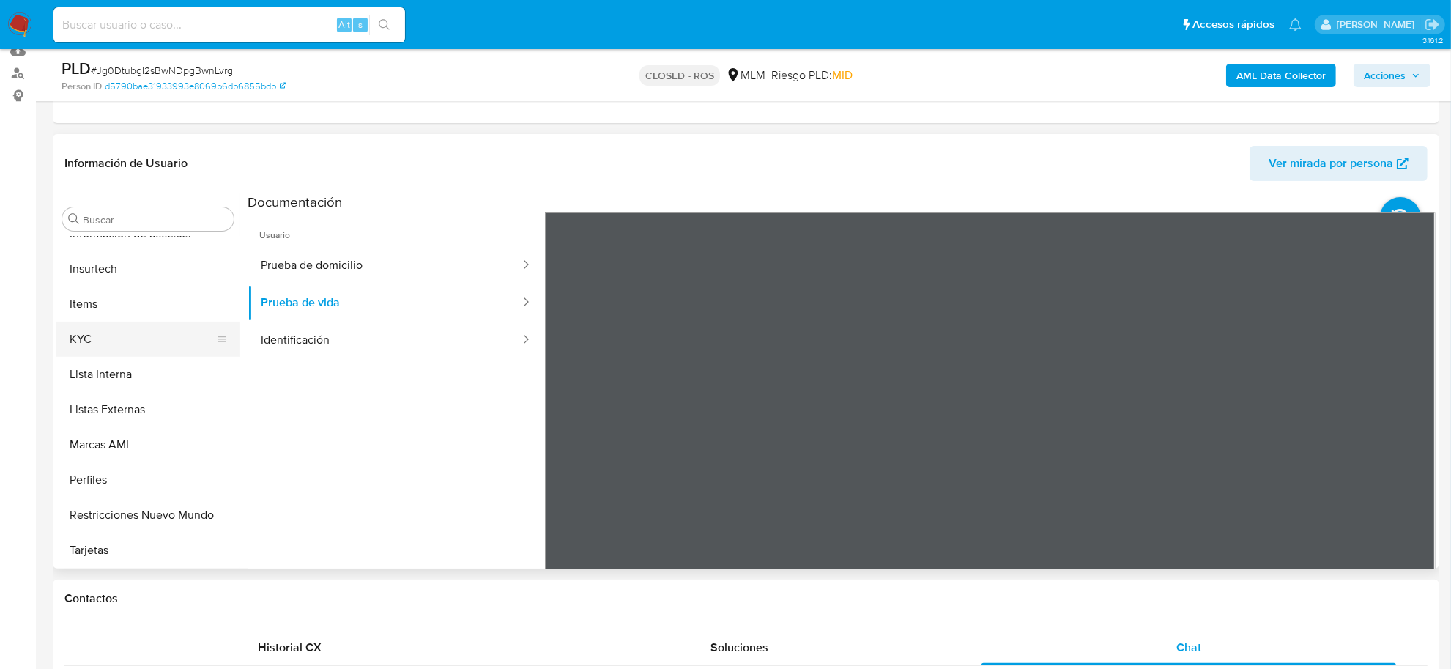
click at [77, 337] on button "KYC" at bounding box center [141, 339] width 171 height 35
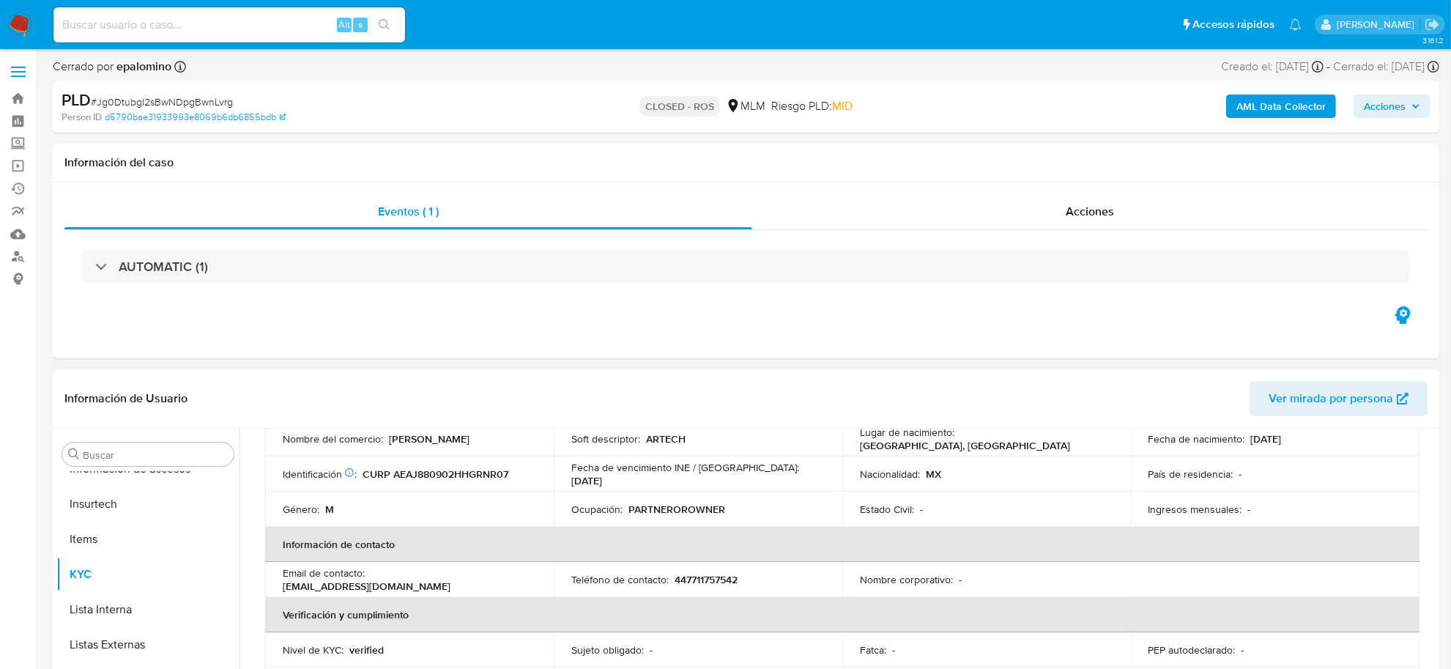
scroll to position [92, 0]
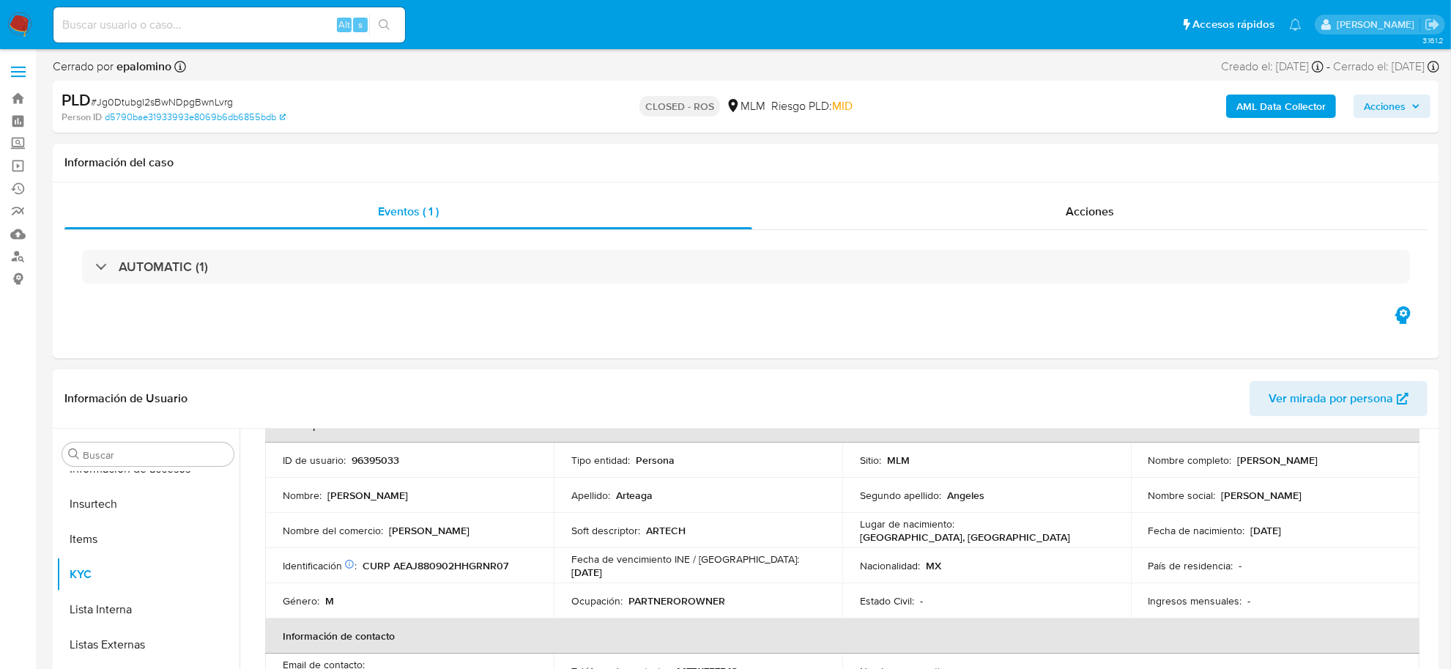
drag, startPoint x: 387, startPoint y: 529, endPoint x: 482, endPoint y: 527, distance: 95.2
click at [482, 527] on div "Nombre del comercio : Artech Hidalgo" at bounding box center [409, 530] width 253 height 13
copy p "Artech Hidalgo"
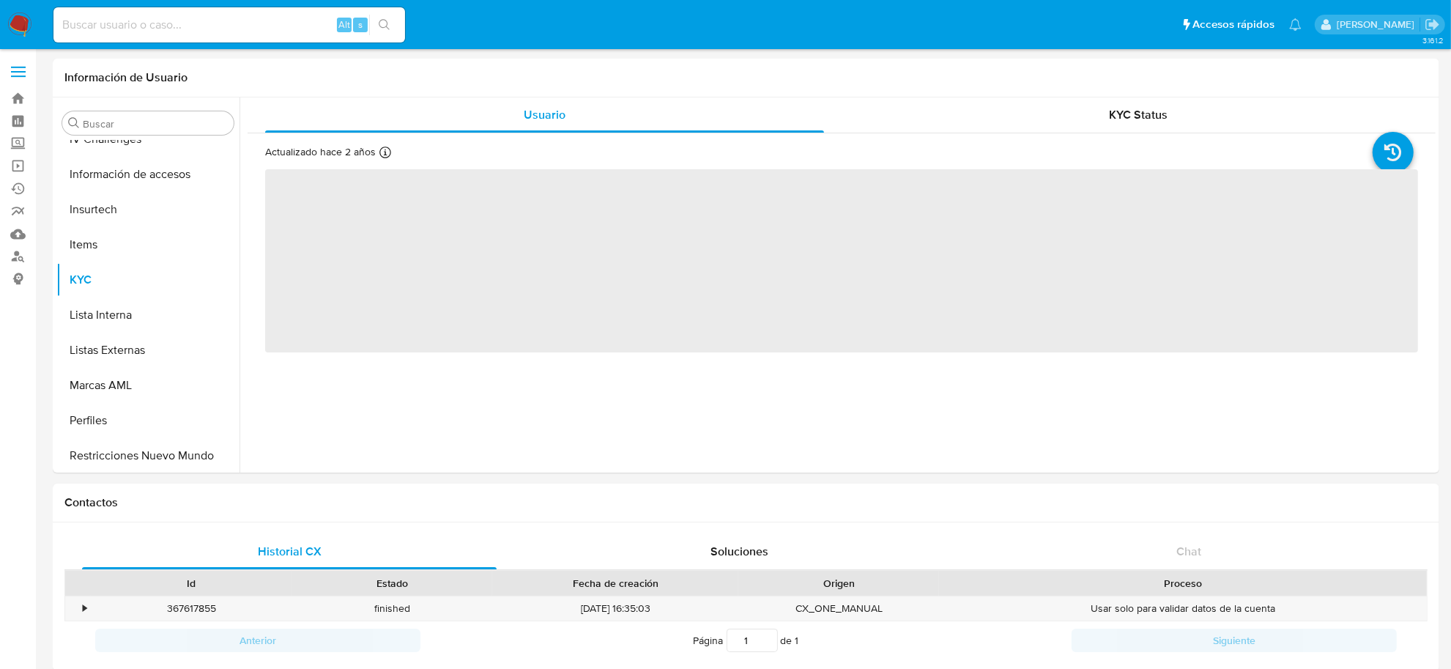
scroll to position [688, 0]
select select "10"
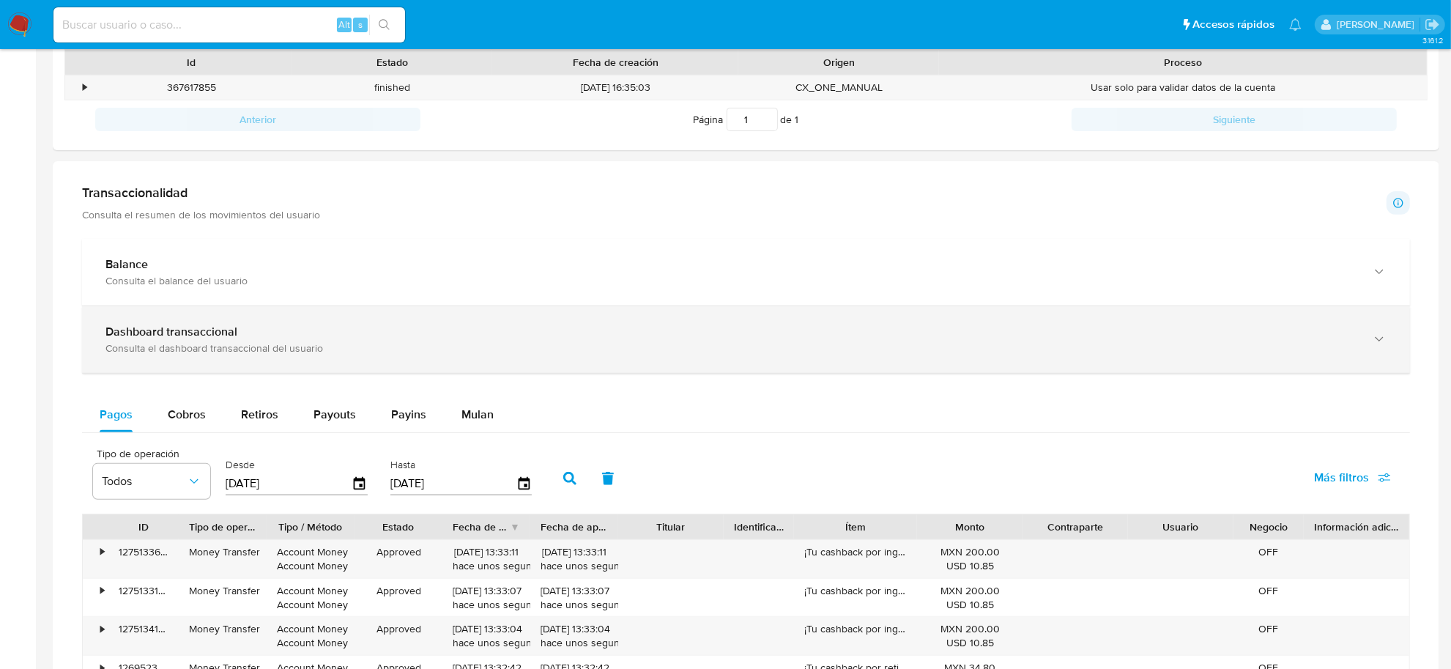
scroll to position [641, 0]
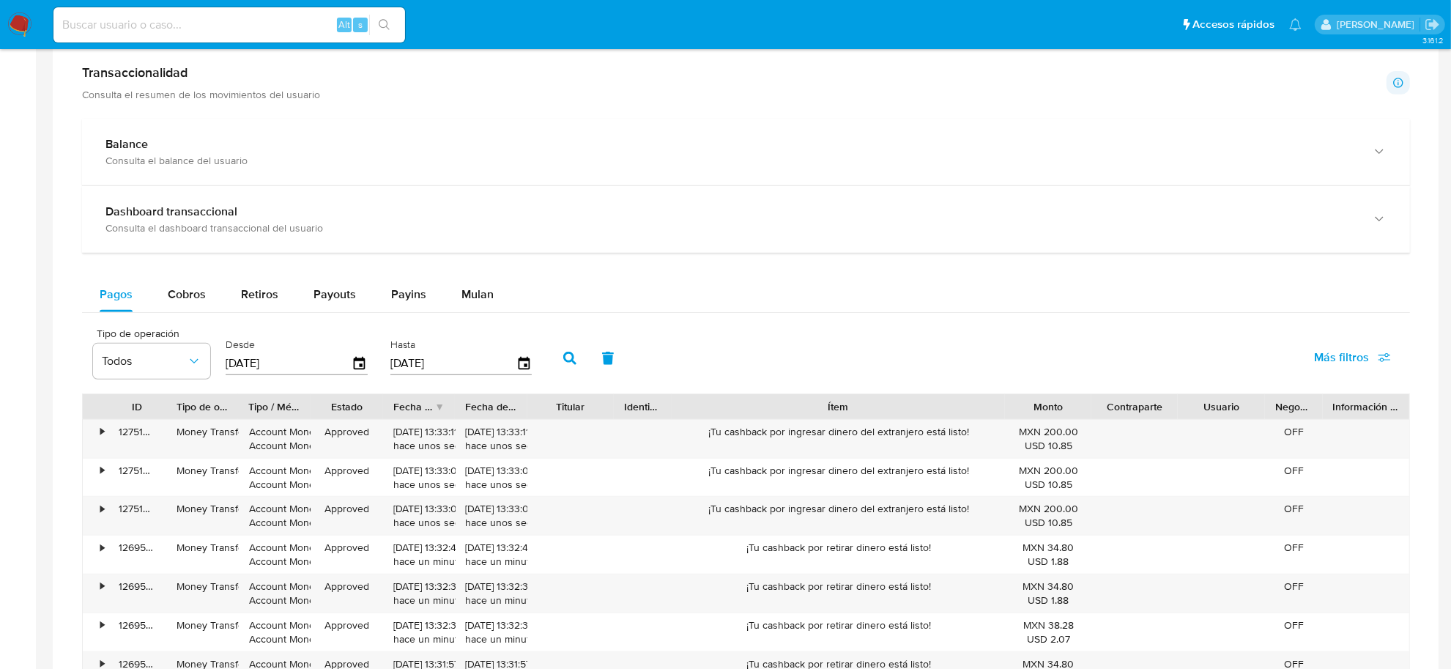
click at [1119, 436] on div "ID Tipo de operación Tipo / Método Estado Fecha de creación Fecha de aprobación…" at bounding box center [746, 599] width 1328 height 413
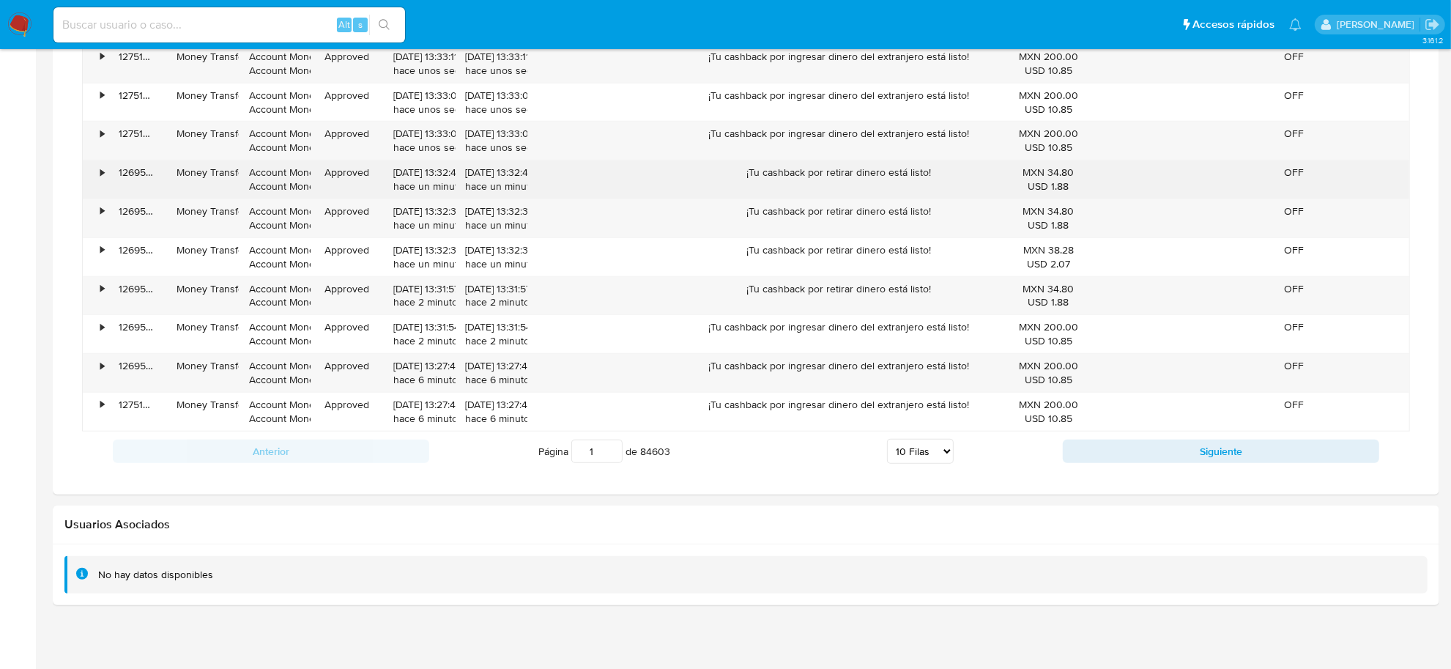
scroll to position [1027, 0]
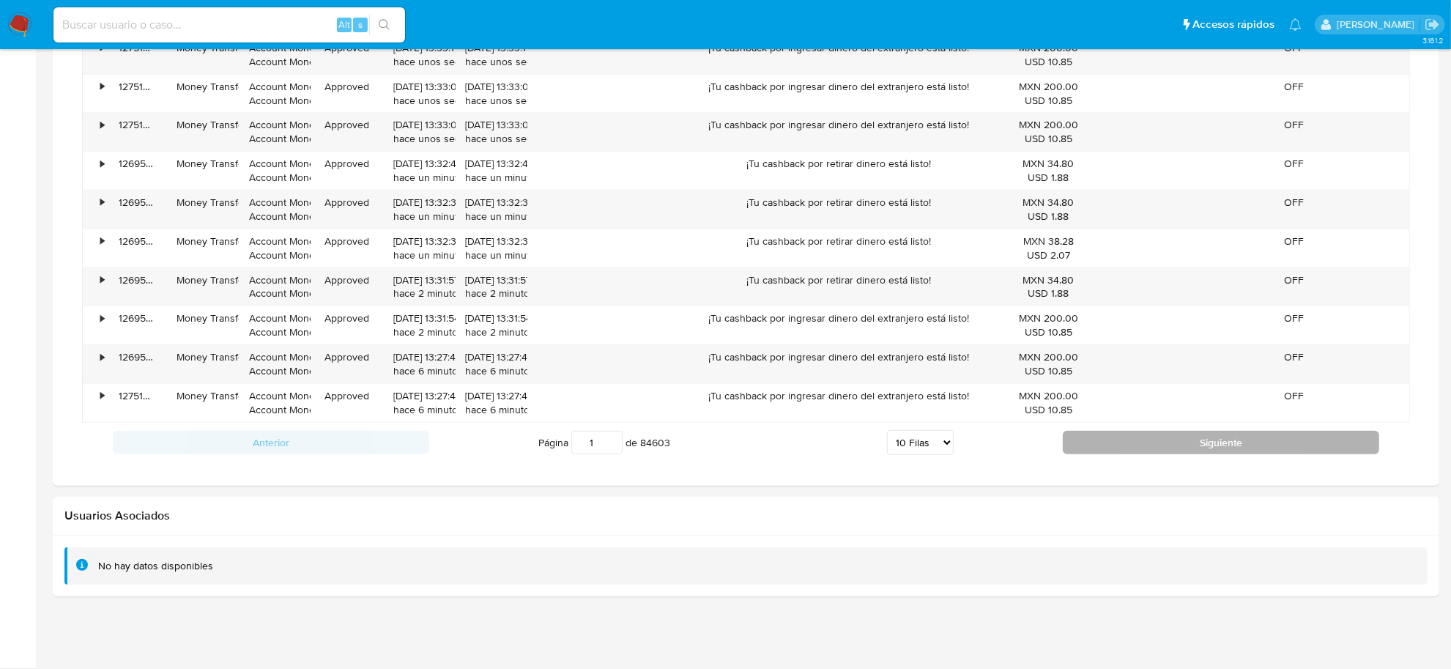
click at [1100, 441] on button "Siguiente" at bounding box center [1221, 442] width 316 height 23
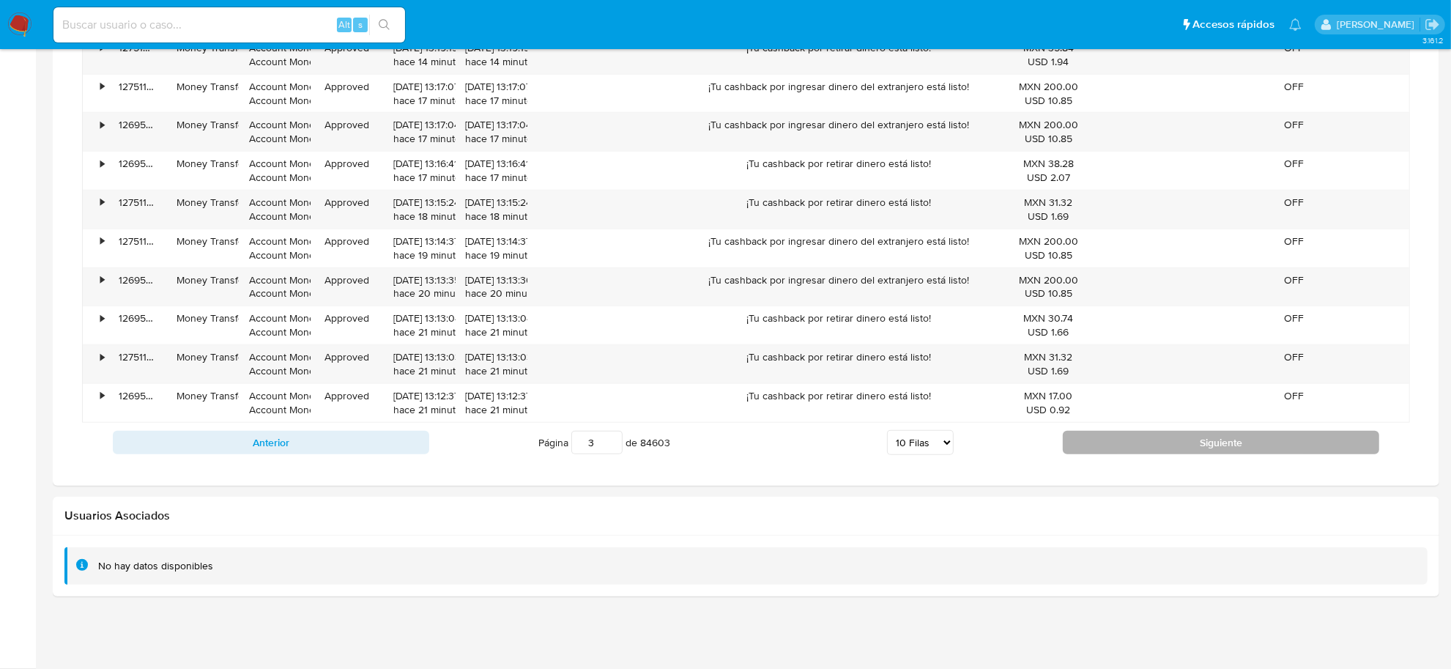
click at [1100, 439] on button "Siguiente" at bounding box center [1221, 442] width 316 height 23
click at [1214, 434] on button "Siguiente" at bounding box center [1221, 442] width 316 height 23
click at [1135, 450] on button "Siguiente" at bounding box center [1221, 442] width 316 height 23
click at [1135, 444] on button "Siguiente" at bounding box center [1221, 442] width 316 height 23
click at [1099, 450] on button "Siguiente" at bounding box center [1221, 442] width 316 height 23
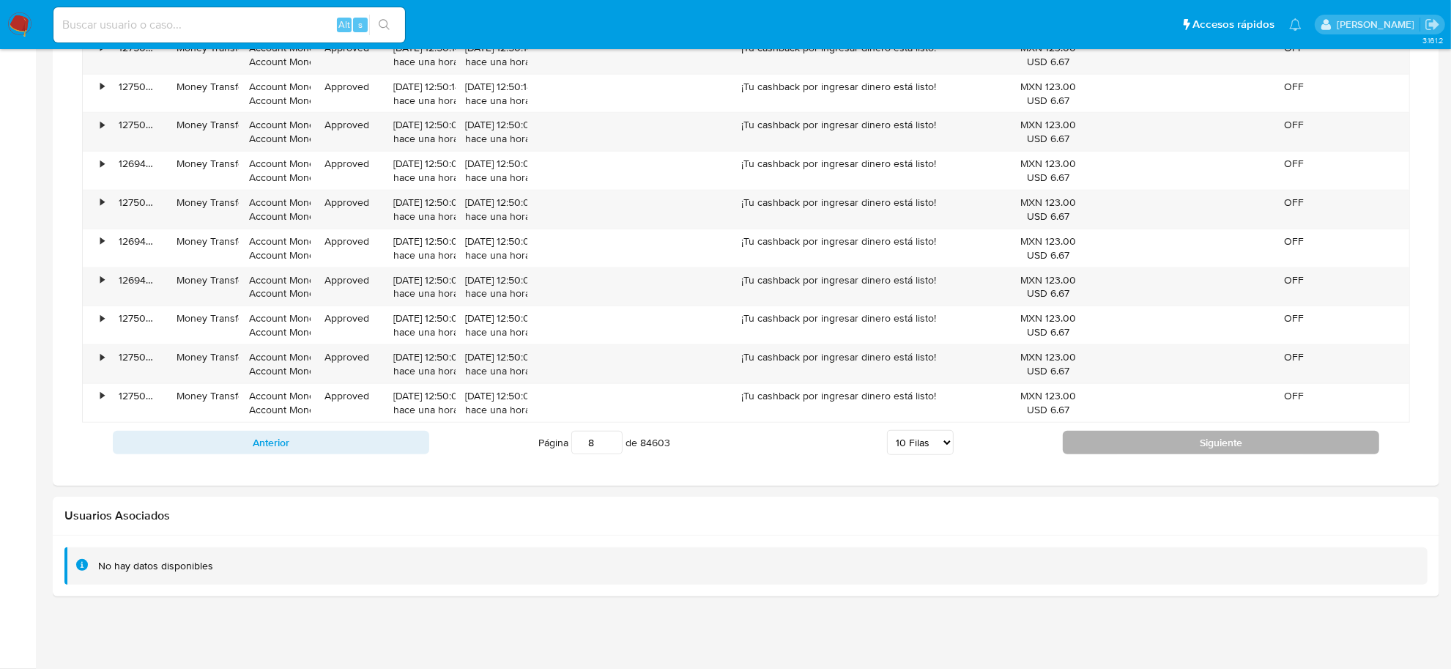
click at [1099, 450] on button "Siguiente" at bounding box center [1221, 442] width 316 height 23
click at [1092, 439] on button "Siguiente" at bounding box center [1221, 442] width 316 height 23
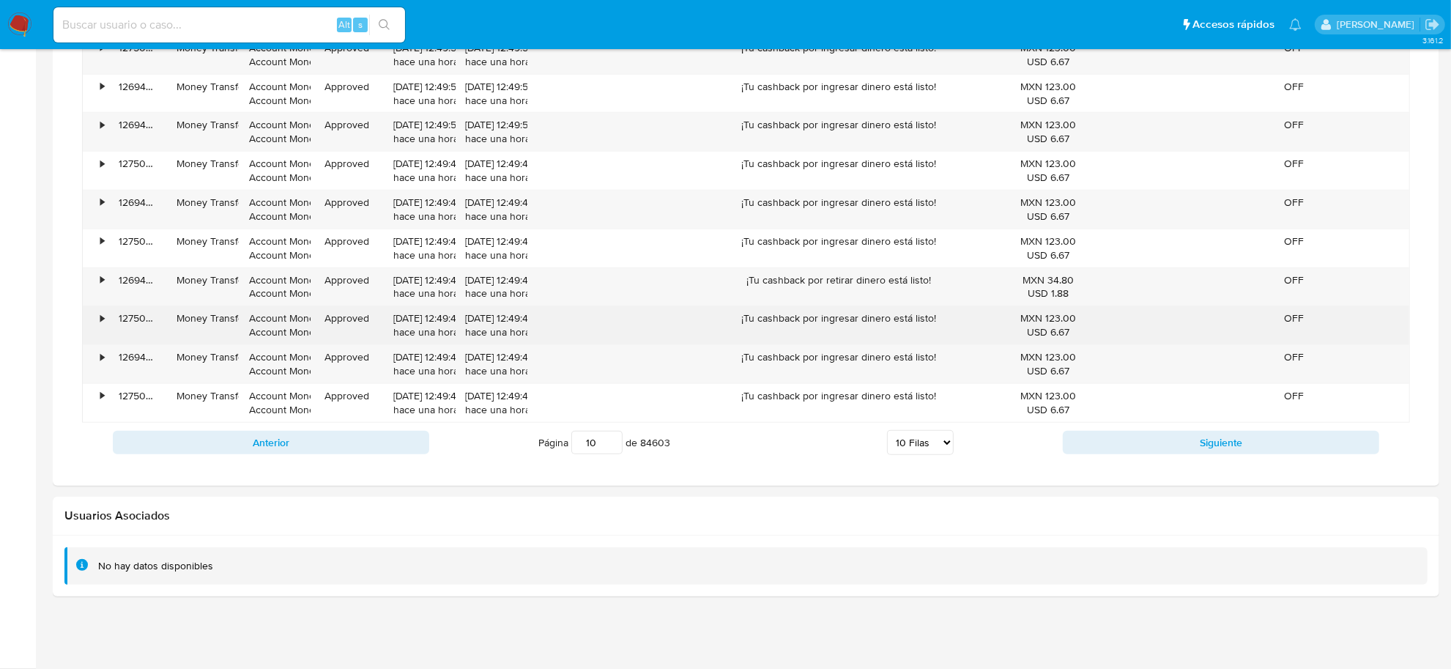
scroll to position [935, 0]
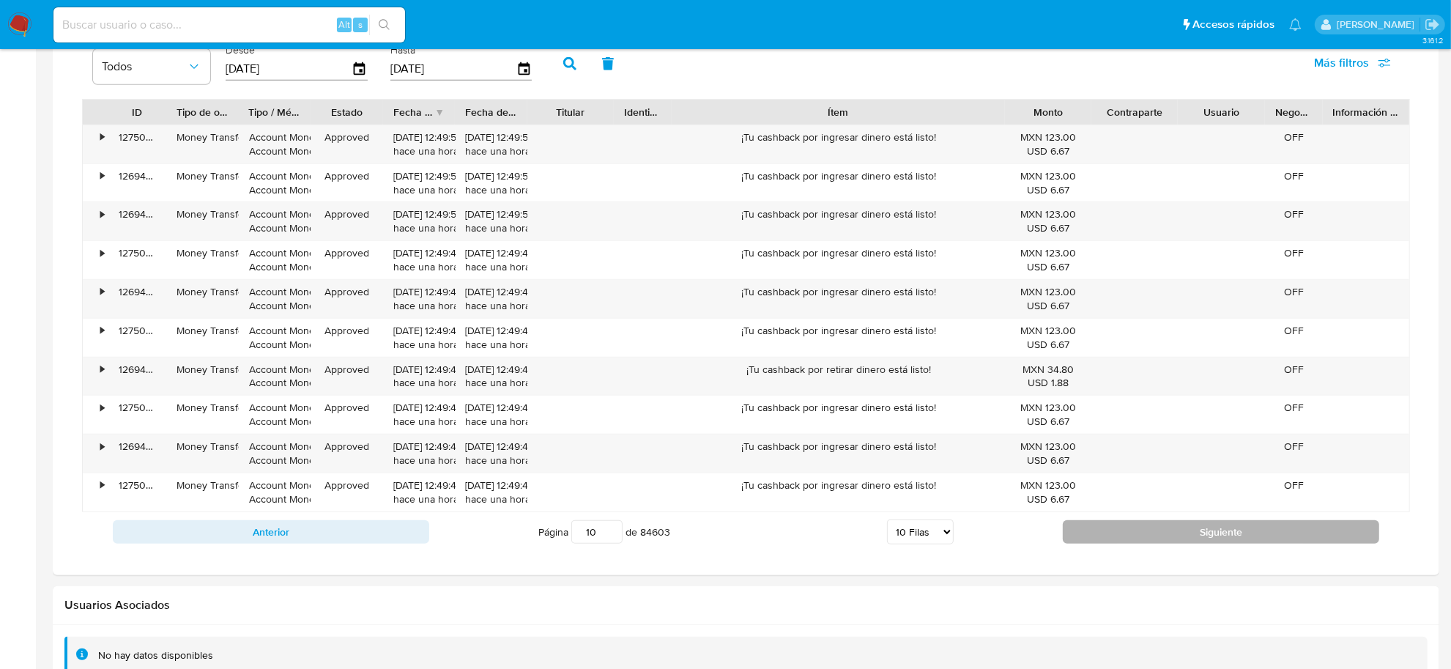
click at [1080, 529] on button "Siguiente" at bounding box center [1221, 531] width 316 height 23
click at [1080, 521] on button "Siguiente" at bounding box center [1221, 531] width 316 height 23
click at [1080, 528] on button "Siguiente" at bounding box center [1221, 531] width 316 height 23
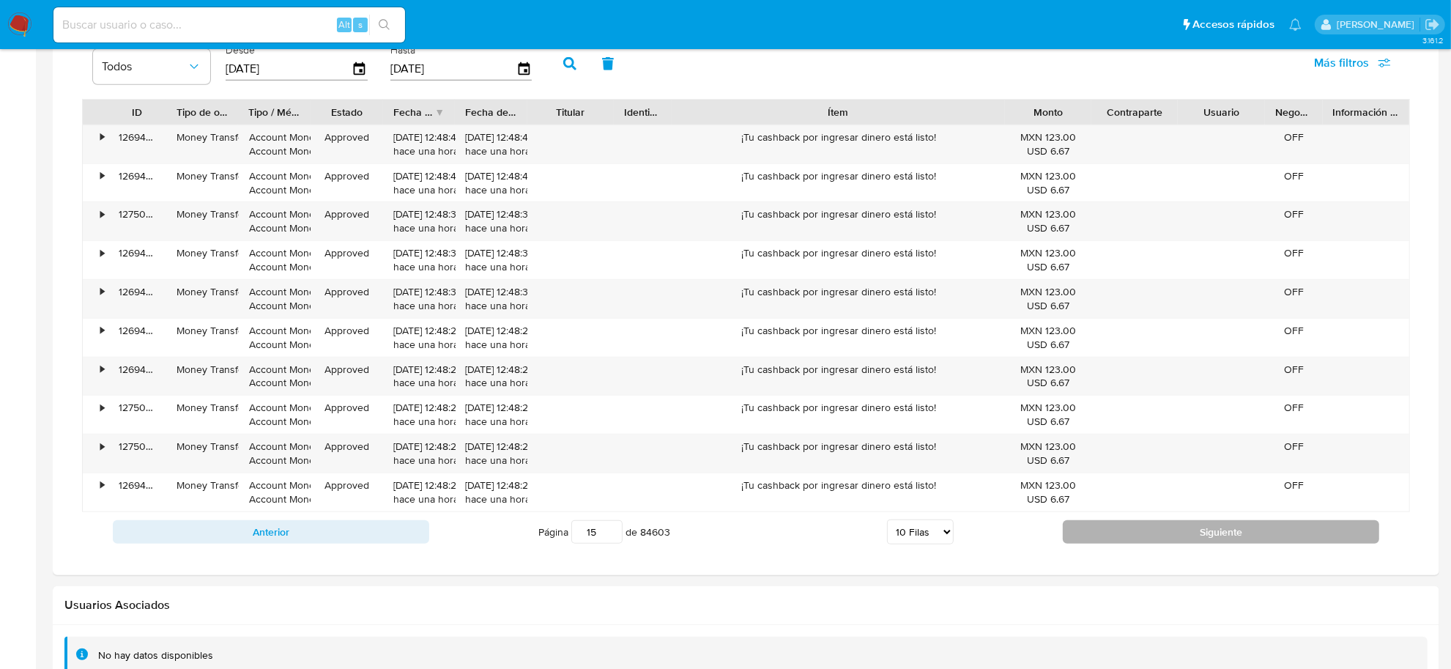
click at [1080, 528] on button "Siguiente" at bounding box center [1221, 531] width 316 height 23
type input "16"
